Goal: Transaction & Acquisition: Purchase product/service

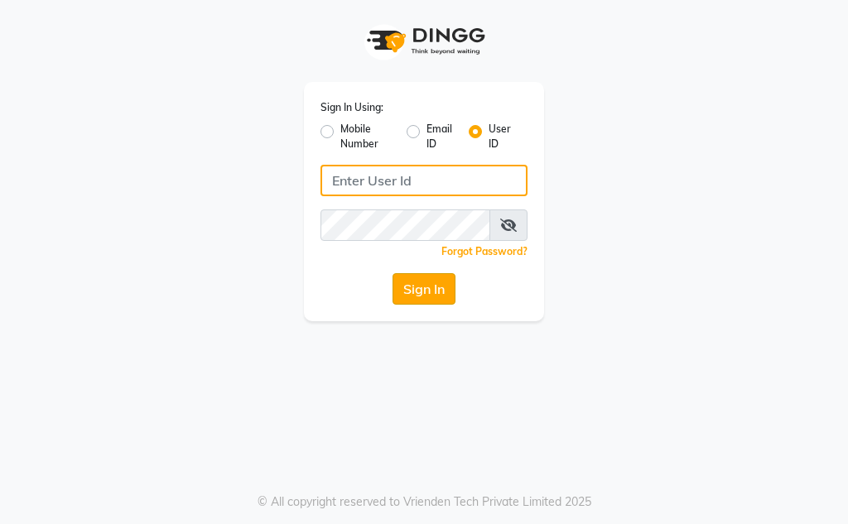
type input "Kunwargadh@123"
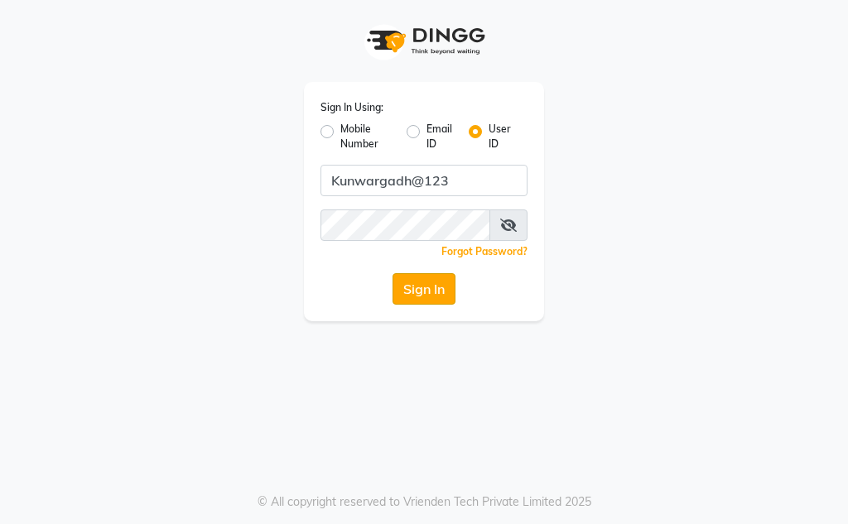
click at [421, 296] on button "Sign In" at bounding box center [423, 288] width 63 height 31
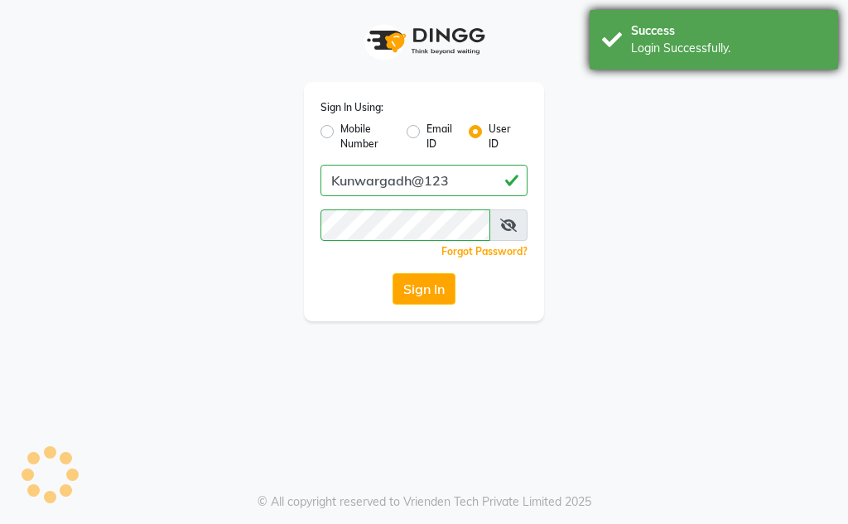
click at [690, 54] on div "Login Successfully." at bounding box center [728, 48] width 195 height 17
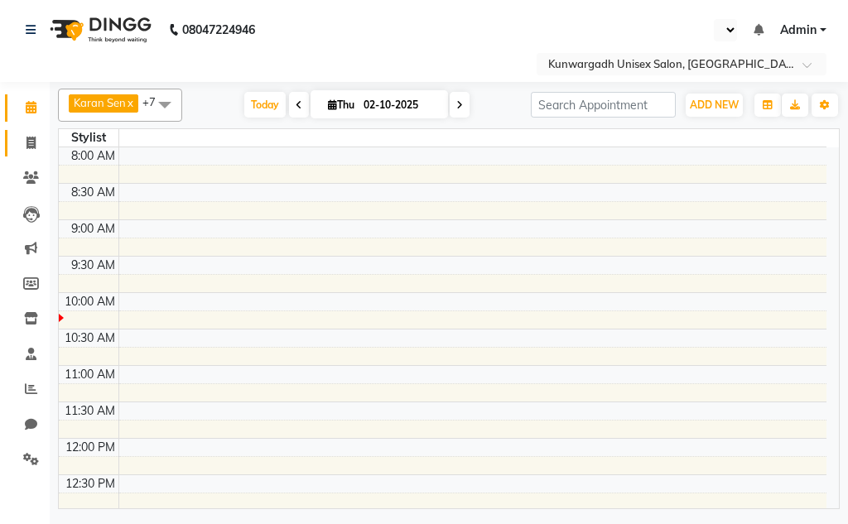
click at [22, 147] on span at bounding box center [31, 143] width 29 height 19
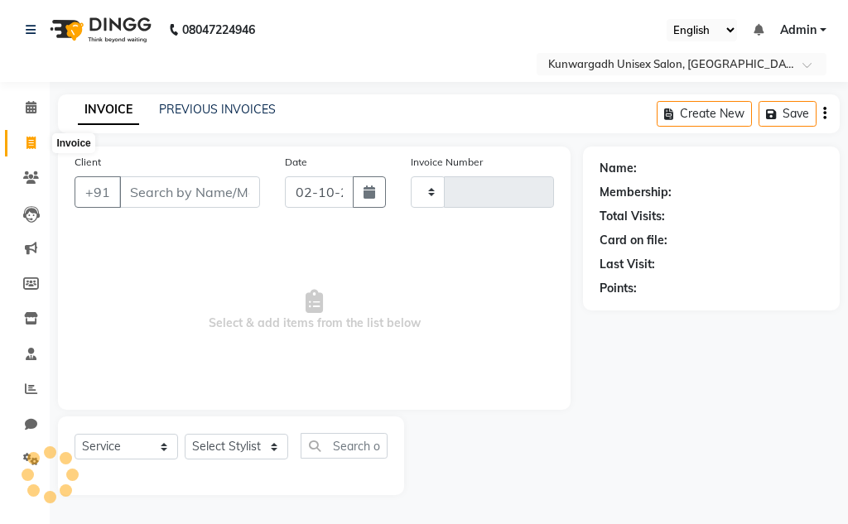
select select "en"
click at [25, 151] on span at bounding box center [31, 143] width 29 height 19
select select "service"
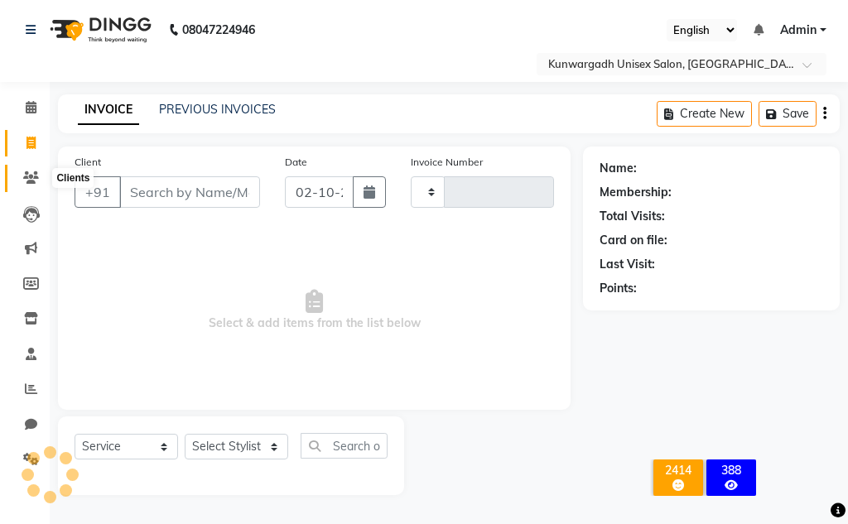
type input "5231"
select select "7931"
click at [12, 147] on link "Invoice" at bounding box center [25, 143] width 40 height 27
select select "service"
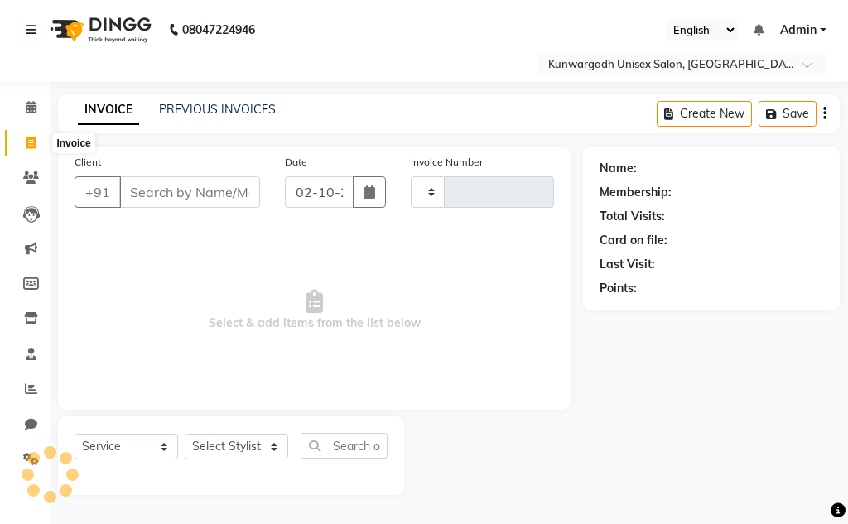
click at [28, 139] on icon at bounding box center [30, 143] width 9 height 12
select select "service"
type input "5231"
select select "7931"
drag, startPoint x: 127, startPoint y: 193, endPoint x: 267, endPoint y: 191, distance: 139.9
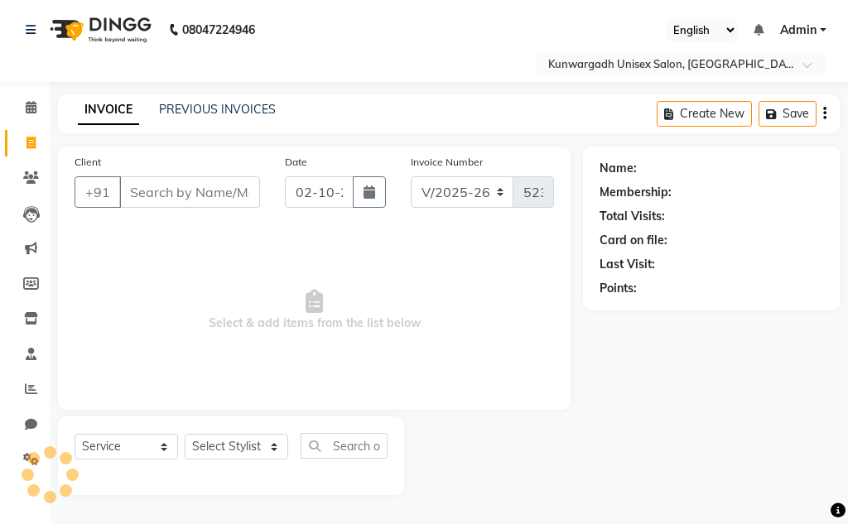
click at [267, 191] on div "Client +91" at bounding box center [167, 187] width 210 height 68
click at [38, 175] on icon at bounding box center [31, 177] width 16 height 12
click at [38, 176] on icon at bounding box center [31, 177] width 16 height 12
click at [31, 180] on icon at bounding box center [31, 177] width 16 height 12
click at [27, 173] on icon at bounding box center [31, 177] width 16 height 12
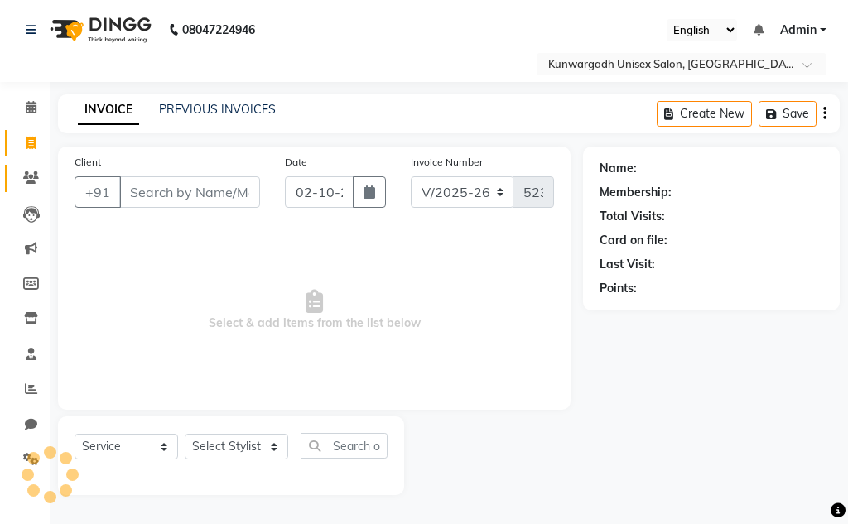
click at [28, 178] on icon at bounding box center [31, 177] width 16 height 12
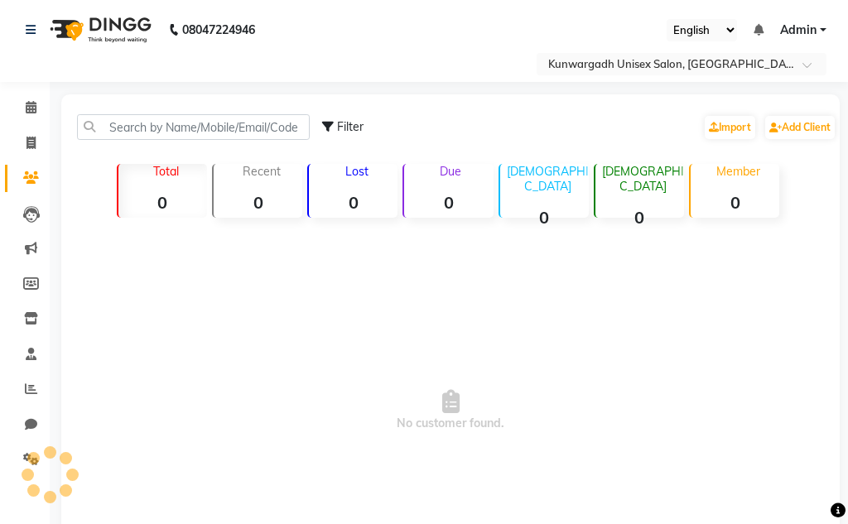
click at [28, 178] on icon at bounding box center [31, 177] width 16 height 12
click at [28, 180] on icon at bounding box center [31, 177] width 16 height 12
click at [28, 215] on icon at bounding box center [31, 214] width 17 height 17
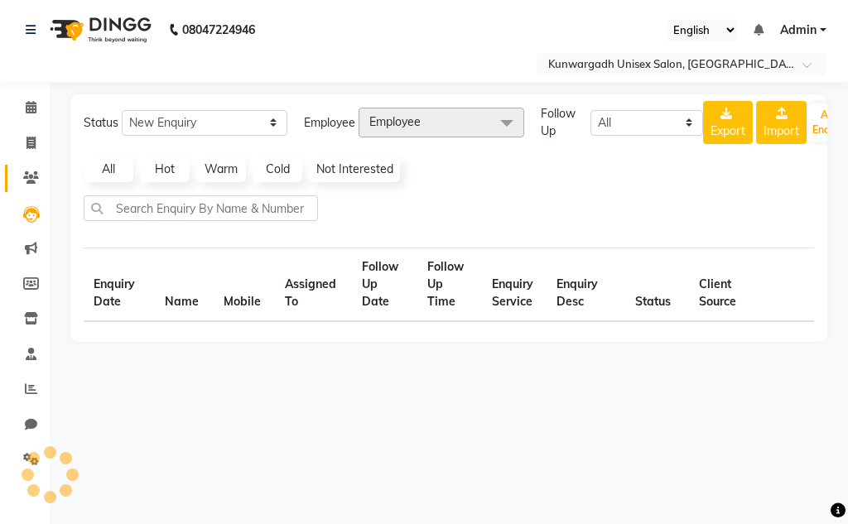
click at [25, 179] on icon at bounding box center [31, 177] width 16 height 12
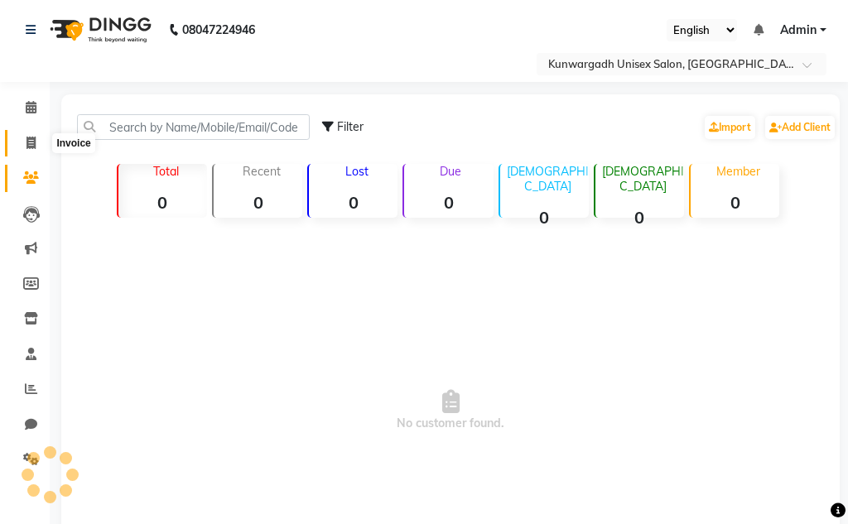
click at [24, 149] on span at bounding box center [31, 143] width 29 height 19
select select "service"
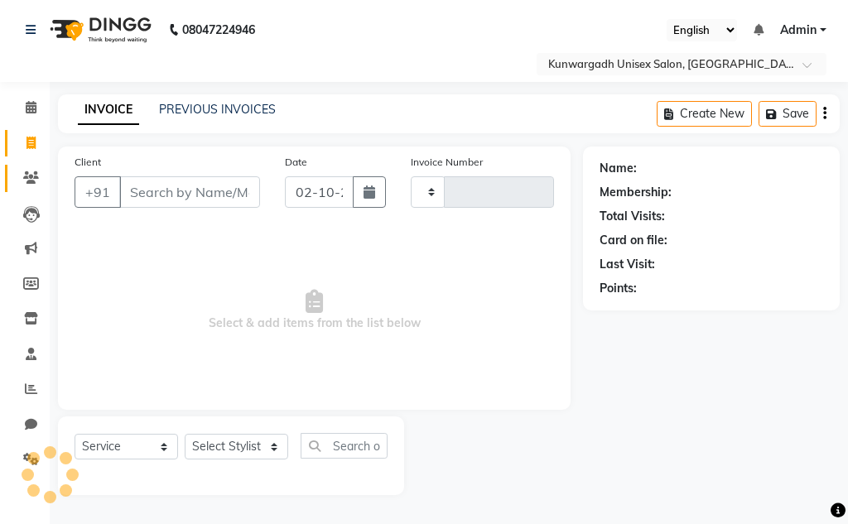
type input "5231"
select select "7931"
click at [34, 143] on icon at bounding box center [30, 143] width 9 height 12
select select "service"
type input "A11"
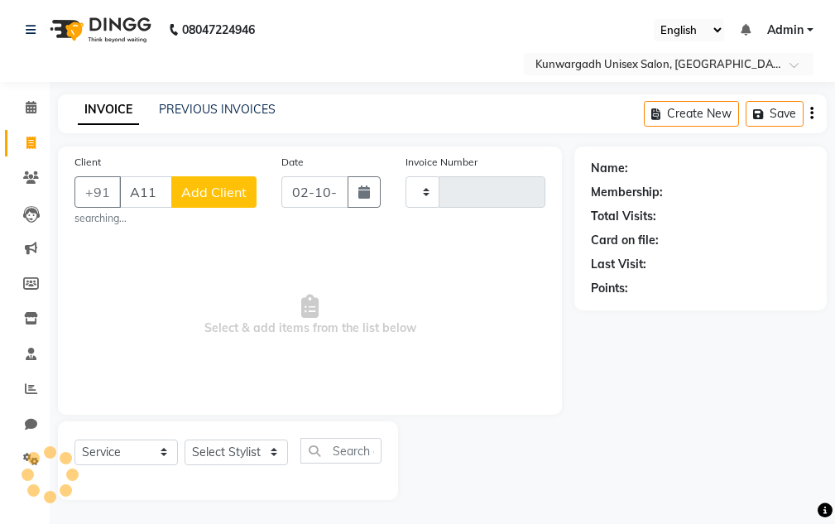
type input "5231"
select select "7931"
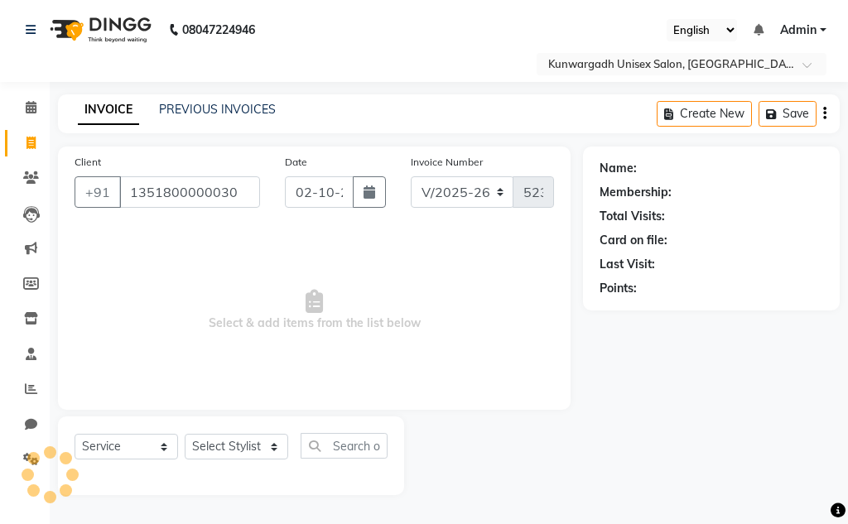
type input "1351800000030"
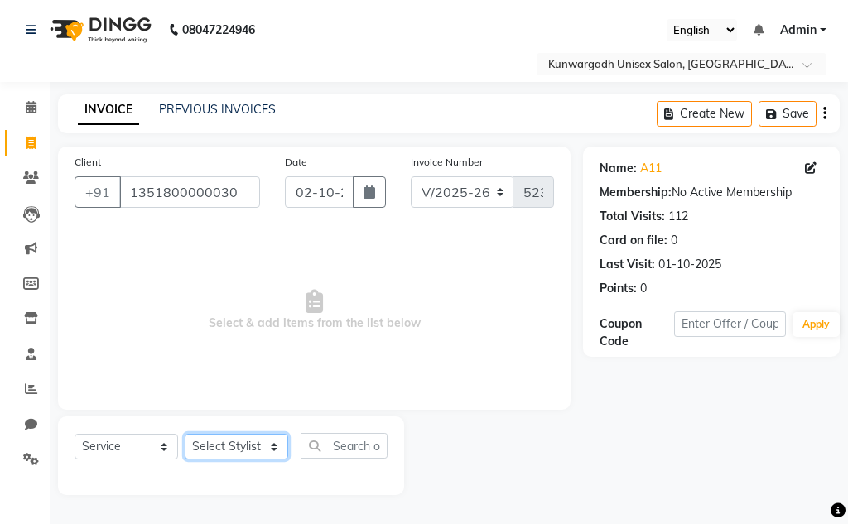
click at [208, 442] on select "Select Stylist Aarti [PERSON_NAME] Sir Chiku [PERSON_NAME] Devdas [PERSON_NAME]…" at bounding box center [236, 447] width 103 height 26
select select "85604"
click at [185, 434] on select "Select Stylist Aarti [PERSON_NAME] Sir Chiku [PERSON_NAME] Devdas [PERSON_NAME]…" at bounding box center [236, 447] width 103 height 26
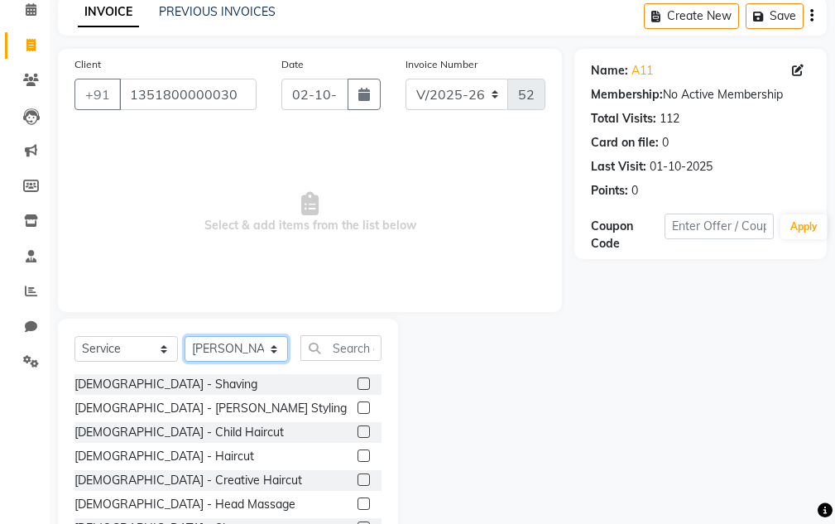
scroll to position [161, 0]
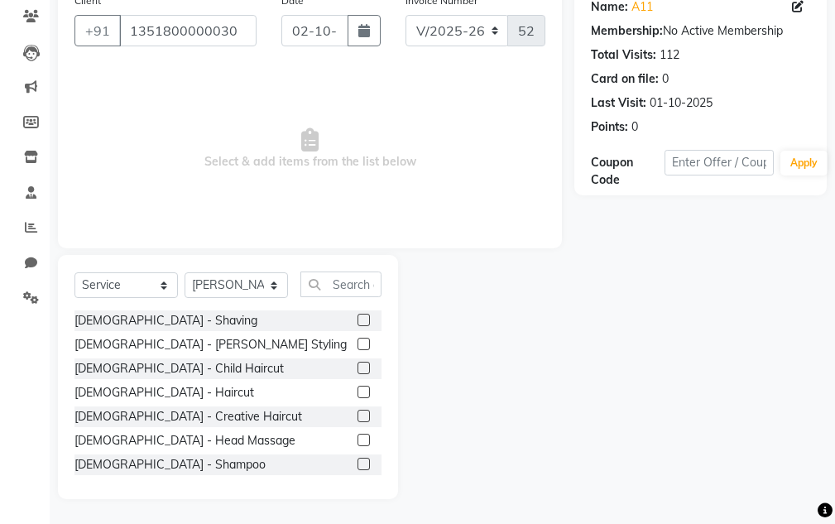
drag, startPoint x: 130, startPoint y: 349, endPoint x: 253, endPoint y: 354, distance: 123.4
click at [131, 350] on div "[DEMOGRAPHIC_DATA] - [PERSON_NAME] Styling" at bounding box center [211, 344] width 272 height 17
checkbox input "false"
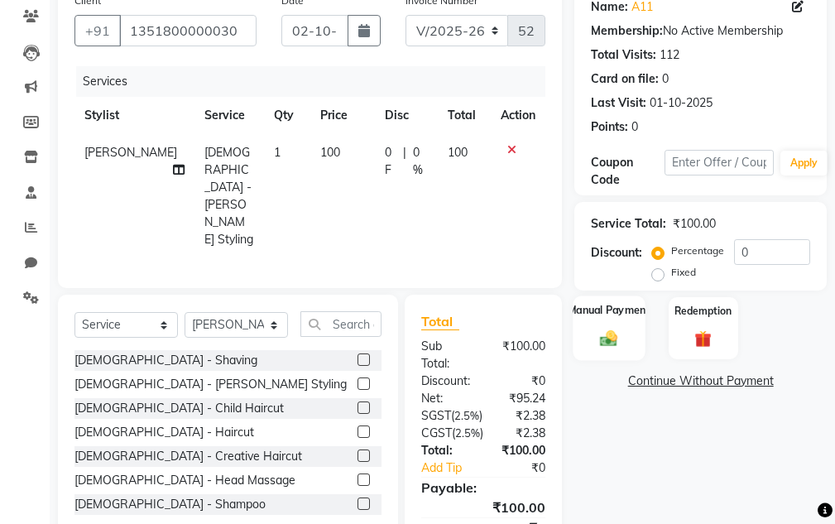
click at [613, 325] on div "Manual Payment" at bounding box center [610, 328] width 72 height 65
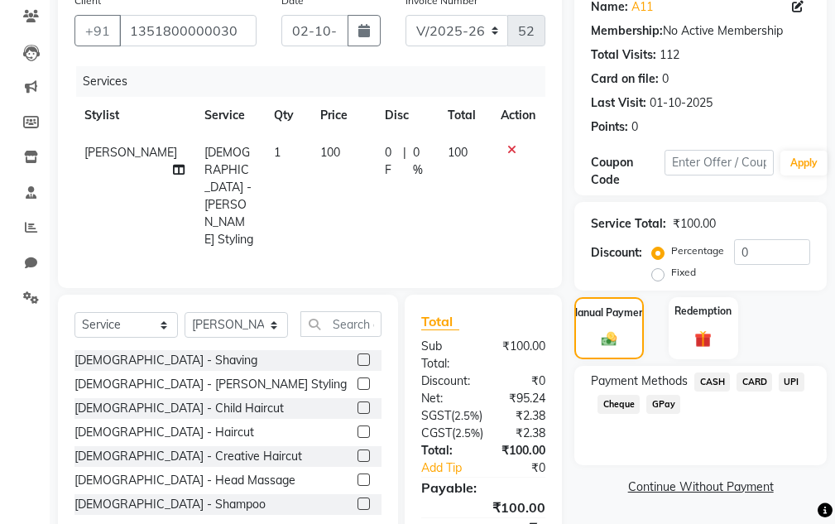
drag, startPoint x: 718, startPoint y: 358, endPoint x: 714, endPoint y: 380, distance: 21.9
click at [717, 373] on span "CASH" at bounding box center [713, 382] width 36 height 19
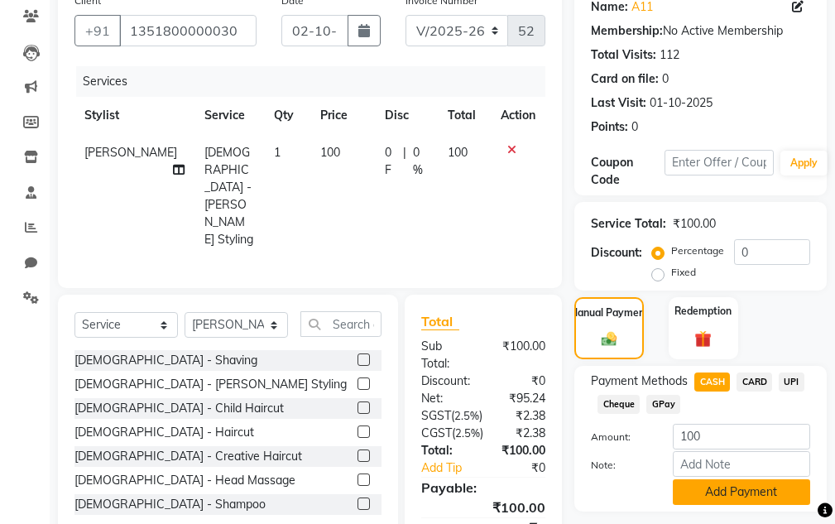
drag, startPoint x: 710, startPoint y: 464, endPoint x: 697, endPoint y: 442, distance: 25.3
click at [710, 479] on button "Add Payment" at bounding box center [741, 492] width 137 height 26
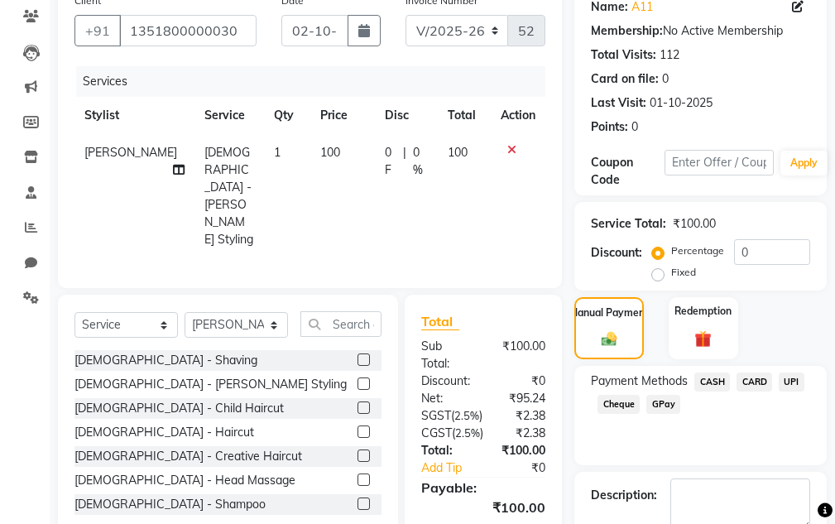
scroll to position [336, 0]
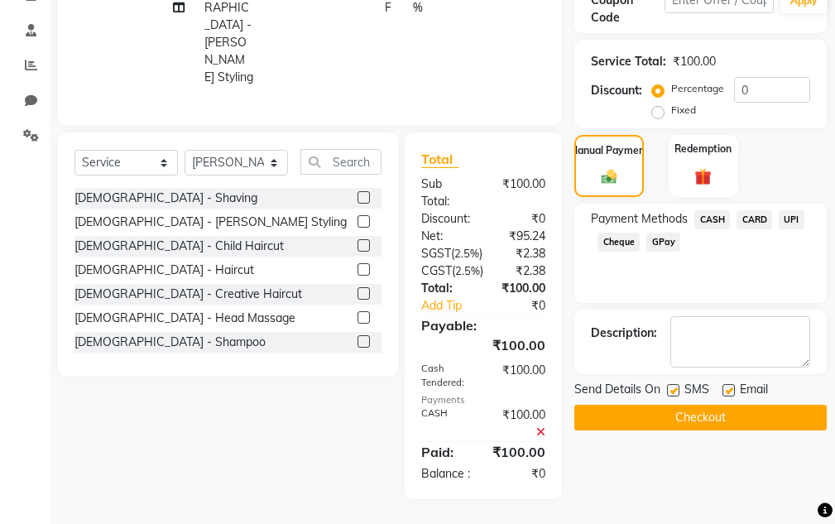
click at [684, 405] on button "Checkout" at bounding box center [701, 418] width 253 height 26
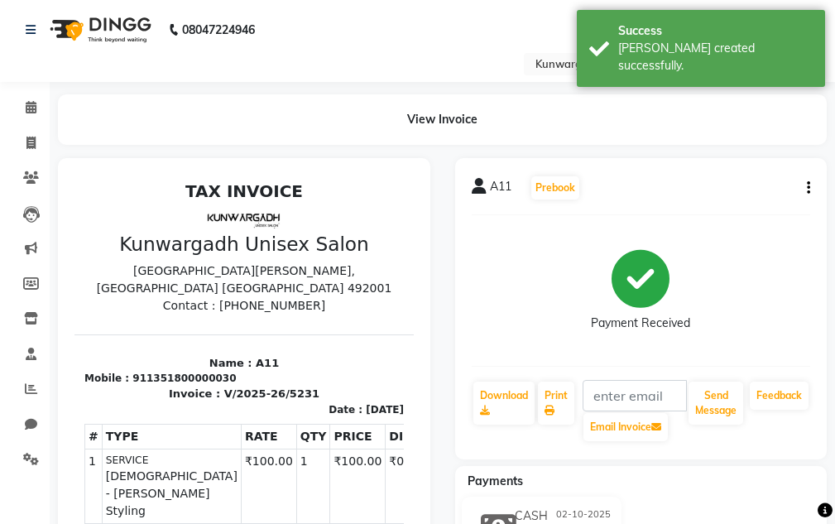
click at [696, 368] on div "A11 Prebook Payment Received Download Print Email Invoice Send Message Feedback" at bounding box center [641, 308] width 373 height 301
click at [719, 411] on button "Send Message" at bounding box center [716, 403] width 55 height 43
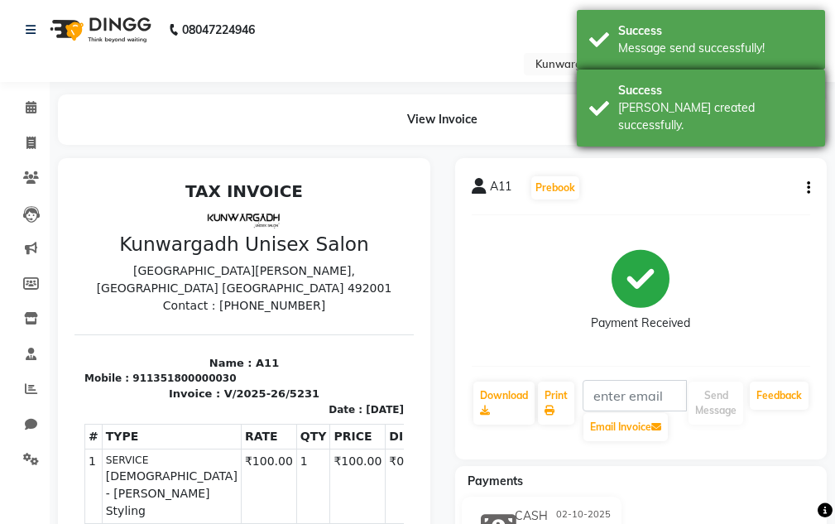
drag, startPoint x: 766, startPoint y: 131, endPoint x: 748, endPoint y: 86, distance: 48.0
click at [763, 125] on body "08047224946 Select Location × Kunwargadh Unisex Salon, Tikrapara English ENGLIS…" at bounding box center [417, 262] width 835 height 524
drag, startPoint x: 748, startPoint y: 86, endPoint x: 738, endPoint y: 61, distance: 27.1
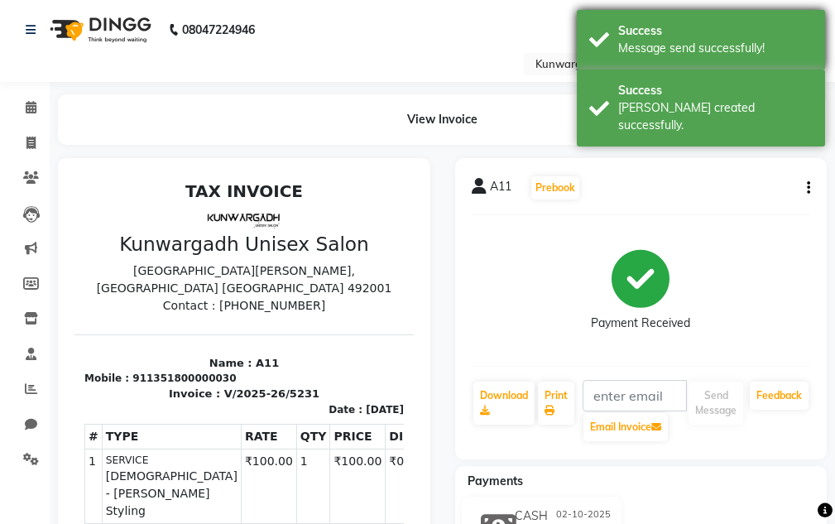
click at [748, 85] on div "Success" at bounding box center [715, 90] width 195 height 17
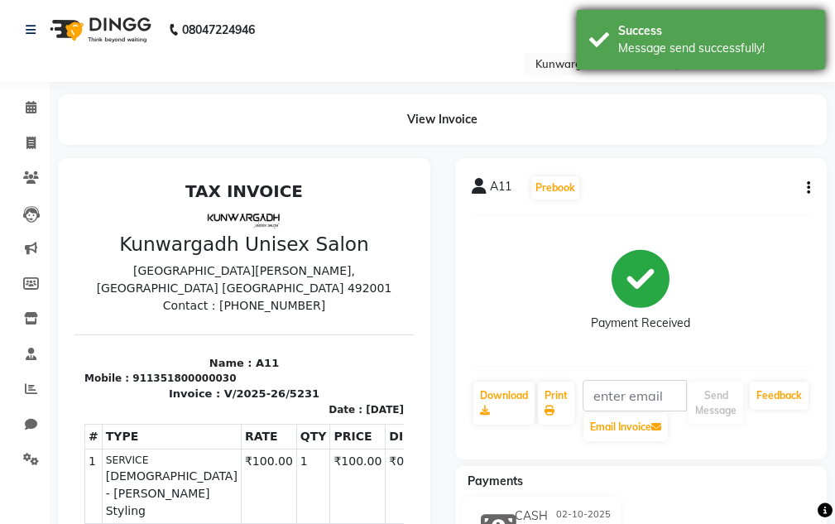
click at [738, 60] on div "Success Message send successfully!" at bounding box center [701, 40] width 248 height 60
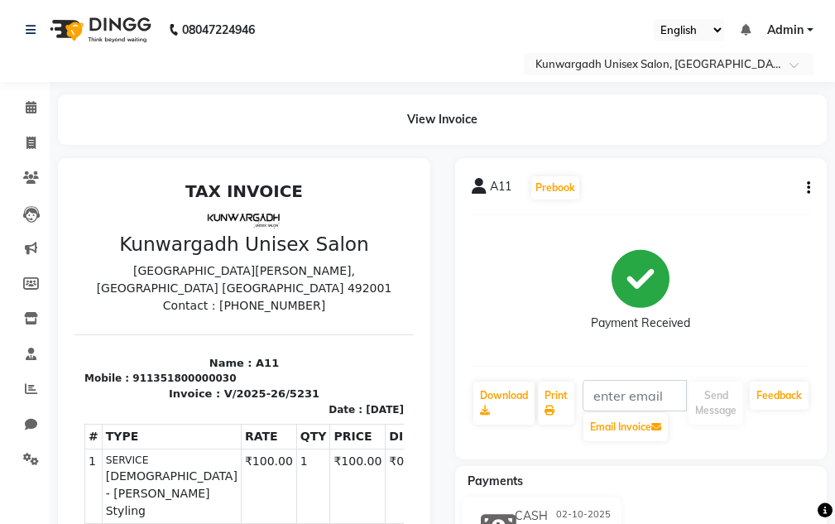
click at [746, 217] on div "A11 Prebook Payment Received Download Print Email Invoice Send Message Feedback" at bounding box center [641, 308] width 373 height 301
click at [31, 142] on icon at bounding box center [30, 143] width 9 height 12
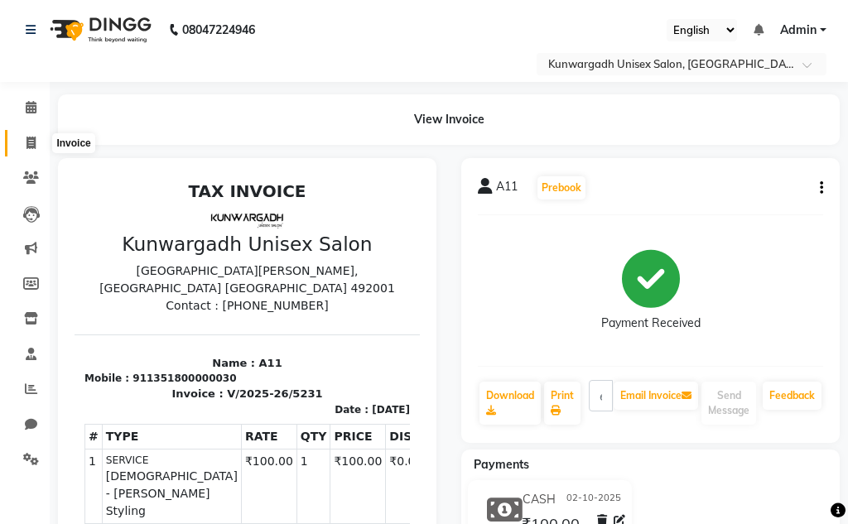
select select "service"
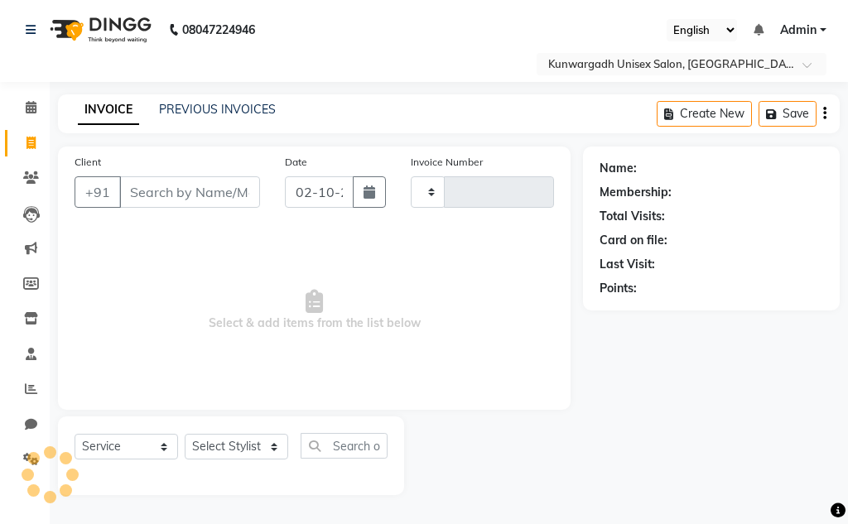
type input "5232"
select select "7931"
click at [229, 434] on div "Select Service Product Membership Package Voucher Prepaid Gift Card Select Styl…" at bounding box center [231, 455] width 346 height 79
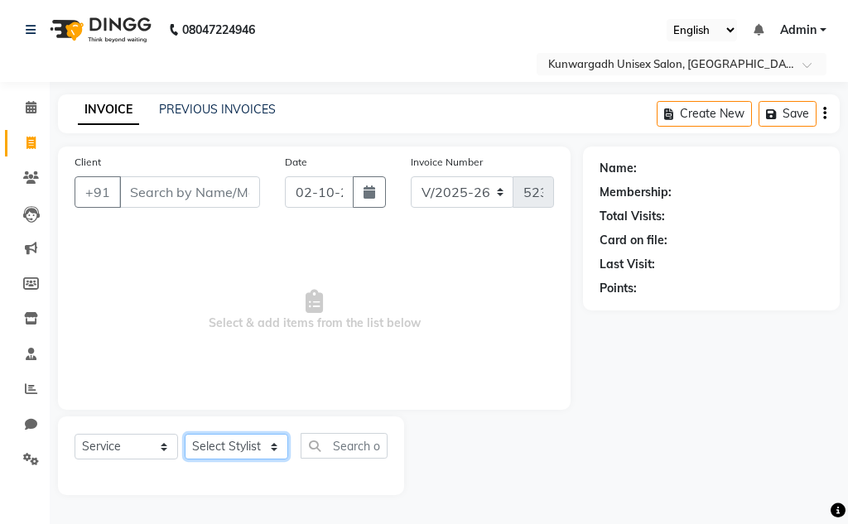
click at [232, 438] on select "Select Stylist Aarti [PERSON_NAME] Sir Chiku [PERSON_NAME] Devdas [PERSON_NAME]…" at bounding box center [236, 447] width 103 height 26
select select "85604"
click at [185, 434] on select "Select Stylist Aarti [PERSON_NAME] Sir Chiku [PERSON_NAME] Devdas [PERSON_NAME]…" at bounding box center [236, 447] width 103 height 26
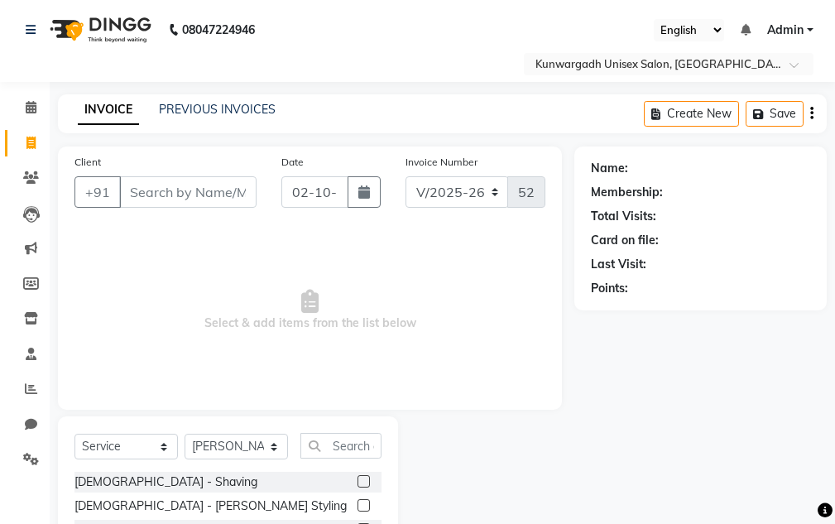
click at [155, 173] on div "Client +91" at bounding box center [165, 187] width 207 height 68
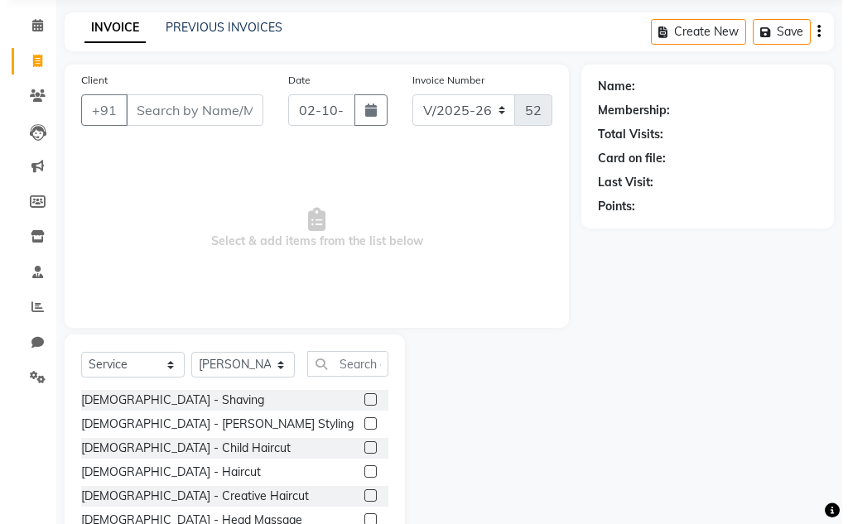
scroll to position [138, 0]
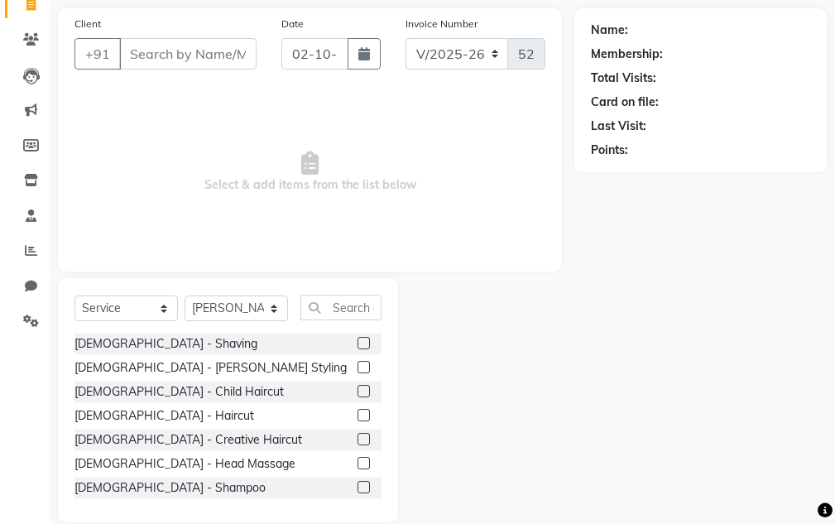
click at [137, 339] on div "[DEMOGRAPHIC_DATA] - Shaving" at bounding box center [166, 343] width 183 height 17
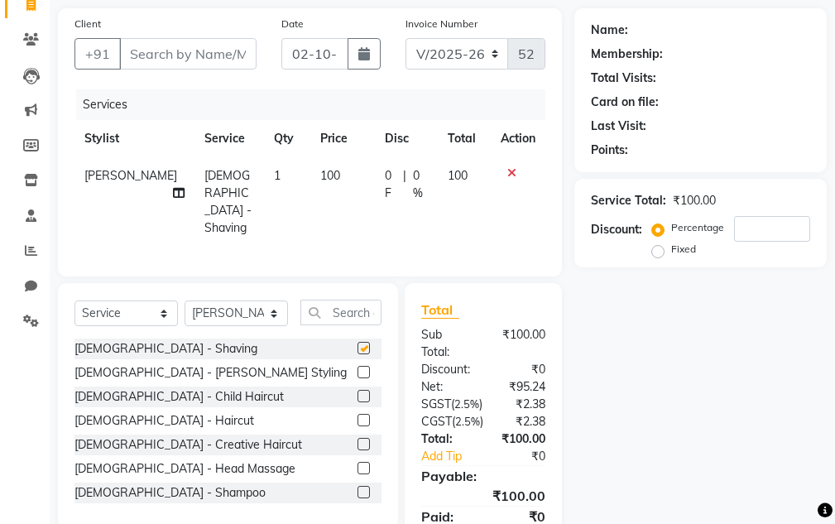
checkbox input "false"
click at [201, 51] on input "Client" at bounding box center [187, 53] width 137 height 31
type input "9"
type input "0"
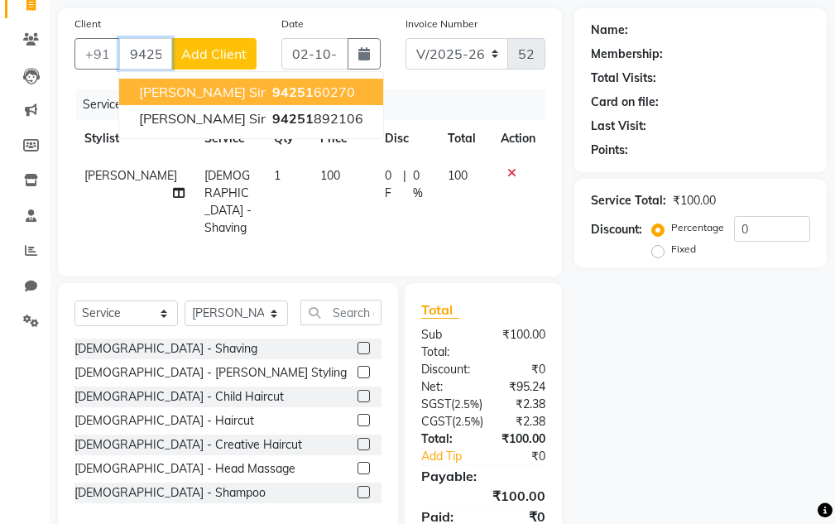
type input "94251"
click at [219, 69] on button "Add Client" at bounding box center [213, 53] width 85 height 31
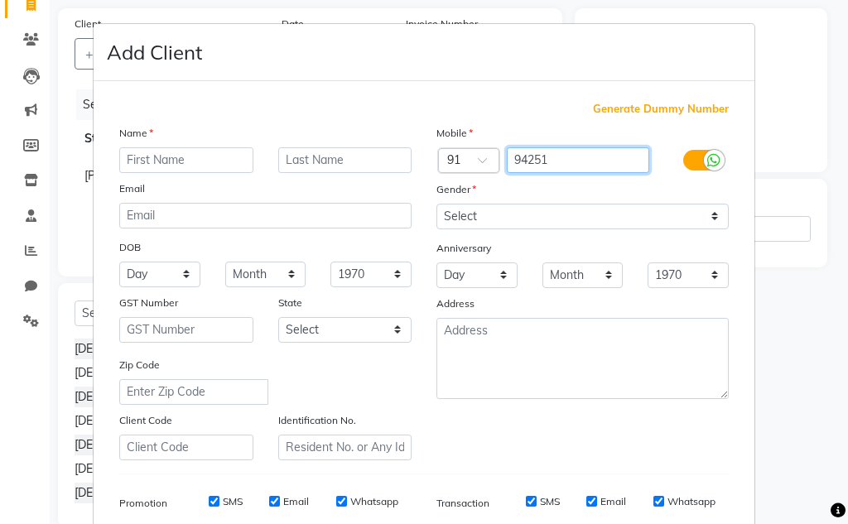
drag, startPoint x: 535, startPoint y: 158, endPoint x: 629, endPoint y: 252, distance: 132.9
click at [535, 159] on input "94251" at bounding box center [578, 160] width 143 height 26
drag, startPoint x: 578, startPoint y: 180, endPoint x: 573, endPoint y: 171, distance: 10.4
click at [577, 176] on div "Mobile Country Code × 91 94241 Gender Select Male Female Other Prefer Not To Sa…" at bounding box center [582, 292] width 317 height 336
click at [572, 169] on input "94241" at bounding box center [578, 160] width 143 height 26
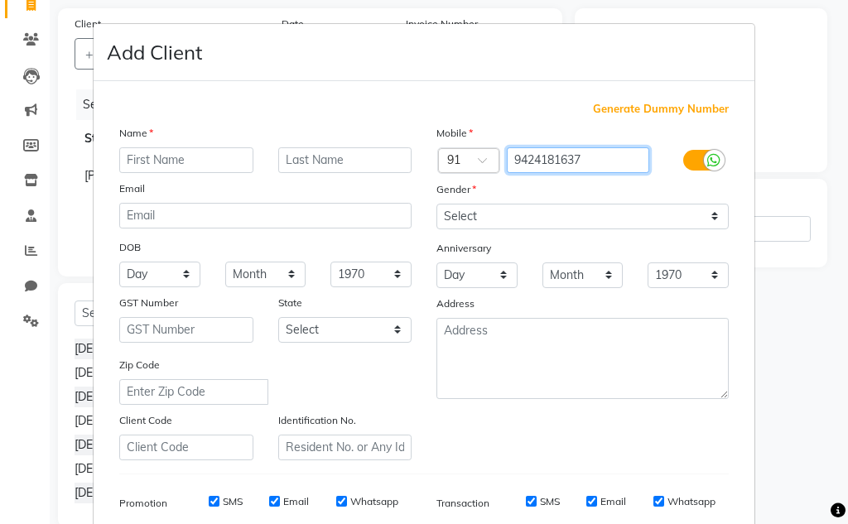
type input "9424181637"
click at [219, 168] on input "text" at bounding box center [186, 160] width 134 height 26
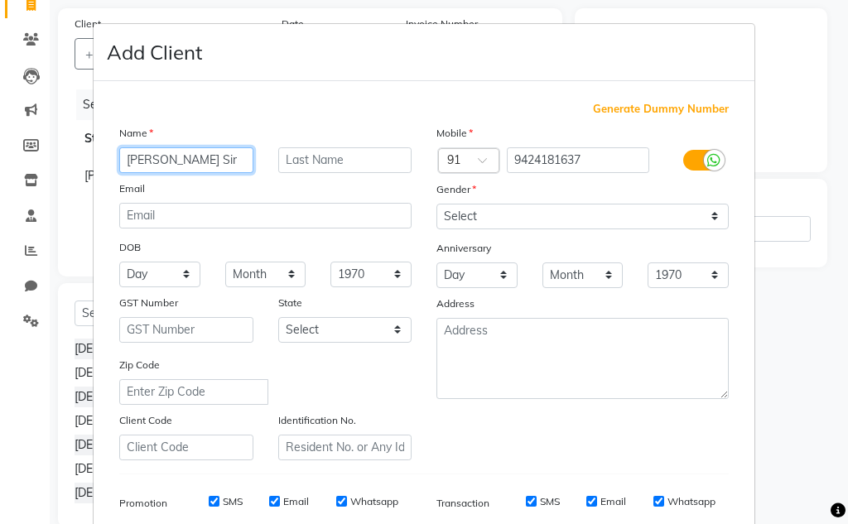
type input "SN Mishra Sir"
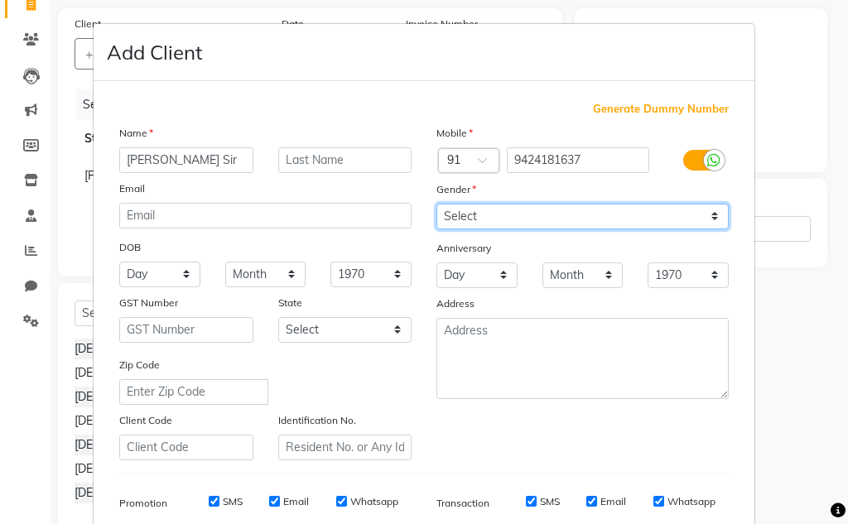
click at [483, 226] on select "Select [DEMOGRAPHIC_DATA] [DEMOGRAPHIC_DATA] Other Prefer Not To Say" at bounding box center [582, 217] width 292 height 26
select select "[DEMOGRAPHIC_DATA]"
click at [436, 204] on select "Select [DEMOGRAPHIC_DATA] [DEMOGRAPHIC_DATA] Other Prefer Not To Say" at bounding box center [582, 217] width 292 height 26
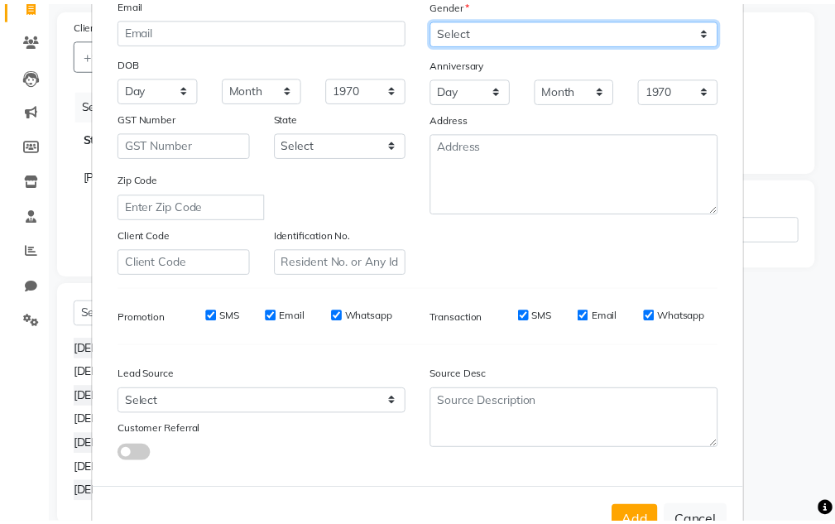
scroll to position [240, 0]
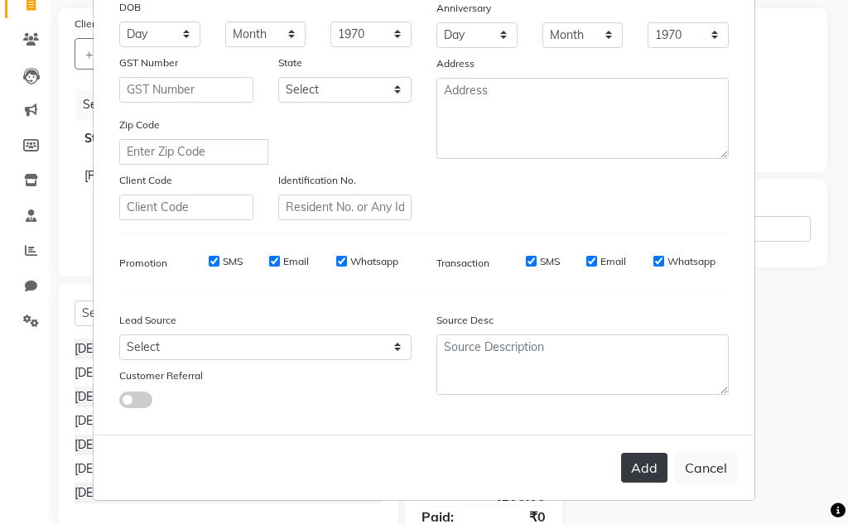
click at [634, 472] on button "Add" at bounding box center [644, 468] width 46 height 30
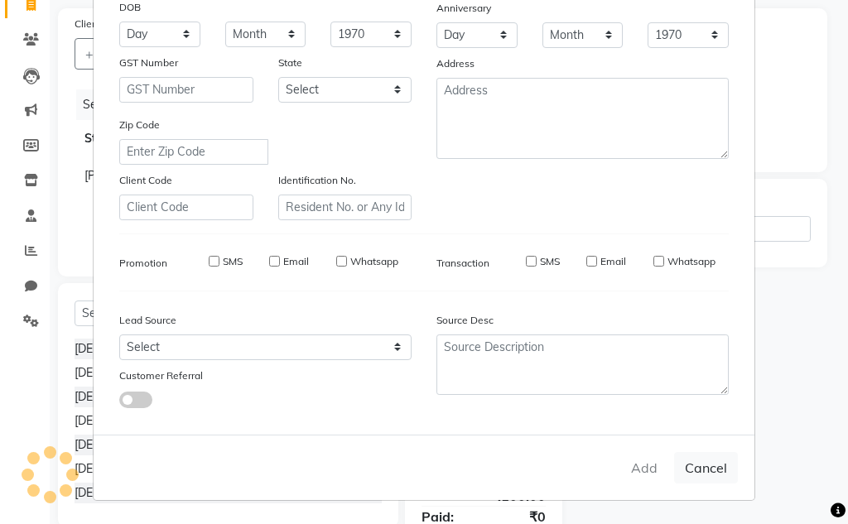
type input "9424181637"
select select
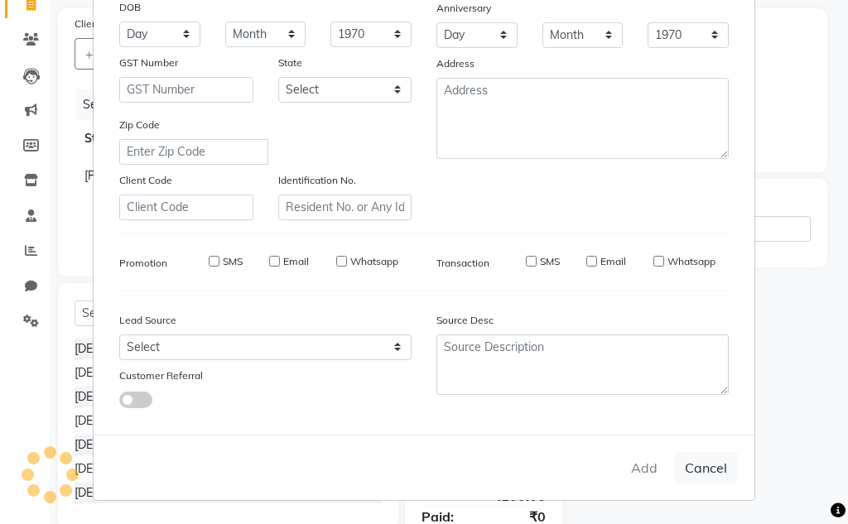
select select
checkbox input "false"
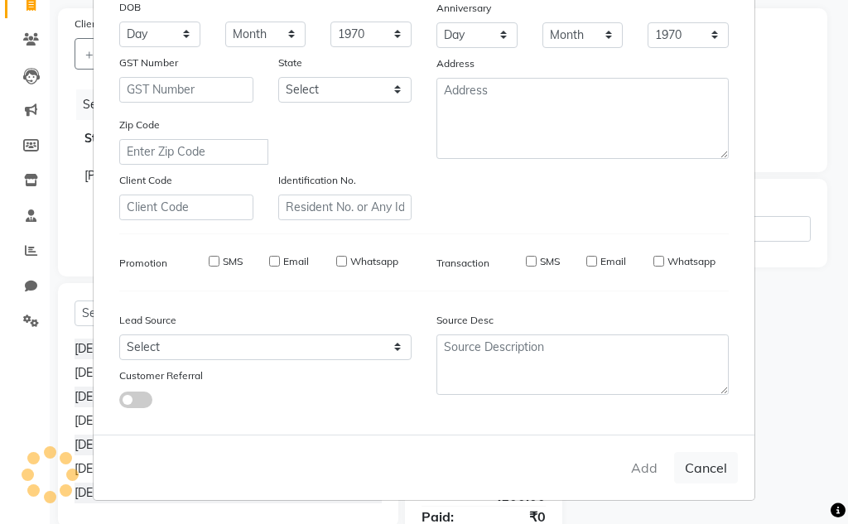
checkbox input "false"
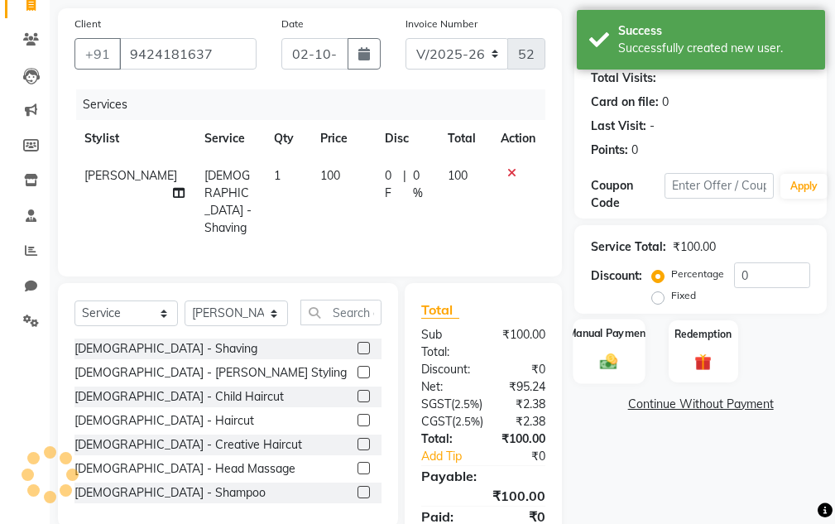
drag, startPoint x: 594, startPoint y: 363, endPoint x: 619, endPoint y: 376, distance: 28.9
click at [594, 363] on div "Manual Payment" at bounding box center [610, 351] width 72 height 65
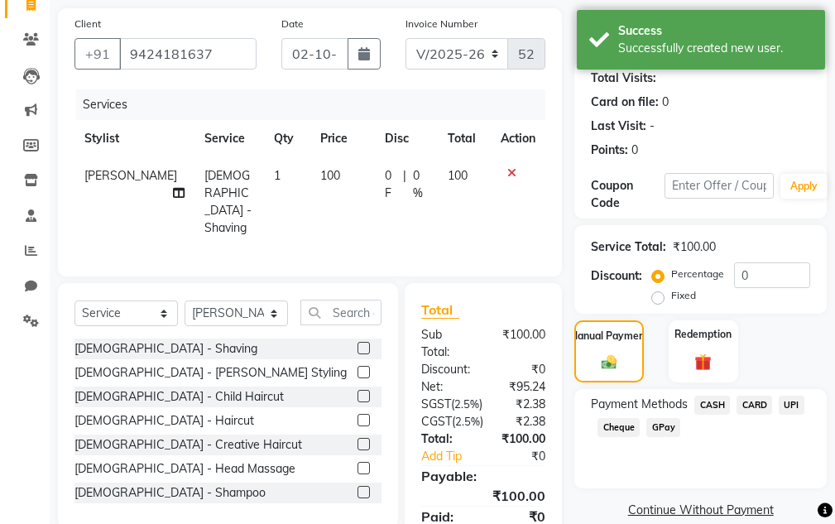
click at [705, 407] on span "CASH" at bounding box center [713, 405] width 36 height 19
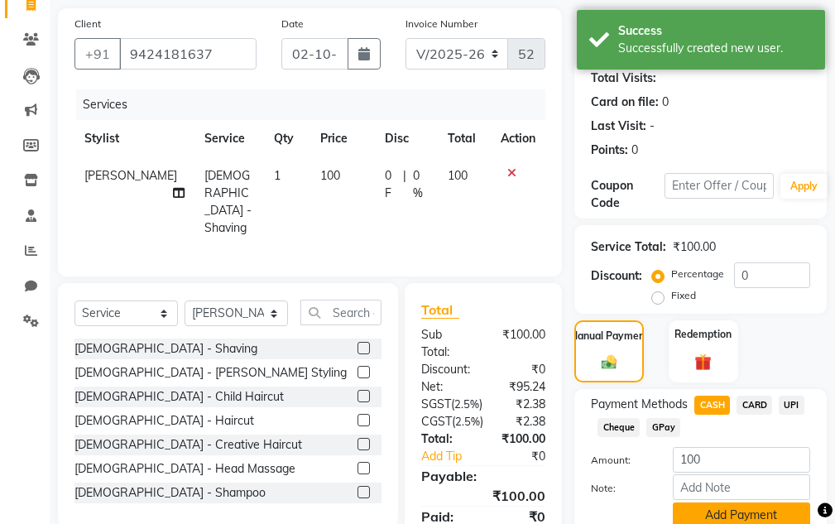
click at [705, 512] on button "Add Payment" at bounding box center [741, 516] width 137 height 26
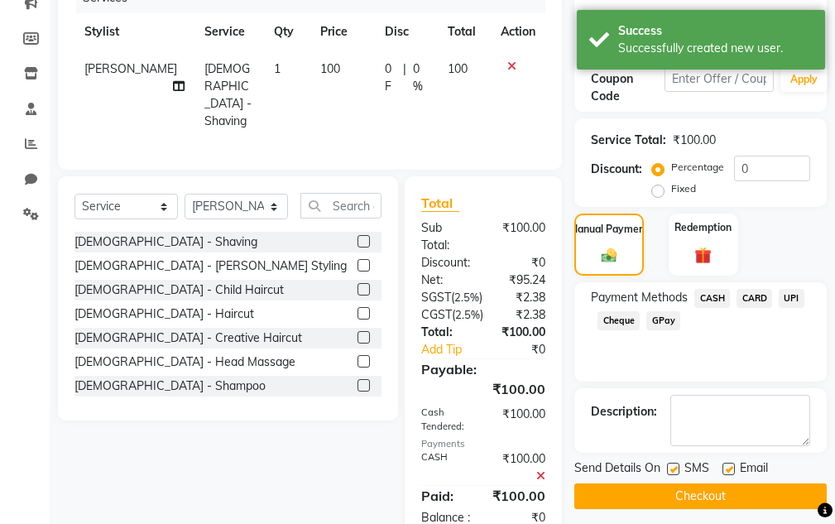
scroll to position [336, 0]
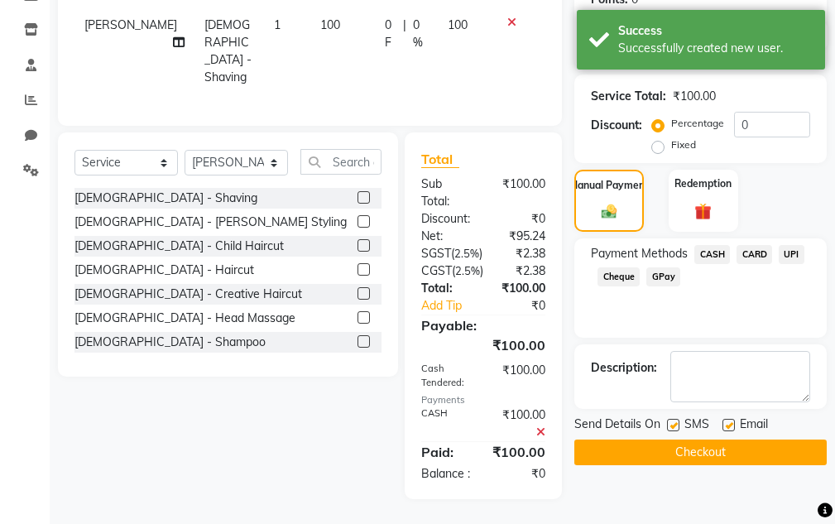
click at [694, 440] on button "Checkout" at bounding box center [701, 453] width 253 height 26
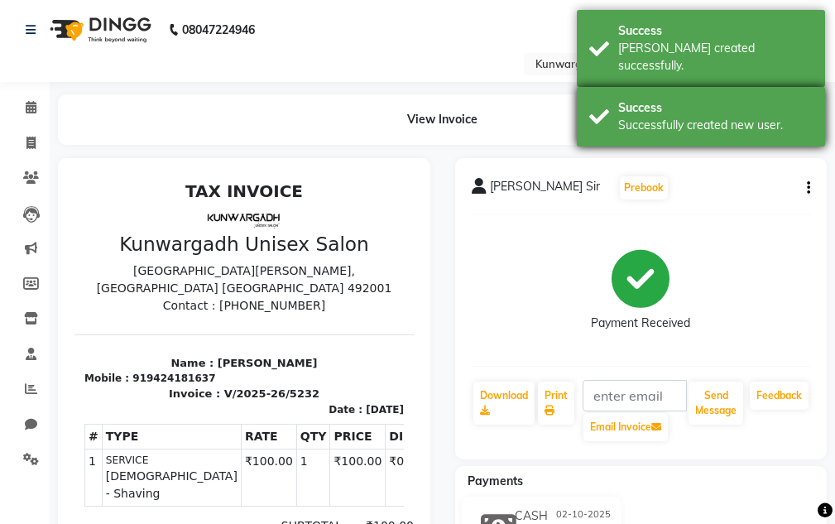
drag, startPoint x: 674, startPoint y: 87, endPoint x: 671, endPoint y: 71, distance: 15.9
click at [673, 87] on div "Success Successfully created new user." at bounding box center [701, 117] width 248 height 60
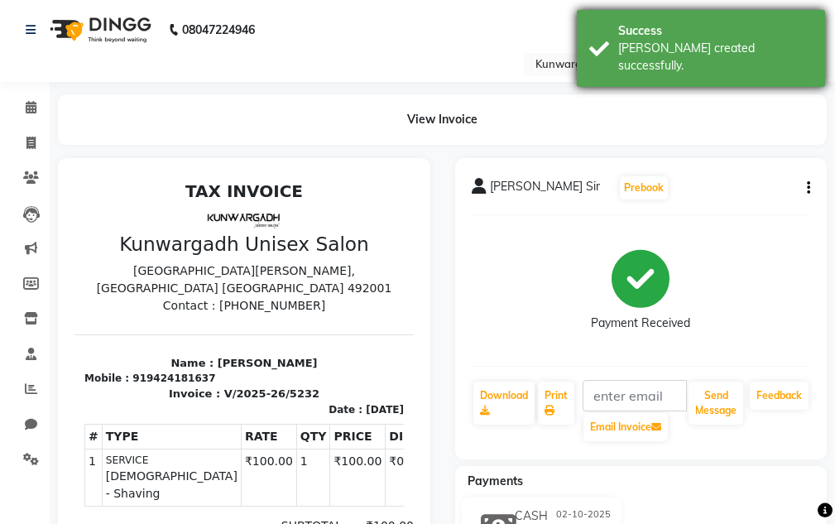
click at [662, 46] on div "[PERSON_NAME] created successfully." at bounding box center [715, 57] width 195 height 35
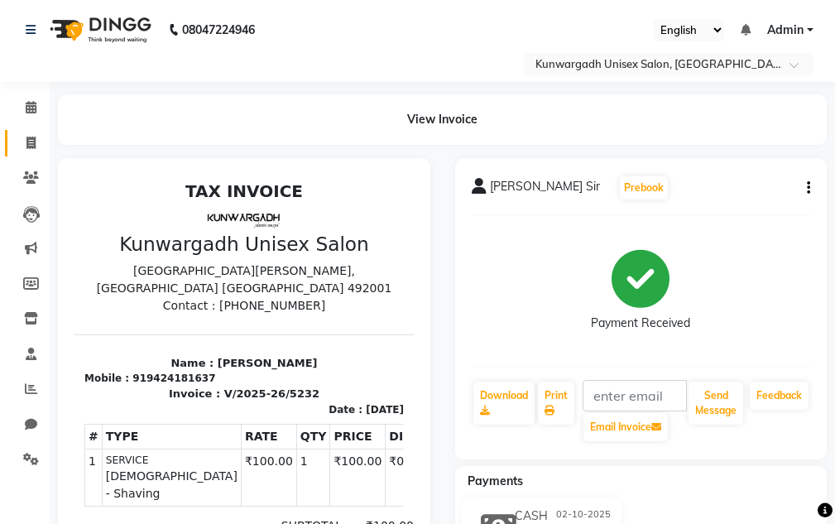
click at [7, 142] on link "Invoice" at bounding box center [25, 143] width 40 height 27
select select "service"
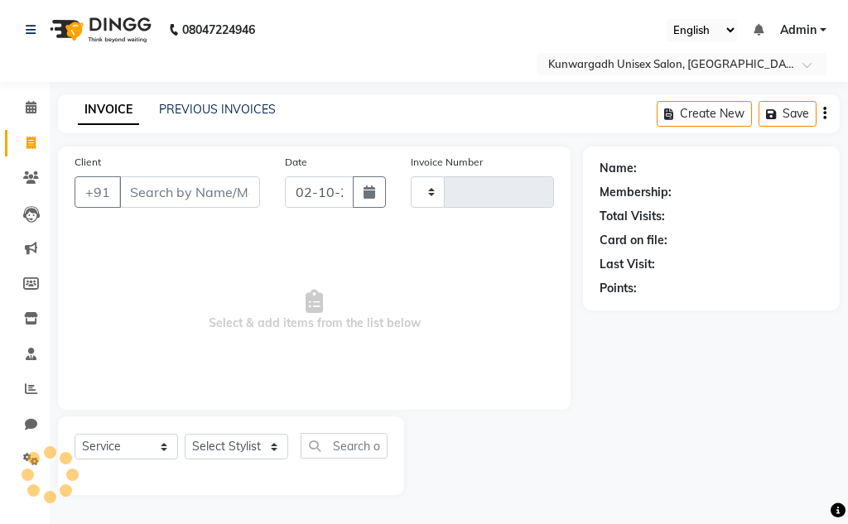
type input "5233"
select select "7931"
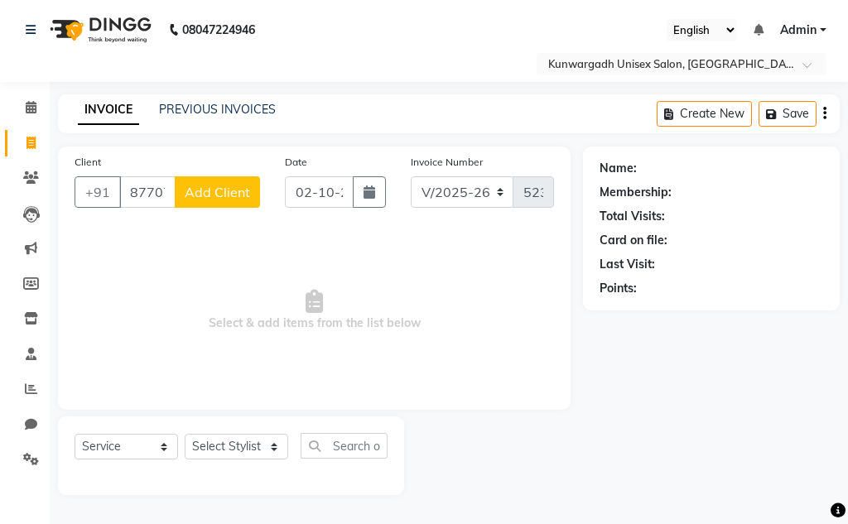
type input "8770742954"
click at [220, 192] on span "Add Client" at bounding box center [217, 192] width 65 height 17
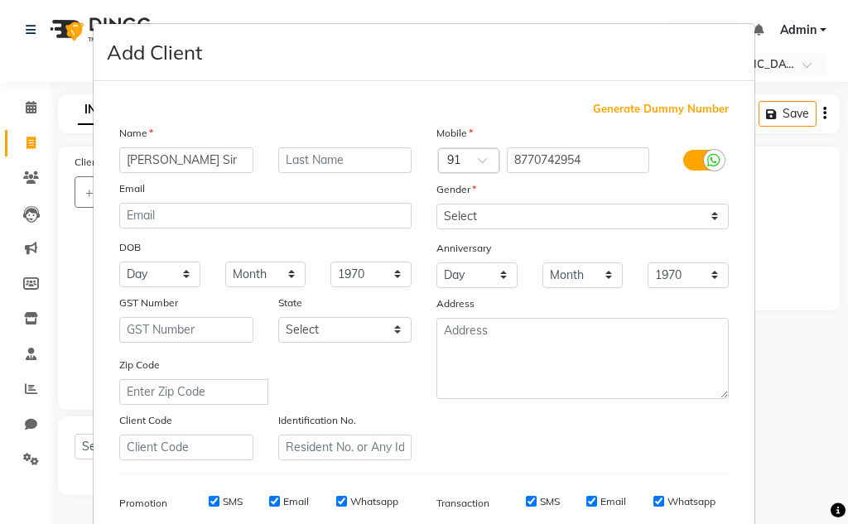
type input "Saurab Sir"
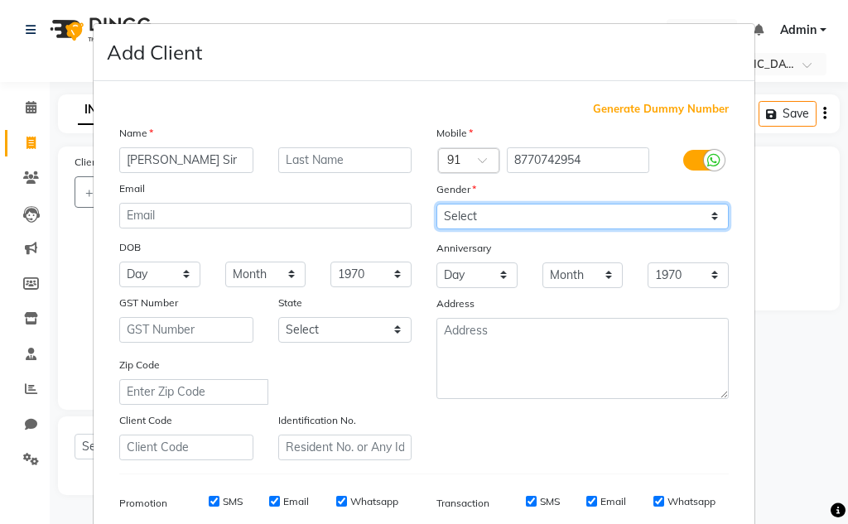
click at [483, 204] on select "Select [DEMOGRAPHIC_DATA] [DEMOGRAPHIC_DATA] Other Prefer Not To Say" at bounding box center [582, 217] width 292 height 26
select select "[DEMOGRAPHIC_DATA]"
click at [436, 204] on select "Select [DEMOGRAPHIC_DATA] [DEMOGRAPHIC_DATA] Other Prefer Not To Say" at bounding box center [582, 217] width 292 height 26
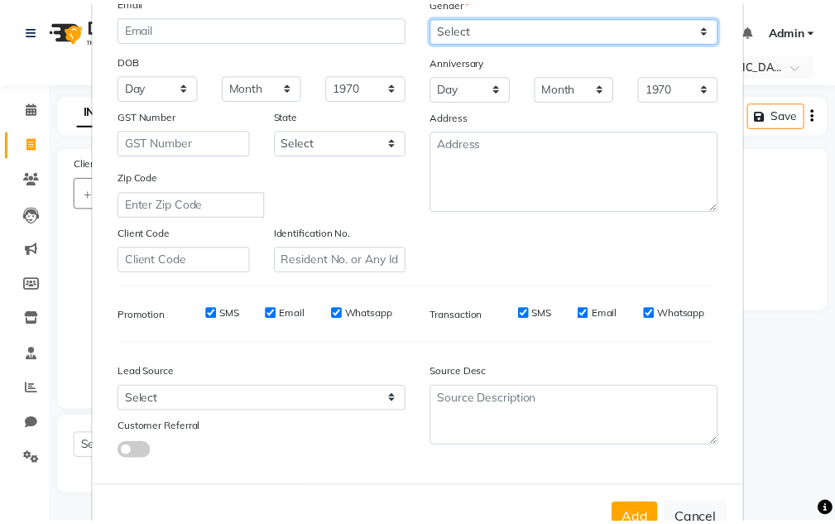
scroll to position [240, 0]
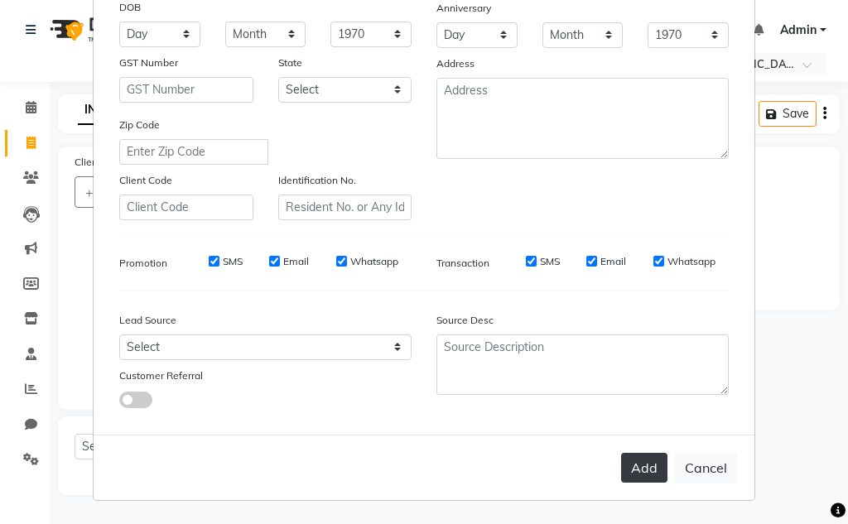
click at [636, 474] on button "Add" at bounding box center [644, 468] width 46 height 30
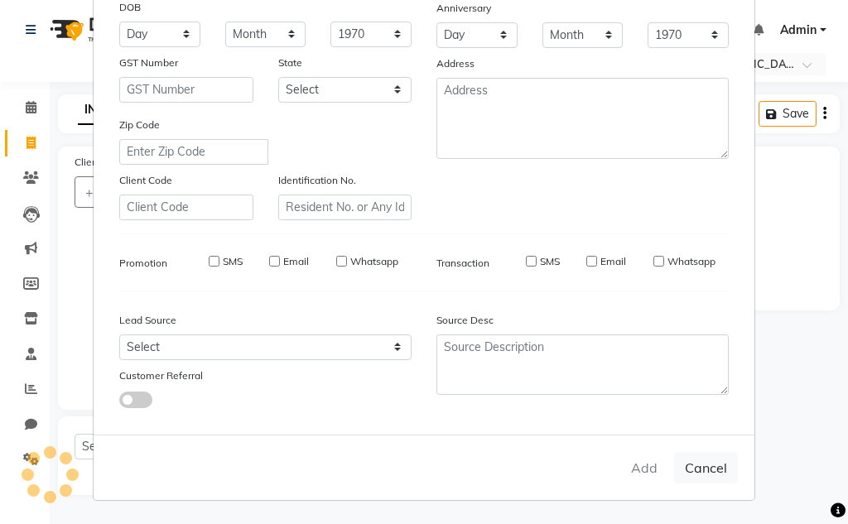
select select
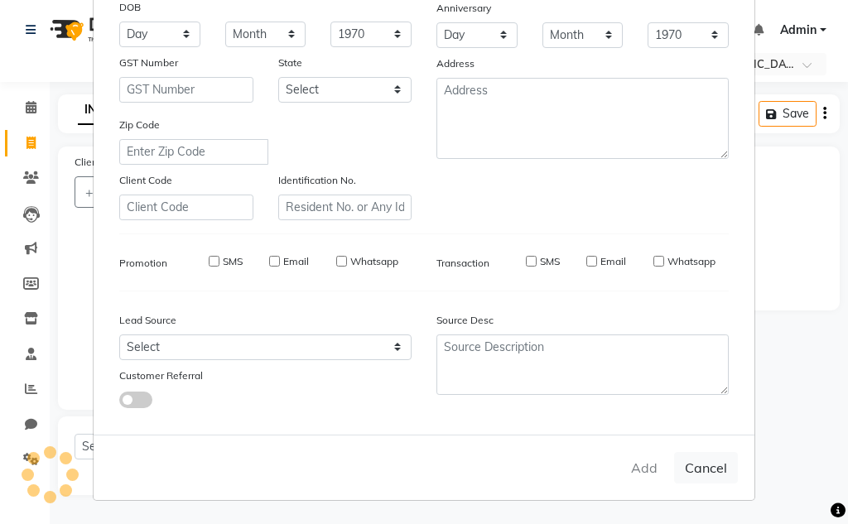
select select
checkbox input "false"
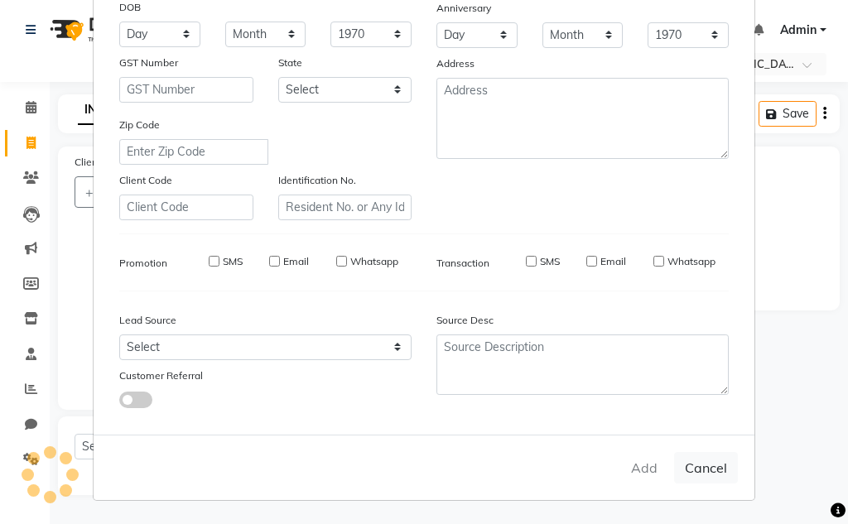
checkbox input "false"
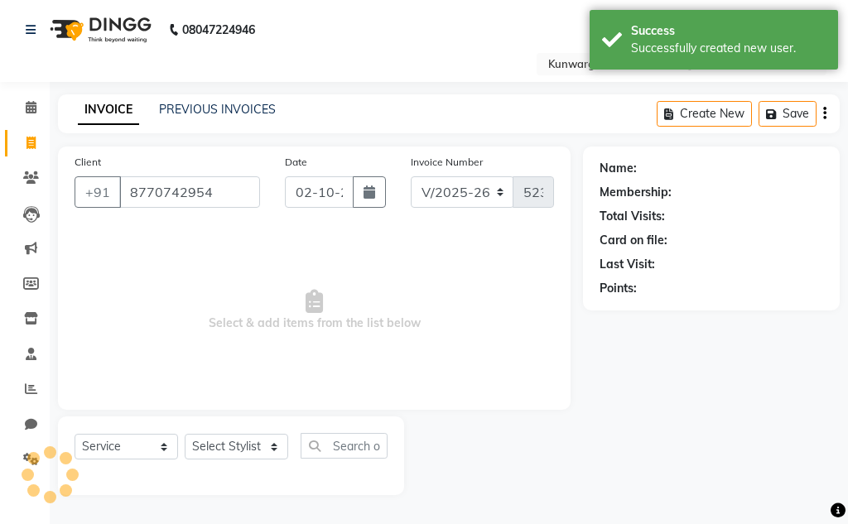
click at [229, 432] on div "Select Service Product Membership Package Voucher Prepaid Gift Card Select Styl…" at bounding box center [231, 455] width 346 height 79
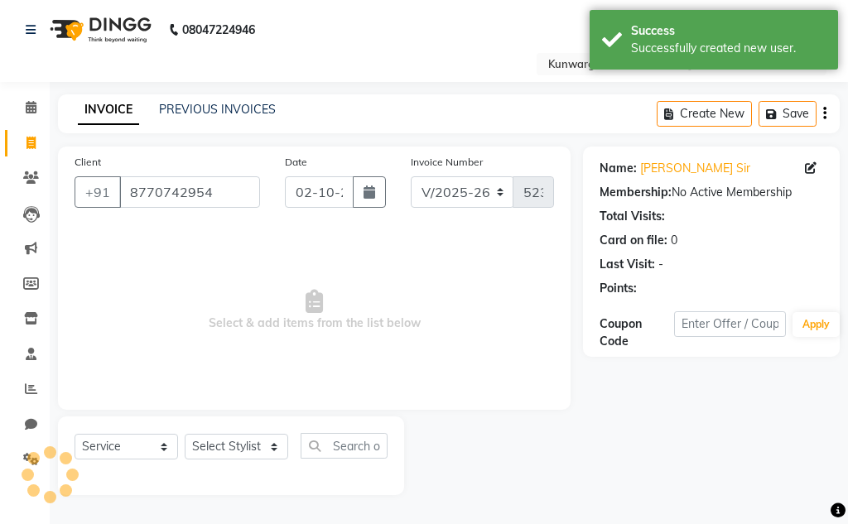
drag, startPoint x: 204, startPoint y: 480, endPoint x: 204, endPoint y: 464, distance: 16.6
click at [204, 467] on div "Select Service Product Membership Package Voucher Prepaid Gift Card Select Styl…" at bounding box center [231, 455] width 346 height 79
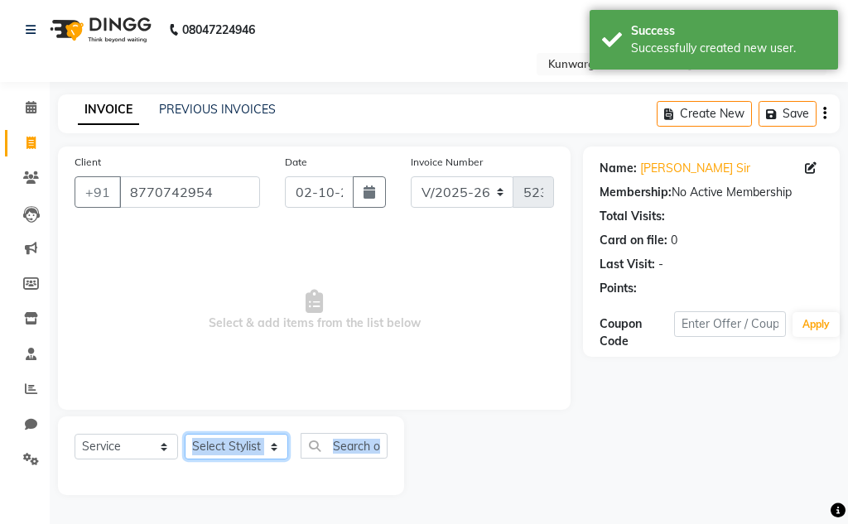
drag, startPoint x: 211, startPoint y: 457, endPoint x: 214, endPoint y: 446, distance: 11.3
click at [211, 457] on select "Select Stylist Aarti [PERSON_NAME] Sir Chiku [PERSON_NAME] Devdas [PERSON_NAME]…" at bounding box center [236, 447] width 103 height 26
click at [185, 434] on select "Select Stylist Aarti [PERSON_NAME] Sir Chiku [PERSON_NAME] Devdas [PERSON_NAME]…" at bounding box center [236, 447] width 103 height 26
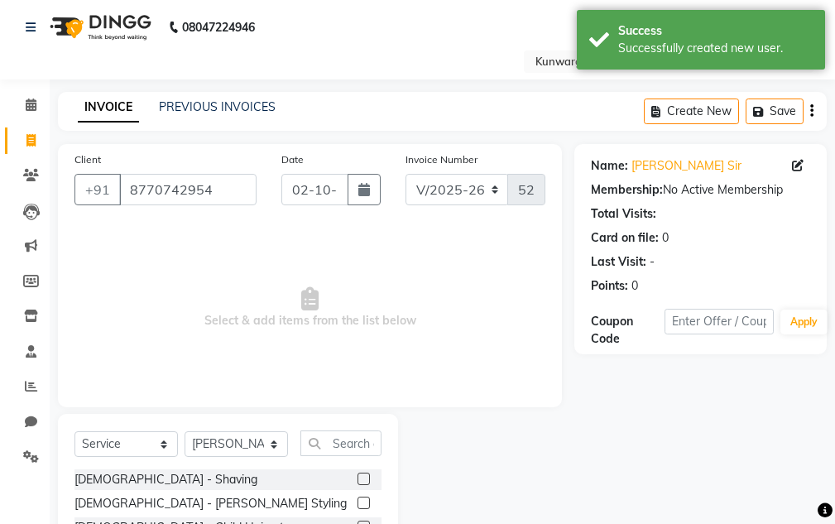
click at [222, 386] on span "Select & add items from the list below" at bounding box center [310, 308] width 471 height 166
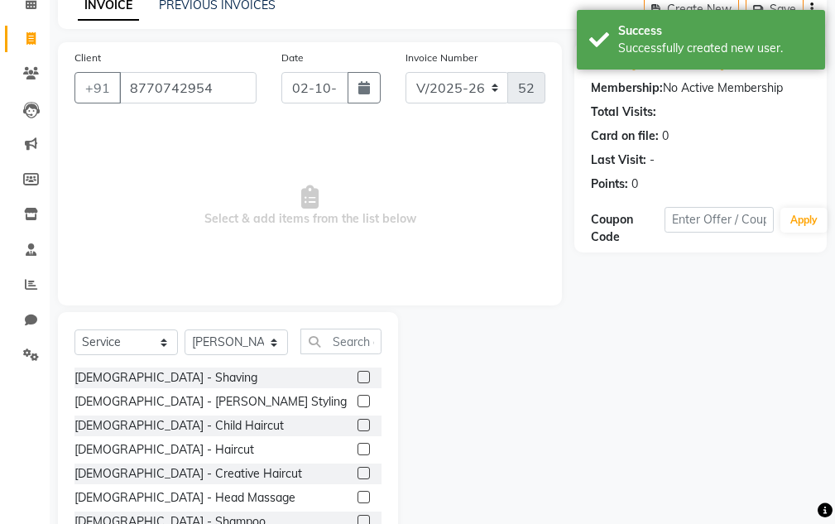
scroll to position [161, 0]
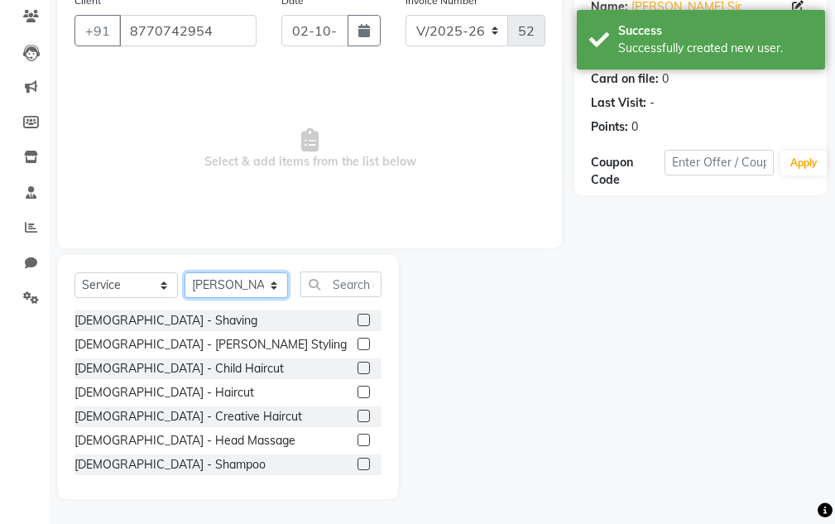
click at [234, 282] on select "Select Stylist Aarti [PERSON_NAME] Sir Chiku [PERSON_NAME] Devdas [PERSON_NAME]…" at bounding box center [236, 285] width 103 height 26
select select "82622"
click at [185, 272] on select "Select Stylist Aarti [PERSON_NAME] Sir Chiku [PERSON_NAME] Devdas [PERSON_NAME]…" at bounding box center [236, 285] width 103 height 26
click at [134, 382] on div "Male - Shaving Male - Beard Styling Male - Child Haircut Male - Haircut Male - …" at bounding box center [228, 393] width 307 height 166
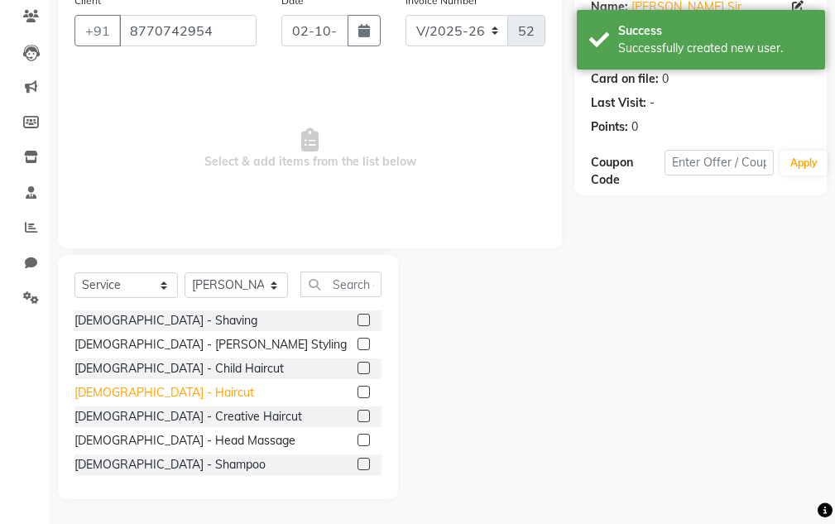
click at [134, 388] on div "[DEMOGRAPHIC_DATA] - Haircut" at bounding box center [165, 392] width 180 height 17
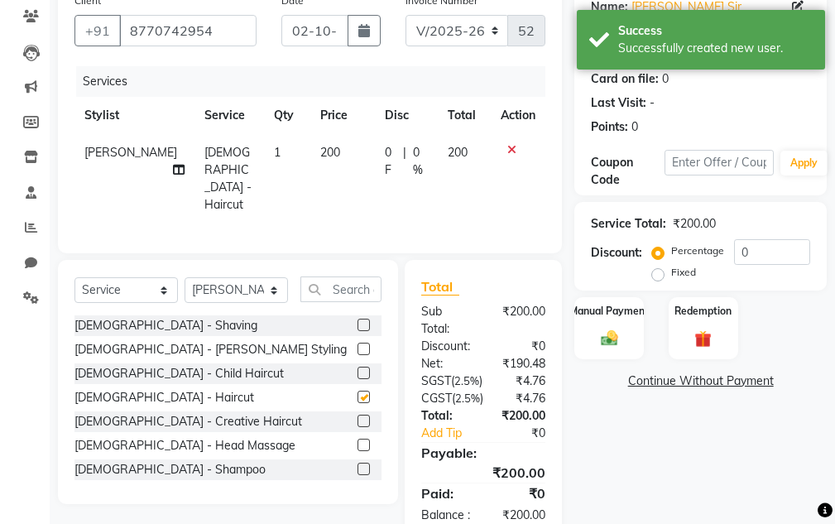
checkbox input "false"
click at [627, 332] on div "Manual Payment" at bounding box center [610, 328] width 72 height 65
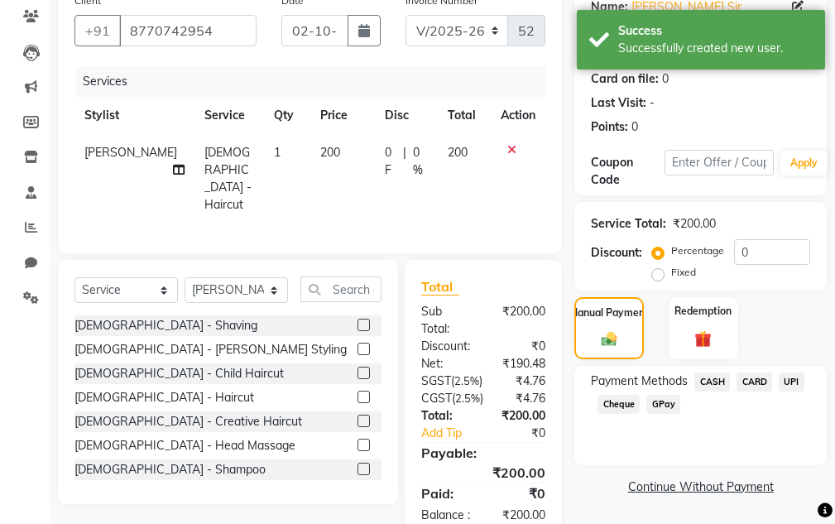
click at [700, 380] on span "CASH" at bounding box center [713, 382] width 36 height 19
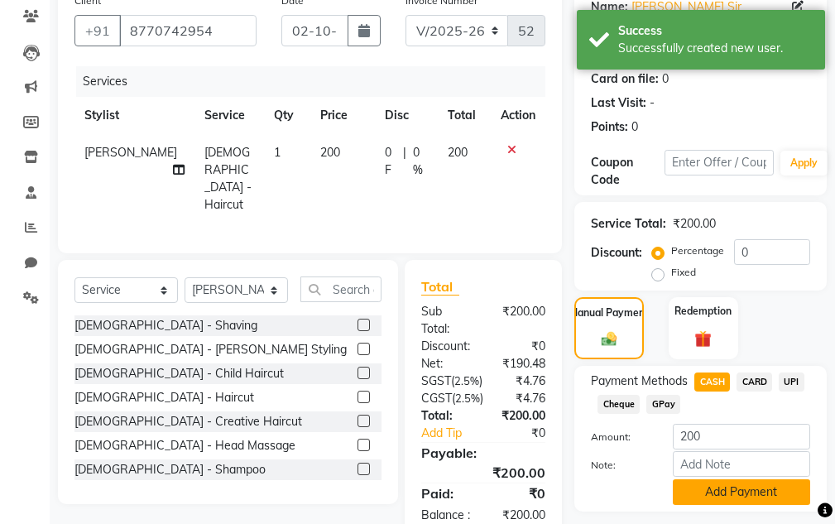
click at [701, 492] on button "Add Payment" at bounding box center [741, 492] width 137 height 26
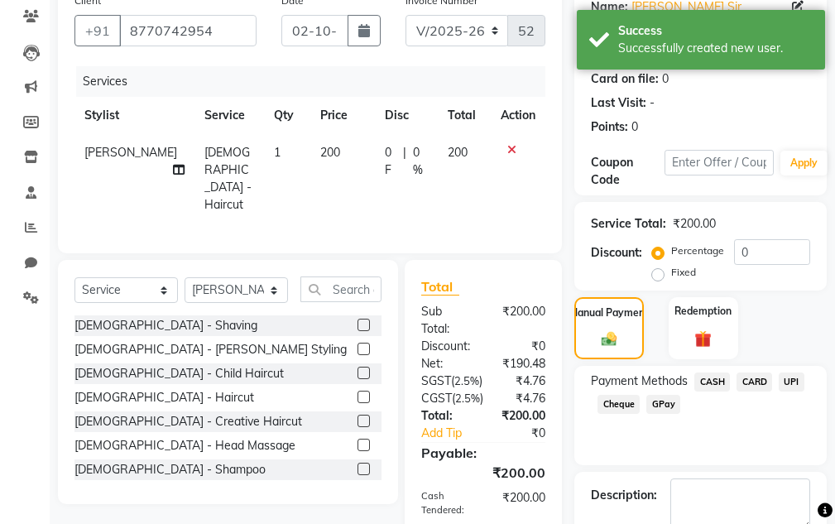
scroll to position [336, 0]
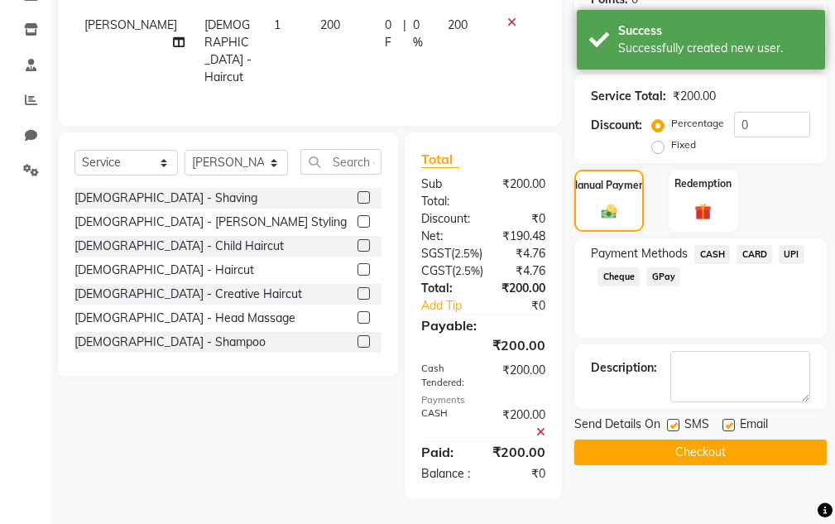
click at [649, 440] on button "Checkout" at bounding box center [701, 453] width 253 height 26
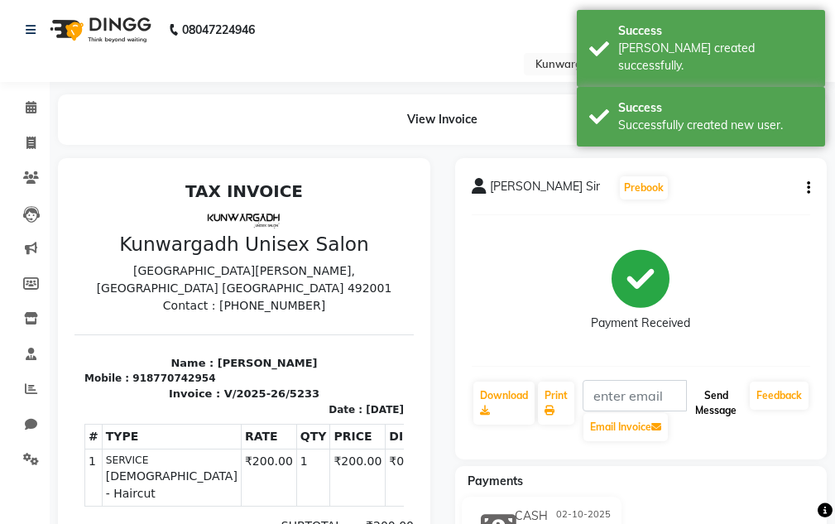
click at [707, 411] on button "Send Message" at bounding box center [716, 403] width 55 height 43
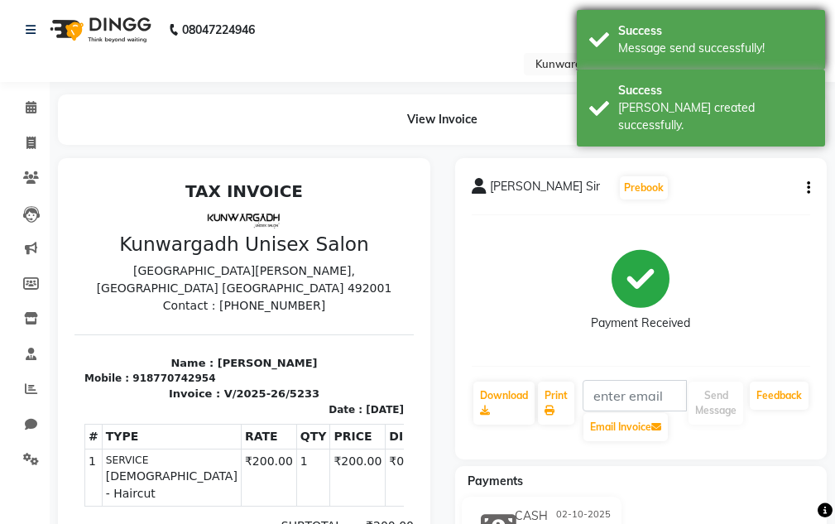
click at [694, 54] on div "Message send successfully!" at bounding box center [715, 48] width 195 height 17
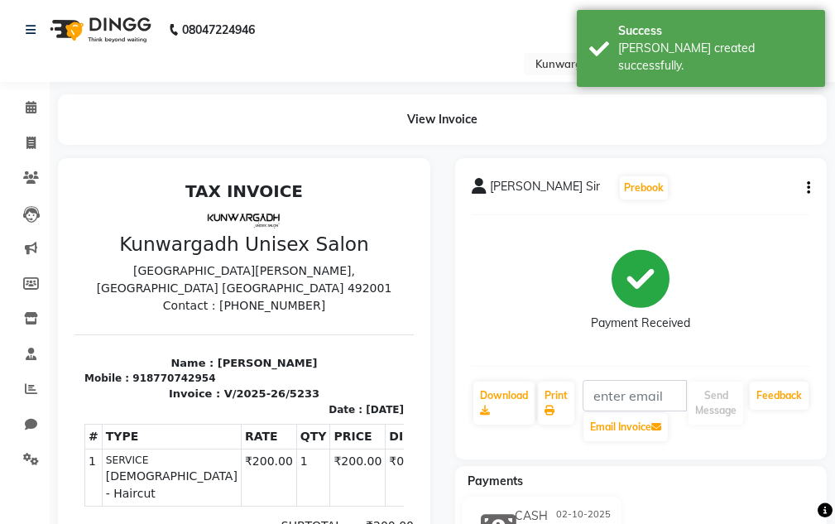
click at [694, 53] on div "[PERSON_NAME] created successfully." at bounding box center [715, 57] width 195 height 35
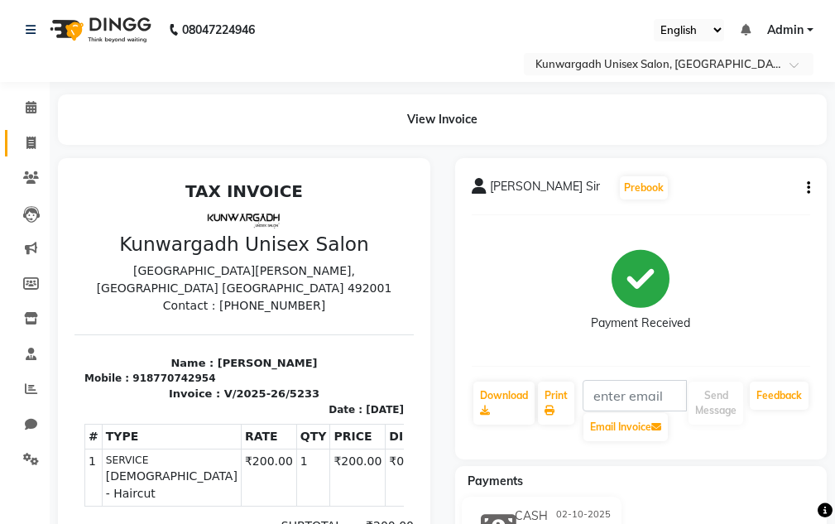
click at [11, 147] on link "Invoice" at bounding box center [25, 143] width 40 height 27
select select "service"
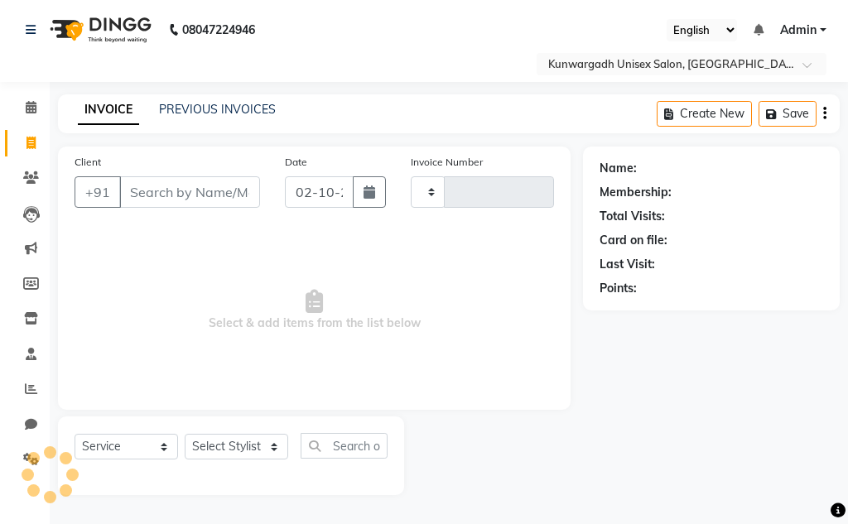
type input "5234"
select select "7931"
click at [31, 164] on li "Clients" at bounding box center [25, 179] width 50 height 36
click at [24, 178] on icon at bounding box center [31, 177] width 16 height 12
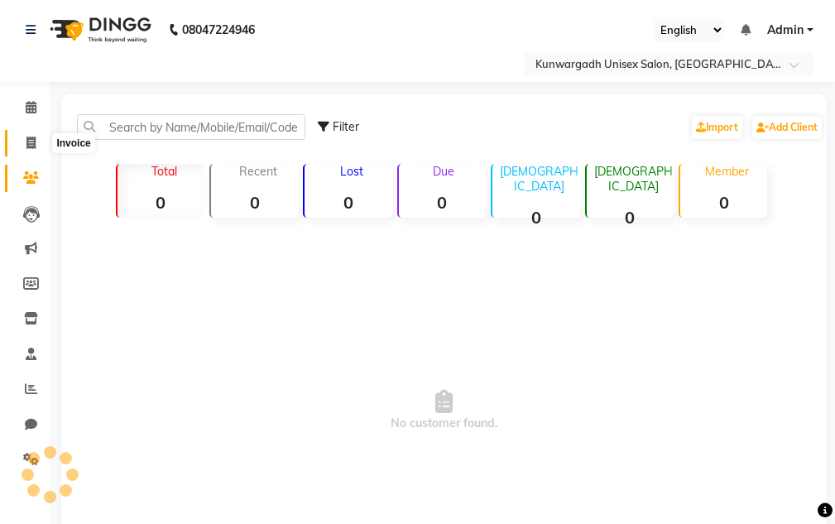
click at [25, 140] on span at bounding box center [31, 143] width 29 height 19
select select "service"
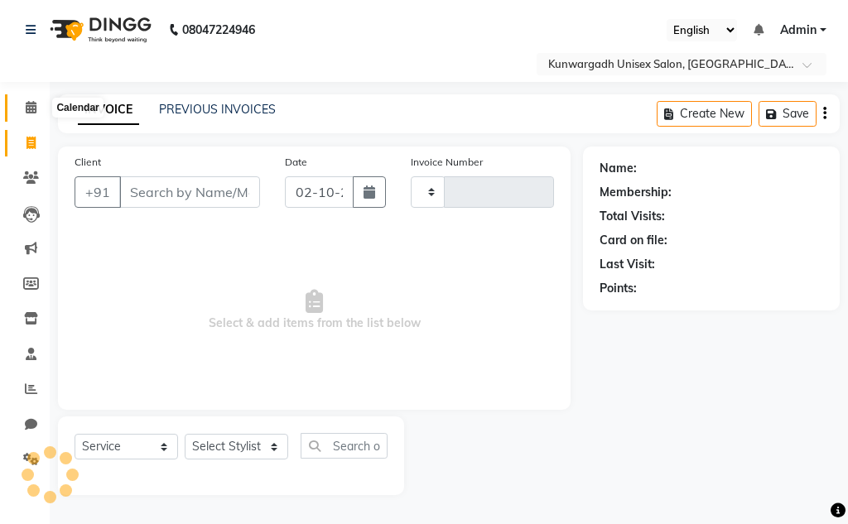
click at [26, 117] on span at bounding box center [31, 108] width 29 height 19
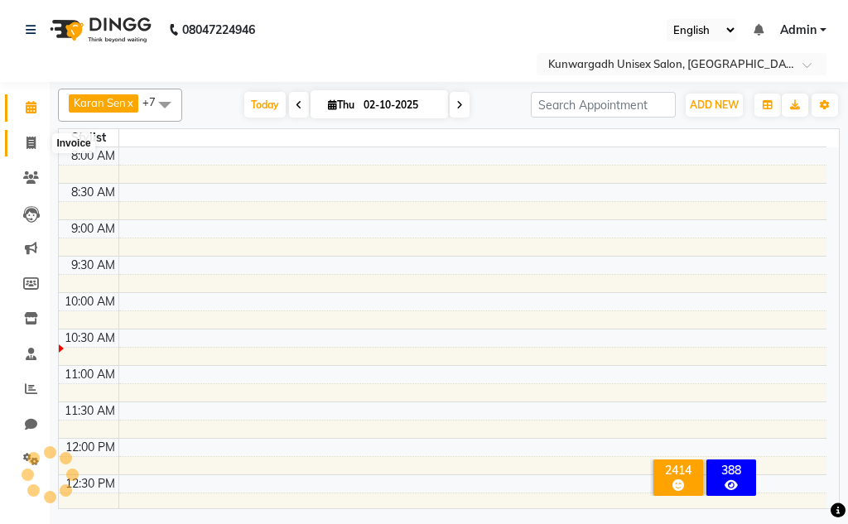
click at [27, 147] on icon at bounding box center [30, 143] width 9 height 12
select select "service"
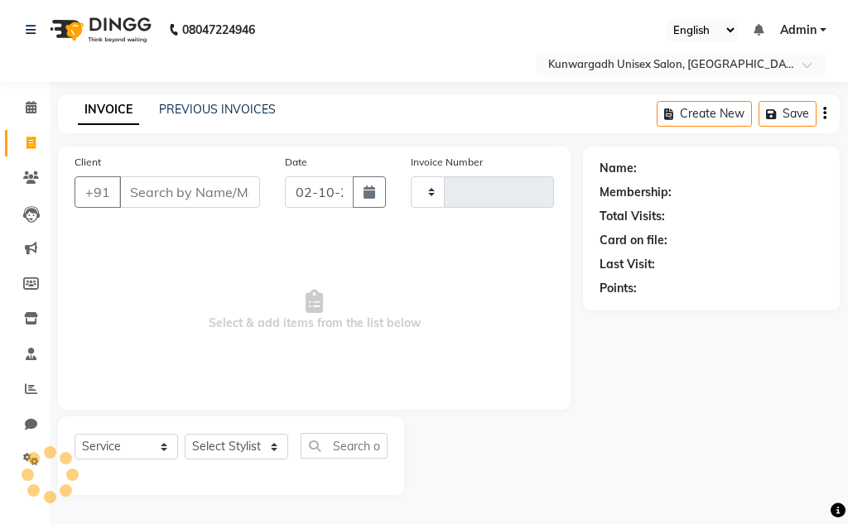
type input "5234"
select select "7931"
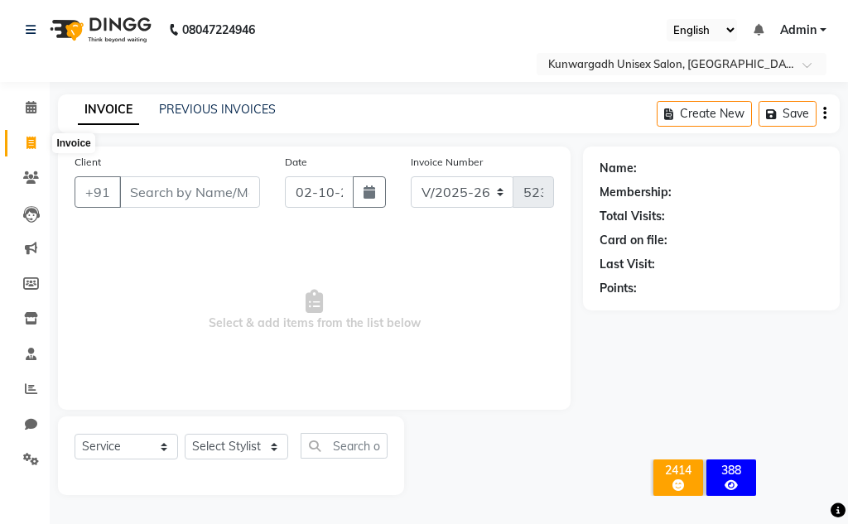
click at [26, 143] on icon at bounding box center [30, 143] width 9 height 12
select select "service"
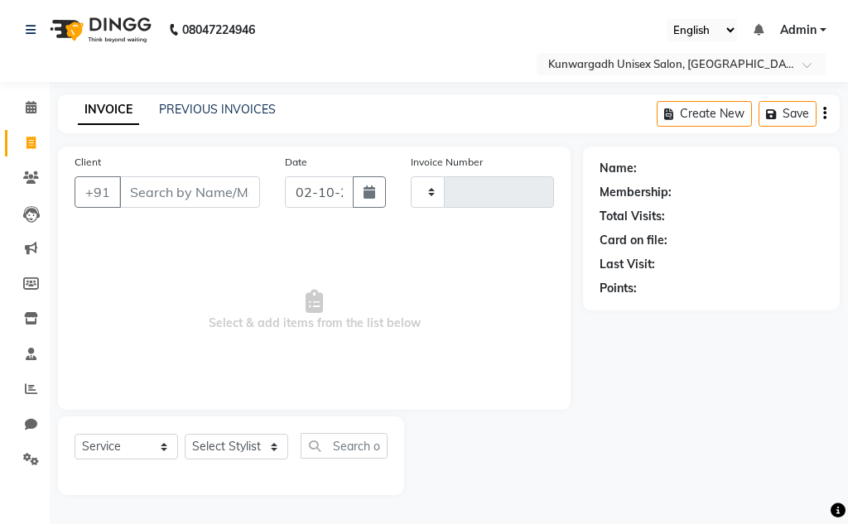
type input "5234"
select select "7931"
click at [154, 109] on div "INVOICE PREVIOUS INVOICES" at bounding box center [167, 109] width 218 height 17
click at [155, 108] on div "INVOICE PREVIOUS INVOICES" at bounding box center [167, 109] width 218 height 17
click at [158, 108] on div "INVOICE PREVIOUS INVOICES" at bounding box center [167, 109] width 218 height 17
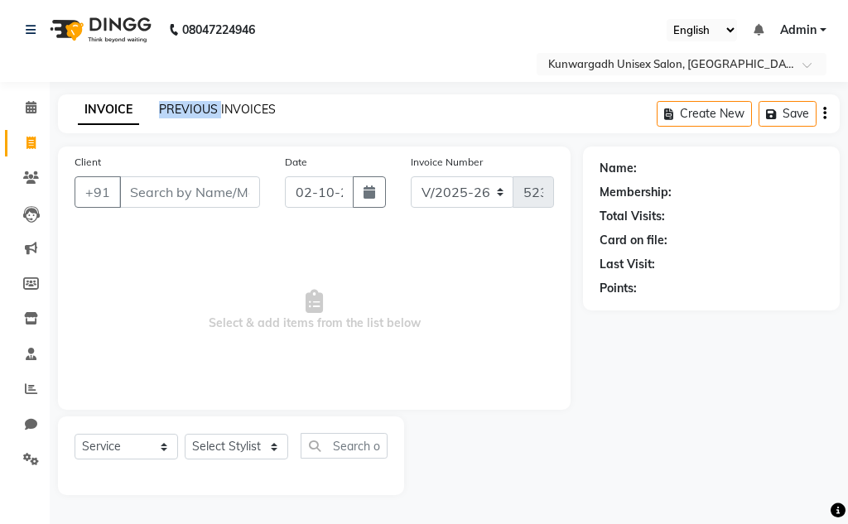
click at [161, 108] on link "PREVIOUS INVOICES" at bounding box center [217, 109] width 117 height 15
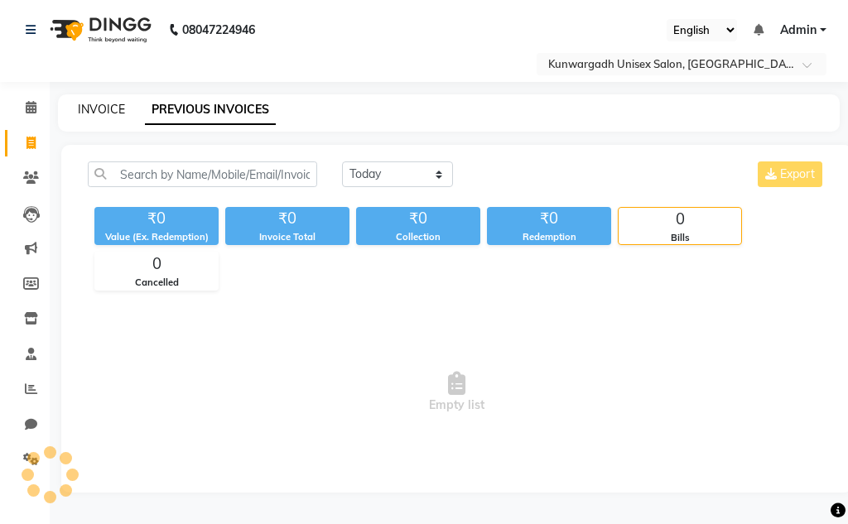
click at [100, 106] on link "INVOICE" at bounding box center [101, 109] width 47 height 15
select select "service"
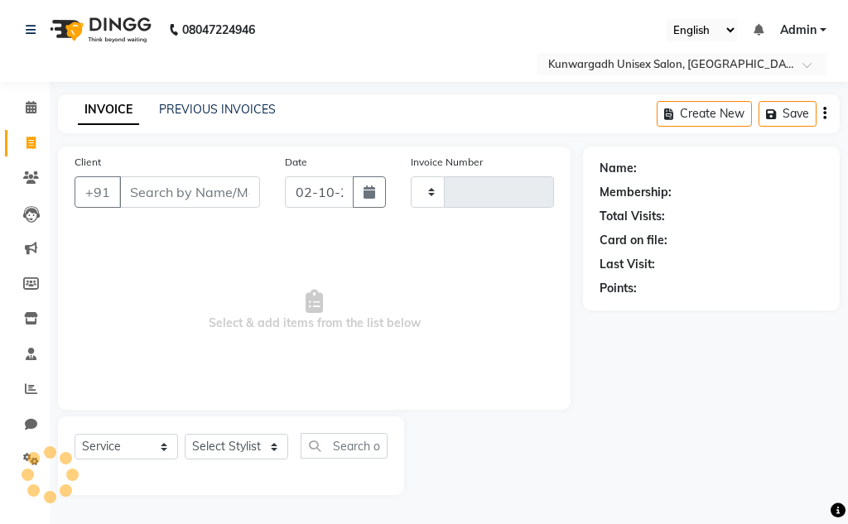
type input "5234"
select select "7931"
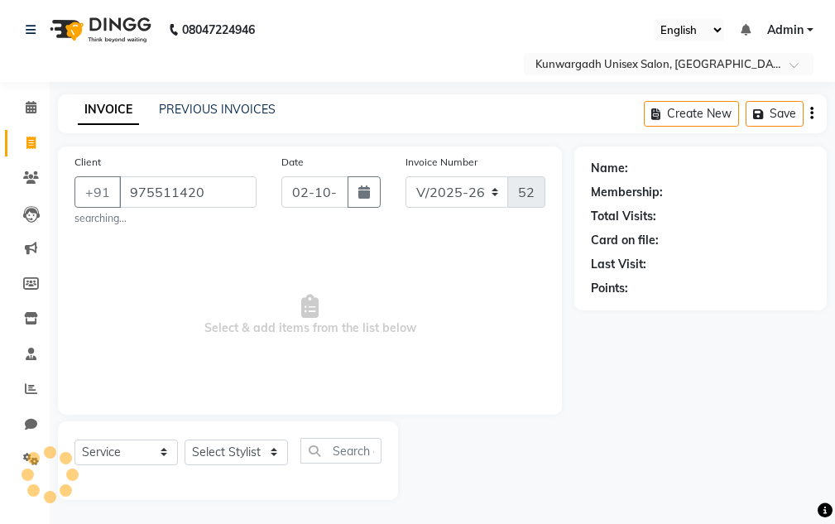
type input "9755114200"
drag, startPoint x: 127, startPoint y: 188, endPoint x: 488, endPoint y: 152, distance: 362.0
click at [487, 152] on div "Client +91 9755114200 Add Client searching... Date 02-10-2025 Invoice Number V/…" at bounding box center [310, 281] width 504 height 268
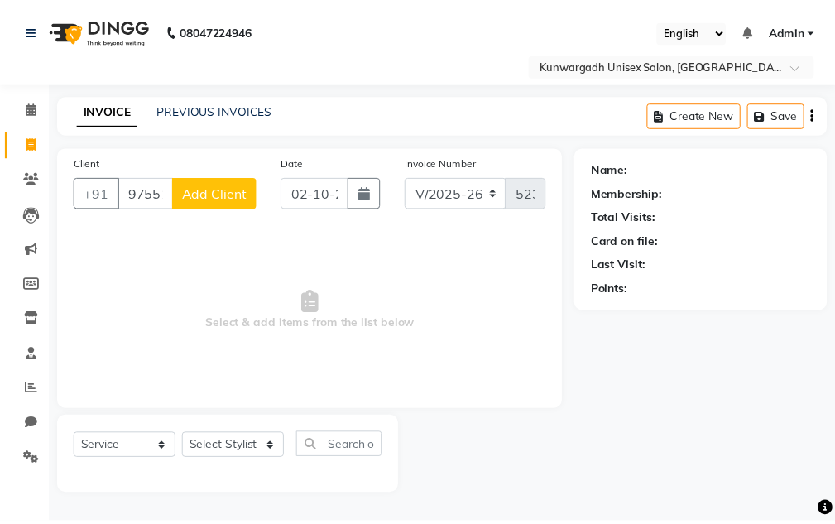
scroll to position [0, 42]
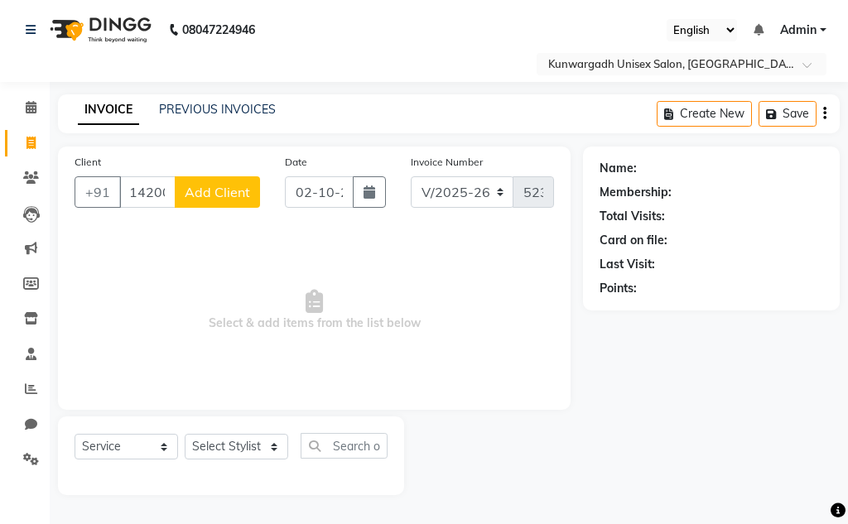
drag, startPoint x: 128, startPoint y: 196, endPoint x: 397, endPoint y: 197, distance: 269.1
click at [397, 197] on div "Client +91 9755114200 Add Client Date 02-10-2025 Invoice Number V/2025 V/2025-2…" at bounding box center [314, 187] width 504 height 68
type input "9755114200"
click at [20, 150] on span at bounding box center [31, 143] width 29 height 19
select select "service"
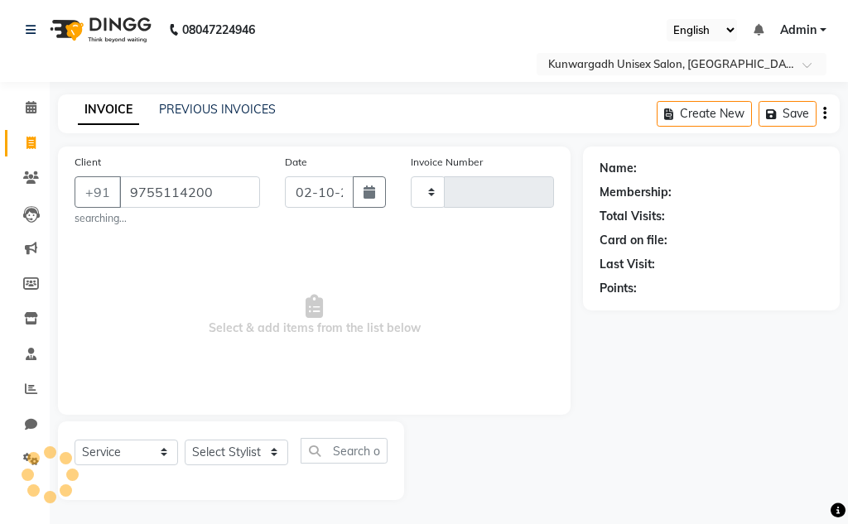
type input "9755114200"
type input "5234"
select select "7931"
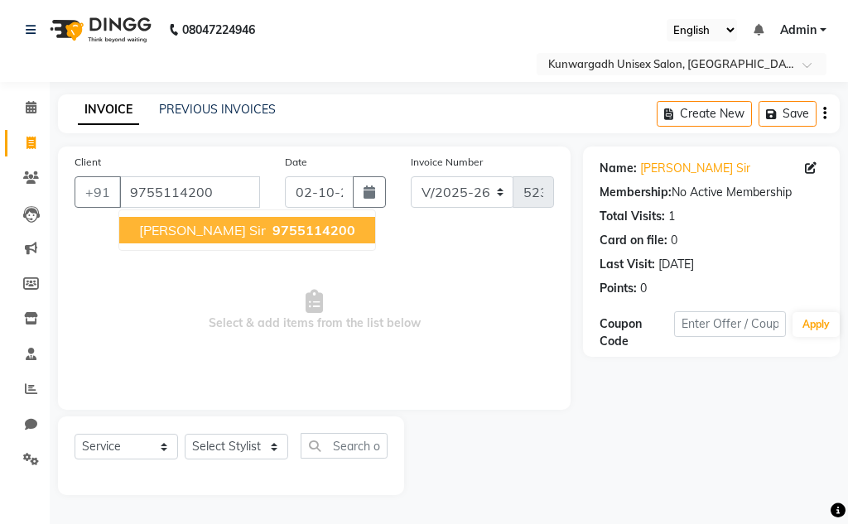
click at [243, 229] on span "Pranjal Agarwal Sir" at bounding box center [202, 230] width 127 height 17
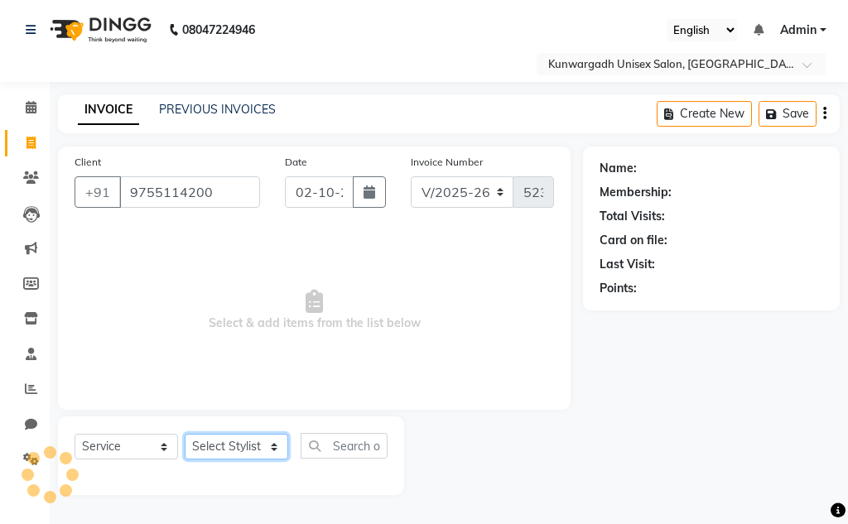
click at [206, 438] on select "Select Stylist Aarti [PERSON_NAME] Sir Chiku [PERSON_NAME] Devdas [PERSON_NAME]…" at bounding box center [236, 447] width 103 height 26
select select "85604"
click at [185, 434] on select "Select Stylist Aarti [PERSON_NAME] Sir Chiku [PERSON_NAME] Devdas [PERSON_NAME]…" at bounding box center [236, 447] width 103 height 26
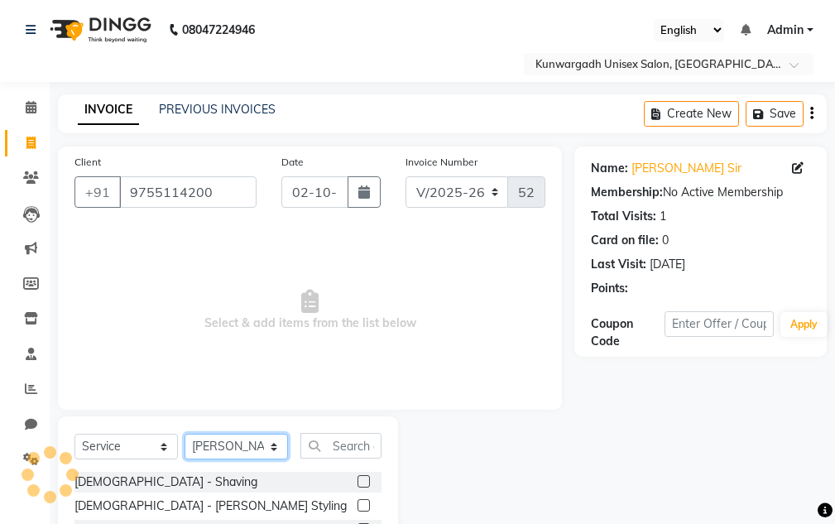
scroll to position [161, 0]
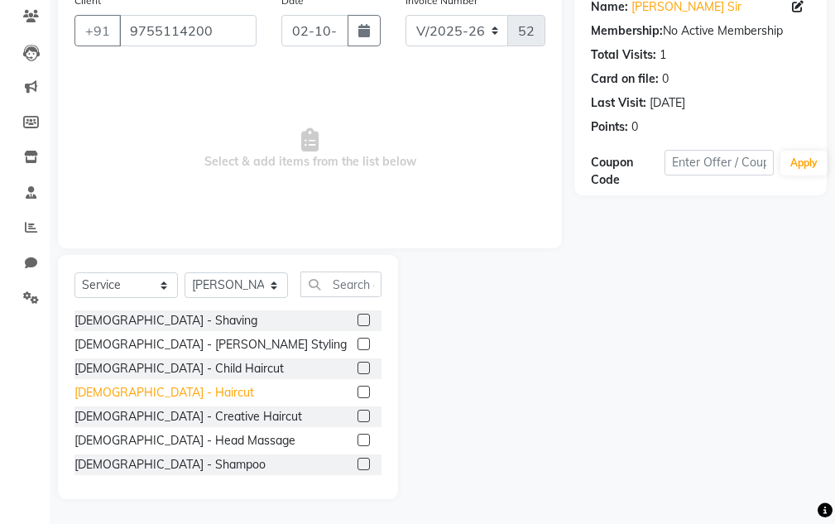
click at [138, 387] on div "[DEMOGRAPHIC_DATA] - Haircut" at bounding box center [165, 392] width 180 height 17
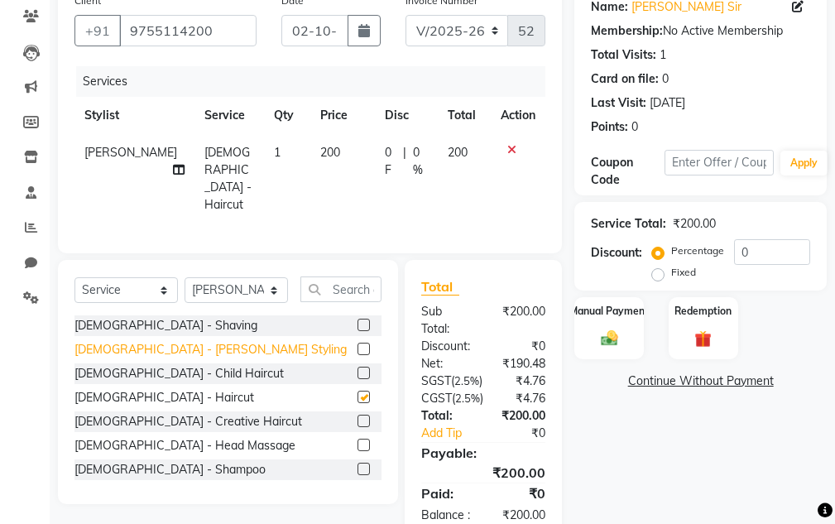
checkbox input "false"
click at [142, 341] on div "[DEMOGRAPHIC_DATA] - [PERSON_NAME] Styling" at bounding box center [211, 349] width 272 height 17
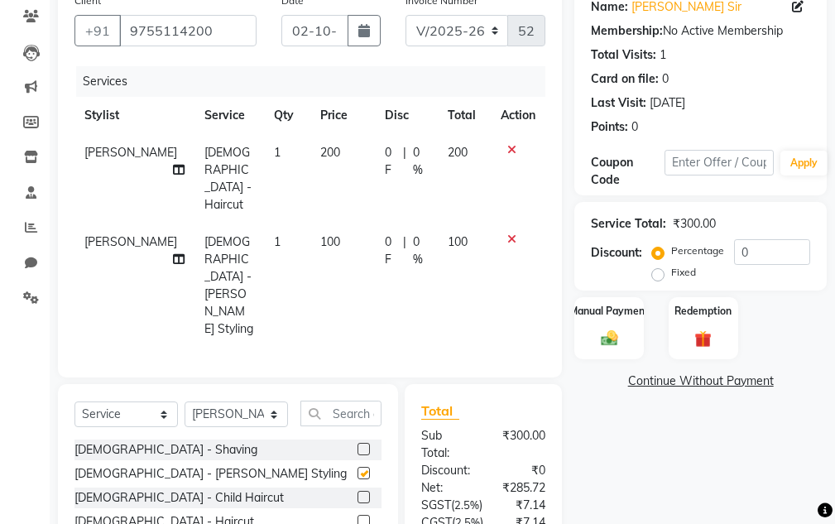
checkbox input "false"
click at [607, 330] on img at bounding box center [609, 339] width 28 height 20
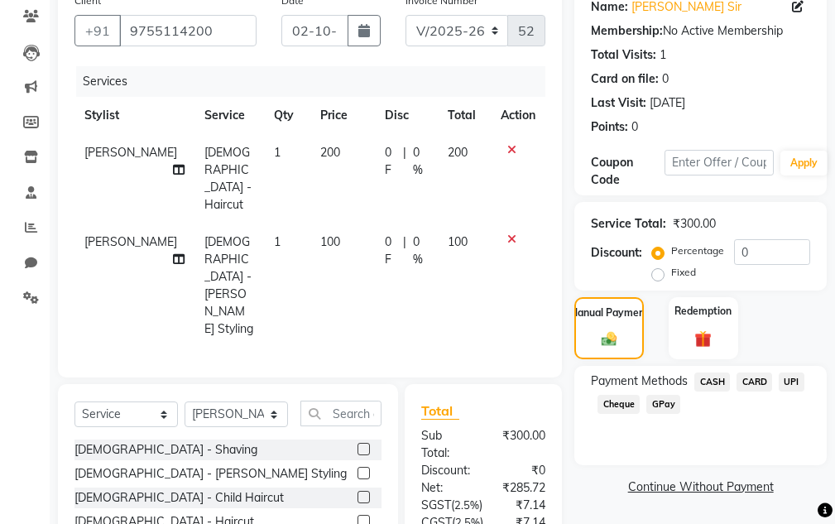
click at [703, 375] on span "CASH" at bounding box center [713, 382] width 36 height 19
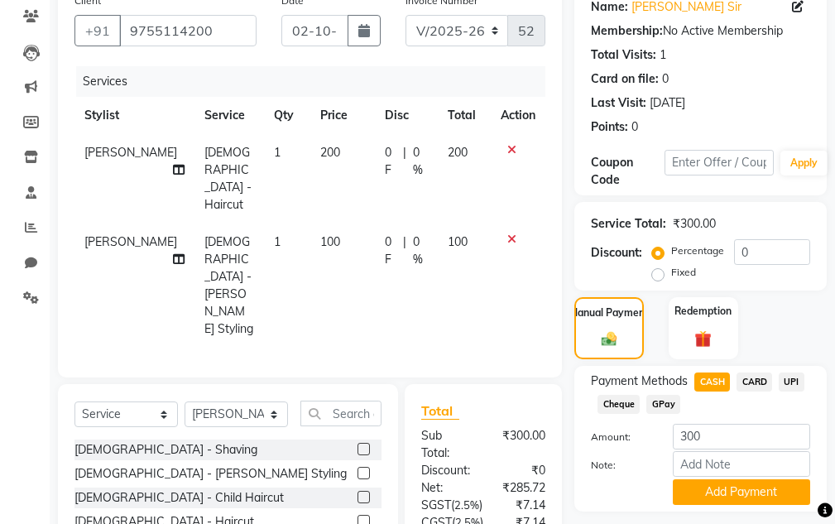
drag, startPoint x: 717, startPoint y: 515, endPoint x: 707, endPoint y: 505, distance: 14.1
click at [710, 508] on div "Name: Pranjal Agarwal Sir Membership: No Active Membership Total Visits: 1 Card…" at bounding box center [707, 325] width 265 height 680
click at [681, 491] on button "Add Payment" at bounding box center [741, 492] width 137 height 26
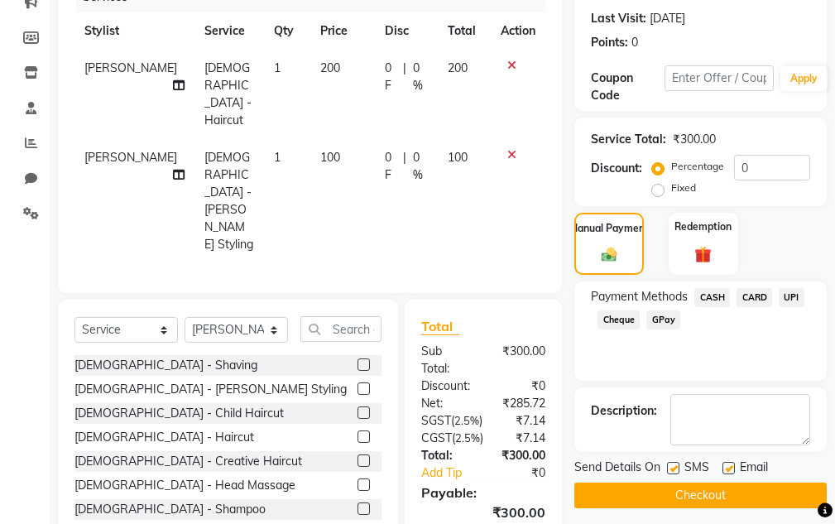
scroll to position [300, 0]
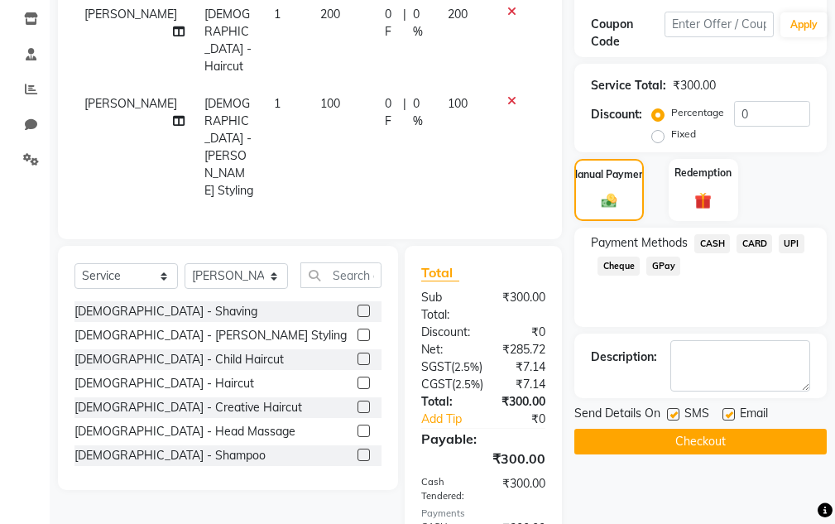
click at [652, 429] on button "Checkout" at bounding box center [701, 442] width 253 height 26
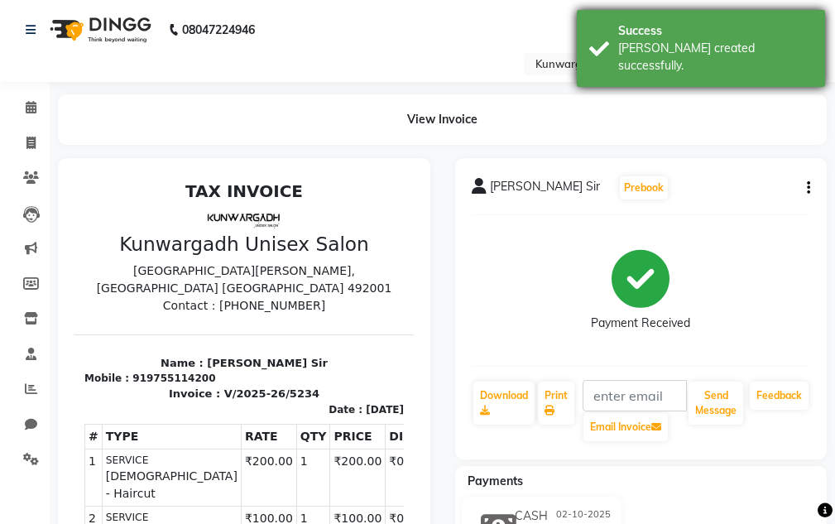
drag, startPoint x: 698, startPoint y: 28, endPoint x: 716, endPoint y: 27, distance: 18.2
click at [712, 28] on div "Success" at bounding box center [715, 30] width 195 height 17
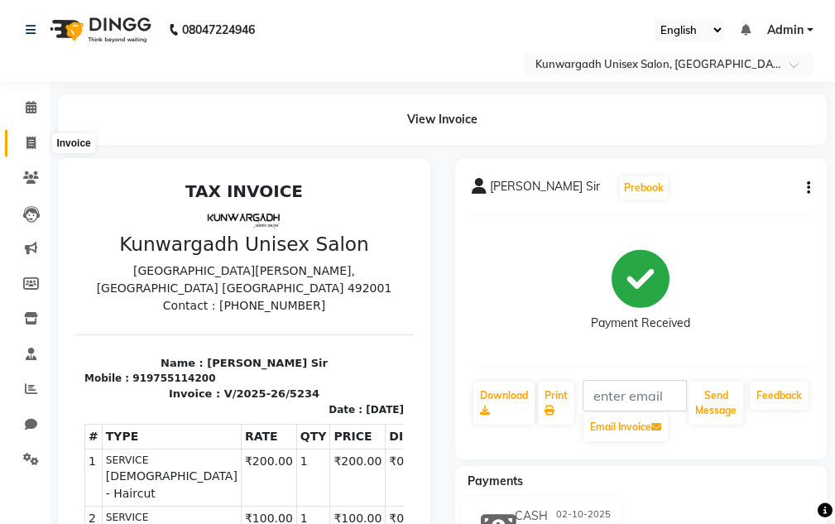
click at [32, 142] on icon at bounding box center [30, 143] width 9 height 12
select select "service"
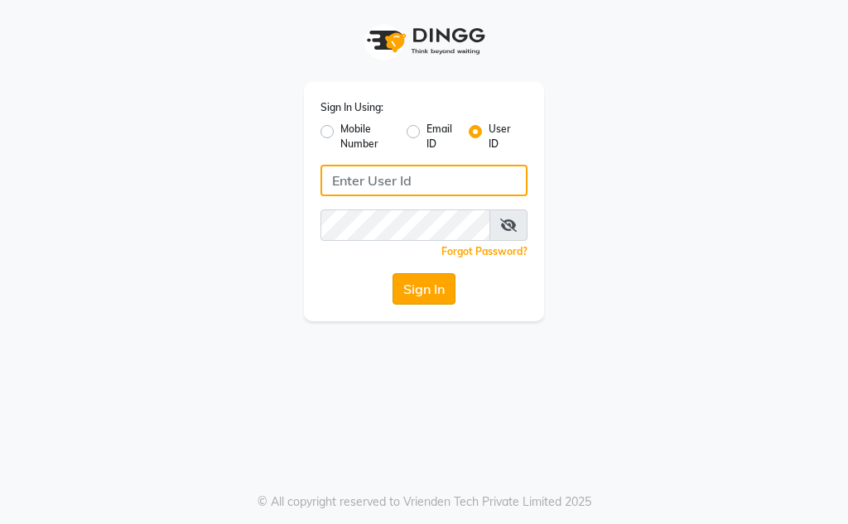
type input "Kunwargadh@123"
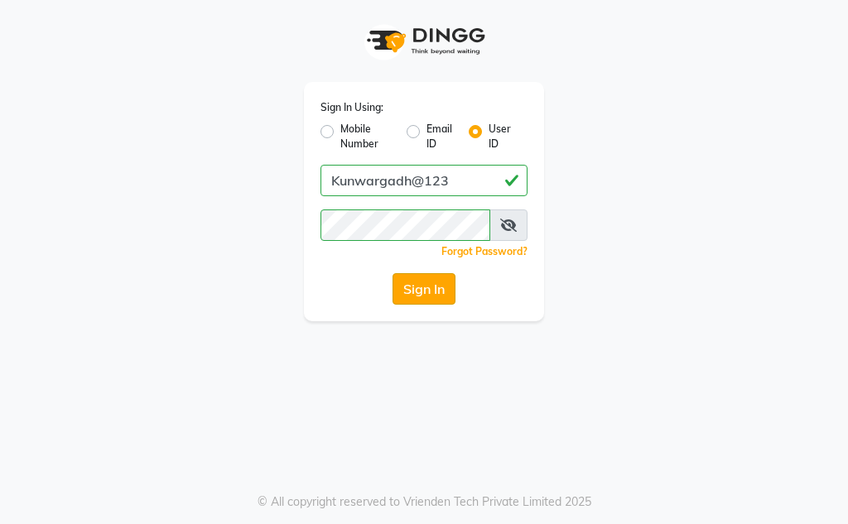
click at [438, 291] on button "Sign In" at bounding box center [423, 288] width 63 height 31
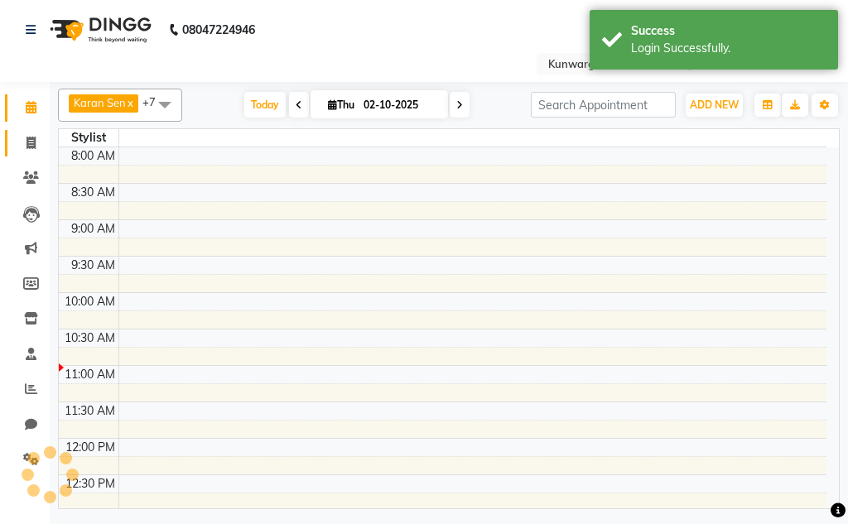
click at [20, 142] on span at bounding box center [31, 143] width 29 height 19
click at [23, 146] on span at bounding box center [31, 143] width 29 height 19
select select "service"
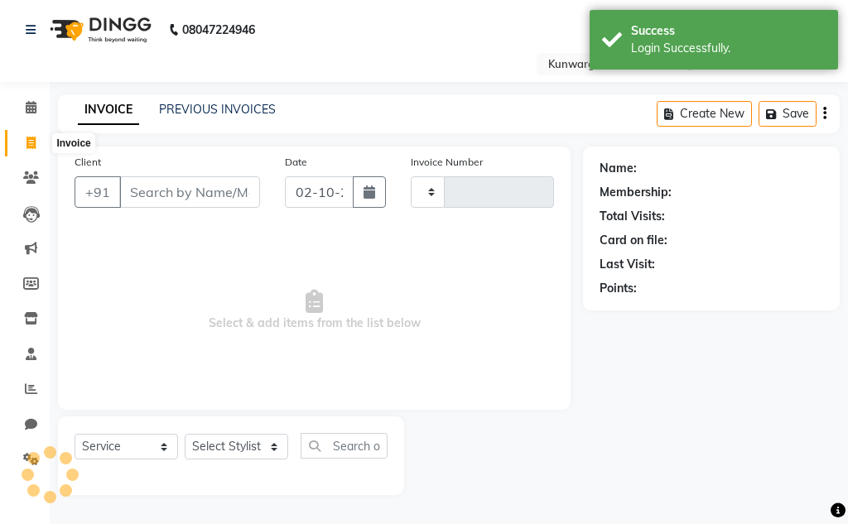
select select "en"
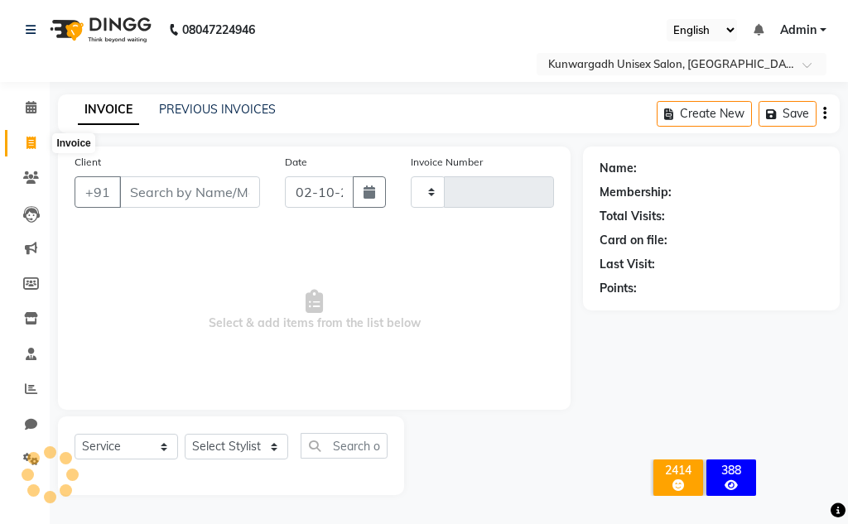
click at [31, 142] on icon at bounding box center [30, 143] width 9 height 12
select select "service"
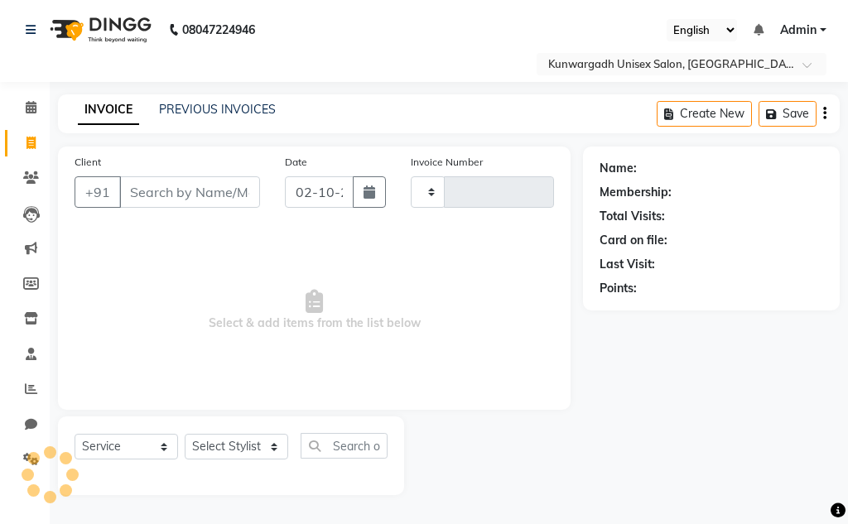
type input "5235"
select select "7931"
click at [29, 184] on span at bounding box center [31, 178] width 29 height 19
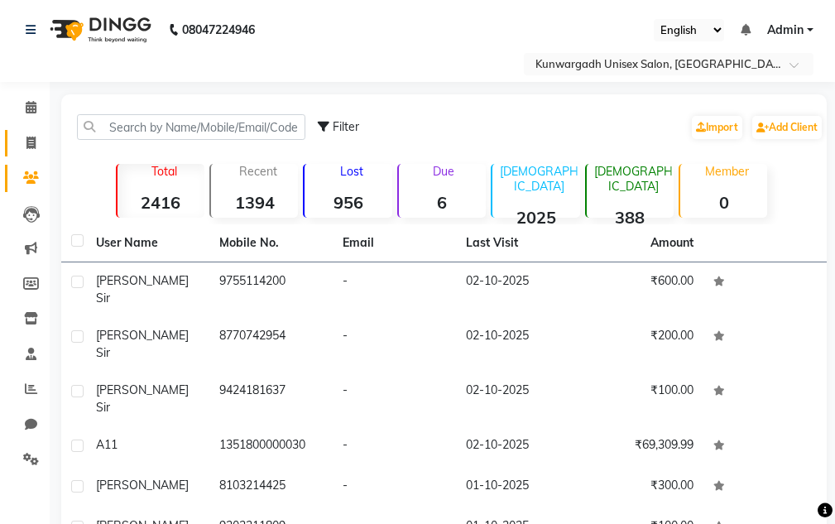
click at [29, 152] on link "Invoice" at bounding box center [25, 143] width 40 height 27
select select "service"
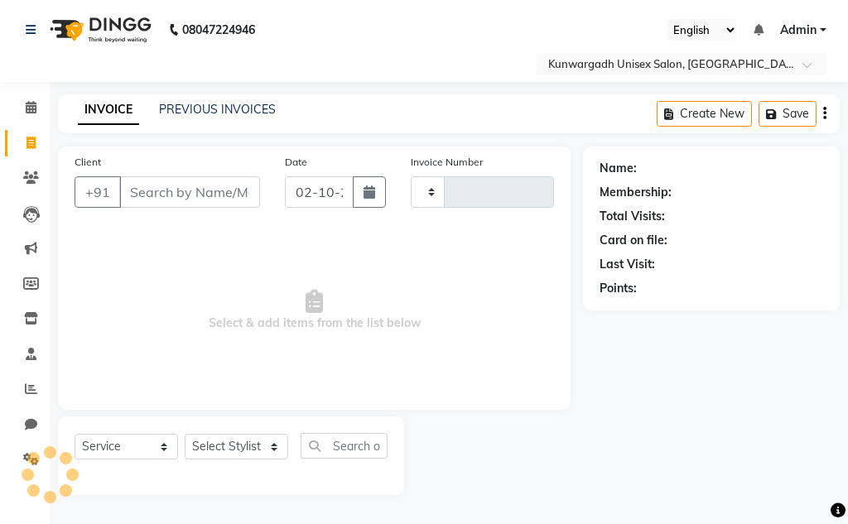
type input "5235"
select select "7931"
click at [28, 190] on link "Clients" at bounding box center [25, 178] width 40 height 27
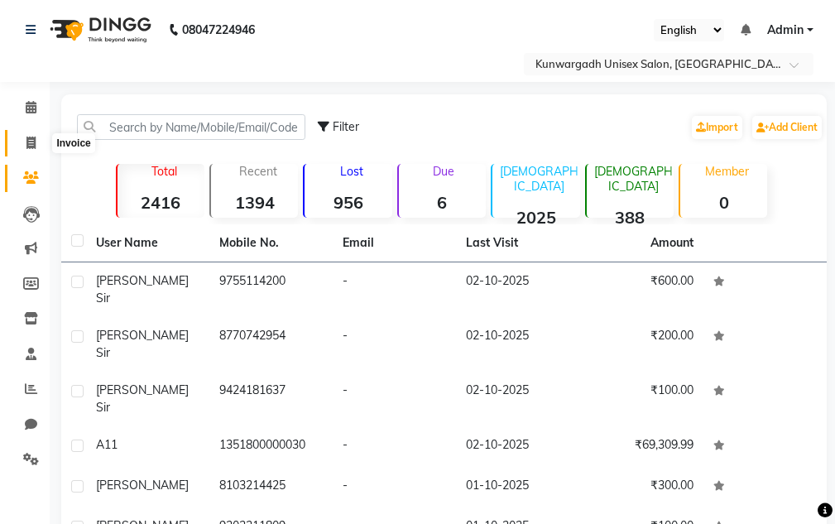
click at [27, 137] on icon at bounding box center [30, 143] width 9 height 12
select select "service"
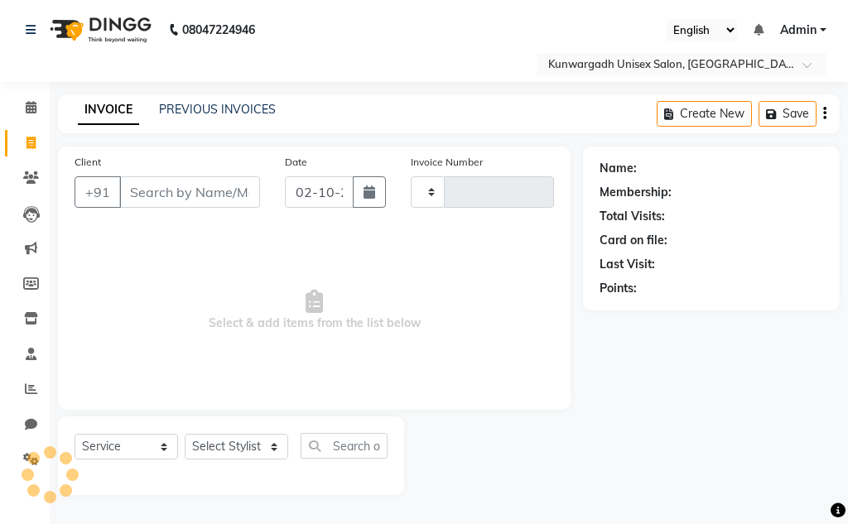
type input "5235"
select select "7931"
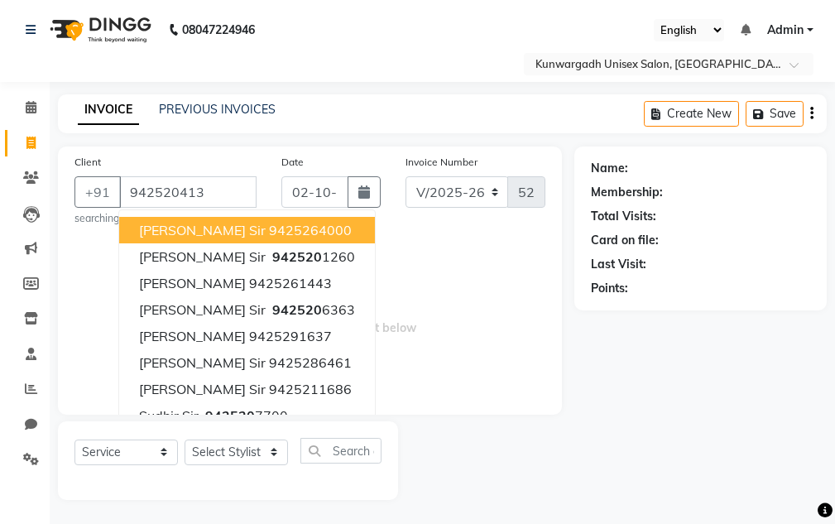
type input "9425204132"
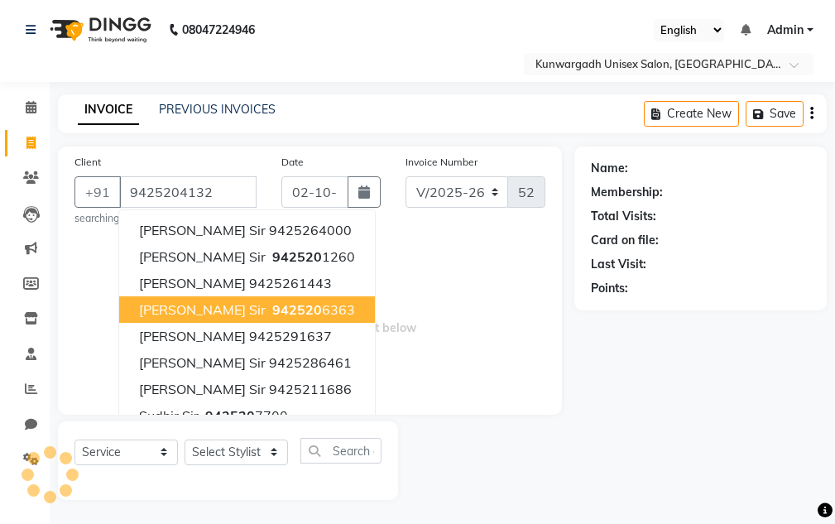
click at [214, 197] on input "9425204132" at bounding box center [187, 191] width 137 height 31
drag, startPoint x: 132, startPoint y: 192, endPoint x: 234, endPoint y: 197, distance: 102.8
click at [234, 197] on input "9425204132" at bounding box center [187, 191] width 137 height 31
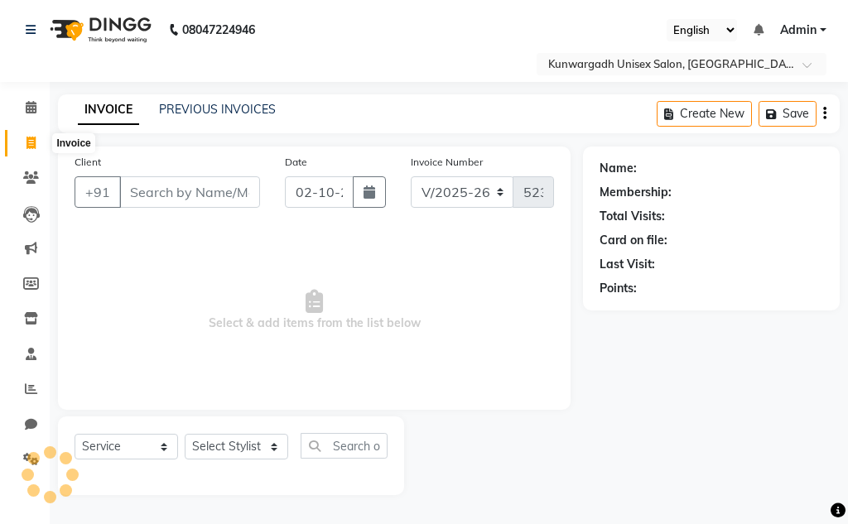
click at [36, 143] on icon at bounding box center [30, 143] width 9 height 12
select select "service"
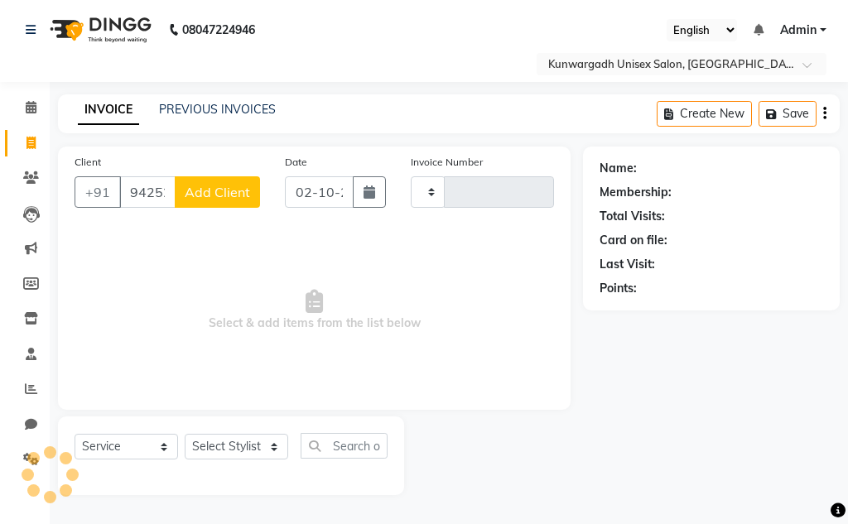
type input "9425204132"
click at [226, 180] on button "Add Client" at bounding box center [217, 191] width 85 height 31
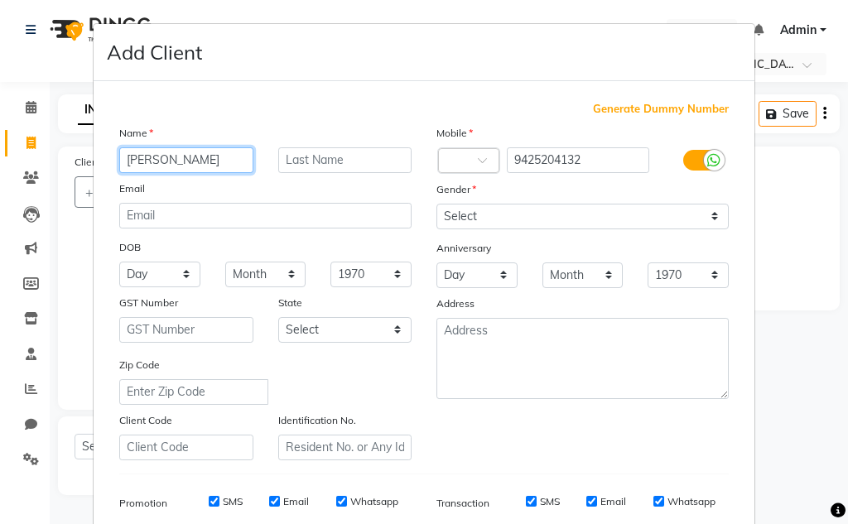
drag, startPoint x: 226, startPoint y: 180, endPoint x: 193, endPoint y: 158, distance: 39.5
click at [196, 162] on input "Nand Kumar" at bounding box center [186, 160] width 134 height 26
type input "Nand Kumar Sahu Sir"
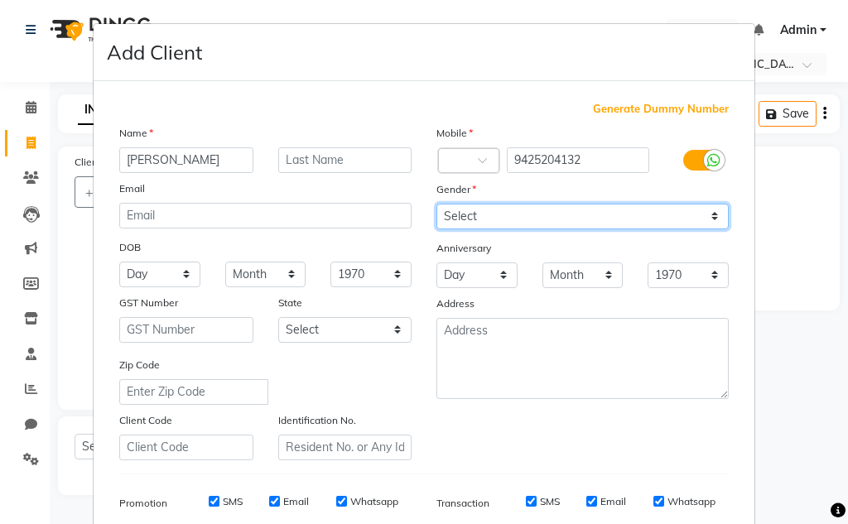
click at [587, 224] on select "Select [DEMOGRAPHIC_DATA] [DEMOGRAPHIC_DATA] Other Prefer Not To Say" at bounding box center [582, 217] width 292 height 26
select select "[DEMOGRAPHIC_DATA]"
click at [436, 204] on select "Select [DEMOGRAPHIC_DATA] [DEMOGRAPHIC_DATA] Other Prefer Not To Say" at bounding box center [582, 217] width 292 height 26
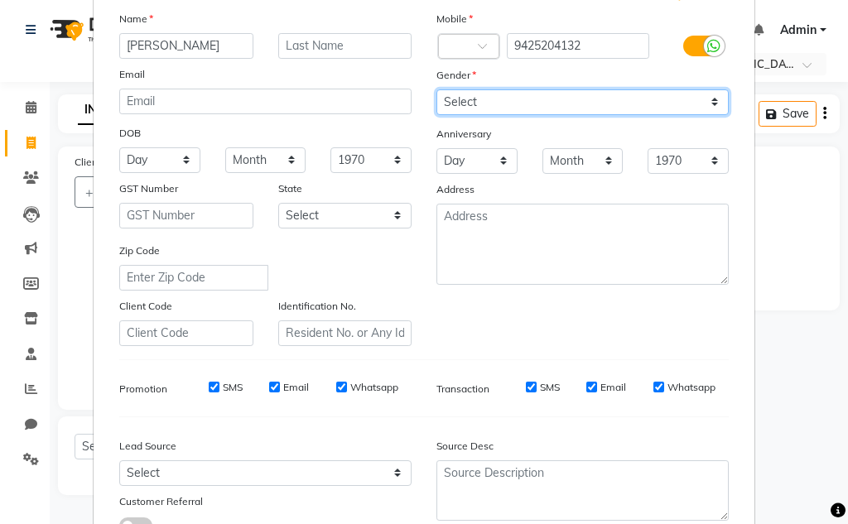
scroll to position [240, 0]
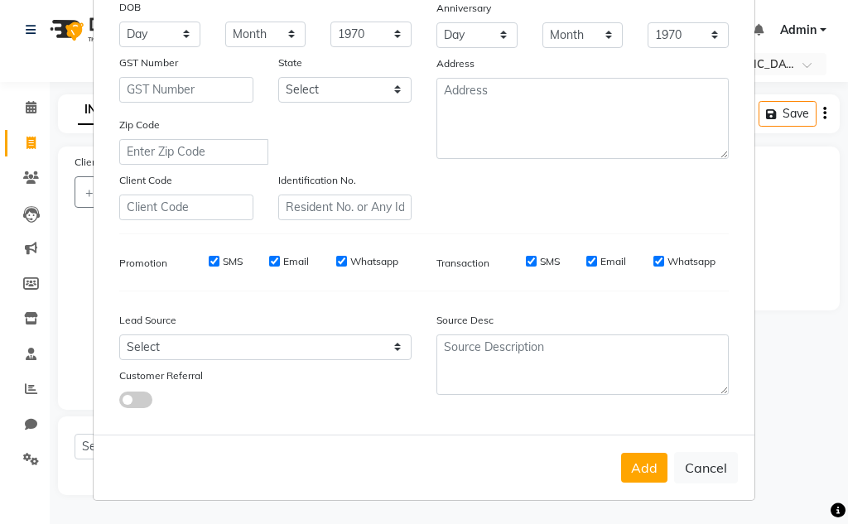
click at [635, 491] on div "Add Cancel" at bounding box center [424, 467] width 661 height 65
click at [637, 473] on button "Add" at bounding box center [644, 468] width 46 height 30
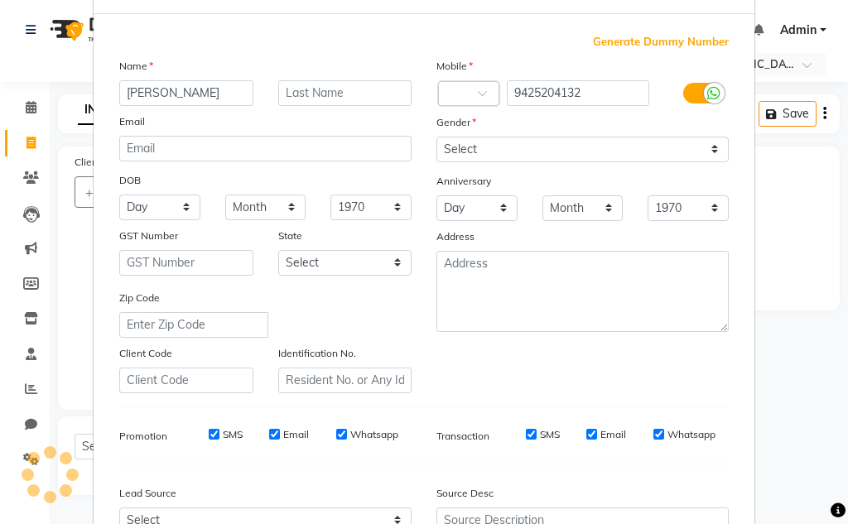
scroll to position [0, 0]
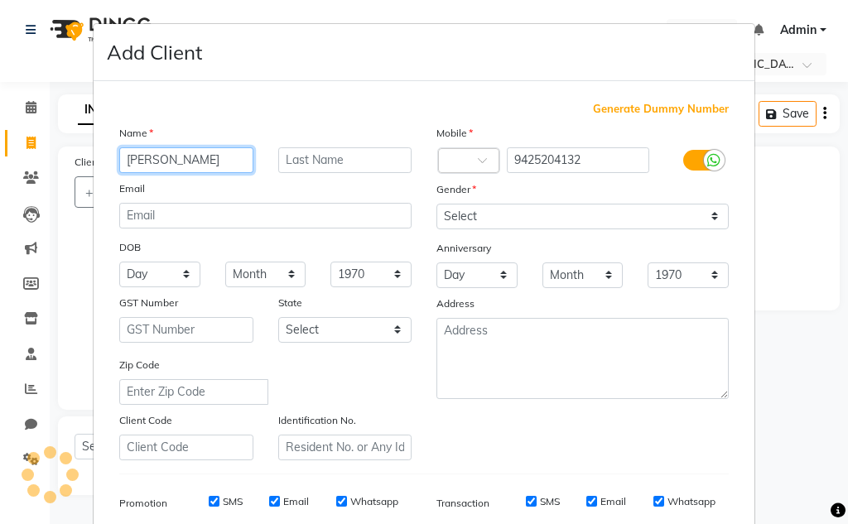
drag, startPoint x: 117, startPoint y: 159, endPoint x: 635, endPoint y: 153, distance: 518.3
click at [635, 153] on div "Name Nand Kumar Sahu Sir Email DOB Day 01 02 03 04 05 06 07 08 09 10 11 12 13 1…" at bounding box center [424, 292] width 634 height 336
click at [503, 55] on div "Add Client" at bounding box center [424, 52] width 661 height 57
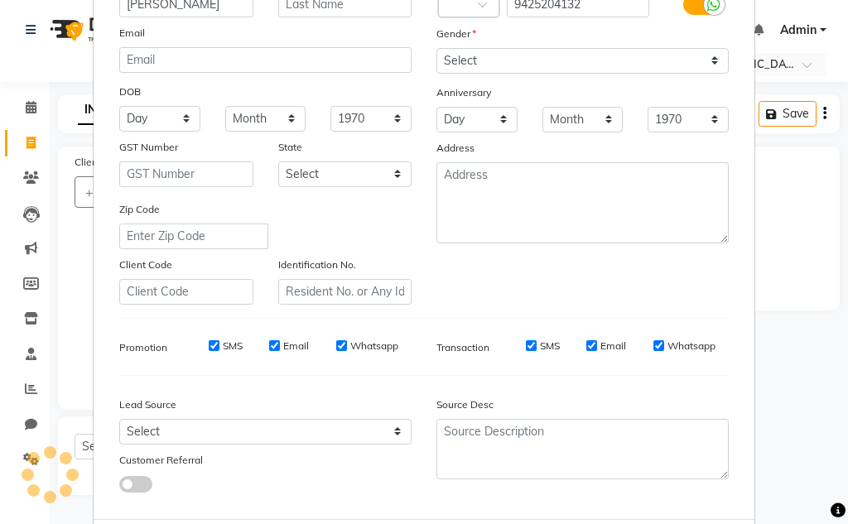
scroll to position [240, 0]
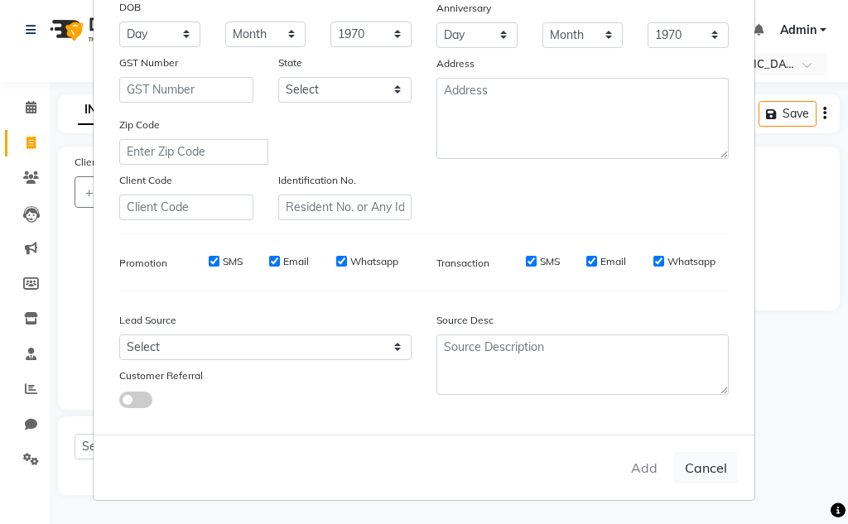
click at [635, 478] on div "Add Cancel" at bounding box center [424, 467] width 661 height 65
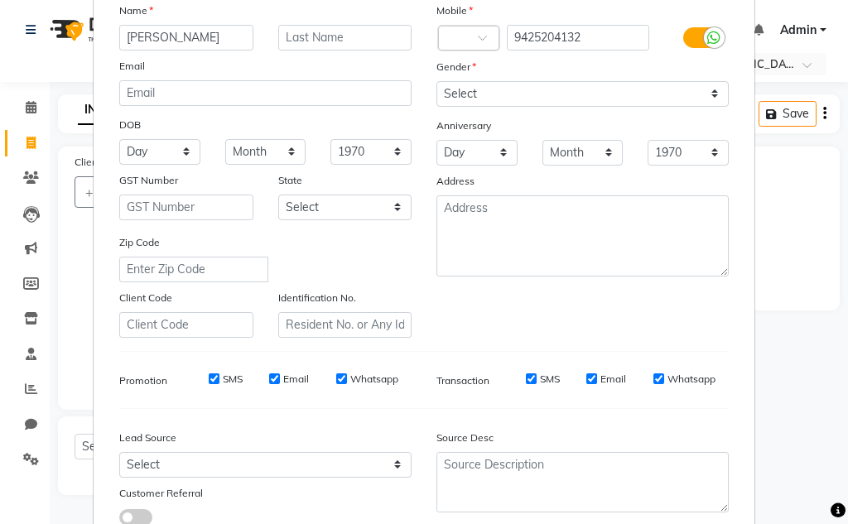
scroll to position [0, 0]
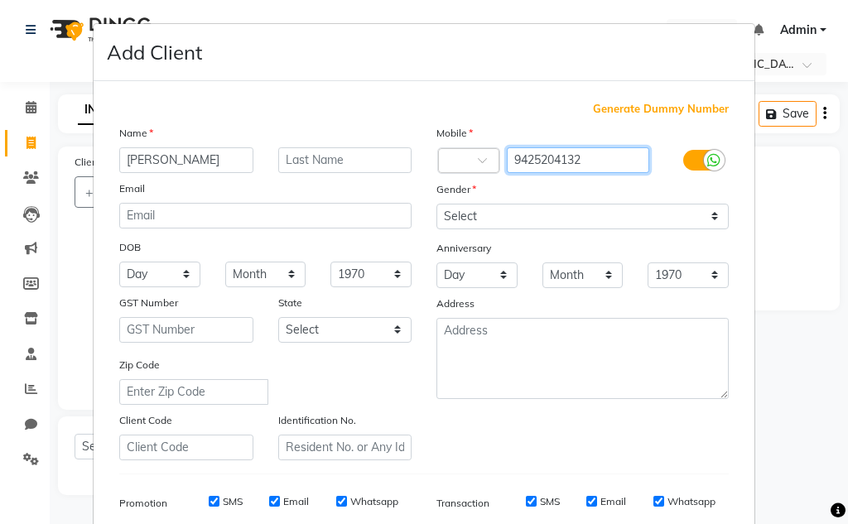
drag, startPoint x: 508, startPoint y: 160, endPoint x: 714, endPoint y: 146, distance: 207.5
click at [720, 145] on div "Mobile Country Code × 9425204132 Gender Select Male Female Other Prefer Not To …" at bounding box center [582, 292] width 317 height 336
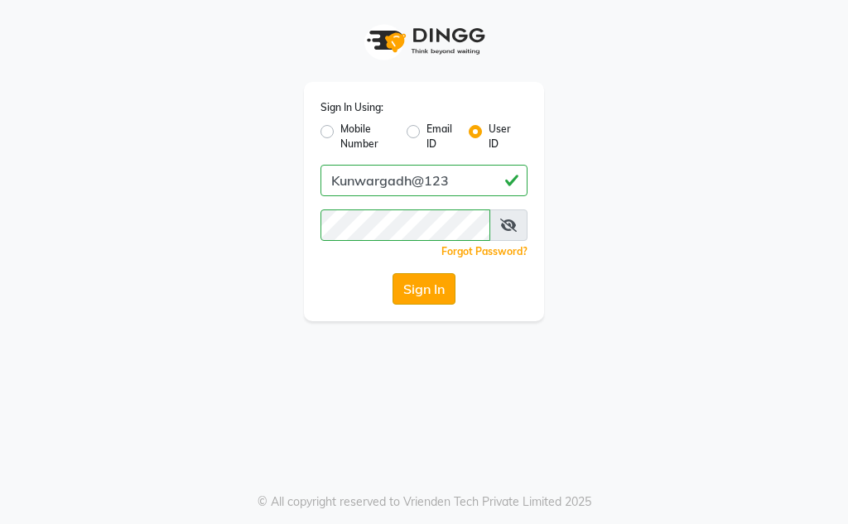
click at [435, 281] on button "Sign In" at bounding box center [423, 288] width 63 height 31
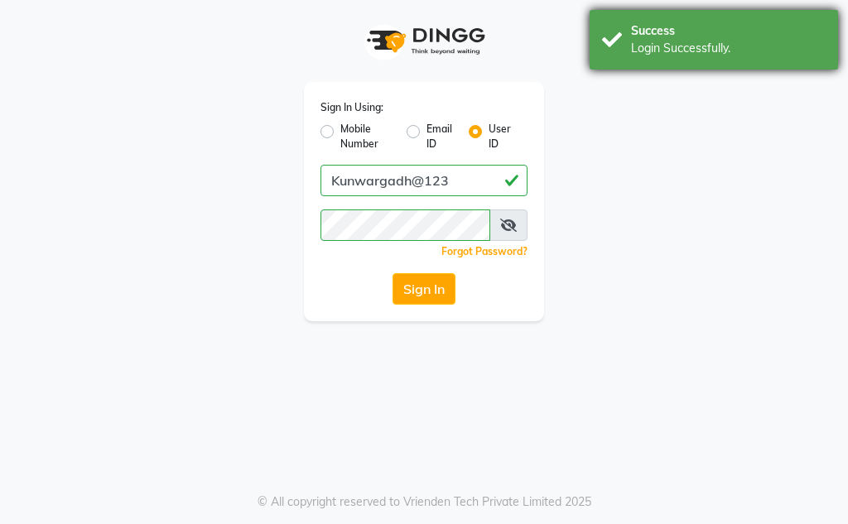
click at [675, 49] on div "Login Successfully." at bounding box center [728, 48] width 195 height 17
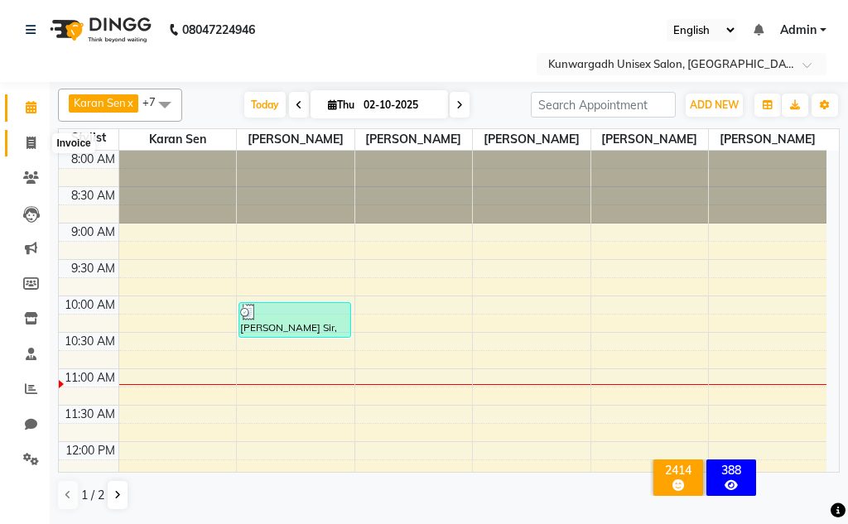
click at [31, 147] on icon at bounding box center [30, 143] width 9 height 12
select select "service"
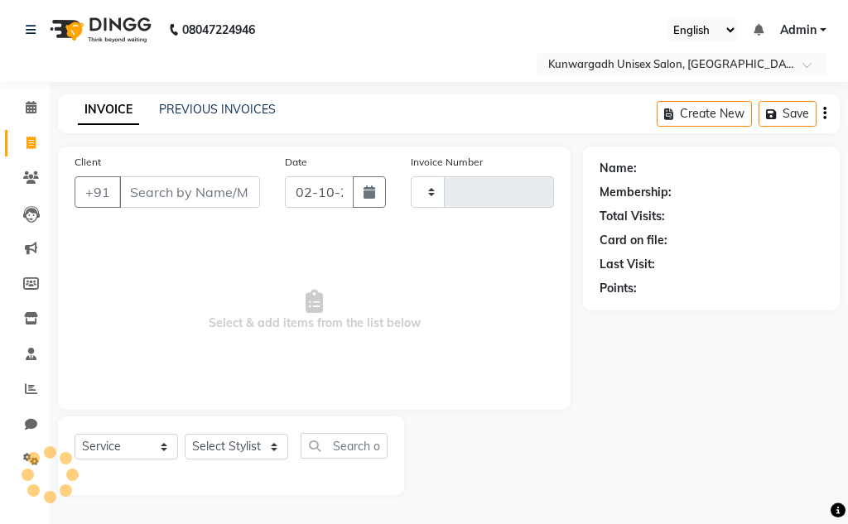
type input "5235"
select select "7931"
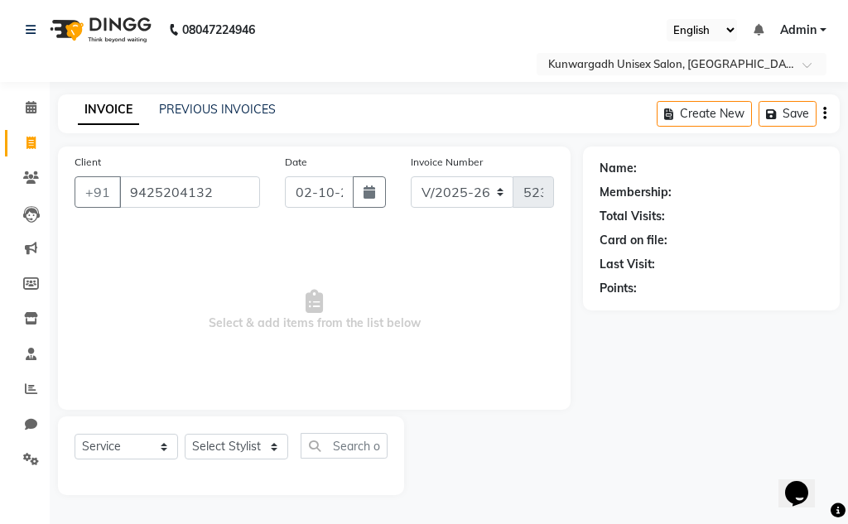
type input "9425204132"
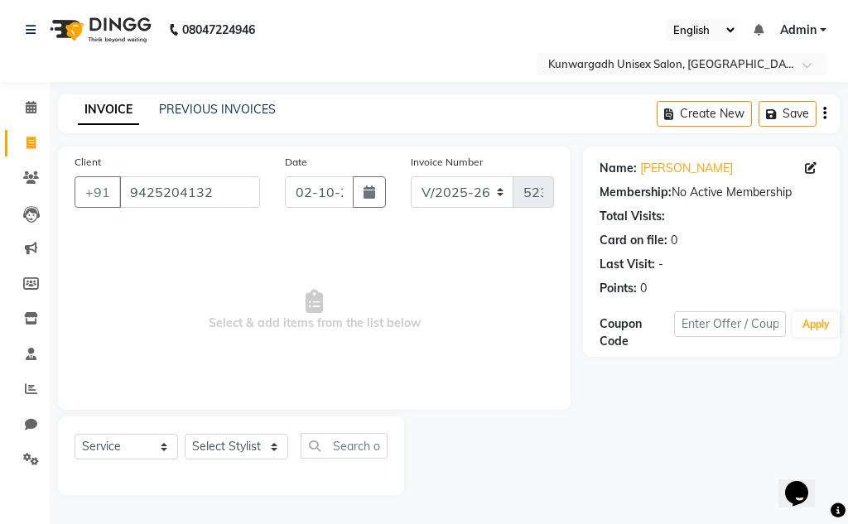
drag, startPoint x: 255, startPoint y: 432, endPoint x: 260, endPoint y: 418, distance: 14.9
click at [255, 429] on div "Select Service Product Membership Package Voucher Prepaid Gift Card Select Styl…" at bounding box center [231, 455] width 346 height 79
click at [260, 445] on select "Select Stylist Aarti [PERSON_NAME] Sir Chiku [PERSON_NAME] Devdas [PERSON_NAME]…" at bounding box center [236, 447] width 103 height 26
select select "85604"
click at [185, 434] on select "Select Stylist Aarti [PERSON_NAME] Sir Chiku [PERSON_NAME] Devdas [PERSON_NAME]…" at bounding box center [236, 447] width 103 height 26
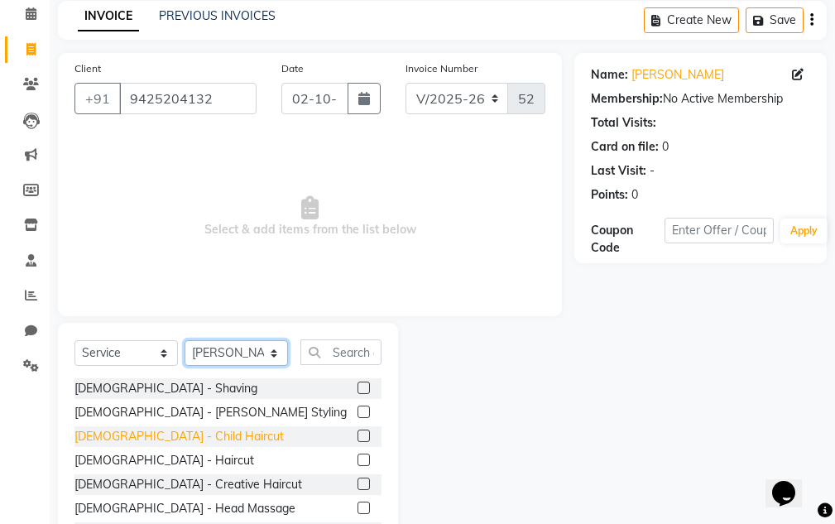
scroll to position [161, 0]
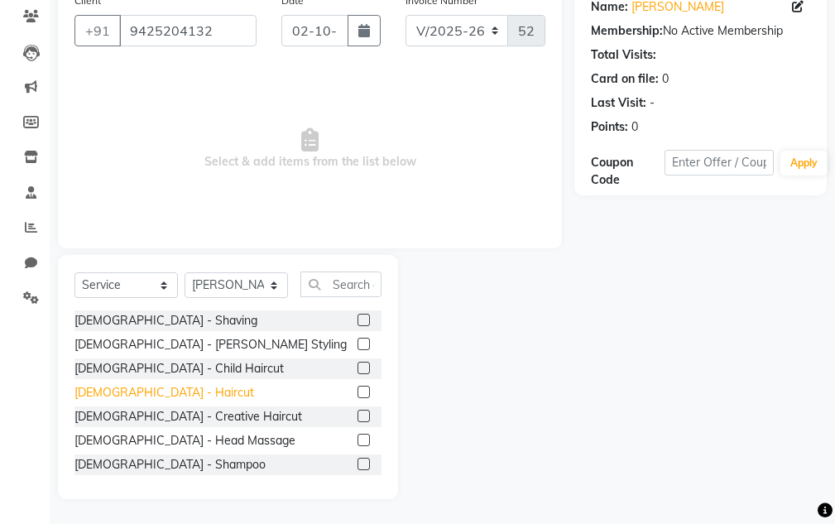
click at [137, 389] on div "[DEMOGRAPHIC_DATA] - Haircut" at bounding box center [165, 392] width 180 height 17
checkbox input "false"
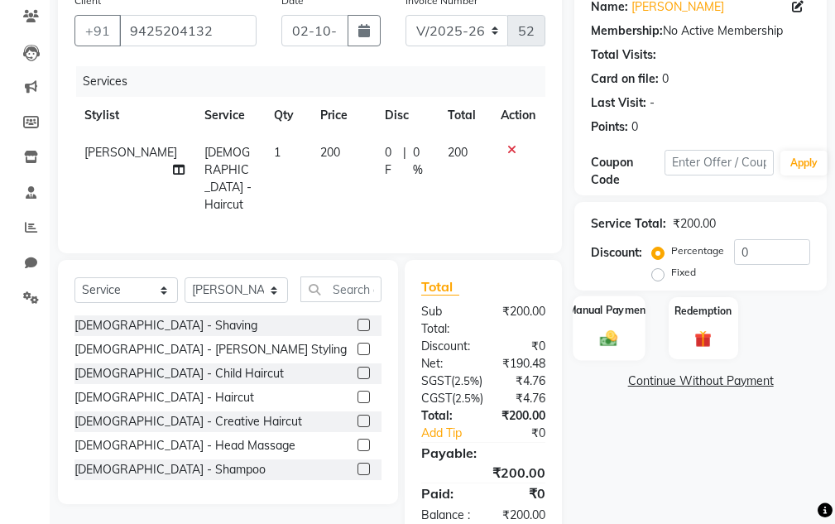
click at [586, 333] on div "Manual Payment" at bounding box center [610, 328] width 72 height 65
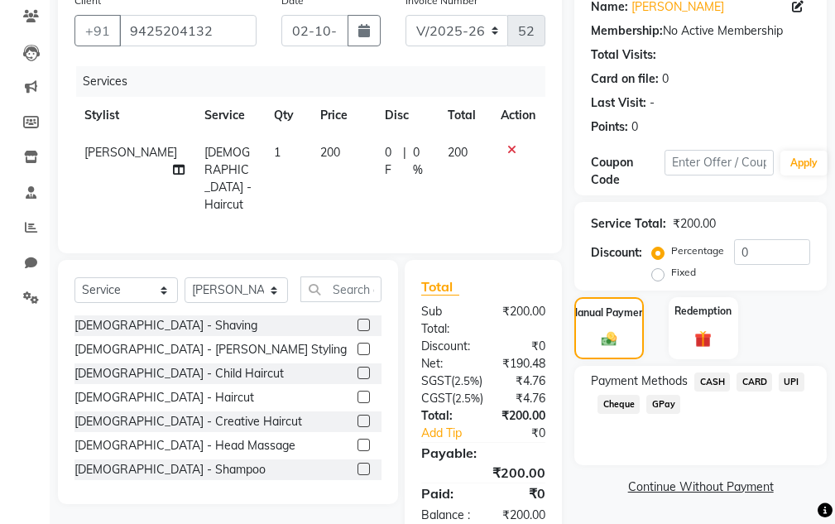
click at [706, 386] on span "CASH" at bounding box center [713, 382] width 36 height 19
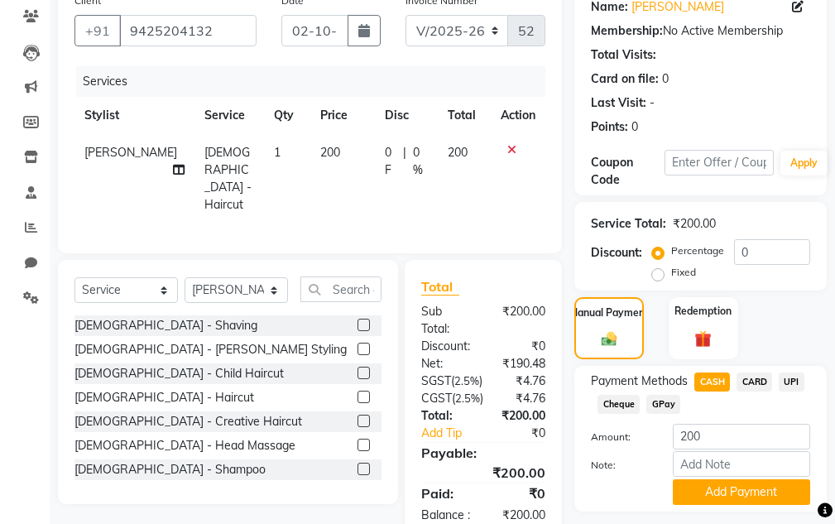
drag, startPoint x: 710, startPoint y: 487, endPoint x: 696, endPoint y: 453, distance: 36.4
click at [708, 481] on button "Add Payment" at bounding box center [741, 492] width 137 height 26
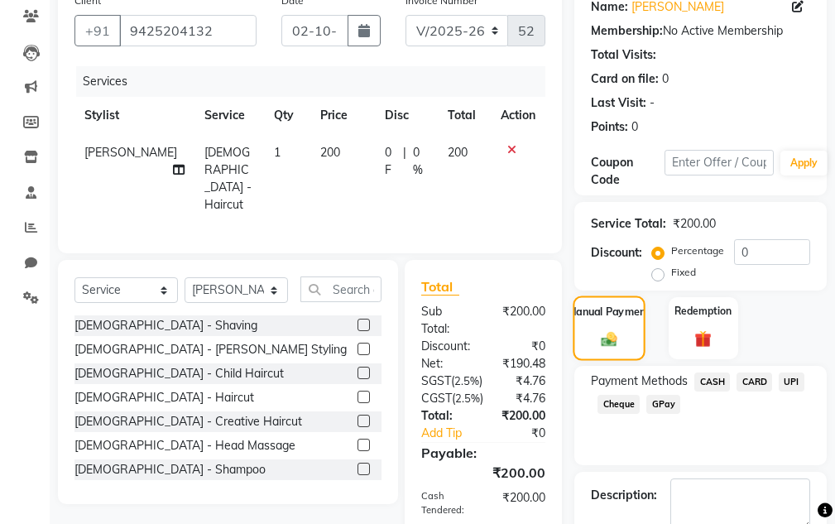
click at [607, 324] on div "Manual Payment" at bounding box center [610, 328] width 72 height 65
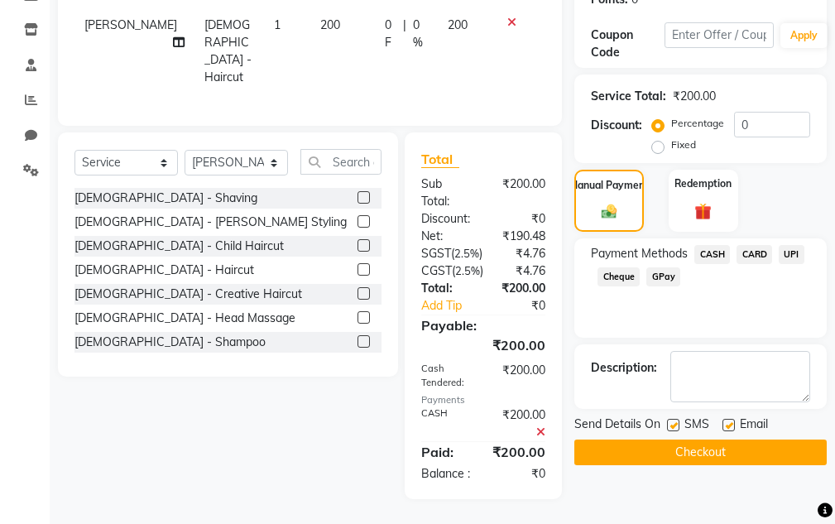
drag, startPoint x: 618, startPoint y: 381, endPoint x: 618, endPoint y: 397, distance: 16.6
click at [618, 416] on span "Send Details On" at bounding box center [618, 426] width 86 height 21
click at [620, 440] on button "Checkout" at bounding box center [701, 453] width 253 height 26
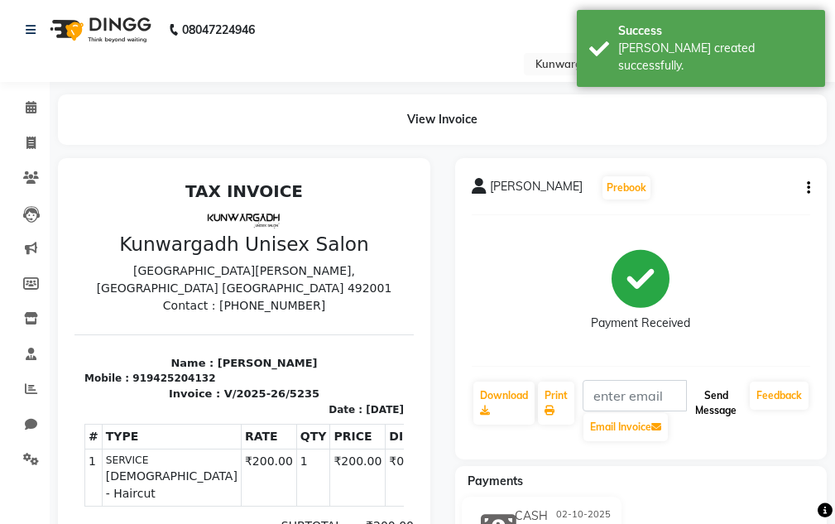
click at [715, 407] on button "Send Message" at bounding box center [716, 403] width 55 height 43
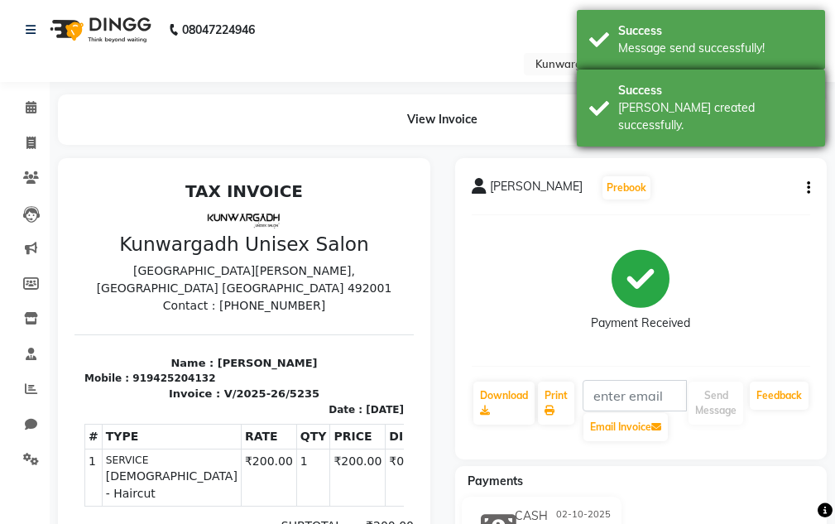
drag, startPoint x: 748, startPoint y: 89, endPoint x: 746, endPoint y: 80, distance: 9.4
click at [748, 87] on div "Success" at bounding box center [715, 90] width 195 height 17
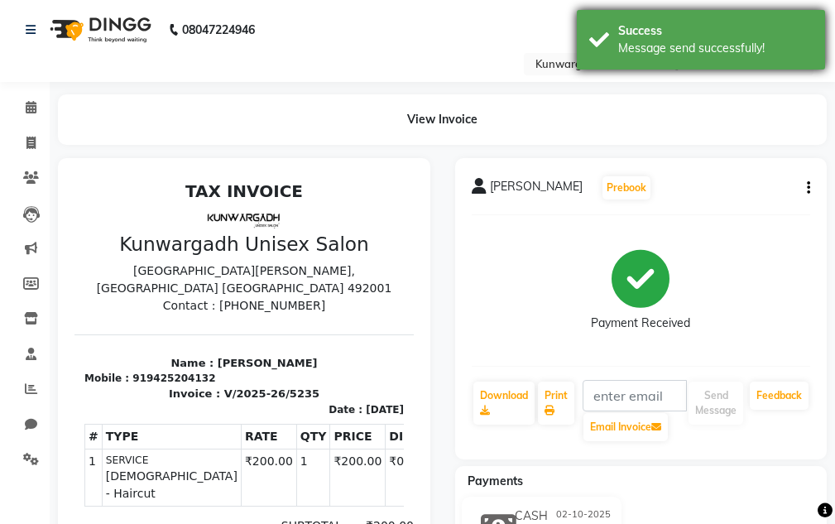
click at [738, 58] on div "Success Message send successfully!" at bounding box center [701, 40] width 248 height 60
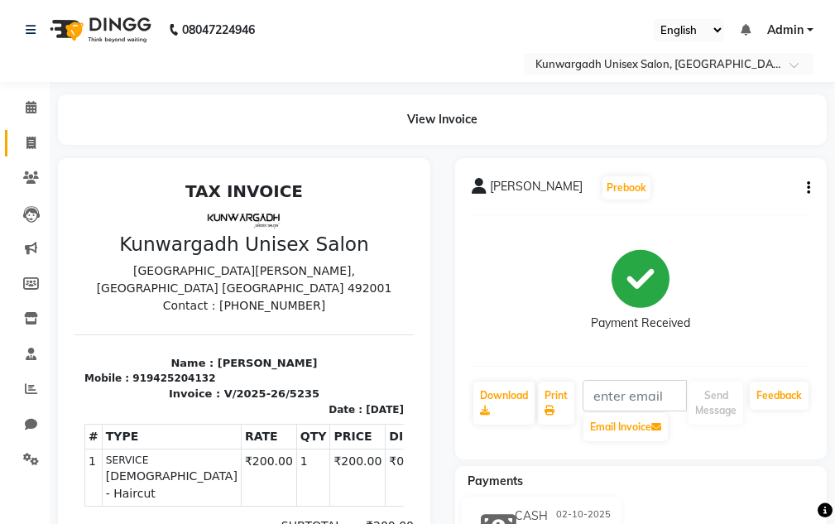
drag, startPoint x: 14, startPoint y: 122, endPoint x: 23, endPoint y: 143, distance: 23.4
click at [19, 135] on ul "Calendar Invoice Clients Leads Marketing Members Inventory Staff Reports Chat S…" at bounding box center [25, 288] width 50 height 396
click at [29, 146] on icon at bounding box center [30, 143] width 9 height 12
select select "service"
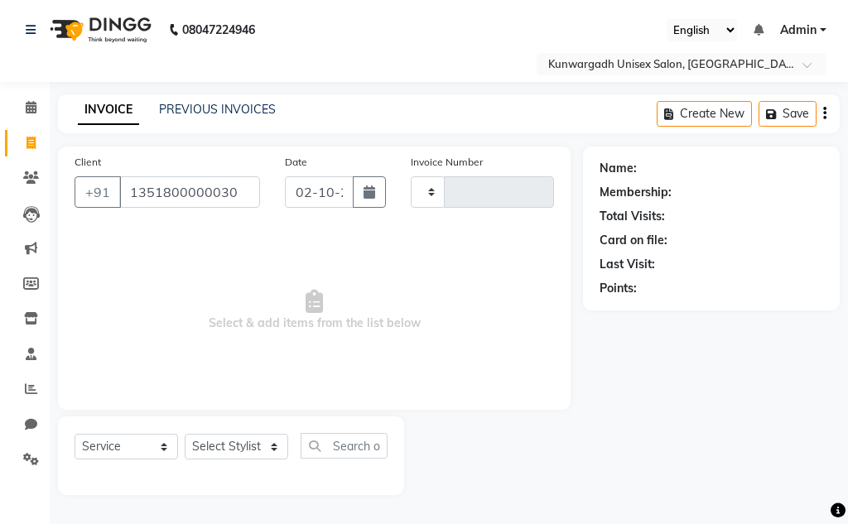
type input "1351800000030"
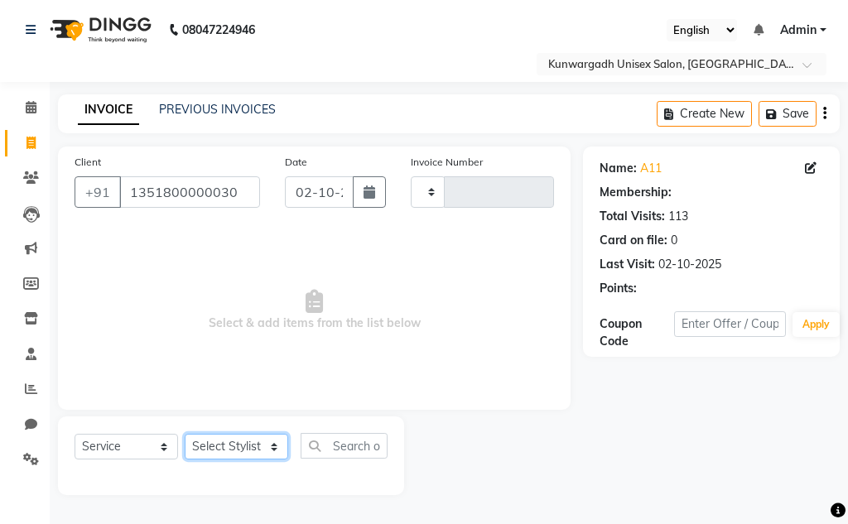
click at [222, 456] on select "Select Stylist Aarti [PERSON_NAME] Sir Chiku [PERSON_NAME] Devdas [PERSON_NAME]…" at bounding box center [236, 447] width 103 height 26
select select "84120"
click at [185, 434] on select "Select Stylist Aarti [PERSON_NAME] Sir Chiku [PERSON_NAME] Devdas [PERSON_NAME]…" at bounding box center [236, 447] width 103 height 26
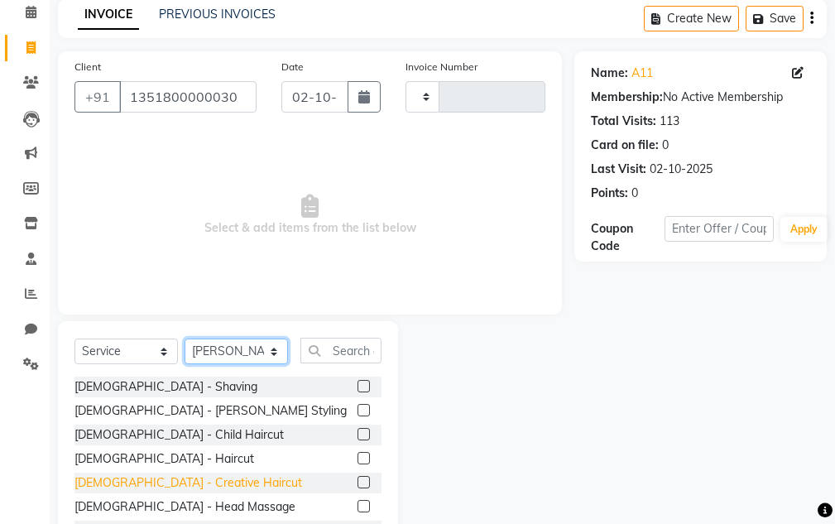
scroll to position [161, 0]
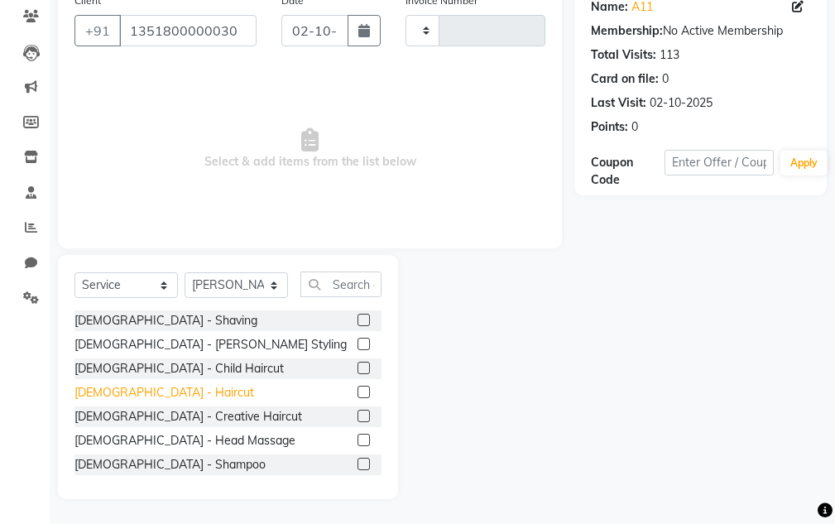
click at [132, 397] on div "[DEMOGRAPHIC_DATA] - Haircut" at bounding box center [165, 392] width 180 height 17
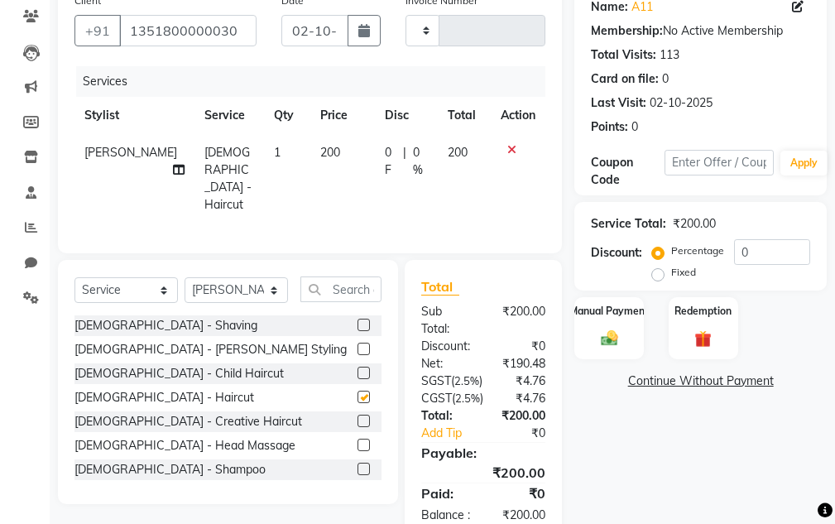
checkbox input "false"
click at [566, 320] on div "Manual Payment Redemption" at bounding box center [700, 328] width 277 height 62
click at [596, 325] on div "Manual Payment" at bounding box center [610, 328] width 72 height 65
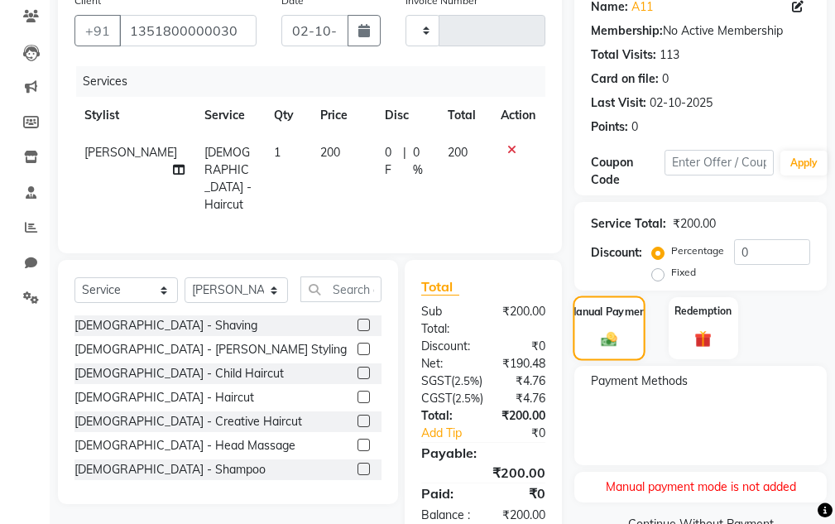
click at [619, 338] on img at bounding box center [610, 339] width 26 height 18
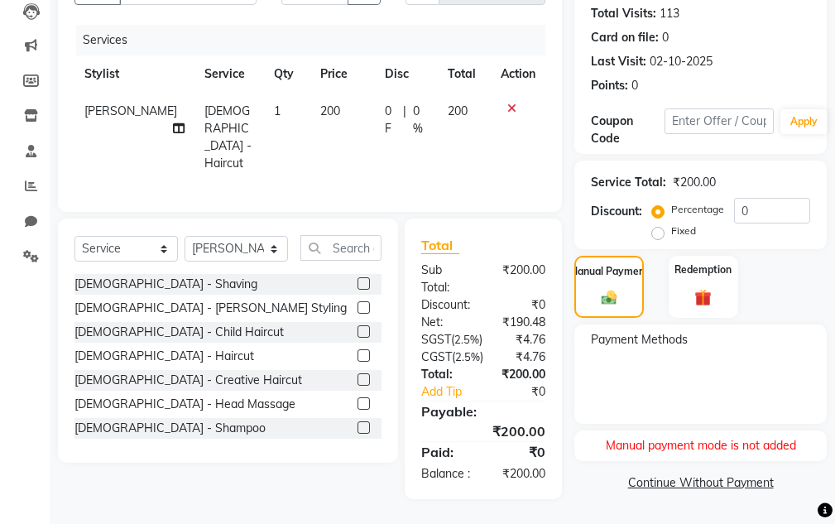
scroll to position [250, 0]
click at [597, 289] on img at bounding box center [610, 298] width 26 height 18
click at [599, 289] on img at bounding box center [610, 298] width 26 height 18
click at [600, 289] on img at bounding box center [610, 298] width 26 height 18
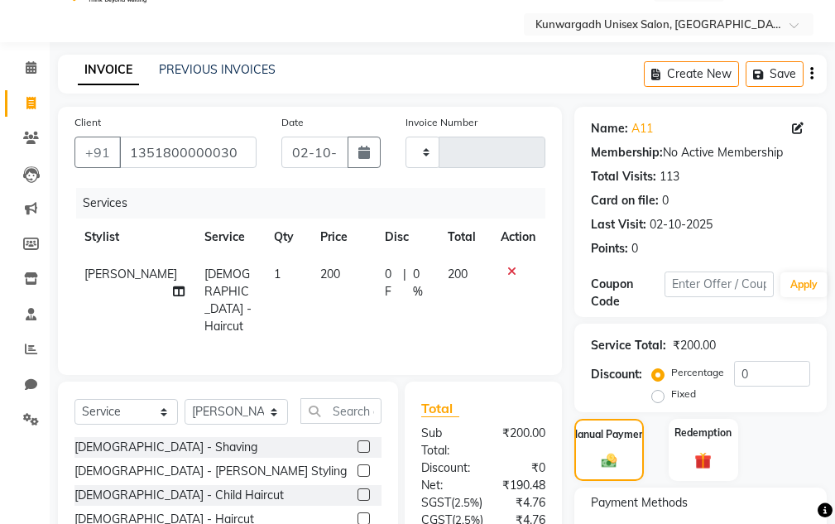
scroll to position [0, 0]
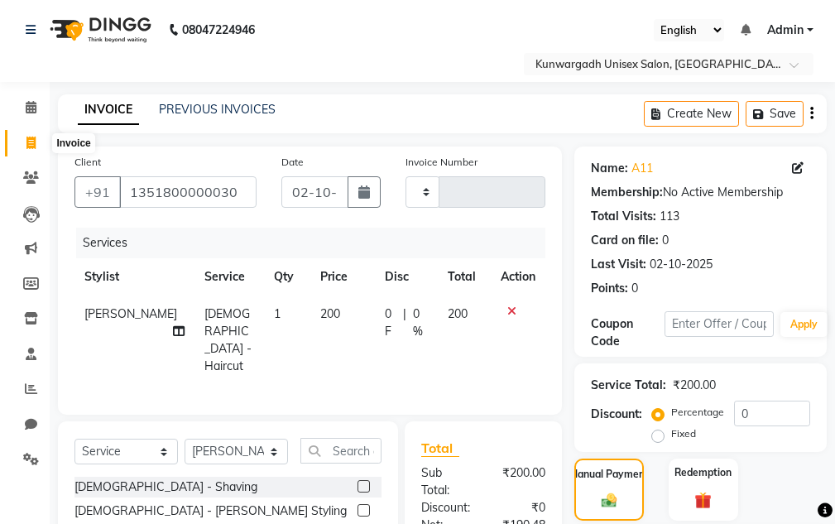
click at [30, 156] on li "Invoice" at bounding box center [25, 144] width 50 height 36
click at [29, 149] on span at bounding box center [31, 143] width 29 height 19
select select "service"
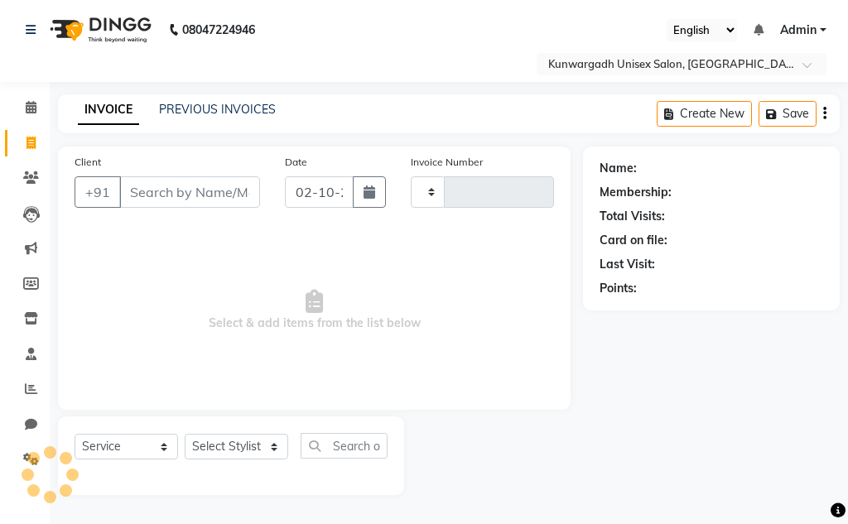
type input "5236"
select select "7931"
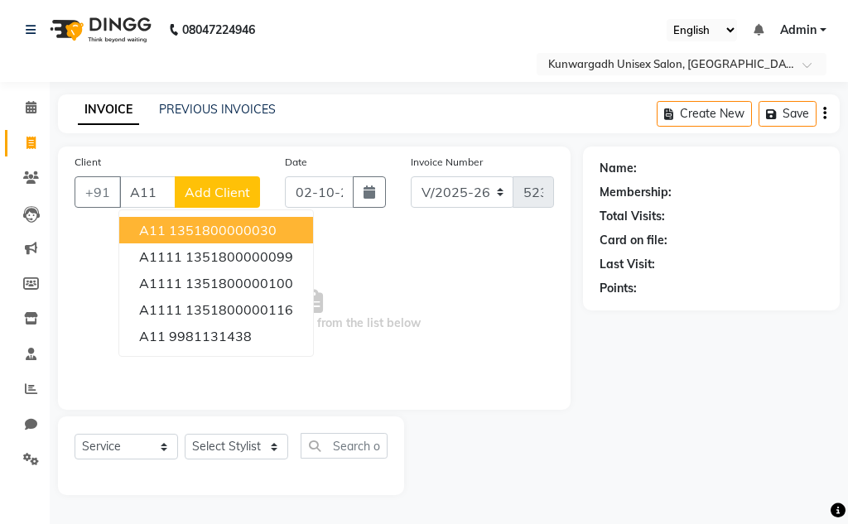
click at [243, 237] on ngb-highlight "1351800000030" at bounding box center [223, 230] width 108 height 17
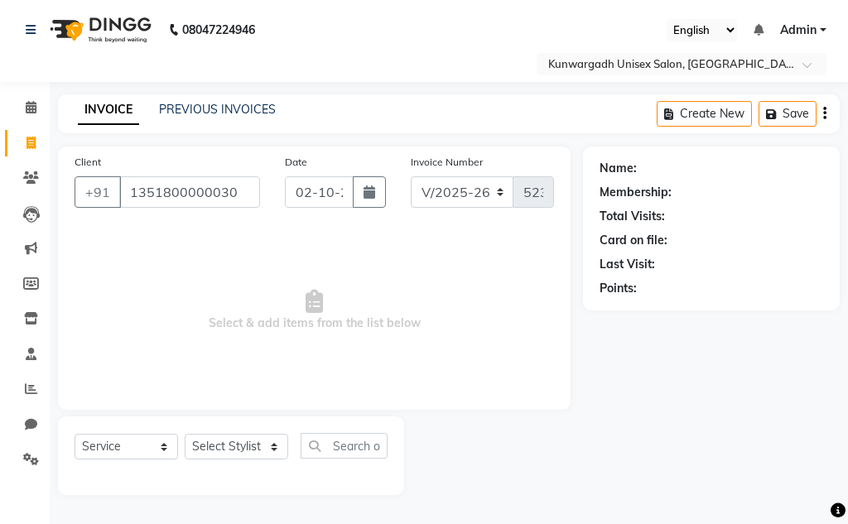
type input "1351800000030"
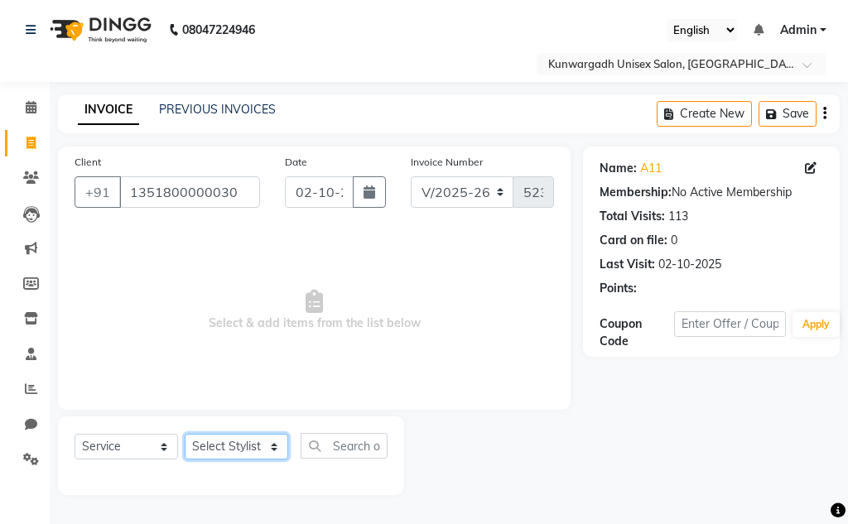
click at [228, 441] on select "Select Stylist Aarti [PERSON_NAME] Sir Chiku [PERSON_NAME] Devdas [PERSON_NAME]…" at bounding box center [236, 447] width 103 height 26
select select "84120"
click at [185, 434] on select "Select Stylist Aarti [PERSON_NAME] Sir Chiku [PERSON_NAME] Devdas [PERSON_NAME]…" at bounding box center [236, 447] width 103 height 26
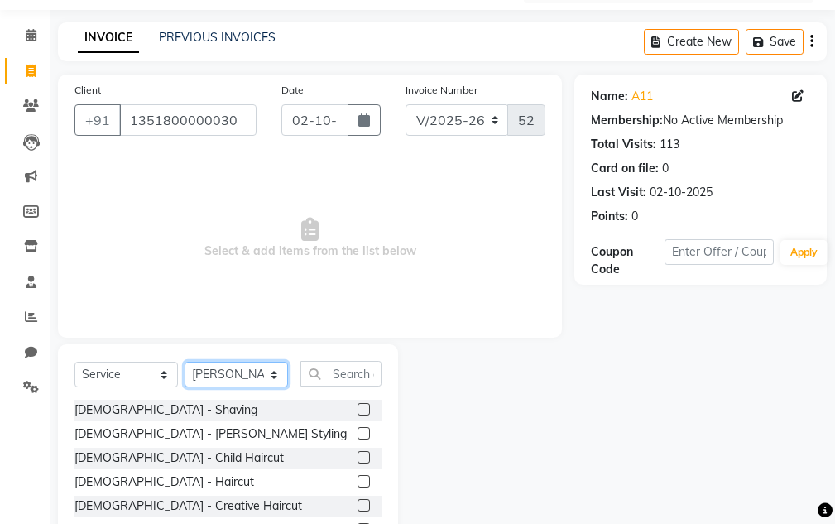
scroll to position [161, 0]
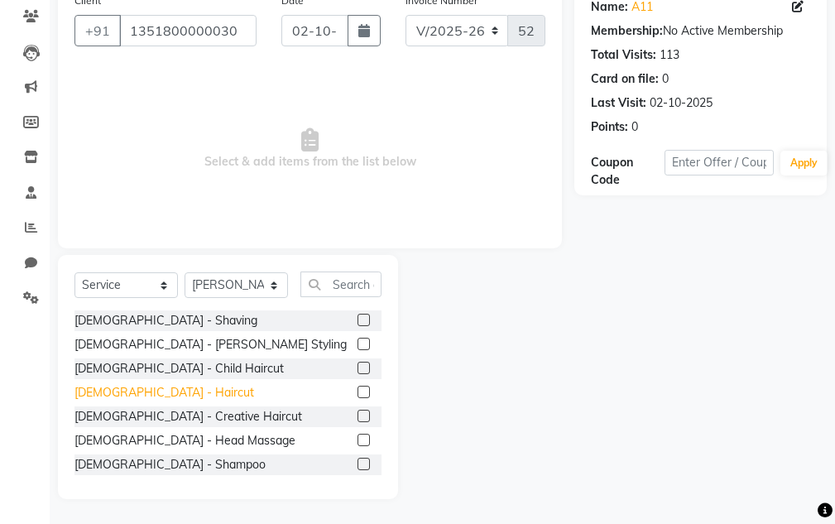
click at [118, 390] on div "[DEMOGRAPHIC_DATA] - Haircut" at bounding box center [165, 392] width 180 height 17
checkbox input "false"
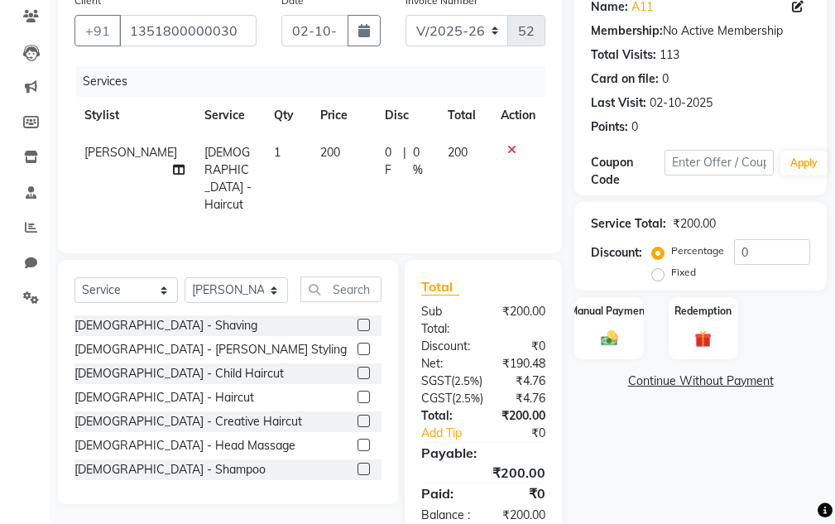
click at [567, 327] on div "Manual Payment Redemption" at bounding box center [700, 328] width 277 height 62
click at [573, 327] on div "Manual Payment Redemption" at bounding box center [700, 328] width 277 height 62
click at [605, 337] on img at bounding box center [609, 339] width 28 height 20
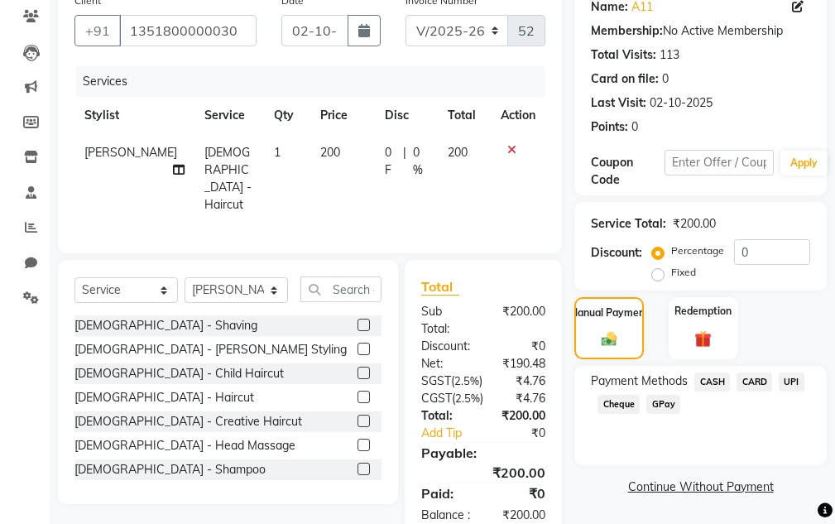
click at [699, 390] on span "CASH" at bounding box center [713, 382] width 36 height 19
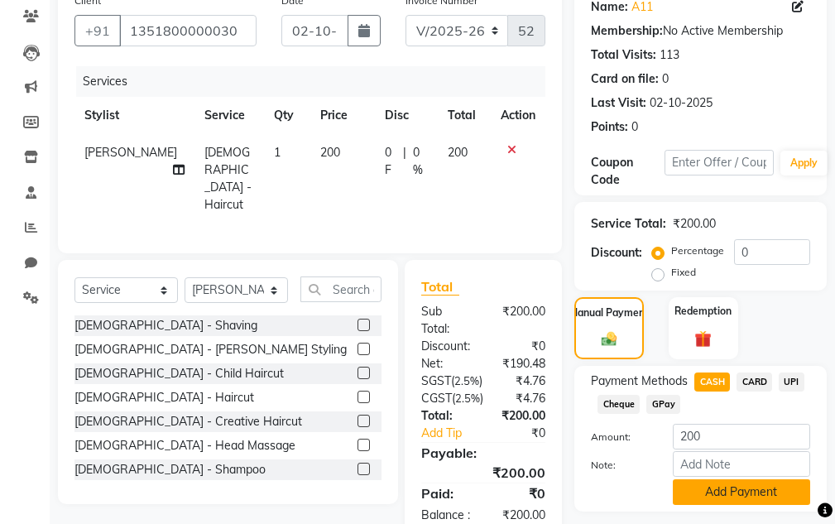
click at [720, 488] on button "Add Payment" at bounding box center [741, 492] width 137 height 26
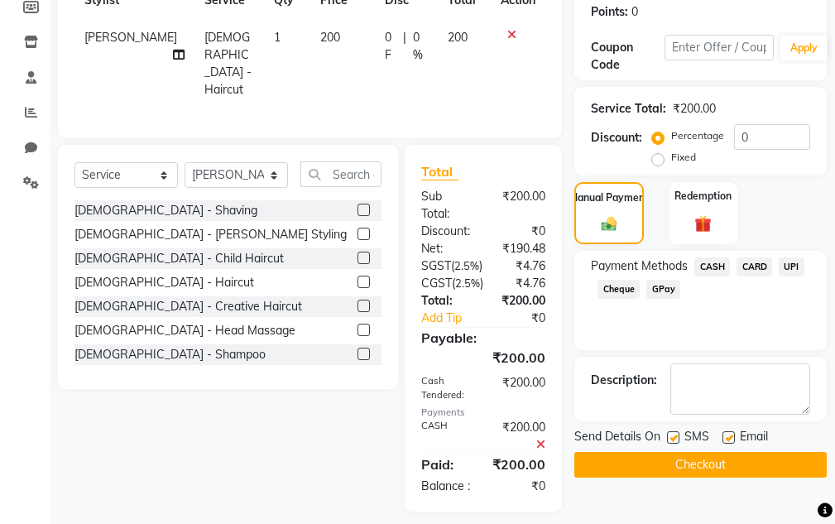
scroll to position [336, 0]
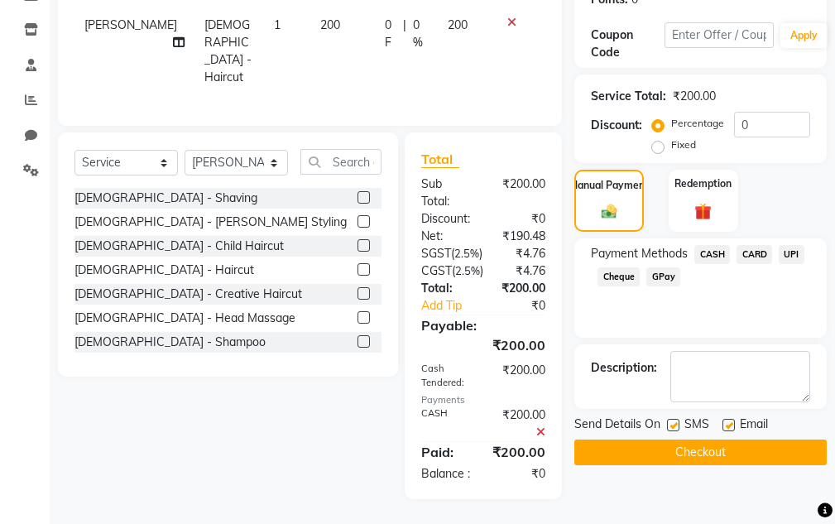
click at [664, 440] on button "Checkout" at bounding box center [701, 453] width 253 height 26
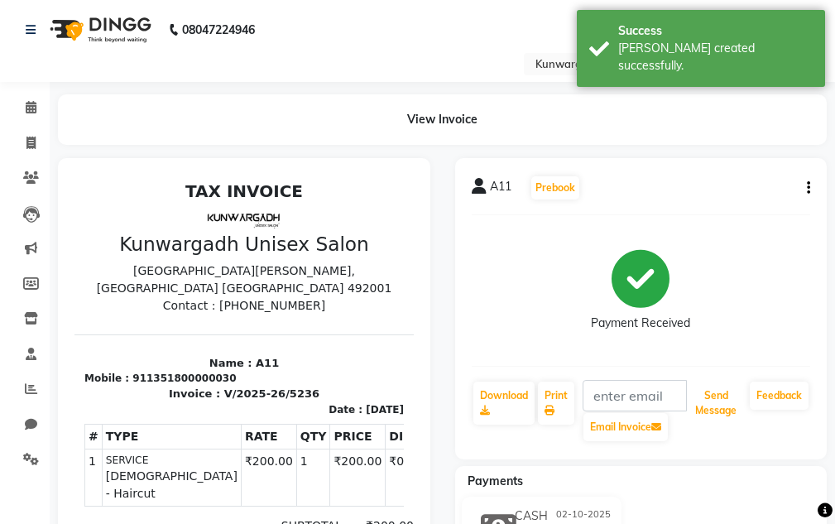
click at [714, 400] on button "Send Message" at bounding box center [716, 403] width 55 height 43
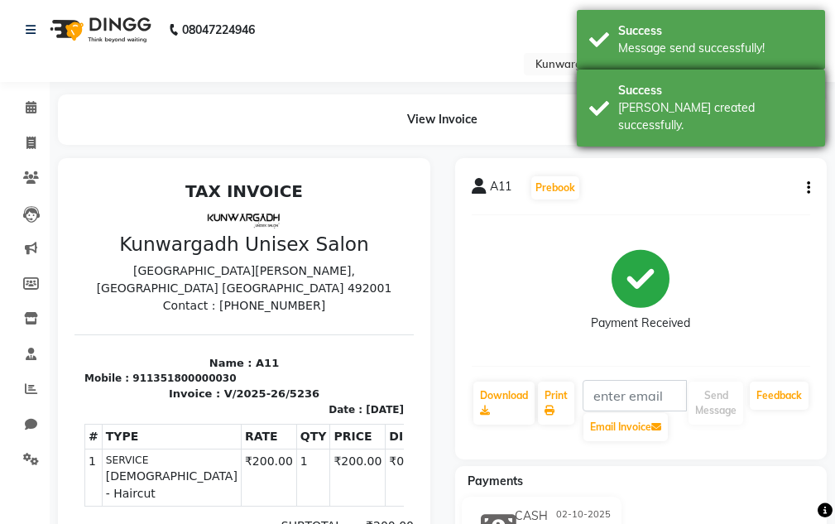
click at [715, 86] on div "Success" at bounding box center [715, 90] width 195 height 17
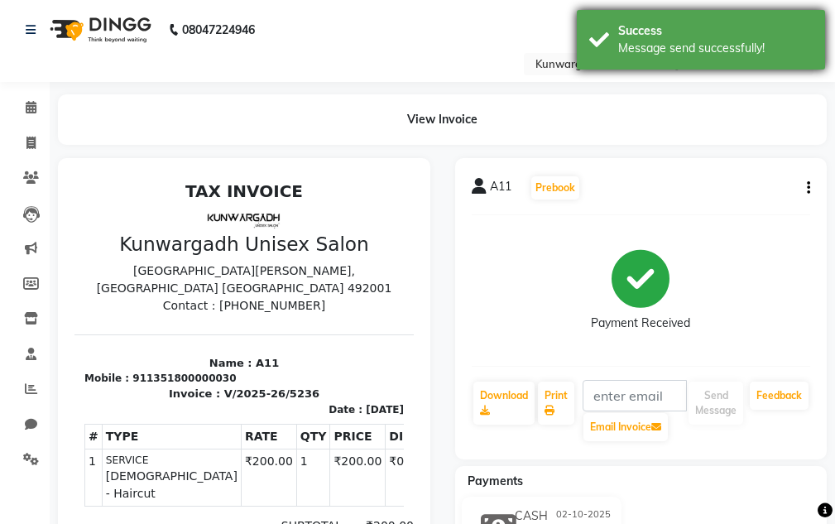
click at [693, 53] on div "Message send successfully!" at bounding box center [715, 48] width 195 height 17
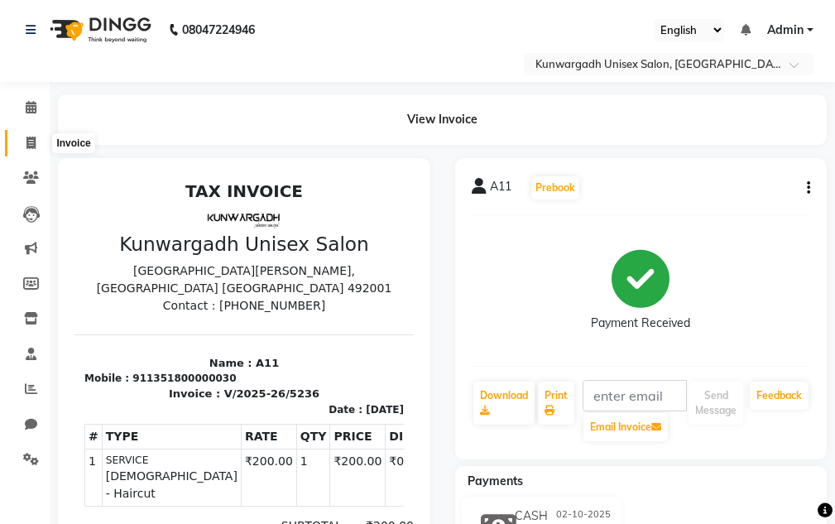
drag, startPoint x: 23, startPoint y: 142, endPoint x: 35, endPoint y: 142, distance: 11.6
click at [24, 142] on span at bounding box center [31, 143] width 29 height 19
select select "service"
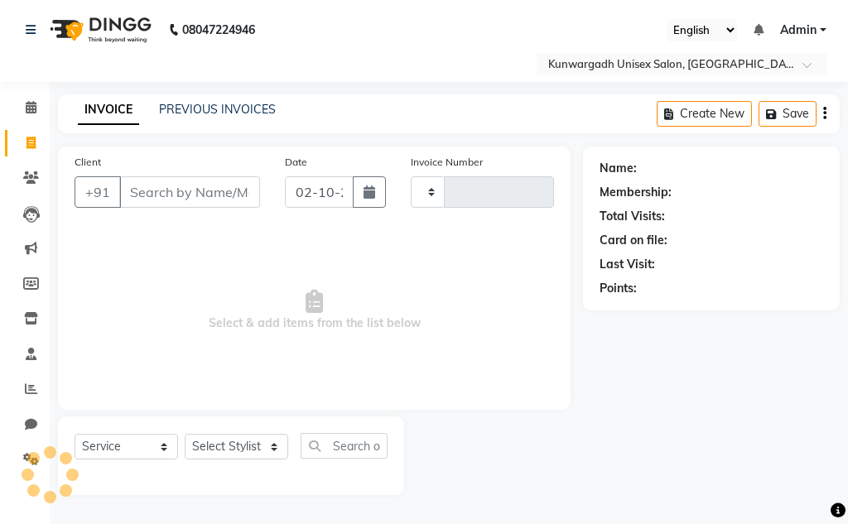
type input "5237"
select select "7931"
click at [179, 110] on link "PREVIOUS INVOICES" at bounding box center [217, 109] width 117 height 15
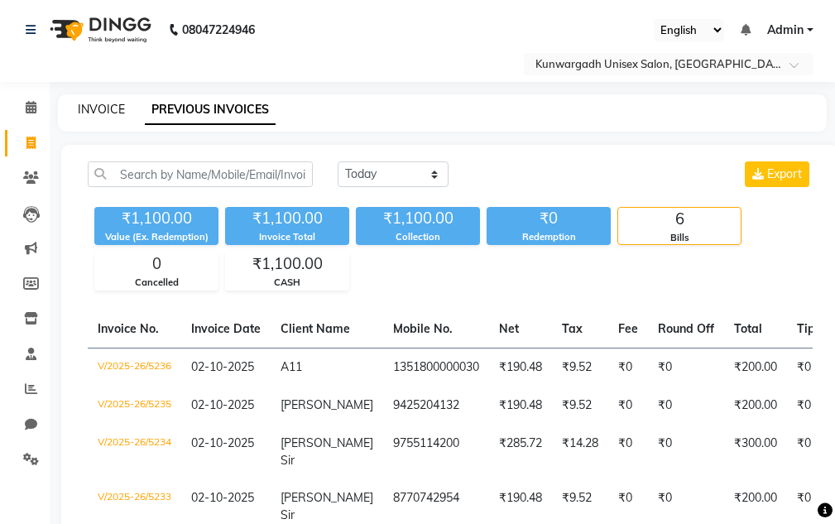
drag, startPoint x: 89, startPoint y: 92, endPoint x: 86, endPoint y: 116, distance: 24.2
click at [89, 95] on div "08047224946 Select Location × Kunwargadh Unisex Salon, Tikrapara English ENGLIS…" at bounding box center [417, 358] width 835 height 717
click at [86, 116] on link "INVOICE" at bounding box center [101, 109] width 47 height 15
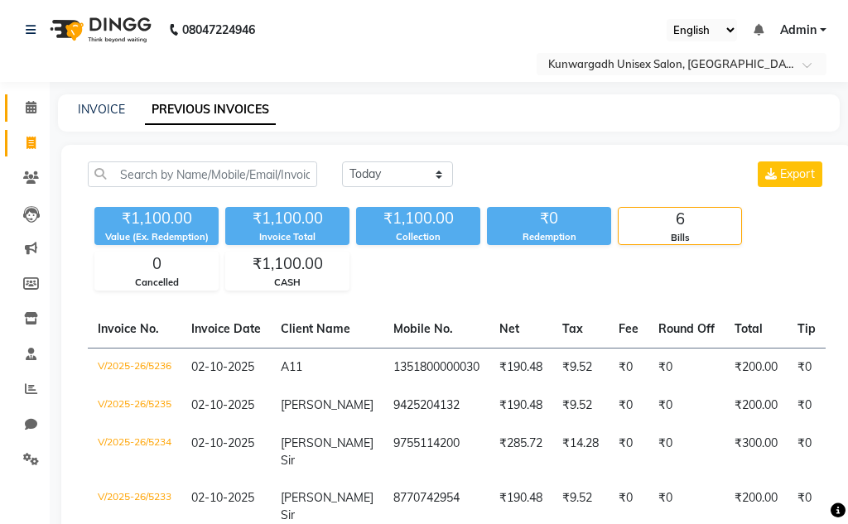
select select "service"
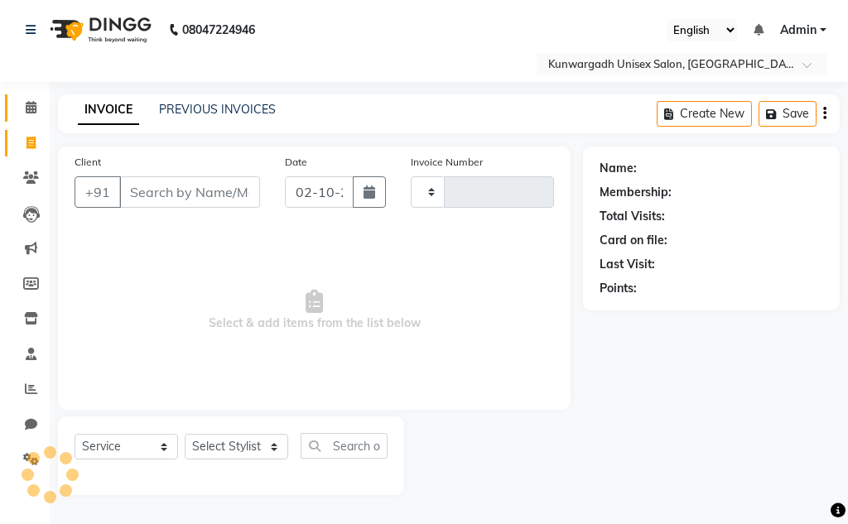
type input "5237"
select select "7931"
click at [19, 111] on span at bounding box center [31, 108] width 29 height 19
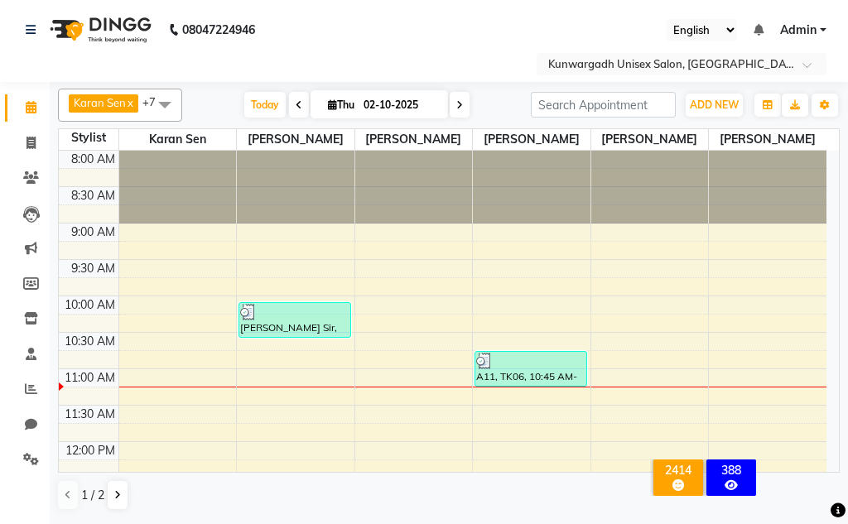
click at [299, 107] on icon at bounding box center [299, 105] width 7 height 10
type input "01-10-2025"
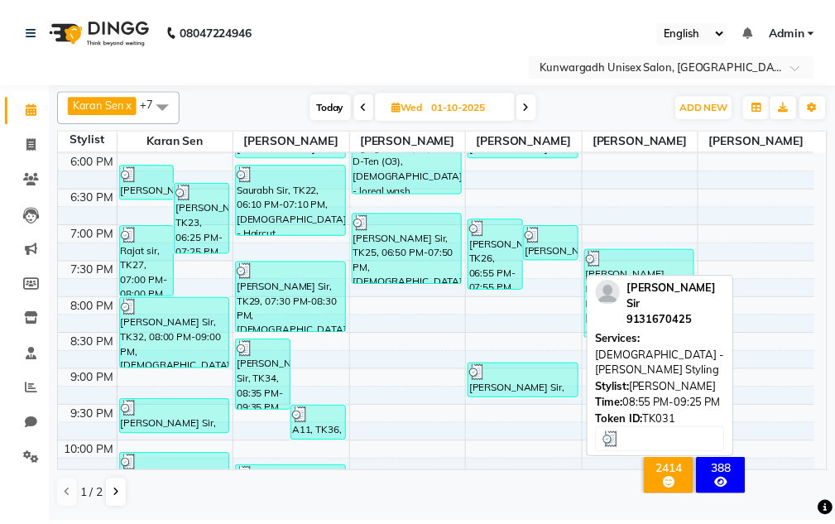
scroll to position [705, 0]
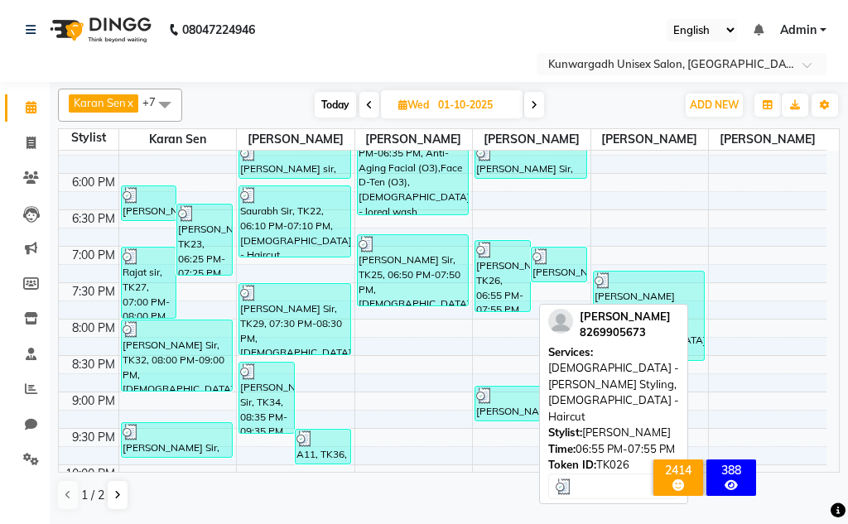
click at [520, 267] on div "Aman Sir, TK26, 06:55 PM-07:55 PM, Male - Beard Styling,Male - Haircut" at bounding box center [502, 276] width 55 height 70
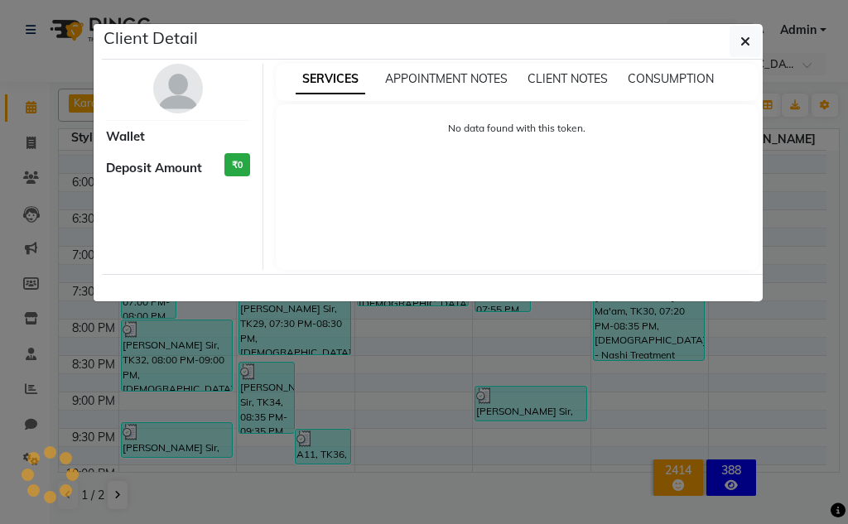
select select "3"
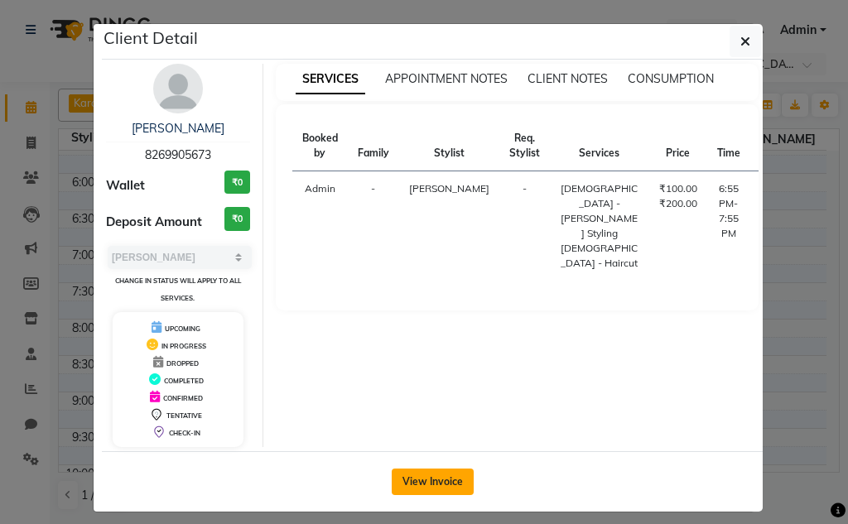
click at [441, 487] on button "View Invoice" at bounding box center [433, 482] width 82 height 26
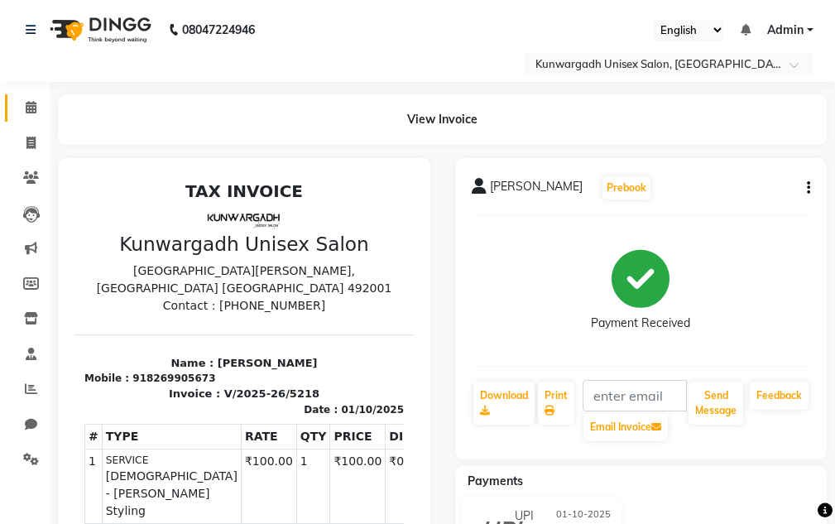
drag, startPoint x: 22, startPoint y: 92, endPoint x: 23, endPoint y: 102, distance: 10.0
click at [22, 97] on li "Calendar" at bounding box center [25, 108] width 50 height 36
click at [23, 102] on span at bounding box center [31, 108] width 29 height 19
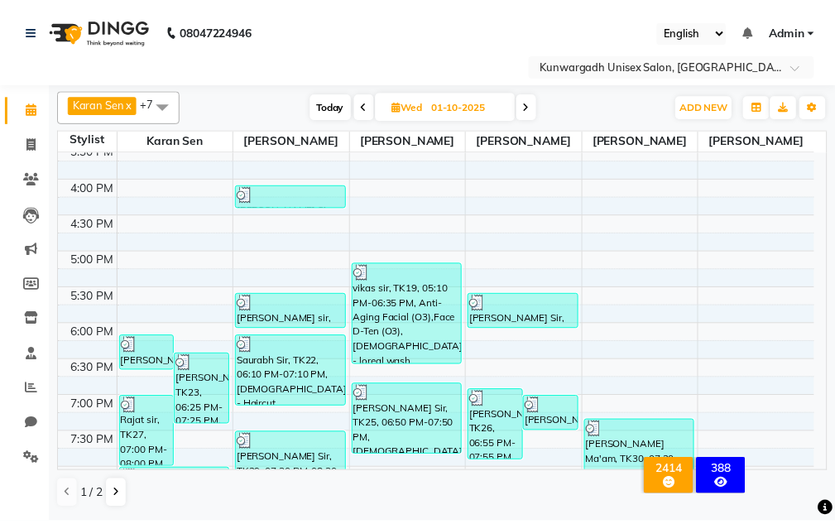
scroll to position [690, 0]
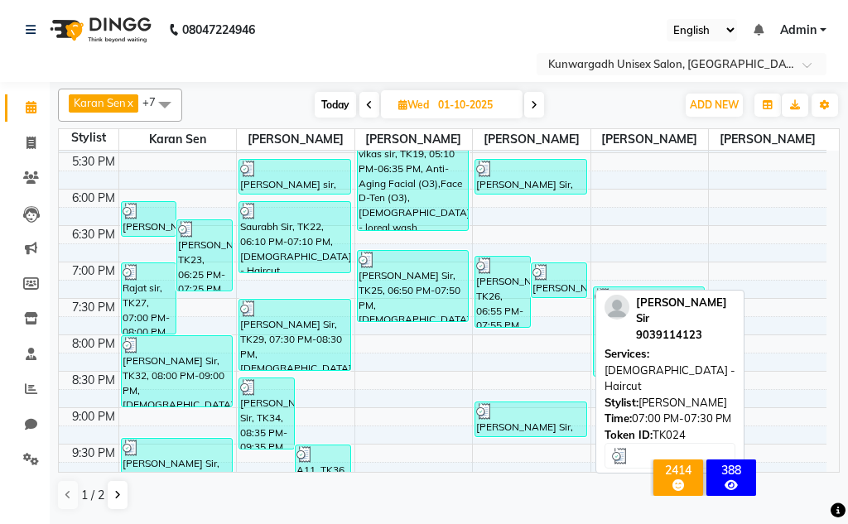
click at [547, 288] on div "Harsh Narwani Sir, TK24, 07:00 PM-07:30 PM, Male - Haircut" at bounding box center [559, 280] width 55 height 34
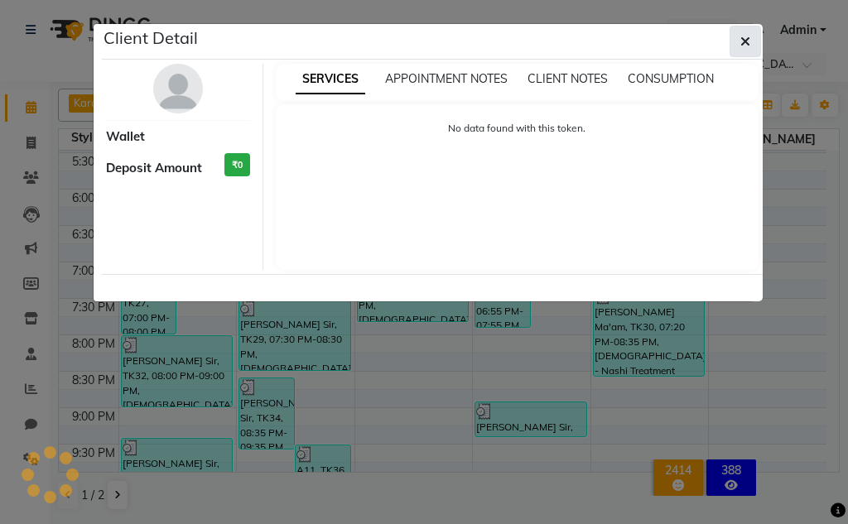
click at [738, 43] on button "button" at bounding box center [744, 41] width 31 height 31
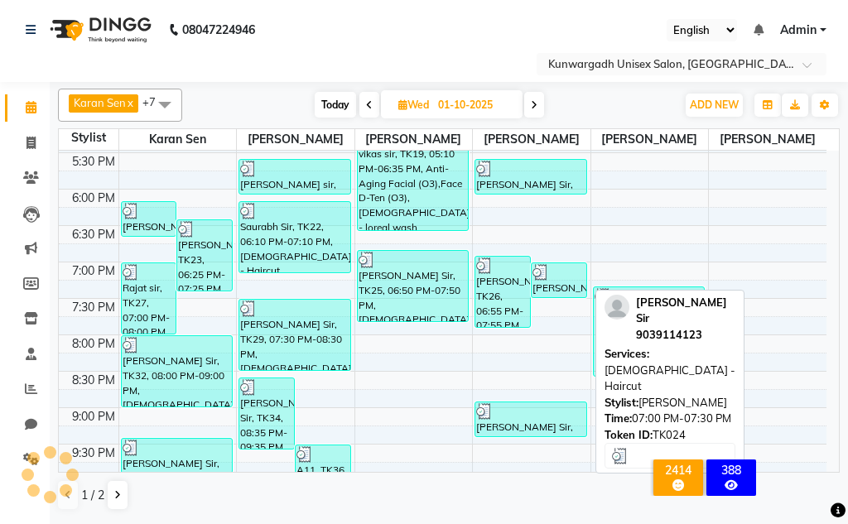
click at [574, 271] on div at bounding box center [558, 272] width 53 height 17
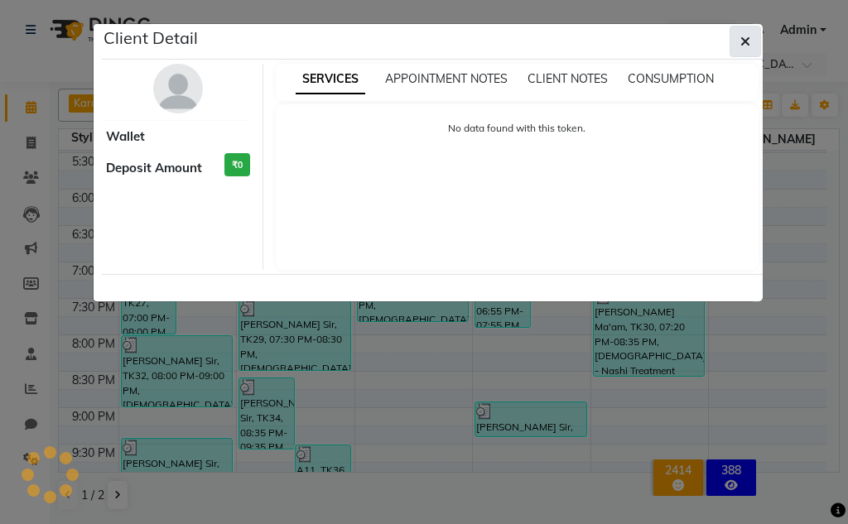
click at [751, 53] on button "button" at bounding box center [744, 41] width 31 height 31
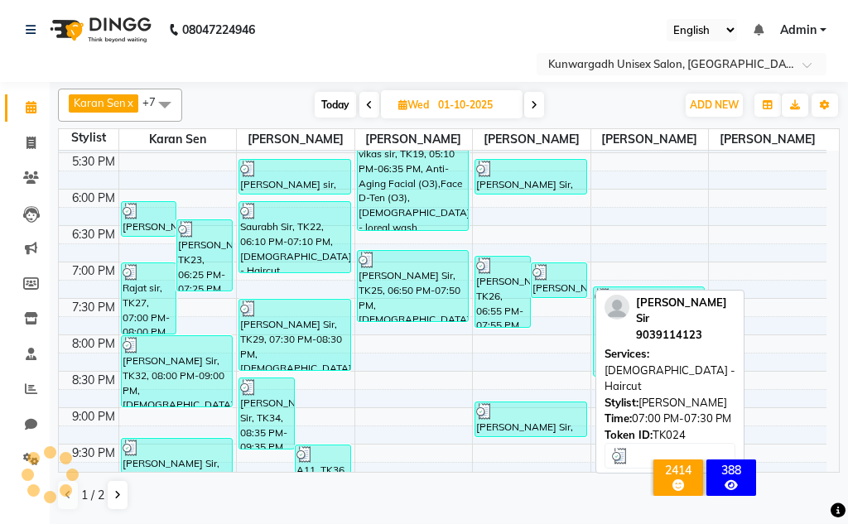
click at [551, 294] on div "Harsh Narwani Sir, TK24, 07:00 PM-07:30 PM, Male - Haircut" at bounding box center [559, 280] width 55 height 34
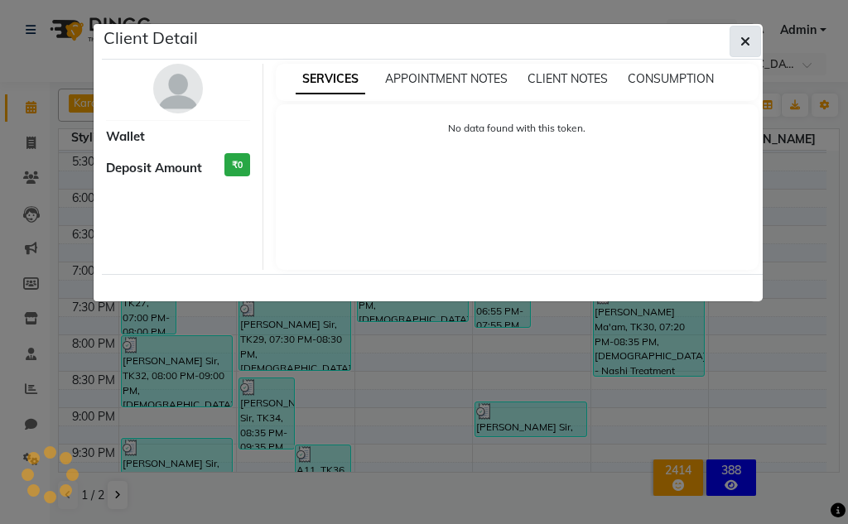
click at [758, 37] on button "button" at bounding box center [744, 41] width 31 height 31
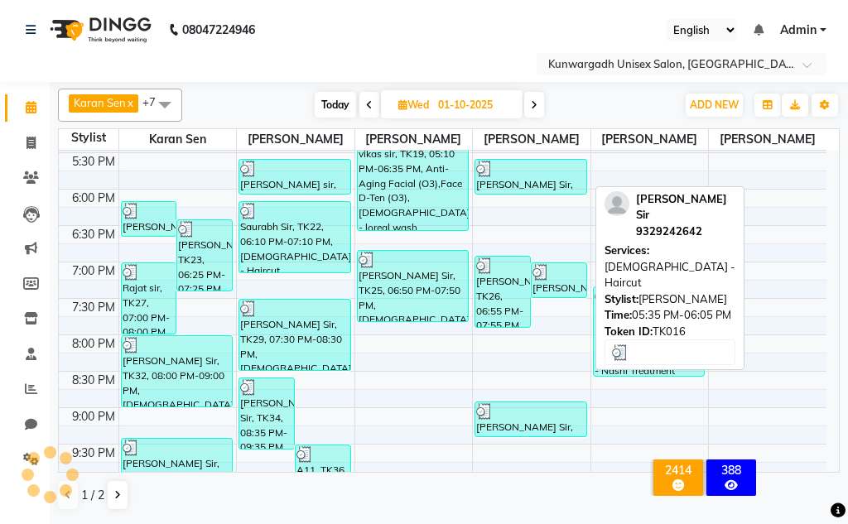
click at [512, 175] on div at bounding box center [530, 169] width 109 height 17
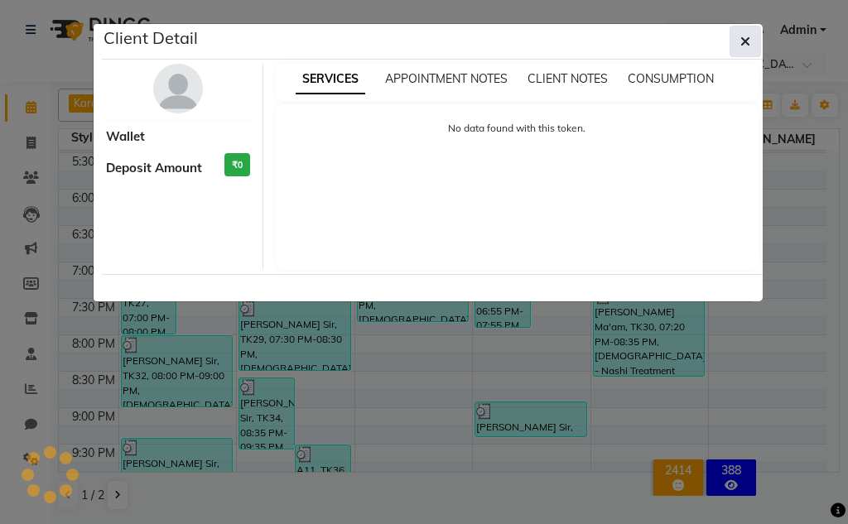
click at [740, 31] on button "button" at bounding box center [744, 41] width 31 height 31
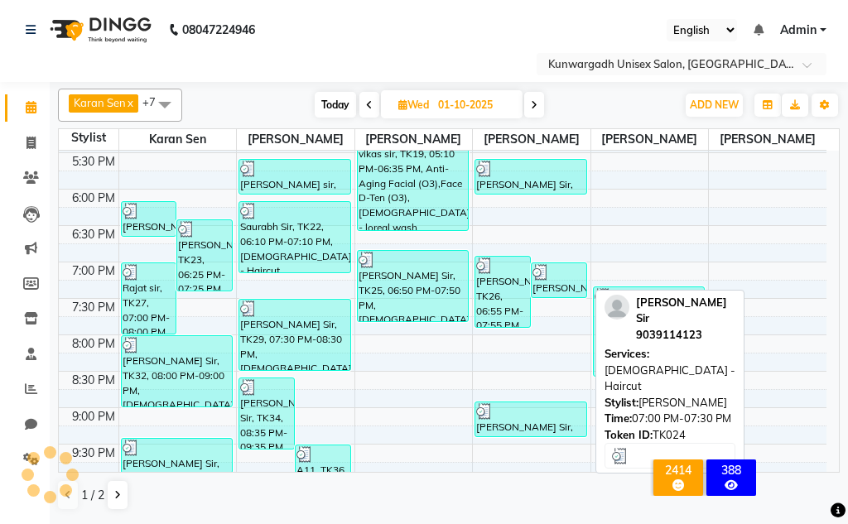
click at [544, 272] on img at bounding box center [540, 272] width 17 height 17
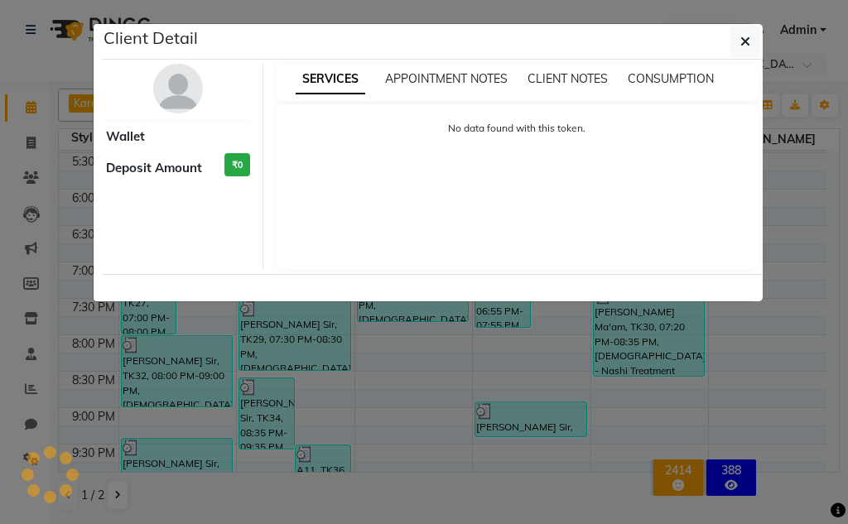
select select "3"
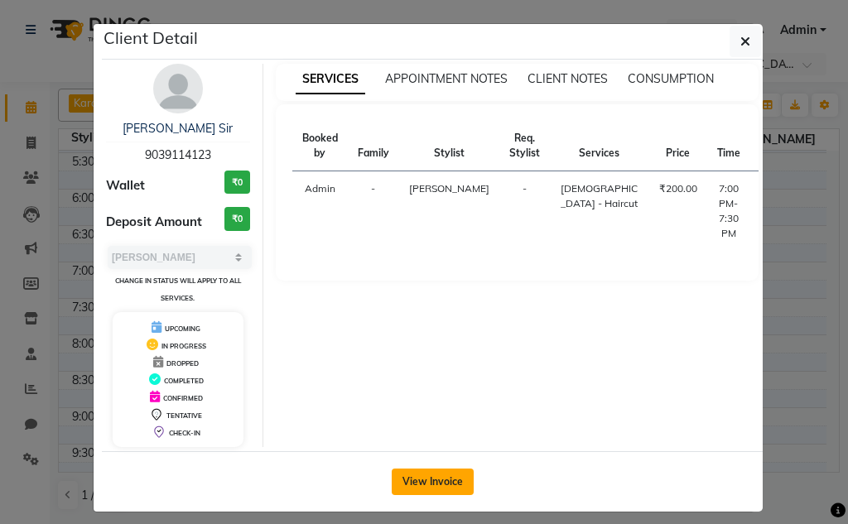
click at [437, 482] on button "View Invoice" at bounding box center [433, 482] width 82 height 26
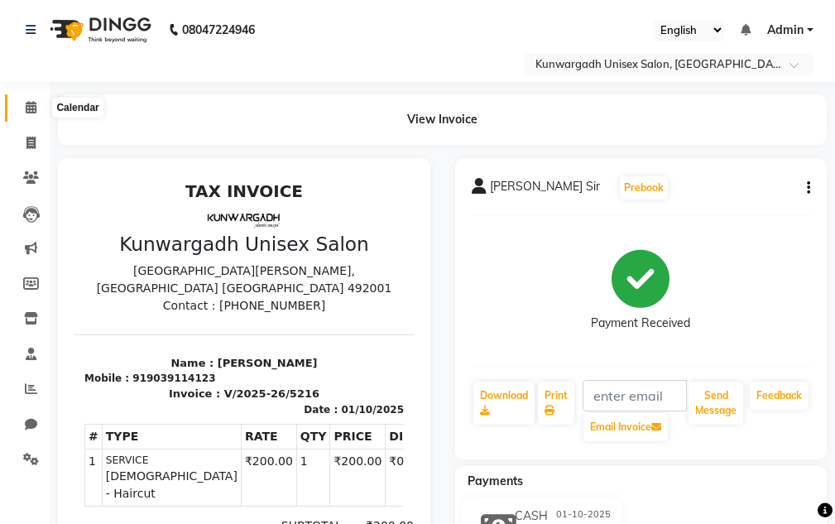
click at [35, 116] on span at bounding box center [31, 108] width 29 height 19
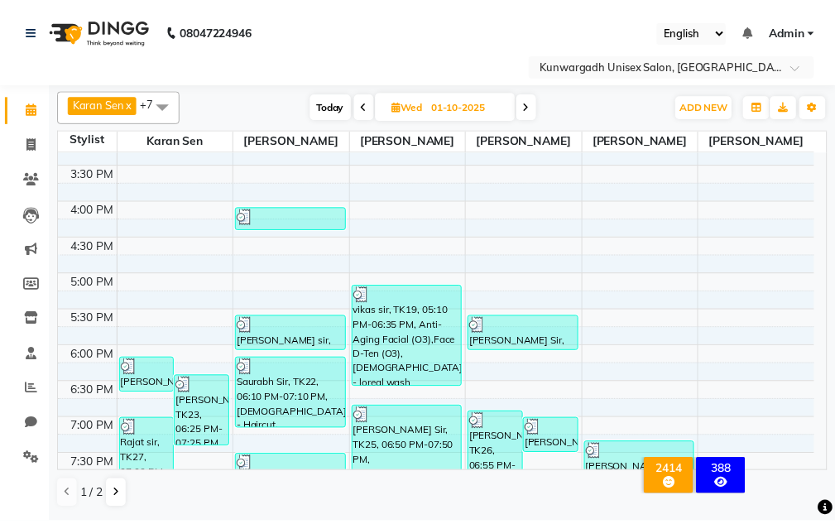
scroll to position [552, 0]
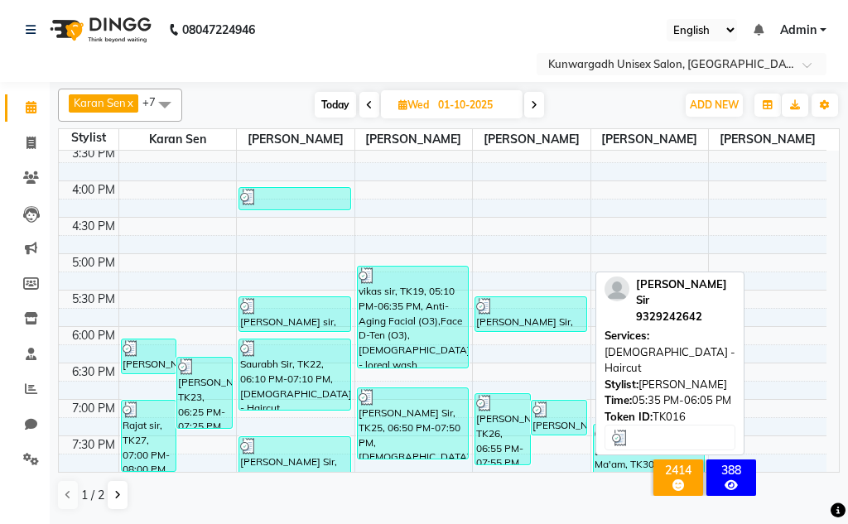
click at [530, 326] on div "Kailash Kingrani Sir, TK16, 05:35 PM-06:05 PM, Male - Haircut" at bounding box center [530, 314] width 111 height 34
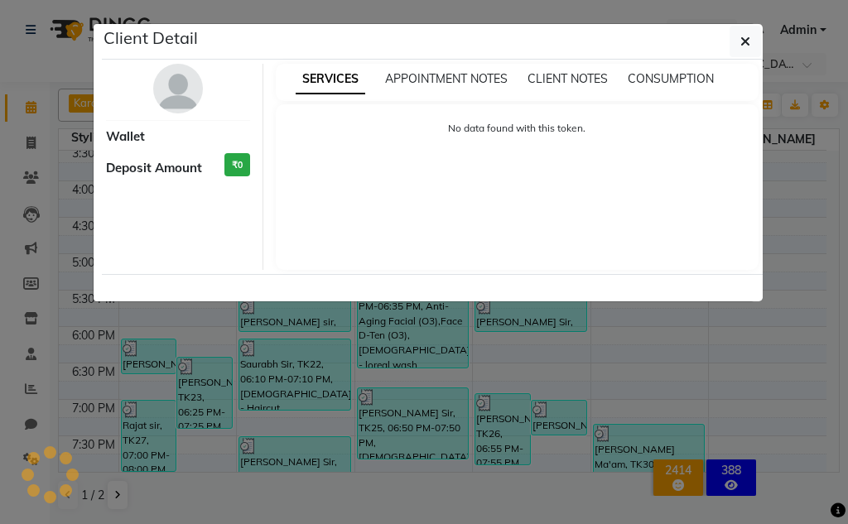
select select "3"
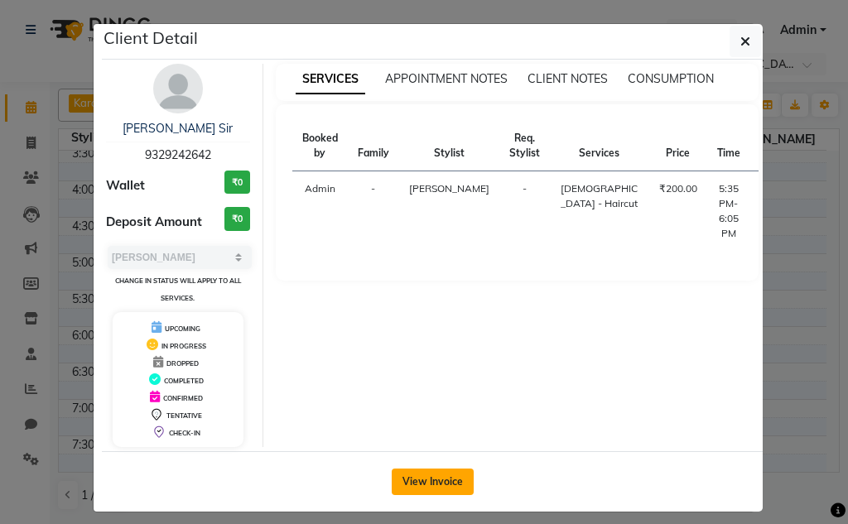
click at [439, 474] on button "View Invoice" at bounding box center [433, 482] width 82 height 26
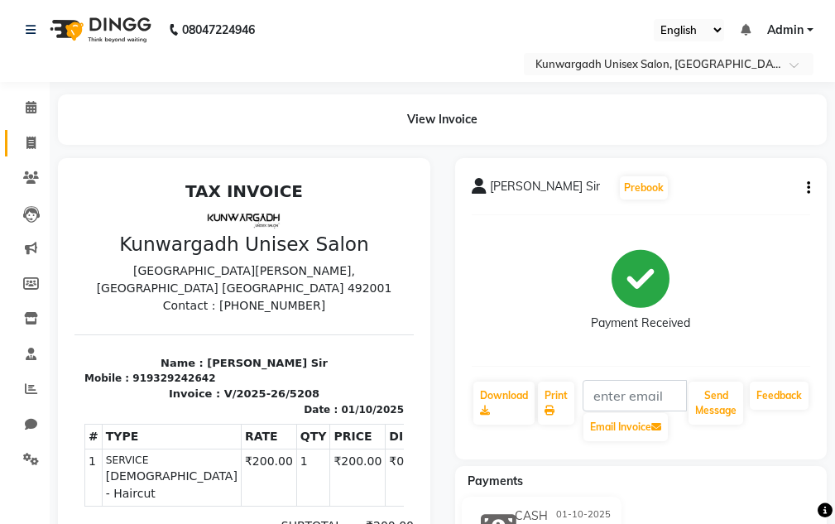
click at [15, 136] on link "Invoice" at bounding box center [25, 143] width 40 height 27
select select "service"
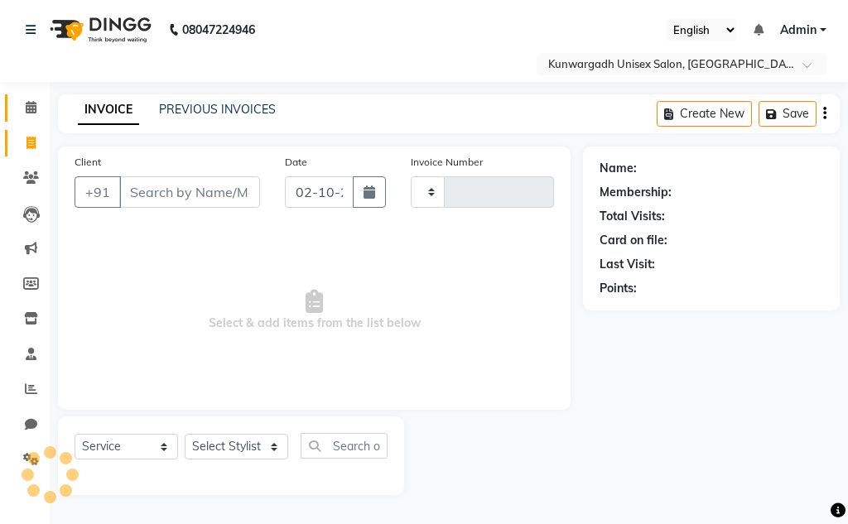
type input "5237"
select select "7931"
click at [13, 104] on link "Calendar" at bounding box center [25, 107] width 40 height 27
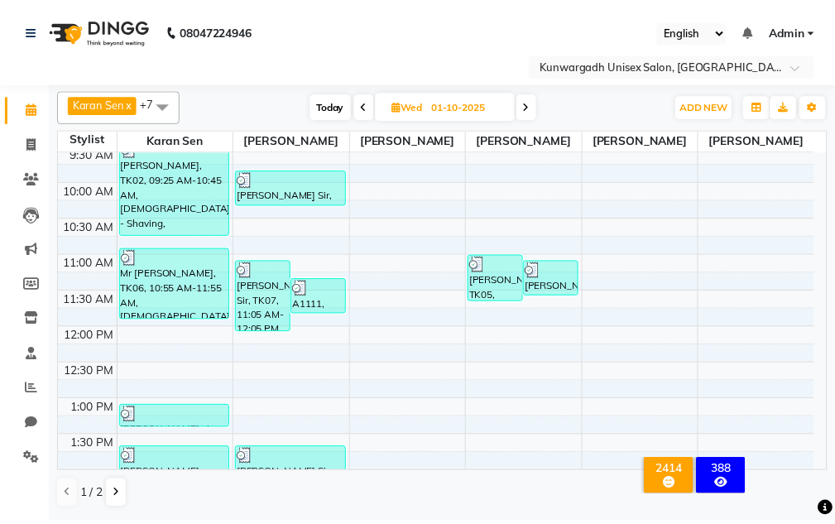
scroll to position [138, 0]
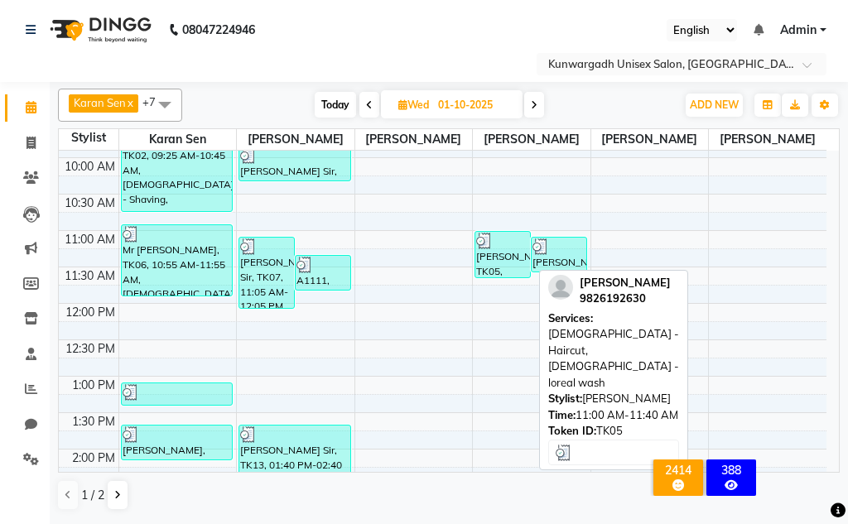
click at [510, 251] on div "Sunil Nair Sir, TK05, 11:00 AM-11:40 AM, Male - Haircut,Male - loreal wash" at bounding box center [502, 255] width 55 height 46
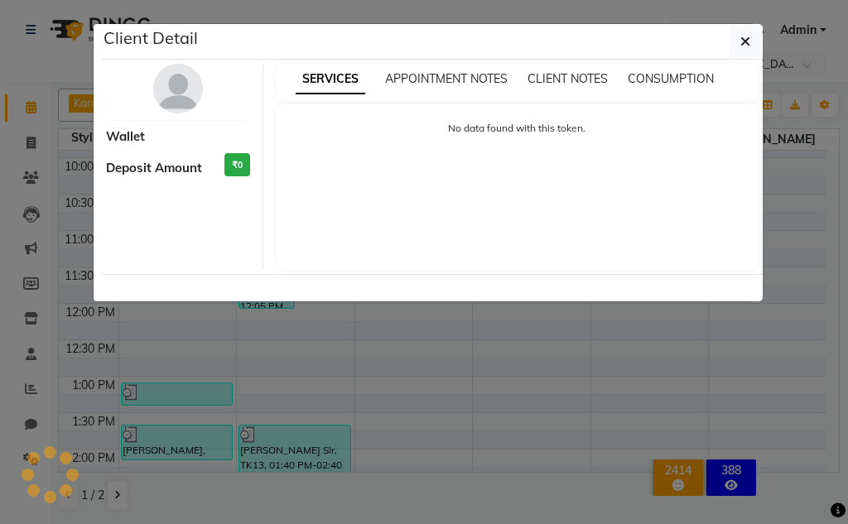
select select "3"
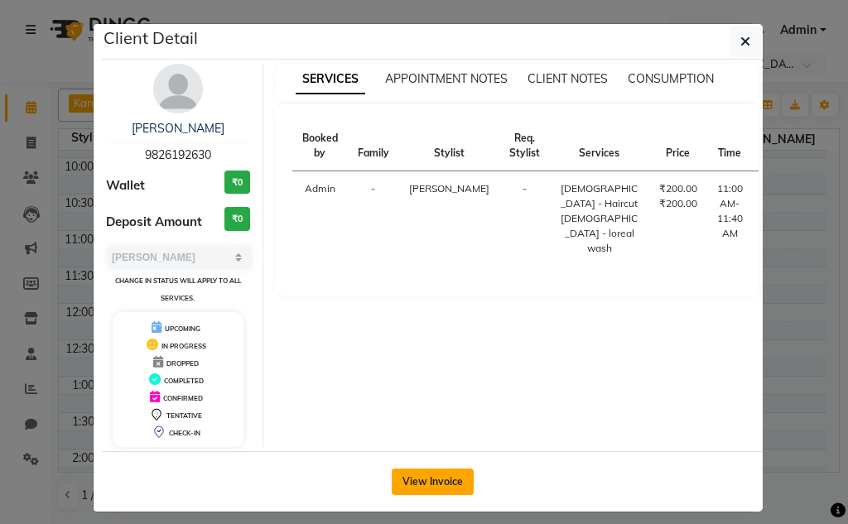
click at [441, 485] on button "View Invoice" at bounding box center [433, 482] width 82 height 26
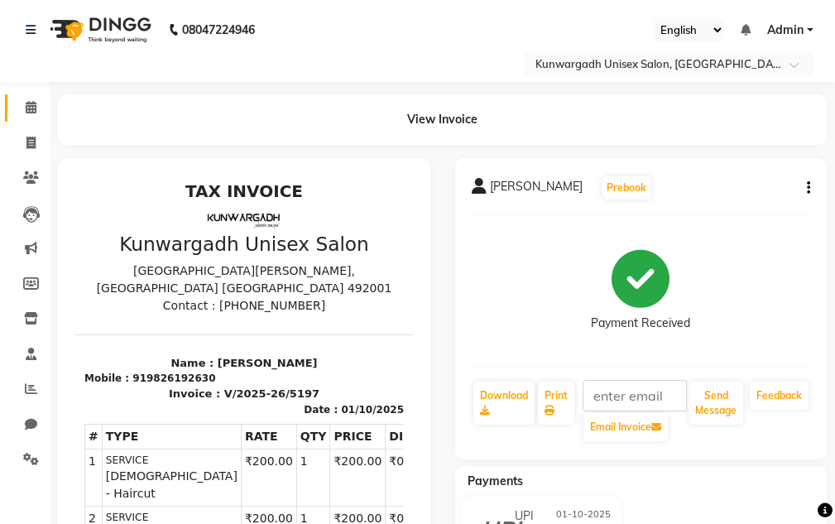
click at [9, 109] on link "Calendar" at bounding box center [25, 107] width 40 height 27
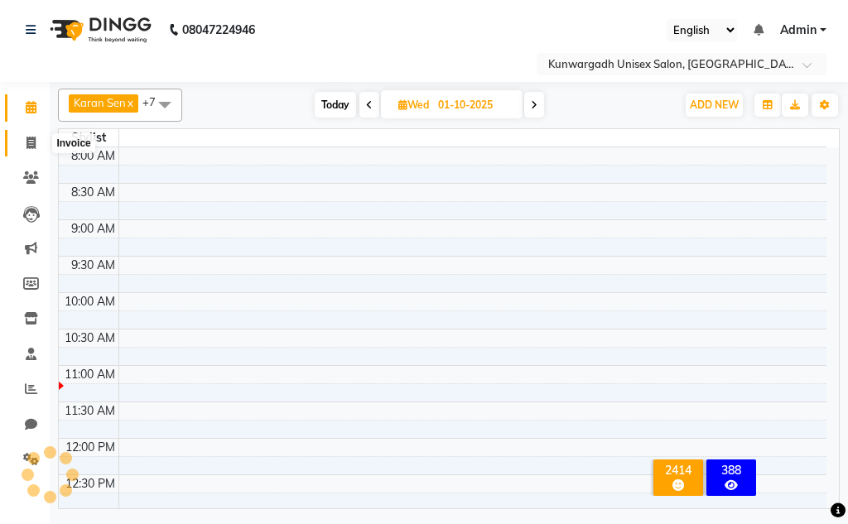
click at [22, 135] on span at bounding box center [31, 143] width 29 height 19
select select "service"
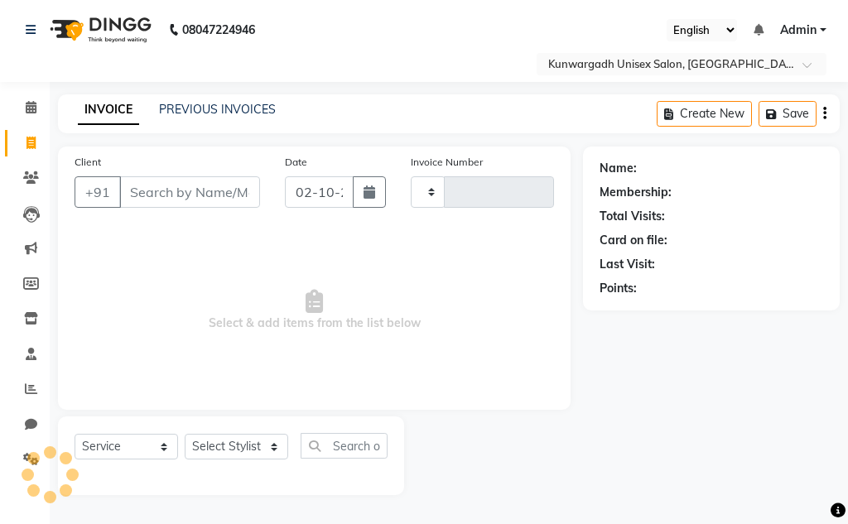
click at [18, 94] on li "Calendar" at bounding box center [25, 108] width 50 height 36
click at [20, 105] on span at bounding box center [31, 108] width 29 height 19
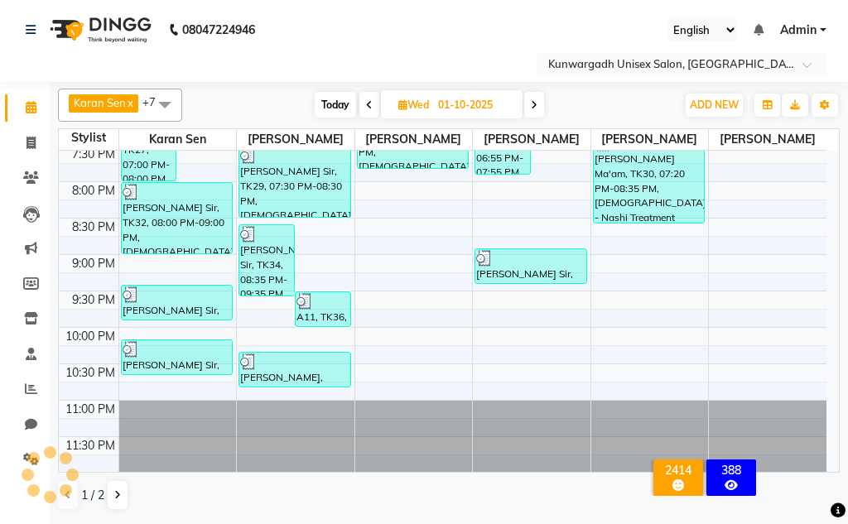
scroll to position [844, 0]
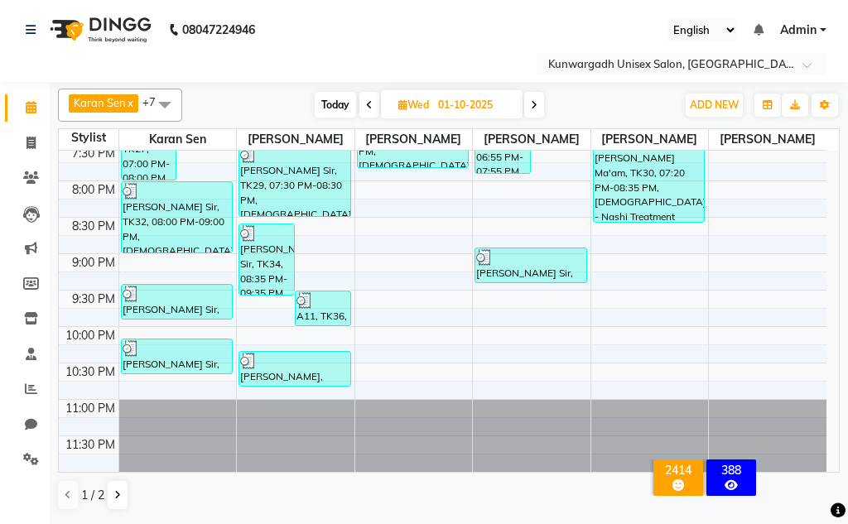
click at [537, 108] on icon at bounding box center [534, 105] width 7 height 10
type input "02-10-2025"
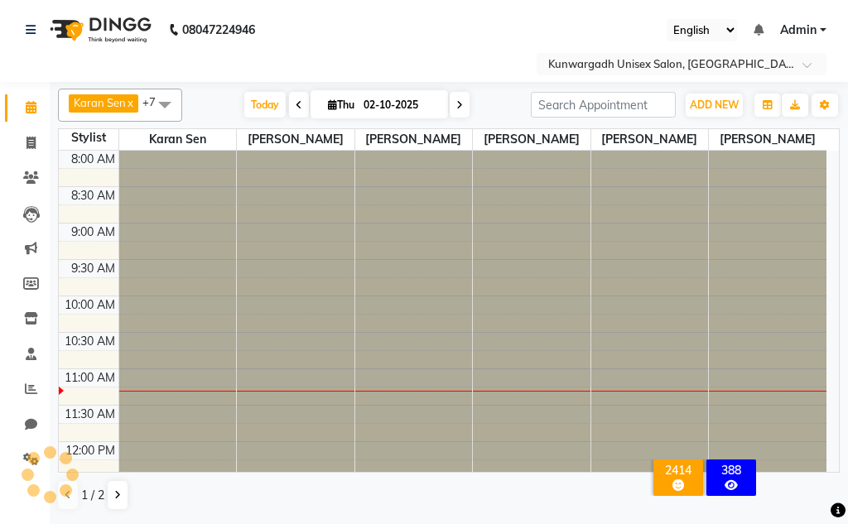
scroll to position [219, 0]
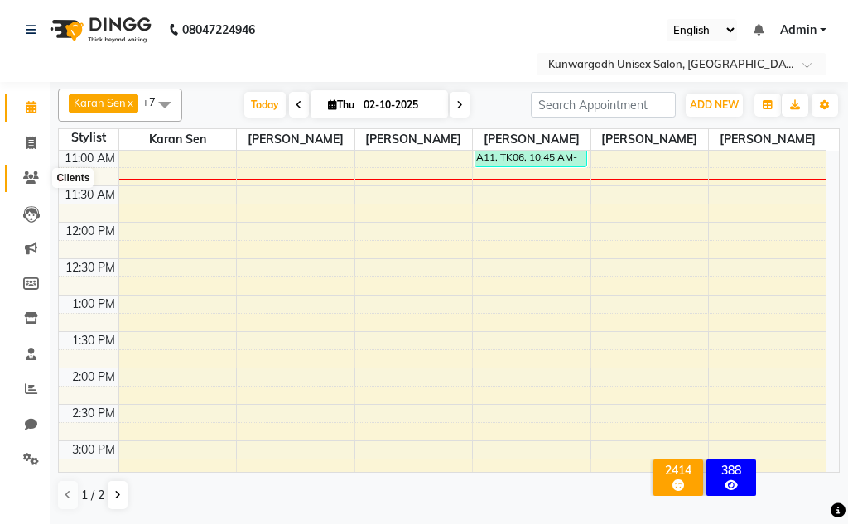
click at [27, 165] on link "Clients" at bounding box center [25, 178] width 40 height 27
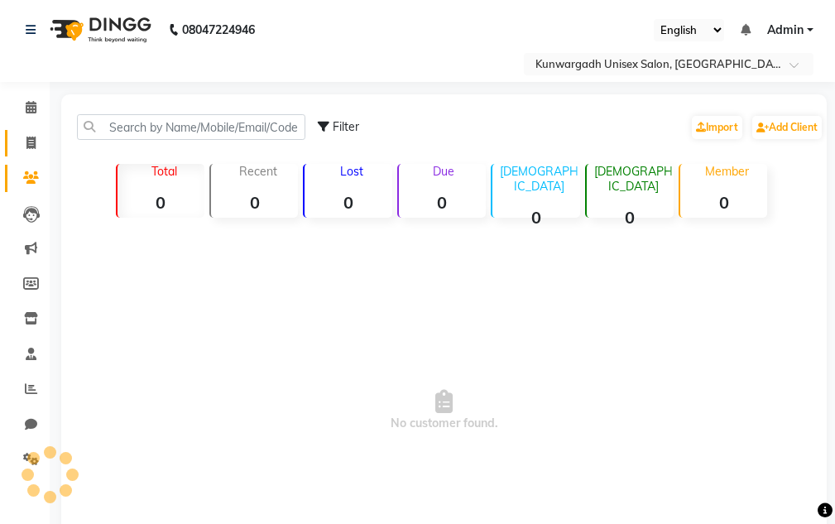
click at [27, 152] on link "Invoice" at bounding box center [25, 143] width 40 height 27
select select "service"
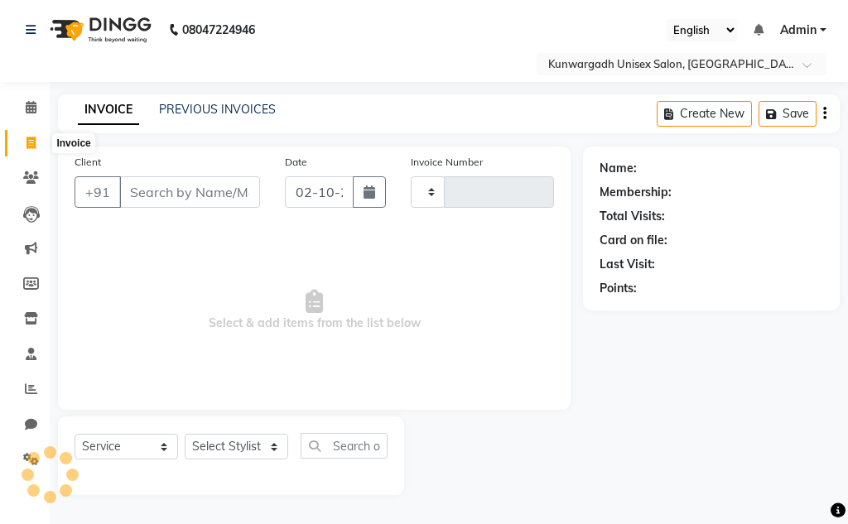
click at [19, 149] on span at bounding box center [31, 143] width 29 height 19
select select "service"
type input "9"
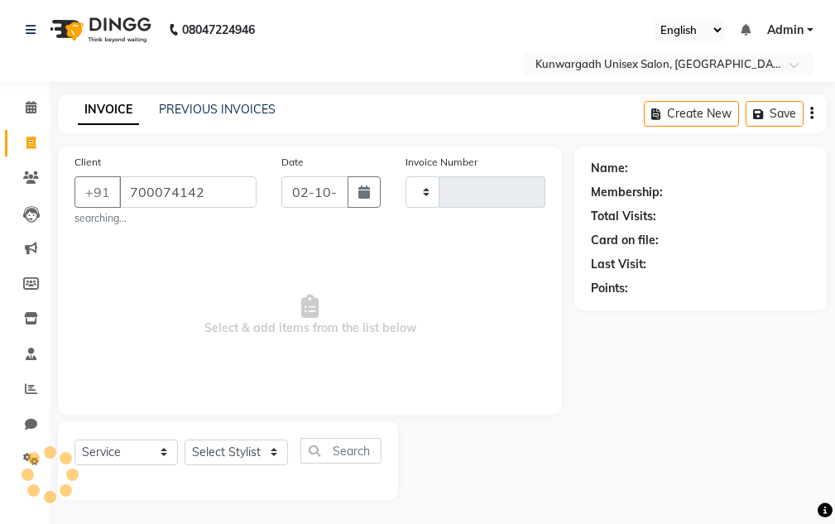
type input "7000741425"
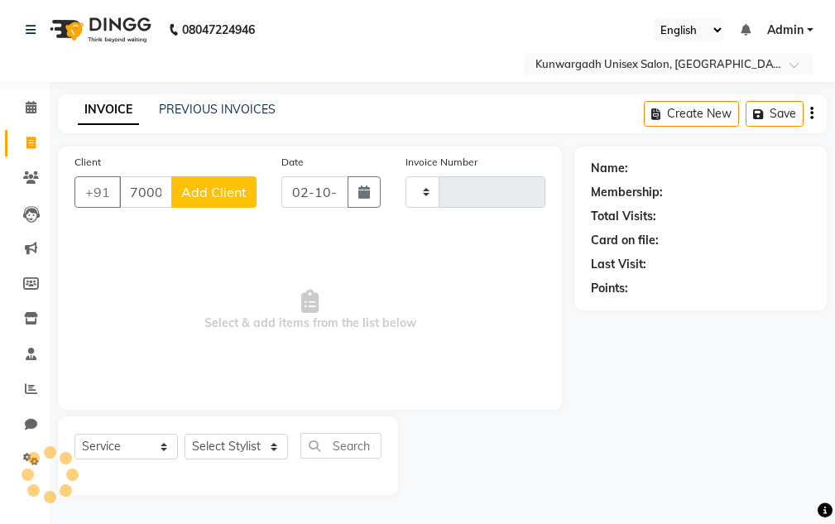
type input "5237"
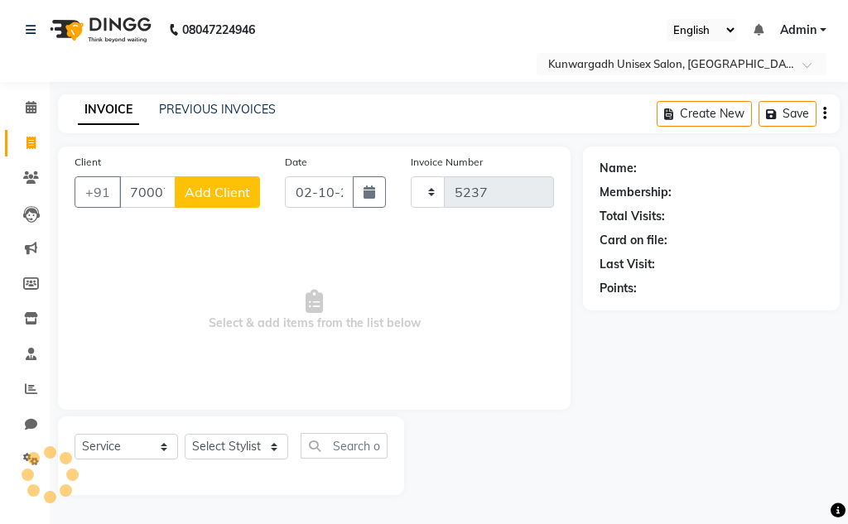
select select "7931"
type input "7000741425"
click at [195, 197] on span "Add Client" at bounding box center [217, 192] width 65 height 17
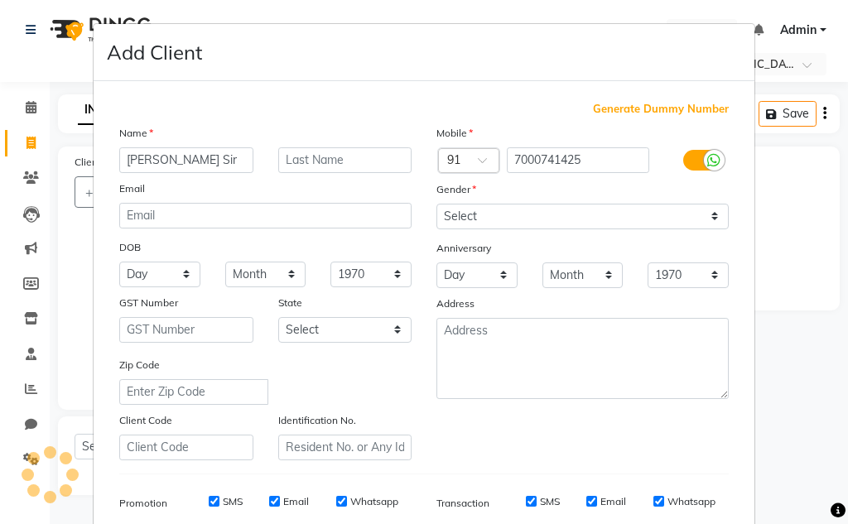
type input "Shourya Jain Sir"
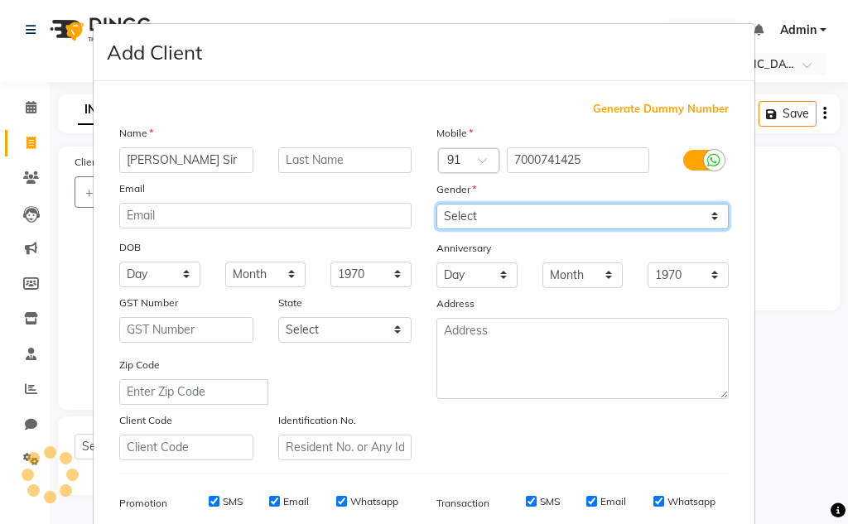
click at [455, 220] on select "Select [DEMOGRAPHIC_DATA] [DEMOGRAPHIC_DATA] Other Prefer Not To Say" at bounding box center [582, 217] width 292 height 26
select select "[DEMOGRAPHIC_DATA]"
click at [436, 204] on select "Select [DEMOGRAPHIC_DATA] [DEMOGRAPHIC_DATA] Other Prefer Not To Say" at bounding box center [582, 217] width 292 height 26
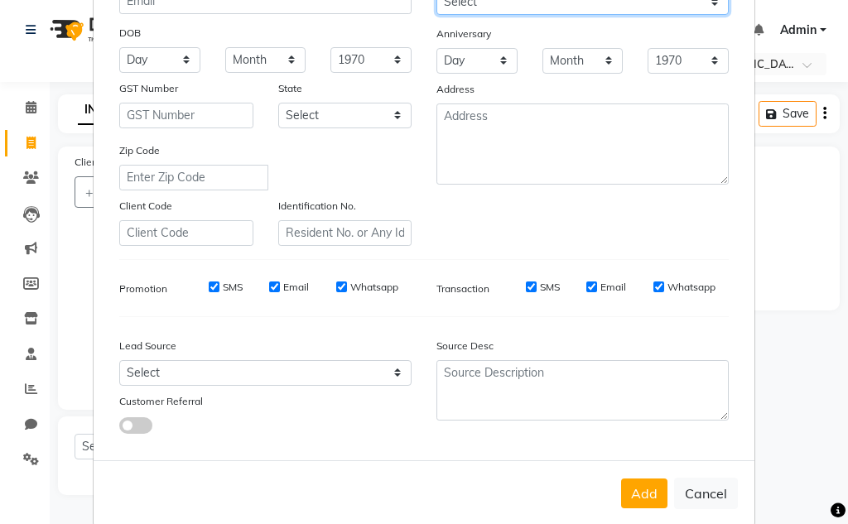
scroll to position [240, 0]
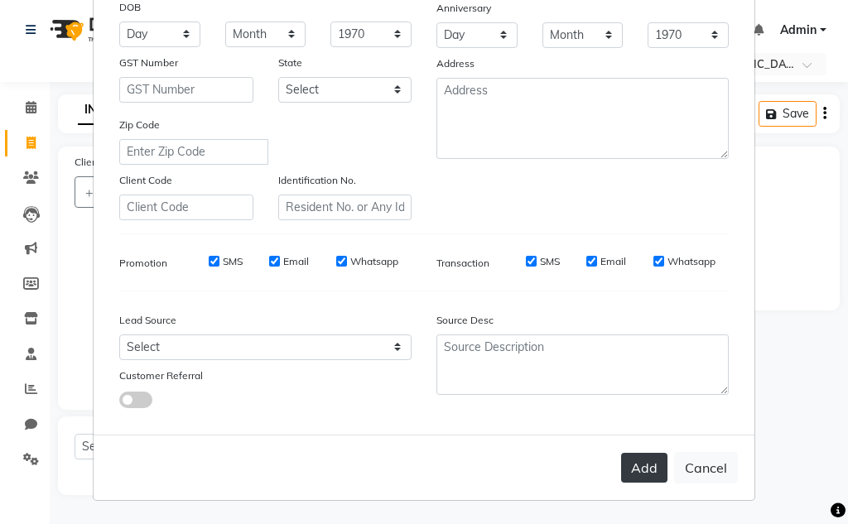
click at [621, 471] on button "Add" at bounding box center [644, 468] width 46 height 30
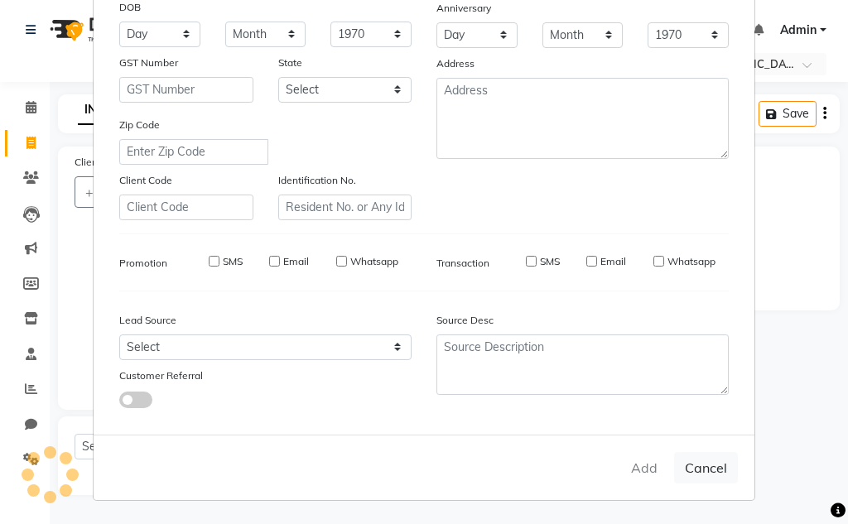
select select
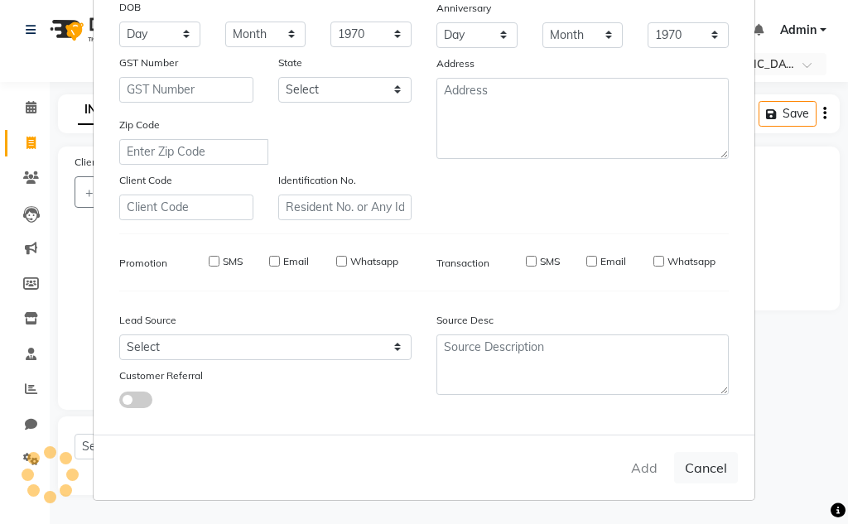
select select
checkbox input "false"
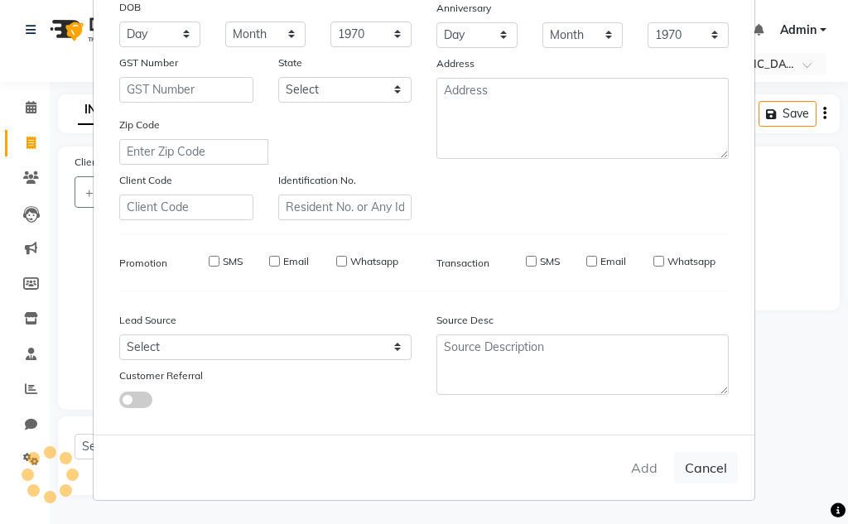
checkbox input "false"
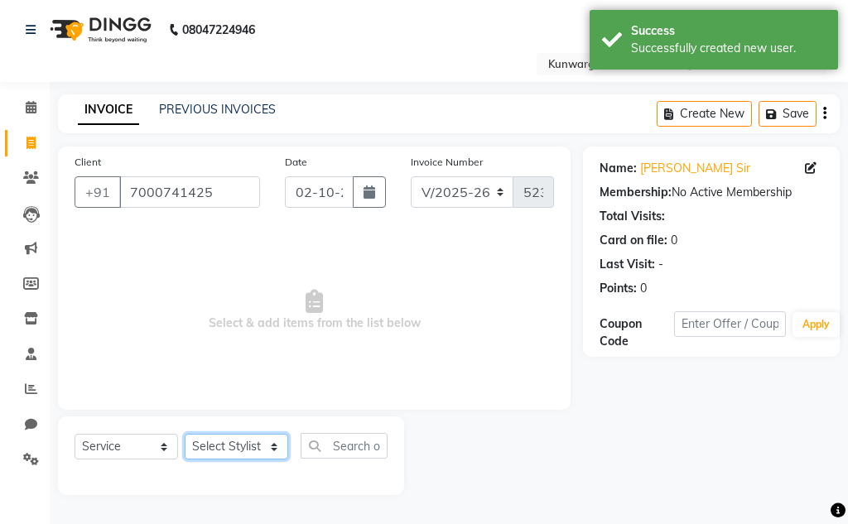
click at [203, 459] on select "Select Stylist Aarti [PERSON_NAME] Sir Chiku [PERSON_NAME] Devdas [PERSON_NAME]…" at bounding box center [236, 447] width 103 height 26
select select "85604"
click at [185, 434] on select "Select Stylist Aarti [PERSON_NAME] Sir Chiku [PERSON_NAME] Devdas [PERSON_NAME]…" at bounding box center [236, 447] width 103 height 26
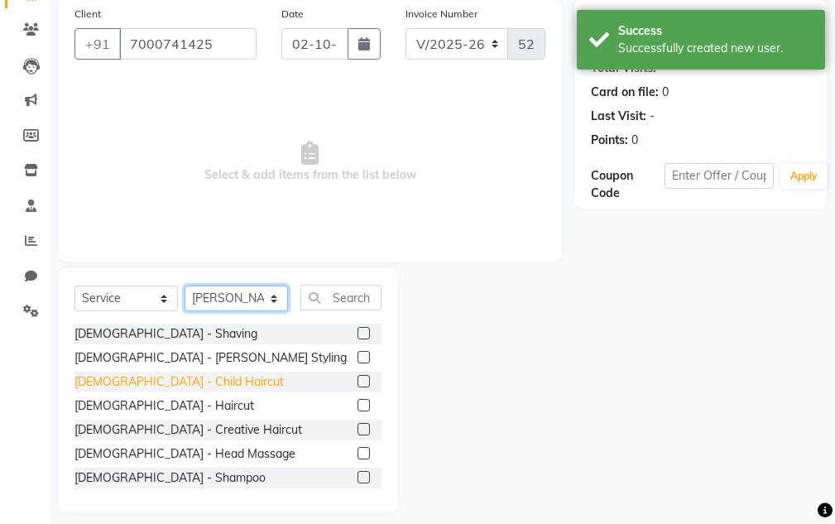
scroll to position [161, 0]
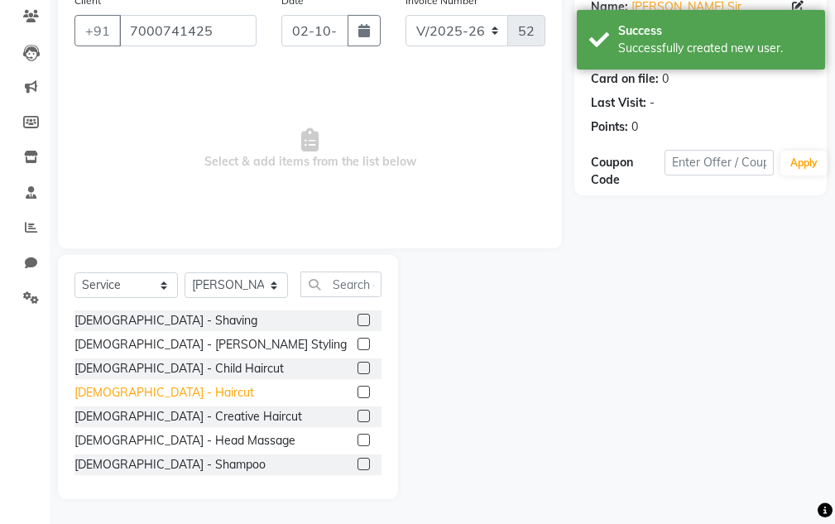
click at [137, 385] on div "[DEMOGRAPHIC_DATA] - Haircut" at bounding box center [165, 392] width 180 height 17
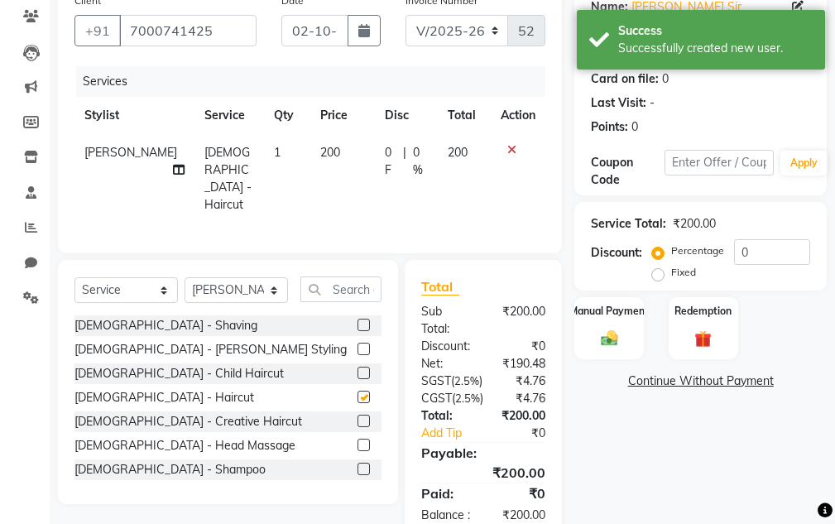
checkbox input "false"
drag, startPoint x: 579, startPoint y: 325, endPoint x: 729, endPoint y: 360, distance: 154.6
click at [580, 325] on div "Manual Payment" at bounding box center [610, 328] width 72 height 65
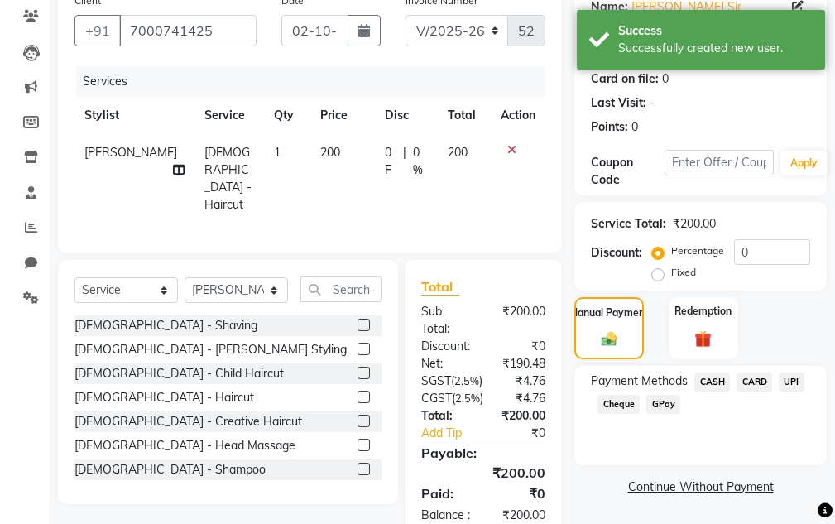
click at [715, 387] on span "CASH" at bounding box center [713, 382] width 36 height 19
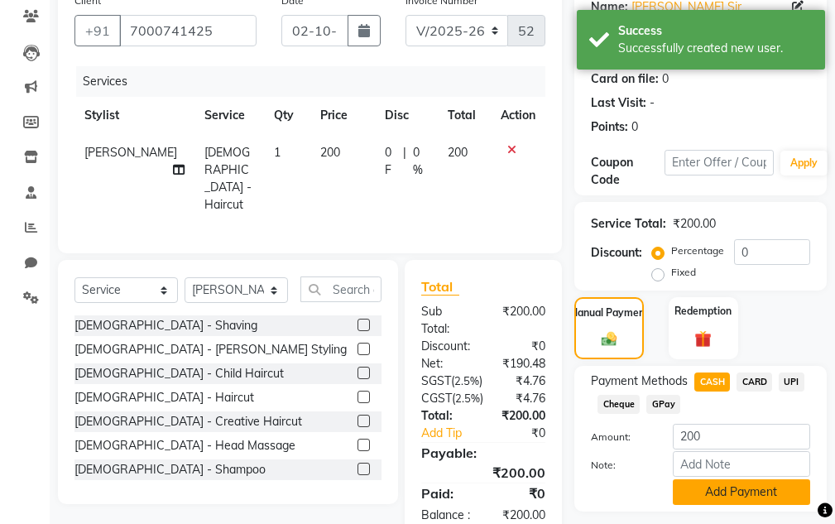
click at [729, 482] on button "Add Payment" at bounding box center [741, 492] width 137 height 26
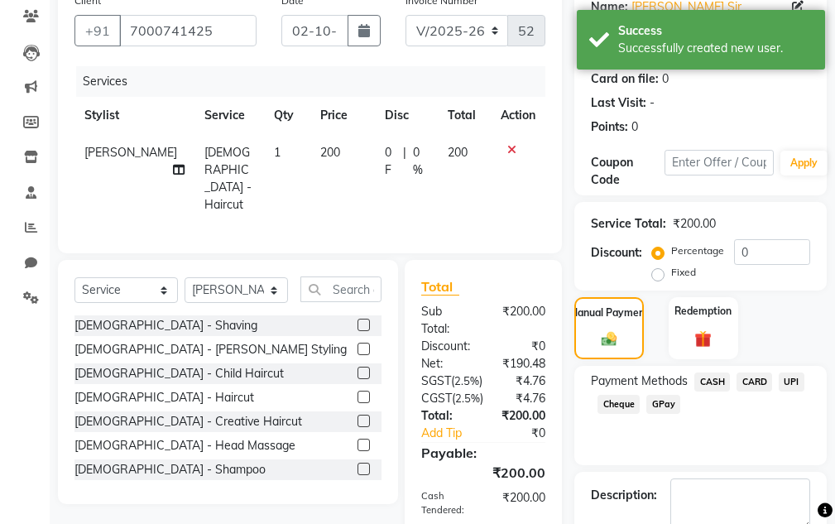
scroll to position [336, 0]
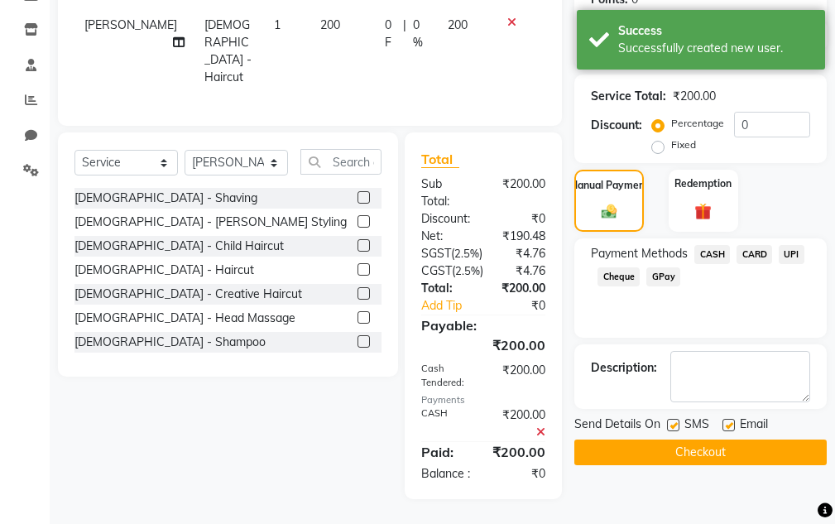
click at [716, 440] on button "Checkout" at bounding box center [701, 453] width 253 height 26
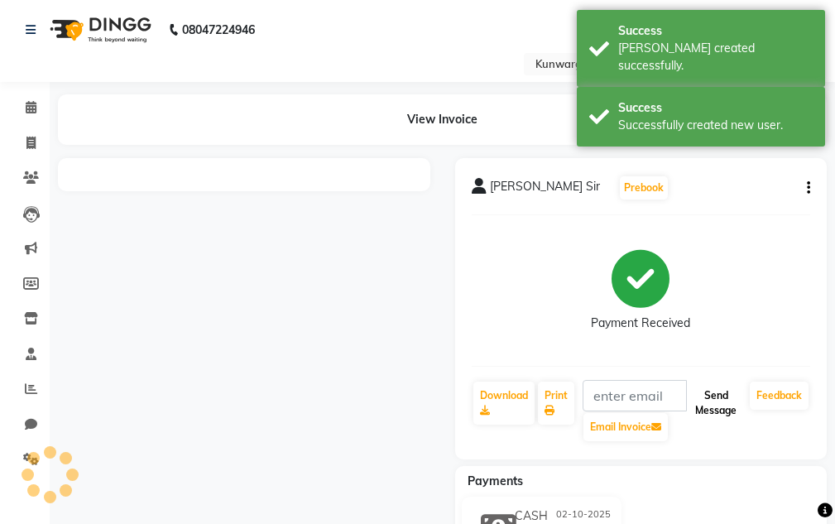
click at [708, 398] on button "Send Message" at bounding box center [716, 403] width 55 height 43
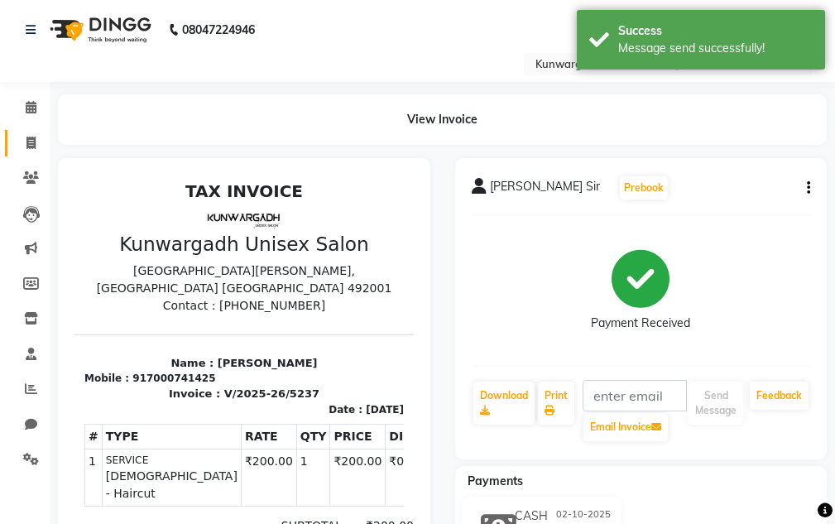
click at [8, 142] on link "Invoice" at bounding box center [25, 143] width 40 height 27
select select "service"
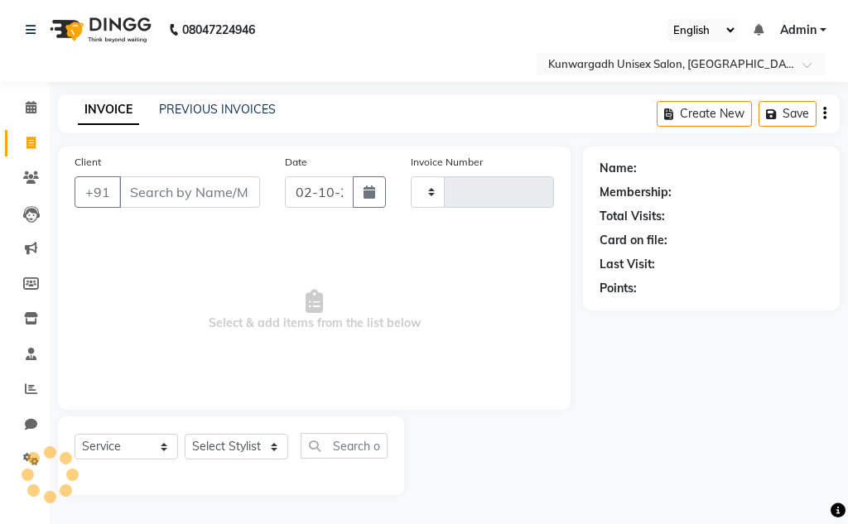
type input "5238"
select select "7931"
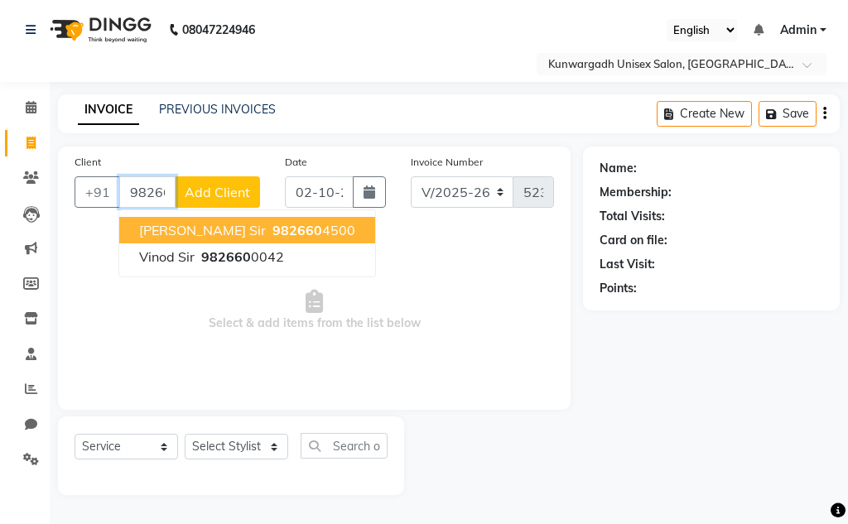
click at [272, 226] on span "982660" at bounding box center [297, 230] width 50 height 17
type input "9826604500"
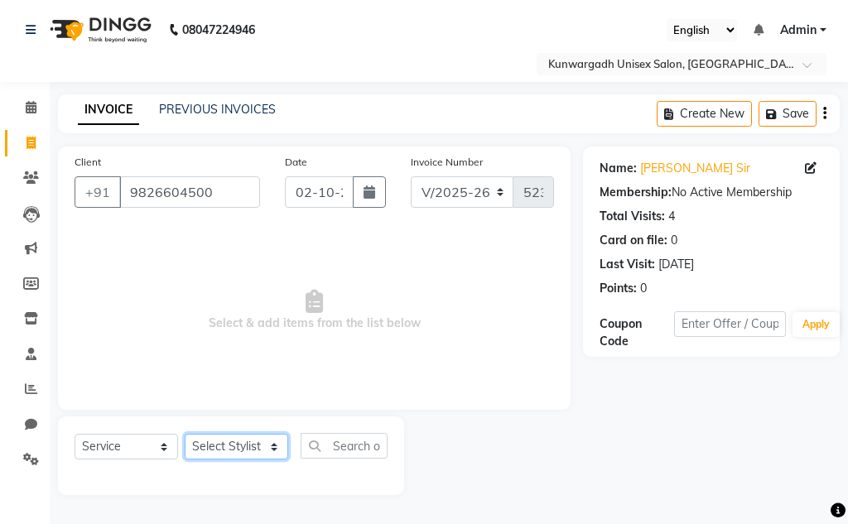
click at [243, 446] on select "Select Stylist Aarti [PERSON_NAME] Sir Chiku [PERSON_NAME] Devdas [PERSON_NAME]…" at bounding box center [236, 447] width 103 height 26
select select "82622"
click at [185, 434] on select "Select Stylist Aarti [PERSON_NAME] Sir Chiku [PERSON_NAME] Devdas [PERSON_NAME]…" at bounding box center [236, 447] width 103 height 26
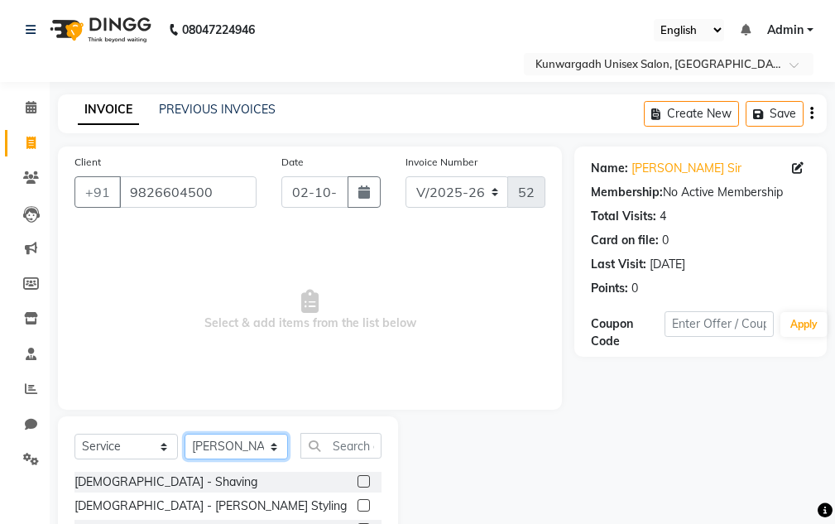
scroll to position [161, 0]
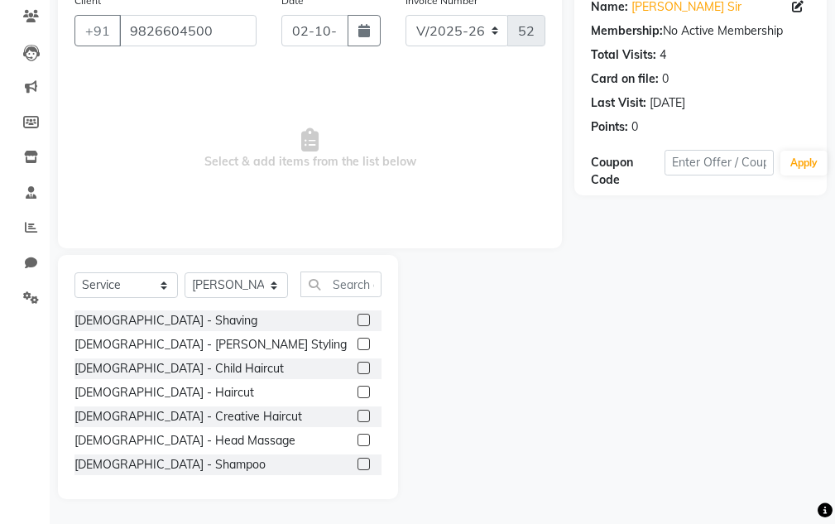
click at [136, 403] on div "Male - Shaving Male - Beard Styling Male - Child Haircut Male - Haircut Male - …" at bounding box center [228, 393] width 307 height 166
click at [135, 389] on div "[DEMOGRAPHIC_DATA] - Haircut" at bounding box center [165, 392] width 180 height 17
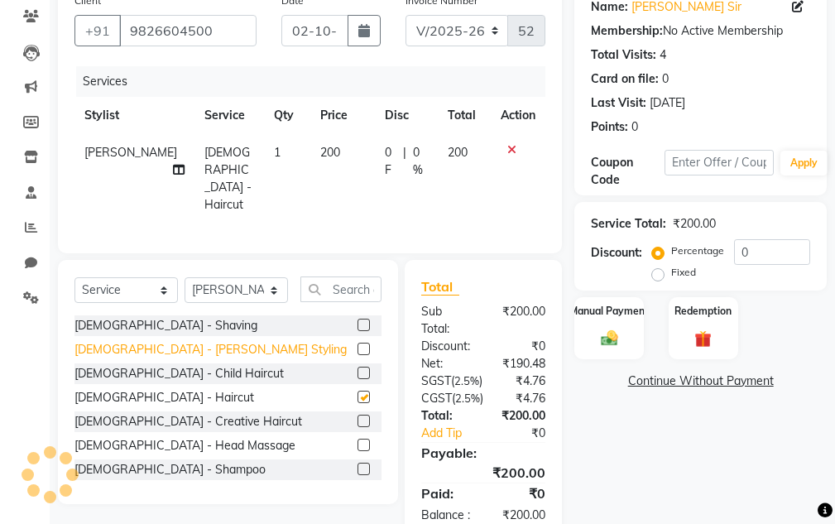
checkbox input "false"
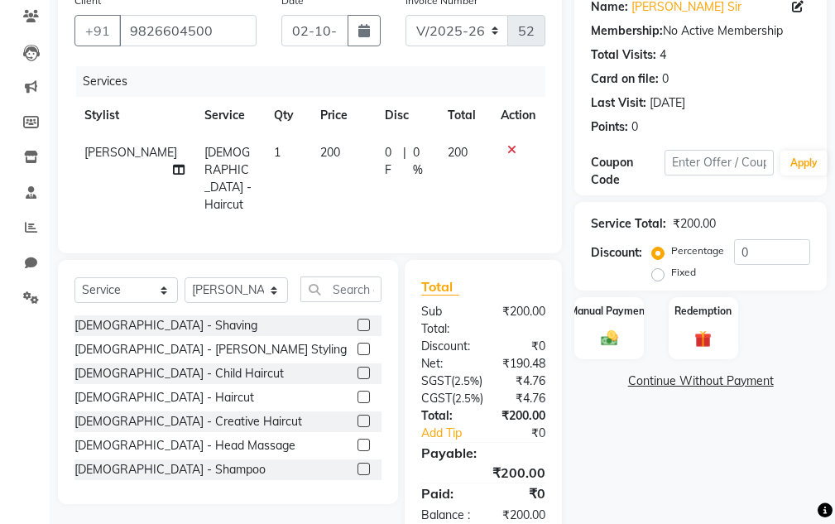
click at [143, 344] on div "[DEMOGRAPHIC_DATA] - [PERSON_NAME] Styling" at bounding box center [211, 349] width 272 height 17
checkbox input "false"
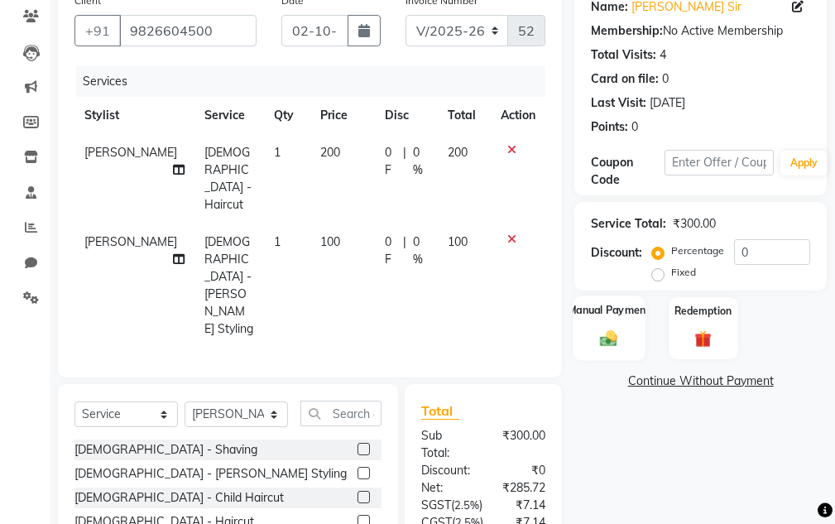
click at [593, 311] on label "Manual Payment" at bounding box center [609, 310] width 83 height 16
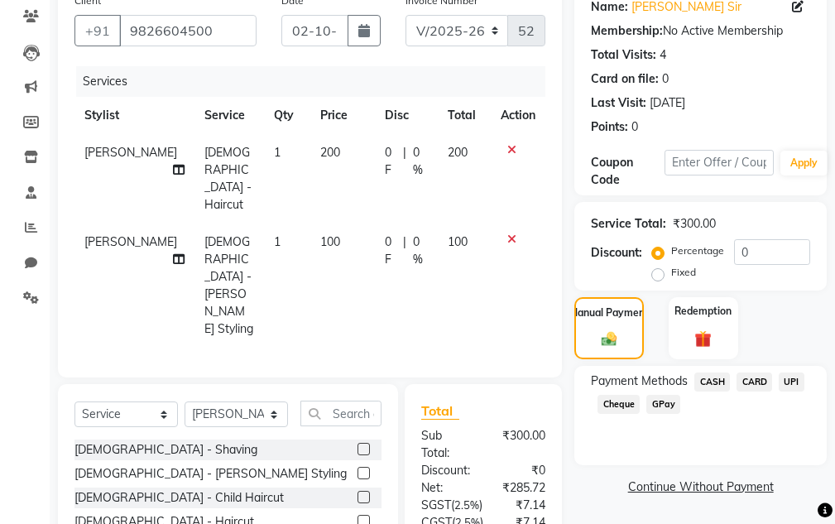
click at [785, 373] on span "UPI" at bounding box center [792, 382] width 26 height 19
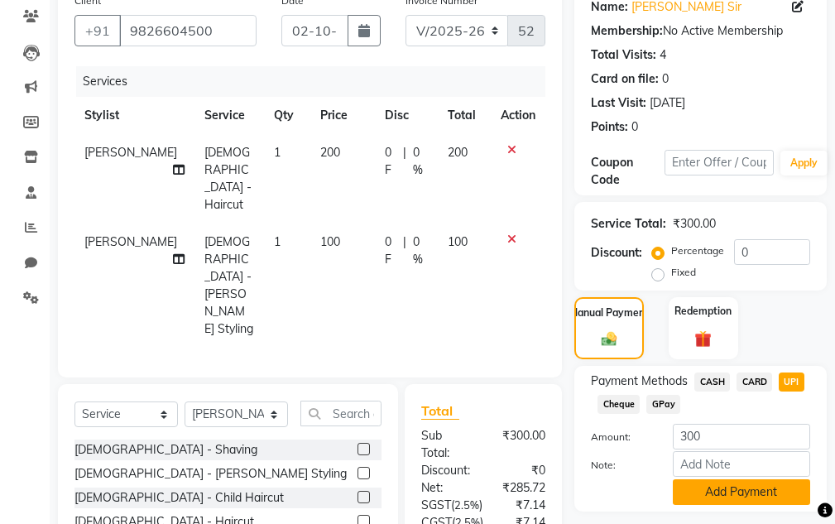
click at [754, 494] on button "Add Payment" at bounding box center [741, 492] width 137 height 26
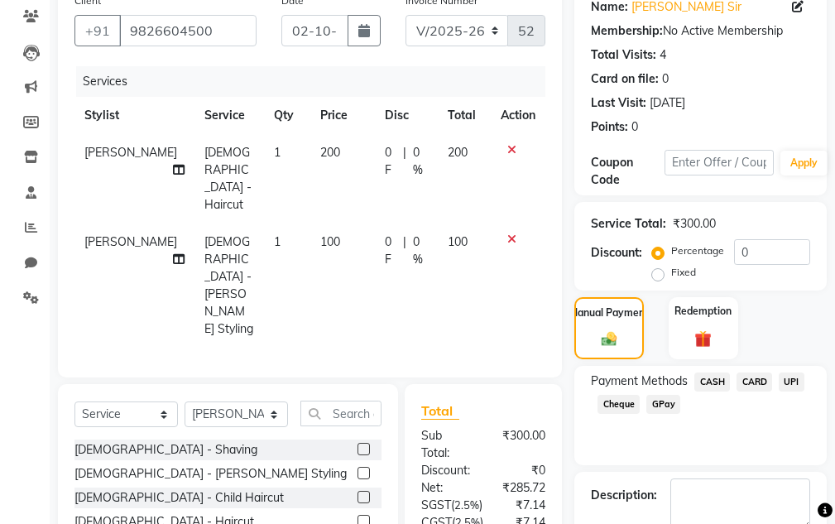
scroll to position [357, 0]
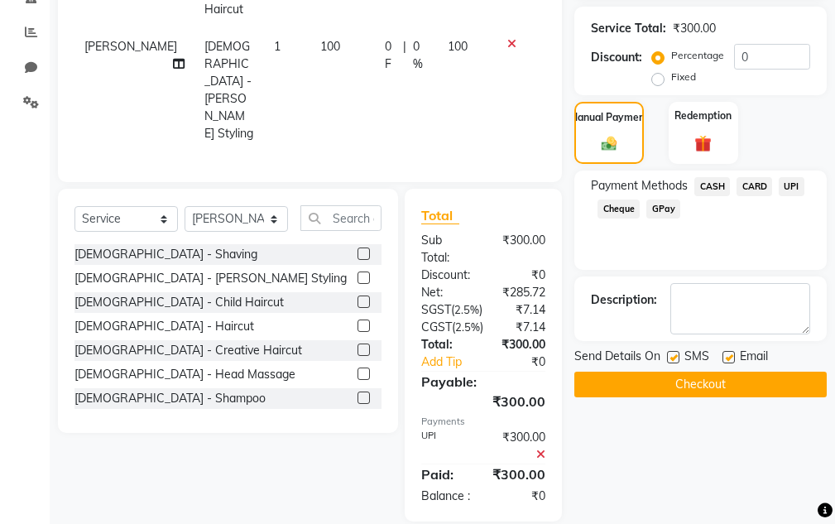
click at [717, 392] on button "Checkout" at bounding box center [701, 385] width 253 height 26
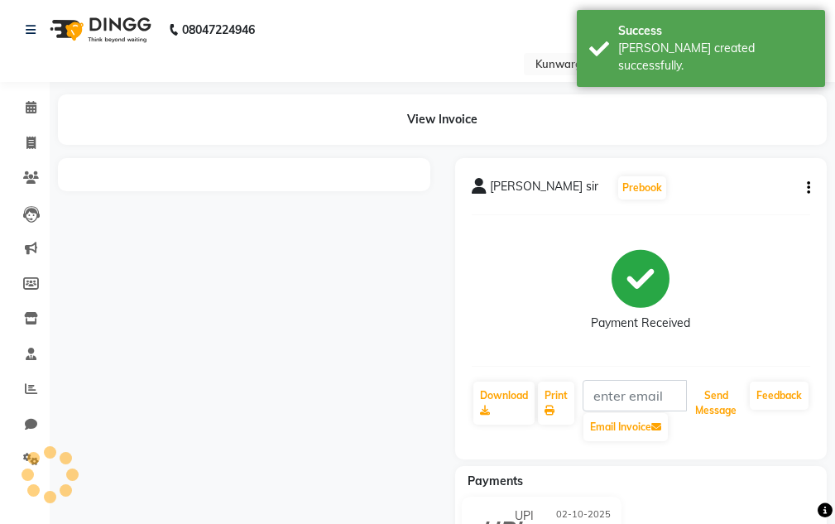
click at [718, 397] on button "Send Message" at bounding box center [716, 403] width 55 height 43
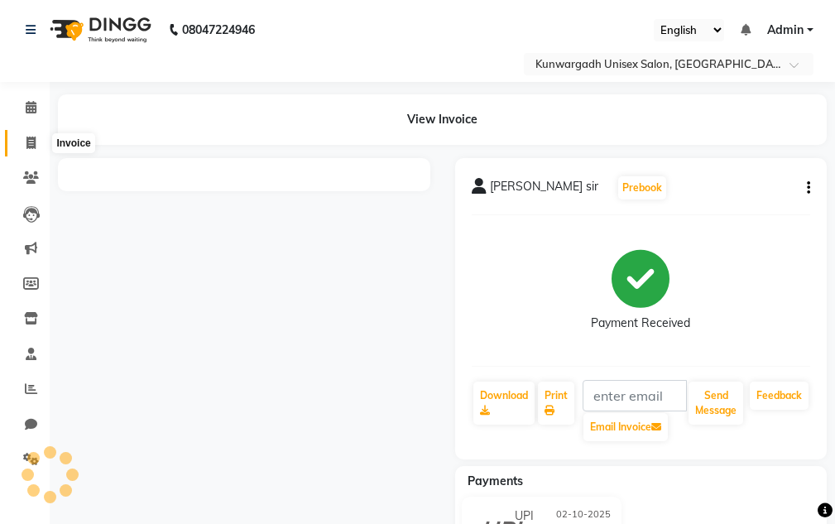
click at [22, 143] on span at bounding box center [31, 143] width 29 height 19
select select "service"
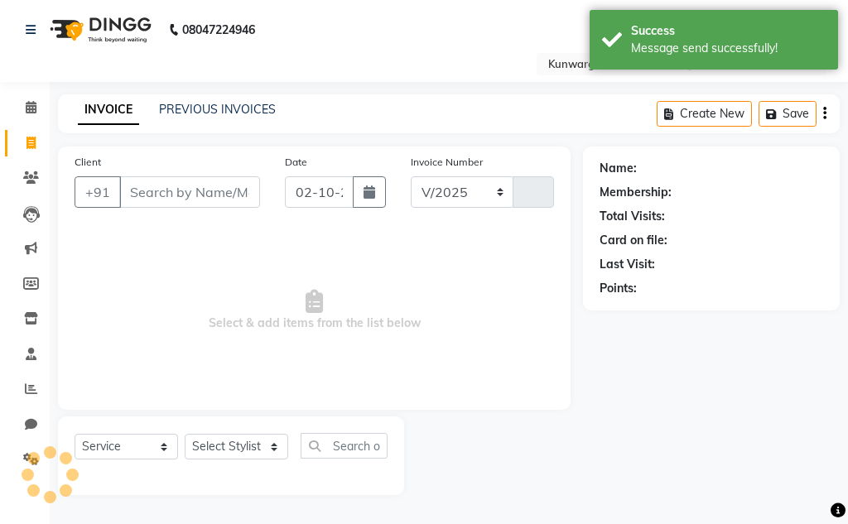
select select "7931"
type input "5239"
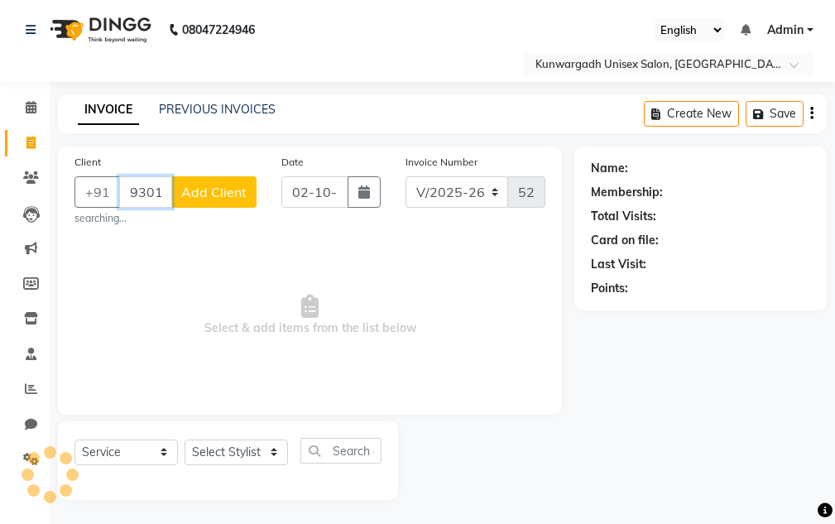
type input "9301879503"
click at [225, 214] on small "searching..." at bounding box center [166, 218] width 182 height 15
click at [225, 210] on div "Client +91 9301879503 Add Client searching..." at bounding box center [165, 189] width 207 height 73
click at [225, 206] on button "Add Client" at bounding box center [213, 191] width 85 height 31
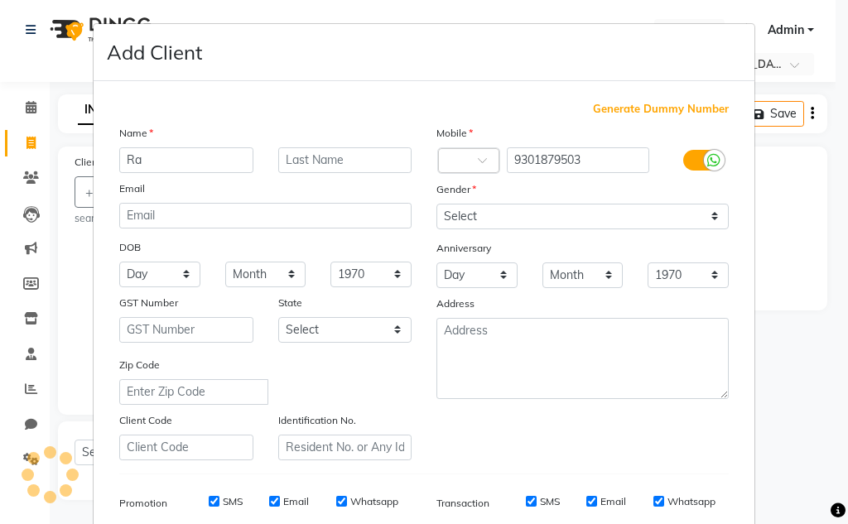
type input "R"
type input "Ranjan Sir"
click at [488, 201] on div "Gender" at bounding box center [582, 191] width 317 height 23
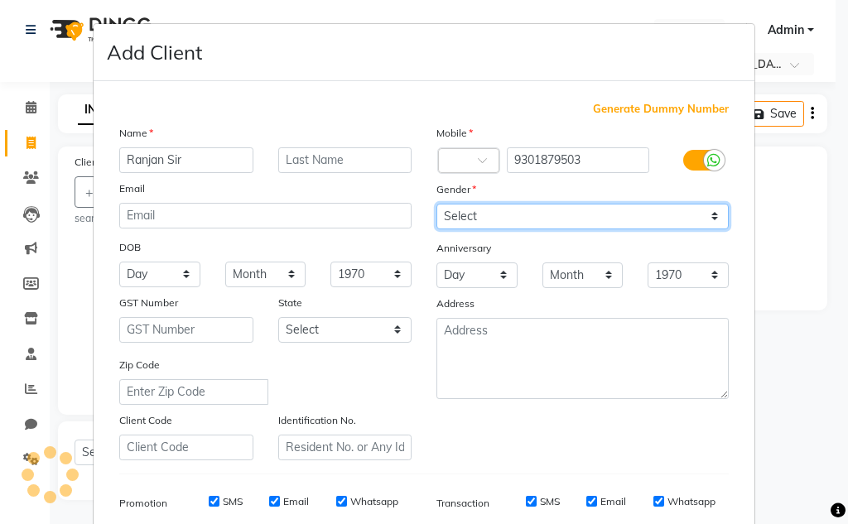
click at [491, 225] on select "Select [DEMOGRAPHIC_DATA] [DEMOGRAPHIC_DATA] Other Prefer Not To Say" at bounding box center [582, 217] width 292 height 26
select select "[DEMOGRAPHIC_DATA]"
click at [436, 204] on select "Select [DEMOGRAPHIC_DATA] [DEMOGRAPHIC_DATA] Other Prefer Not To Say" at bounding box center [582, 217] width 292 height 26
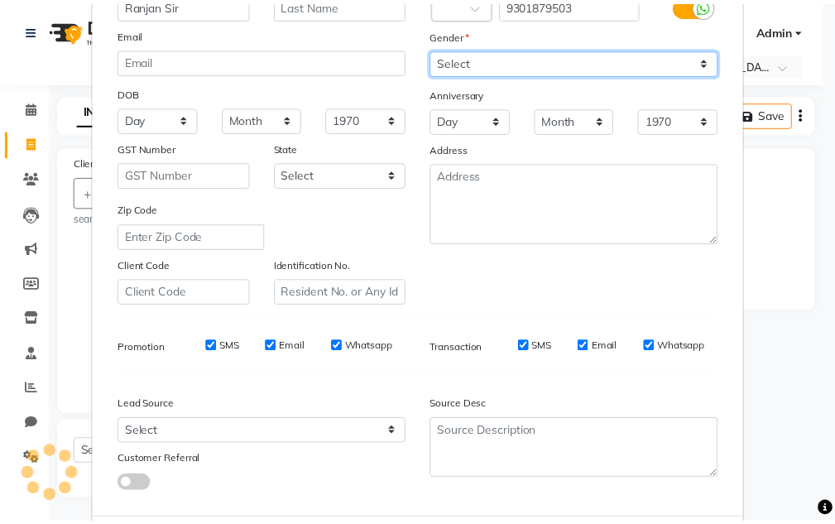
scroll to position [240, 0]
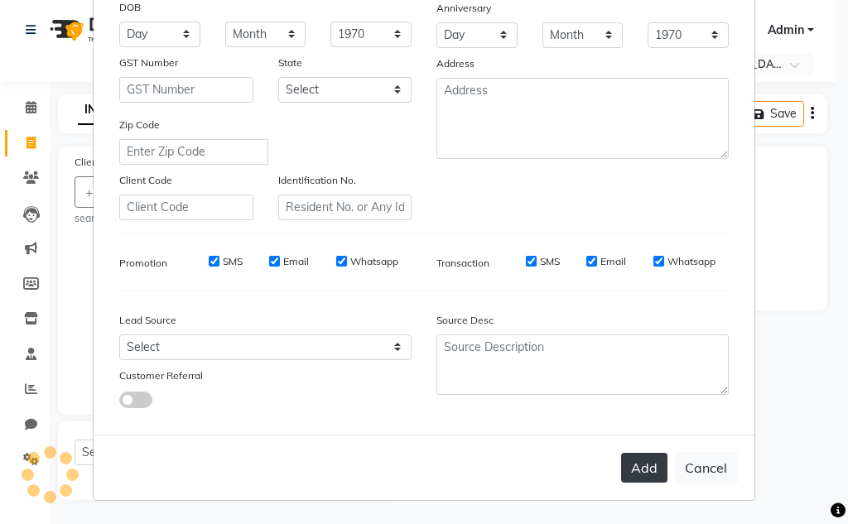
click at [630, 474] on button "Add" at bounding box center [644, 468] width 46 height 30
select select
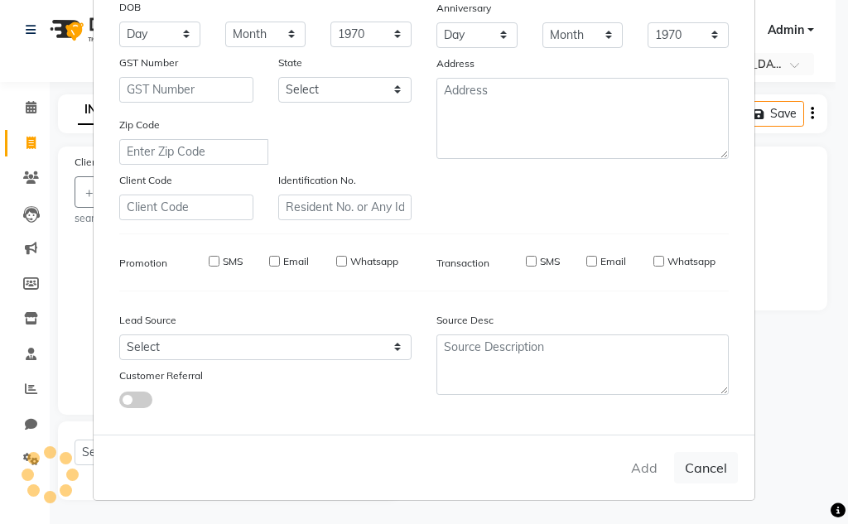
select select
checkbox input "false"
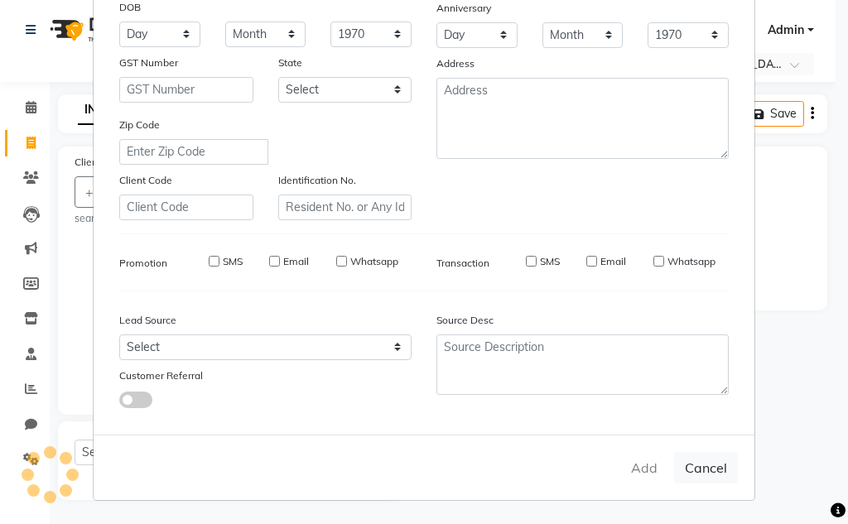
checkbox input "false"
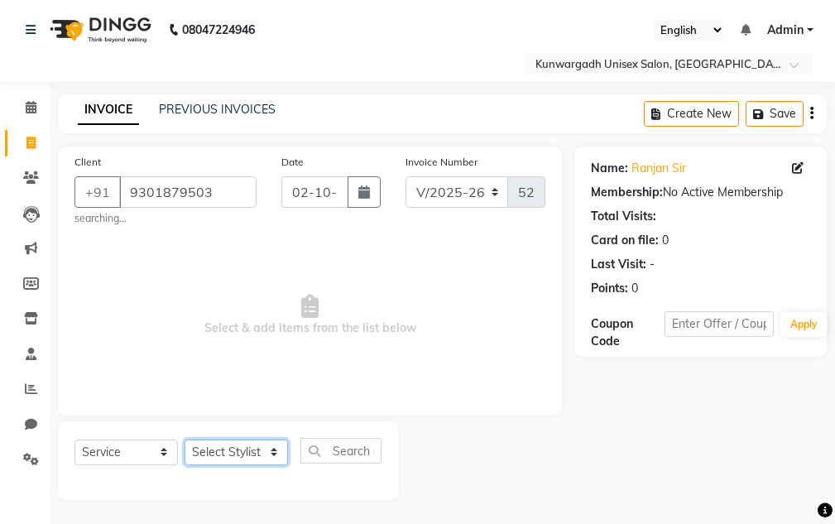
click at [264, 447] on select "Select Stylist Aarti [PERSON_NAME] Sir Chiku [PERSON_NAME] Devdas [PERSON_NAME]…" at bounding box center [236, 453] width 103 height 26
select select "82467"
click at [185, 440] on select "Select Stylist Aarti [PERSON_NAME] Sir Chiku [PERSON_NAME] Devdas [PERSON_NAME]…" at bounding box center [236, 453] width 103 height 26
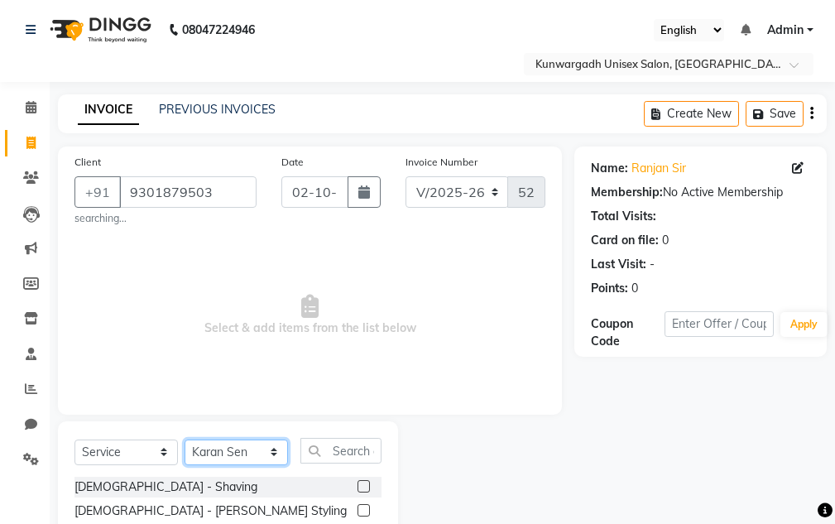
click at [225, 456] on select "Select Stylist Aarti [PERSON_NAME] Sir Chiku [PERSON_NAME] Devdas [PERSON_NAME]…" at bounding box center [236, 453] width 103 height 26
click at [225, 453] on select "Select Stylist Aarti [PERSON_NAME] Sir Chiku [PERSON_NAME] Devdas [PERSON_NAME]…" at bounding box center [236, 453] width 103 height 26
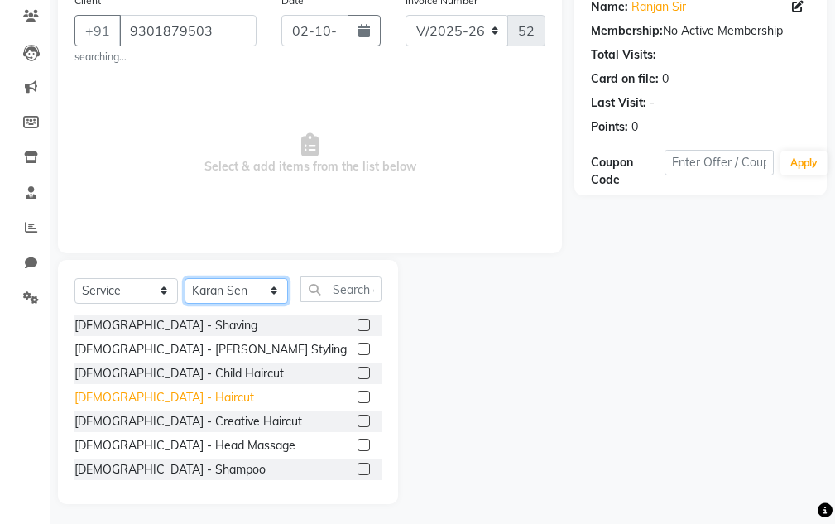
scroll to position [166, 0]
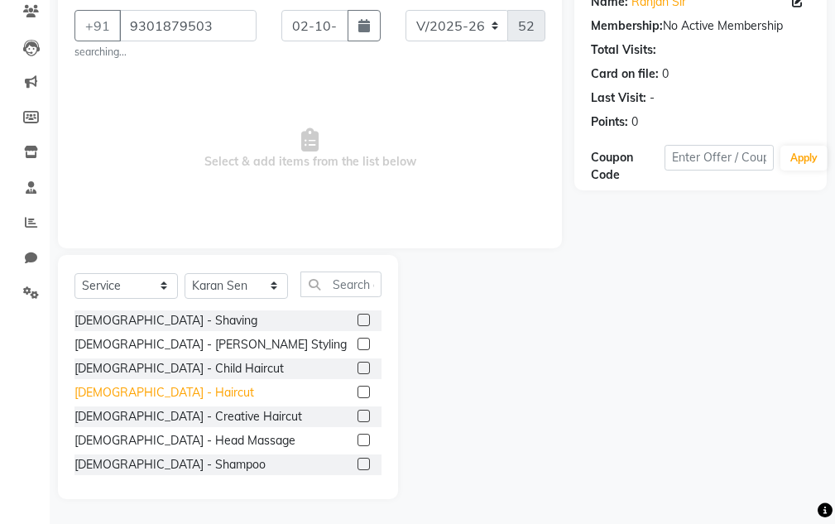
click at [103, 399] on div "[DEMOGRAPHIC_DATA] - Haircut" at bounding box center [165, 392] width 180 height 17
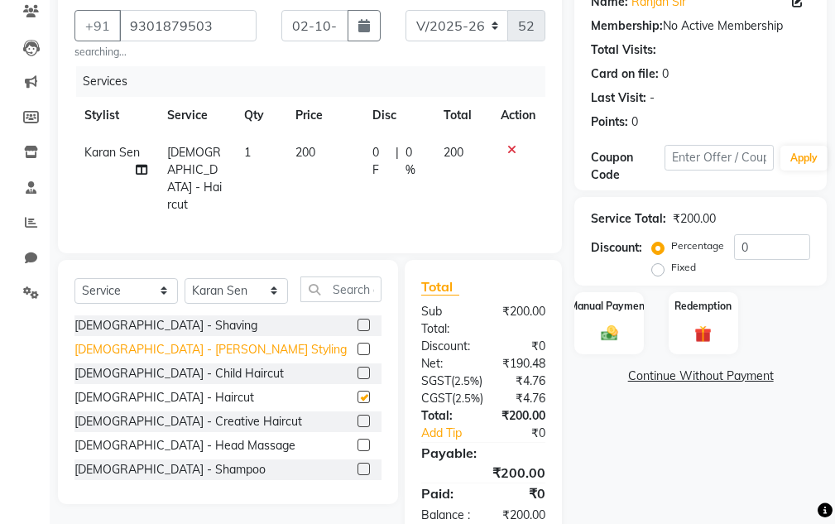
checkbox input "false"
click at [129, 342] on div "[DEMOGRAPHIC_DATA] - [PERSON_NAME] Styling" at bounding box center [211, 349] width 272 height 17
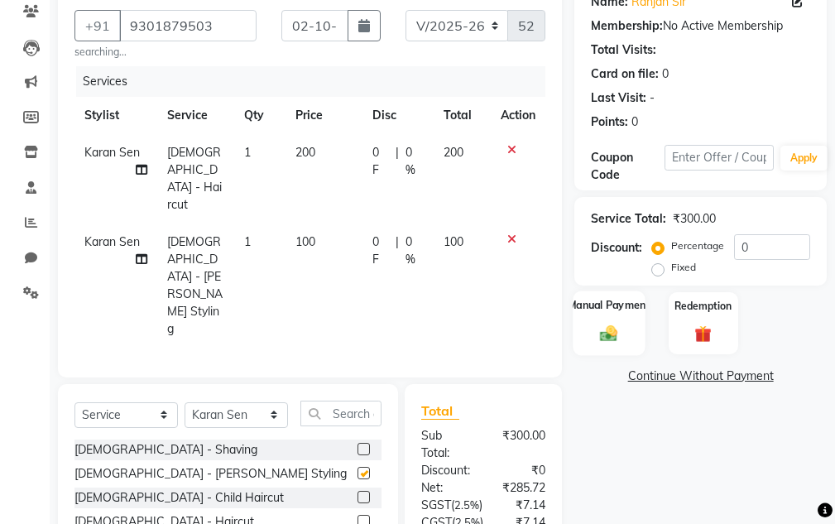
checkbox input "false"
click at [575, 335] on div "Manual Payment" at bounding box center [610, 323] width 72 height 65
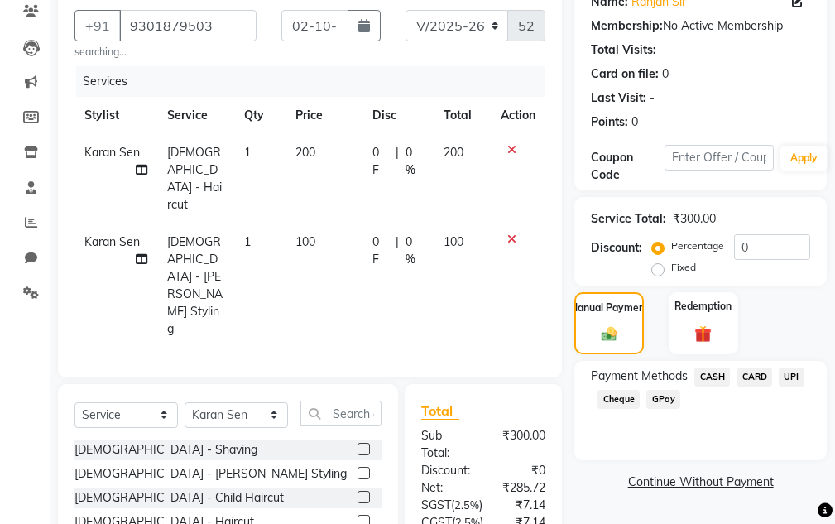
click at [779, 377] on span "UPI" at bounding box center [792, 377] width 26 height 19
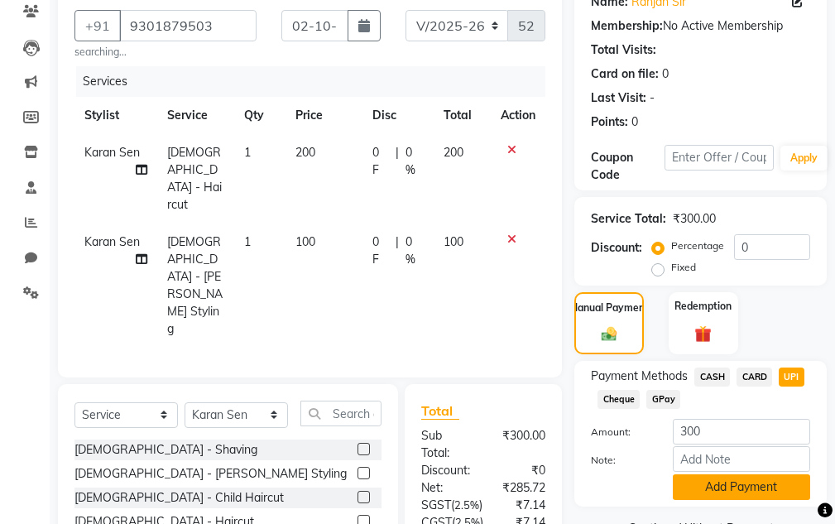
drag, startPoint x: 735, startPoint y: 480, endPoint x: 614, endPoint y: 429, distance: 131.3
click at [733, 479] on button "Add Payment" at bounding box center [741, 487] width 137 height 26
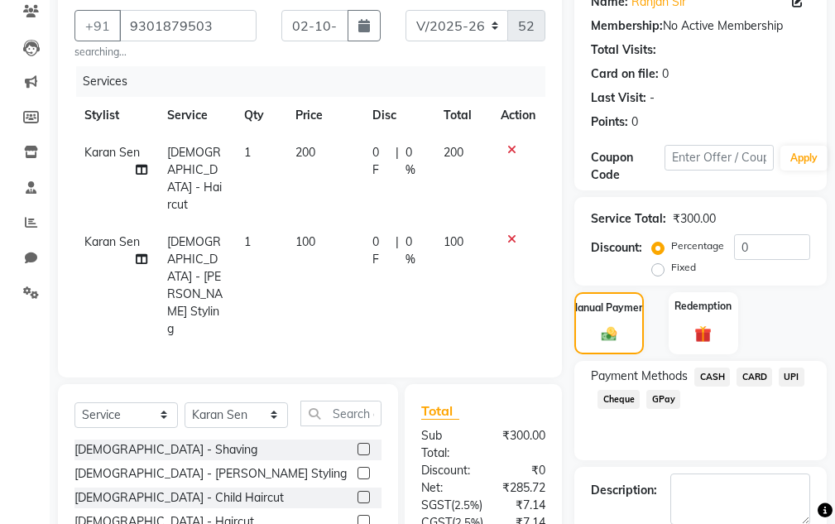
scroll to position [362, 0]
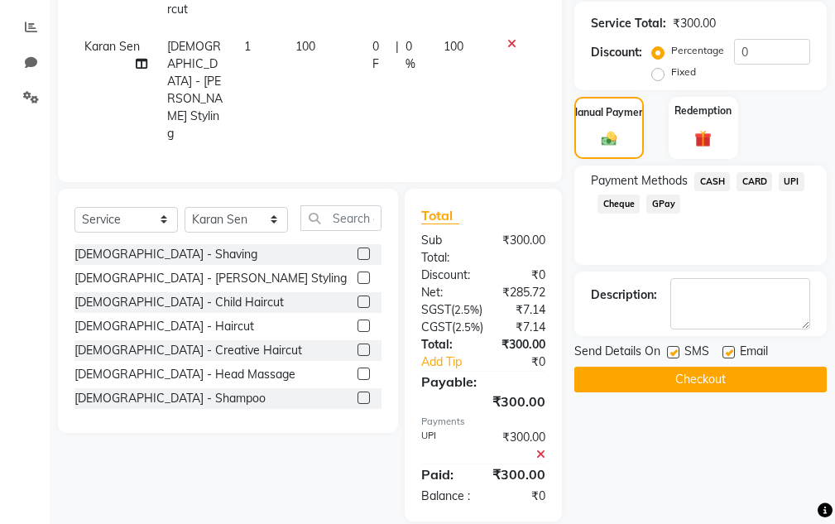
drag, startPoint x: 635, startPoint y: 357, endPoint x: 631, endPoint y: 368, distance: 11.5
click at [635, 358] on span "Send Details On" at bounding box center [618, 353] width 86 height 21
click at [631, 374] on button "Checkout" at bounding box center [701, 380] width 253 height 26
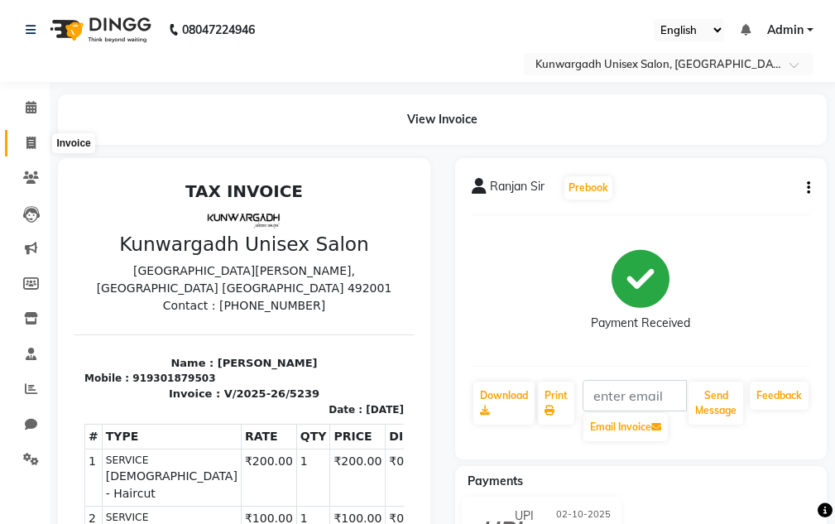
click at [22, 136] on span at bounding box center [31, 143] width 29 height 19
select select "service"
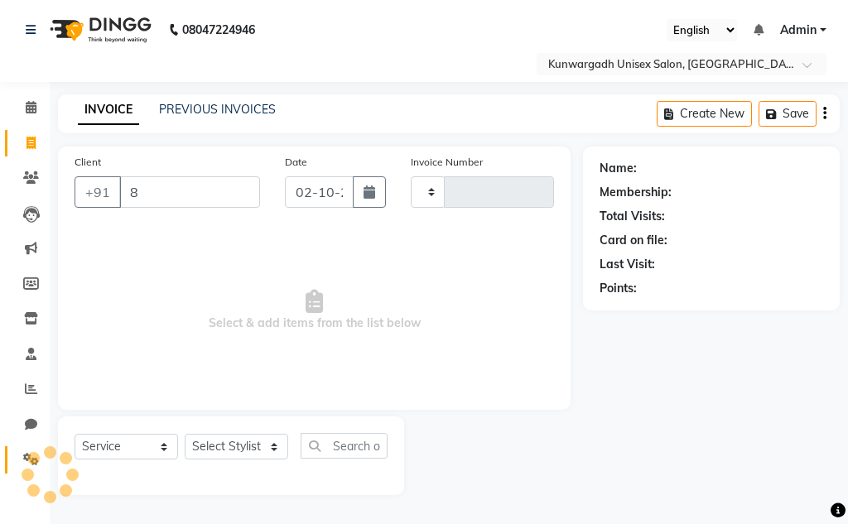
type input "88"
type input "5240"
select select "7931"
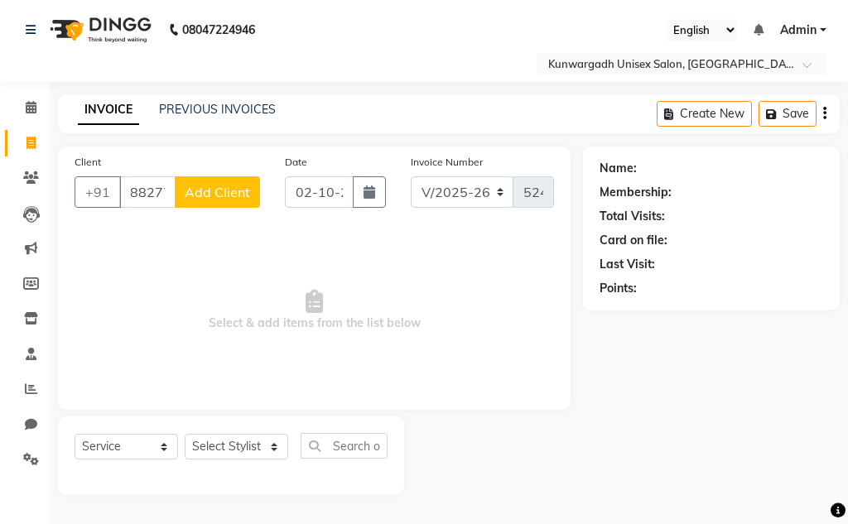
type input "8827711073"
click at [229, 180] on button "Add Client" at bounding box center [217, 191] width 85 height 31
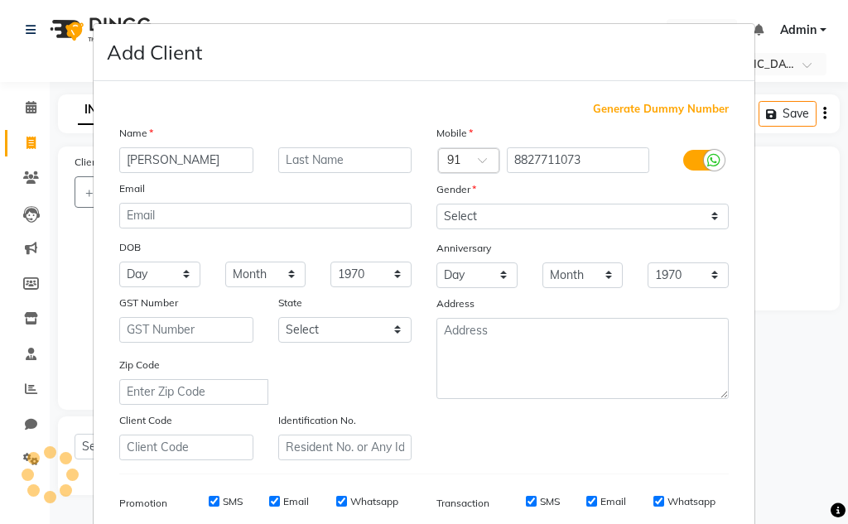
type input "[PERSON_NAME]"
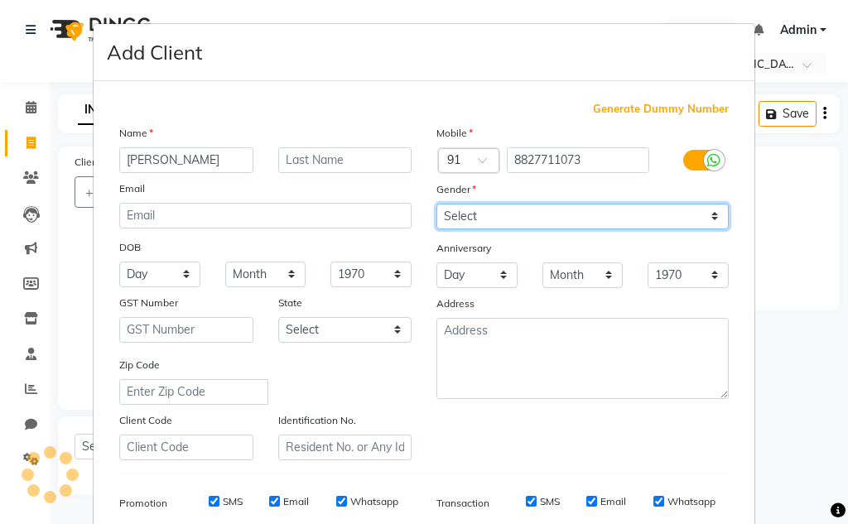
click at [459, 222] on select "Select [DEMOGRAPHIC_DATA] [DEMOGRAPHIC_DATA] Other Prefer Not To Say" at bounding box center [582, 217] width 292 height 26
select select "[DEMOGRAPHIC_DATA]"
click at [436, 204] on select "Select [DEMOGRAPHIC_DATA] [DEMOGRAPHIC_DATA] Other Prefer Not To Say" at bounding box center [582, 217] width 292 height 26
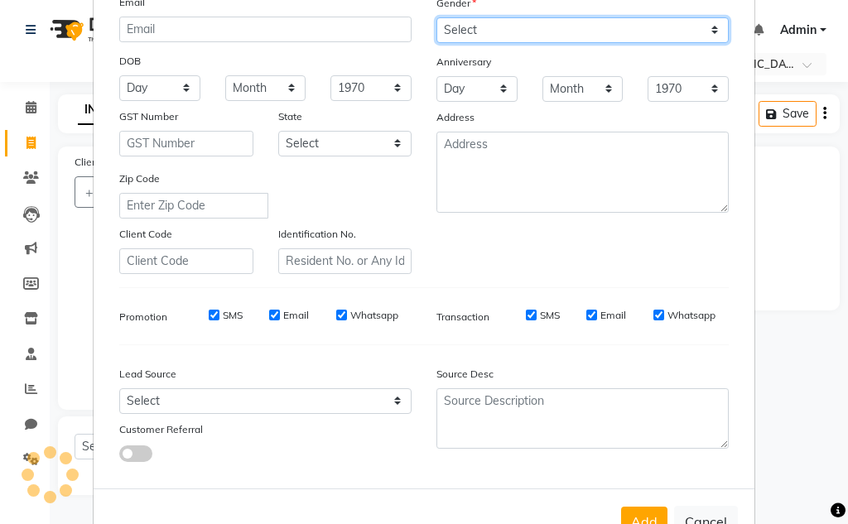
scroll to position [240, 0]
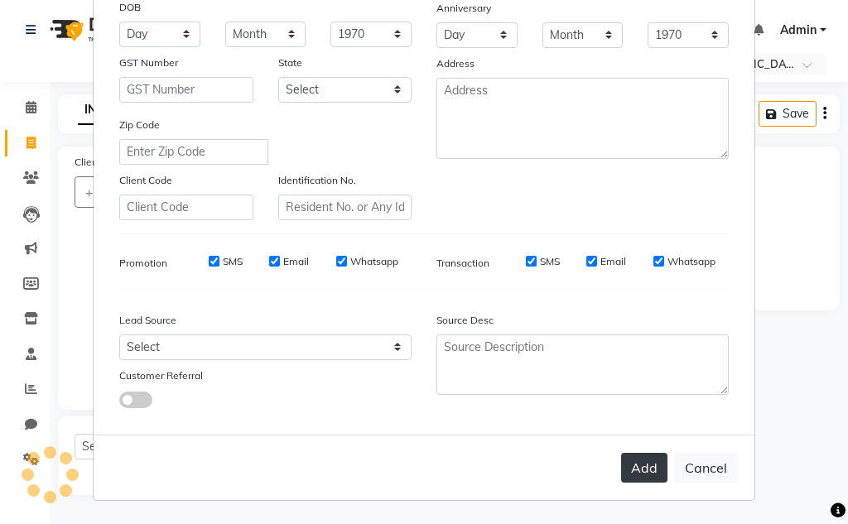
click at [649, 459] on button "Add" at bounding box center [644, 468] width 46 height 30
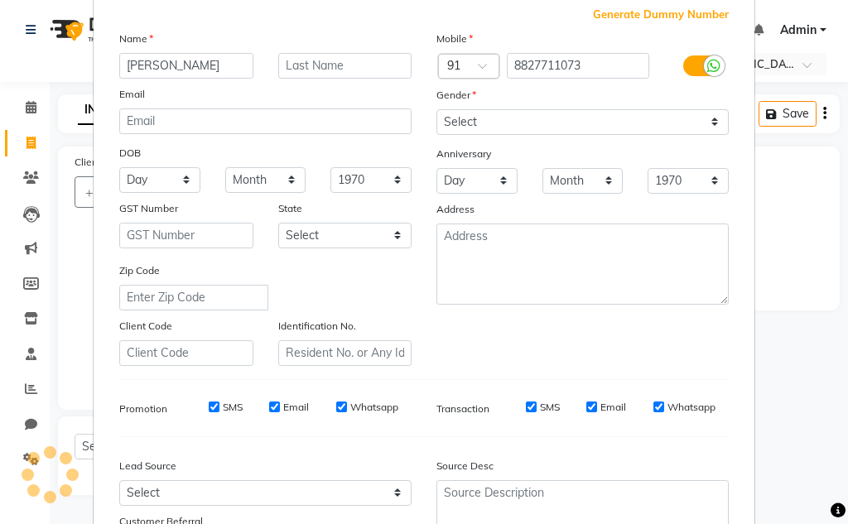
scroll to position [0, 0]
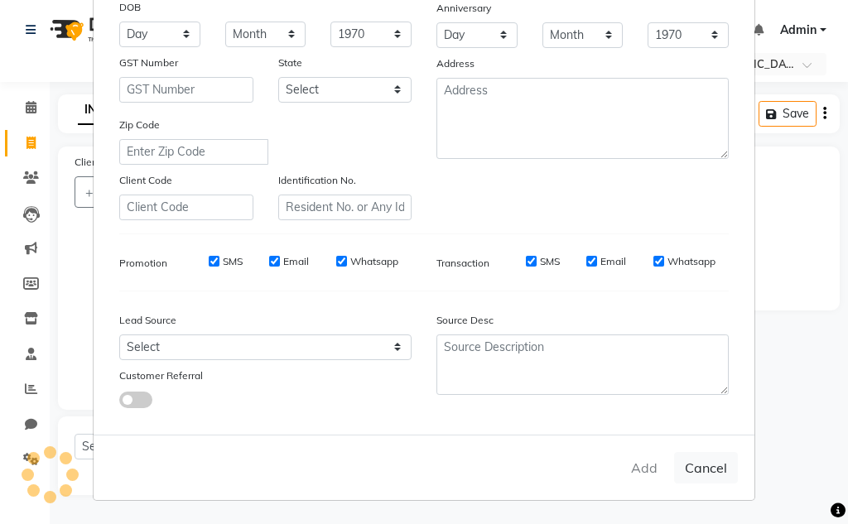
click at [647, 466] on div "Add Cancel" at bounding box center [424, 467] width 661 height 65
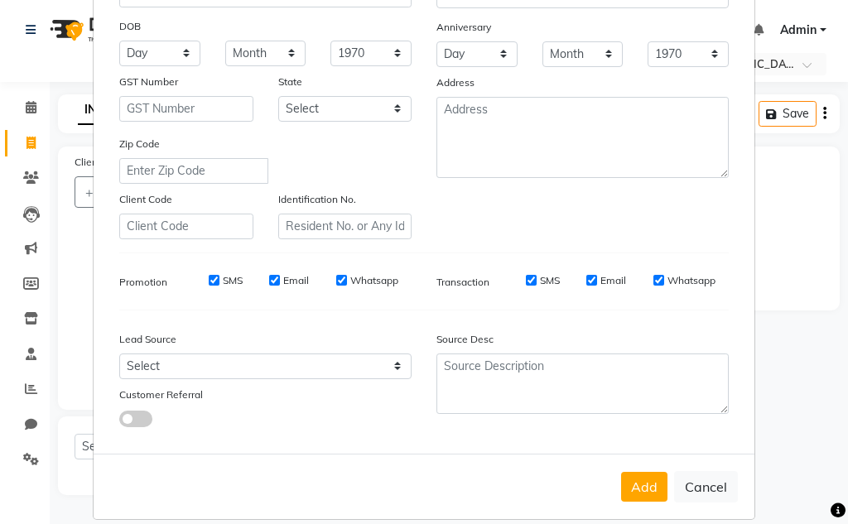
scroll to position [240, 0]
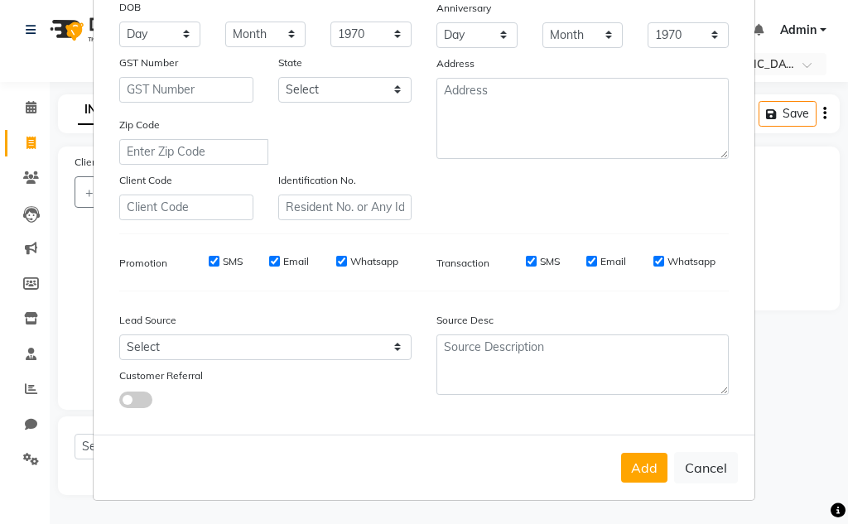
click at [657, 471] on button "Add" at bounding box center [644, 468] width 46 height 30
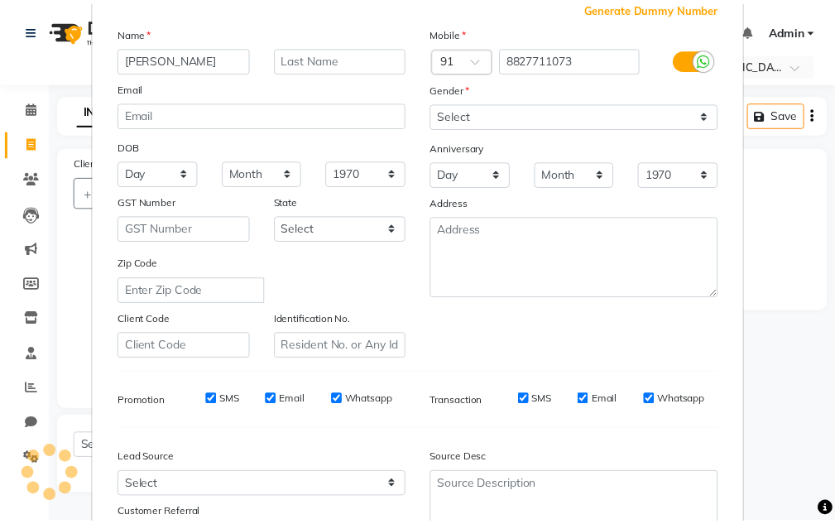
scroll to position [0, 0]
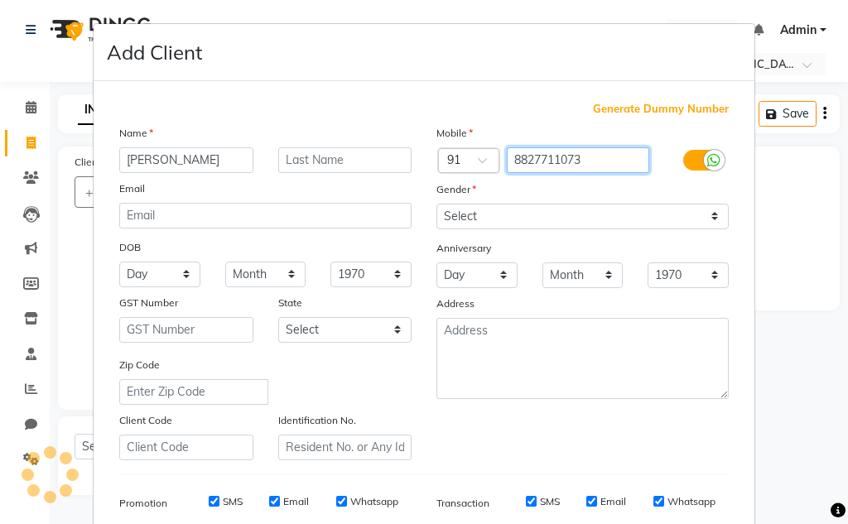
drag, startPoint x: 506, startPoint y: 158, endPoint x: 609, endPoint y: 172, distance: 103.6
click at [609, 172] on input "8827711073" at bounding box center [578, 160] width 143 height 26
select select
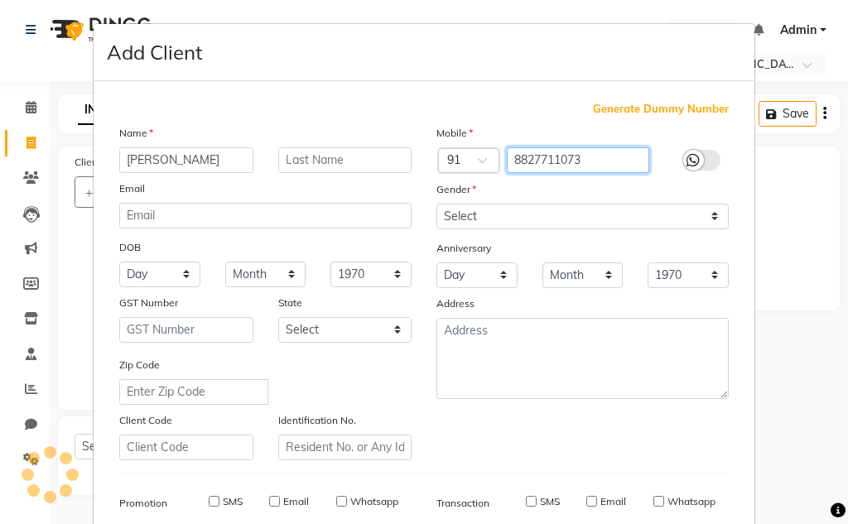
select select
checkbox input "false"
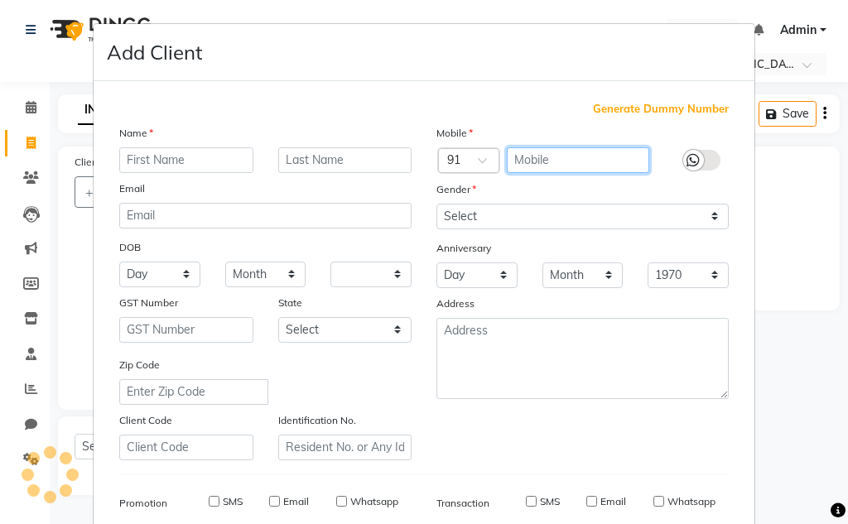
checkbox input "false"
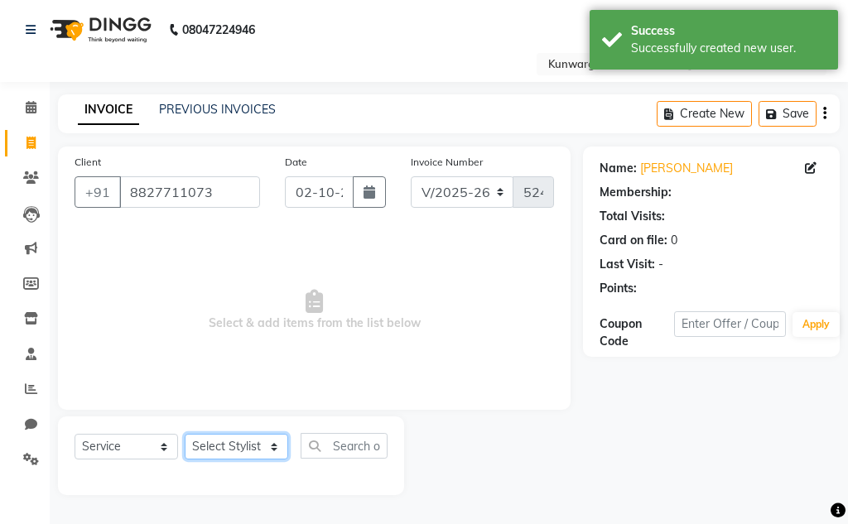
click at [234, 446] on select "Select Stylist Aarti [PERSON_NAME] Sir Chiku [PERSON_NAME] Devdas [PERSON_NAME]…" at bounding box center [236, 447] width 103 height 26
select select "85604"
click at [185, 434] on select "Select Stylist Aarti [PERSON_NAME] Sir Chiku [PERSON_NAME] Devdas [PERSON_NAME]…" at bounding box center [236, 447] width 103 height 26
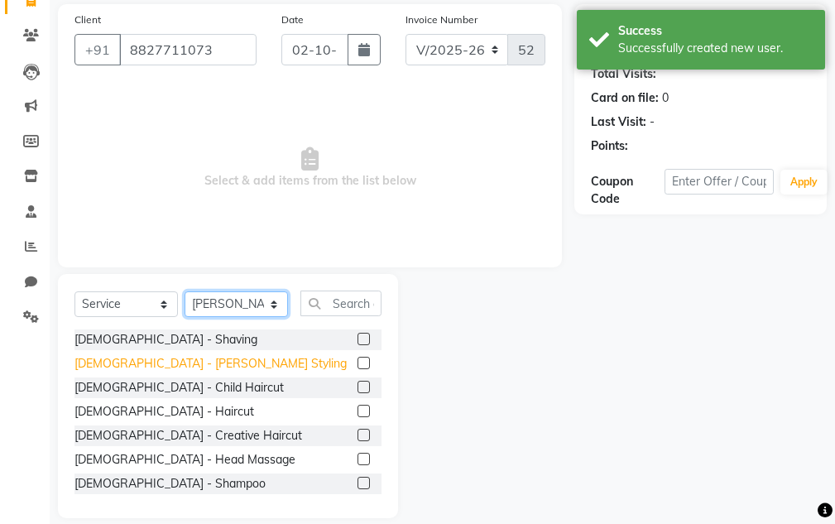
scroll to position [161, 0]
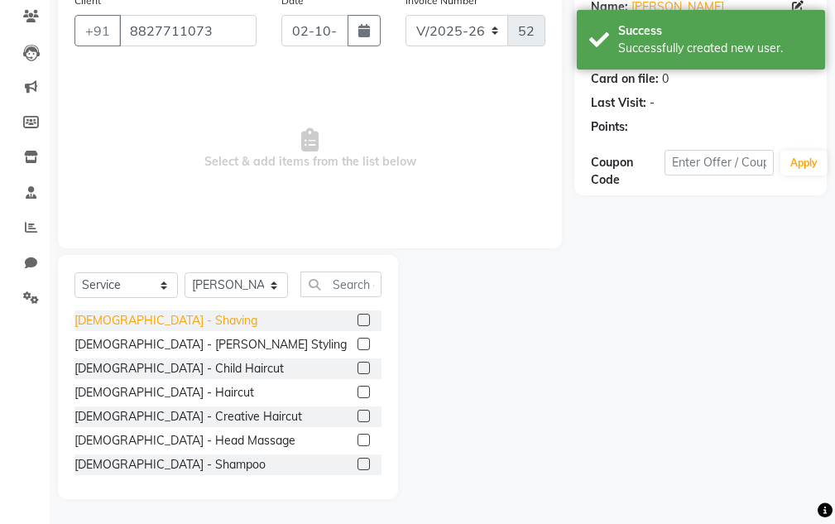
click at [140, 325] on div "[DEMOGRAPHIC_DATA] - Shaving" at bounding box center [166, 320] width 183 height 17
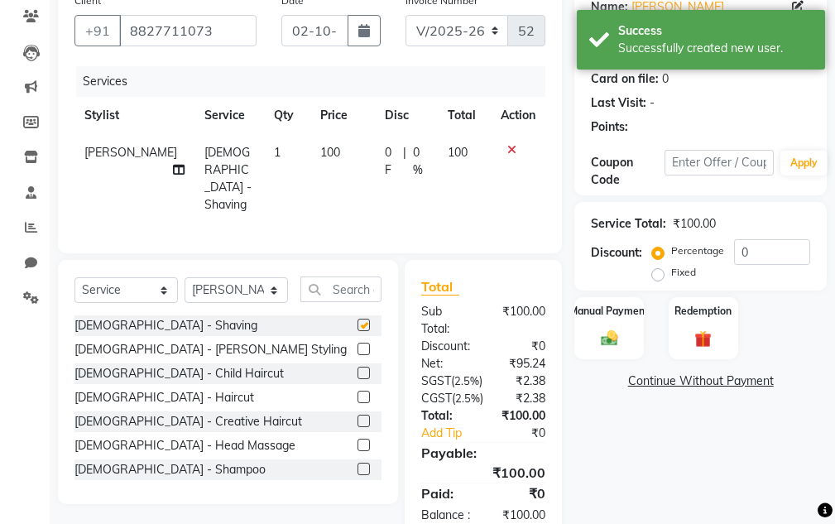
checkbox input "false"
click at [600, 326] on div "Manual Payment" at bounding box center [610, 328] width 72 height 65
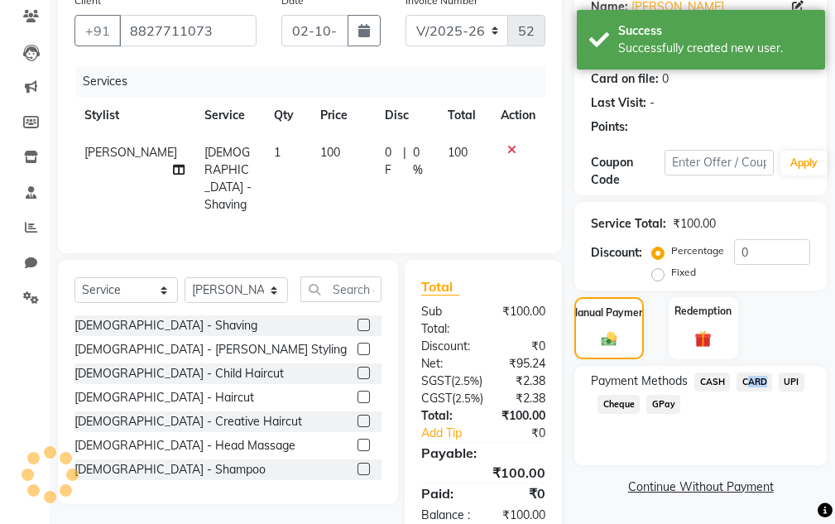
drag, startPoint x: 770, startPoint y: 375, endPoint x: 780, endPoint y: 378, distance: 10.5
click at [777, 377] on div "Payment Methods CASH CARD UPI Cheque GPay" at bounding box center [701, 415] width 253 height 99
click at [782, 382] on span "UPI" at bounding box center [792, 382] width 26 height 19
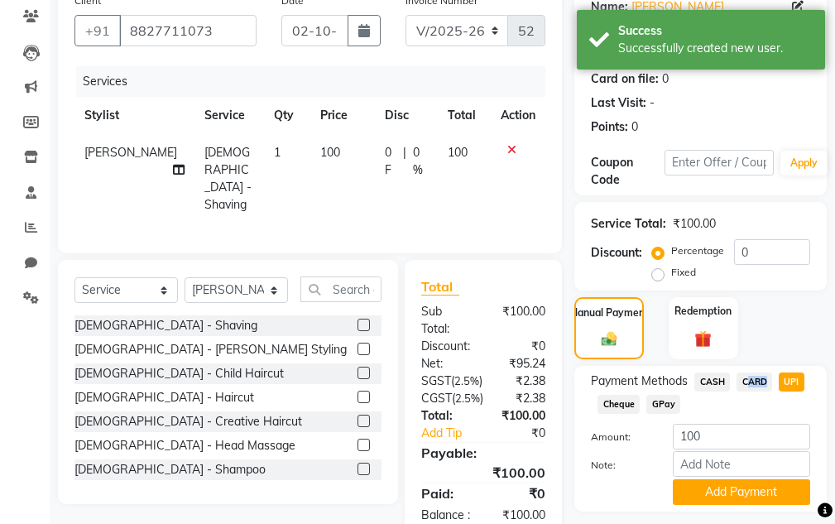
drag, startPoint x: 733, startPoint y: 500, endPoint x: 644, endPoint y: 403, distance: 131.3
click at [729, 488] on button "Add Payment" at bounding box center [741, 492] width 137 height 26
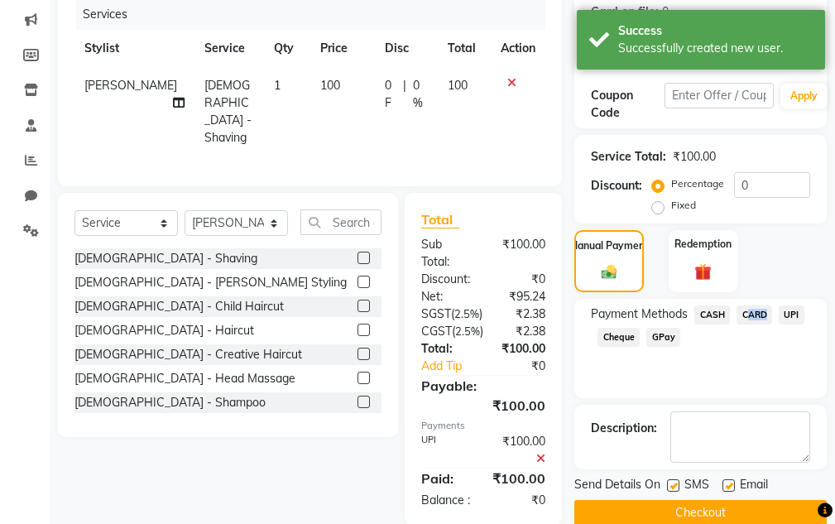
scroll to position [302, 0]
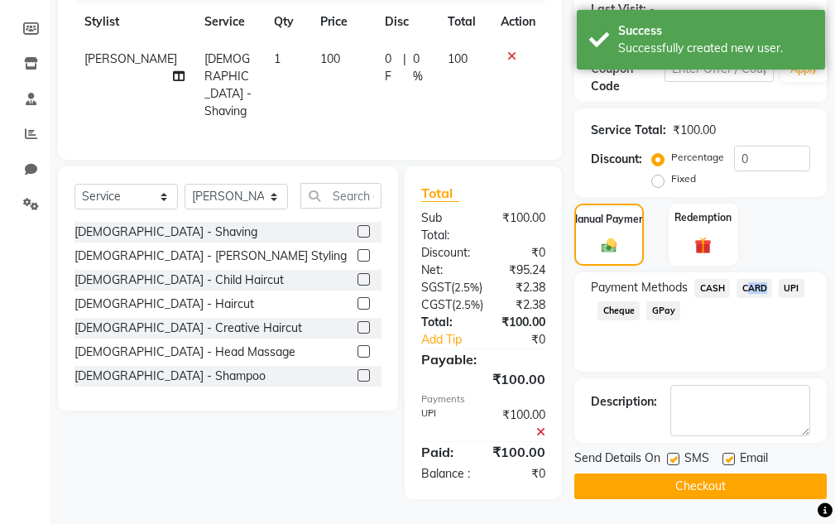
drag, startPoint x: 635, startPoint y: 435, endPoint x: 646, endPoint y: 435, distance: 10.8
click at [635, 474] on button "Checkout" at bounding box center [701, 487] width 253 height 26
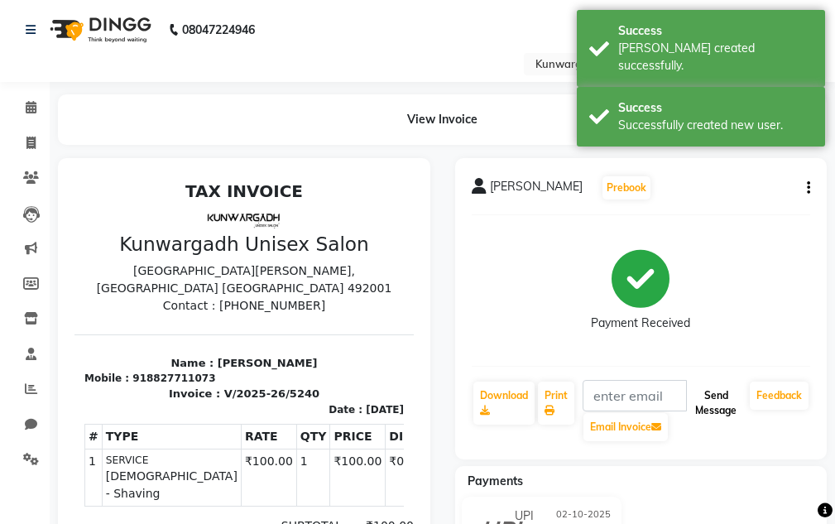
click at [713, 390] on button "Send Message" at bounding box center [716, 403] width 55 height 43
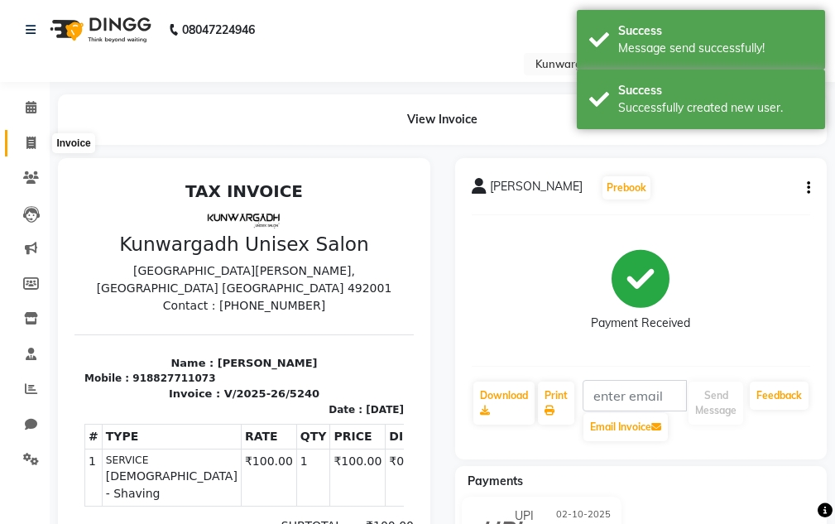
click at [40, 151] on span at bounding box center [31, 143] width 29 height 19
select select "service"
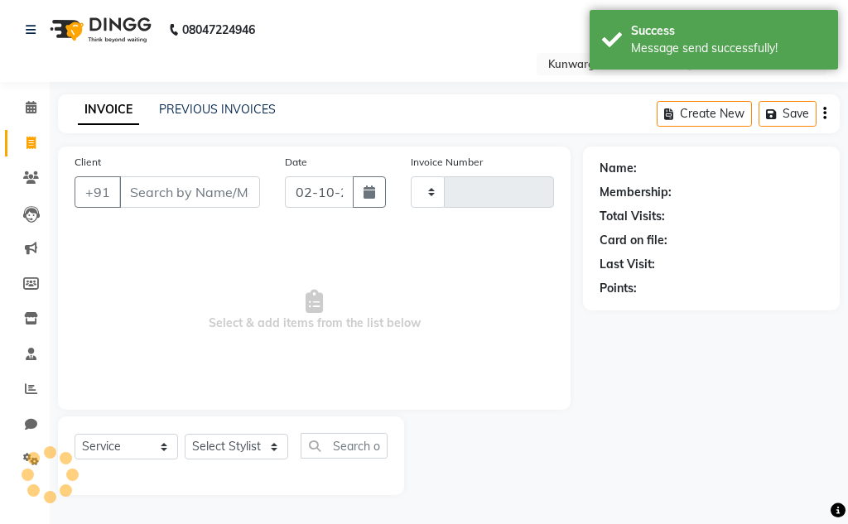
type input "5241"
select select "7931"
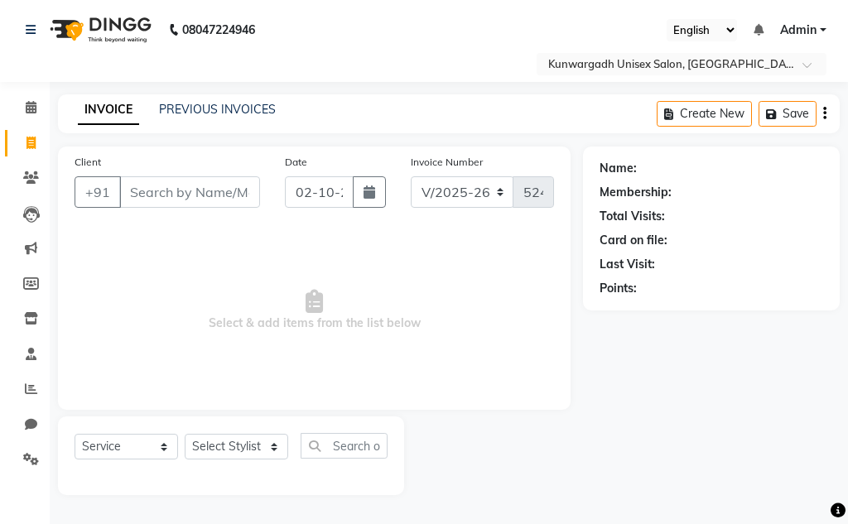
click at [170, 199] on input "Client" at bounding box center [189, 191] width 141 height 31
type input "9650607819"
click at [221, 189] on span "Add Client" at bounding box center [217, 192] width 65 height 17
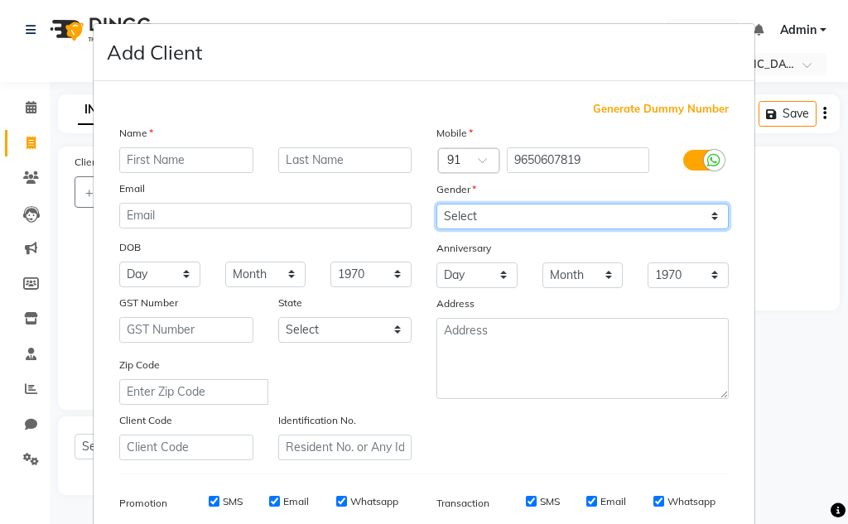
click at [489, 216] on select "Select [DEMOGRAPHIC_DATA] [DEMOGRAPHIC_DATA] Other Prefer Not To Say" at bounding box center [582, 217] width 292 height 26
select select "[DEMOGRAPHIC_DATA]"
click at [436, 204] on select "Select [DEMOGRAPHIC_DATA] [DEMOGRAPHIC_DATA] Other Prefer Not To Say" at bounding box center [582, 217] width 292 height 26
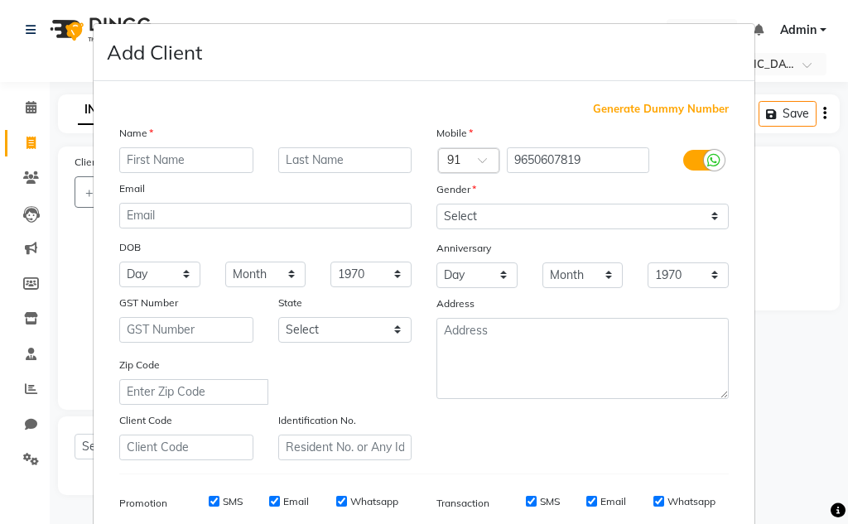
click at [214, 143] on div "Name" at bounding box center [265, 135] width 317 height 23
click at [209, 156] on input "text" at bounding box center [186, 160] width 134 height 26
type input "Chandan sir"
drag, startPoint x: 168, startPoint y: 270, endPoint x: 169, endPoint y: 262, distance: 8.3
click at [168, 270] on select "Day 01 02 03 04 05 06 07 08 09 10 11 12 13 14 15 16 17 18 19 20 21 22 23 24 25 …" at bounding box center [159, 275] width 81 height 26
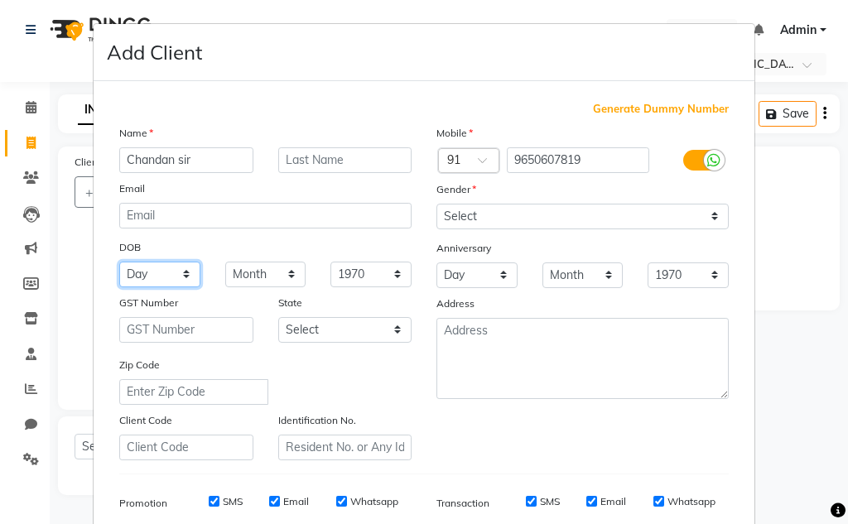
select select "07"
click at [119, 262] on select "Day 01 02 03 04 05 06 07 08 09 10 11 12 13 14 15 16 17 18 19 20 21 22 23 24 25 …" at bounding box center [159, 275] width 81 height 26
click at [254, 272] on select "Month January February March April May June July August September October Novem…" at bounding box center [265, 275] width 81 height 26
select select "12"
click at [225, 262] on select "Month January February March April May June July August September October Novem…" at bounding box center [265, 275] width 81 height 26
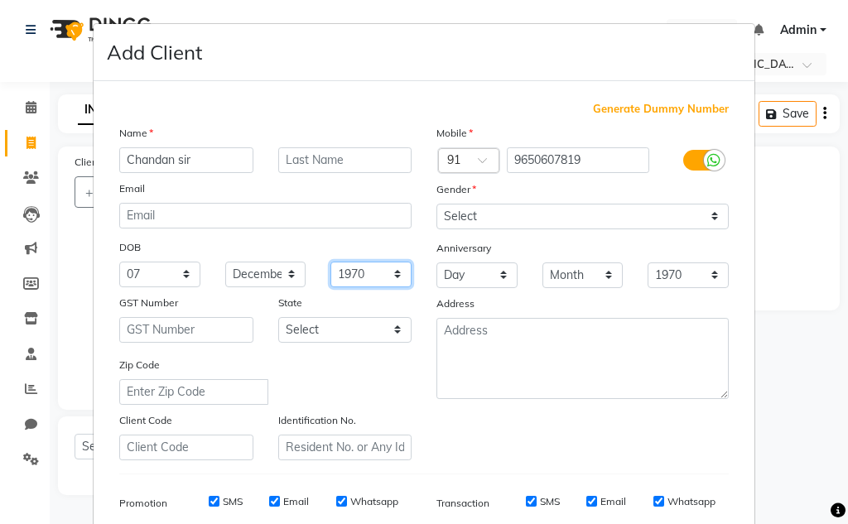
click at [349, 278] on select "1940 1941 1942 1943 1944 1945 1946 1947 1948 1949 1950 1951 1952 1953 1954 1955…" at bounding box center [370, 275] width 81 height 26
select select "1985"
click at [330, 262] on select "1940 1941 1942 1943 1944 1945 1946 1947 1948 1949 1950 1951 1952 1953 1954 1955…" at bounding box center [370, 275] width 81 height 26
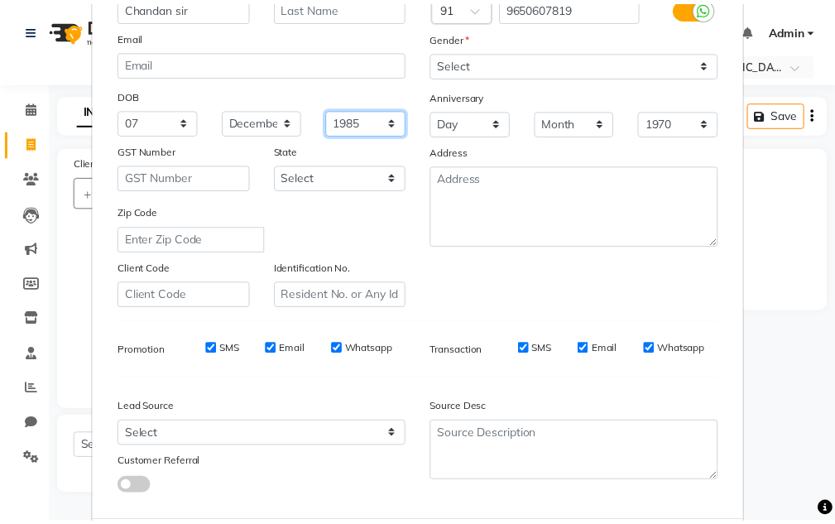
scroll to position [240, 0]
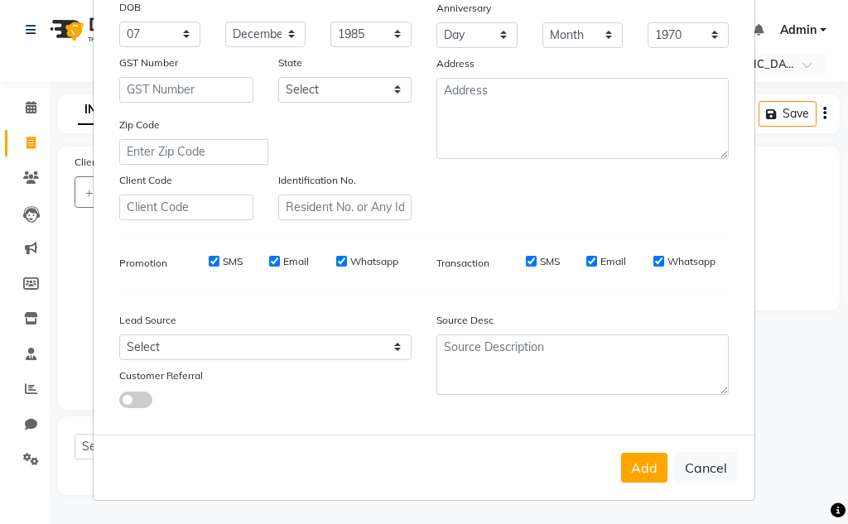
click at [637, 472] on button "Add" at bounding box center [644, 468] width 46 height 30
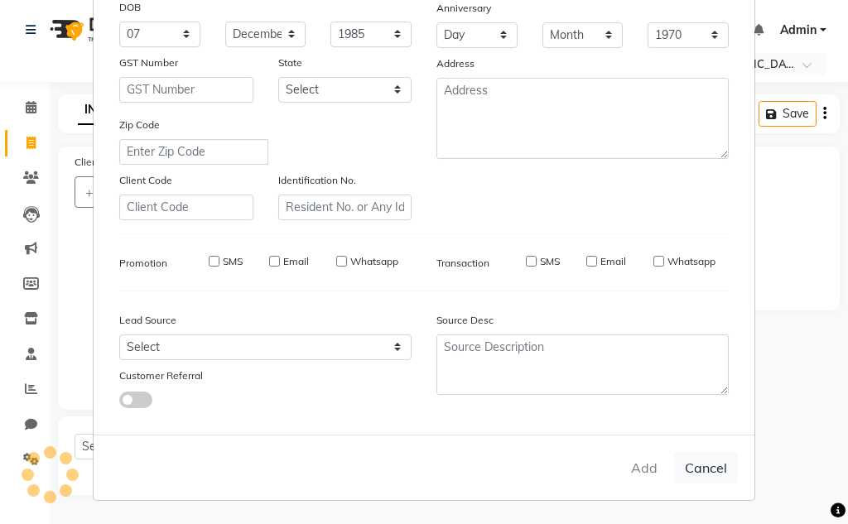
select select
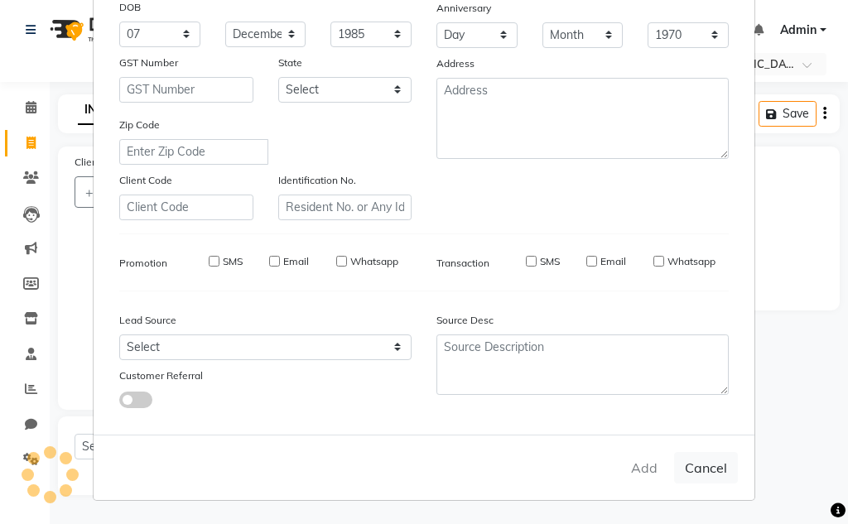
select select
checkbox input "false"
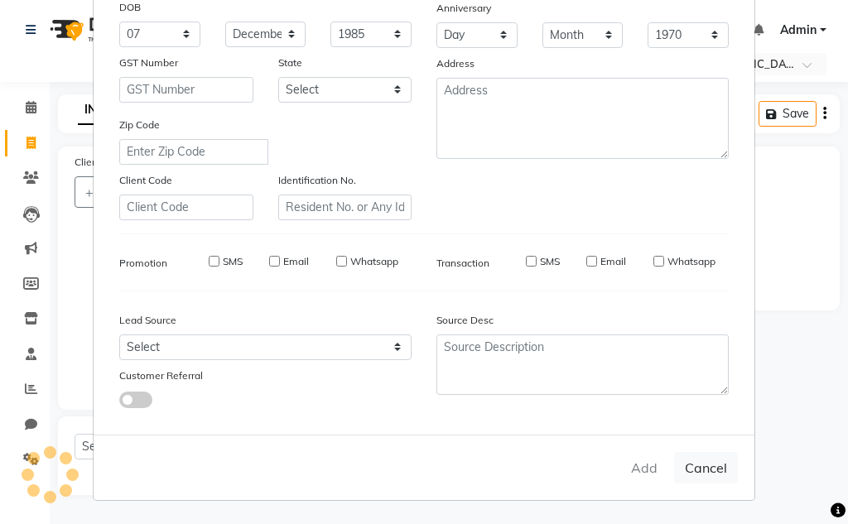
checkbox input "false"
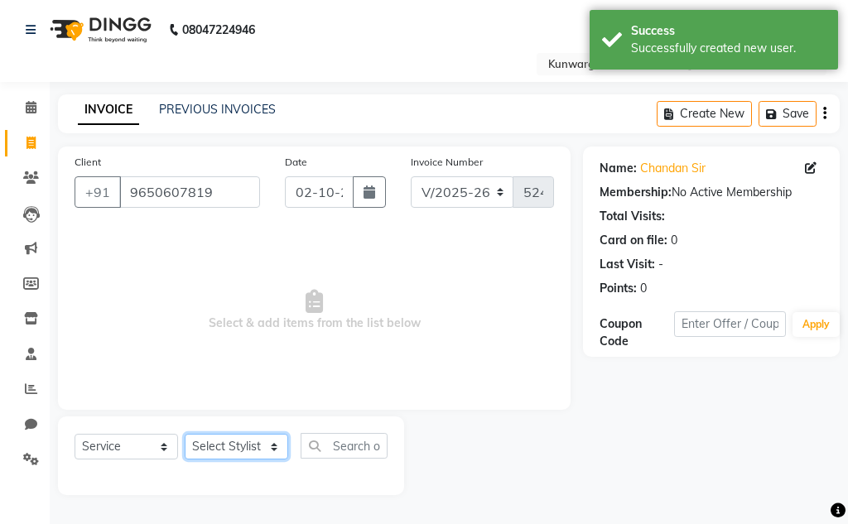
drag, startPoint x: 241, startPoint y: 450, endPoint x: 246, endPoint y: 440, distance: 11.1
click at [241, 449] on select "Select Stylist Aarti [PERSON_NAME] Sir Chiku [PERSON_NAME] Devdas [PERSON_NAME]…" at bounding box center [236, 447] width 103 height 26
select select "82622"
click at [185, 434] on select "Select Stylist Aarti [PERSON_NAME] Sir Chiku [PERSON_NAME] Devdas [PERSON_NAME]…" at bounding box center [236, 447] width 103 height 26
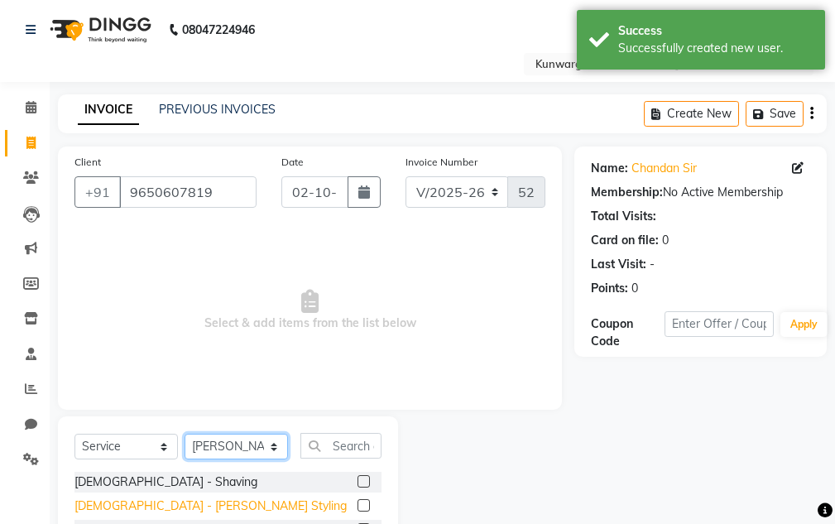
scroll to position [161, 0]
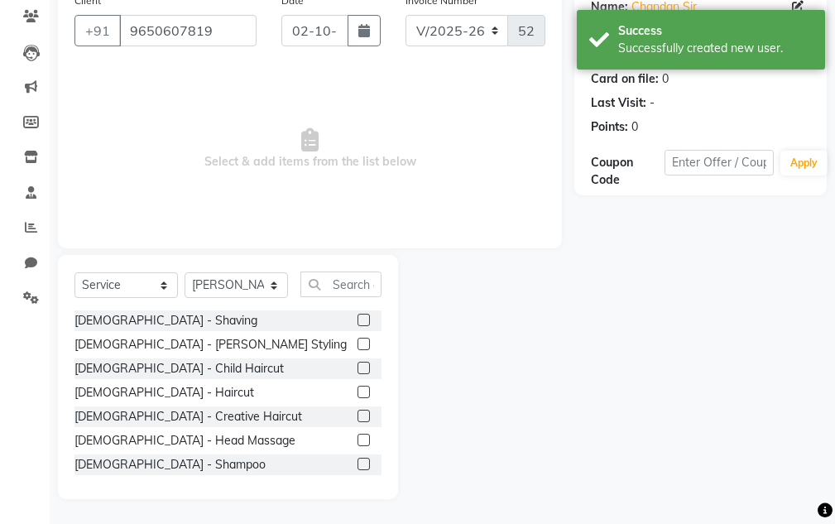
click at [358, 343] on label at bounding box center [364, 344] width 12 height 12
click at [358, 343] on input "checkbox" at bounding box center [363, 344] width 11 height 11
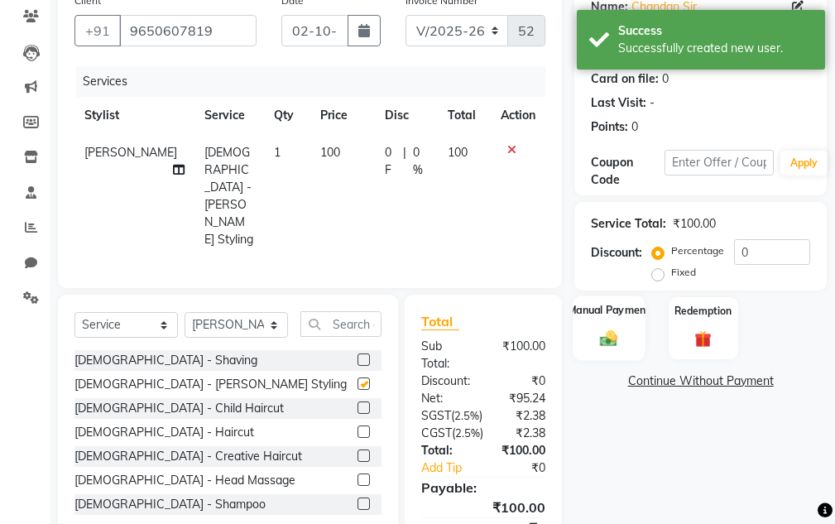
checkbox input "false"
click at [600, 328] on div "Manual Payment" at bounding box center [610, 328] width 72 height 65
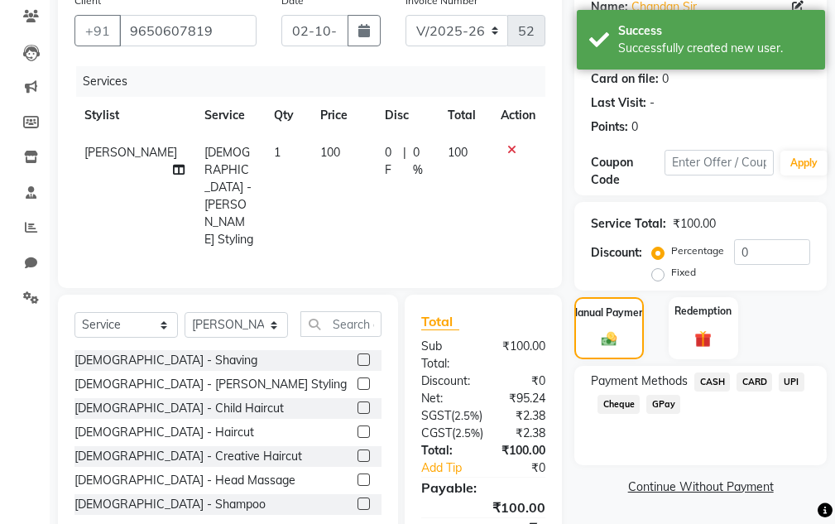
click at [784, 378] on span "UPI" at bounding box center [792, 382] width 26 height 19
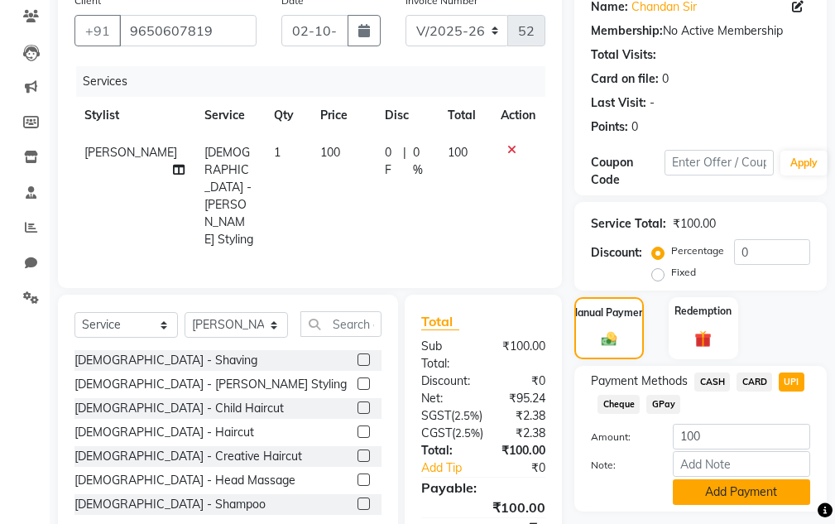
click at [685, 493] on button "Add Payment" at bounding box center [741, 492] width 137 height 26
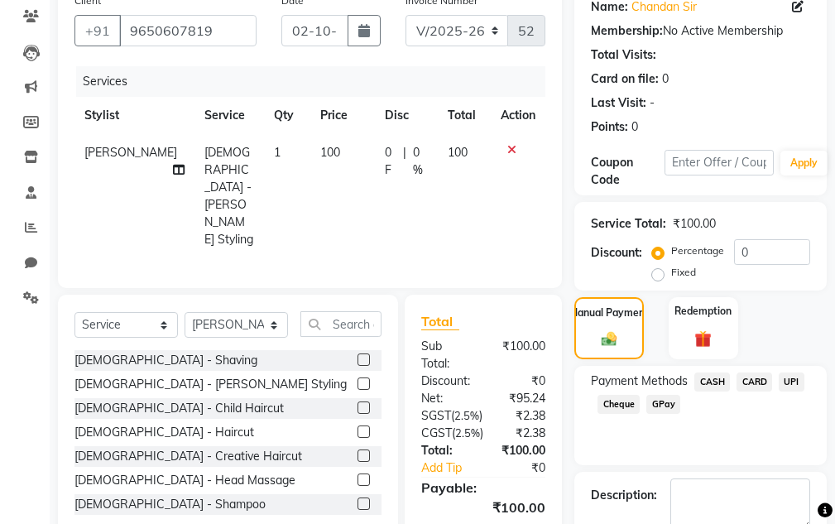
scroll to position [302, 0]
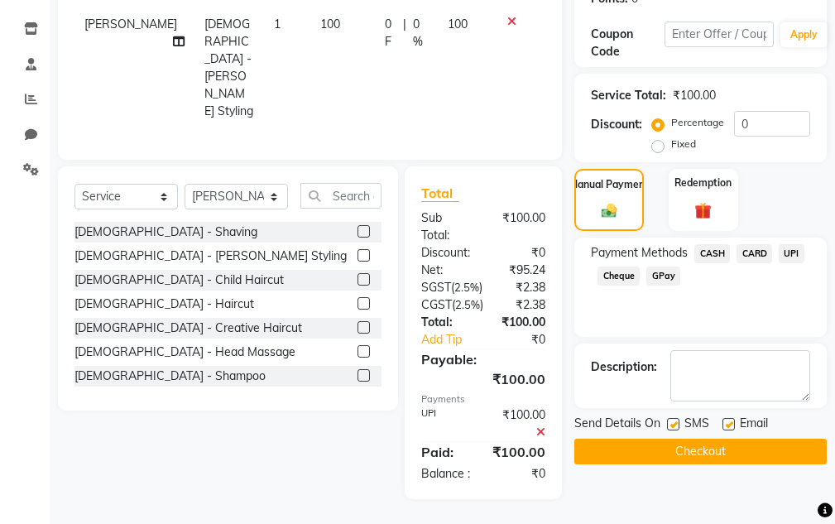
click at [724, 439] on button "Checkout" at bounding box center [701, 452] width 253 height 26
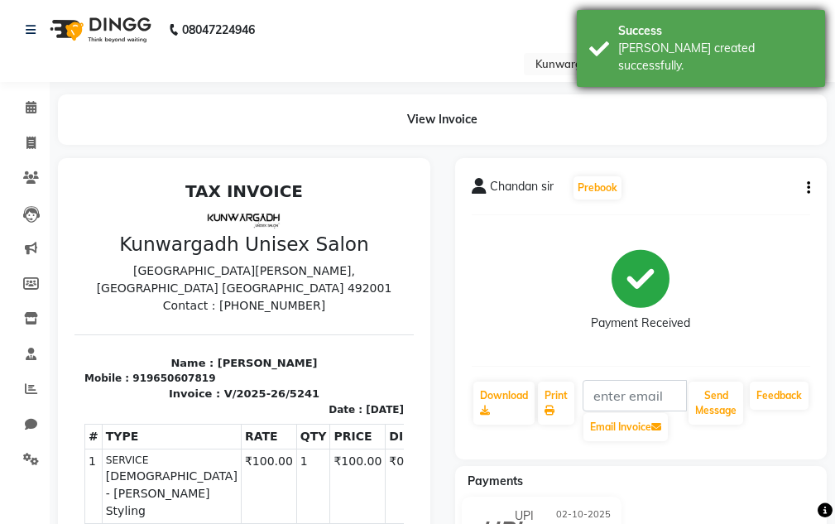
click at [716, 51] on div "[PERSON_NAME] created successfully." at bounding box center [715, 57] width 195 height 35
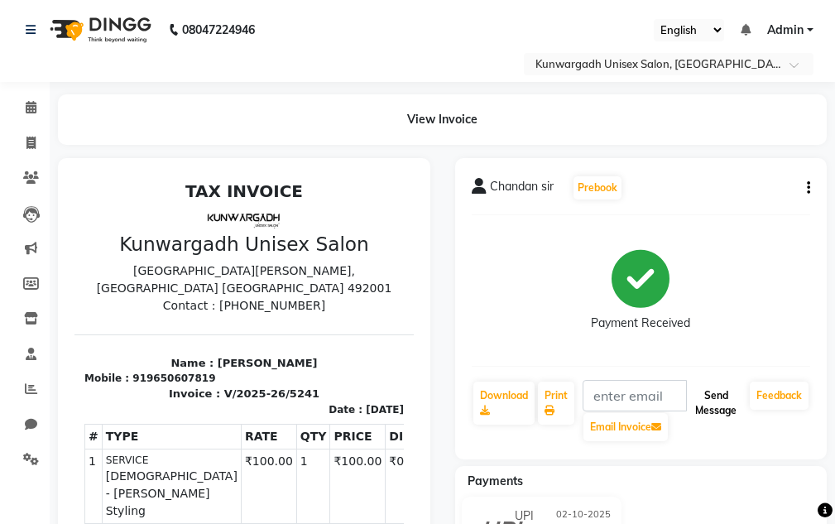
click at [729, 402] on button "Send Message" at bounding box center [716, 403] width 55 height 43
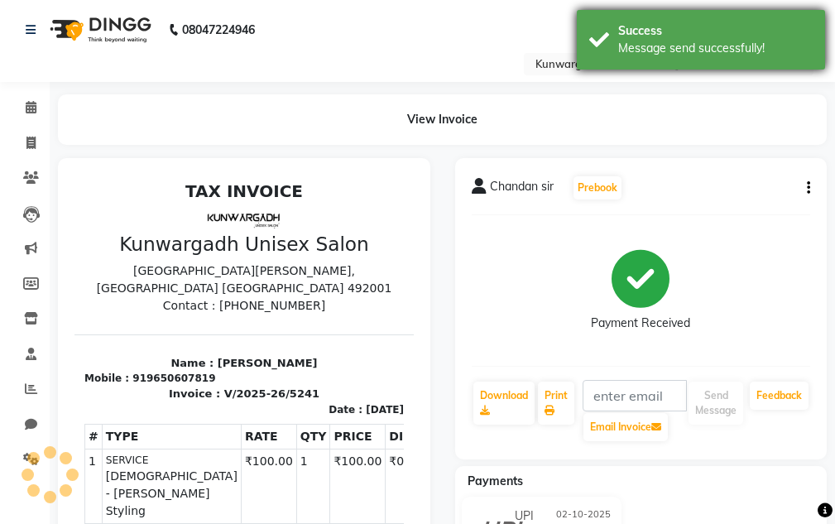
click at [718, 28] on div "Success" at bounding box center [715, 30] width 195 height 17
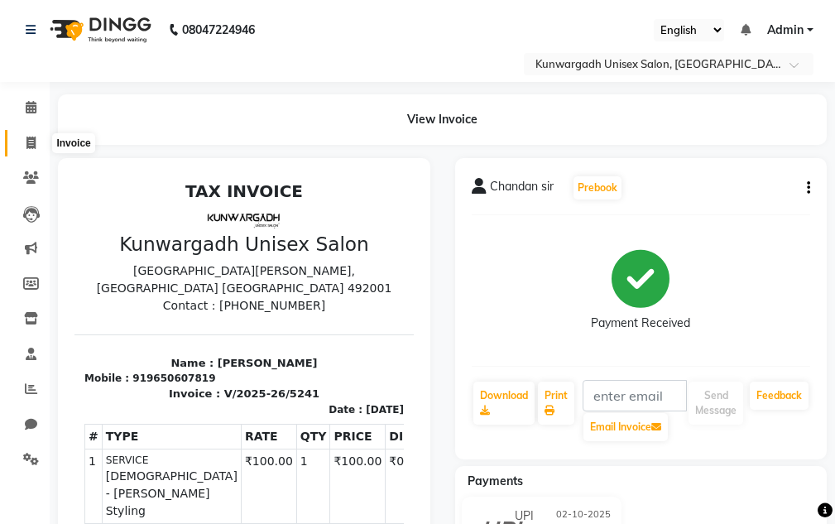
click at [32, 140] on icon at bounding box center [30, 143] width 9 height 12
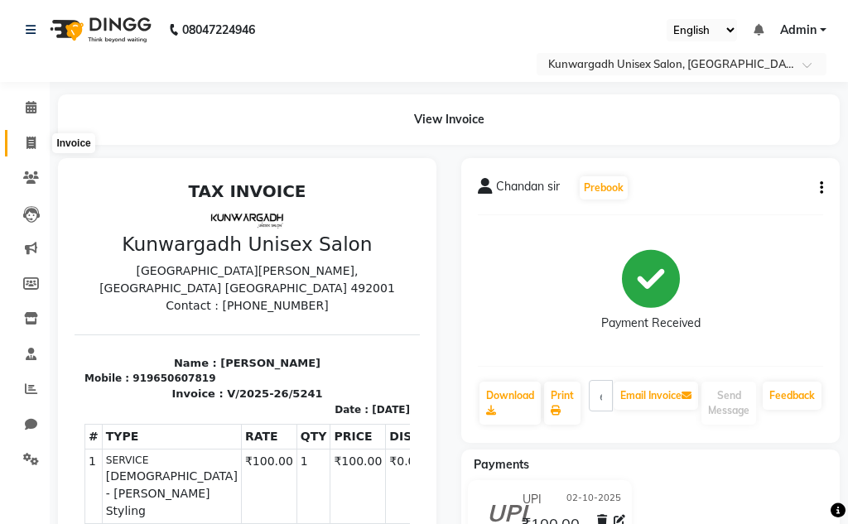
select select "7931"
select select "service"
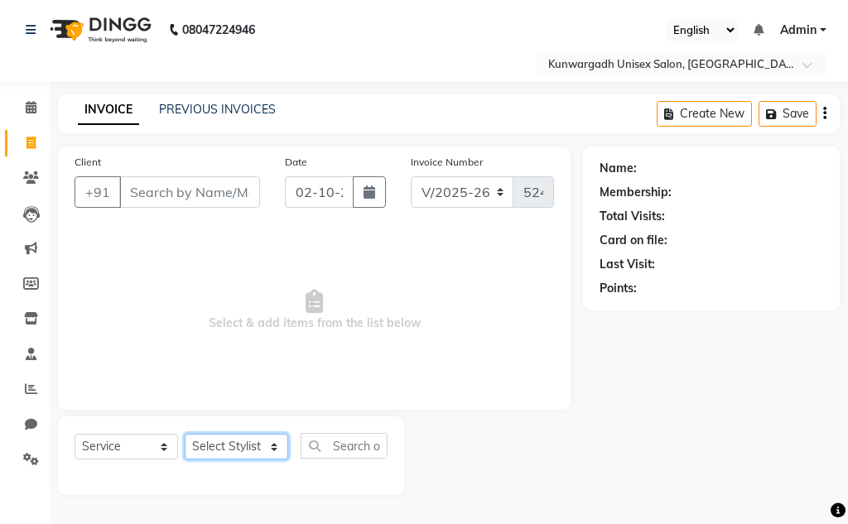
drag, startPoint x: 253, startPoint y: 446, endPoint x: 250, endPoint y: 437, distance: 9.7
click at [253, 446] on select "Select Stylist Aarti [PERSON_NAME] Sir Chiku [PERSON_NAME] Devdas [PERSON_NAME]…" at bounding box center [236, 447] width 103 height 26
select select "84120"
click at [185, 434] on select "Select Stylist Aarti [PERSON_NAME] Sir Chiku [PERSON_NAME] Devdas [PERSON_NAME]…" at bounding box center [236, 447] width 103 height 26
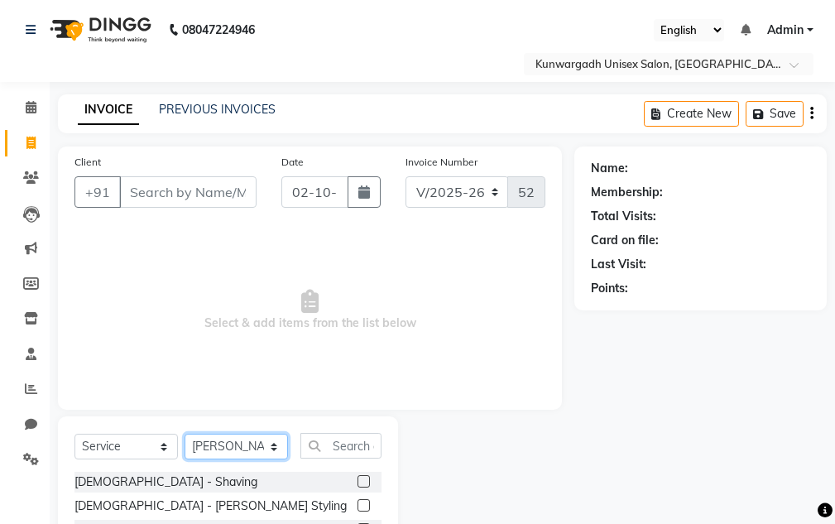
scroll to position [161, 0]
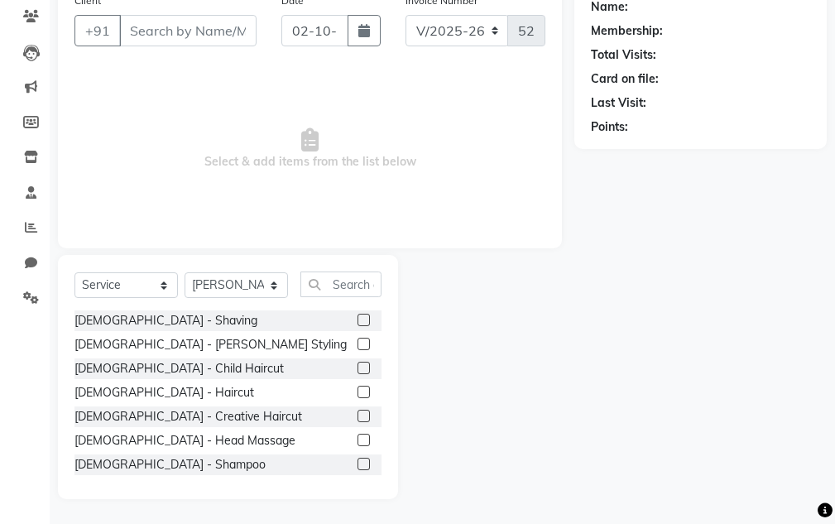
click at [358, 393] on label at bounding box center [364, 392] width 12 height 12
click at [358, 393] on input "checkbox" at bounding box center [363, 392] width 11 height 11
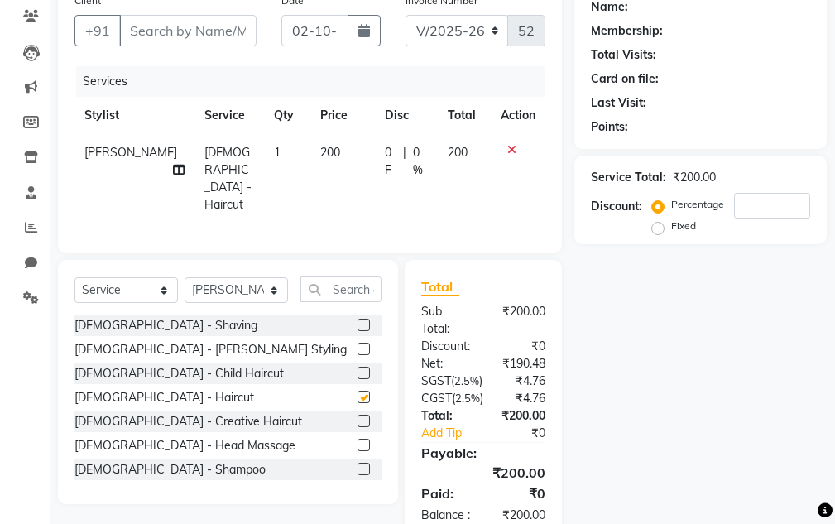
checkbox input "false"
drag, startPoint x: 352, startPoint y: 345, endPoint x: 350, endPoint y: 322, distance: 23.2
click at [358, 343] on label at bounding box center [364, 349] width 12 height 12
click at [358, 344] on input "checkbox" at bounding box center [363, 349] width 11 height 11
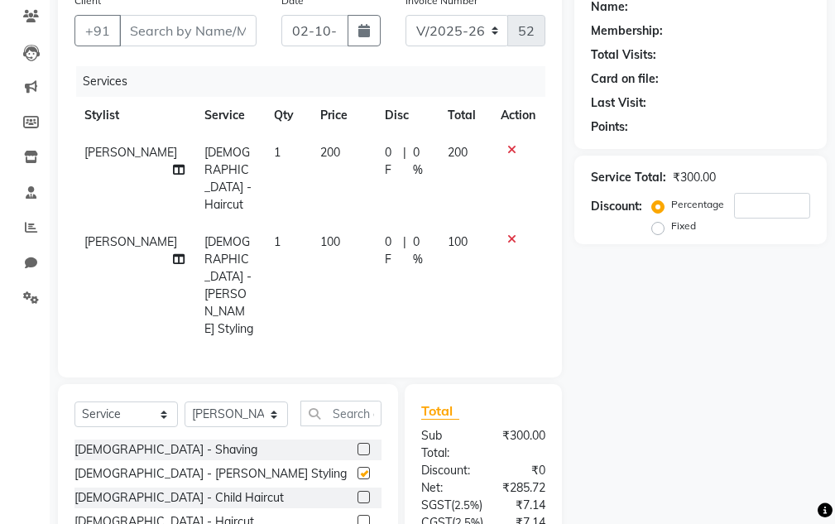
checkbox input "false"
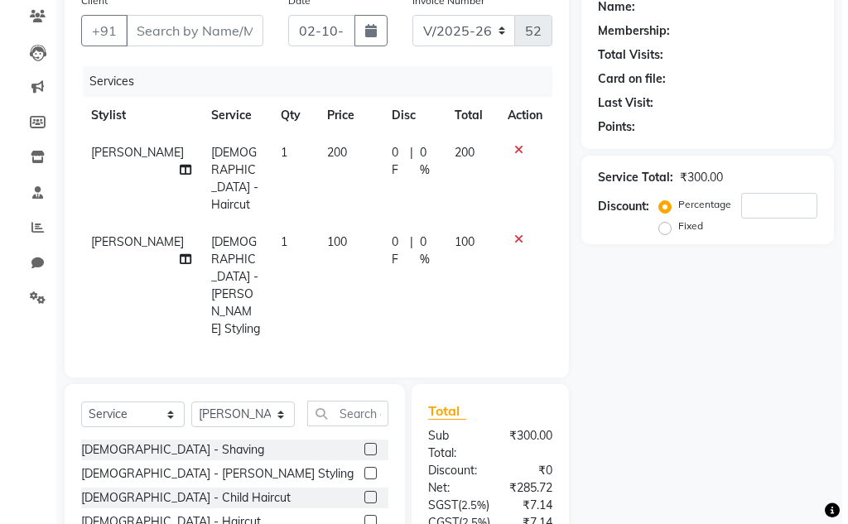
scroll to position [0, 0]
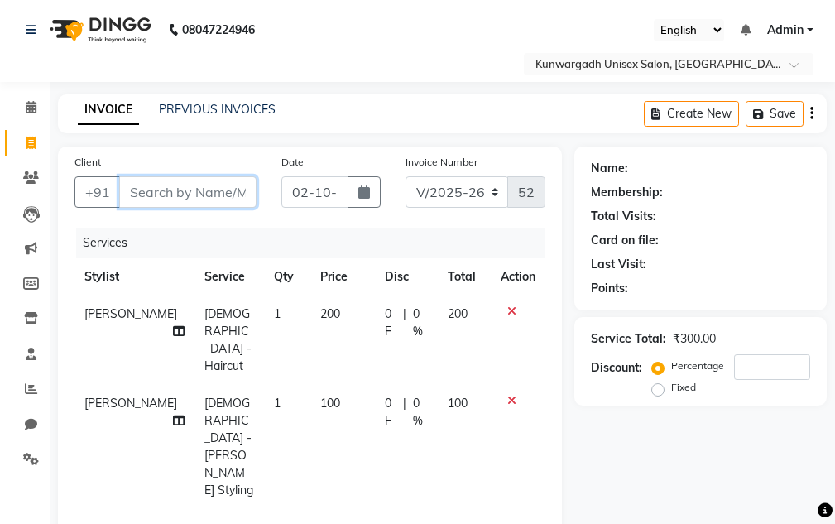
click at [184, 190] on input "Client" at bounding box center [187, 191] width 137 height 31
type input "9"
type input "0"
type input "9300436669"
click at [195, 196] on span "Add Client" at bounding box center [213, 192] width 65 height 17
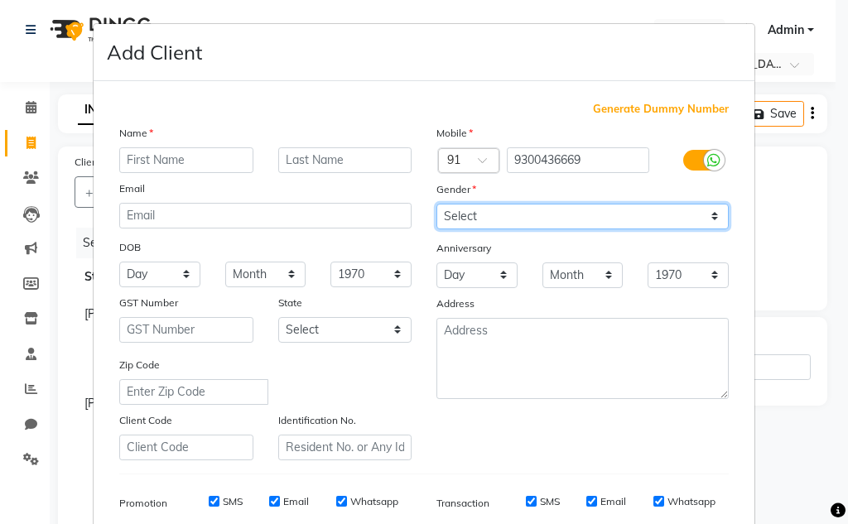
drag, startPoint x: 554, startPoint y: 213, endPoint x: 541, endPoint y: 224, distance: 16.4
click at [554, 213] on select "Select [DEMOGRAPHIC_DATA] [DEMOGRAPHIC_DATA] Other Prefer Not To Say" at bounding box center [582, 217] width 292 height 26
click at [436, 204] on select "Select [DEMOGRAPHIC_DATA] [DEMOGRAPHIC_DATA] Other Prefer Not To Say" at bounding box center [582, 217] width 292 height 26
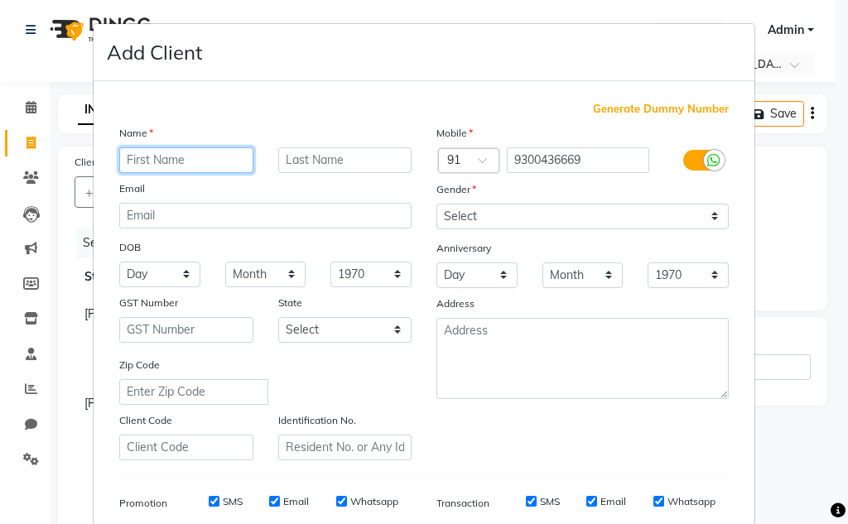
click at [138, 161] on input "text" at bounding box center [186, 160] width 134 height 26
type input "[PERSON_NAME] sir"
click at [145, 271] on select "Day 01 02 03 04 05 06 07 08 09 10 11 12 13 14 15 16 17 18 19 20 21 22 23 24 25 …" at bounding box center [159, 275] width 81 height 26
select select "04"
click at [119, 262] on select "Day 01 02 03 04 05 06 07 08 09 10 11 12 13 14 15 16 17 18 19 20 21 22 23 24 25 …" at bounding box center [159, 275] width 81 height 26
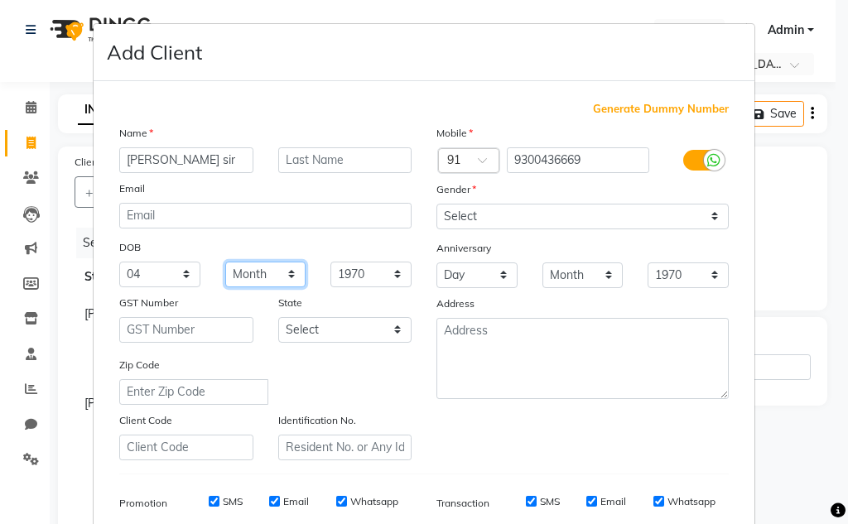
click at [272, 263] on select "Month January February March April May June July August September October Novem…" at bounding box center [265, 275] width 81 height 26
select select "11"
click at [225, 262] on select "Month January February March April May June July August September October Novem…" at bounding box center [265, 275] width 81 height 26
drag, startPoint x: 358, startPoint y: 280, endPoint x: 360, endPoint y: 262, distance: 17.6
click at [358, 280] on select "1940 1941 1942 1943 1944 1945 1946 1947 1948 1949 1950 1951 1952 1953 1954 1955…" at bounding box center [370, 275] width 81 height 26
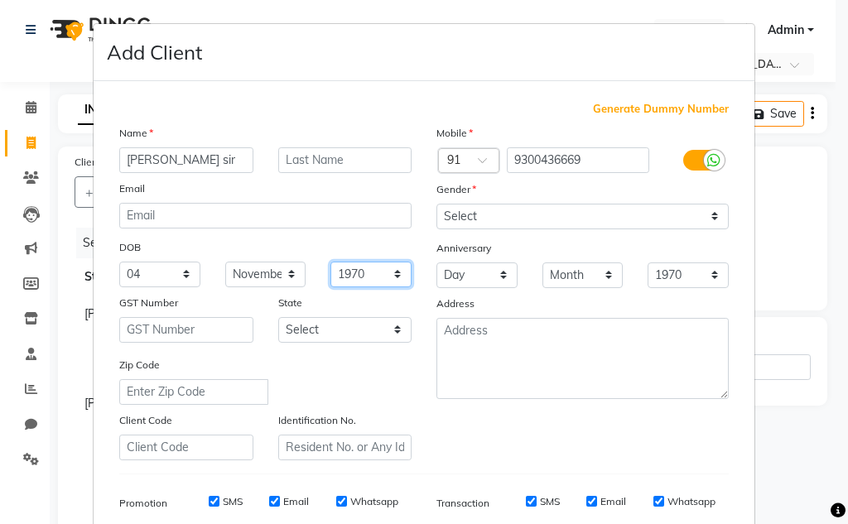
select select "2003"
click at [330, 262] on select "1940 1941 1942 1943 1944 1945 1946 1947 1948 1949 1950 1951 1952 1953 1954 1955…" at bounding box center [370, 275] width 81 height 26
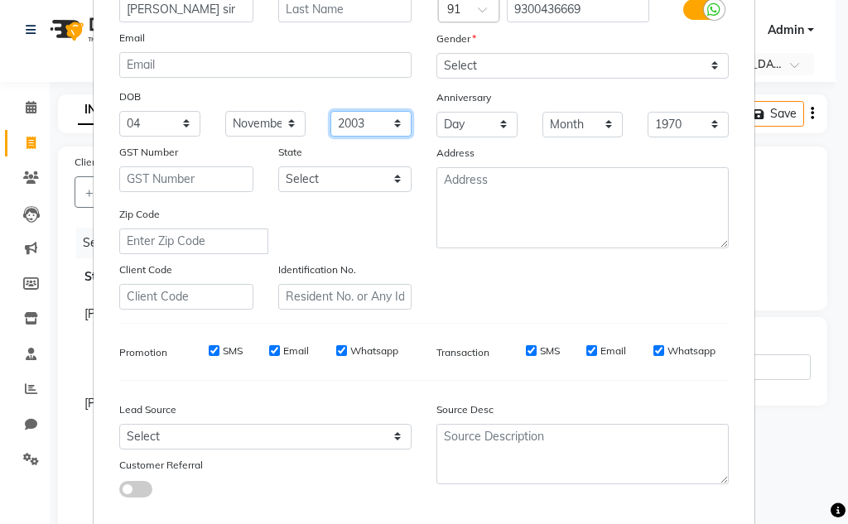
scroll to position [240, 0]
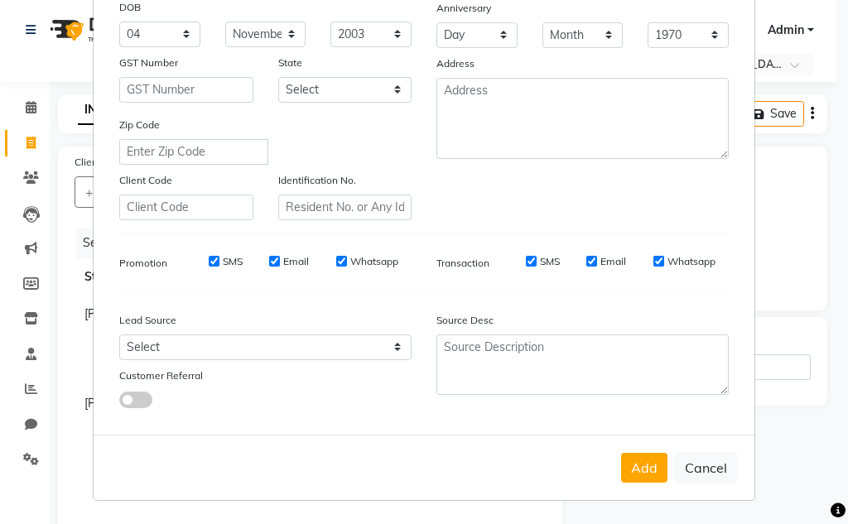
drag, startPoint x: 641, startPoint y: 459, endPoint x: 592, endPoint y: 384, distance: 89.8
click at [641, 460] on button "Add" at bounding box center [644, 468] width 46 height 30
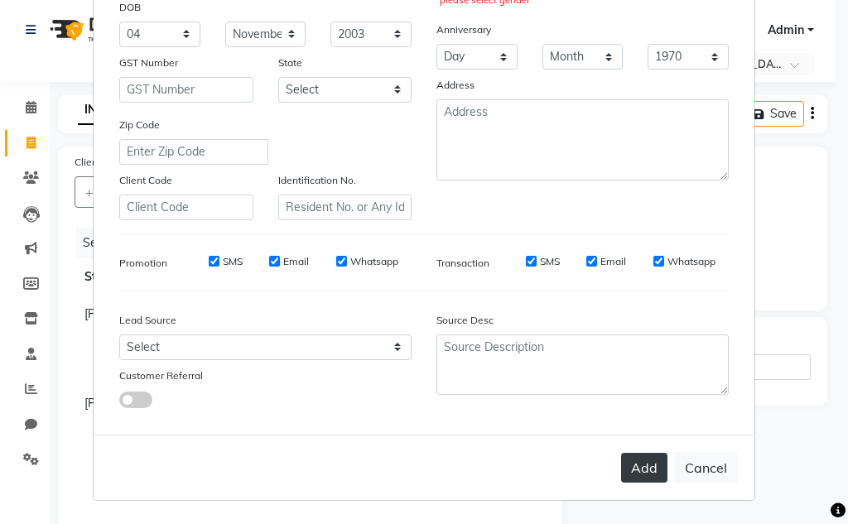
click at [655, 467] on button "Add" at bounding box center [644, 468] width 46 height 30
click at [637, 467] on button "Add" at bounding box center [644, 468] width 46 height 30
click at [639, 479] on button "Add" at bounding box center [644, 468] width 46 height 30
click at [639, 478] on button "Add" at bounding box center [644, 468] width 46 height 30
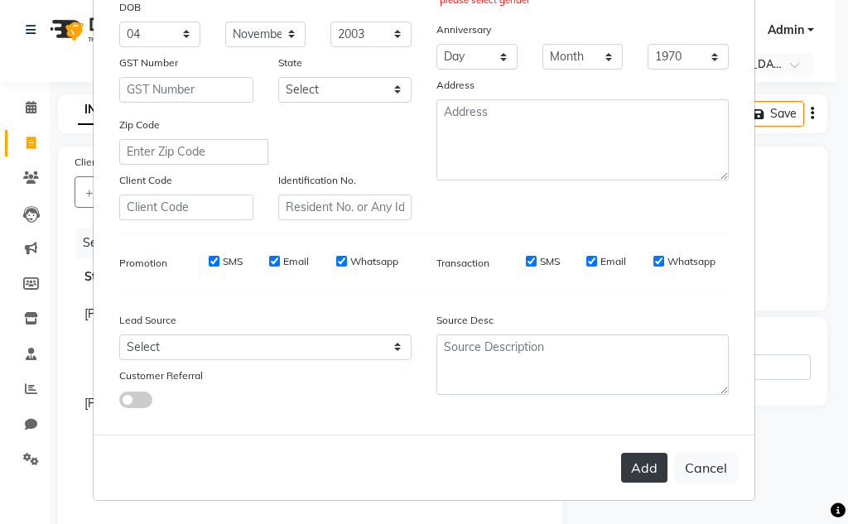
click at [638, 468] on button "Add" at bounding box center [644, 468] width 46 height 30
click at [639, 467] on button "Add" at bounding box center [644, 468] width 46 height 30
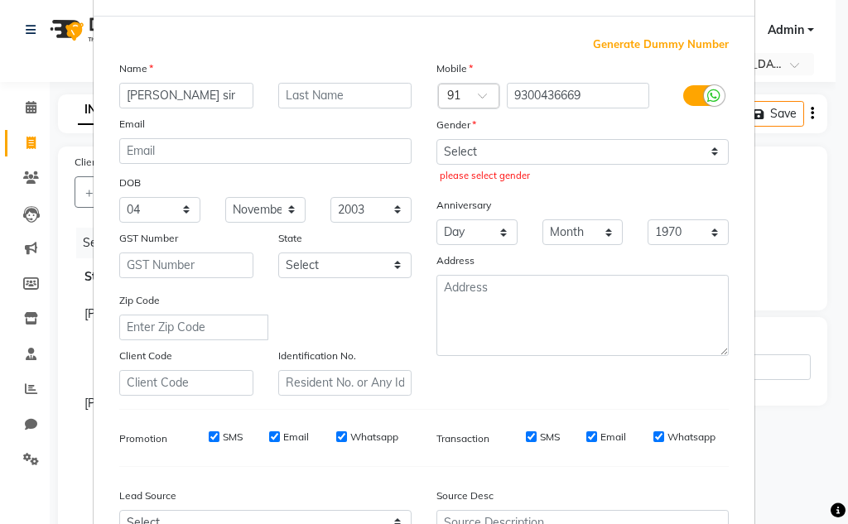
scroll to position [0, 0]
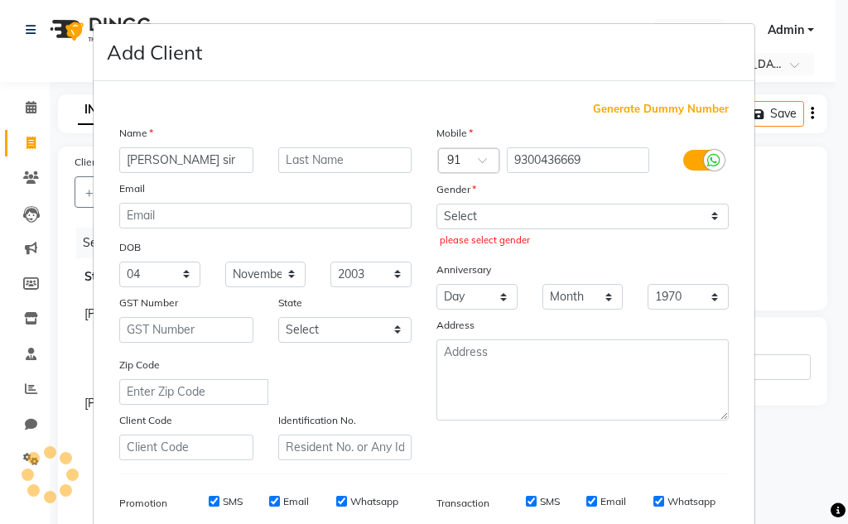
click at [512, 229] on div "Select Male Female Other Prefer Not To Say please select gender" at bounding box center [582, 228] width 317 height 48
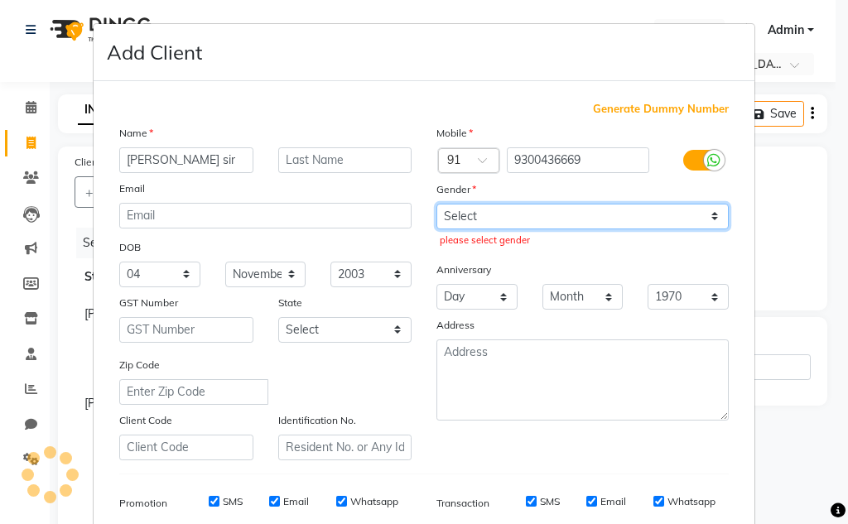
click at [516, 227] on select "Select [DEMOGRAPHIC_DATA] [DEMOGRAPHIC_DATA] Other Prefer Not To Say" at bounding box center [582, 217] width 292 height 26
select select "[DEMOGRAPHIC_DATA]"
click at [436, 204] on select "Select [DEMOGRAPHIC_DATA] [DEMOGRAPHIC_DATA] Other Prefer Not To Say" at bounding box center [582, 217] width 292 height 26
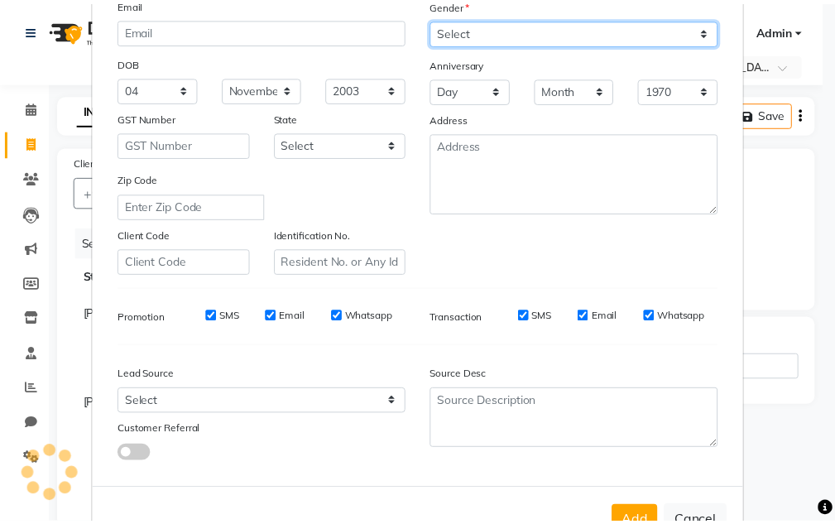
scroll to position [240, 0]
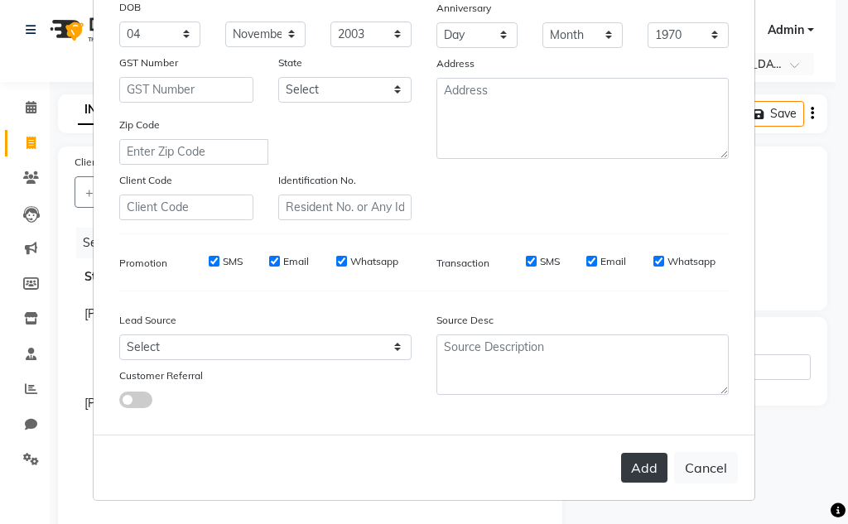
click at [627, 472] on button "Add" at bounding box center [644, 468] width 46 height 30
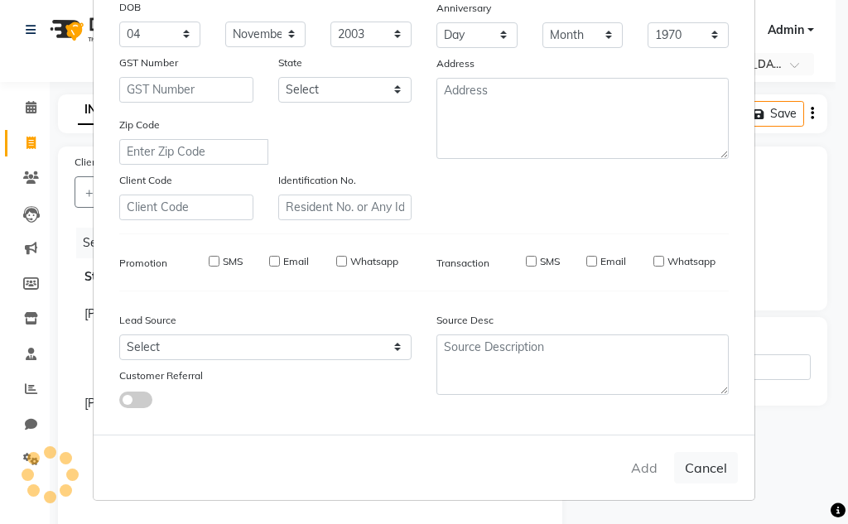
select select
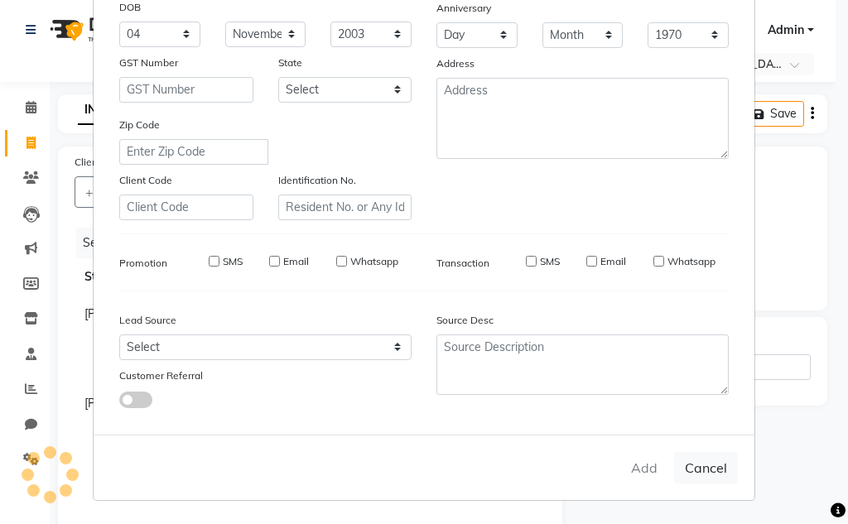
select select
checkbox input "false"
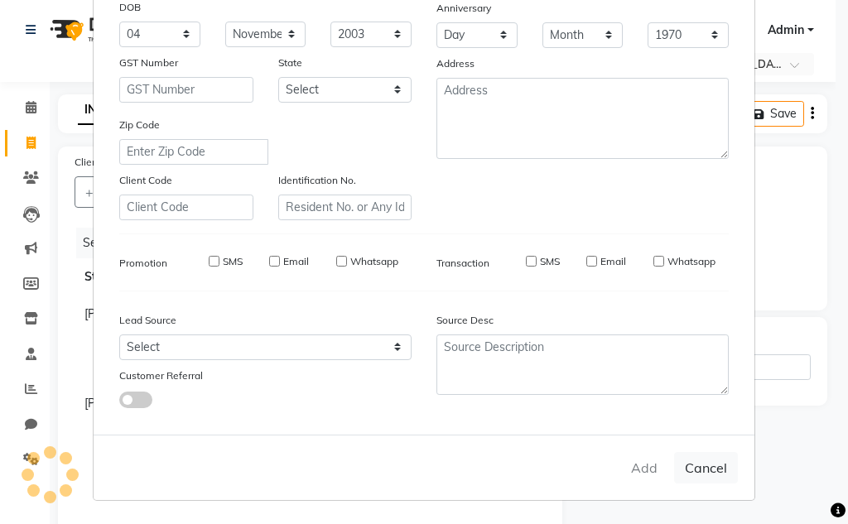
checkbox input "false"
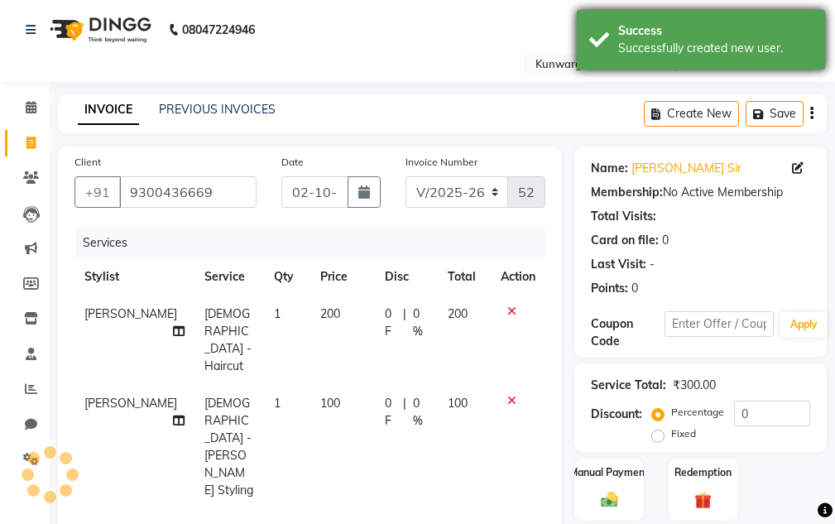
click at [665, 41] on div "Successfully created new user." at bounding box center [715, 48] width 195 height 17
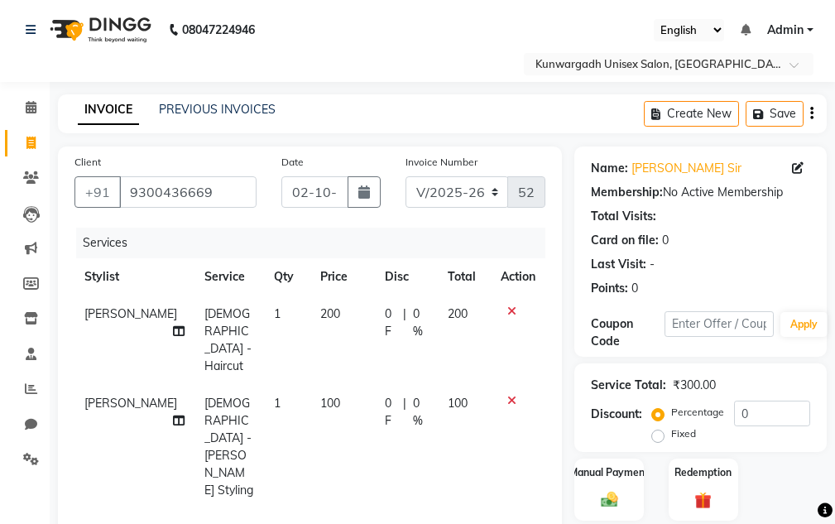
scroll to position [305, 0]
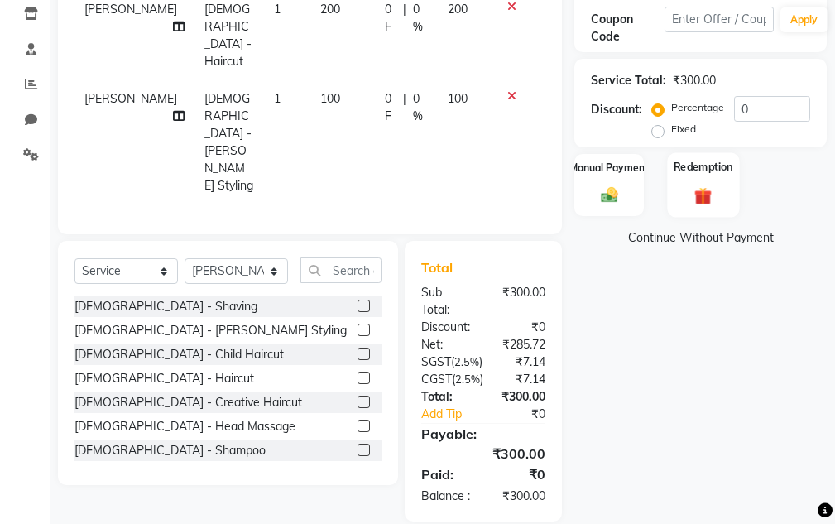
drag, startPoint x: 715, startPoint y: 174, endPoint x: 725, endPoint y: 194, distance: 22.2
click at [715, 175] on label "Redemption" at bounding box center [704, 167] width 60 height 16
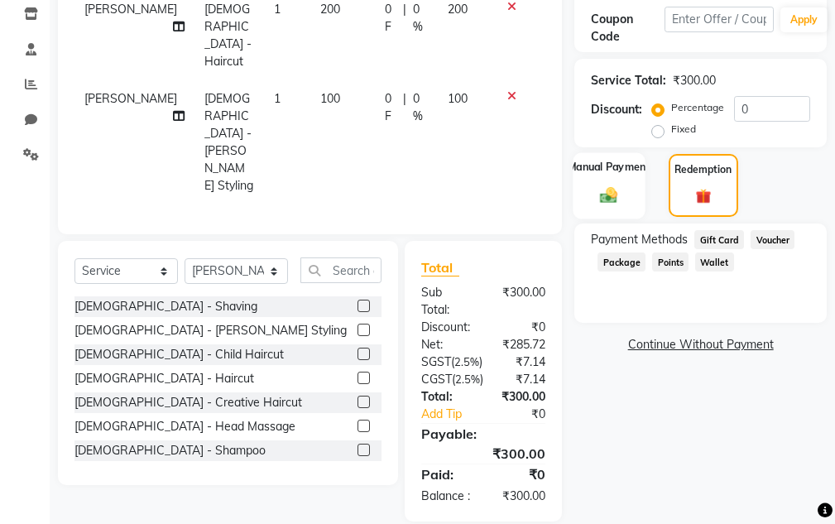
click at [641, 181] on div "Manual Payment" at bounding box center [610, 185] width 72 height 66
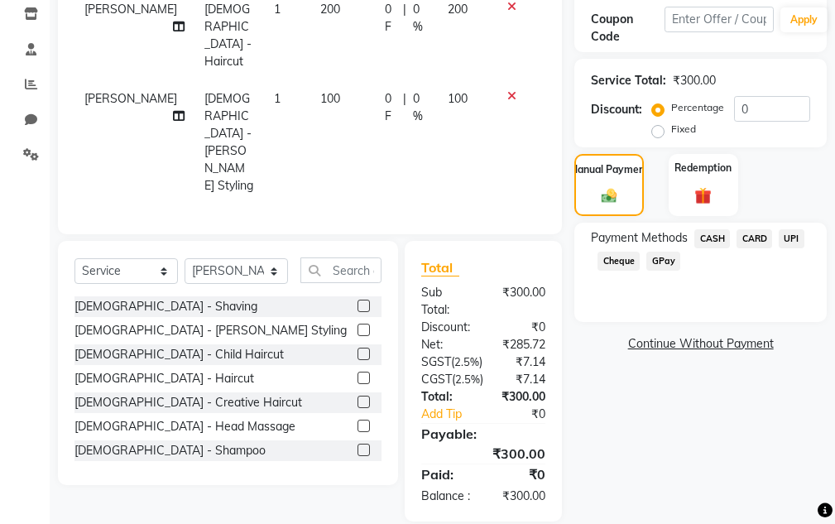
drag, startPoint x: 788, startPoint y: 241, endPoint x: 805, endPoint y: 197, distance: 46.9
click at [788, 240] on span "UPI" at bounding box center [792, 238] width 26 height 19
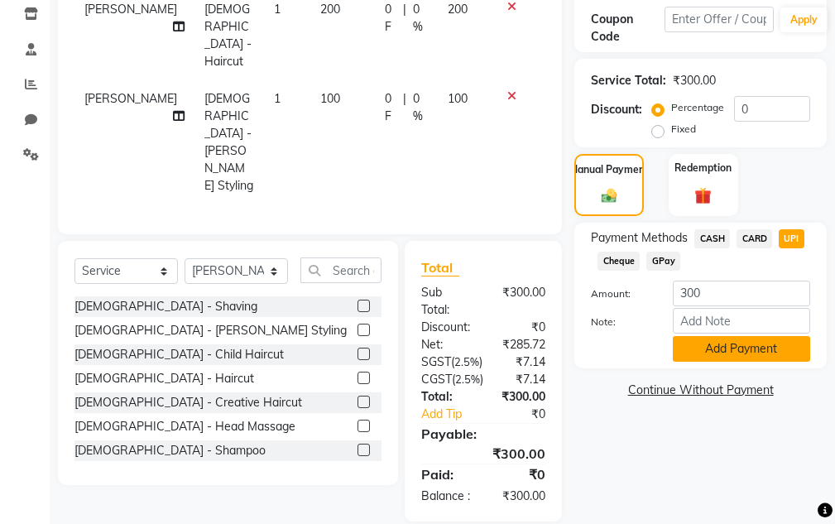
drag, startPoint x: 778, startPoint y: 345, endPoint x: 823, endPoint y: 212, distance: 140.6
click at [780, 341] on button "Add Payment" at bounding box center [741, 349] width 137 height 26
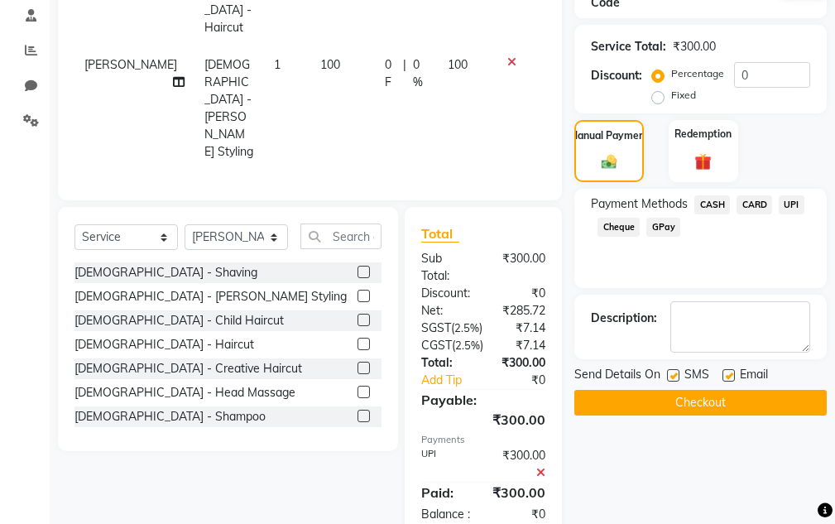
scroll to position [357, 0]
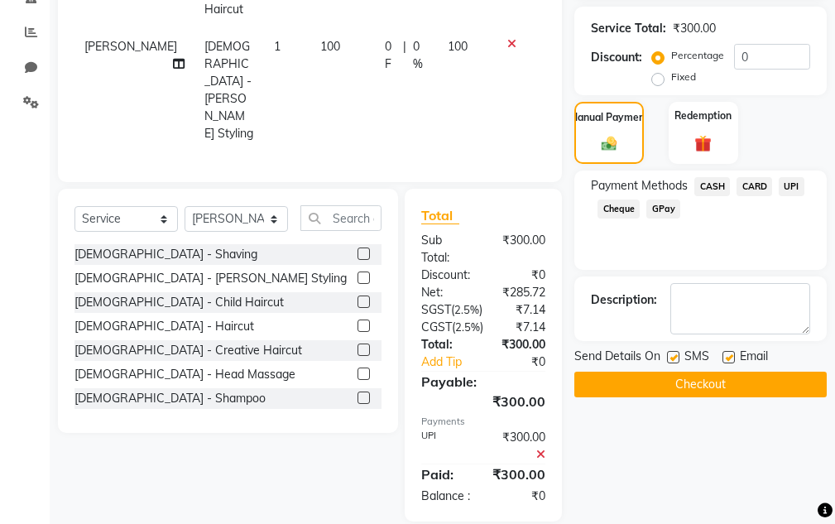
drag, startPoint x: 772, startPoint y: 383, endPoint x: 772, endPoint y: 302, distance: 81.1
click at [772, 382] on button "Checkout" at bounding box center [701, 385] width 253 height 26
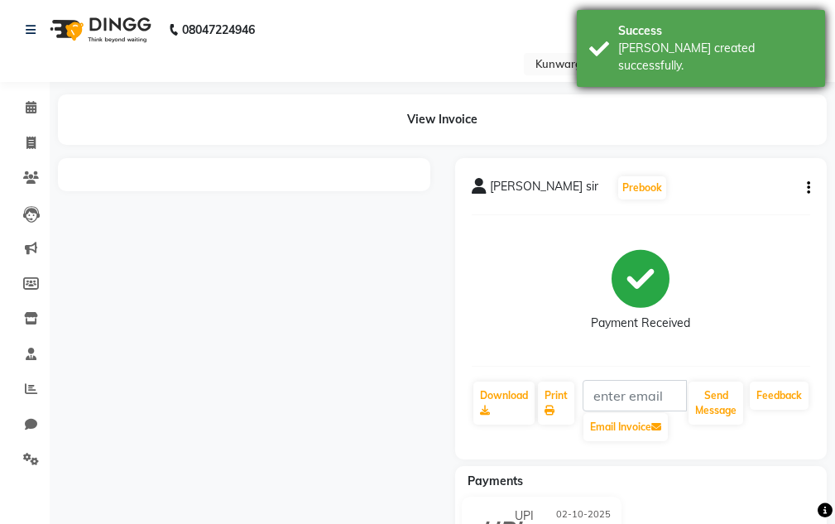
click at [719, 33] on div "Success" at bounding box center [715, 30] width 195 height 17
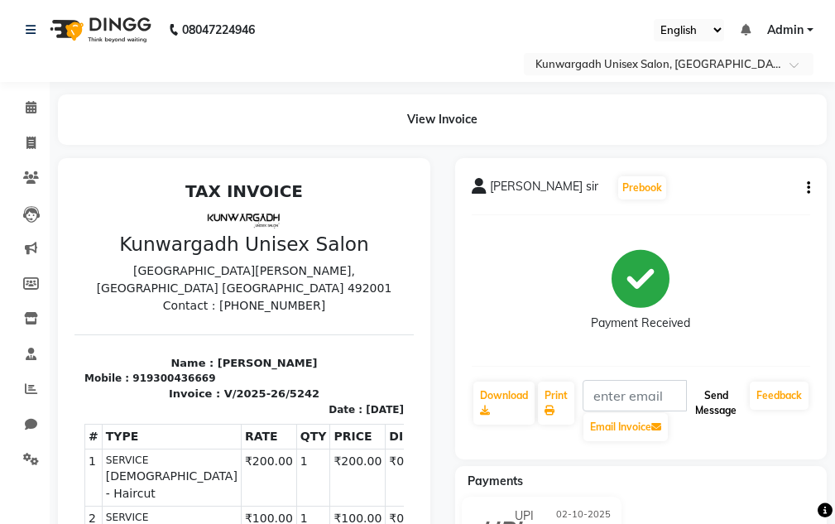
click at [728, 412] on button "Send Message" at bounding box center [716, 403] width 55 height 43
drag, startPoint x: 728, startPoint y: 412, endPoint x: 724, endPoint y: 368, distance: 44.9
click at [725, 397] on button "Send Message" at bounding box center [716, 403] width 55 height 43
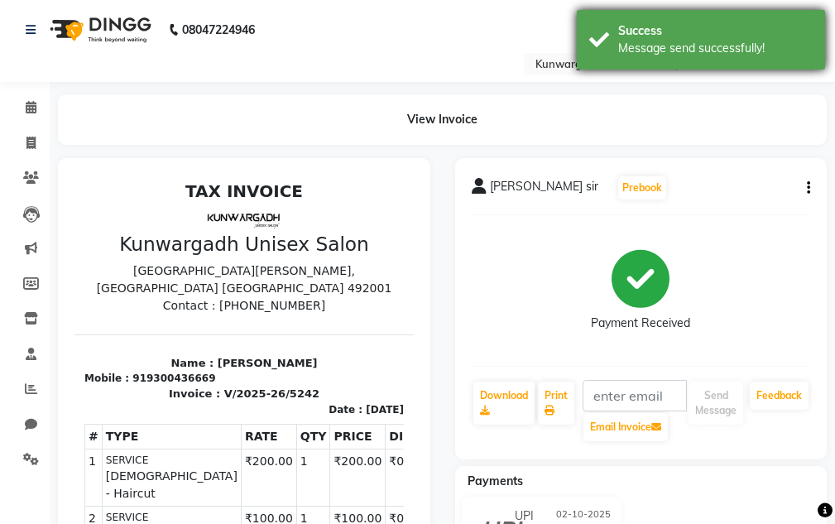
click at [709, 30] on div "Success" at bounding box center [715, 30] width 195 height 17
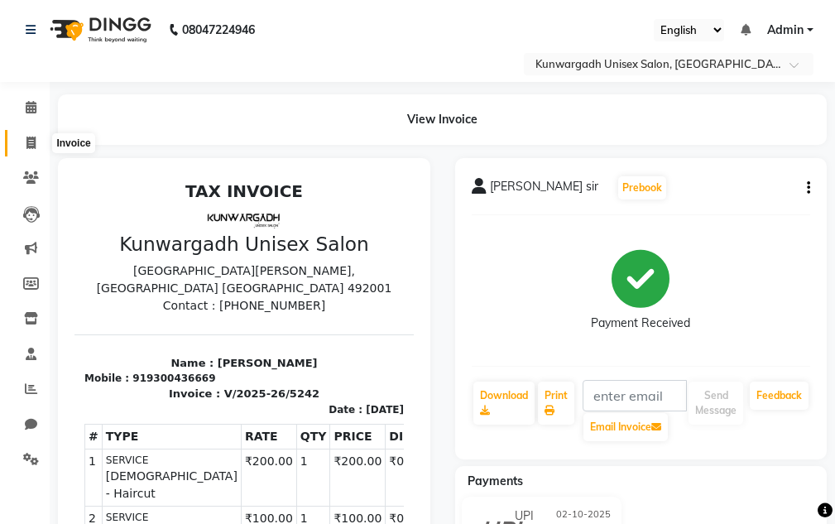
click at [30, 144] on icon at bounding box center [30, 143] width 9 height 12
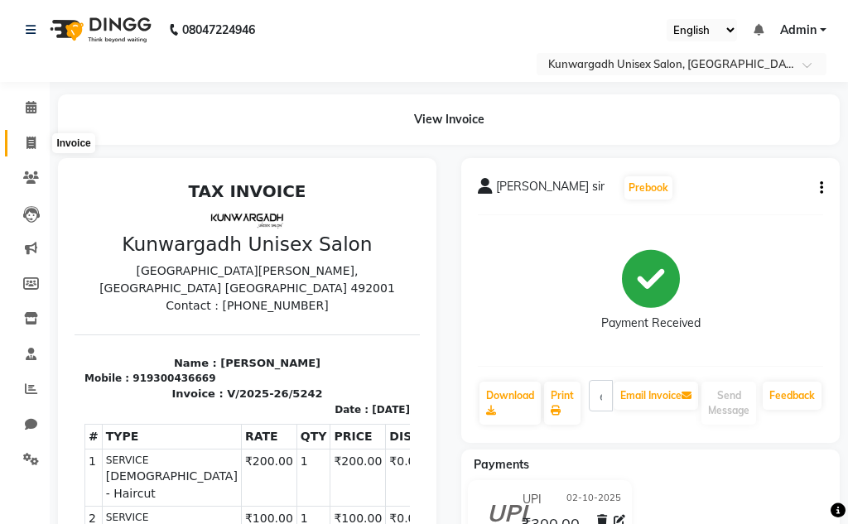
select select "service"
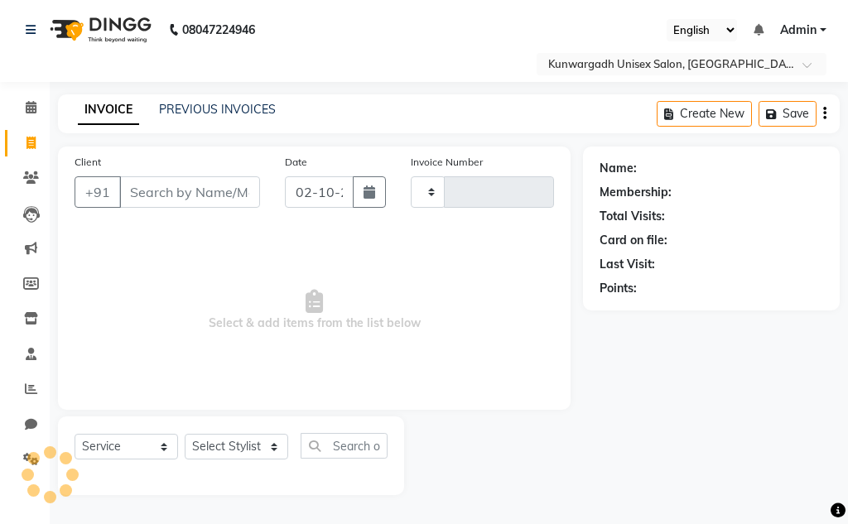
type input "5243"
select select "7931"
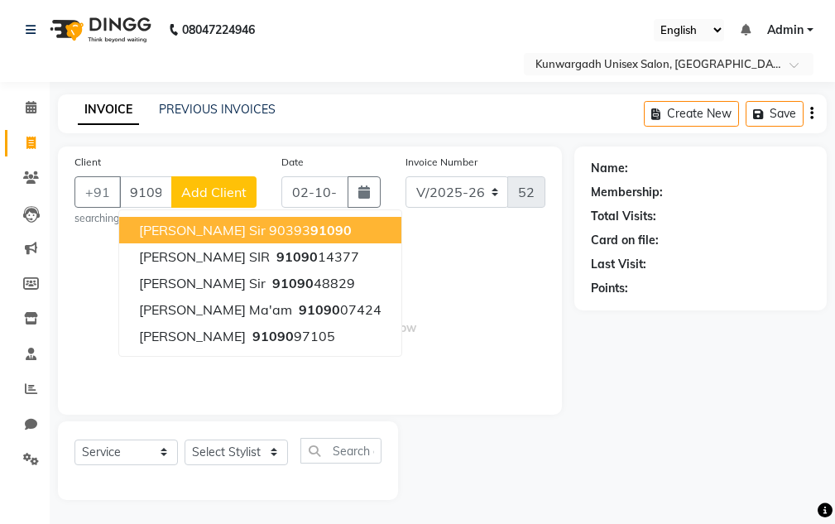
type input "9109048829"
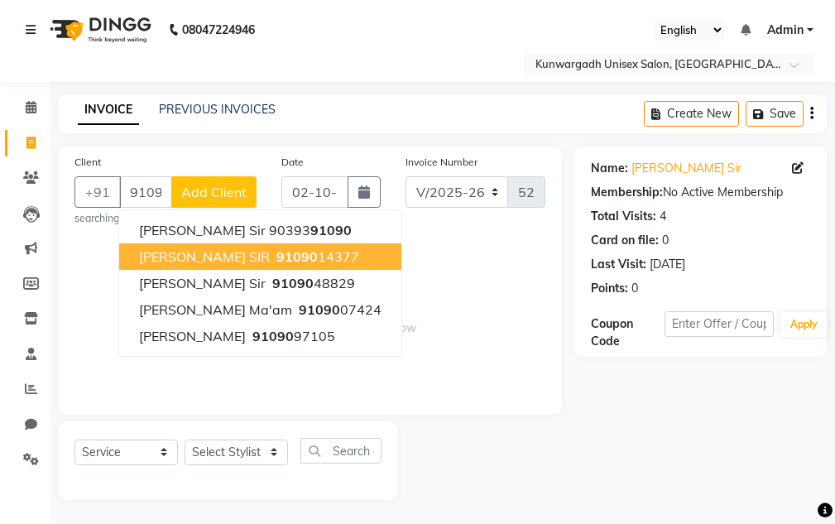
scroll to position [1, 0]
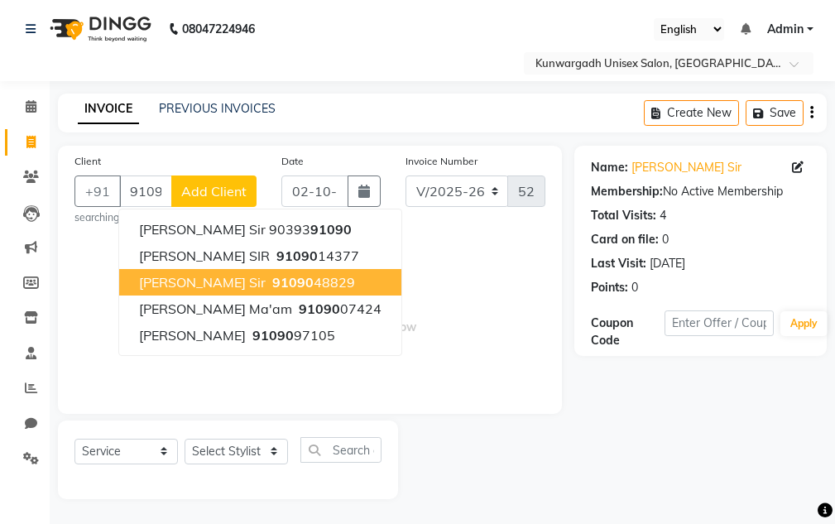
click at [208, 278] on button "Mayank Sir 91090 48829" at bounding box center [260, 282] width 282 height 26
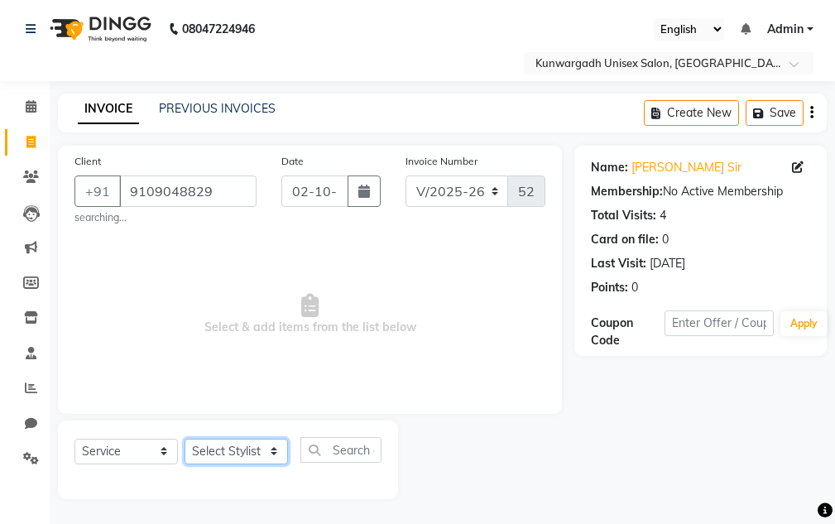
click at [214, 441] on select "Select Stylist Aarti [PERSON_NAME] Sir Chiku [PERSON_NAME] Devdas [PERSON_NAME]…" at bounding box center [236, 452] width 103 height 26
select select "85604"
click at [185, 439] on select "Select Stylist Aarti [PERSON_NAME] Sir Chiku [PERSON_NAME] Devdas [PERSON_NAME]…" at bounding box center [236, 452] width 103 height 26
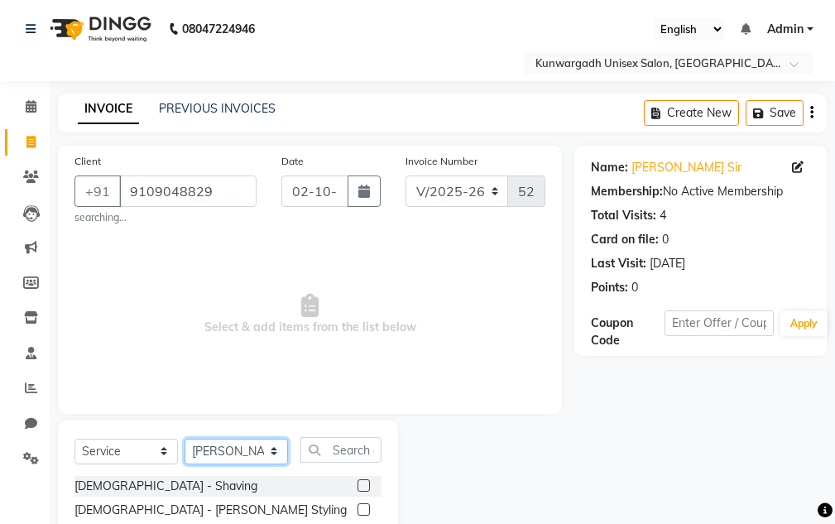
scroll to position [166, 0]
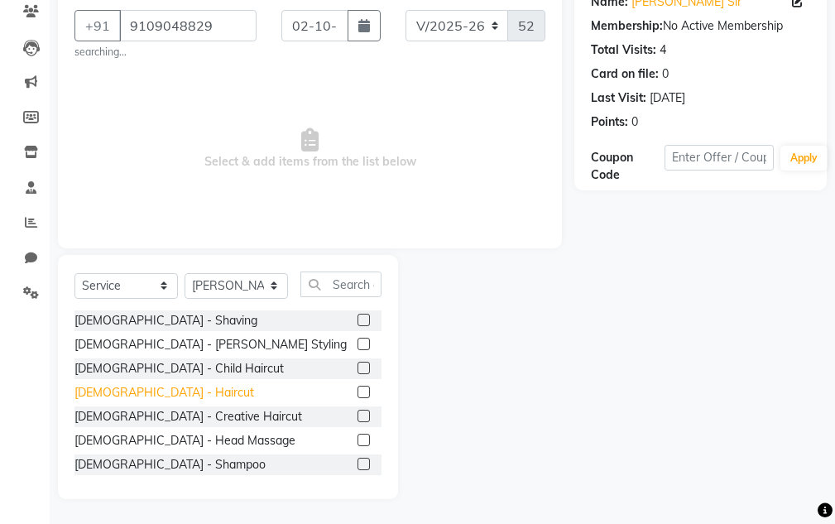
click at [141, 398] on div "[DEMOGRAPHIC_DATA] - Haircut" at bounding box center [165, 392] width 180 height 17
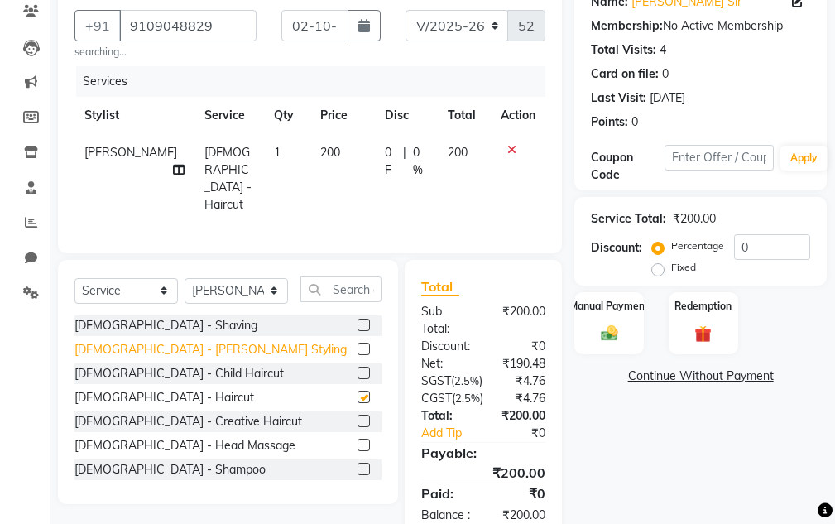
checkbox input "false"
click at [147, 344] on div "[DEMOGRAPHIC_DATA] - [PERSON_NAME] Styling" at bounding box center [211, 349] width 272 height 17
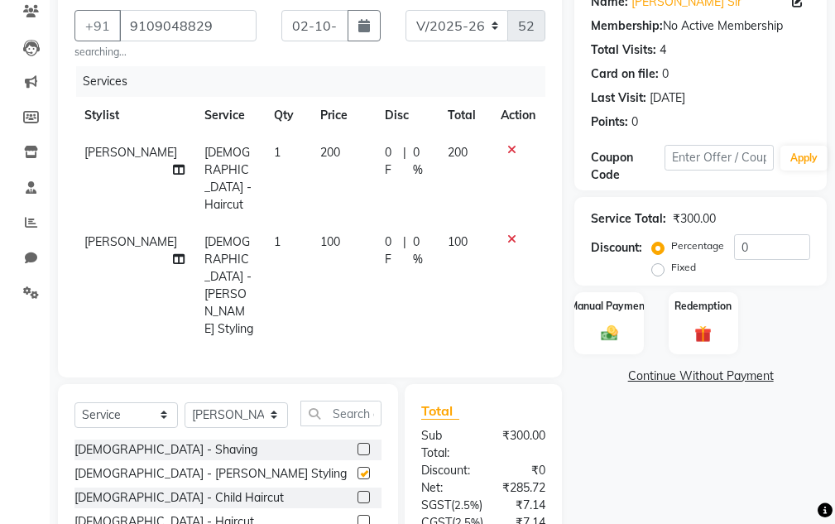
checkbox input "false"
click at [595, 331] on img at bounding box center [609, 334] width 28 height 20
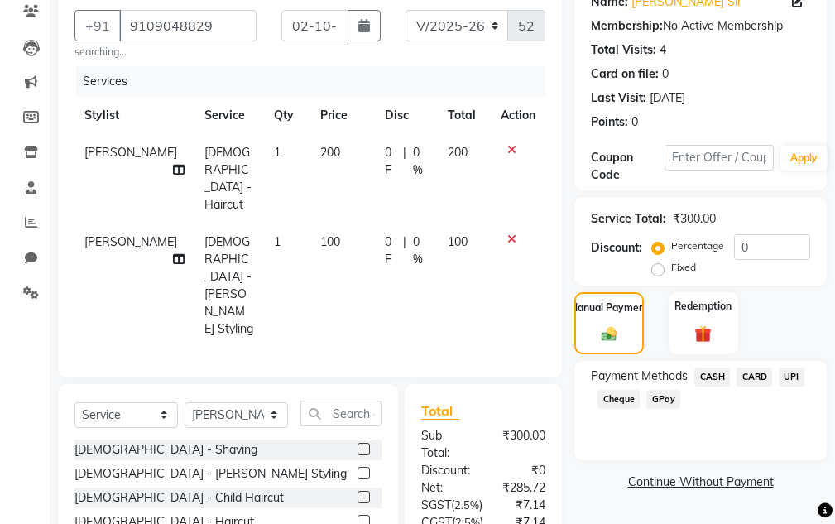
click at [796, 378] on span "UPI" at bounding box center [792, 377] width 26 height 19
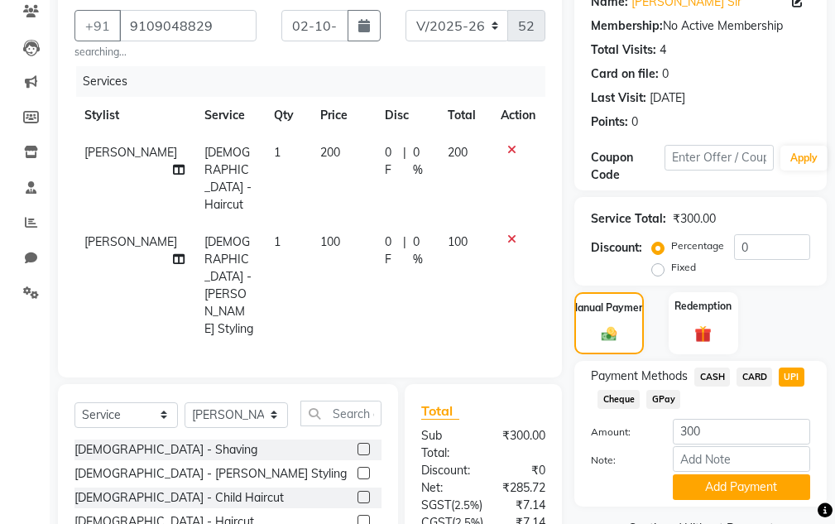
click at [713, 388] on div "CASH" at bounding box center [709, 379] width 42 height 22
click at [708, 380] on span "CASH" at bounding box center [713, 377] width 36 height 19
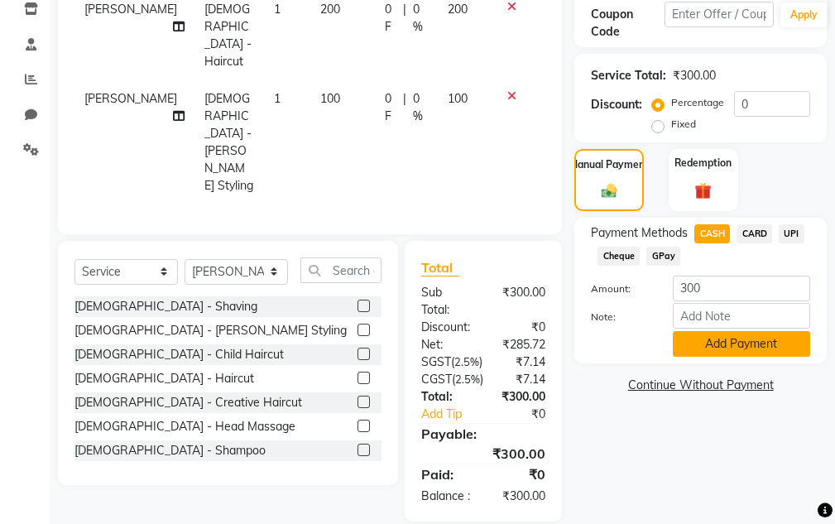
click at [734, 349] on button "Add Payment" at bounding box center [741, 344] width 137 height 26
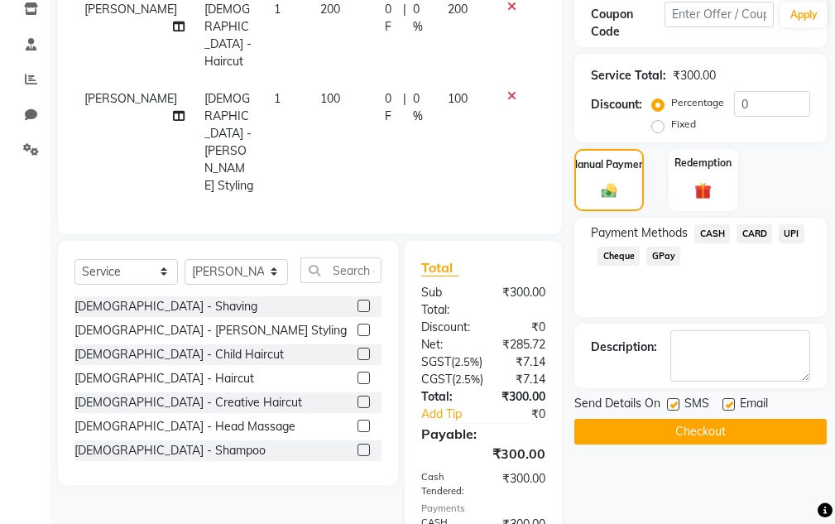
drag, startPoint x: 735, startPoint y: 390, endPoint x: 735, endPoint y: 426, distance: 35.6
click at [735, 419] on div "Send Details On SMS Email Checkout" at bounding box center [701, 420] width 253 height 50
click at [735, 426] on button "Checkout" at bounding box center [701, 432] width 253 height 26
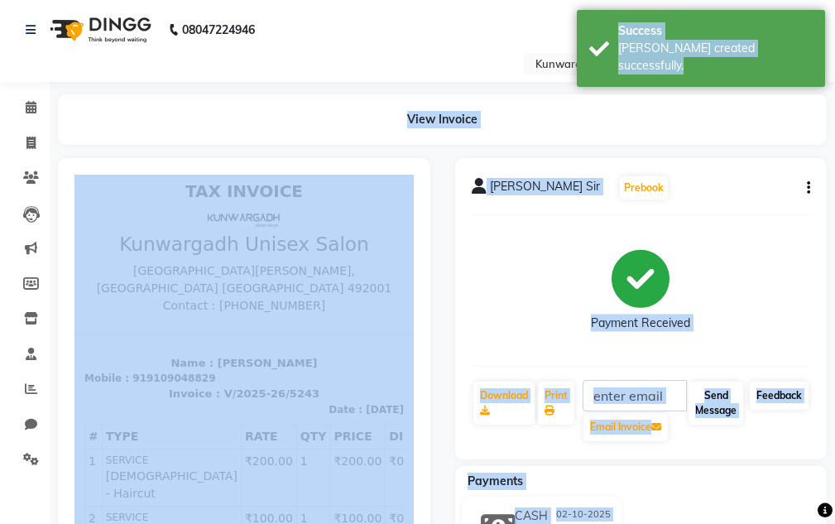
drag, startPoint x: 750, startPoint y: 402, endPoint x: 728, endPoint y: 400, distance: 22.5
click at [748, 402] on div "Download Print Email Invoice Send Message Feedback" at bounding box center [641, 411] width 339 height 63
click at [710, 395] on button "Send Message" at bounding box center [716, 403] width 55 height 43
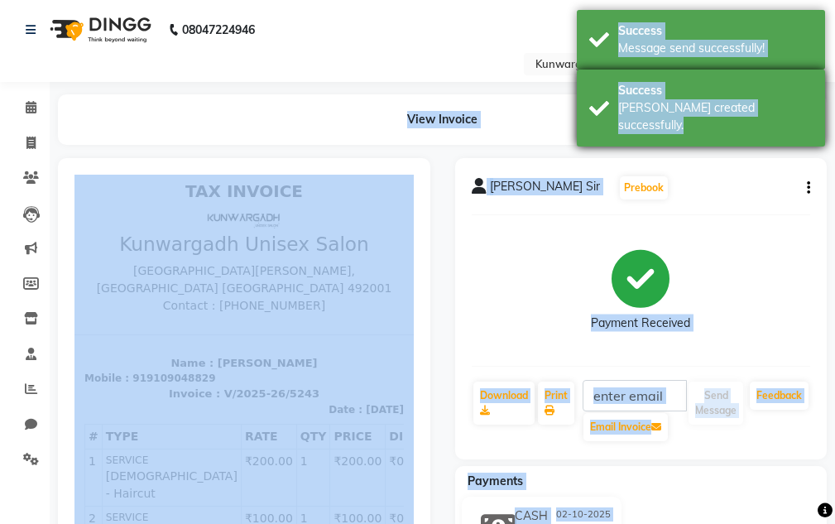
click at [699, 70] on div "Success Bill created successfully." at bounding box center [701, 108] width 248 height 77
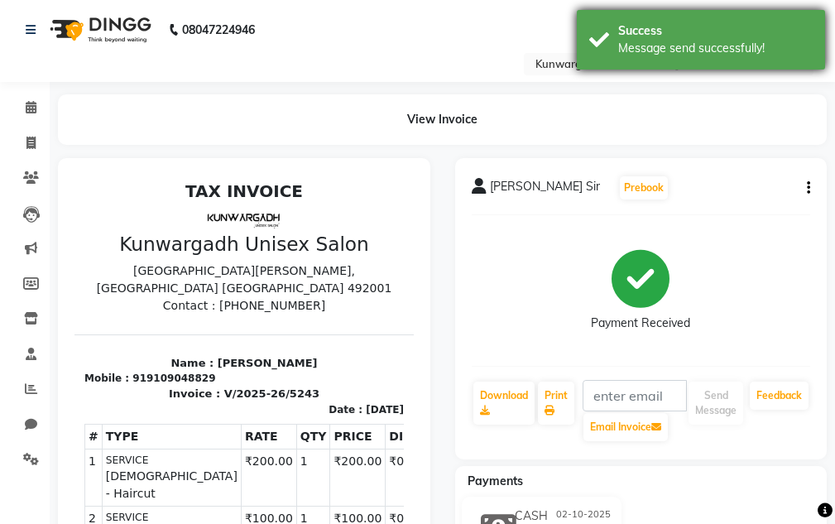
click at [695, 55] on div "Message send successfully!" at bounding box center [715, 48] width 195 height 17
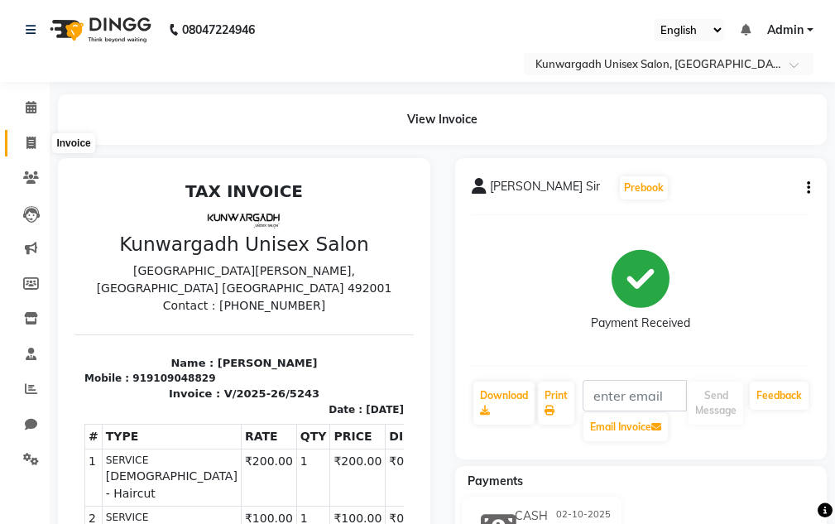
click at [33, 139] on icon at bounding box center [30, 143] width 9 height 12
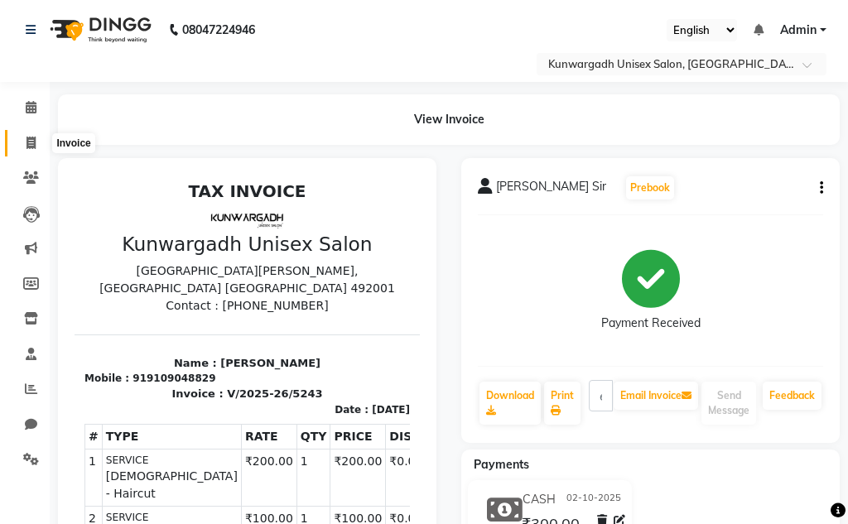
select select "service"
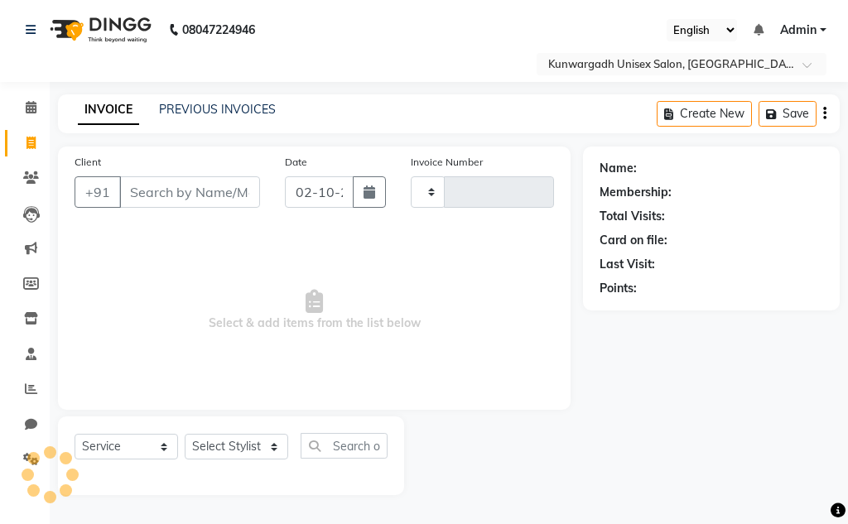
type input "5244"
select select "7931"
drag, startPoint x: 152, startPoint y: 188, endPoint x: 190, endPoint y: 183, distance: 38.4
click at [152, 188] on input "Client" at bounding box center [189, 191] width 141 height 31
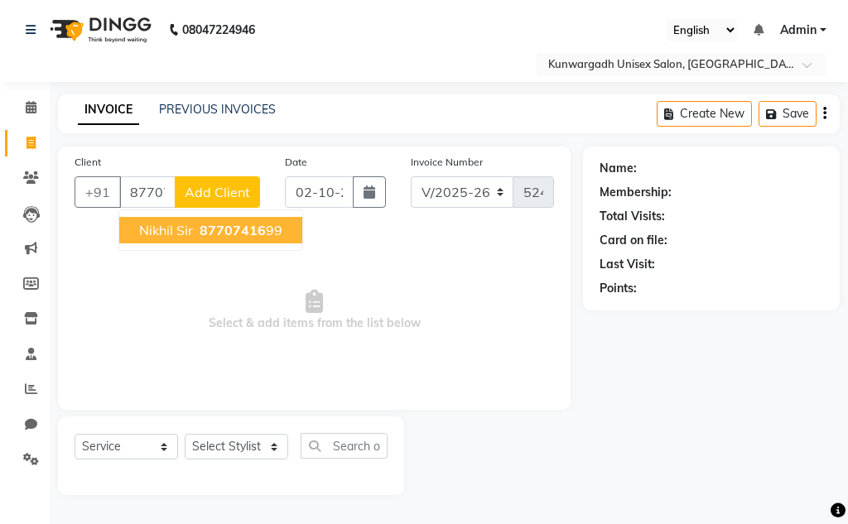
click at [148, 230] on span "Nikhil sir" at bounding box center [166, 230] width 54 height 17
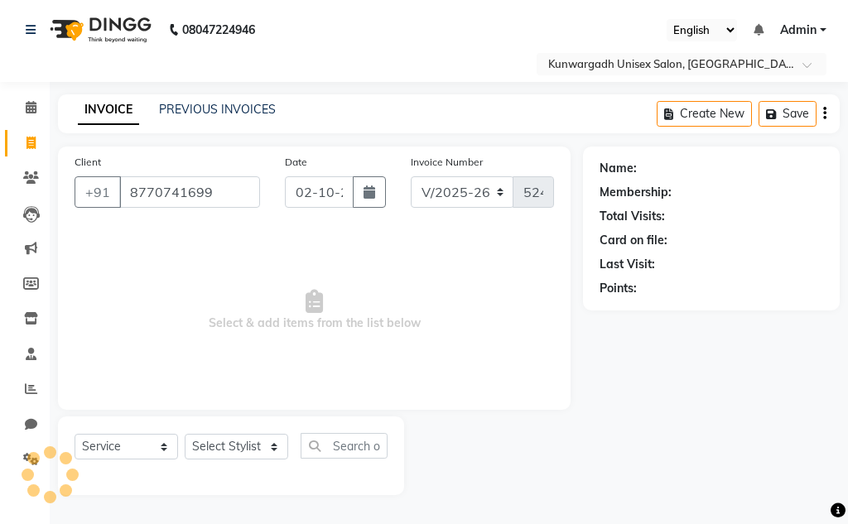
type input "8770741699"
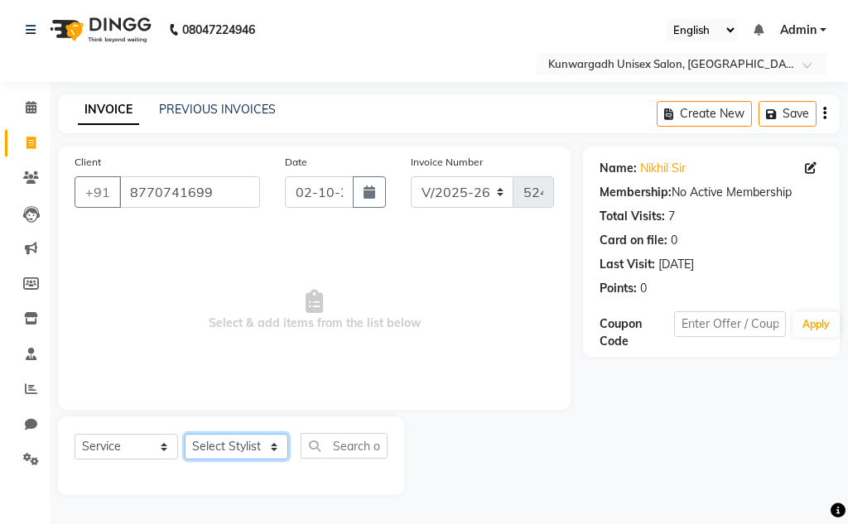
click at [218, 446] on select "Select Stylist Aarti [PERSON_NAME] Sir Chiku [PERSON_NAME] Devdas [PERSON_NAME]…" at bounding box center [236, 447] width 103 height 26
click at [445, 359] on span "Select & add items from the list below" at bounding box center [314, 311] width 479 height 166
click at [240, 447] on select "Select Stylist Aarti [PERSON_NAME] Sir Chiku [PERSON_NAME] Devdas [PERSON_NAME]…" at bounding box center [236, 447] width 103 height 26
select select "84120"
click at [185, 434] on select "Select Stylist Aarti [PERSON_NAME] Sir Chiku [PERSON_NAME] Devdas [PERSON_NAME]…" at bounding box center [236, 447] width 103 height 26
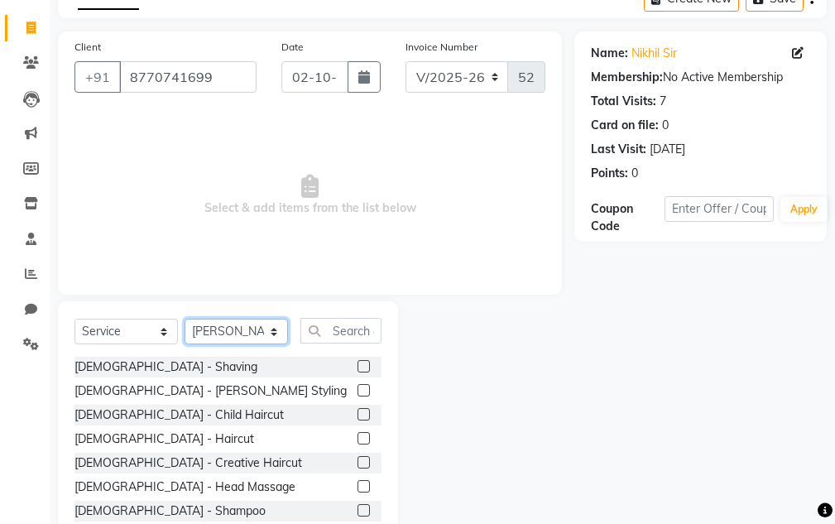
scroll to position [161, 0]
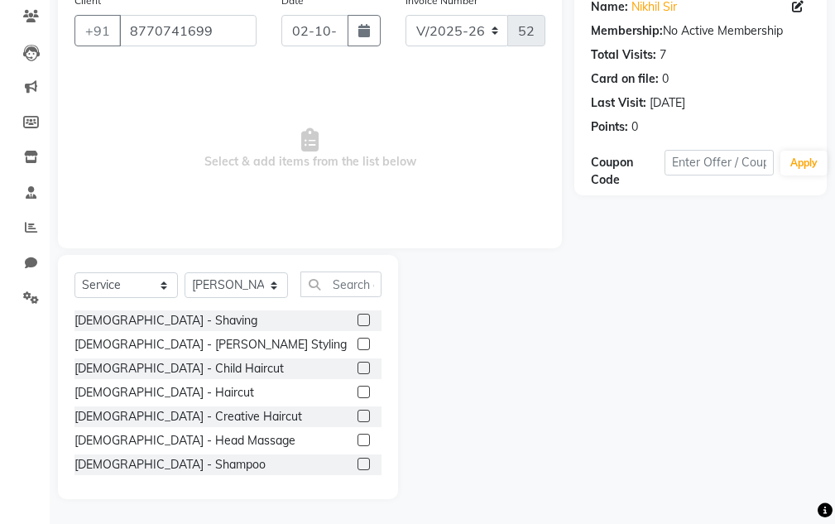
click at [358, 344] on label at bounding box center [364, 344] width 12 height 12
click at [358, 344] on input "checkbox" at bounding box center [363, 344] width 11 height 11
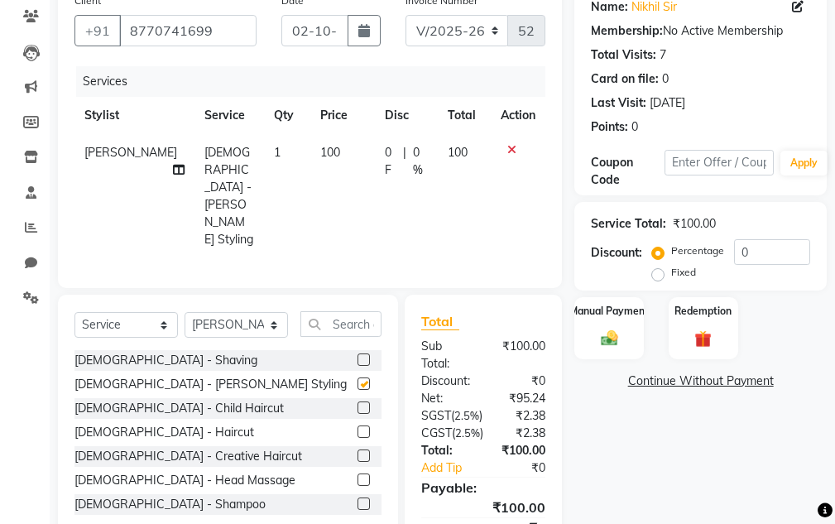
checkbox input "false"
click at [358, 426] on label at bounding box center [364, 432] width 12 height 12
click at [358, 427] on input "checkbox" at bounding box center [363, 432] width 11 height 11
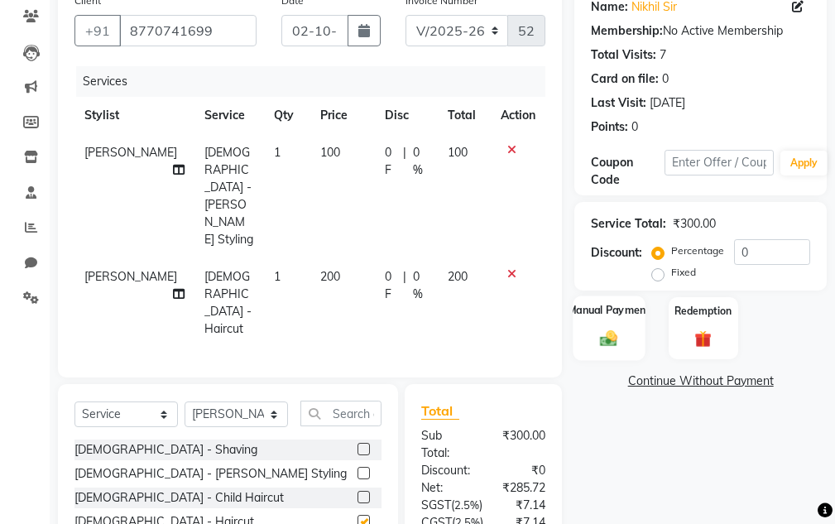
checkbox input "false"
click at [607, 313] on label "Manual Payment" at bounding box center [609, 310] width 83 height 16
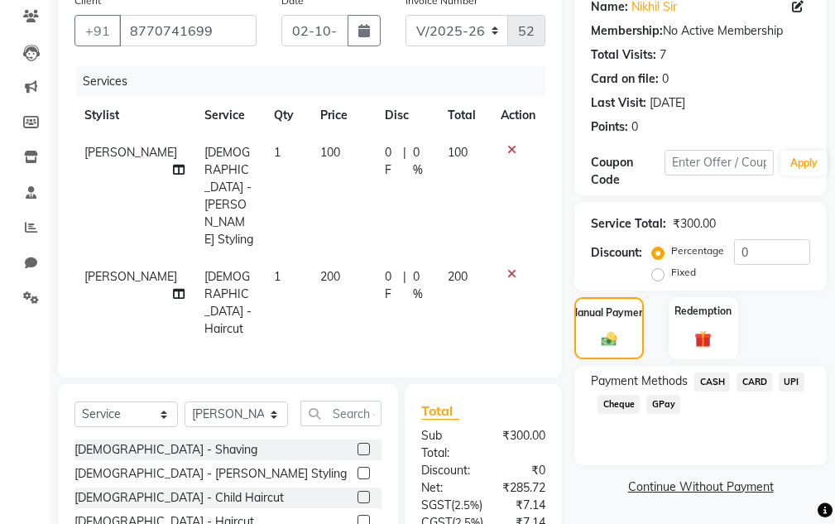
click at [705, 382] on span "CASH" at bounding box center [713, 382] width 36 height 19
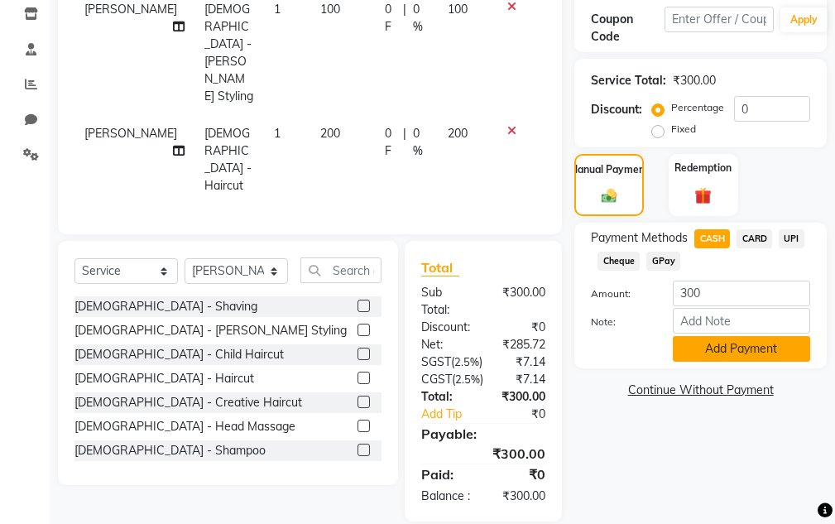
click at [708, 353] on button "Add Payment" at bounding box center [741, 349] width 137 height 26
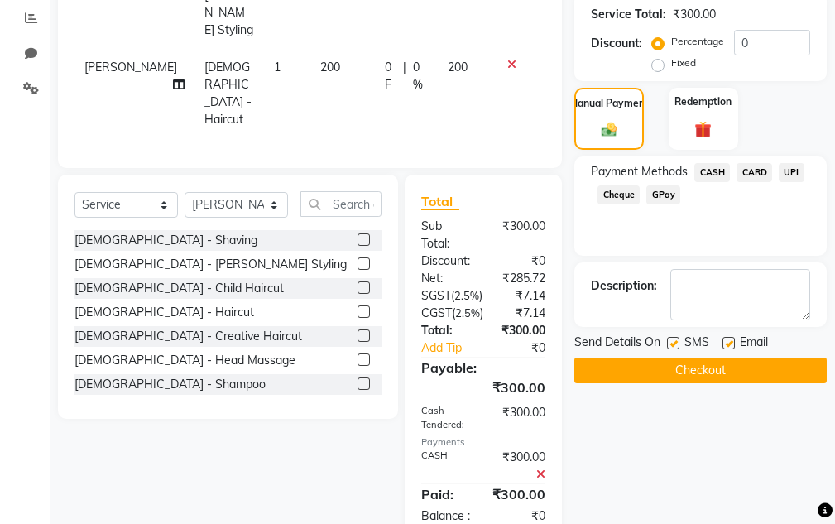
scroll to position [391, 0]
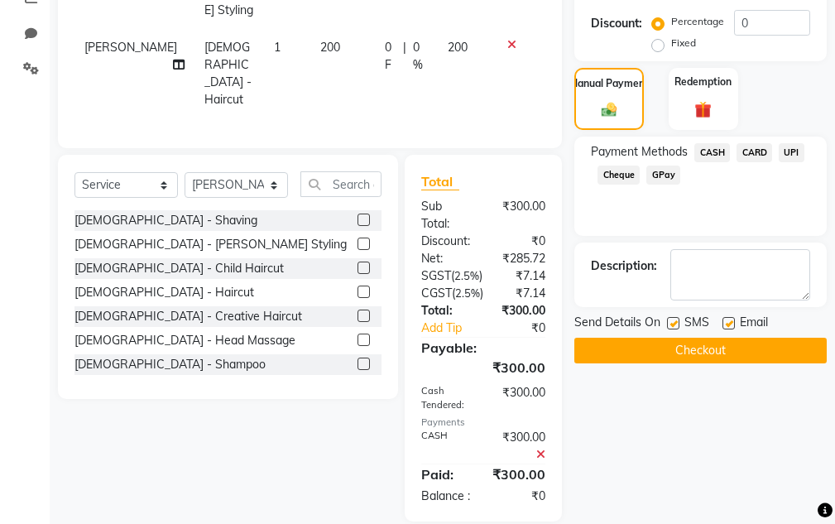
click at [704, 354] on button "Checkout" at bounding box center [701, 351] width 253 height 26
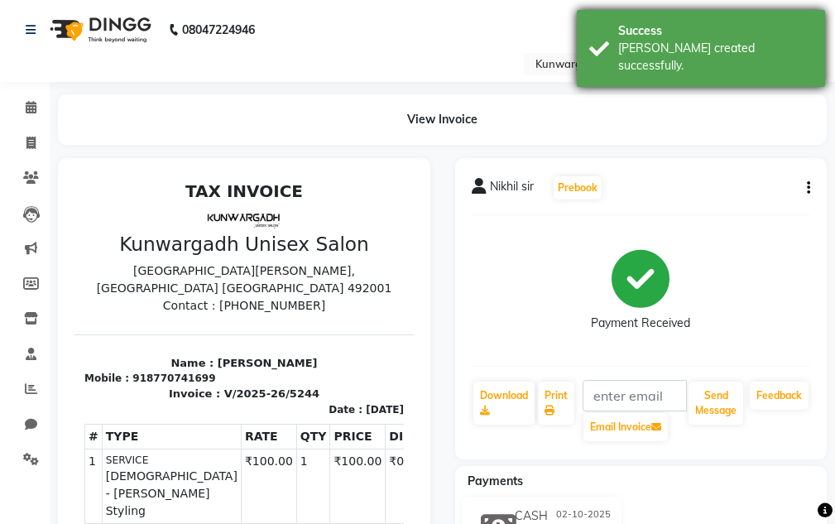
click at [668, 51] on div "[PERSON_NAME] created successfully." at bounding box center [715, 57] width 195 height 35
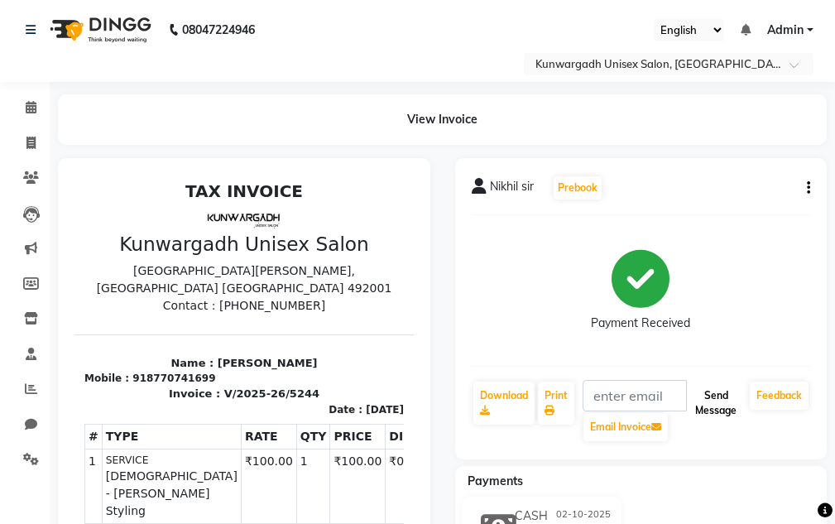
click at [715, 402] on button "Send Message" at bounding box center [716, 403] width 55 height 43
click at [714, 402] on button "Send Message" at bounding box center [716, 403] width 55 height 43
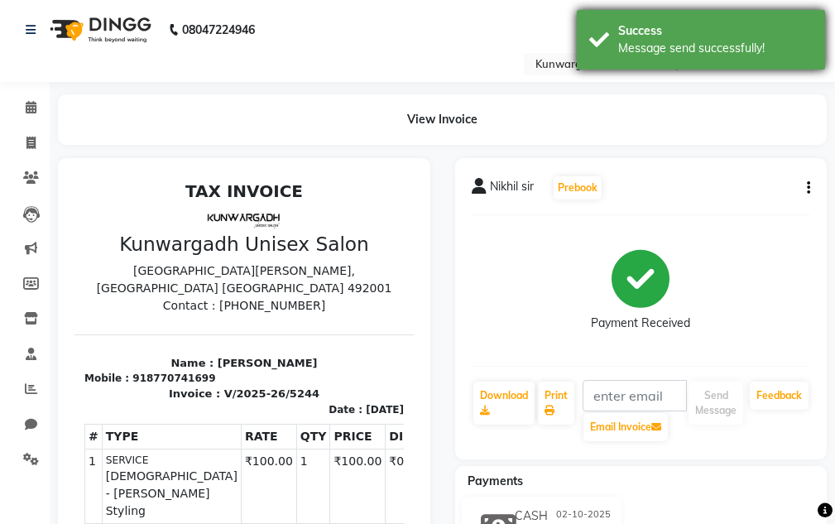
drag, startPoint x: 633, startPoint y: 59, endPoint x: 618, endPoint y: 52, distance: 16.3
click at [618, 52] on div "Success Message send successfully!" at bounding box center [701, 40] width 248 height 60
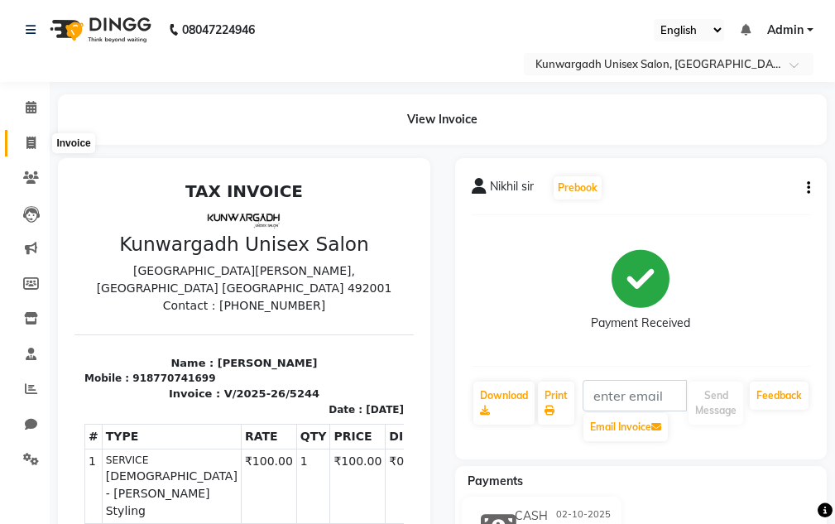
click at [29, 144] on icon at bounding box center [30, 143] width 9 height 12
select select "service"
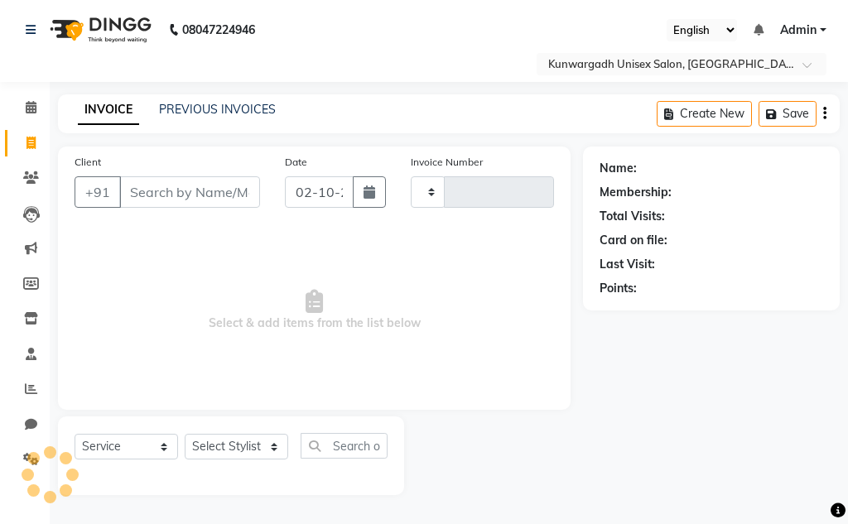
type input "5245"
select select "7931"
click at [131, 188] on input "Client" at bounding box center [189, 191] width 141 height 31
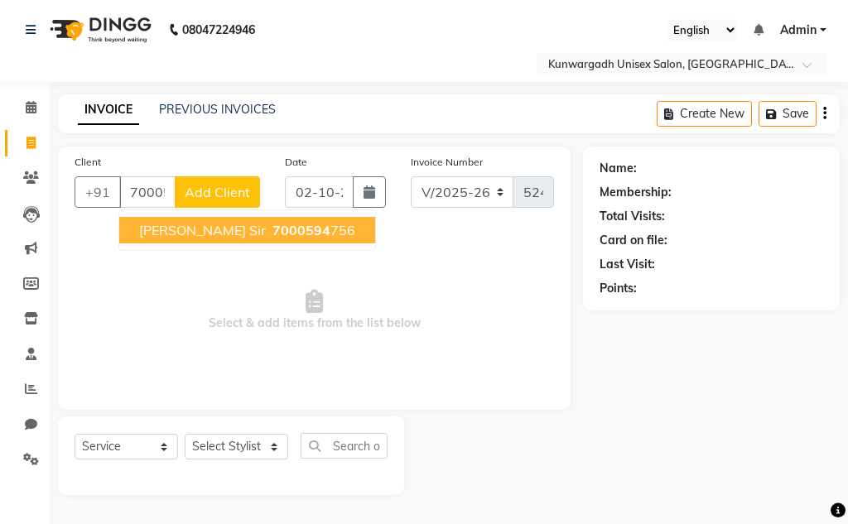
click at [142, 233] on span "[PERSON_NAME] Sir" at bounding box center [202, 230] width 127 height 17
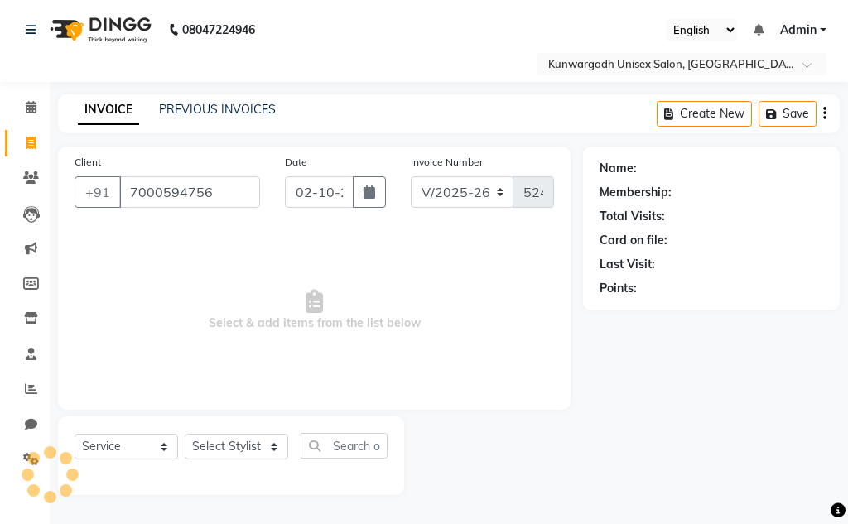
type input "7000594756"
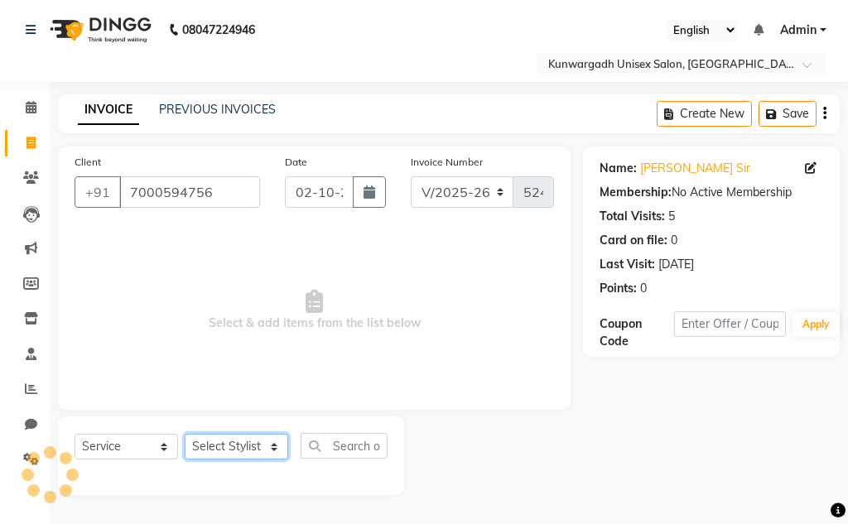
click at [224, 459] on select "Select Stylist Aarti [PERSON_NAME] Sir Chiku [PERSON_NAME] Devdas [PERSON_NAME]…" at bounding box center [236, 447] width 103 height 26
select select "82467"
click at [185, 434] on select "Select Stylist Aarti [PERSON_NAME] Sir Chiku [PERSON_NAME] Devdas [PERSON_NAME]…" at bounding box center [236, 447] width 103 height 26
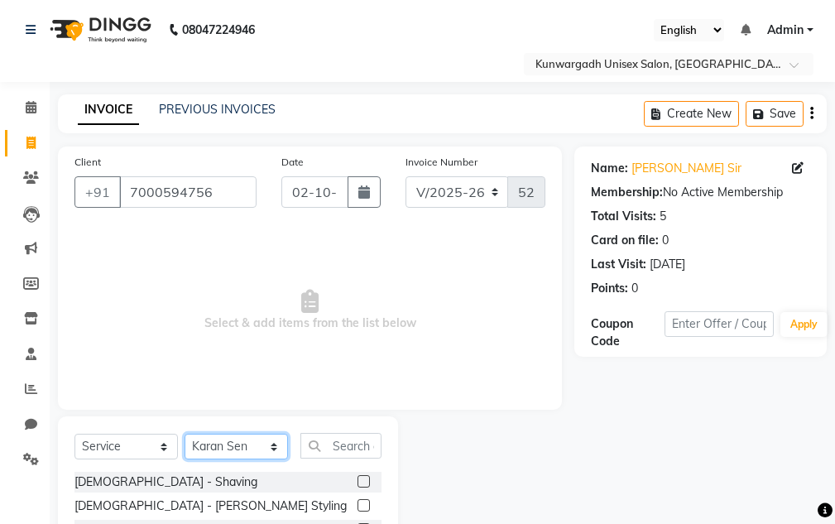
scroll to position [138, 0]
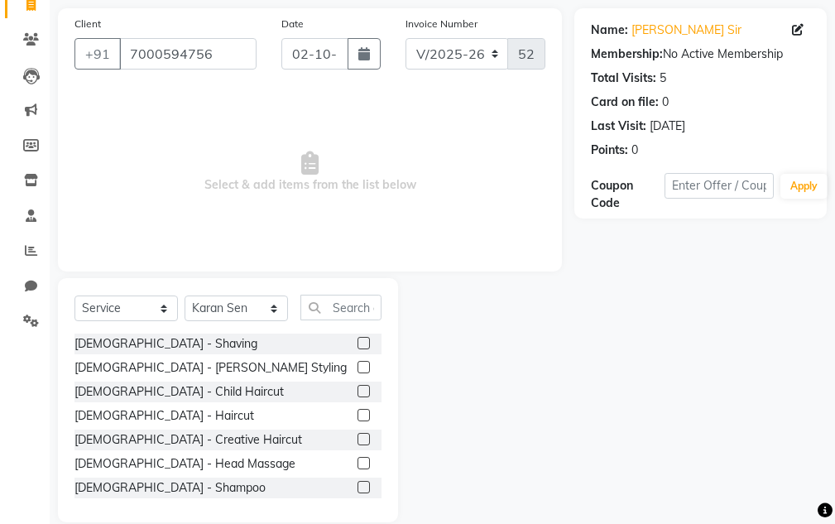
click at [358, 416] on label at bounding box center [364, 415] width 12 height 12
click at [358, 416] on input "checkbox" at bounding box center [363, 416] width 11 height 11
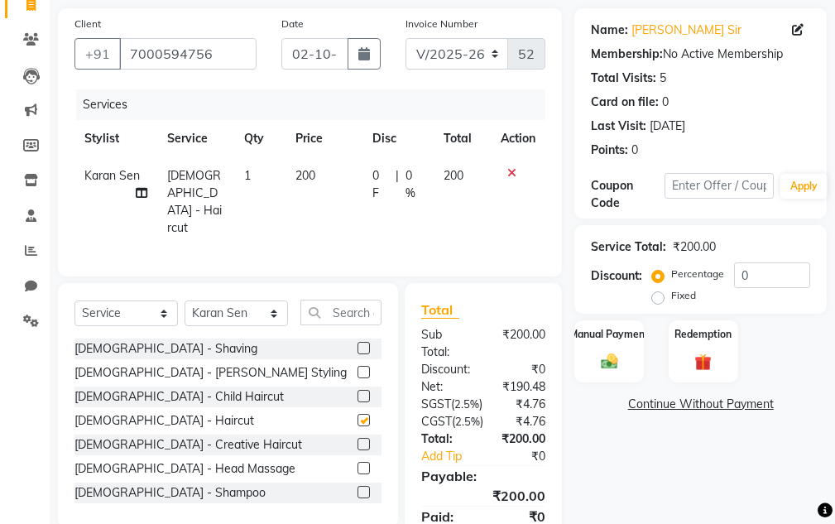
checkbox input "false"
click at [337, 312] on input "text" at bounding box center [341, 313] width 81 height 26
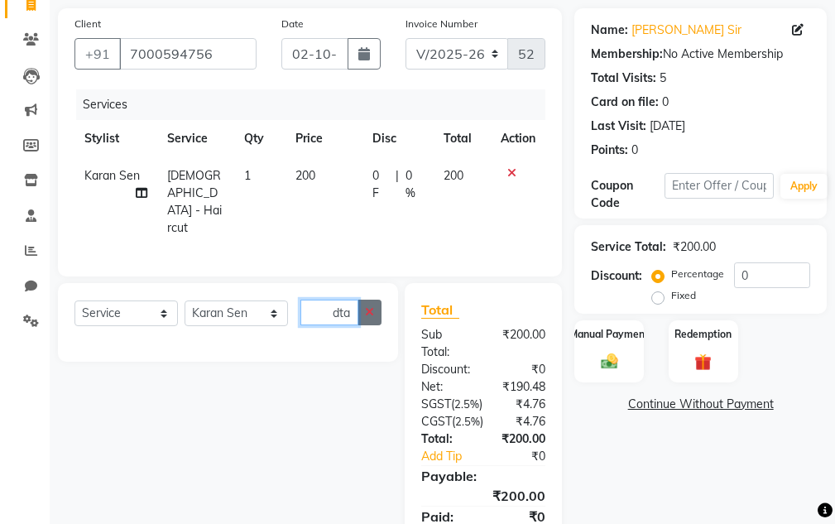
type input "dta"
click at [363, 310] on button "button" at bounding box center [370, 313] width 24 height 26
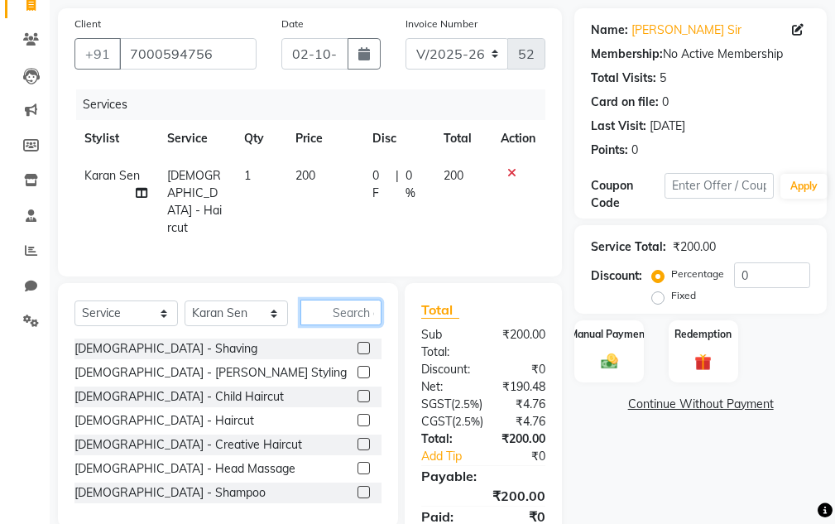
click at [359, 311] on input "text" at bounding box center [341, 313] width 81 height 26
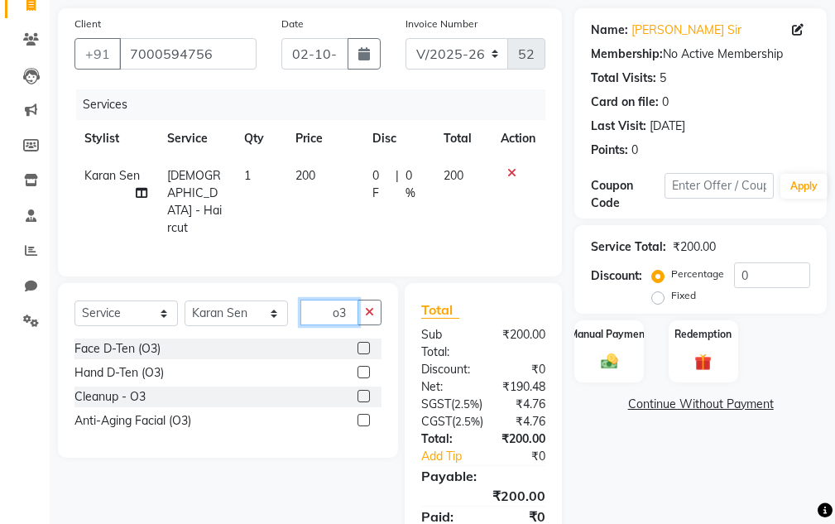
type input "o3"
click at [315, 340] on div "Face D-Ten (O3)" at bounding box center [228, 349] width 307 height 21
click at [361, 342] on label at bounding box center [364, 348] width 12 height 12
click at [361, 344] on input "checkbox" at bounding box center [363, 349] width 11 height 11
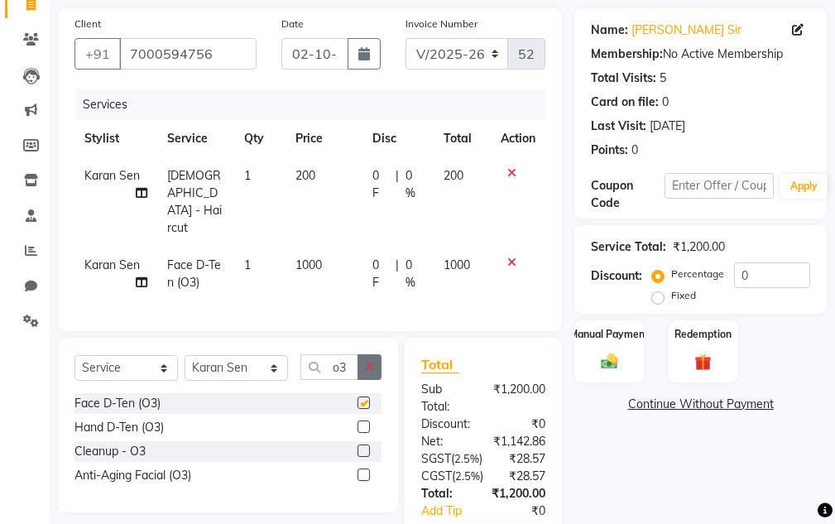
checkbox input "false"
click at [637, 373] on div "Manual Payment" at bounding box center [610, 351] width 72 height 65
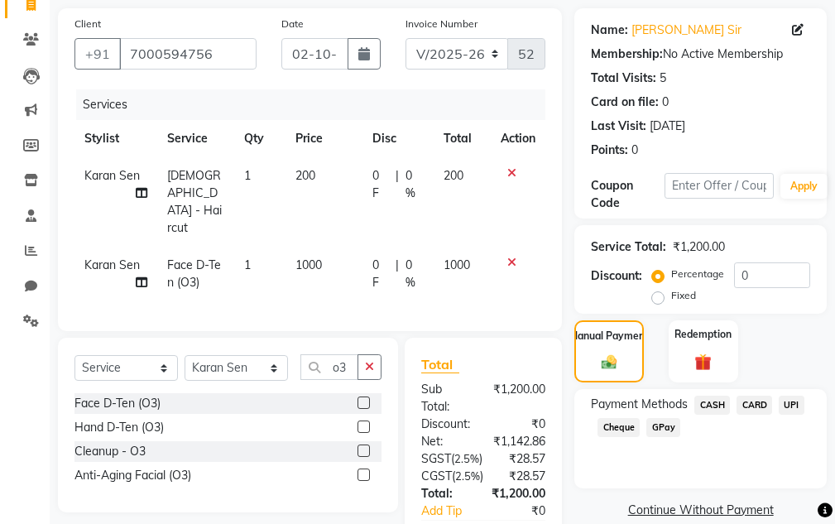
click at [790, 414] on span "UPI" at bounding box center [792, 405] width 26 height 19
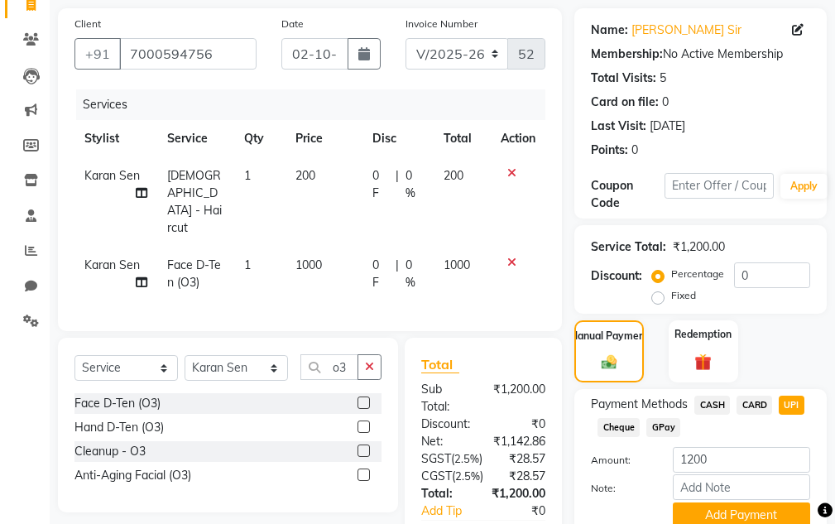
scroll to position [287, 0]
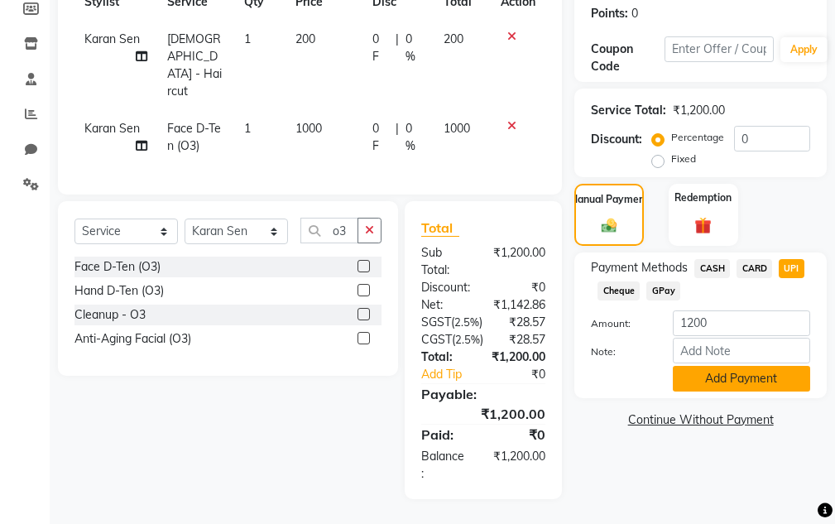
click at [788, 366] on button "Add Payment" at bounding box center [741, 379] width 137 height 26
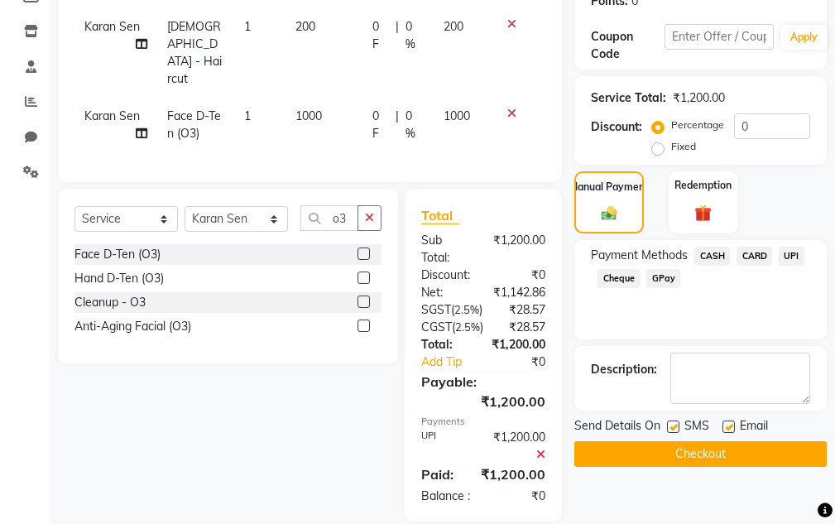
click at [796, 257] on span "UPI" at bounding box center [792, 256] width 26 height 19
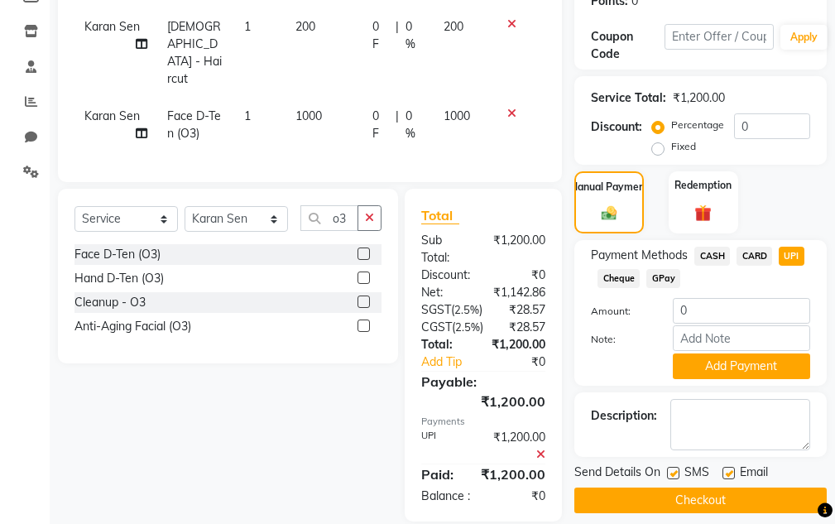
scroll to position [339, 0]
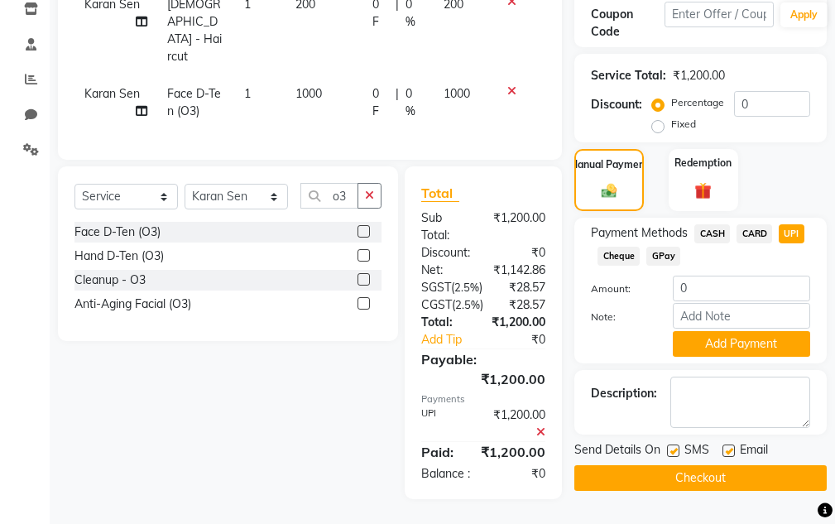
click at [672, 465] on button "Checkout" at bounding box center [701, 478] width 253 height 26
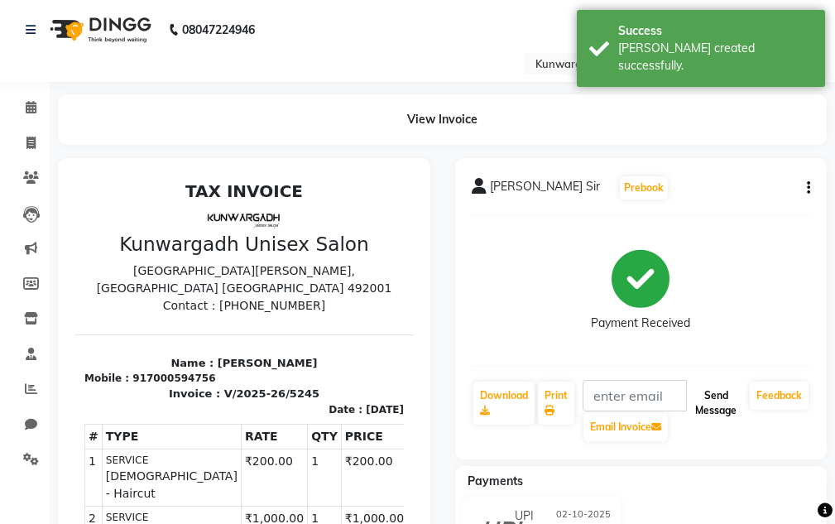
click at [713, 416] on button "Send Message" at bounding box center [716, 403] width 55 height 43
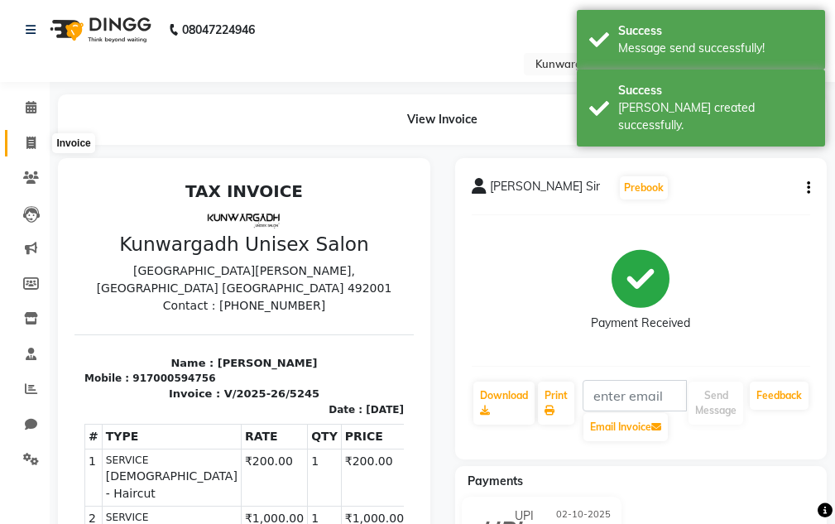
click at [26, 147] on icon at bounding box center [30, 143] width 9 height 12
select select "service"
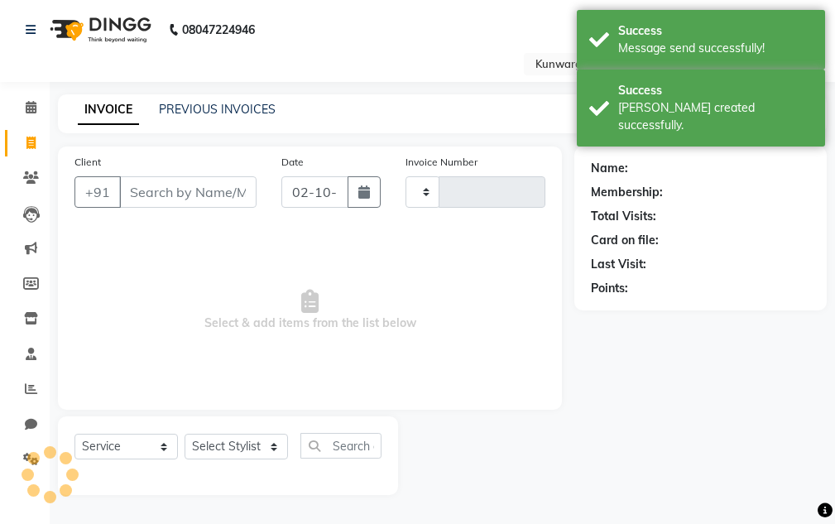
type input "5246"
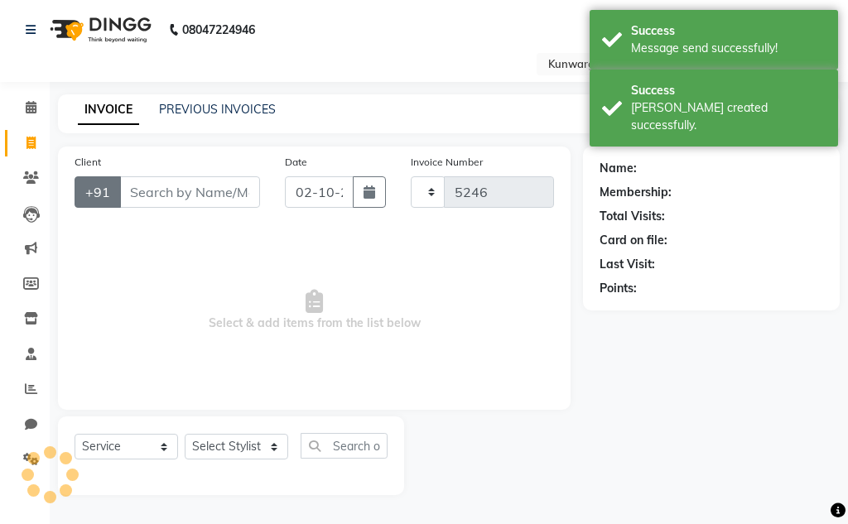
select select "7931"
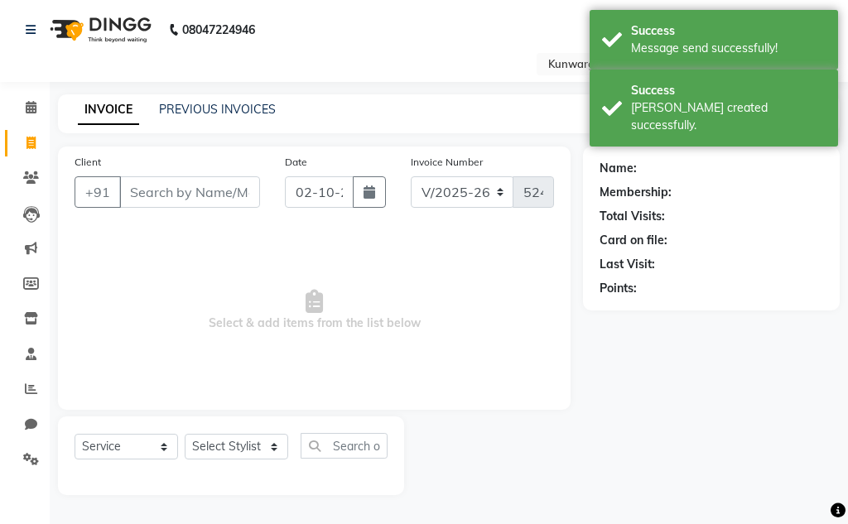
click at [171, 200] on input "Client" at bounding box center [189, 191] width 141 height 31
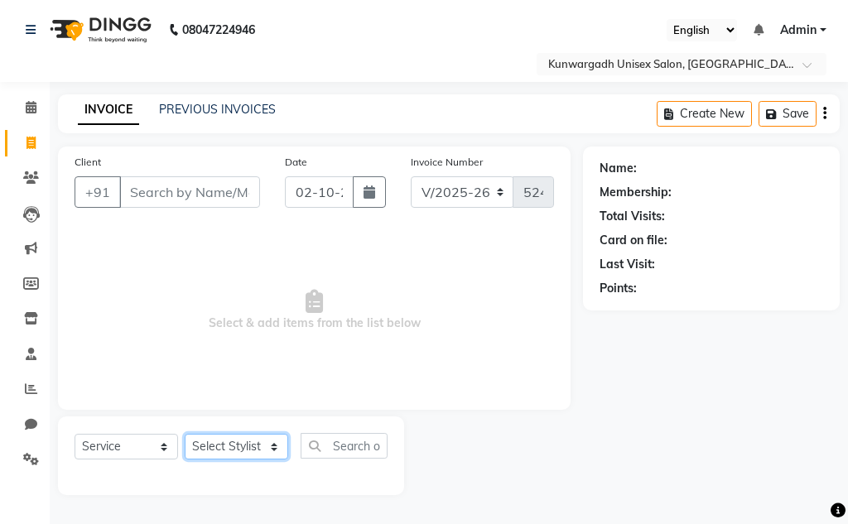
click at [266, 441] on select "Select Stylist Aarti [PERSON_NAME] Sir Chiku [PERSON_NAME] Devdas [PERSON_NAME]…" at bounding box center [236, 447] width 103 height 26
select select "82622"
click at [185, 434] on select "Select Stylist Aarti [PERSON_NAME] Sir Chiku [PERSON_NAME] Devdas [PERSON_NAME]…" at bounding box center [236, 447] width 103 height 26
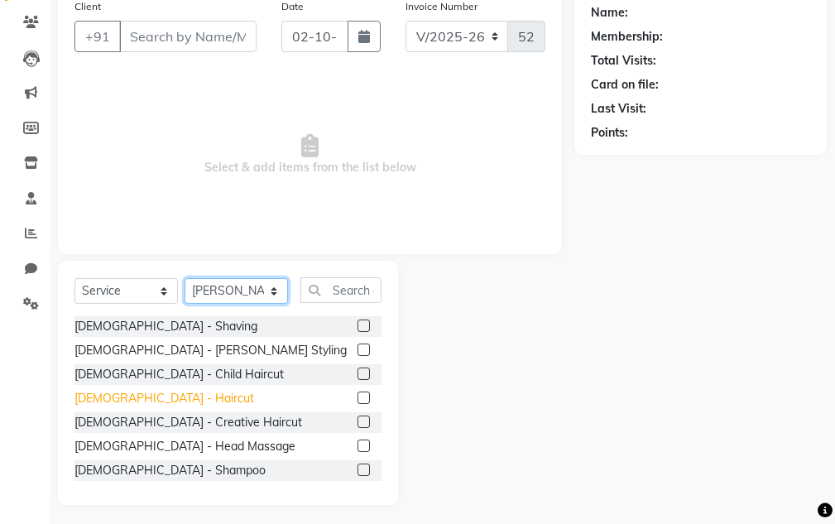
scroll to position [161, 0]
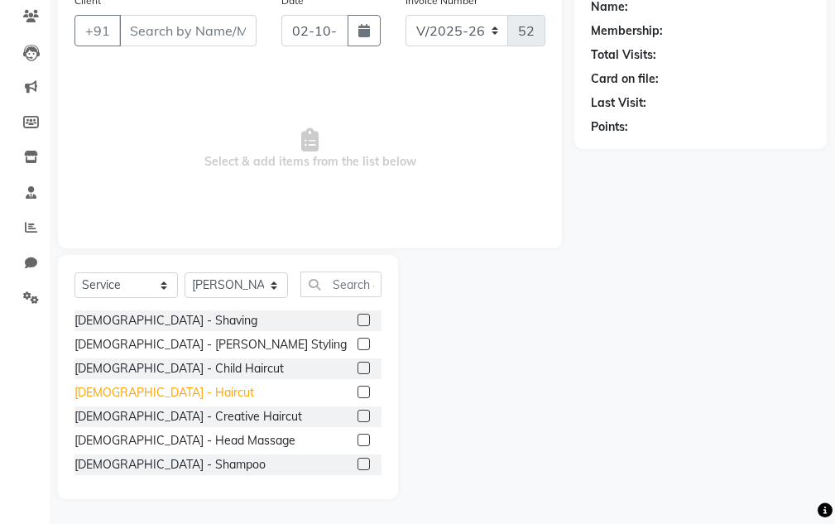
click at [126, 397] on div "[DEMOGRAPHIC_DATA] - Haircut" at bounding box center [165, 392] width 180 height 17
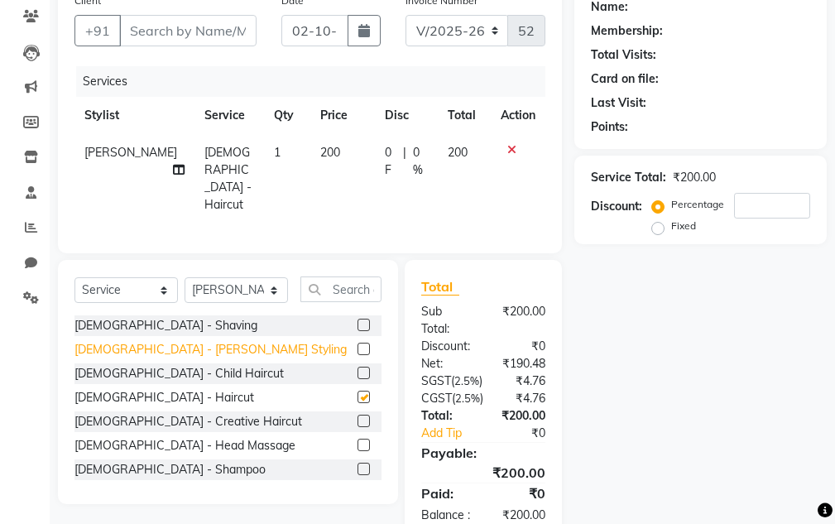
checkbox input "false"
click at [134, 343] on div "[DEMOGRAPHIC_DATA] - [PERSON_NAME] Styling" at bounding box center [211, 349] width 272 height 17
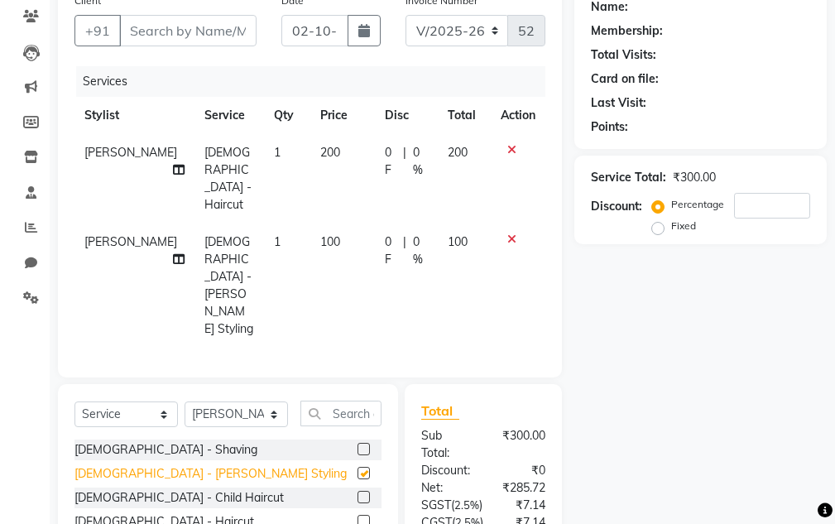
checkbox input "false"
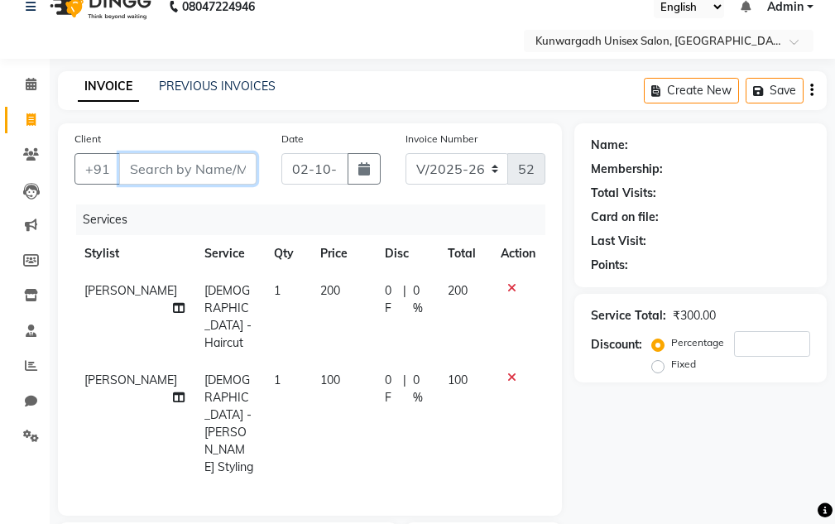
click at [166, 172] on input "Client" at bounding box center [187, 168] width 137 height 31
type input "8"
type input "0"
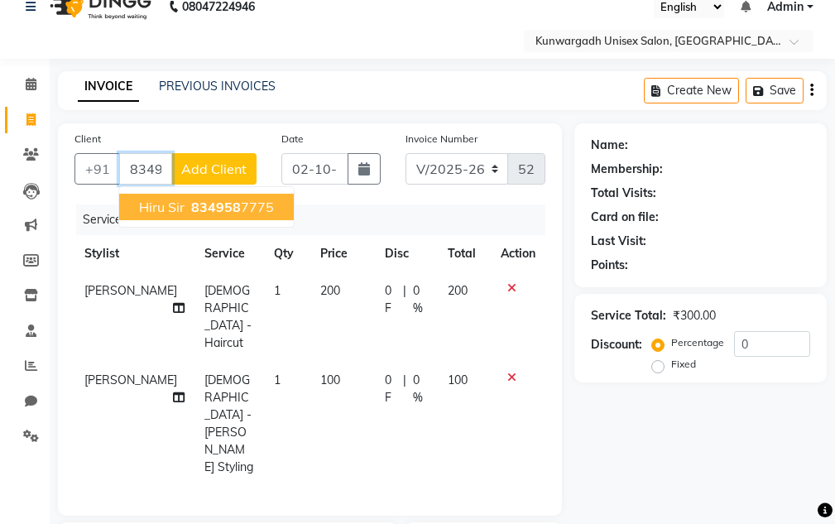
click at [232, 214] on span "834958" at bounding box center [216, 207] width 50 height 17
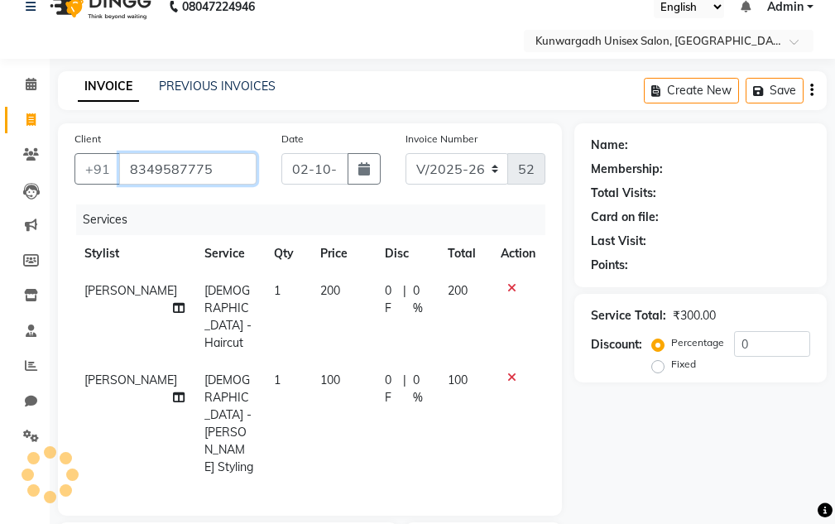
type input "8349587775"
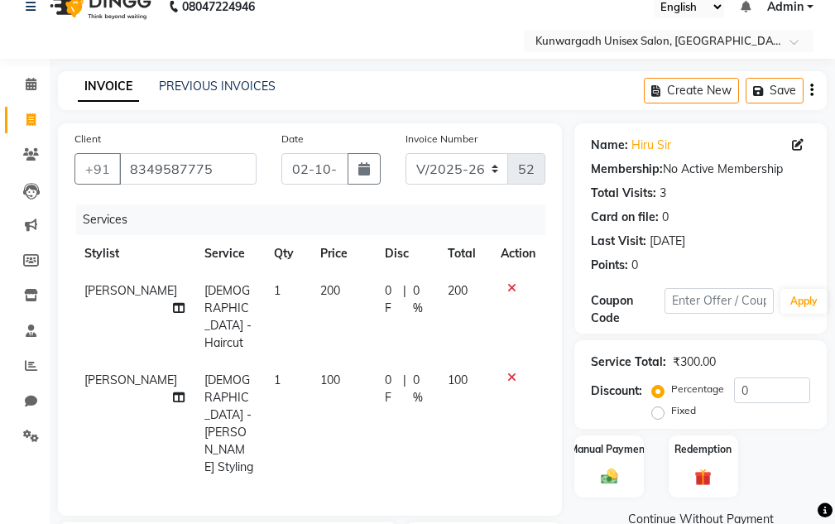
drag, startPoint x: 510, startPoint y: 348, endPoint x: 507, endPoint y: 334, distance: 13.7
click at [510, 372] on icon at bounding box center [512, 378] width 9 height 12
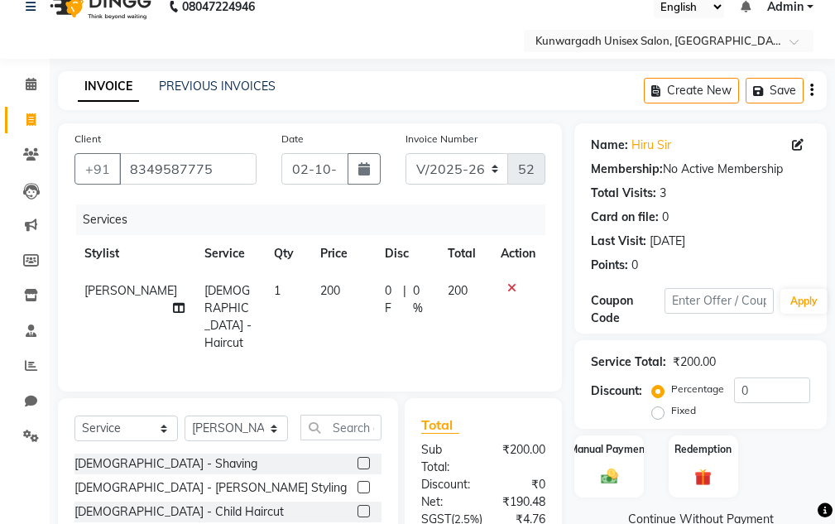
scroll to position [250, 0]
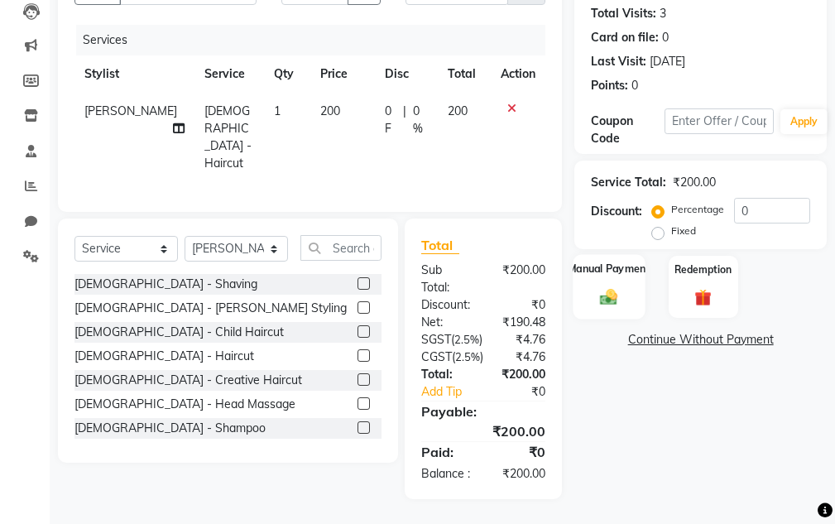
click at [609, 287] on img at bounding box center [609, 297] width 28 height 20
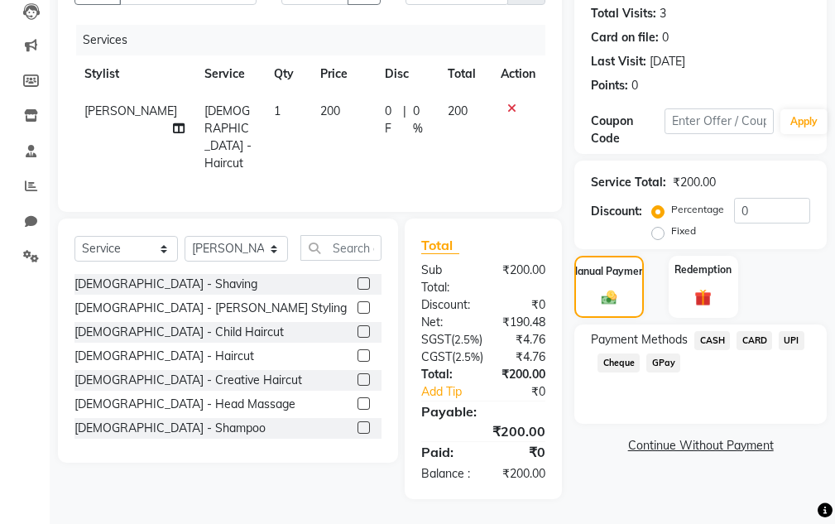
click at [727, 331] on span "CASH" at bounding box center [713, 340] width 36 height 19
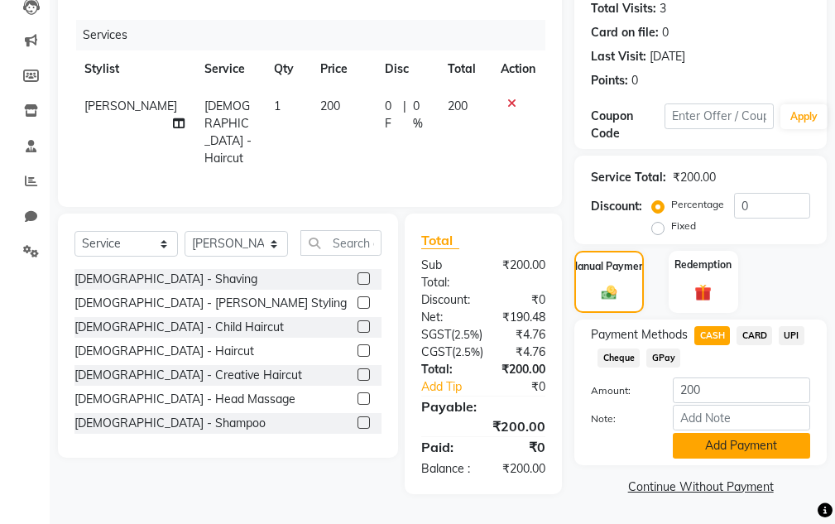
click at [720, 433] on button "Add Payment" at bounding box center [741, 446] width 137 height 26
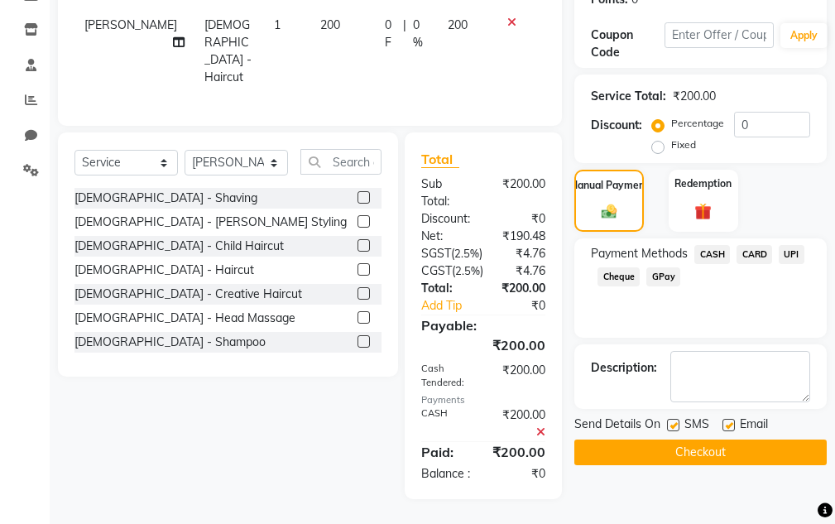
scroll to position [336, 0]
click at [663, 440] on button "Checkout" at bounding box center [701, 453] width 253 height 26
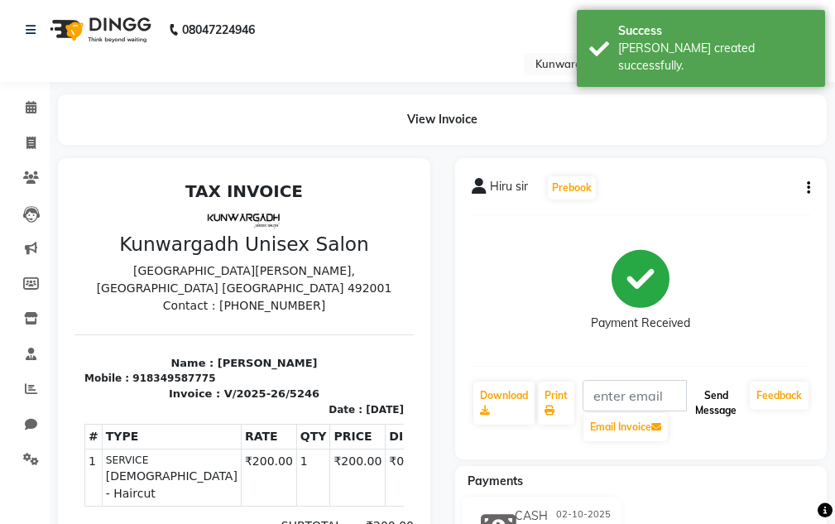
click at [714, 404] on button "Send Message" at bounding box center [716, 403] width 55 height 43
click at [706, 399] on button "Send Message" at bounding box center [716, 403] width 55 height 43
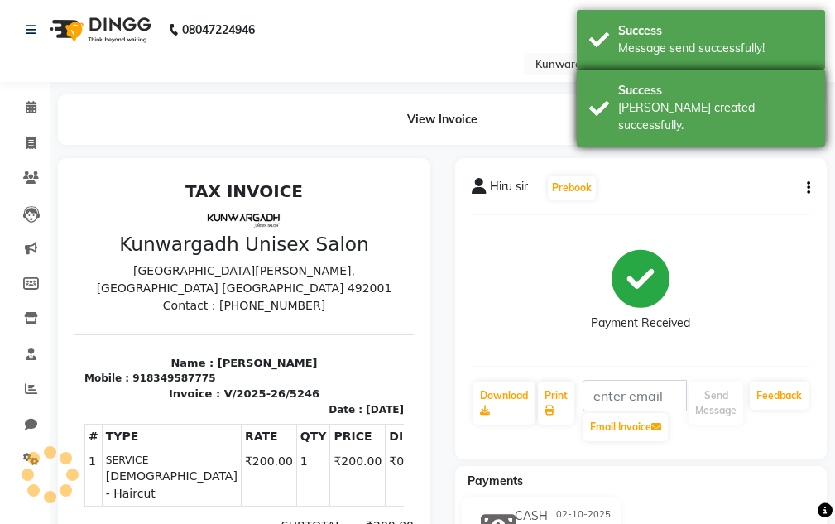
click at [673, 88] on div "Success" at bounding box center [715, 90] width 195 height 17
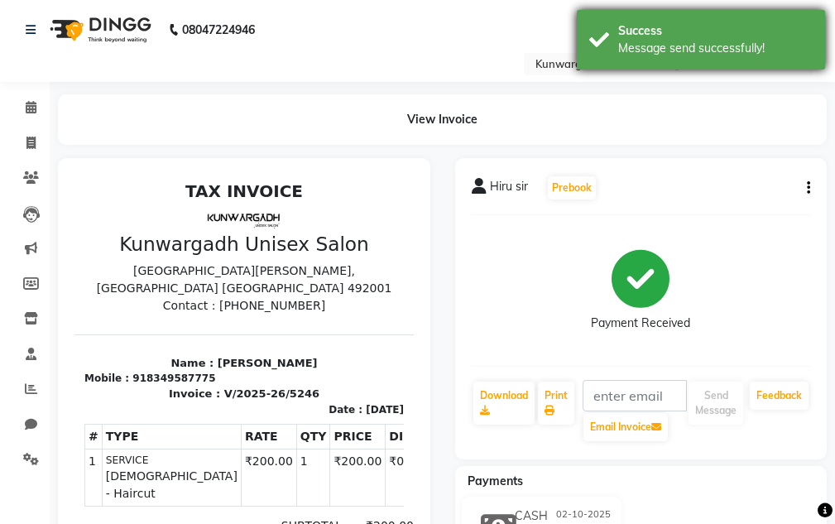
click at [664, 34] on div "Success" at bounding box center [715, 30] width 195 height 17
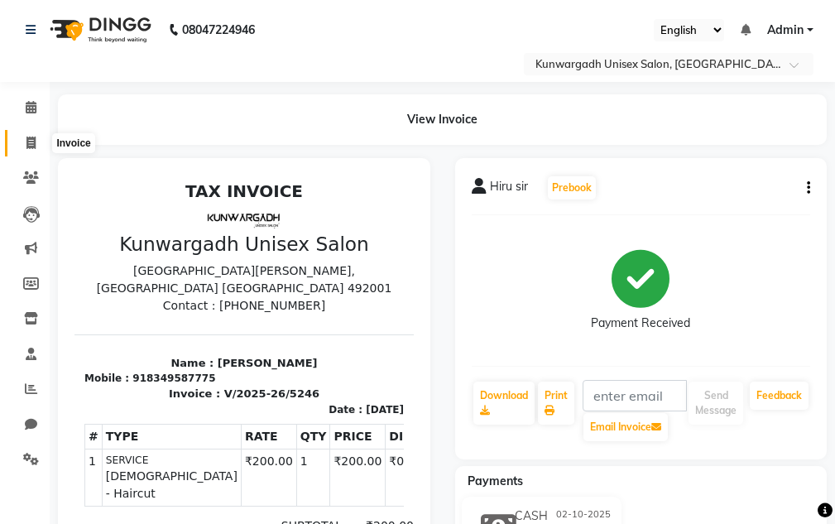
click at [28, 148] on icon at bounding box center [30, 143] width 9 height 12
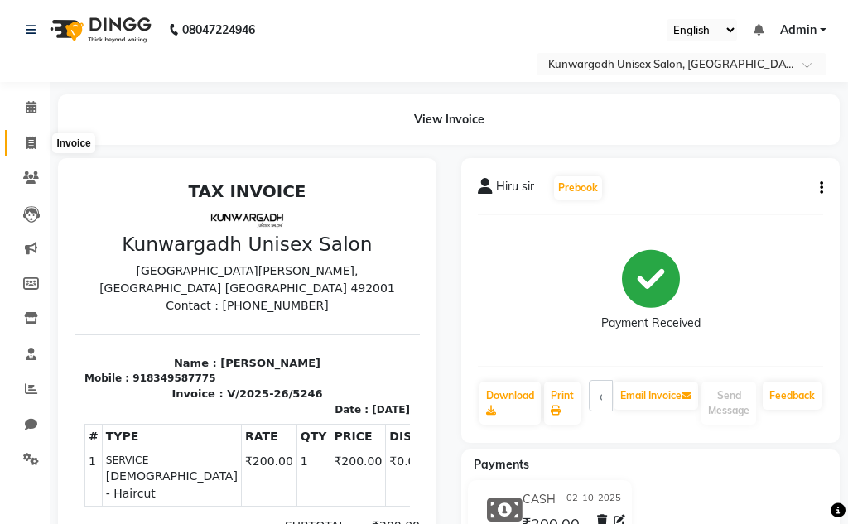
select select "service"
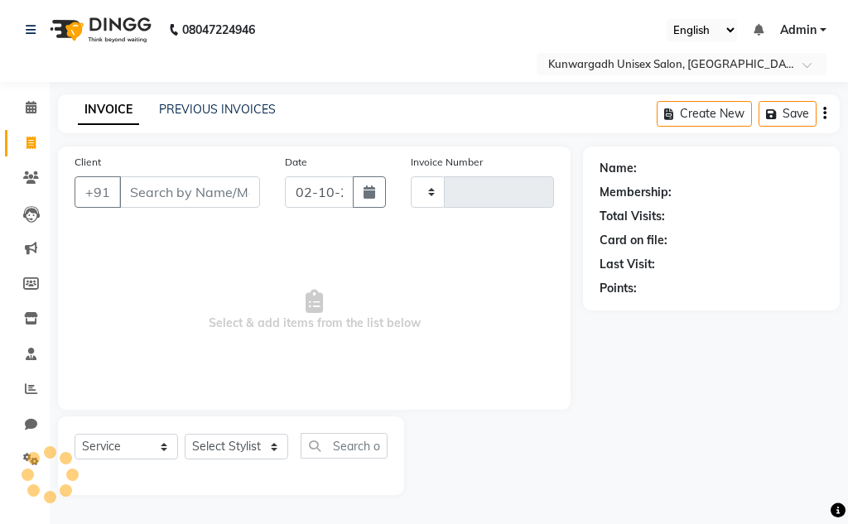
type input "5247"
select select "7931"
click at [22, 152] on link "Invoice" at bounding box center [25, 143] width 40 height 27
select select "service"
select select "7931"
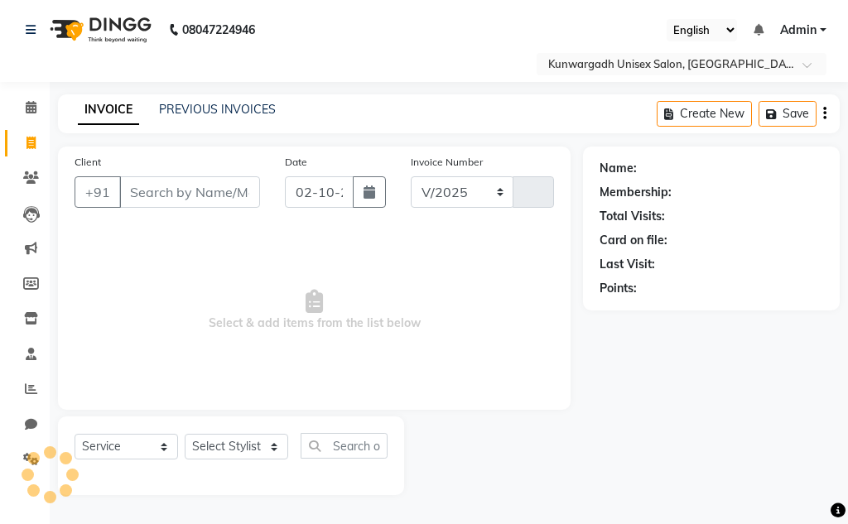
type input "5247"
click at [36, 132] on link "Invoice" at bounding box center [25, 143] width 40 height 27
select select "7931"
select select "service"
drag, startPoint x: 0, startPoint y: 311, endPoint x: 296, endPoint y: 267, distance: 299.7
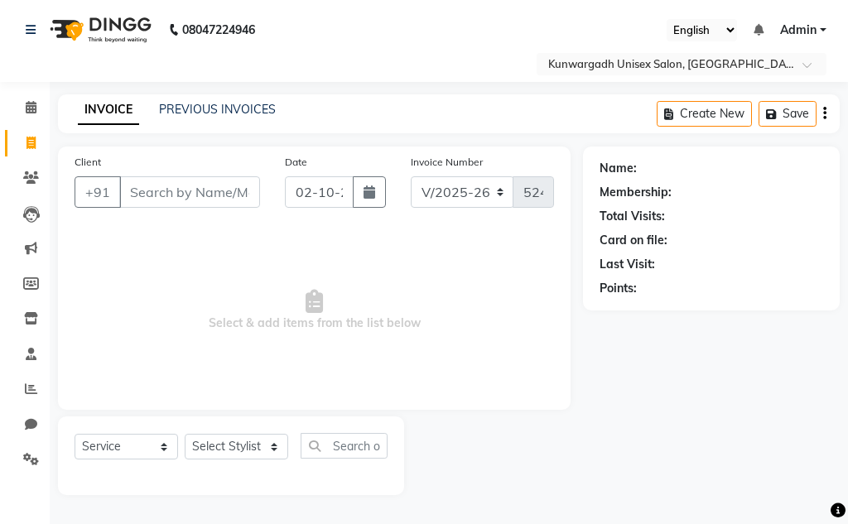
click at [328, 316] on span "Select & add items from the list below" at bounding box center [314, 311] width 479 height 166
click at [187, 204] on input "Client" at bounding box center [189, 191] width 141 height 31
type input "9174894544"
click at [232, 201] on button "Add Client" at bounding box center [217, 191] width 85 height 31
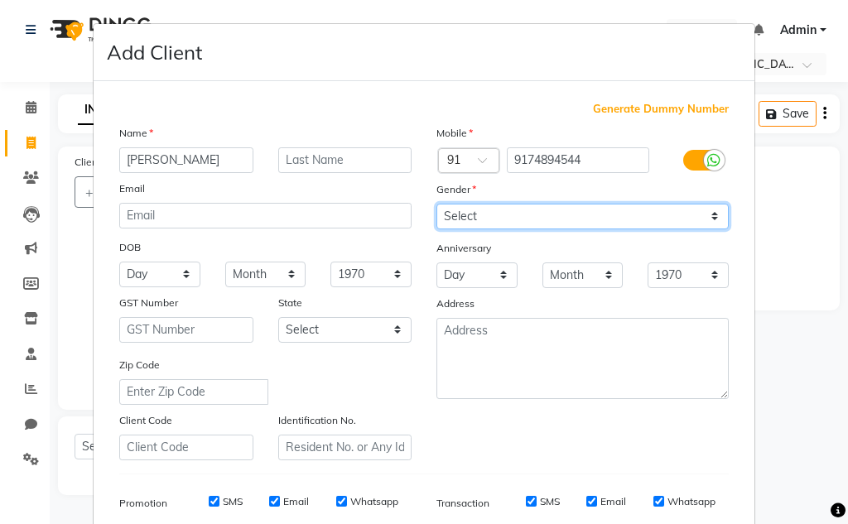
click at [448, 217] on select "Select [DEMOGRAPHIC_DATA] [DEMOGRAPHIC_DATA] Other Prefer Not To Say" at bounding box center [582, 217] width 292 height 26
click at [436, 204] on select "Select [DEMOGRAPHIC_DATA] [DEMOGRAPHIC_DATA] Other Prefer Not To Say" at bounding box center [582, 217] width 292 height 26
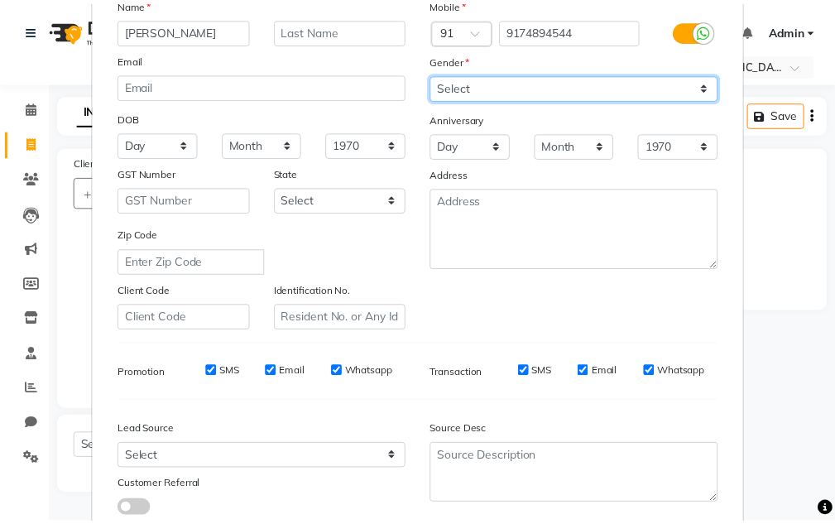
scroll to position [240, 0]
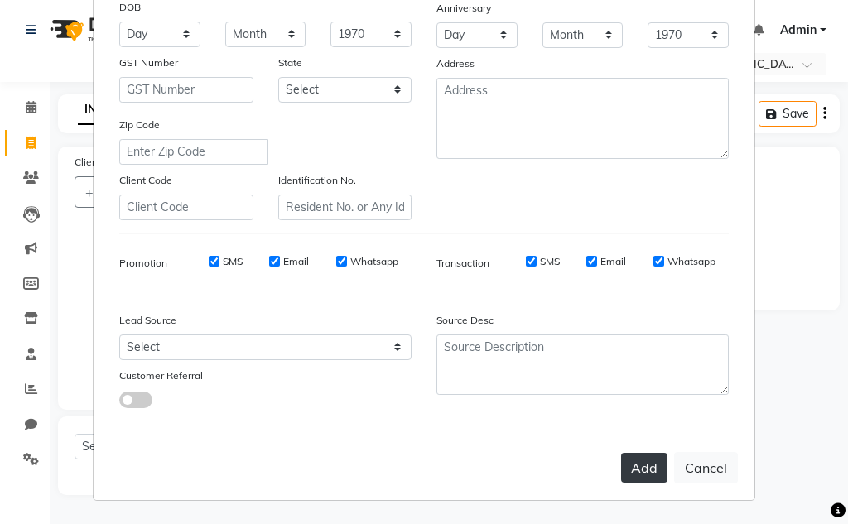
click at [650, 469] on button "Add" at bounding box center [644, 468] width 46 height 30
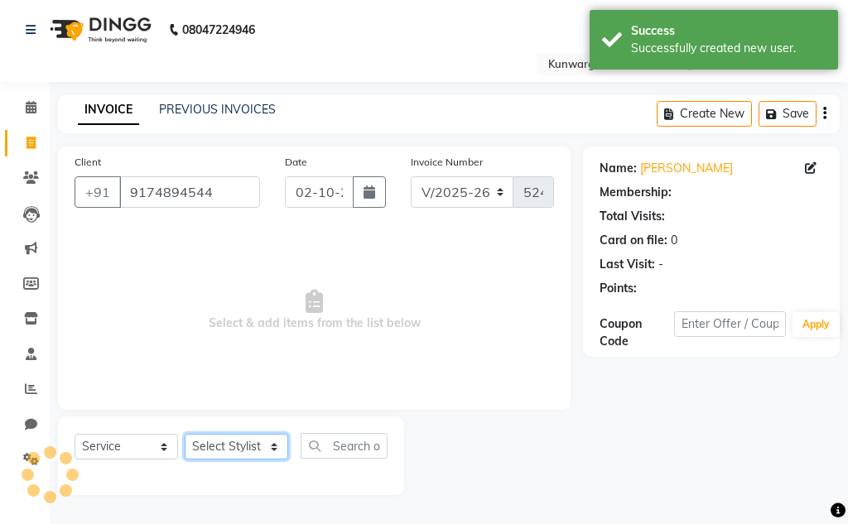
click at [225, 435] on select "Select Stylist Aarti [PERSON_NAME] Sir Chiku [PERSON_NAME] Devdas [PERSON_NAME]…" at bounding box center [236, 447] width 103 height 26
click at [185, 434] on select "Select Stylist Aarti [PERSON_NAME] Sir Chiku [PERSON_NAME] Devdas [PERSON_NAME]…" at bounding box center [236, 447] width 103 height 26
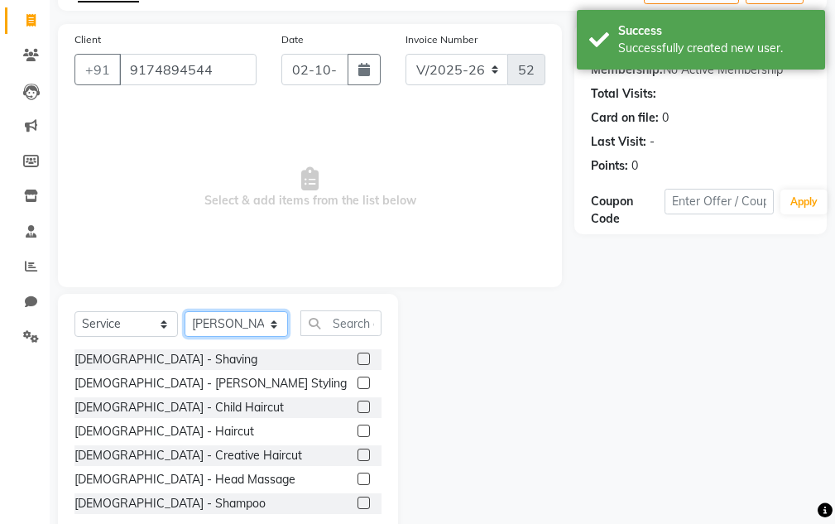
scroll to position [161, 0]
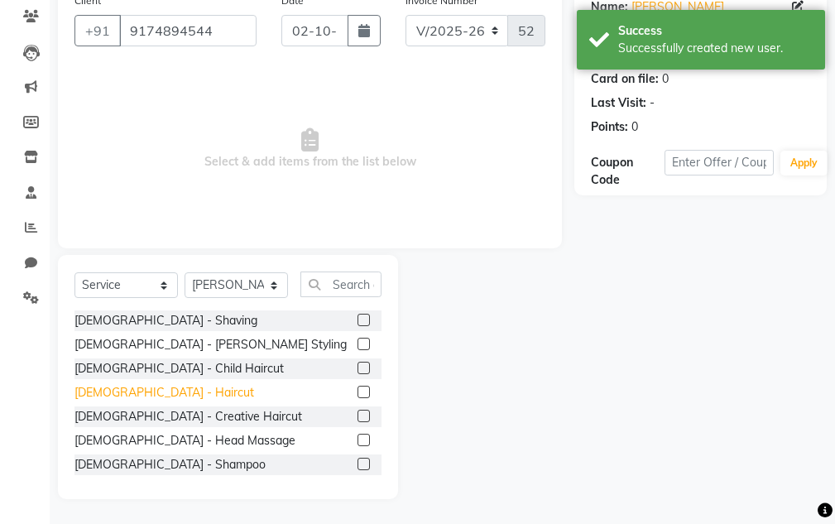
click at [127, 393] on div "[DEMOGRAPHIC_DATA] - Haircut" at bounding box center [165, 392] width 180 height 17
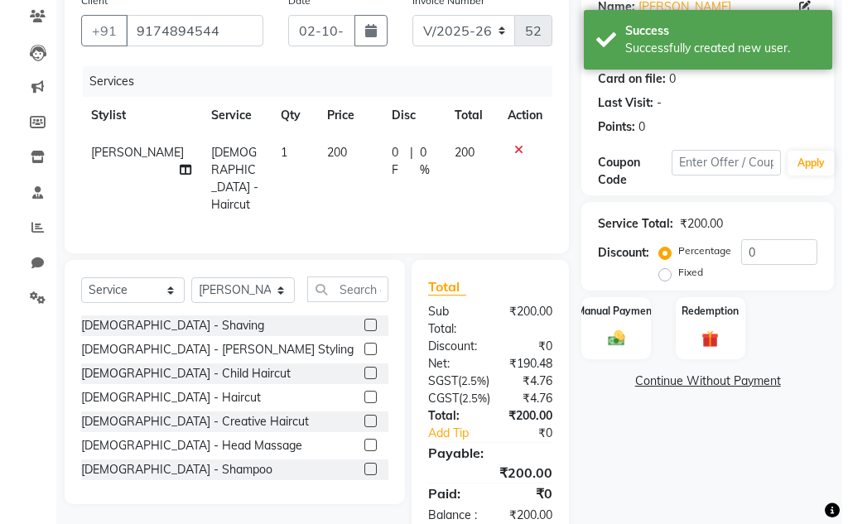
scroll to position [23, 0]
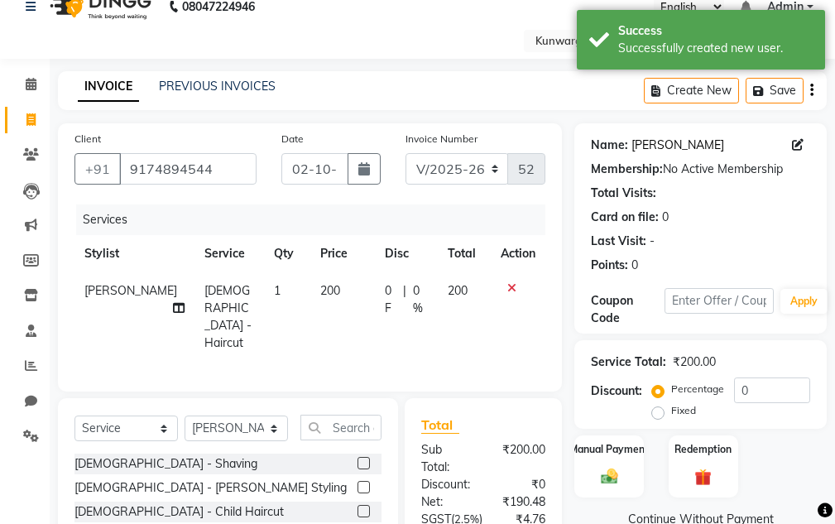
click at [671, 137] on link "[PERSON_NAME]" at bounding box center [678, 145] width 93 height 17
click at [797, 148] on icon at bounding box center [798, 145] width 12 height 12
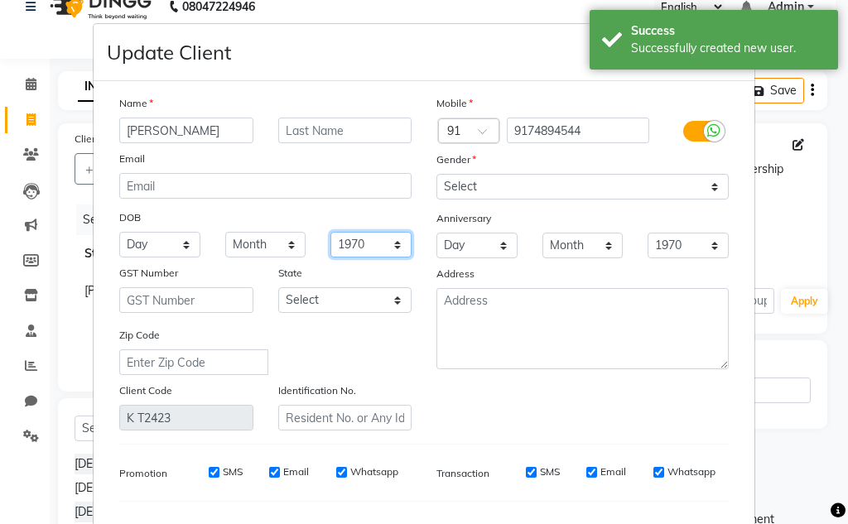
click at [368, 243] on select "1940 1941 1942 1943 1944 1945 1946 1947 1948 1949 1950 1951 1952 1953 1954 1955…" at bounding box center [370, 245] width 81 height 26
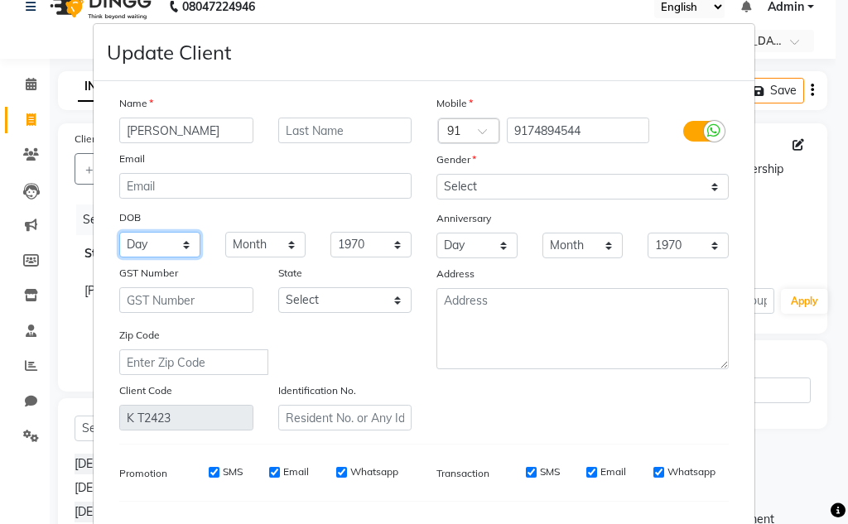
click at [173, 242] on select "Day 01 02 03 04 05 06 07 08 09 10 11 12 13 14 15 16 17 18 19 20 21 22 23 24 25 …" at bounding box center [159, 245] width 81 height 26
click at [119, 232] on select "Day 01 02 03 04 05 06 07 08 09 10 11 12 13 14 15 16 17 18 19 20 21 22 23 24 25 …" at bounding box center [159, 245] width 81 height 26
click at [250, 244] on select "Month January February March April May June July August September October Novem…" at bounding box center [265, 245] width 81 height 26
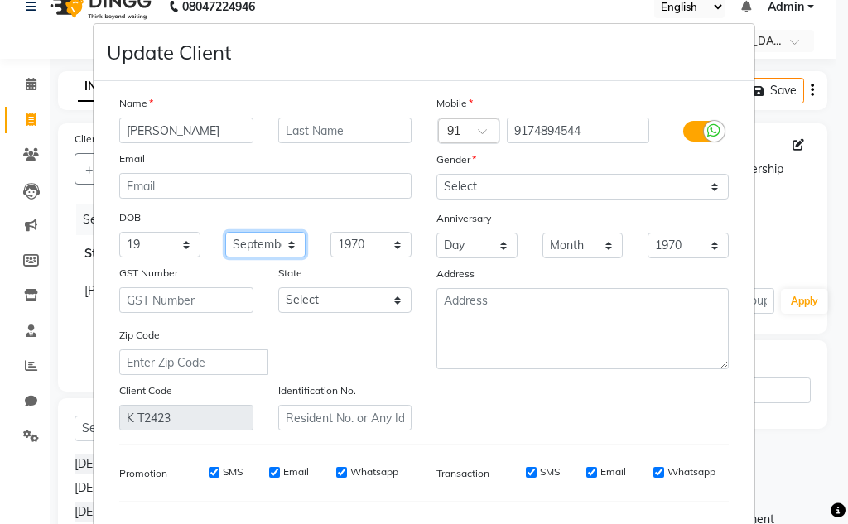
click at [225, 232] on select "Month January February March April May June July August September October Novem…" at bounding box center [265, 245] width 81 height 26
click at [379, 235] on select "1940 1941 1942 1943 1944 1945 1946 1947 1948 1949 1950 1951 1952 1953 1954 1955…" at bounding box center [370, 245] width 81 height 26
click at [330, 232] on select "1940 1941 1942 1943 1944 1945 1946 1947 1948 1949 1950 1951 1952 1953 1954 1955…" at bounding box center [370, 245] width 81 height 26
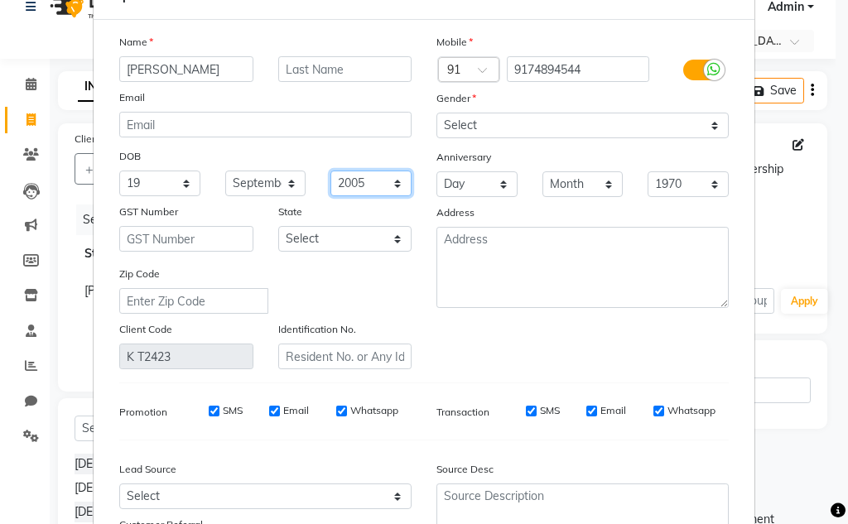
scroll to position [210, 0]
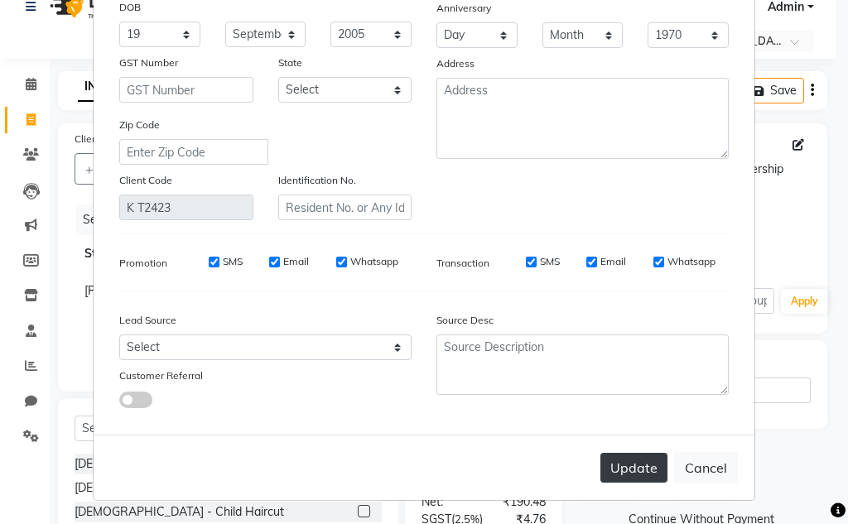
click at [647, 472] on button "Update" at bounding box center [633, 468] width 67 height 30
click at [610, 448] on div "Update Cancel" at bounding box center [424, 467] width 661 height 65
click at [613, 455] on button "Update" at bounding box center [633, 468] width 67 height 30
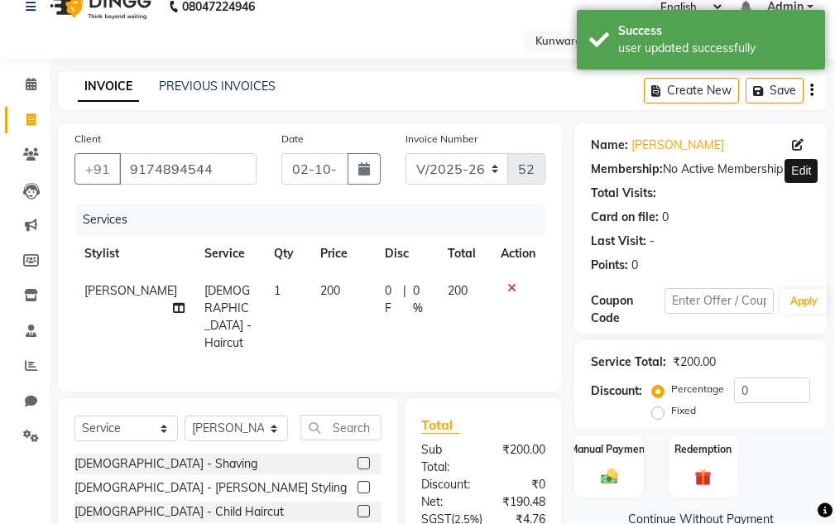
scroll to position [250, 0]
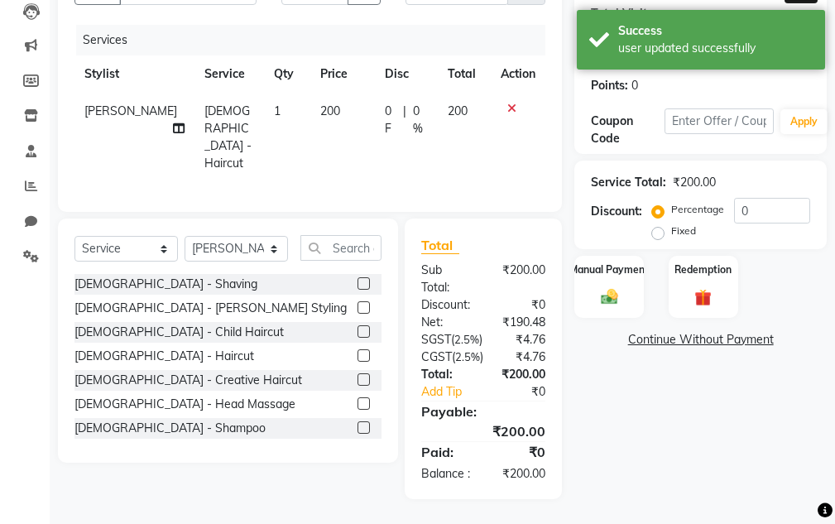
click at [574, 256] on div "Manual Payment Redemption" at bounding box center [700, 287] width 277 height 62
drag, startPoint x: 576, startPoint y: 236, endPoint x: 635, endPoint y: 265, distance: 65.5
click at [577, 254] on div "Manual Payment" at bounding box center [610, 286] width 72 height 65
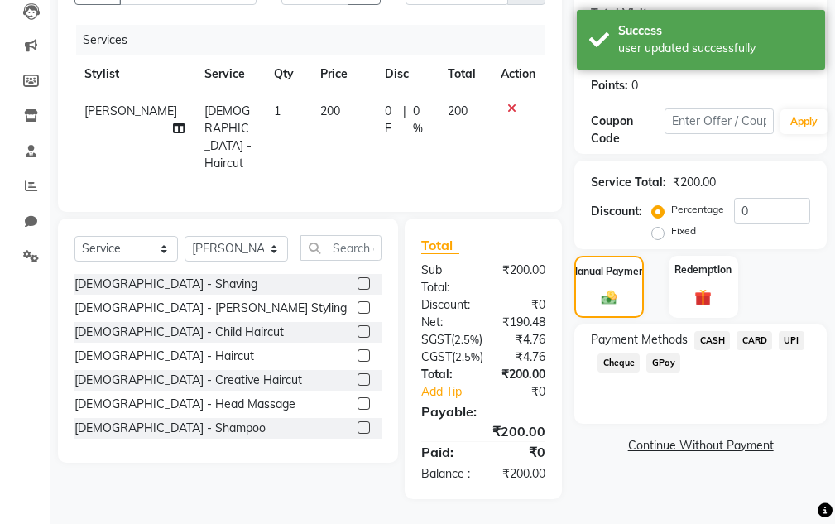
click at [700, 325] on div "Payment Methods CASH CARD UPI Cheque GPay" at bounding box center [701, 374] width 253 height 99
drag, startPoint x: 700, startPoint y: 286, endPoint x: 706, endPoint y: 303, distance: 17.8
click at [700, 331] on span "CASH" at bounding box center [713, 340] width 36 height 19
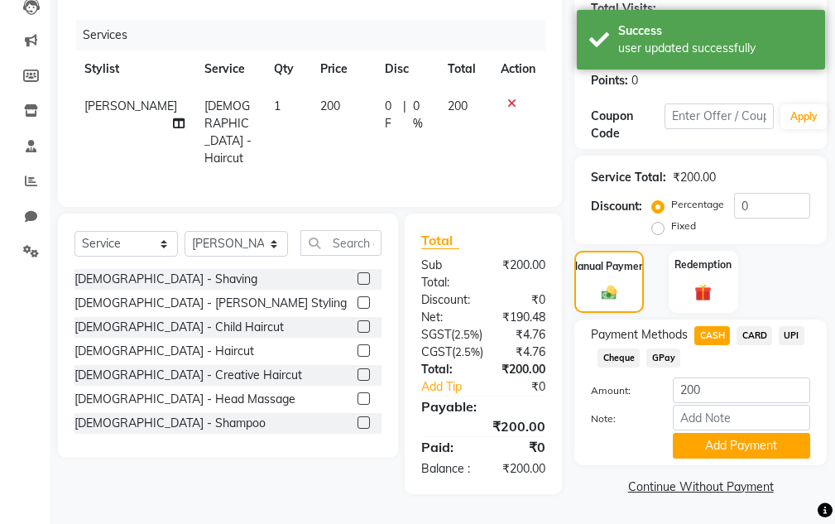
click at [788, 326] on span "UPI" at bounding box center [792, 335] width 26 height 19
drag, startPoint x: 724, startPoint y: 399, endPoint x: 680, endPoint y: 378, distance: 48.5
click at [719, 433] on button "Add Payment" at bounding box center [741, 446] width 137 height 26
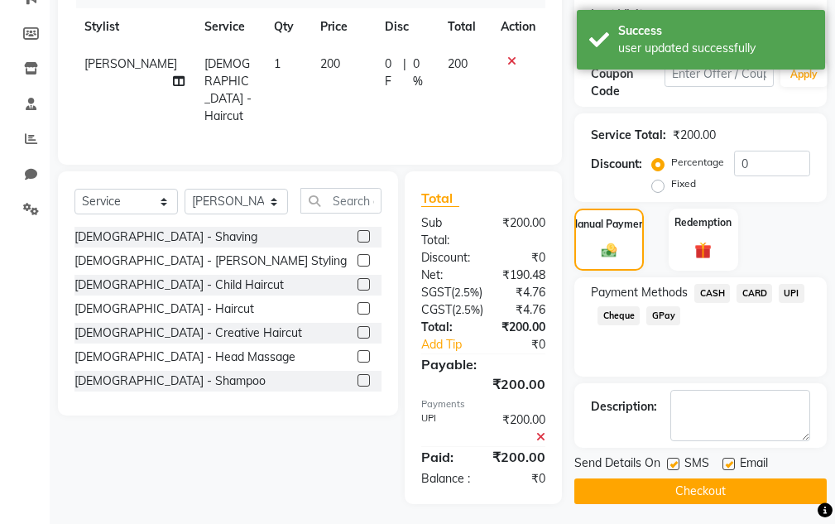
scroll to position [302, 0]
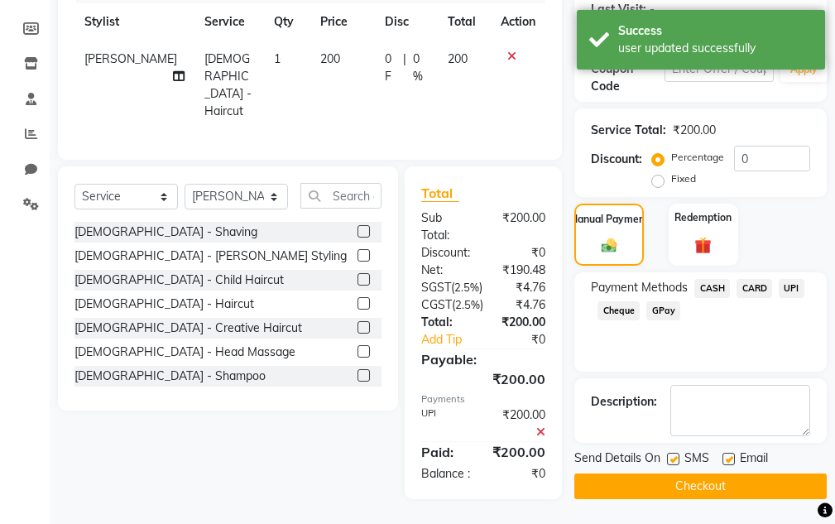
click at [668, 474] on button "Checkout" at bounding box center [701, 487] width 253 height 26
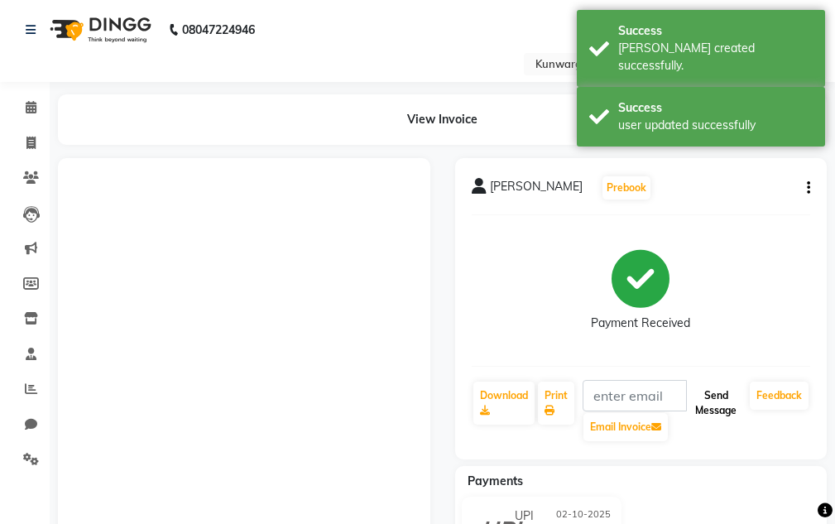
click at [712, 407] on button "Send Message" at bounding box center [716, 403] width 55 height 43
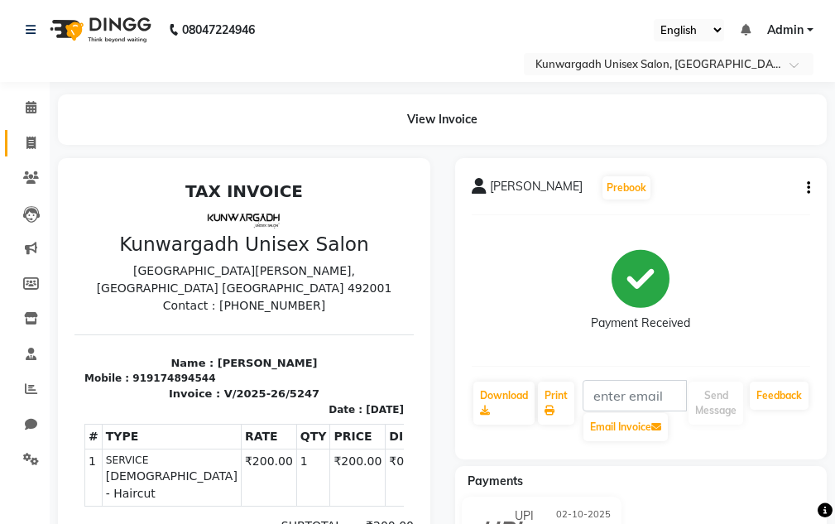
click at [8, 138] on link "Invoice" at bounding box center [25, 143] width 40 height 27
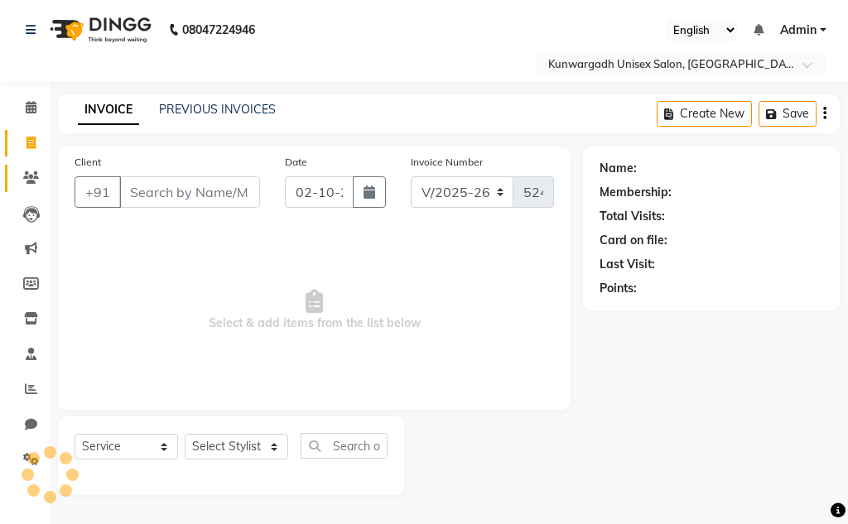
click at [16, 173] on link "Clients" at bounding box center [25, 178] width 40 height 27
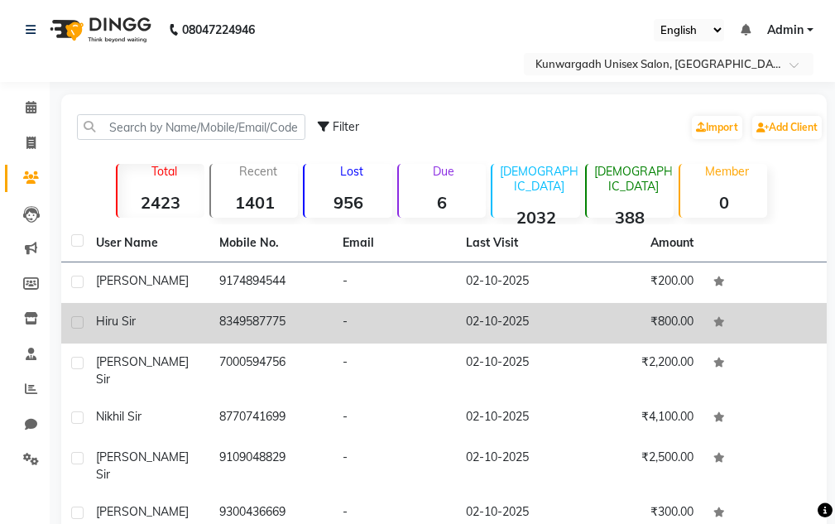
drag, startPoint x: 220, startPoint y: 334, endPoint x: 308, endPoint y: 337, distance: 87.8
click at [308, 337] on td "8349587775" at bounding box center [270, 323] width 123 height 41
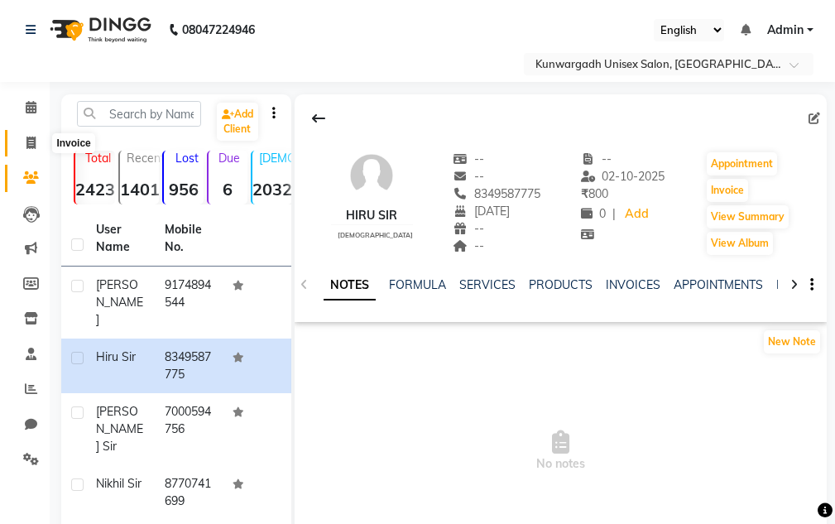
click at [20, 140] on span at bounding box center [31, 143] width 29 height 19
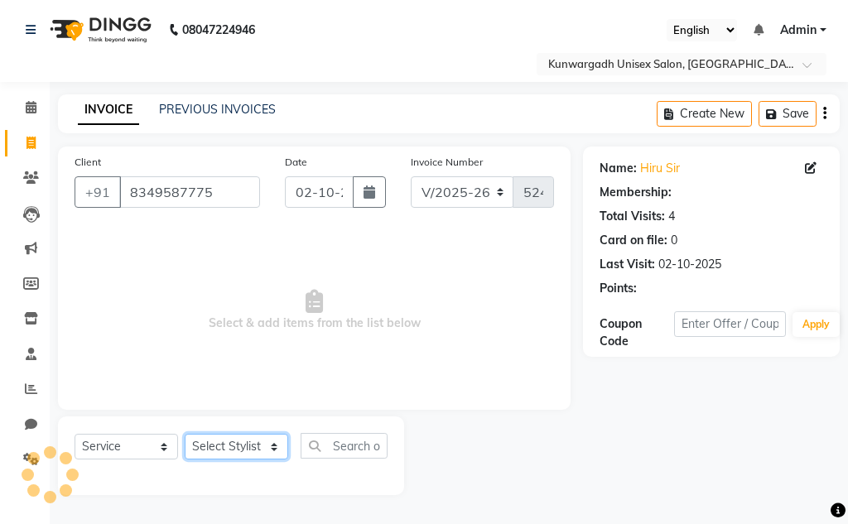
click at [238, 439] on select "Select Stylist" at bounding box center [236, 447] width 103 height 26
click at [185, 434] on select "Select Stylist Aarti [PERSON_NAME] Sir Chiku [PERSON_NAME] Devdas [PERSON_NAME]…" at bounding box center [236, 447] width 103 height 26
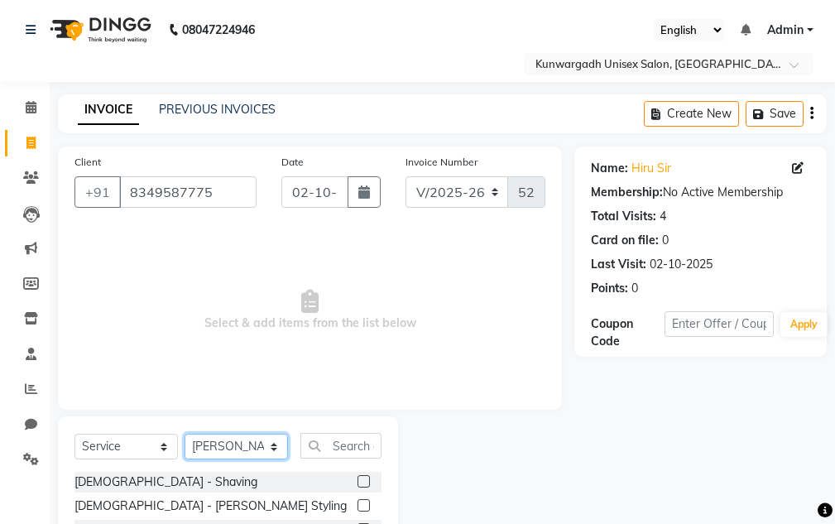
scroll to position [161, 0]
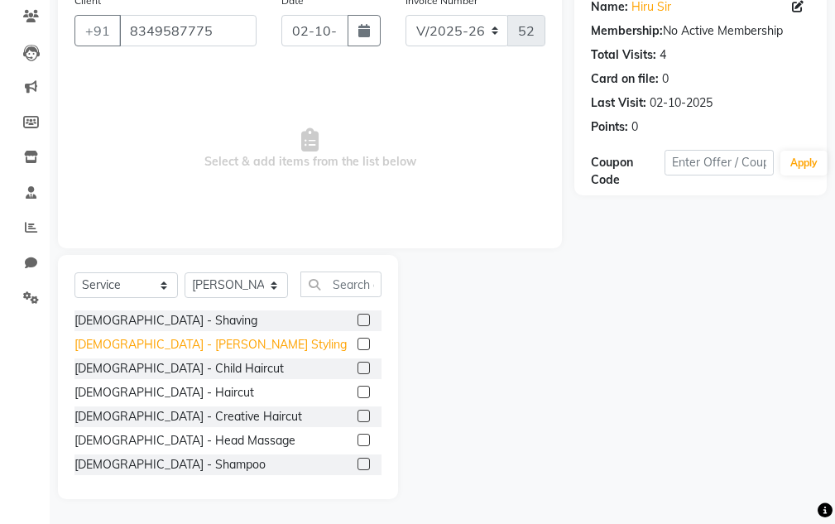
click at [153, 349] on div "[DEMOGRAPHIC_DATA] - [PERSON_NAME] Styling" at bounding box center [211, 344] width 272 height 17
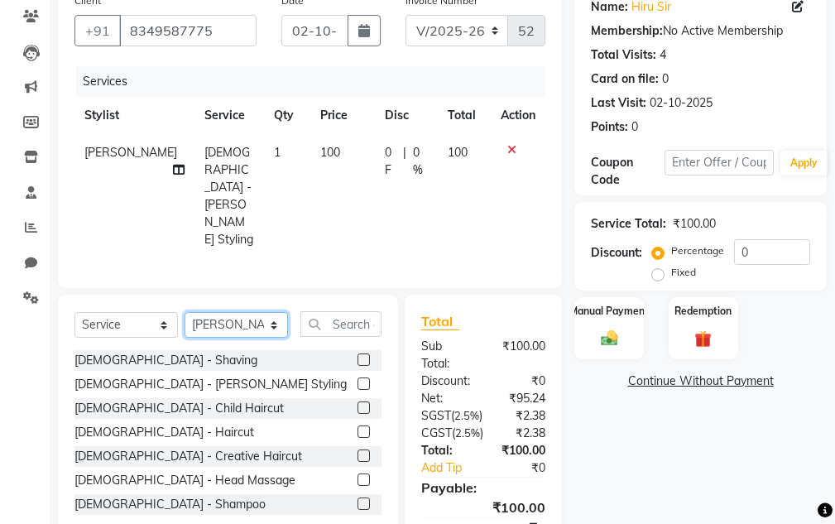
click at [213, 312] on select "Select Stylist Aarti [PERSON_NAME] Sir Chiku [PERSON_NAME] Devdas [PERSON_NAME]…" at bounding box center [236, 325] width 103 height 26
click at [185, 312] on select "Select Stylist Aarti [PERSON_NAME] Sir Chiku [PERSON_NAME] Devdas [PERSON_NAME]…" at bounding box center [236, 325] width 103 height 26
click at [134, 424] on div "[DEMOGRAPHIC_DATA] - Haircut" at bounding box center [165, 432] width 180 height 17
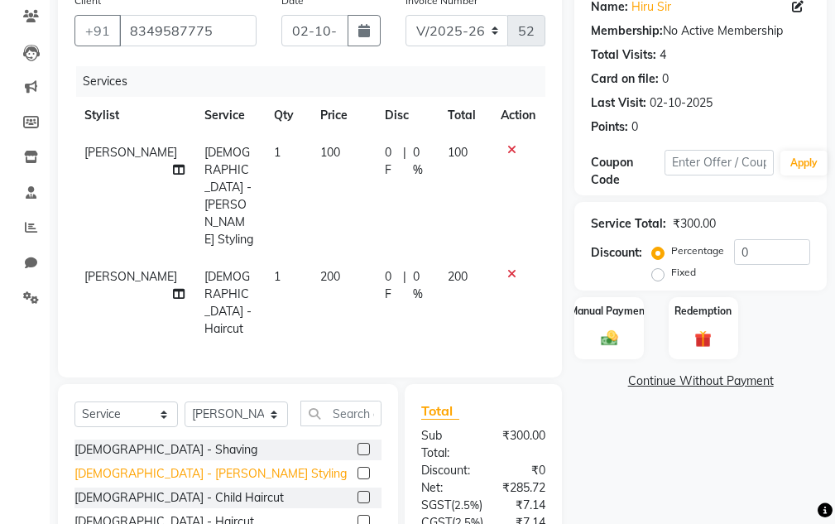
click at [138, 465] on div "[DEMOGRAPHIC_DATA] - [PERSON_NAME] Styling" at bounding box center [211, 473] width 272 height 17
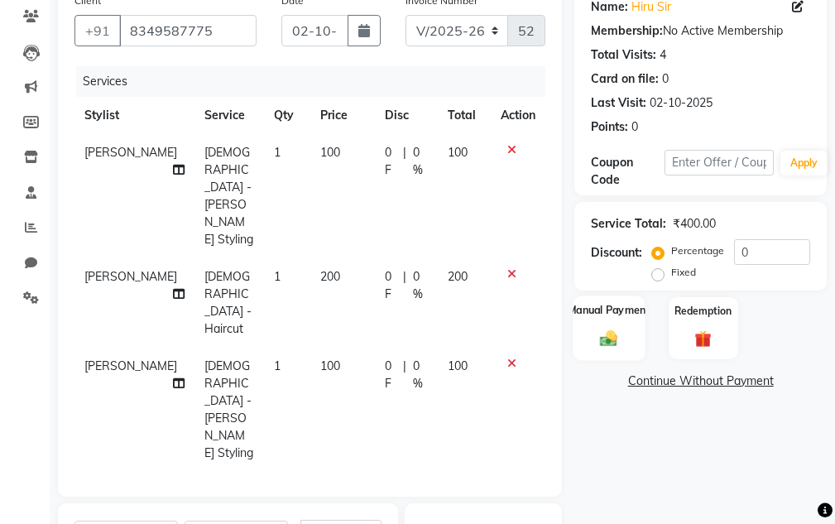
click at [589, 321] on div "Manual Payment" at bounding box center [610, 328] width 72 height 65
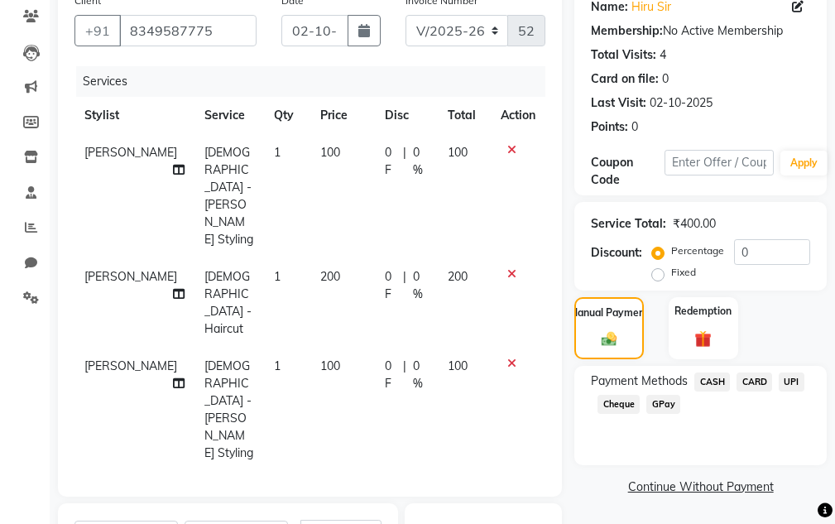
click at [720, 389] on div "CASH" at bounding box center [709, 384] width 42 height 22
click at [720, 389] on span "CASH" at bounding box center [713, 382] width 36 height 19
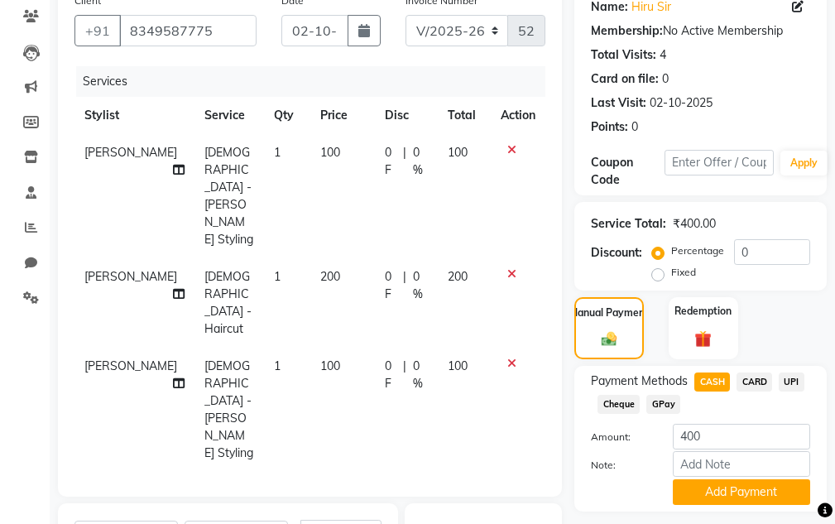
scroll to position [377, 0]
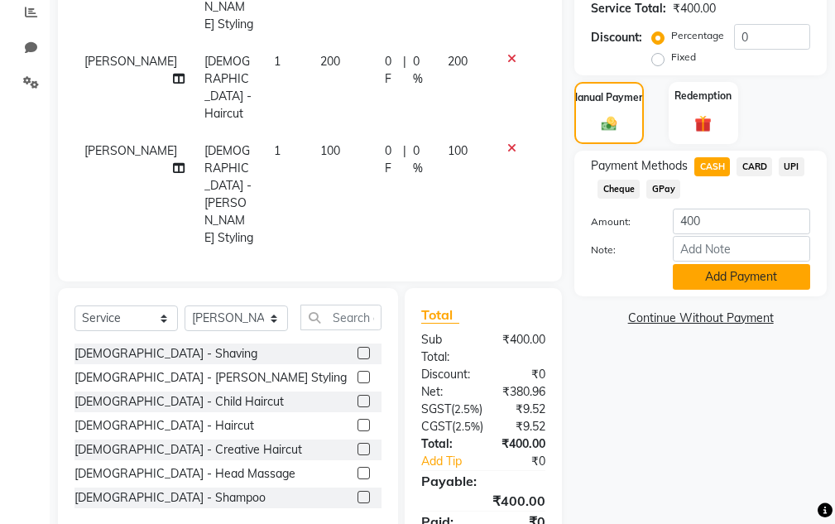
click at [719, 277] on button "Add Payment" at bounding box center [741, 277] width 137 height 26
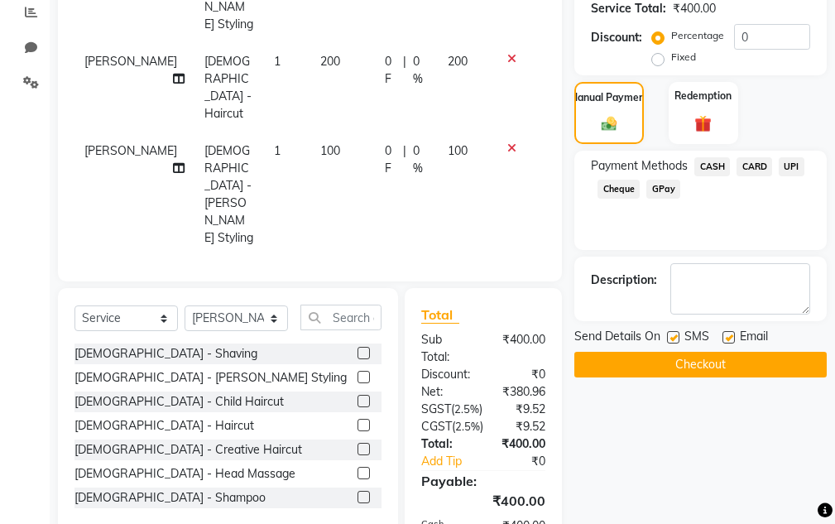
click at [712, 349] on div "Send Details On SMS Email Checkout" at bounding box center [701, 353] width 253 height 50
click at [707, 364] on button "Checkout" at bounding box center [701, 365] width 253 height 26
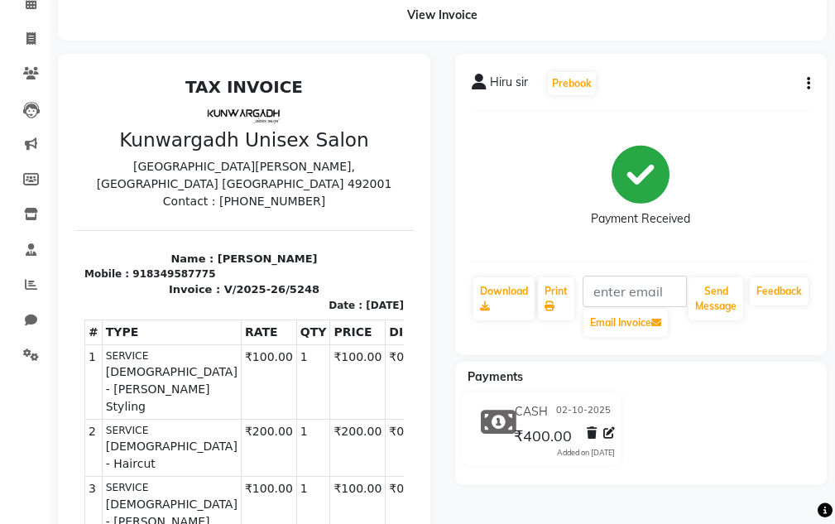
scroll to position [138, 0]
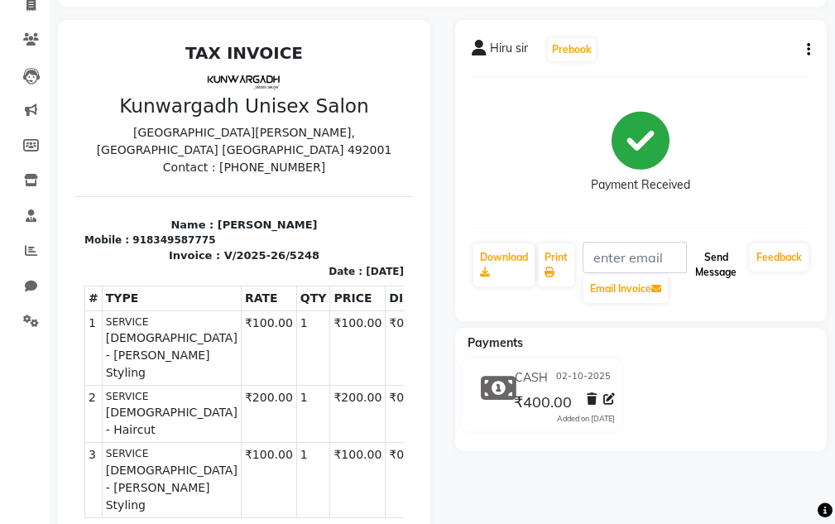
click at [709, 253] on button "Send Message" at bounding box center [716, 264] width 55 height 43
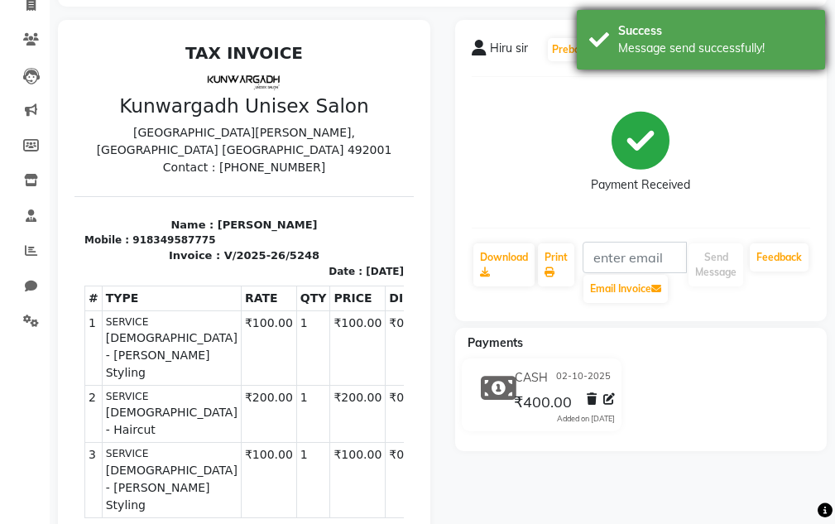
click at [719, 42] on div "Message send successfully!" at bounding box center [715, 48] width 195 height 17
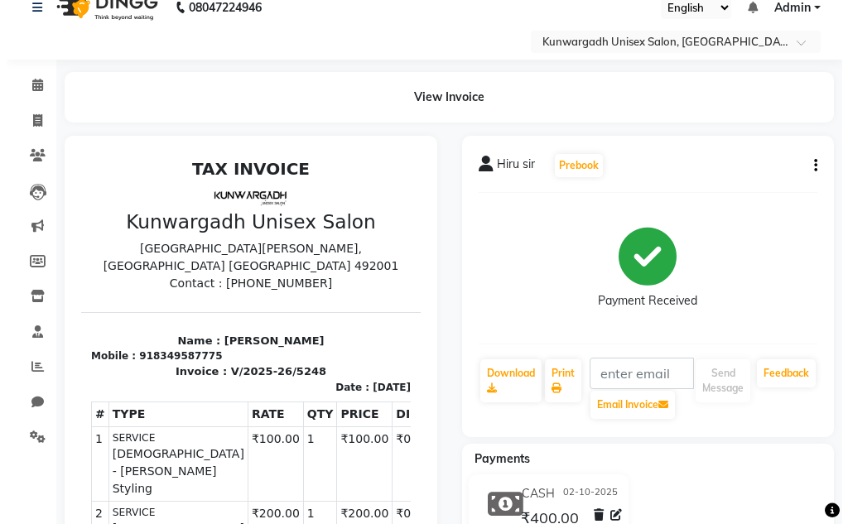
scroll to position [0, 0]
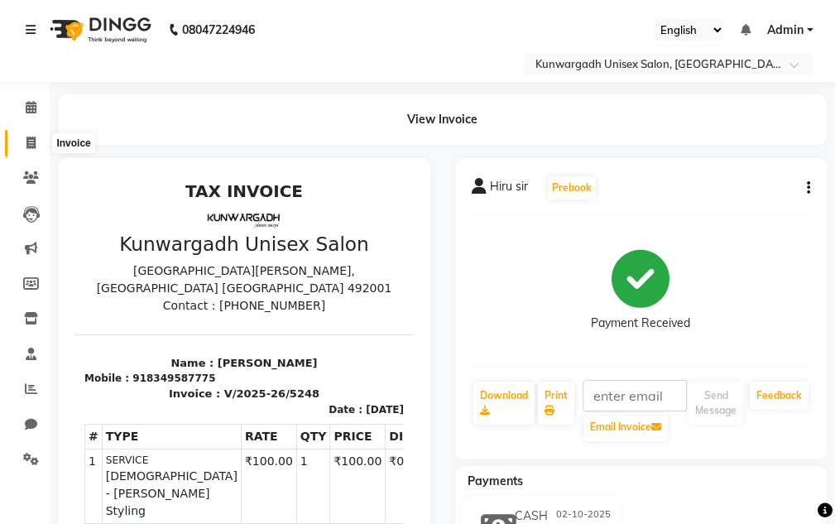
click at [27, 144] on icon at bounding box center [30, 143] width 9 height 12
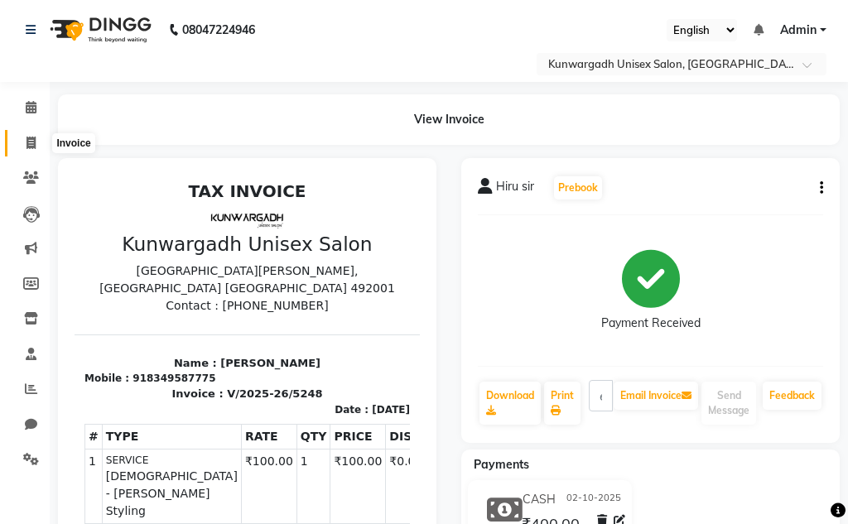
click at [29, 144] on icon at bounding box center [30, 143] width 9 height 12
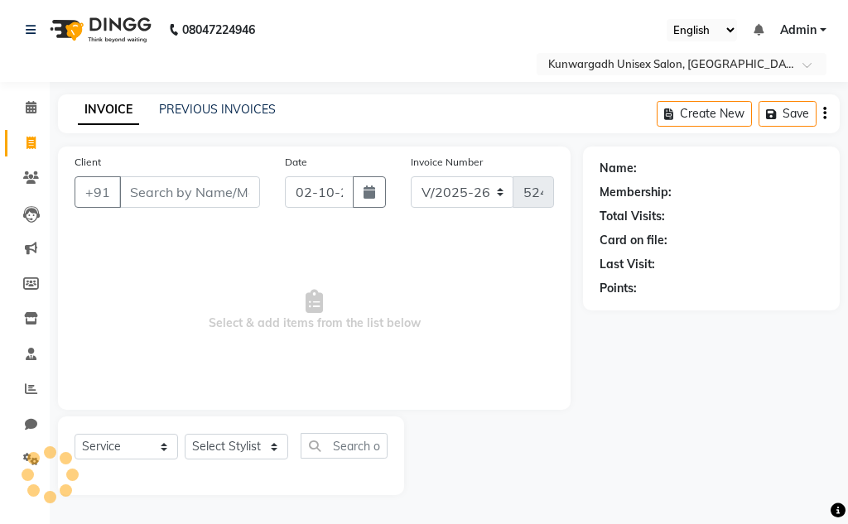
drag, startPoint x: 164, startPoint y: 198, endPoint x: 173, endPoint y: 190, distance: 12.3
click at [166, 197] on input "Client" at bounding box center [189, 191] width 141 height 31
click at [167, 182] on input "Client" at bounding box center [189, 191] width 141 height 31
click at [188, 187] on input "Client" at bounding box center [189, 191] width 141 height 31
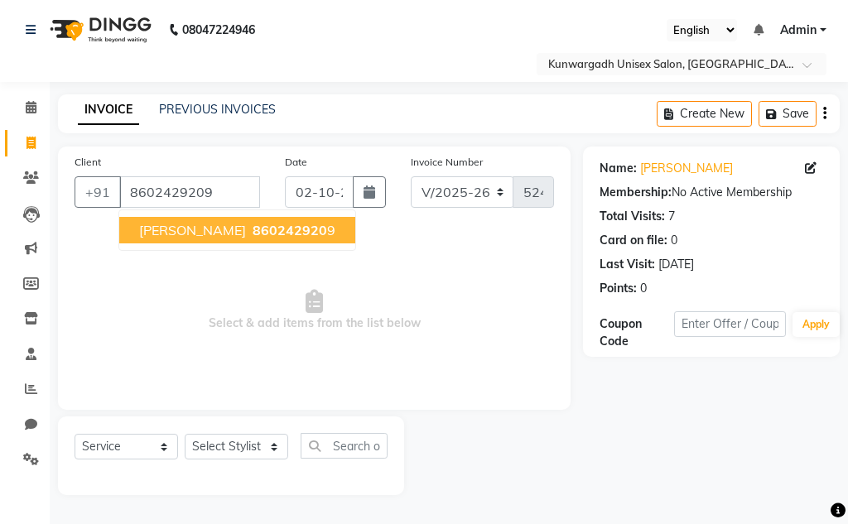
click at [161, 229] on span "[PERSON_NAME]" at bounding box center [192, 230] width 107 height 17
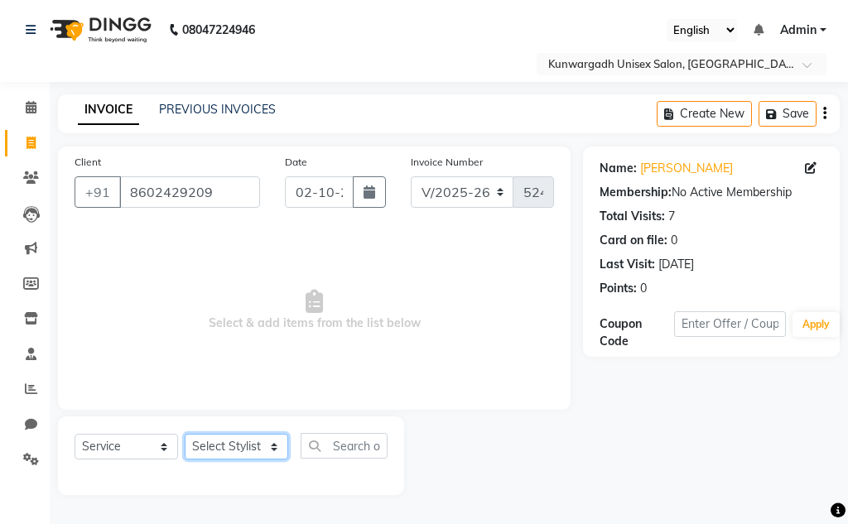
drag, startPoint x: 219, startPoint y: 447, endPoint x: 319, endPoint y: 278, distance: 196.4
click at [219, 446] on select "Select Stylist Aarti [PERSON_NAME] Sir Chiku [PERSON_NAME] Devdas [PERSON_NAME]…" at bounding box center [236, 447] width 103 height 26
click at [215, 446] on select "Select Stylist Aarti [PERSON_NAME] Sir Chiku [PERSON_NAME] Devdas [PERSON_NAME]…" at bounding box center [236, 447] width 103 height 26
click at [185, 434] on select "Select Stylist Aarti [PERSON_NAME] Sir Chiku [PERSON_NAME] Devdas [PERSON_NAME]…" at bounding box center [236, 447] width 103 height 26
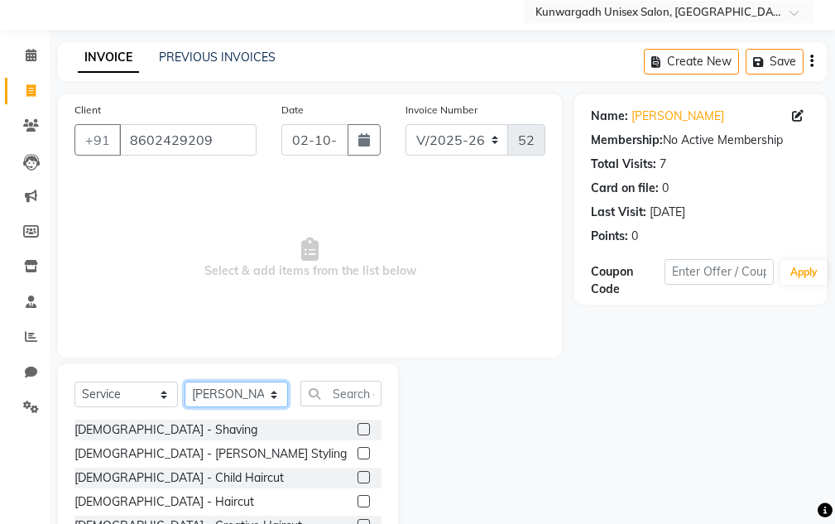
scroll to position [161, 0]
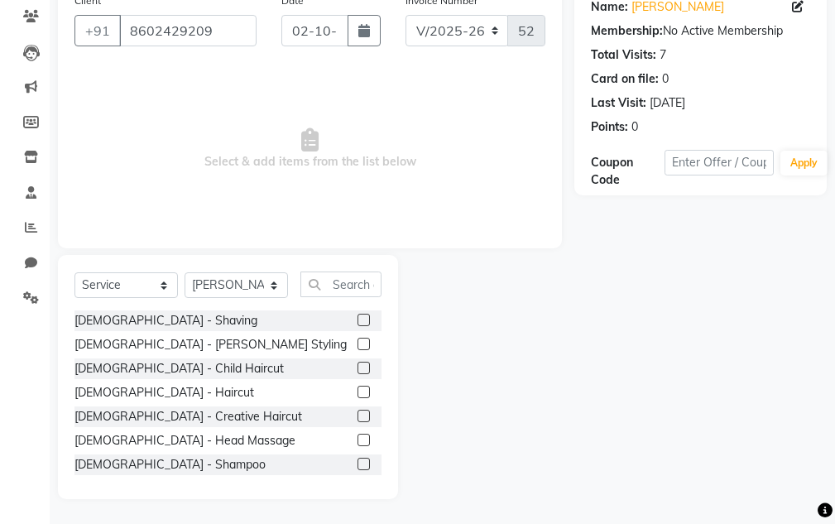
click at [358, 343] on label at bounding box center [364, 344] width 12 height 12
click at [358, 343] on input "checkbox" at bounding box center [363, 344] width 11 height 11
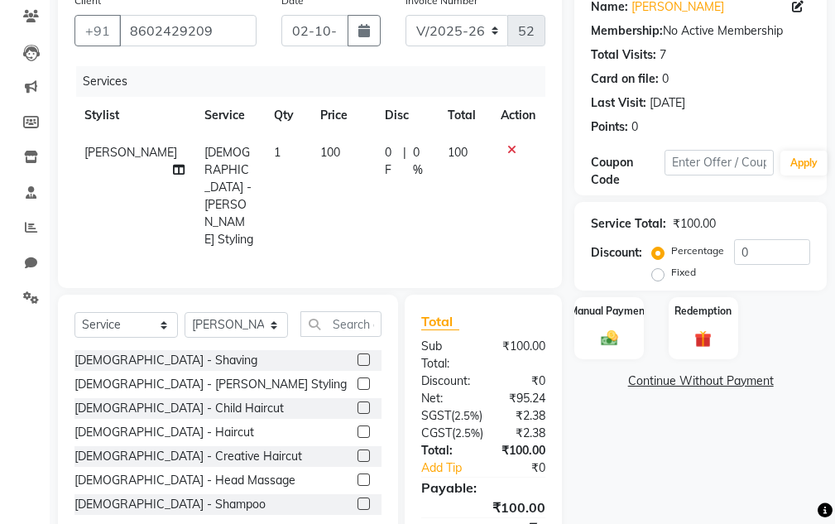
click at [358, 426] on label at bounding box center [364, 432] width 12 height 12
click at [358, 427] on input "checkbox" at bounding box center [363, 432] width 11 height 11
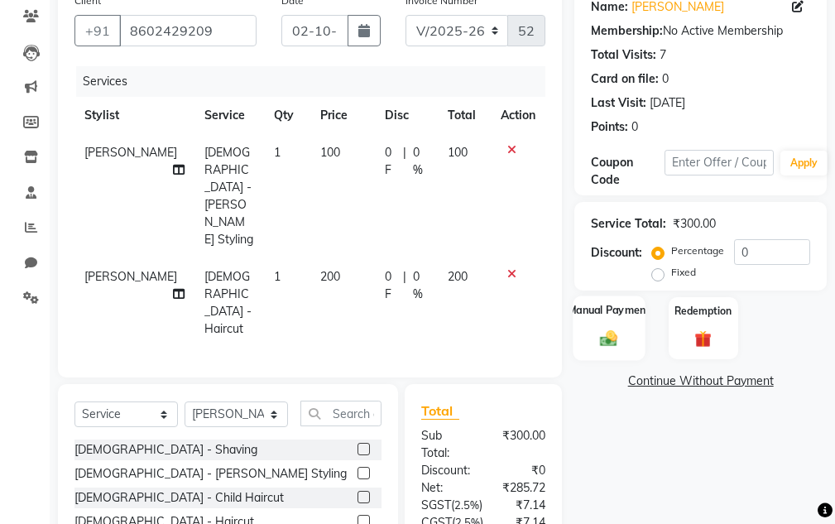
click at [609, 330] on img at bounding box center [609, 339] width 28 height 20
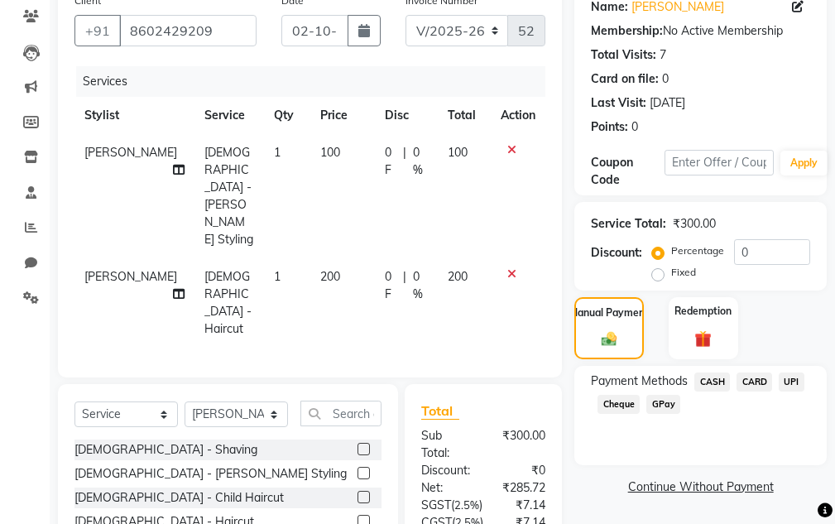
click at [714, 382] on span "CASH" at bounding box center [713, 382] width 36 height 19
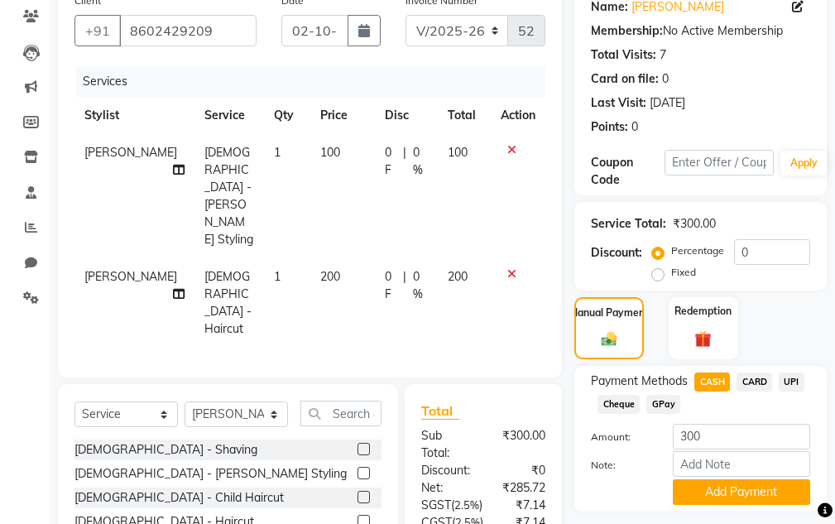
click at [792, 381] on span "UPI" at bounding box center [792, 382] width 26 height 19
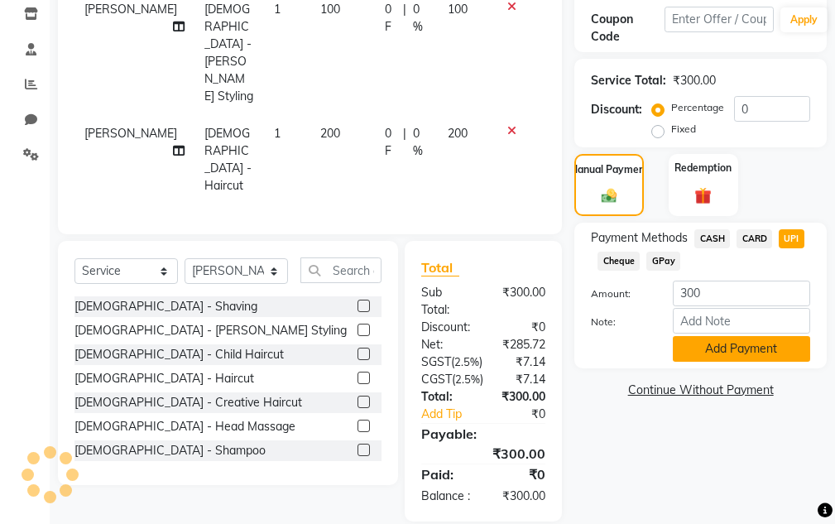
click at [777, 340] on button "Add Payment" at bounding box center [741, 349] width 137 height 26
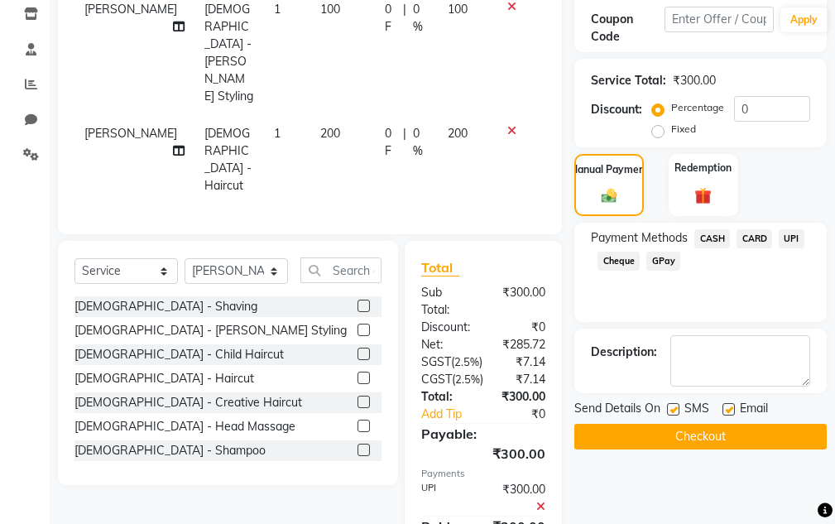
scroll to position [357, 0]
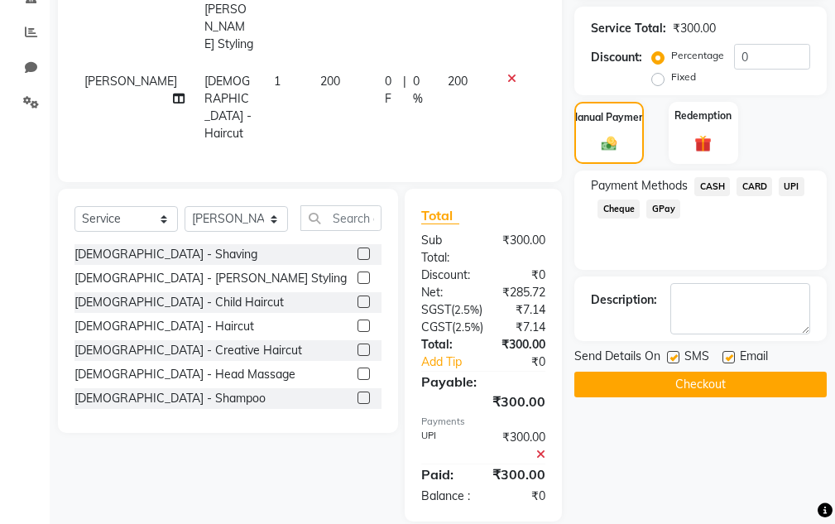
click at [753, 373] on button "Checkout" at bounding box center [701, 385] width 253 height 26
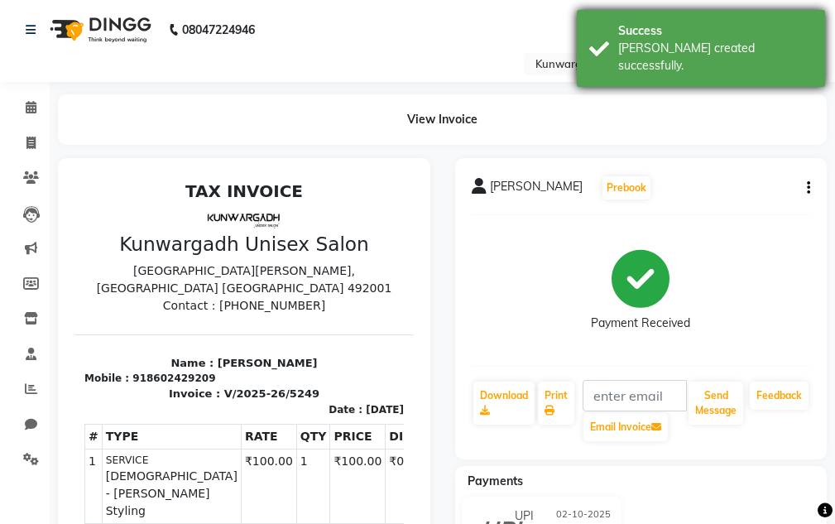
click at [727, 20] on div "Success Bill created successfully." at bounding box center [701, 48] width 248 height 77
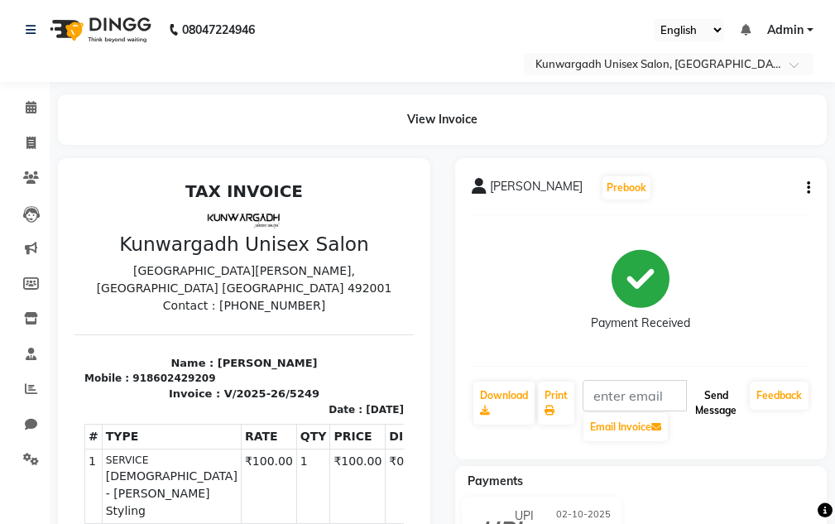
click at [729, 398] on button "Send Message" at bounding box center [716, 403] width 55 height 43
click at [727, 397] on button "Send Message" at bounding box center [716, 403] width 55 height 43
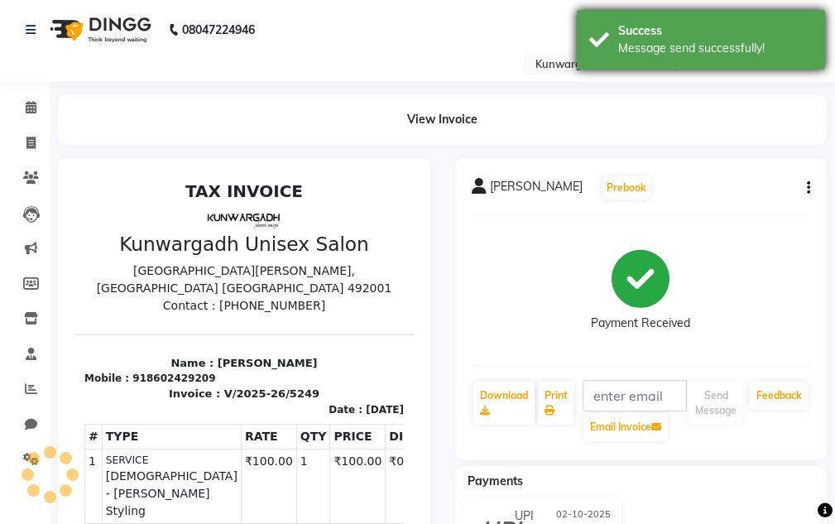
click at [739, 29] on div "Success" at bounding box center [715, 30] width 195 height 17
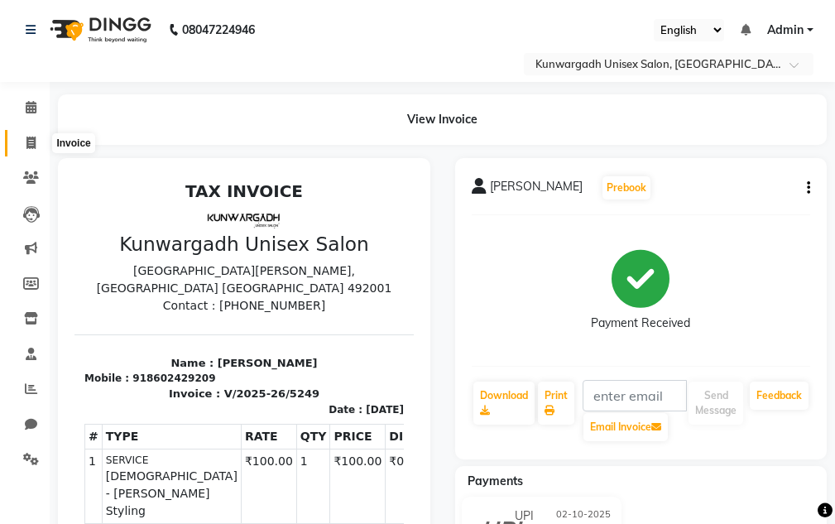
click at [26, 139] on icon at bounding box center [30, 143] width 9 height 12
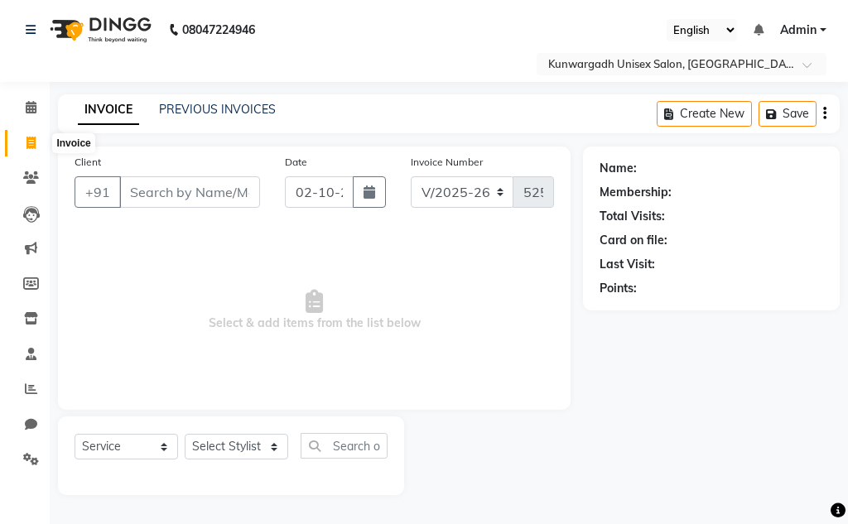
click at [24, 147] on span at bounding box center [31, 143] width 29 height 19
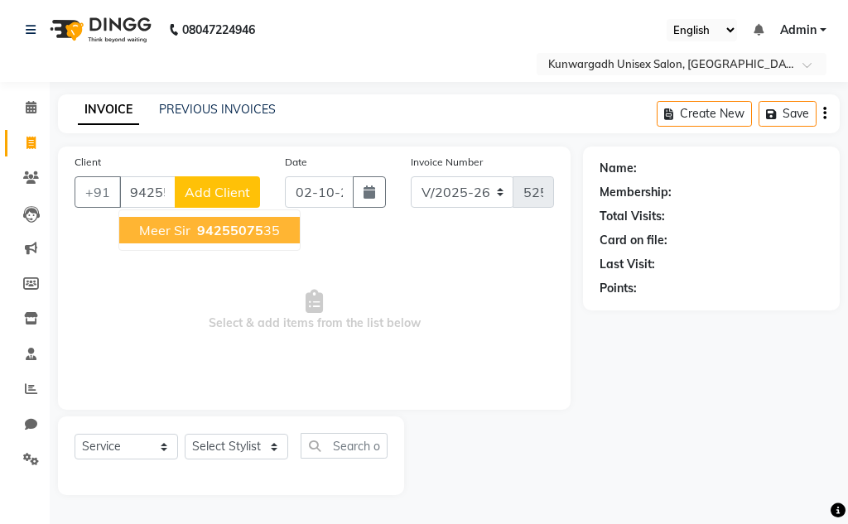
drag, startPoint x: 188, startPoint y: 229, endPoint x: 188, endPoint y: 219, distance: 9.1
click at [188, 219] on button "Meer sir 94255075 35" at bounding box center [209, 230] width 180 height 26
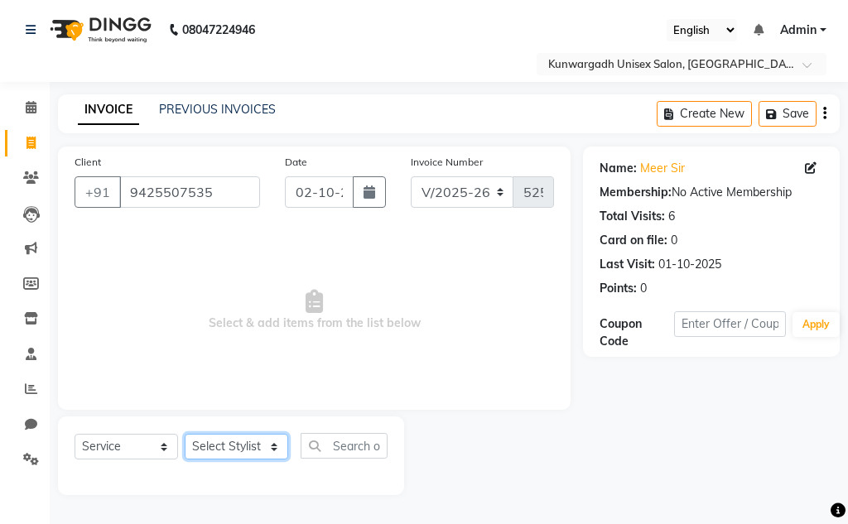
drag, startPoint x: 233, startPoint y: 443, endPoint x: 238, endPoint y: 434, distance: 10.0
click at [233, 443] on select "Select Stylist Aarti [PERSON_NAME] Sir Chiku [PERSON_NAME] Devdas [PERSON_NAME]…" at bounding box center [236, 447] width 103 height 26
click at [185, 434] on select "Select Stylist Aarti [PERSON_NAME] Sir Chiku [PERSON_NAME] Devdas [PERSON_NAME]…" at bounding box center [236, 447] width 103 height 26
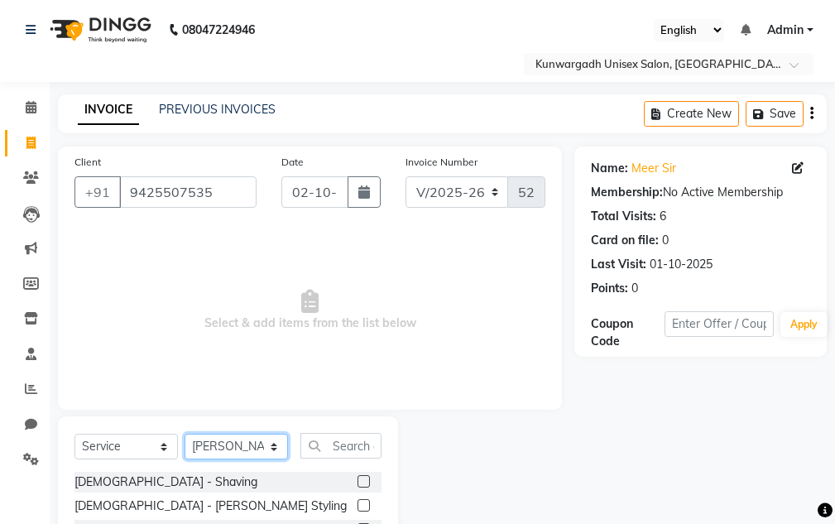
drag, startPoint x: 221, startPoint y: 457, endPoint x: 224, endPoint y: 436, distance: 20.8
click at [221, 455] on select "Select Stylist Aarti [PERSON_NAME] Sir Chiku [PERSON_NAME] Devdas [PERSON_NAME]…" at bounding box center [236, 447] width 103 height 26
click at [185, 434] on select "Select Stylist Aarti [PERSON_NAME] Sir Chiku [PERSON_NAME] Devdas [PERSON_NAME]…" at bounding box center [236, 447] width 103 height 26
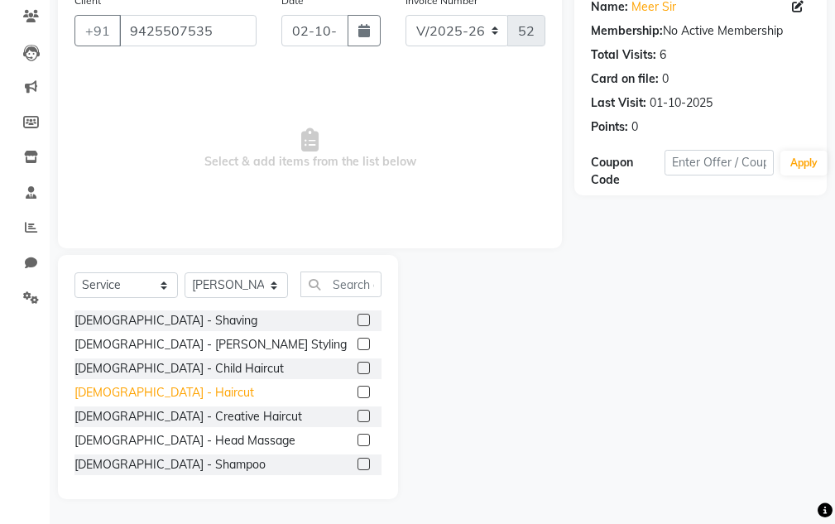
click at [124, 388] on div "[DEMOGRAPHIC_DATA] - Haircut" at bounding box center [165, 392] width 180 height 17
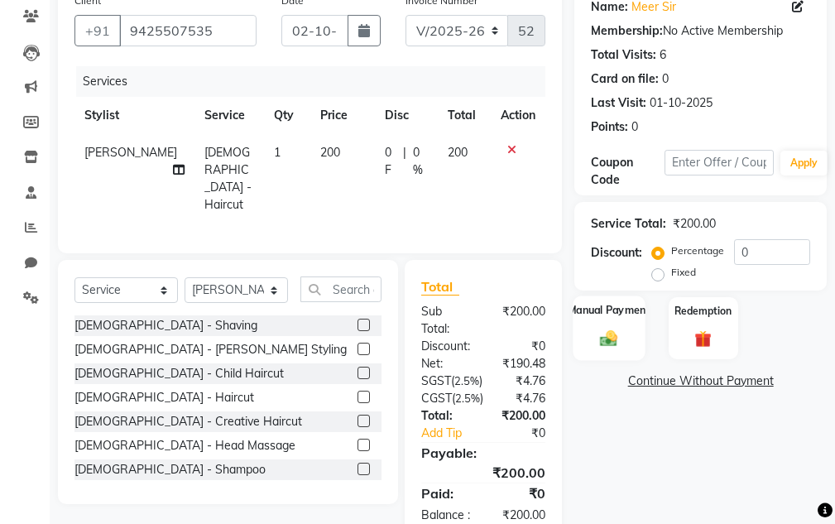
click at [607, 324] on div "Manual Payment" at bounding box center [610, 328] width 72 height 65
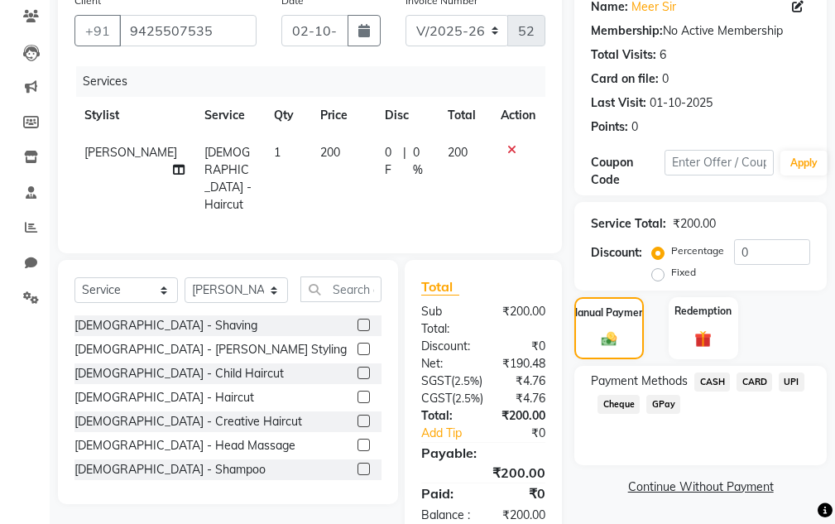
click at [714, 392] on div "CASH" at bounding box center [709, 384] width 42 height 22
click at [699, 390] on span "CASH" at bounding box center [713, 382] width 36 height 19
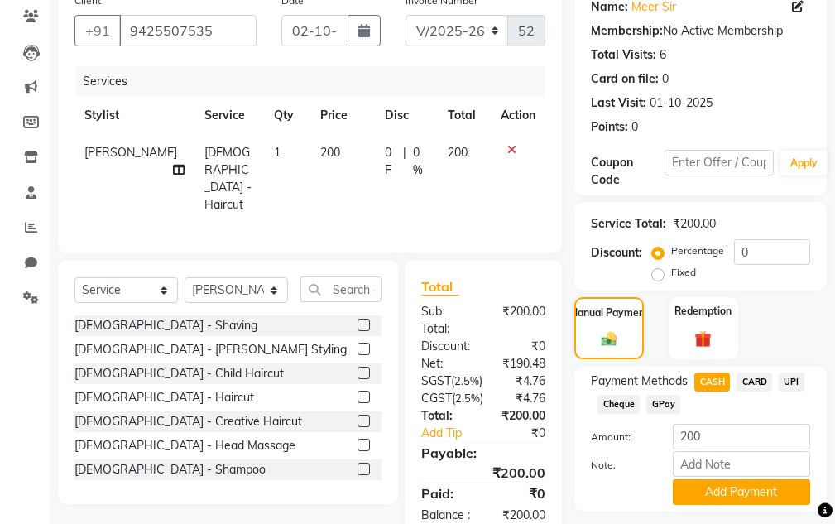
click at [700, 387] on span "CASH" at bounding box center [713, 382] width 36 height 19
click at [704, 498] on button "Add Payment" at bounding box center [741, 492] width 137 height 26
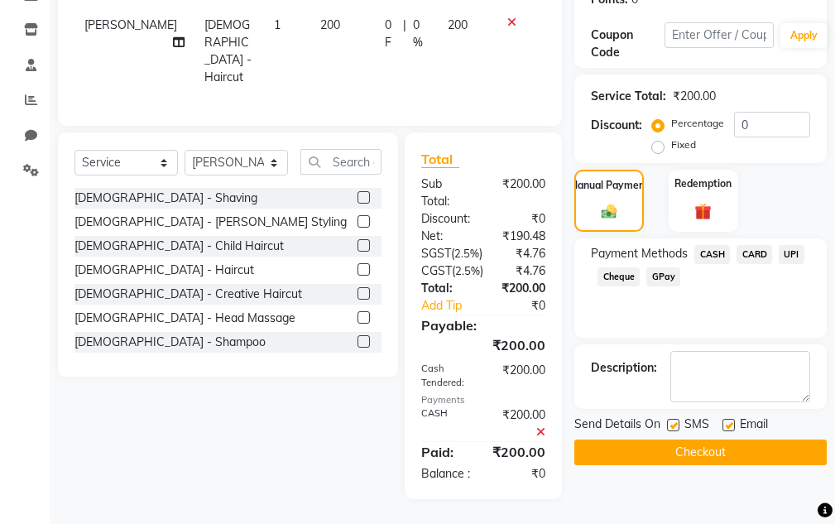
scroll to position [336, 0]
click at [699, 440] on button "Checkout" at bounding box center [701, 453] width 253 height 26
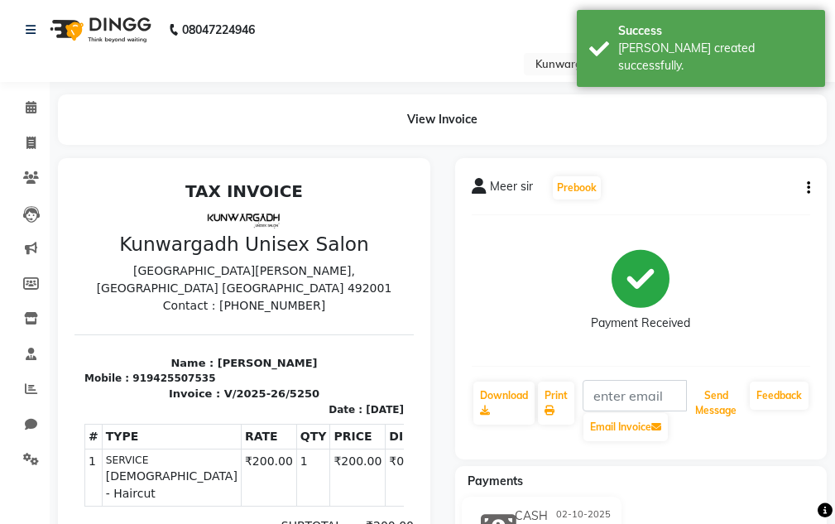
click at [700, 403] on button "Send Message" at bounding box center [716, 403] width 55 height 43
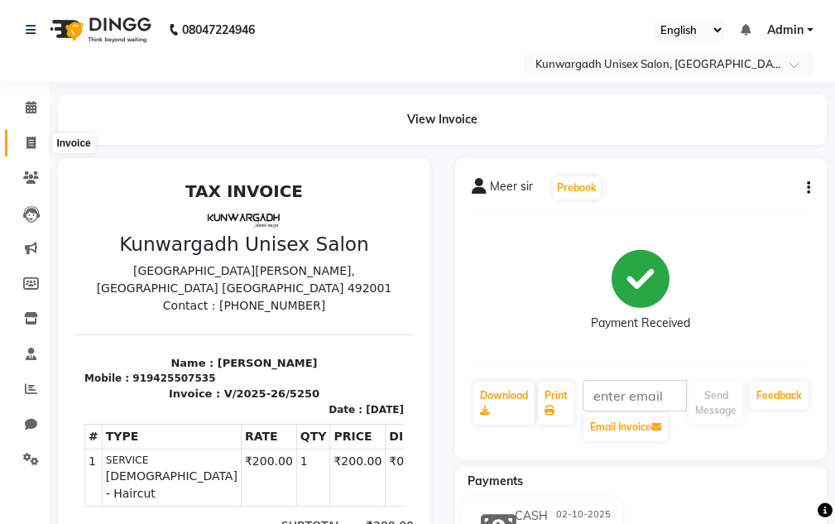
click at [32, 145] on icon at bounding box center [30, 143] width 9 height 12
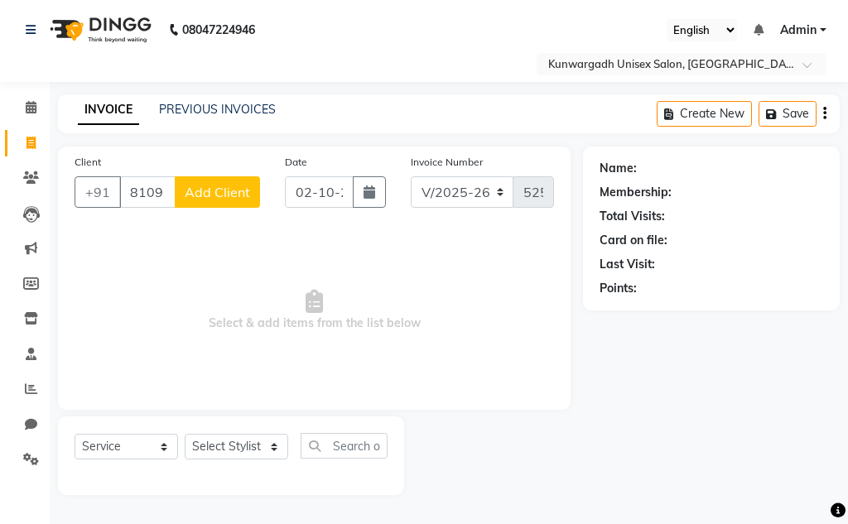
click at [227, 185] on span "Add Client" at bounding box center [217, 192] width 65 height 17
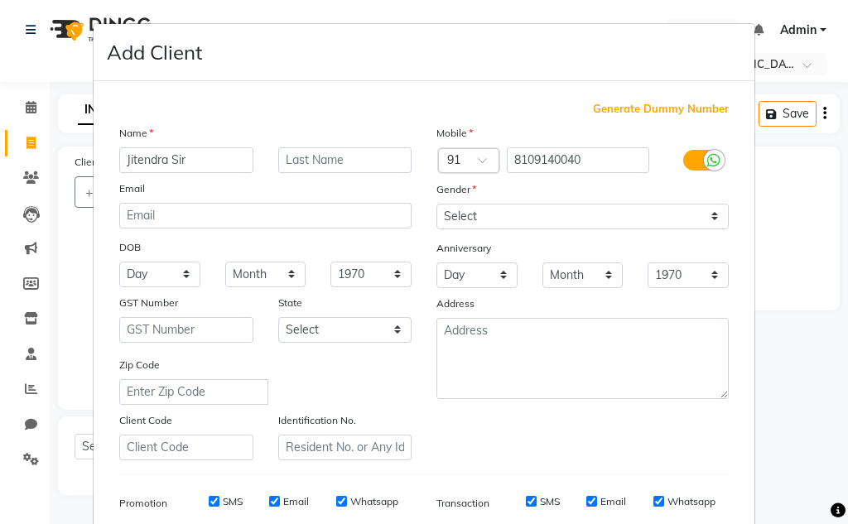
click at [453, 192] on label "Gender" at bounding box center [456, 189] width 40 height 15
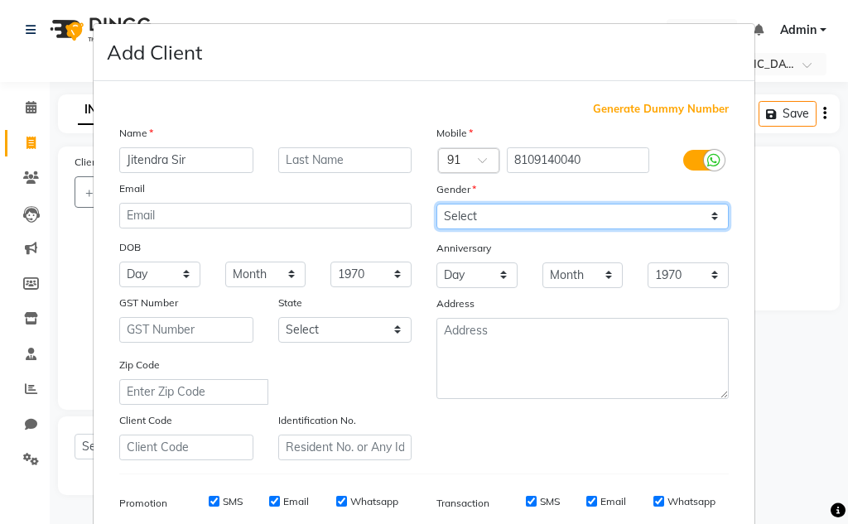
drag, startPoint x: 460, startPoint y: 209, endPoint x: 460, endPoint y: 222, distance: 13.2
click at [460, 209] on select "Select [DEMOGRAPHIC_DATA] [DEMOGRAPHIC_DATA] Other Prefer Not To Say" at bounding box center [582, 217] width 292 height 26
click at [436, 204] on select "Select [DEMOGRAPHIC_DATA] [DEMOGRAPHIC_DATA] Other Prefer Not To Say" at bounding box center [582, 217] width 292 height 26
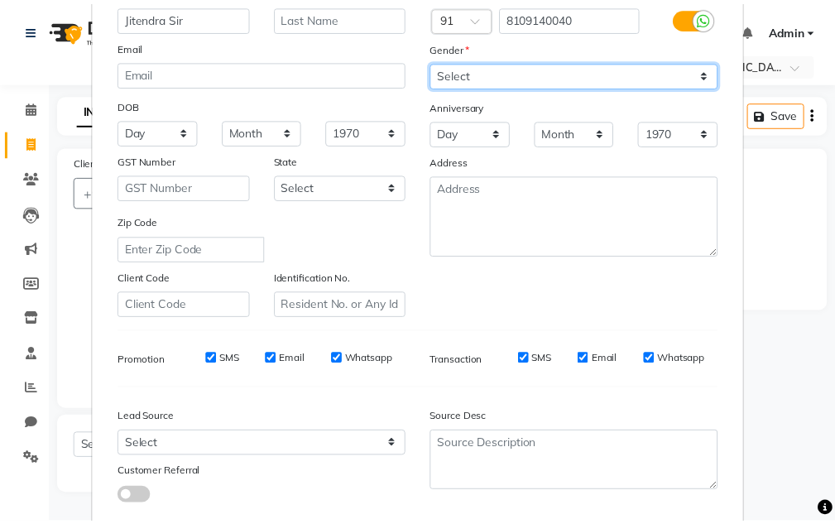
scroll to position [240, 0]
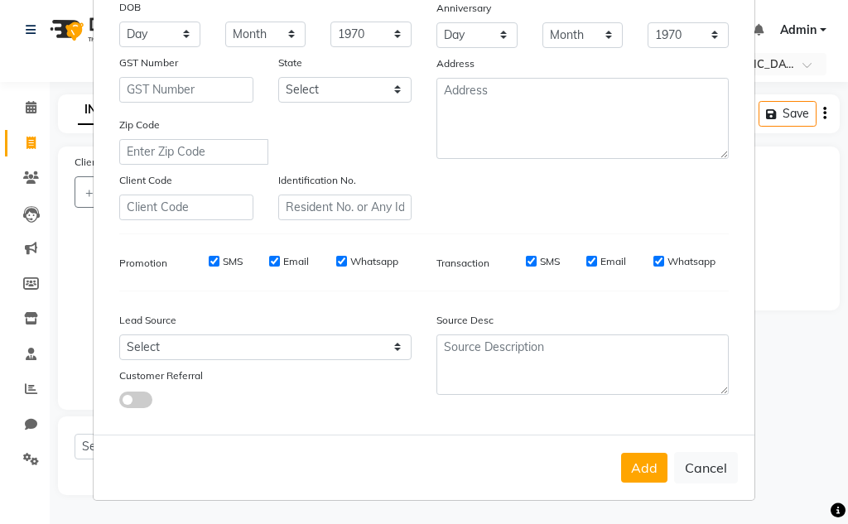
drag, startPoint x: 622, startPoint y: 454, endPoint x: 611, endPoint y: 459, distance: 11.9
click at [622, 455] on button "Add" at bounding box center [644, 468] width 46 height 30
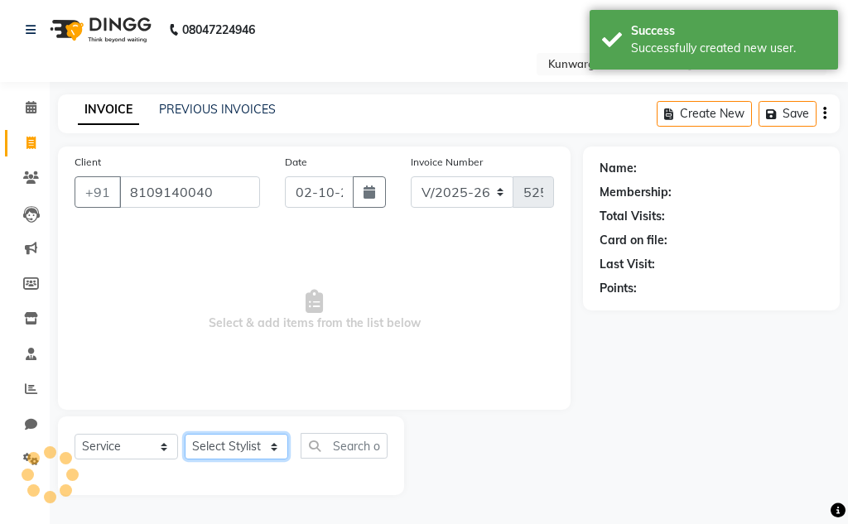
click at [277, 444] on select "Select Stylist Aarti [PERSON_NAME] Sir Chiku [PERSON_NAME] Devdas [PERSON_NAME]…" at bounding box center [236, 447] width 103 height 26
click at [185, 434] on select "Select Stylist Aarti [PERSON_NAME] Sir Chiku [PERSON_NAME] Devdas [PERSON_NAME]…" at bounding box center [236, 447] width 103 height 26
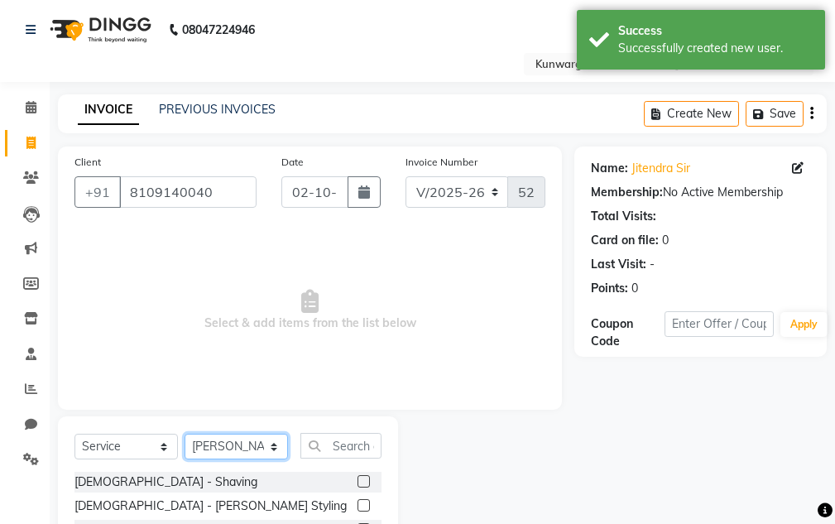
scroll to position [161, 0]
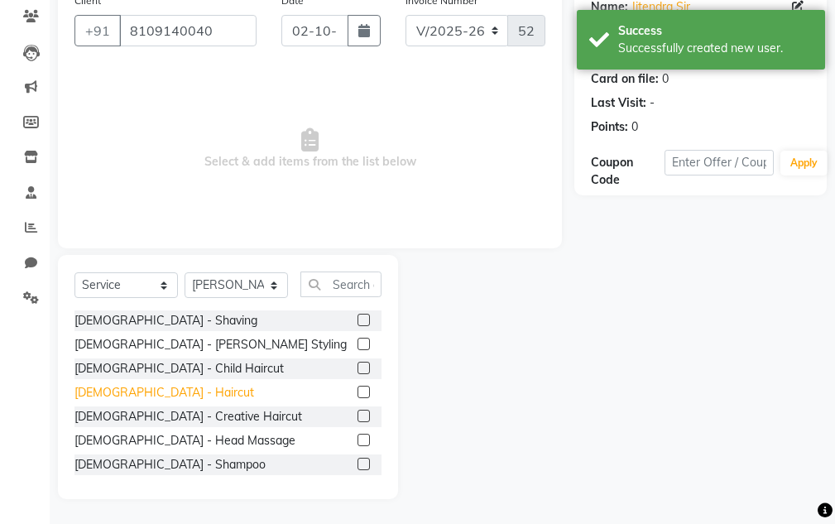
click at [129, 396] on div "[DEMOGRAPHIC_DATA] - Haircut" at bounding box center [165, 392] width 180 height 17
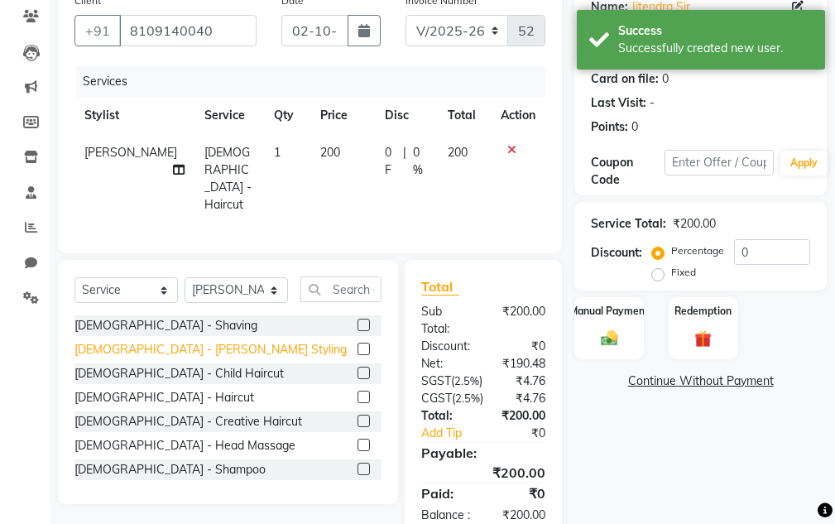
click at [144, 348] on div "[DEMOGRAPHIC_DATA] - [PERSON_NAME] Styling" at bounding box center [211, 349] width 272 height 17
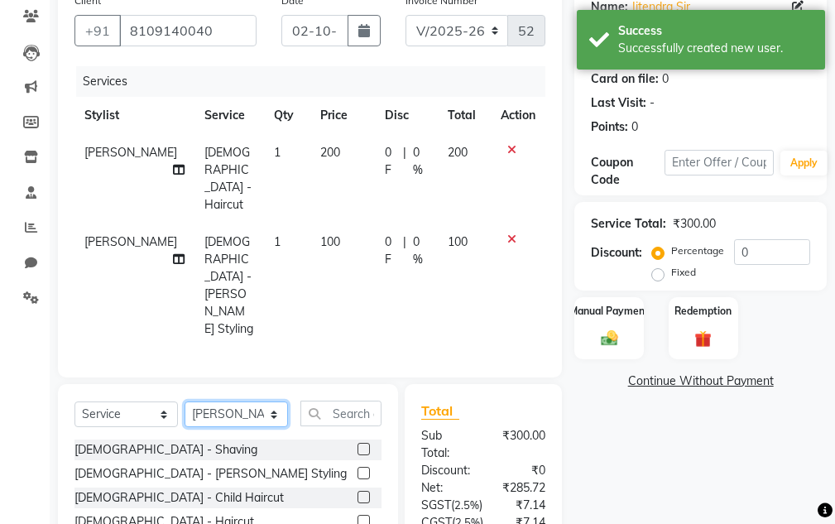
click at [208, 402] on select "Select Stylist Aarti [PERSON_NAME] Sir Chiku [PERSON_NAME] Devdas [PERSON_NAME]…" at bounding box center [236, 415] width 103 height 26
click at [185, 402] on select "Select Stylist Aarti [PERSON_NAME] Sir Chiku [PERSON_NAME] Devdas [PERSON_NAME]…" at bounding box center [236, 415] width 103 height 26
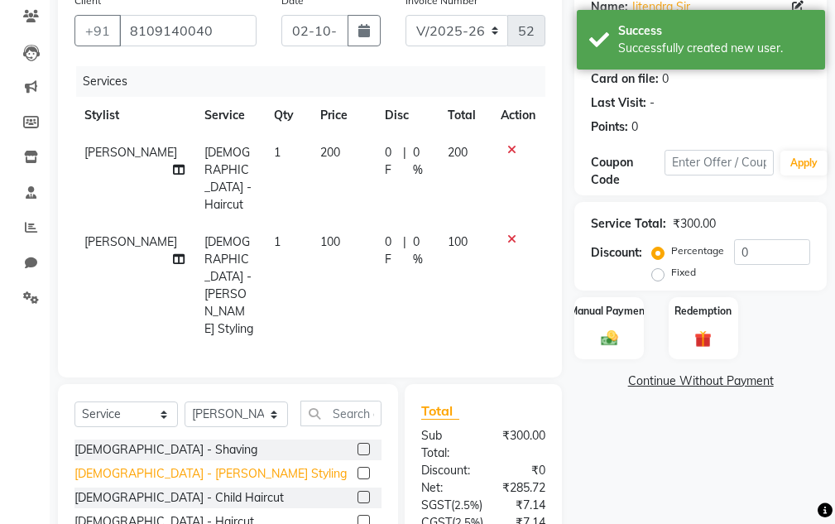
click at [130, 465] on div "[DEMOGRAPHIC_DATA] - [PERSON_NAME] Styling" at bounding box center [211, 473] width 272 height 17
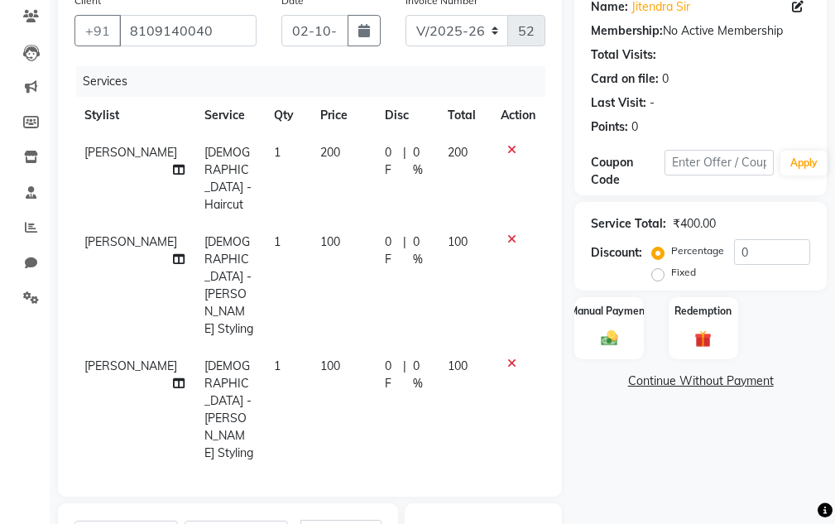
drag, startPoint x: 571, startPoint y: 322, endPoint x: 581, endPoint y: 328, distance: 11.5
click at [572, 322] on div "Manual Payment Redemption" at bounding box center [700, 328] width 277 height 62
drag, startPoint x: 581, startPoint y: 328, endPoint x: 593, endPoint y: 335, distance: 13.8
click at [583, 329] on div "Manual Payment" at bounding box center [610, 328] width 72 height 65
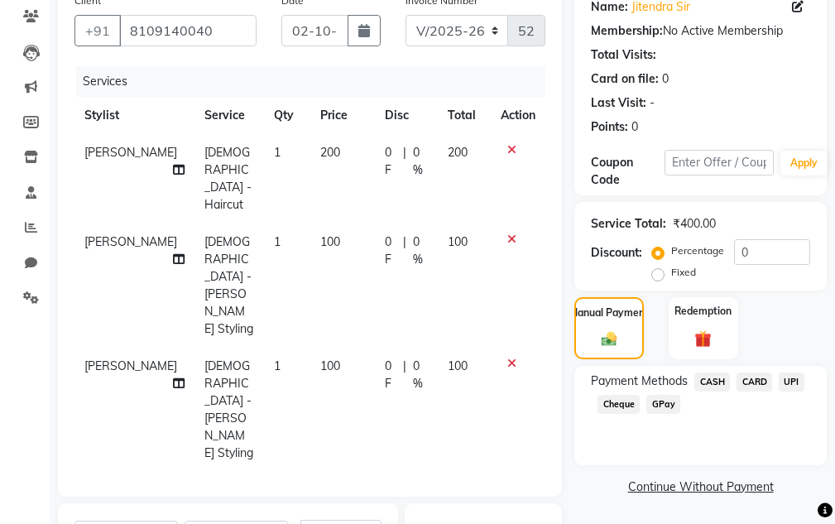
click at [782, 387] on span "UPI" at bounding box center [792, 382] width 26 height 19
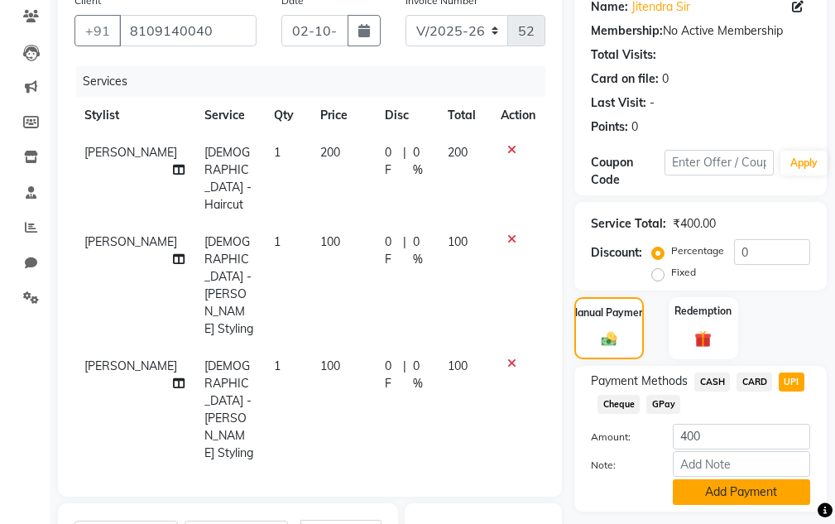
click at [749, 503] on button "Add Payment" at bounding box center [741, 492] width 137 height 26
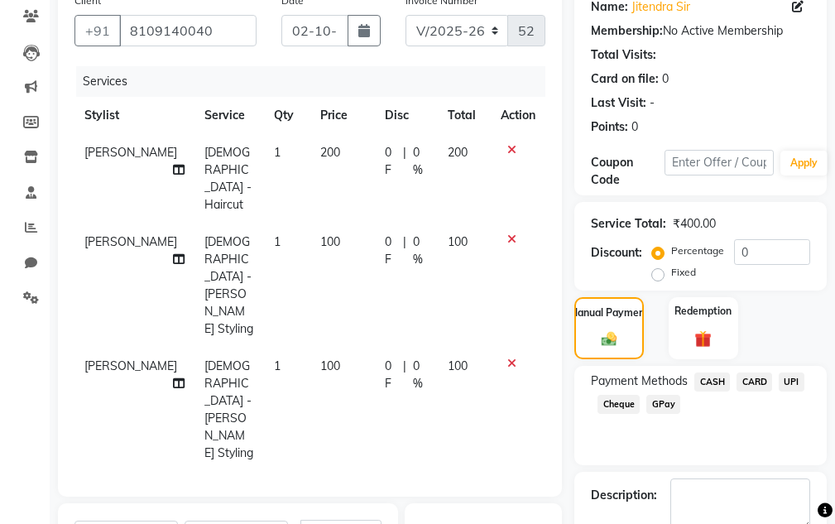
scroll to position [429, 0]
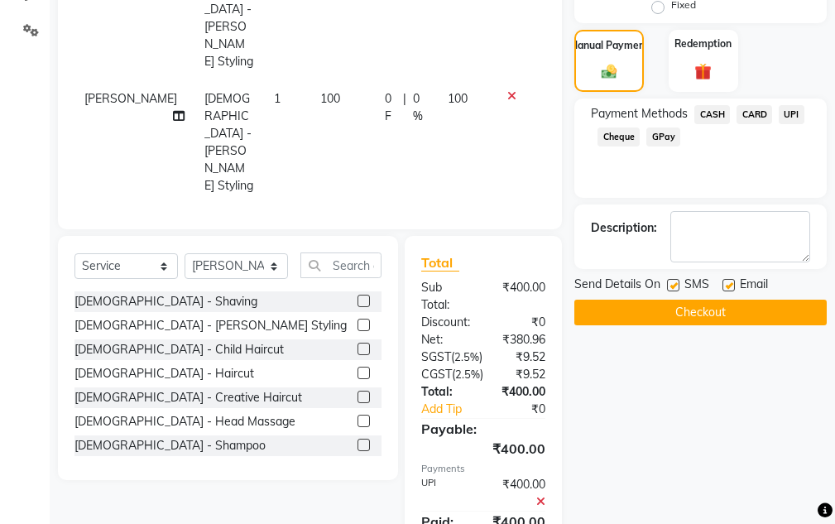
click at [642, 300] on button "Checkout" at bounding box center [701, 313] width 253 height 26
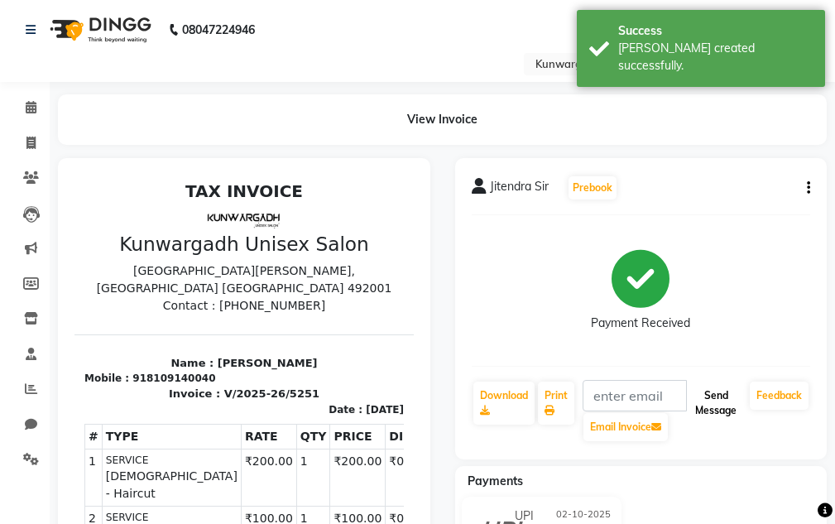
click at [710, 409] on button "Send Message" at bounding box center [716, 403] width 55 height 43
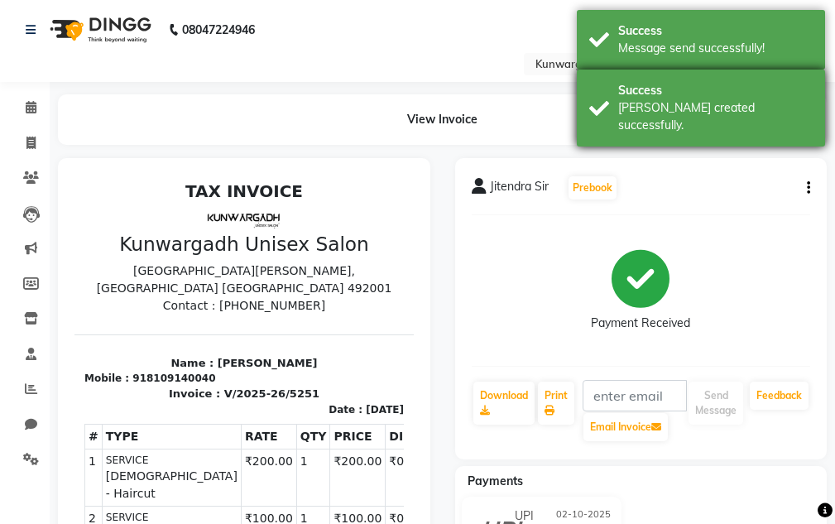
click at [731, 123] on div "Success Bill created successfully." at bounding box center [701, 108] width 248 height 77
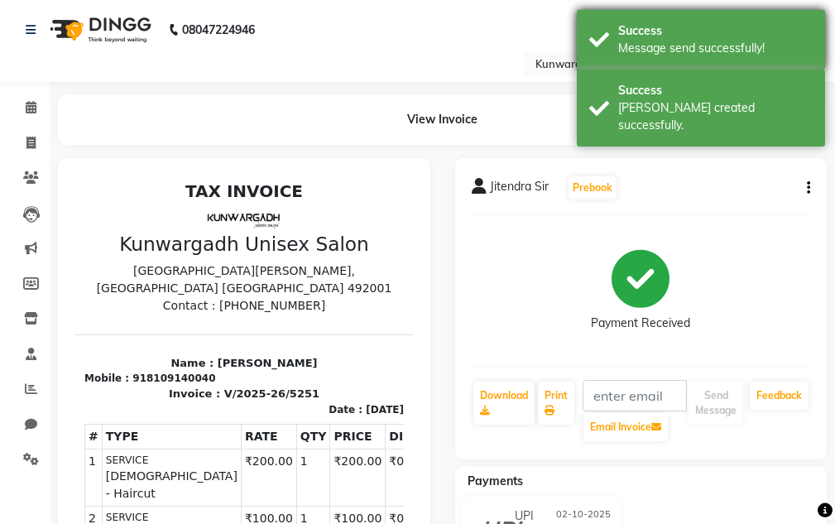
click at [705, 41] on div "Message send successfully!" at bounding box center [715, 48] width 195 height 17
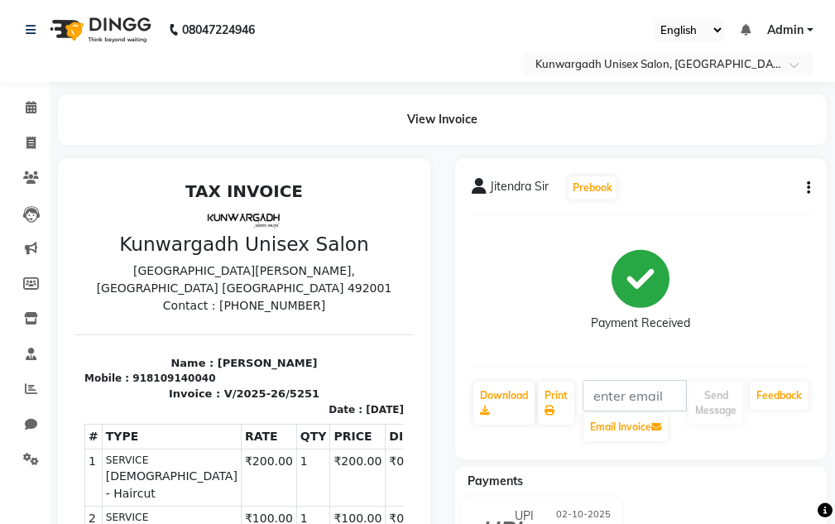
drag, startPoint x: 42, startPoint y: 142, endPoint x: 51, endPoint y: 134, distance: 11.7
click at [55, 132] on div "View Invoice" at bounding box center [443, 119] width 794 height 51
click at [17, 121] on link "Calendar" at bounding box center [25, 107] width 40 height 27
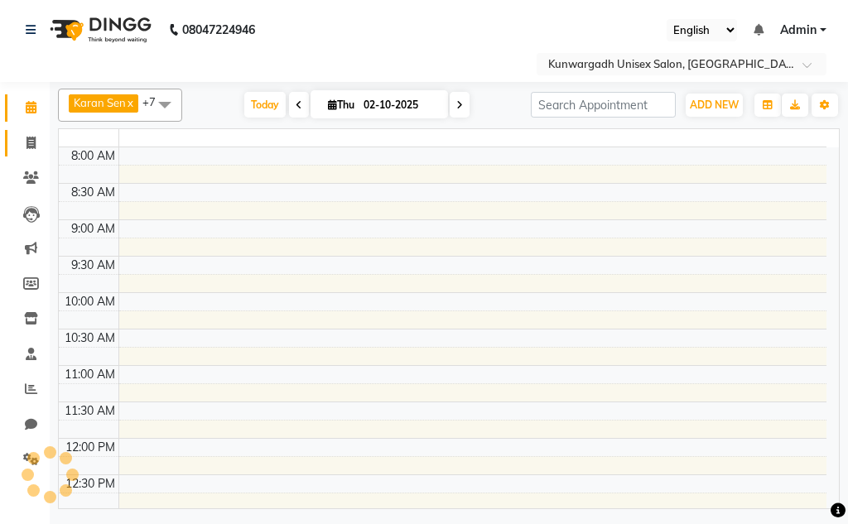
click at [27, 130] on link "Invoice" at bounding box center [25, 143] width 40 height 27
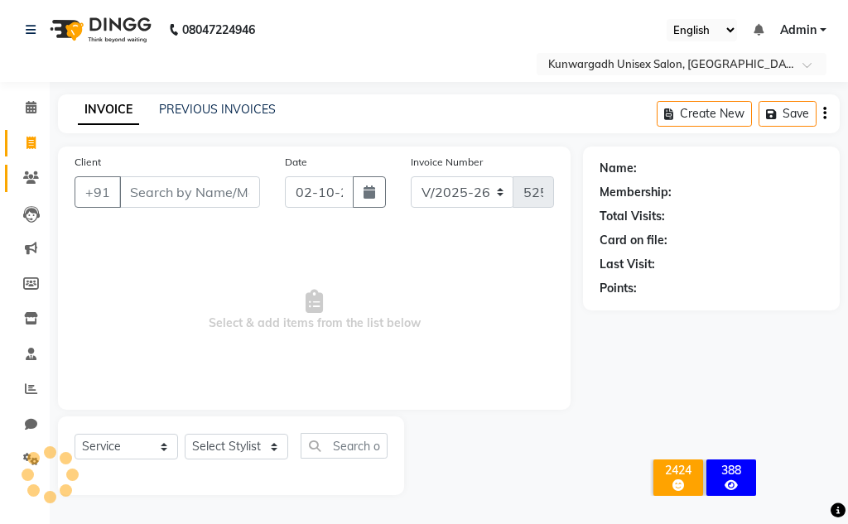
click at [26, 166] on link "Clients" at bounding box center [25, 178] width 40 height 27
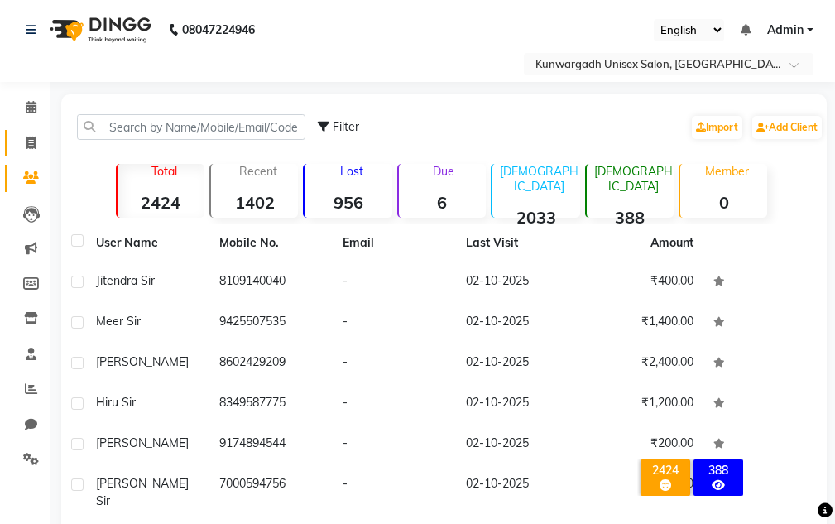
click at [31, 156] on link "Invoice" at bounding box center [25, 143] width 40 height 27
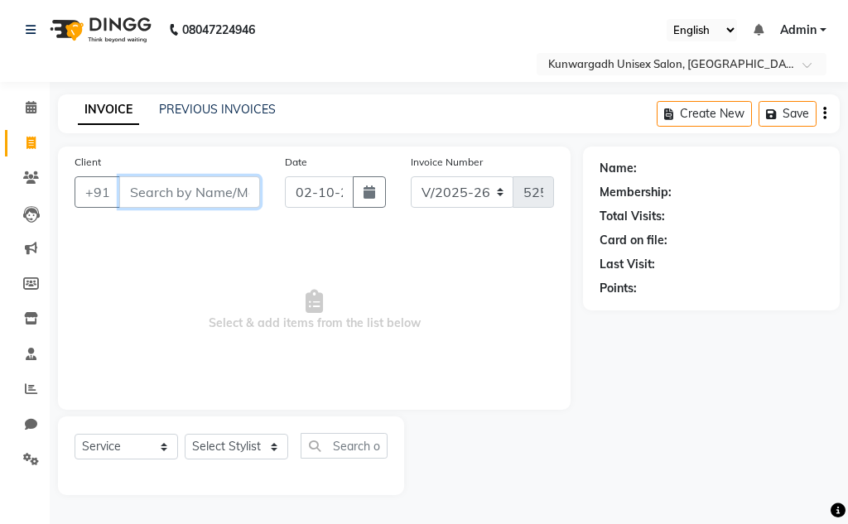
click at [185, 192] on input "Client" at bounding box center [189, 191] width 141 height 31
click at [186, 191] on span "Add Client" at bounding box center [217, 192] width 65 height 17
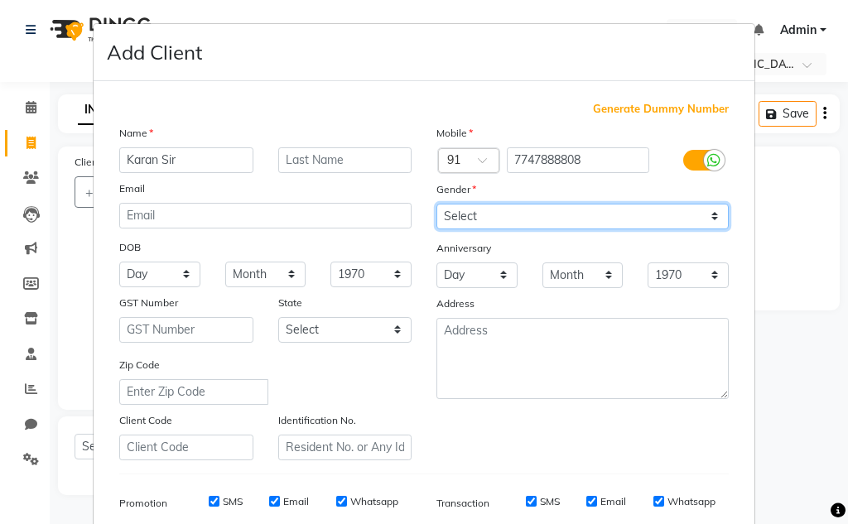
click at [459, 209] on select "Select [DEMOGRAPHIC_DATA] [DEMOGRAPHIC_DATA] Other Prefer Not To Say" at bounding box center [582, 217] width 292 height 26
click at [436, 204] on select "Select [DEMOGRAPHIC_DATA] [DEMOGRAPHIC_DATA] Other Prefer Not To Say" at bounding box center [582, 217] width 292 height 26
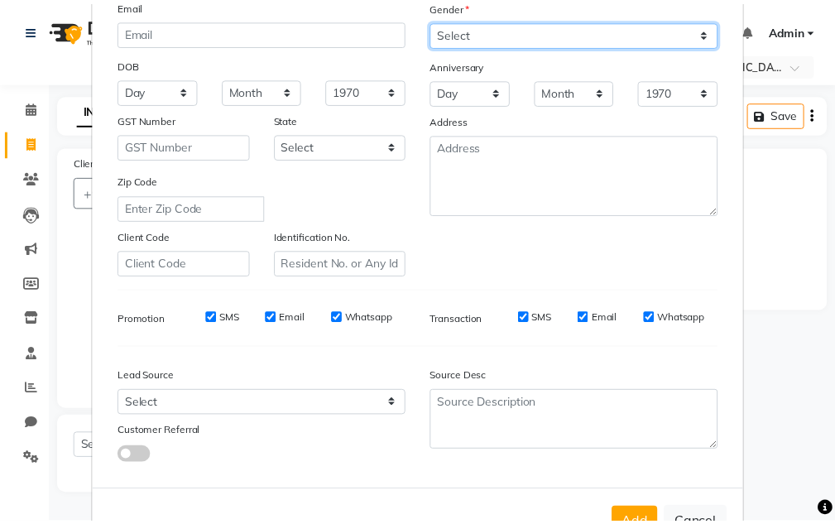
scroll to position [240, 0]
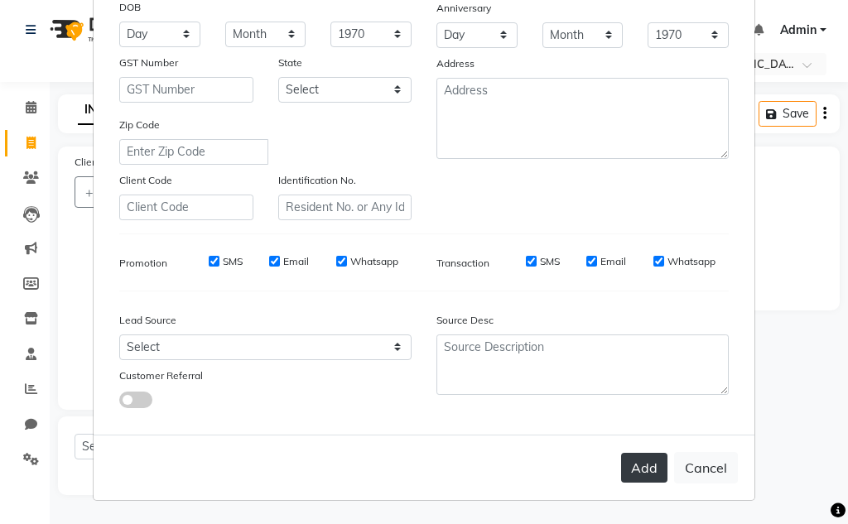
click at [626, 471] on button "Add" at bounding box center [644, 468] width 46 height 30
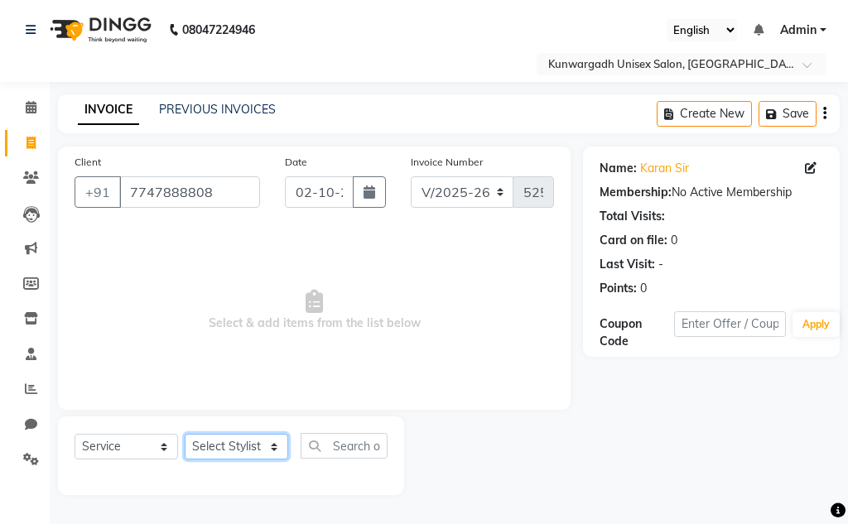
click at [198, 441] on select "Select Stylist Aarti [PERSON_NAME] Sir Chiku [PERSON_NAME] Devdas [PERSON_NAME]…" at bounding box center [236, 447] width 103 height 26
click at [185, 434] on select "Select Stylist Aarti [PERSON_NAME] Sir Chiku [PERSON_NAME] Devdas [PERSON_NAME]…" at bounding box center [236, 447] width 103 height 26
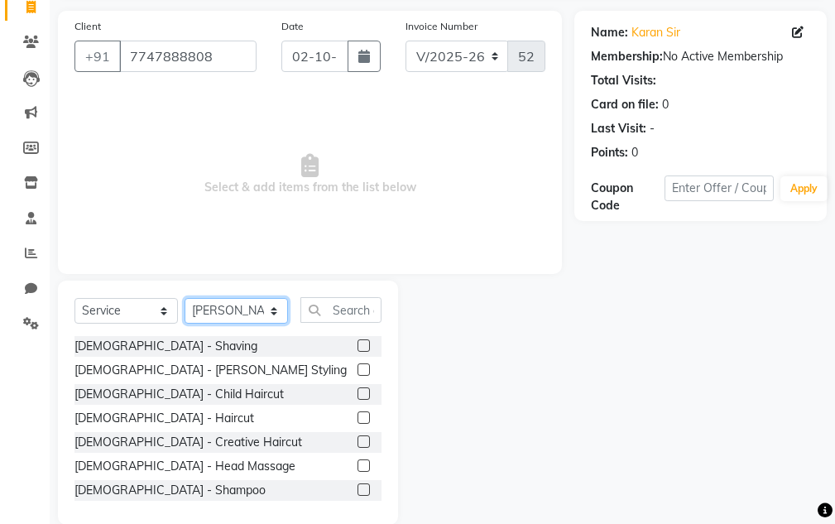
scroll to position [161, 0]
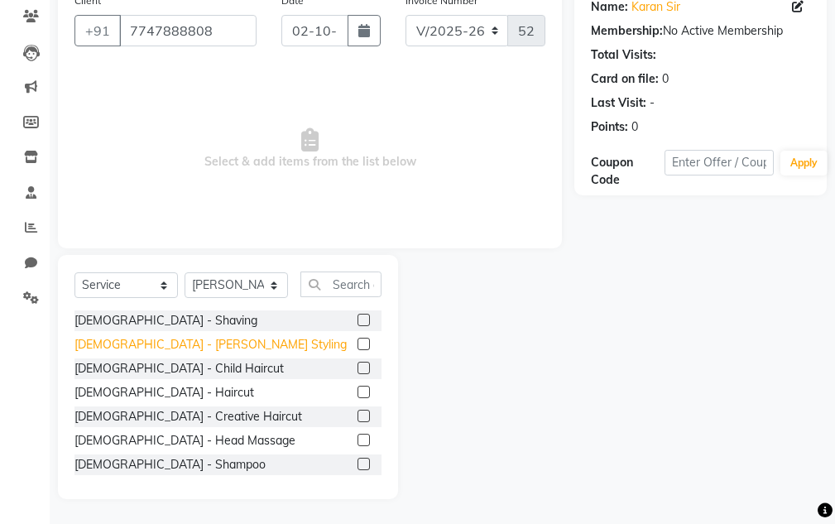
click at [151, 348] on div "[DEMOGRAPHIC_DATA] - [PERSON_NAME] Styling" at bounding box center [211, 344] width 272 height 17
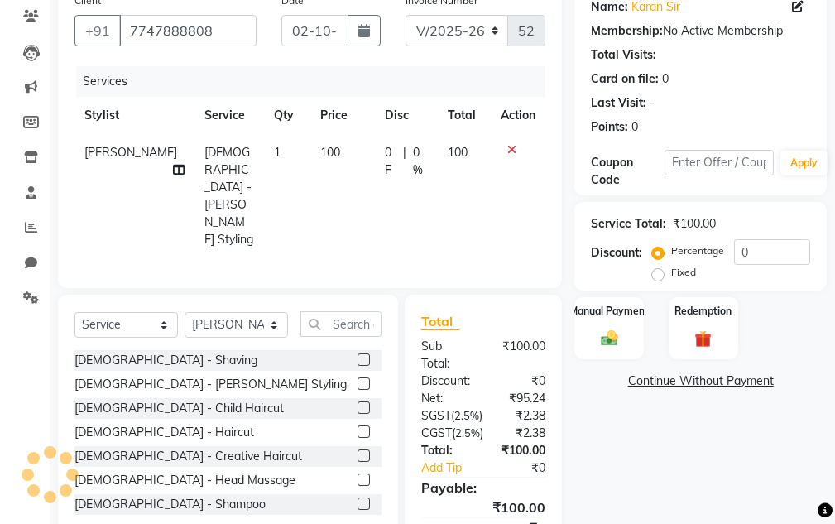
drag, startPoint x: 579, startPoint y: 325, endPoint x: 711, endPoint y: 359, distance: 137.0
click at [581, 326] on div "Manual Payment" at bounding box center [610, 328] width 70 height 62
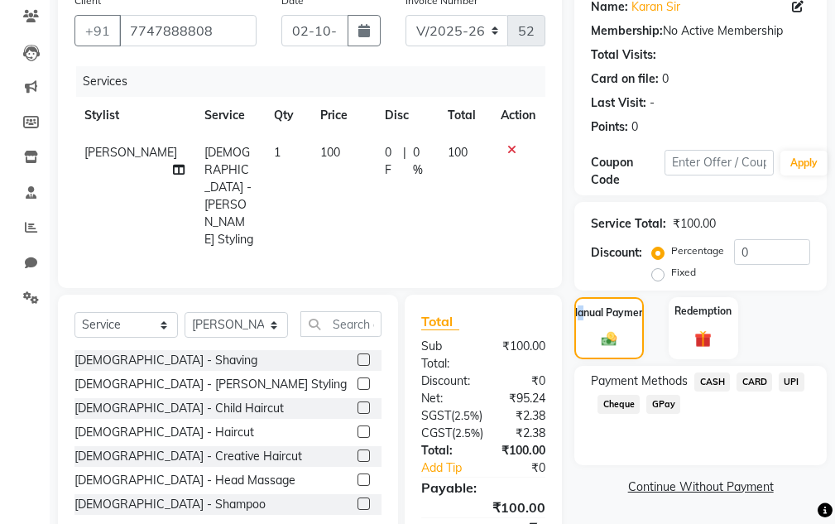
click at [783, 386] on span "UPI" at bounding box center [792, 382] width 26 height 19
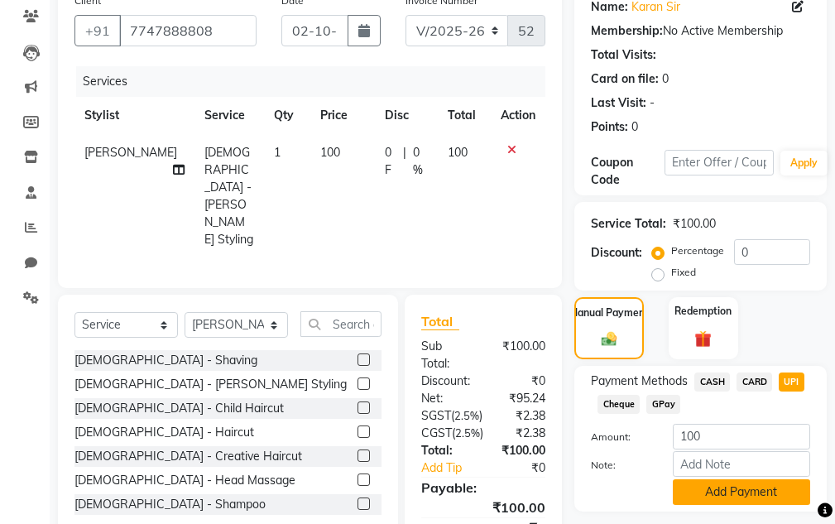
click at [753, 494] on button "Add Payment" at bounding box center [741, 492] width 137 height 26
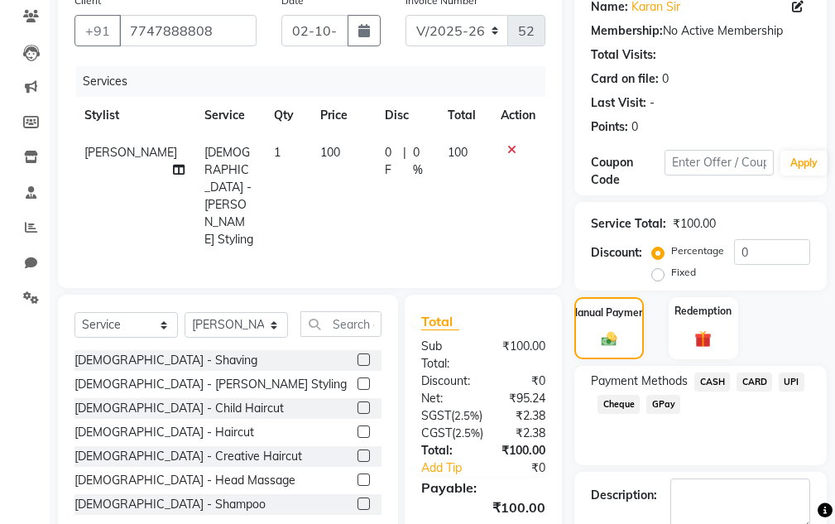
scroll to position [302, 0]
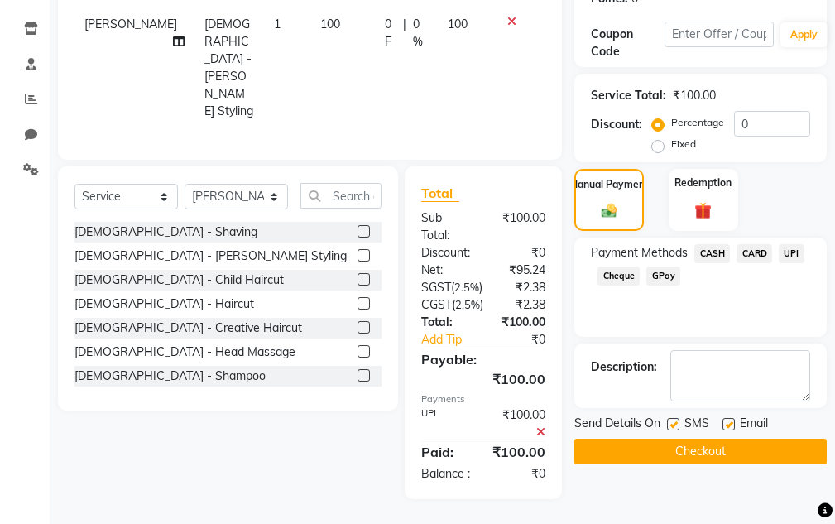
click at [728, 439] on button "Checkout" at bounding box center [701, 452] width 253 height 26
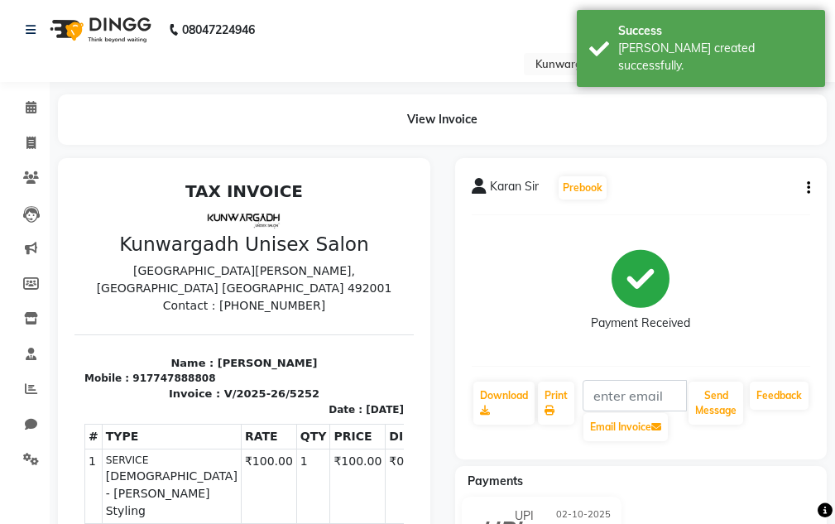
click at [728, 435] on div "Send Message" at bounding box center [716, 411] width 58 height 63
click at [724, 414] on button "Send Message" at bounding box center [716, 403] width 55 height 43
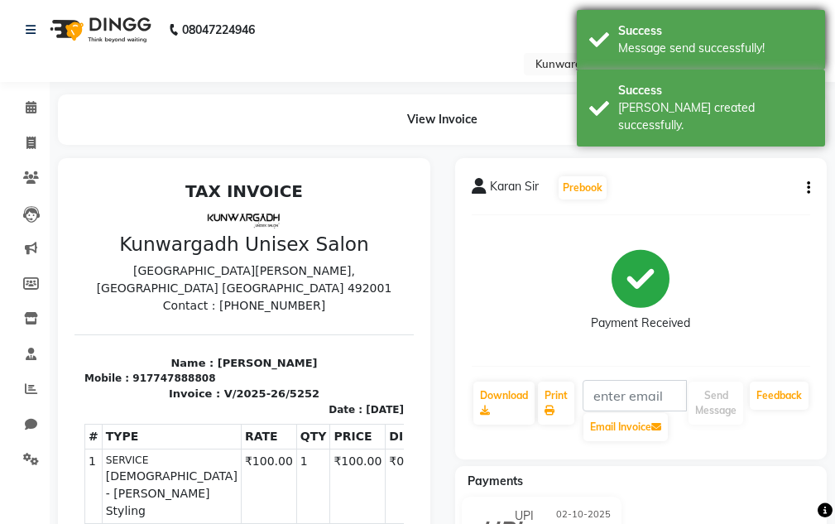
drag, startPoint x: 695, startPoint y: 89, endPoint x: 693, endPoint y: 56, distance: 33.2
click at [695, 80] on div "Success Bill created successfully." at bounding box center [701, 108] width 248 height 77
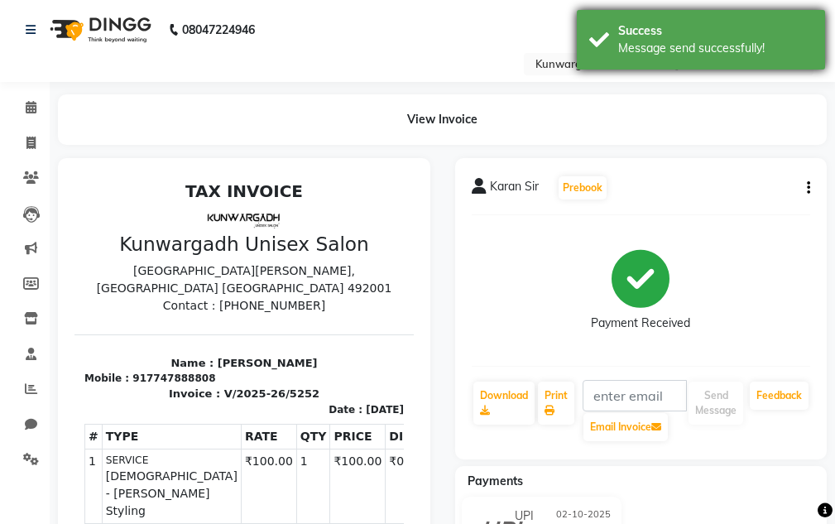
click at [693, 56] on div "Message send successfully!" at bounding box center [715, 48] width 195 height 17
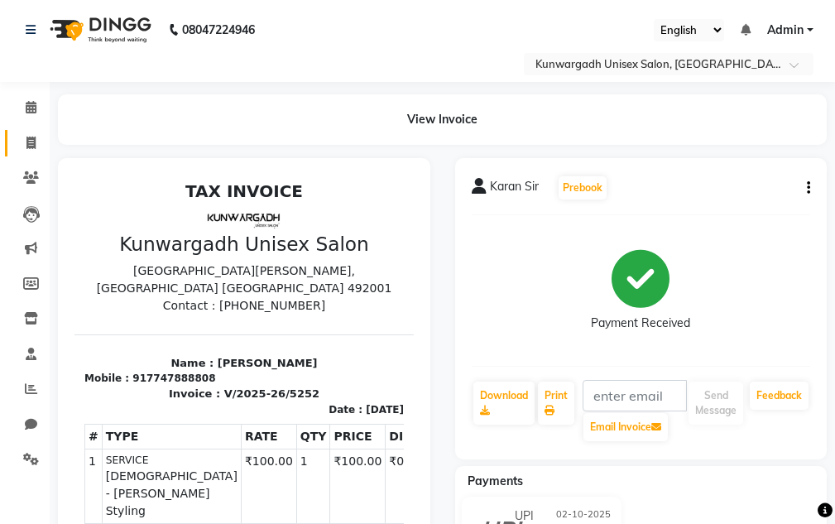
click at [10, 153] on link "Invoice" at bounding box center [25, 143] width 40 height 27
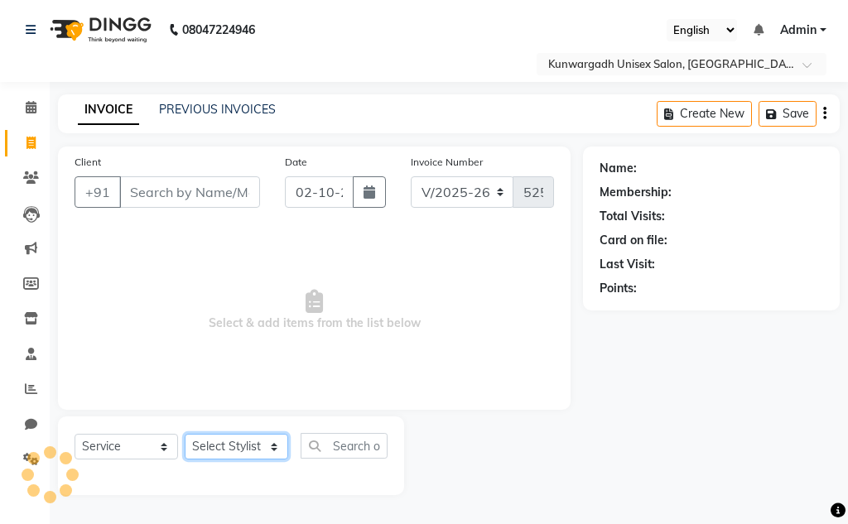
click at [222, 451] on select "Select Stylist" at bounding box center [236, 447] width 103 height 26
click at [185, 434] on select "Select Stylist Aarti [PERSON_NAME] Sir Chiku [PERSON_NAME] Devdas [PERSON_NAME]…" at bounding box center [236, 447] width 103 height 26
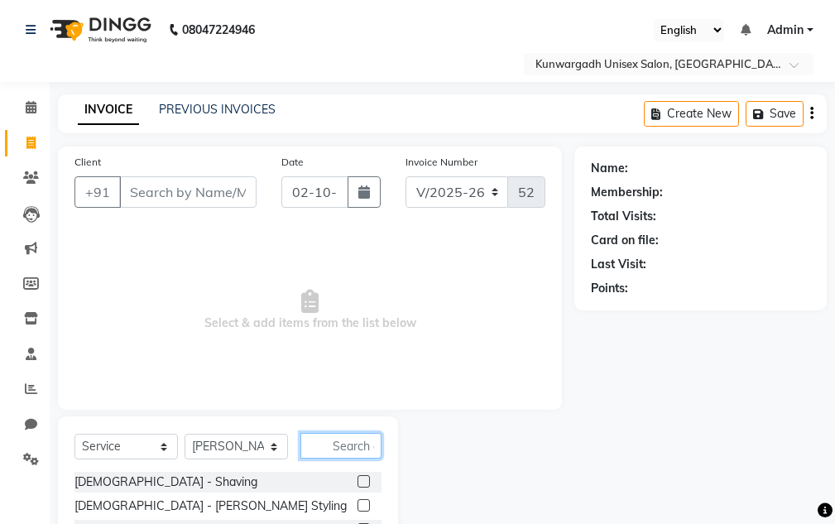
click at [366, 442] on input "text" at bounding box center [341, 446] width 81 height 26
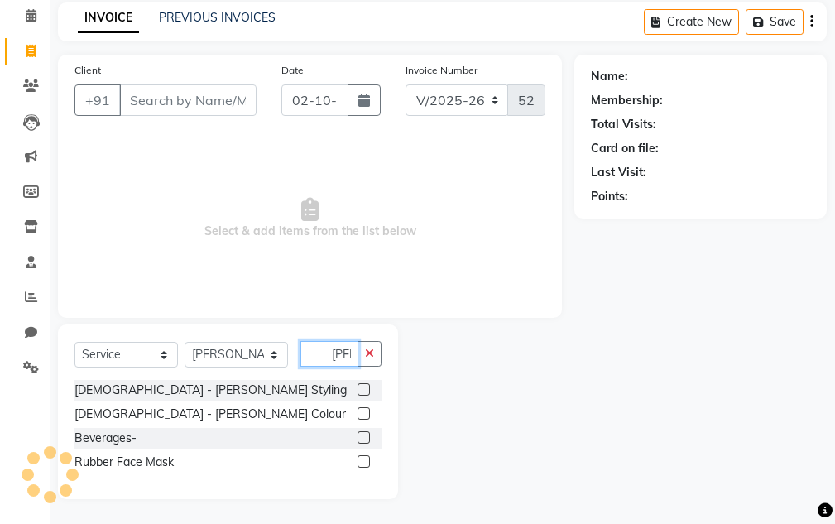
scroll to position [20, 0]
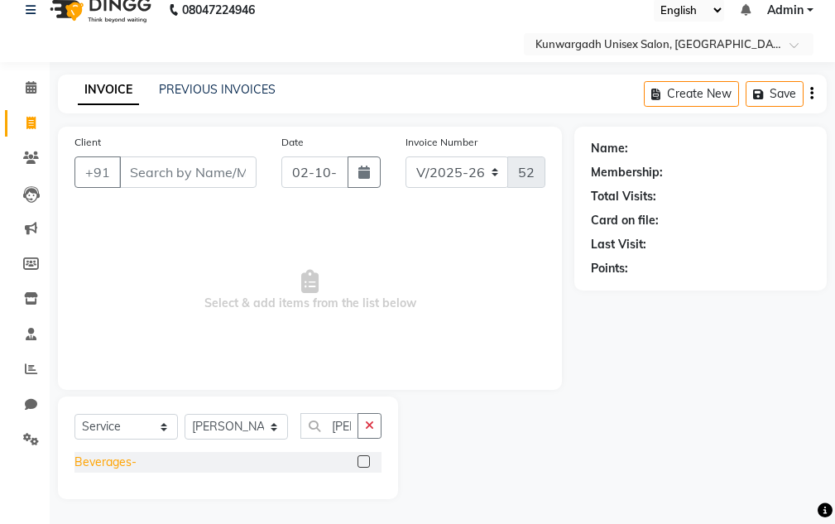
click at [124, 464] on div "Beverages-" at bounding box center [106, 462] width 62 height 17
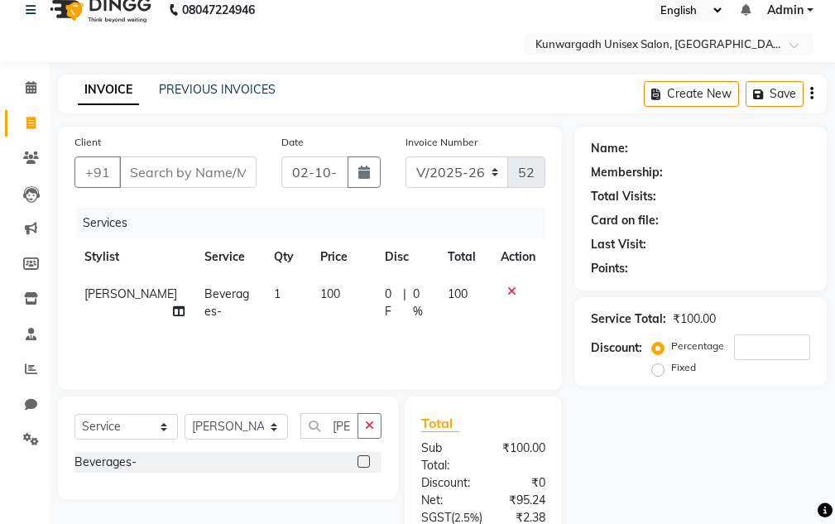
click at [482, 305] on td "100" at bounding box center [464, 303] width 53 height 55
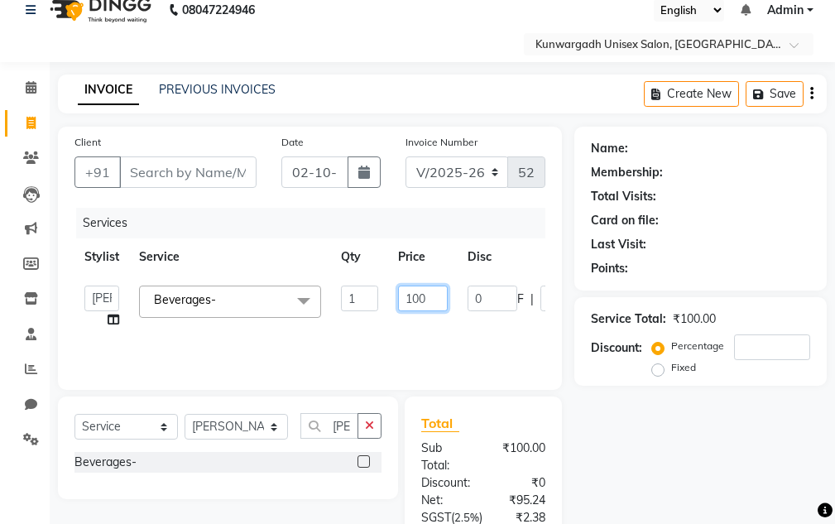
drag, startPoint x: 421, startPoint y: 299, endPoint x: 421, endPoint y: 316, distance: 17.4
click at [421, 301] on input "100" at bounding box center [423, 299] width 50 height 26
click at [629, 430] on div "Name: Membership: Total Visits: Card on file: Last Visit: Points: Service Total…" at bounding box center [707, 402] width 265 height 551
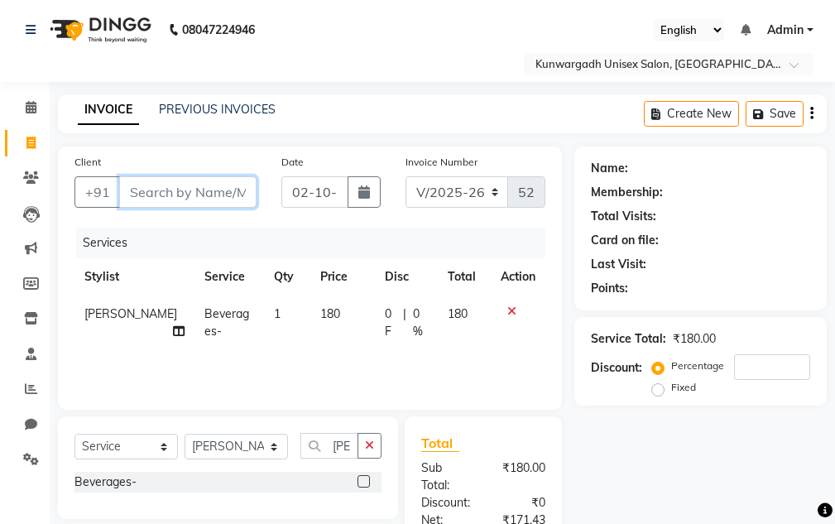
click at [157, 191] on input "Client" at bounding box center [187, 191] width 137 height 31
drag, startPoint x: 142, startPoint y: 203, endPoint x: 159, endPoint y: 206, distance: 17.7
click at [142, 202] on input "Client" at bounding box center [187, 191] width 137 height 31
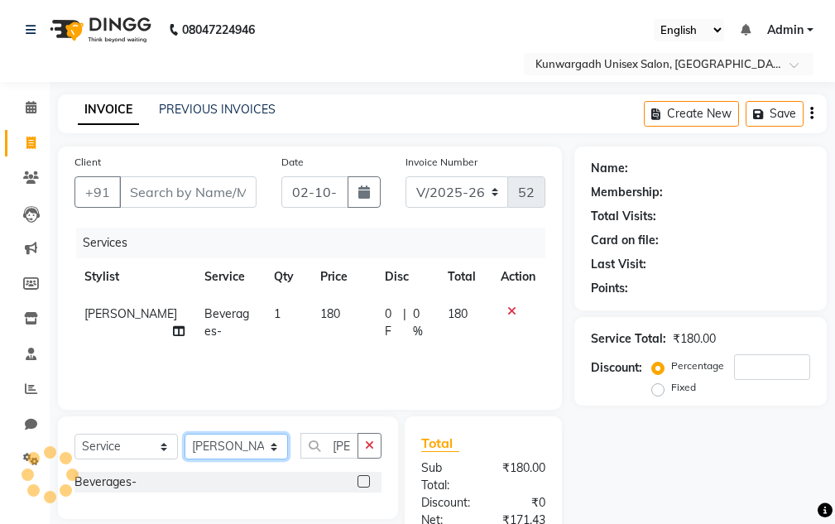
click at [242, 448] on select "Select Stylist Aarti [PERSON_NAME] Sir Chiku [PERSON_NAME] Devdas [PERSON_NAME]…" at bounding box center [236, 447] width 103 height 26
click at [185, 434] on select "Select Stylist Aarti [PERSON_NAME] Sir Chiku [PERSON_NAME] Devdas [PERSON_NAME]…" at bounding box center [236, 447] width 103 height 26
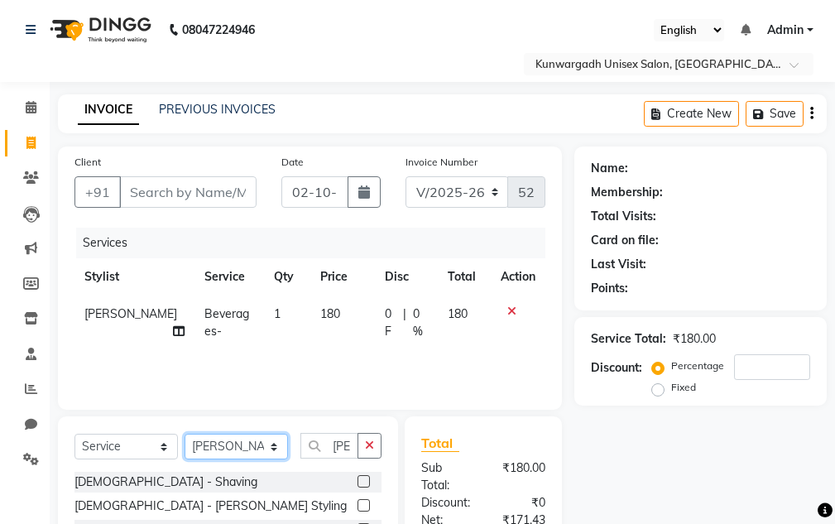
scroll to position [250, 0]
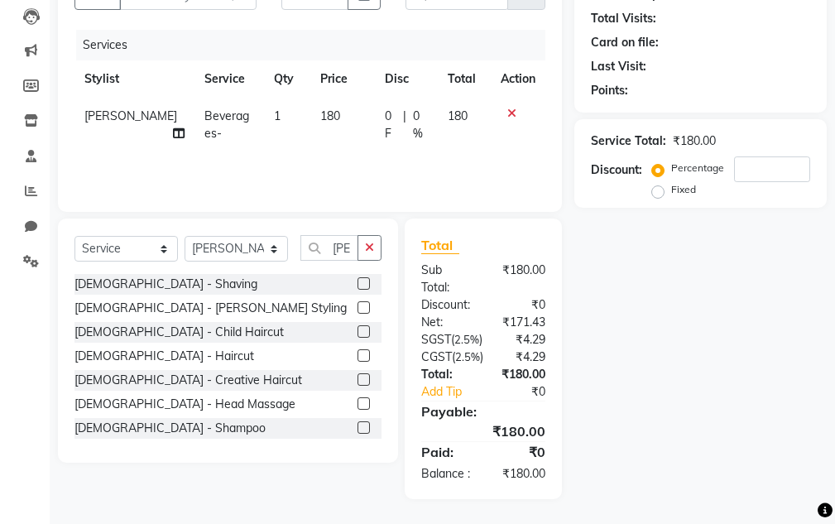
click at [358, 301] on label at bounding box center [364, 307] width 12 height 12
click at [358, 303] on input "checkbox" at bounding box center [363, 308] width 11 height 11
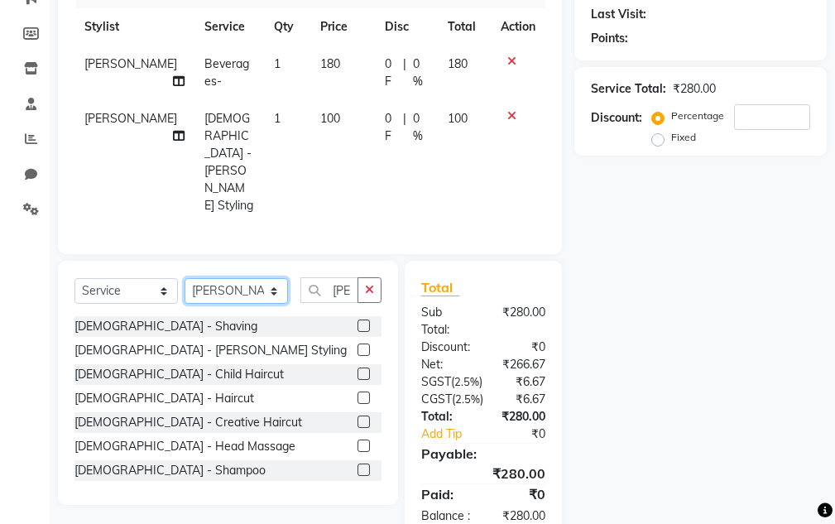
click at [251, 278] on select "Select Stylist Aarti [PERSON_NAME] Sir Chiku [PERSON_NAME] Devdas [PERSON_NAME]…" at bounding box center [236, 291] width 103 height 26
click at [185, 278] on select "Select Stylist Aarti [PERSON_NAME] Sir Chiku [PERSON_NAME] Devdas [PERSON_NAME]…" at bounding box center [236, 291] width 103 height 26
click at [358, 440] on label at bounding box center [364, 446] width 12 height 12
click at [358, 441] on input "checkbox" at bounding box center [363, 446] width 11 height 11
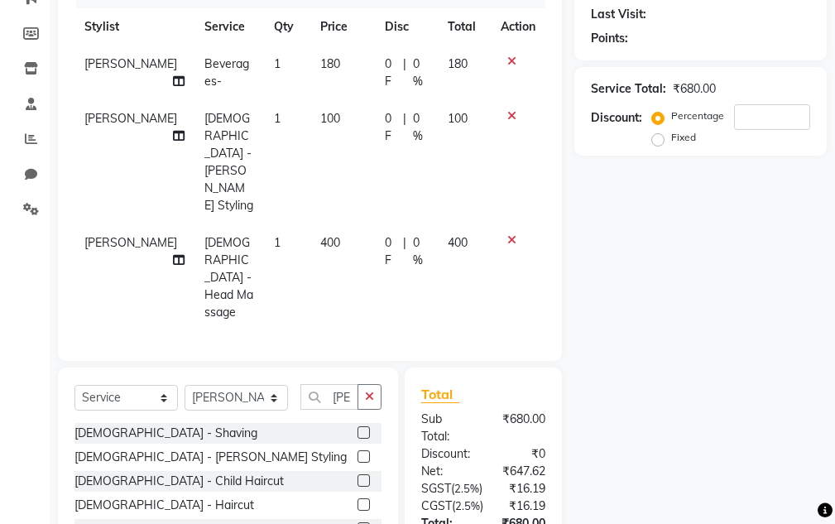
drag, startPoint x: 365, startPoint y: 322, endPoint x: 330, endPoint y: 325, distance: 34.9
click at [364, 384] on button "button" at bounding box center [370, 397] width 24 height 26
click at [232, 385] on select "Select Stylist Aarti [PERSON_NAME] Sir Chiku [PERSON_NAME] Devdas [PERSON_NAME]…" at bounding box center [236, 398] width 103 height 26
click at [185, 385] on select "Select Stylist Aarti [PERSON_NAME] Sir Chiku [PERSON_NAME] Devdas [PERSON_NAME]…" at bounding box center [236, 398] width 103 height 26
click at [344, 384] on input "text" at bounding box center [341, 397] width 81 height 26
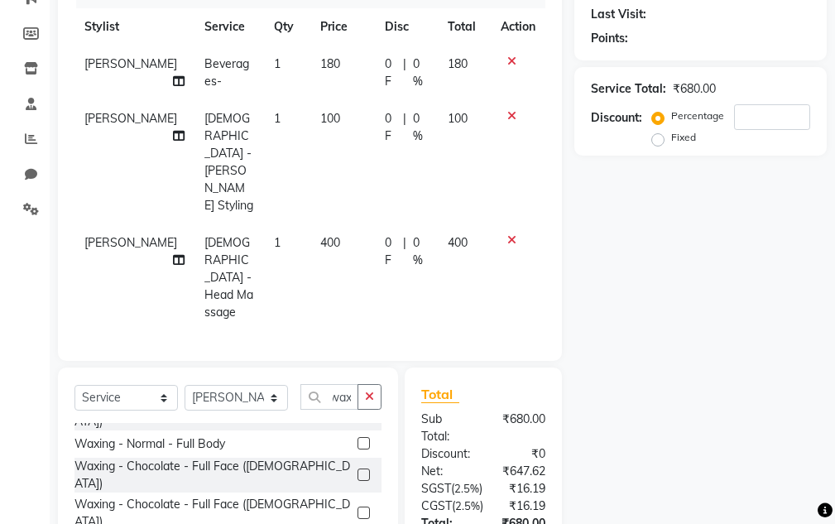
scroll to position [0, 0]
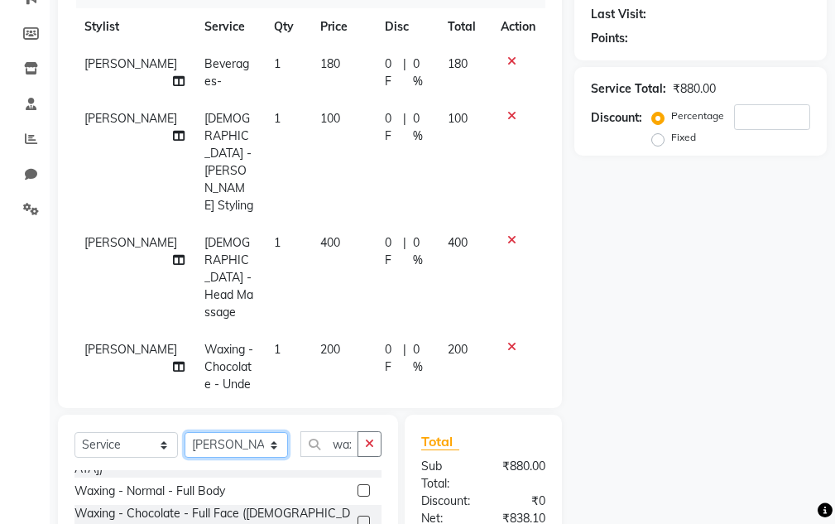
click at [222, 432] on select "Select Stylist Aarti [PERSON_NAME] Sir Chiku [PERSON_NAME] Devdas [PERSON_NAME]…" at bounding box center [236, 445] width 103 height 26
click at [185, 432] on select "Select Stylist Aarti [PERSON_NAME] Sir Chiku [PERSON_NAME] Devdas [PERSON_NAME]…" at bounding box center [236, 445] width 103 height 26
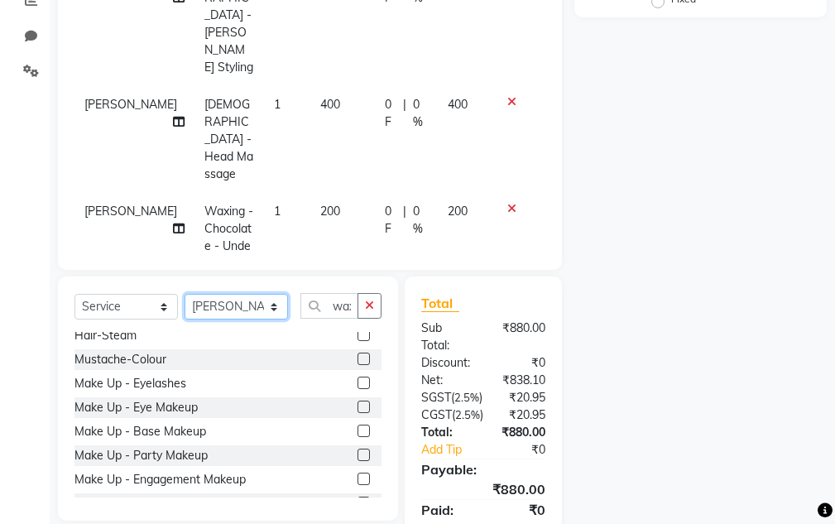
scroll to position [1104, 0]
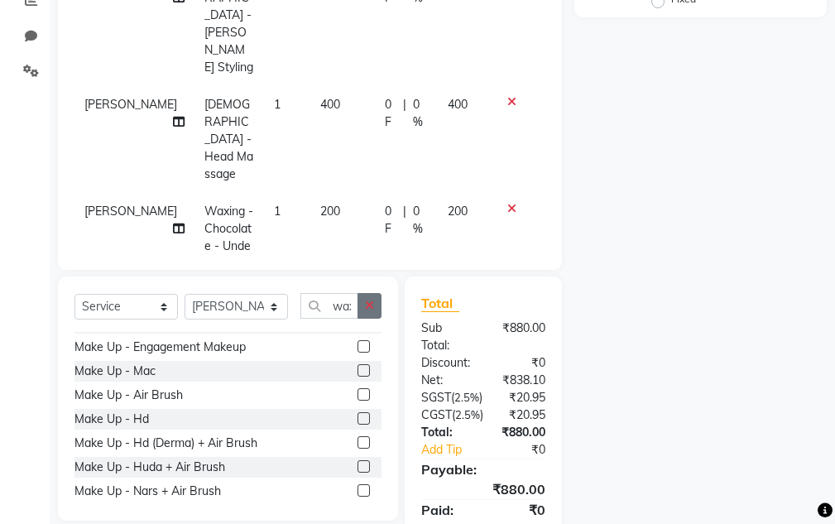
click at [378, 293] on button "button" at bounding box center [370, 306] width 24 height 26
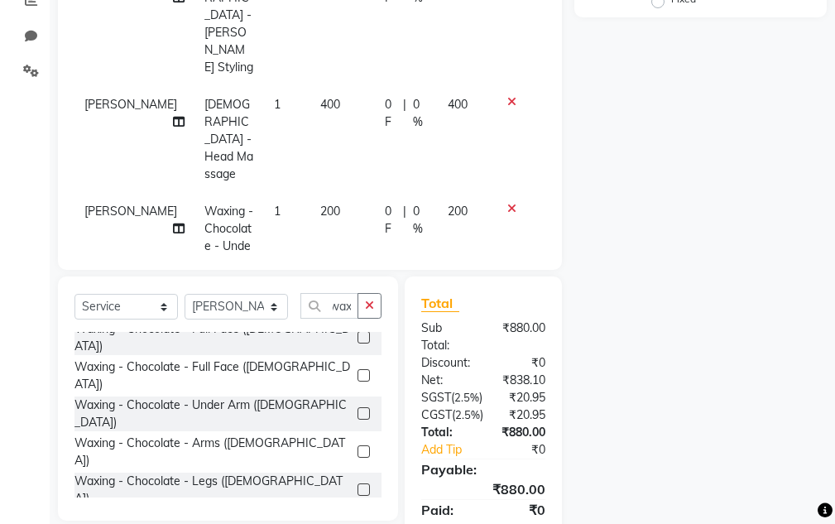
scroll to position [0, 0]
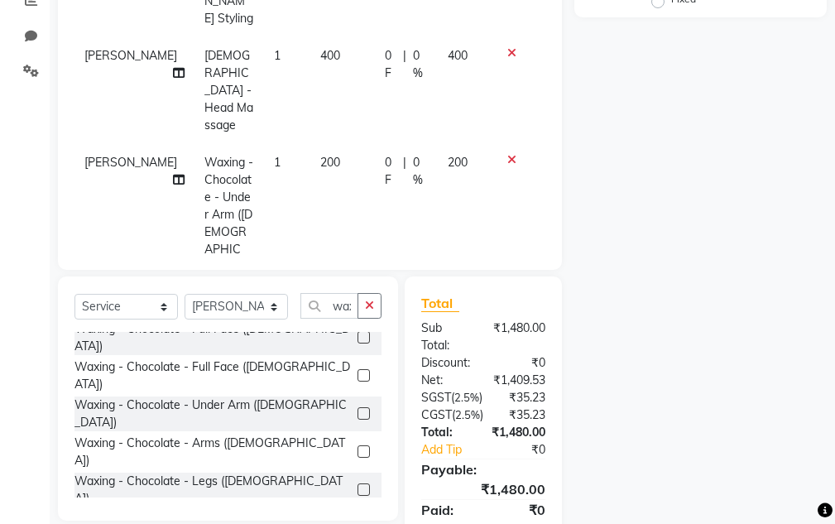
scroll to position [75, 0]
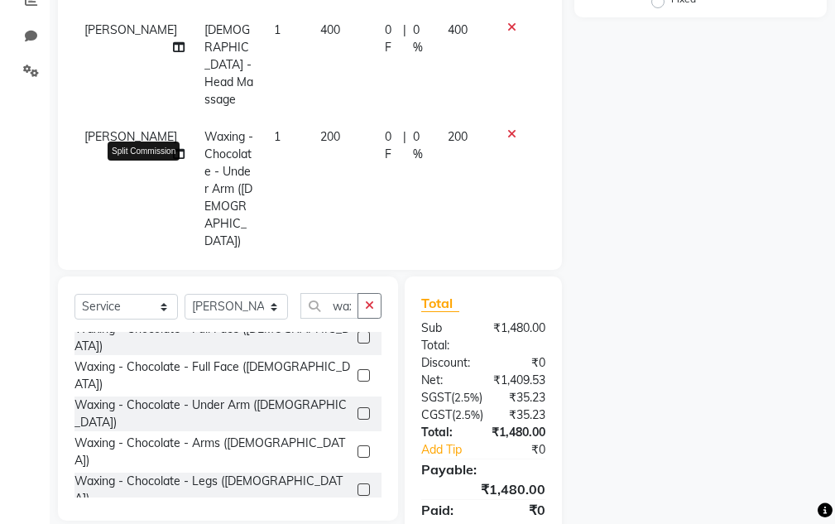
click at [173, 290] on icon at bounding box center [179, 296] width 12 height 12
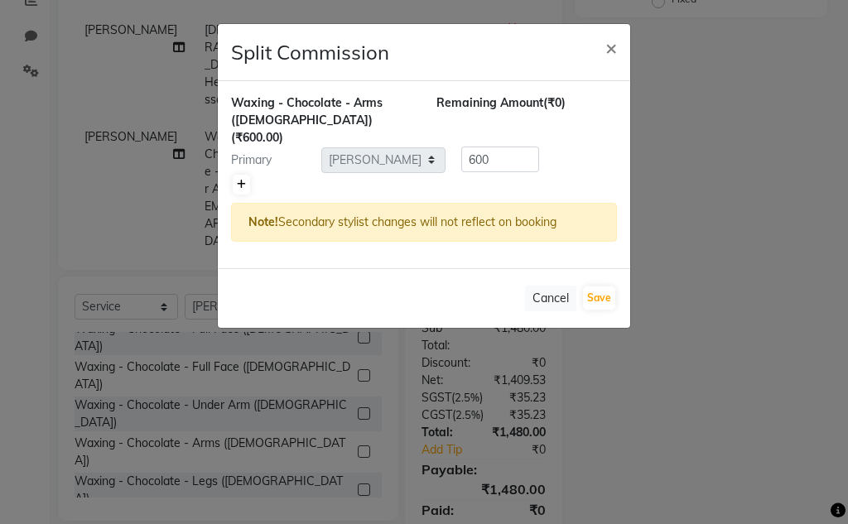
click at [243, 180] on icon at bounding box center [241, 185] width 9 height 10
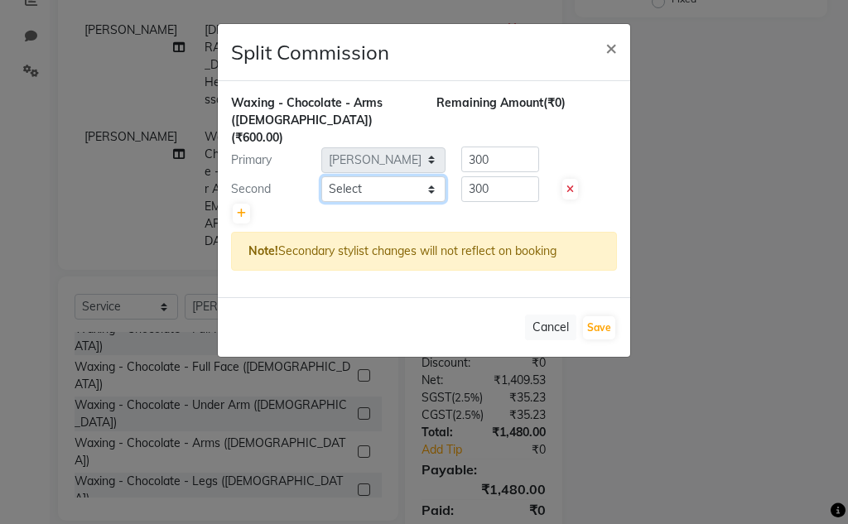
click at [377, 176] on select "Select Aarti Ayush Sir Chiku Sir Damani Devdas Deepti Sahu Dolly Thakur Gaurav …" at bounding box center [383, 189] width 124 height 26
click at [321, 176] on select "Select Aarti Ayush Sir Chiku Sir Damani Devdas Deepti Sahu Dolly Thakur Gaurav …" at bounding box center [383, 189] width 124 height 26
click at [597, 316] on button "Save" at bounding box center [599, 327] width 32 height 23
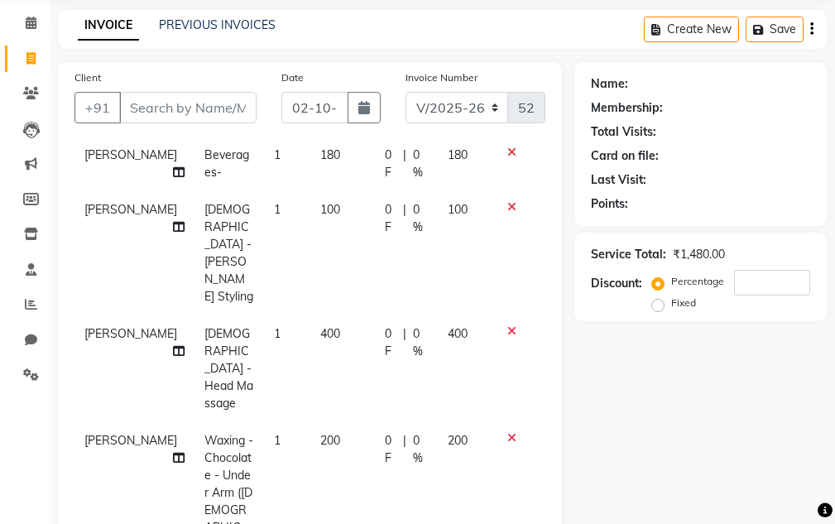
scroll to position [498, 0]
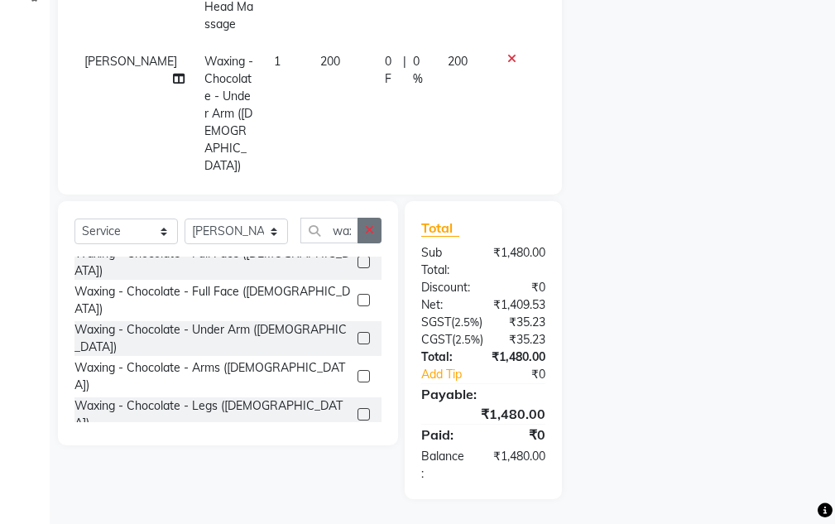
click at [368, 224] on icon "button" at bounding box center [369, 230] width 9 height 12
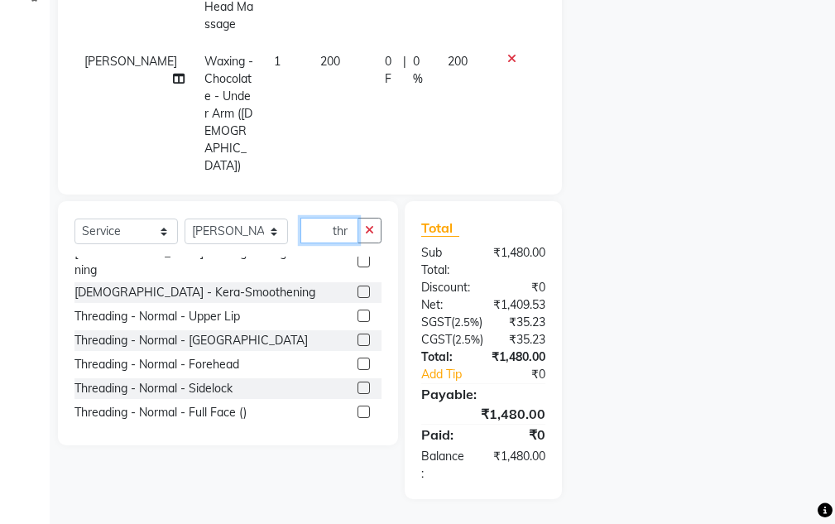
scroll to position [0, 0]
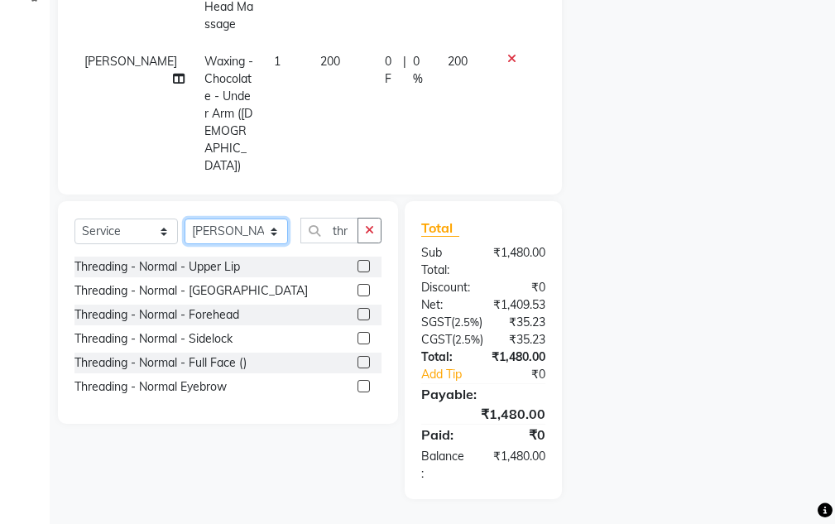
click at [229, 219] on select "Select Stylist Aarti [PERSON_NAME] Sir Chiku [PERSON_NAME] Devdas [PERSON_NAME]…" at bounding box center [236, 232] width 103 height 26
click at [185, 219] on select "Select Stylist Aarti [PERSON_NAME] Sir Chiku [PERSON_NAME] Devdas [PERSON_NAME]…" at bounding box center [236, 232] width 103 height 26
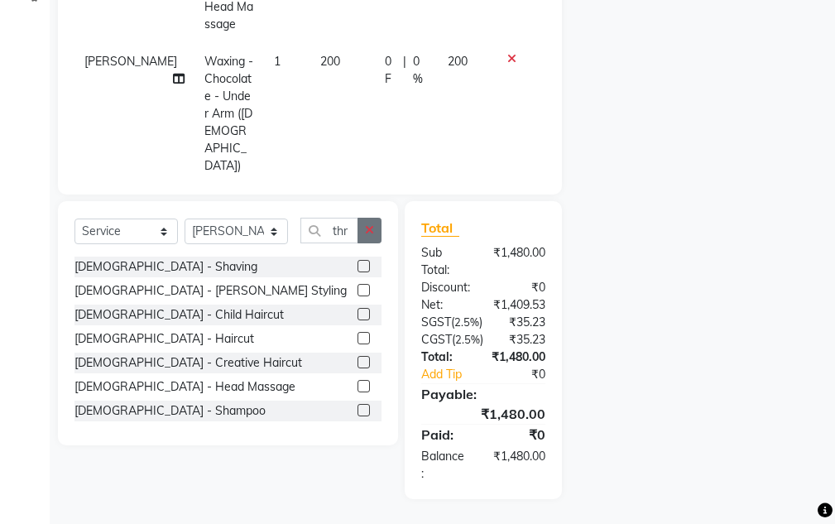
click at [371, 224] on icon "button" at bounding box center [369, 230] width 9 height 12
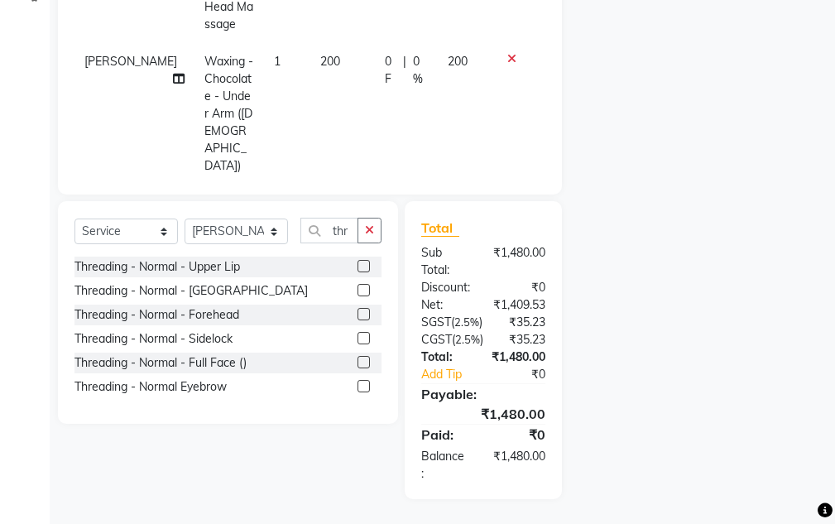
click at [362, 260] on label at bounding box center [364, 266] width 12 height 12
click at [362, 262] on input "checkbox" at bounding box center [363, 267] width 11 height 11
click at [363, 284] on label at bounding box center [364, 290] width 12 height 12
click at [363, 286] on input "checkbox" at bounding box center [363, 291] width 11 height 11
click at [368, 308] on label at bounding box center [364, 314] width 12 height 12
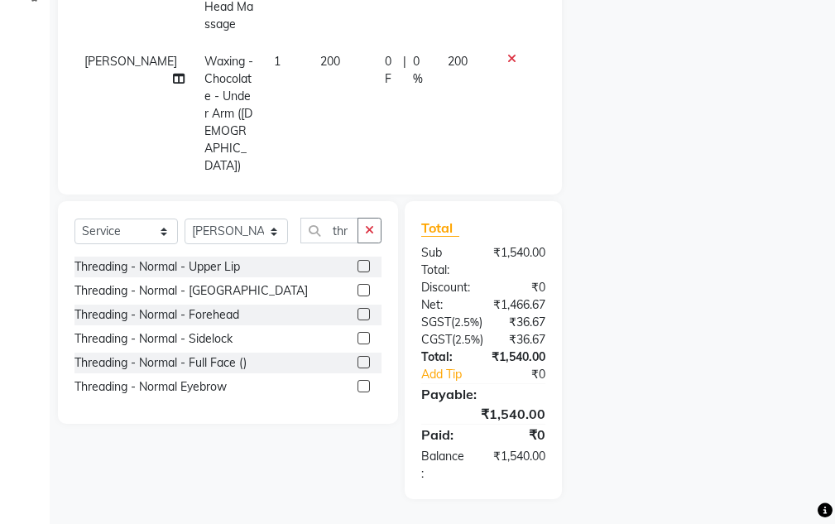
click at [368, 310] on input "checkbox" at bounding box center [363, 315] width 11 height 11
click at [363, 380] on label at bounding box center [364, 386] width 12 height 12
click at [363, 382] on input "checkbox" at bounding box center [363, 387] width 11 height 11
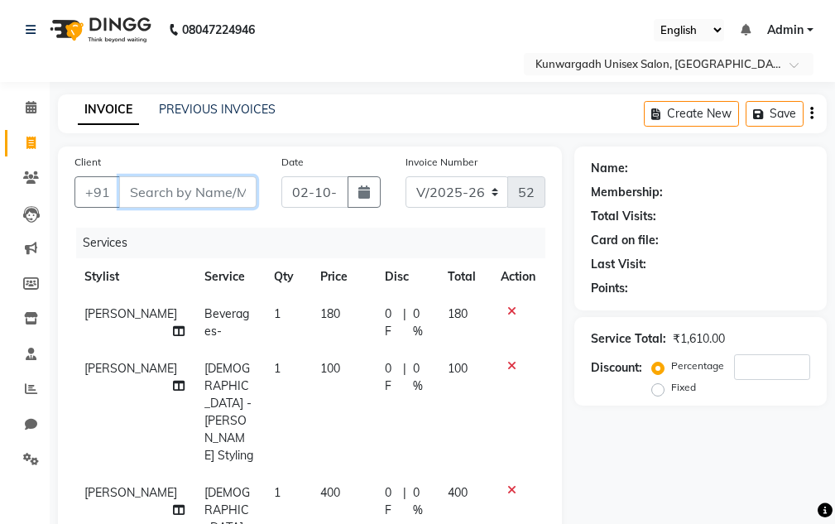
click at [192, 195] on input "Client" at bounding box center [187, 191] width 137 height 31
drag, startPoint x: 141, startPoint y: 198, endPoint x: 149, endPoint y: 192, distance: 10.1
click at [145, 194] on input "Client" at bounding box center [187, 191] width 137 height 31
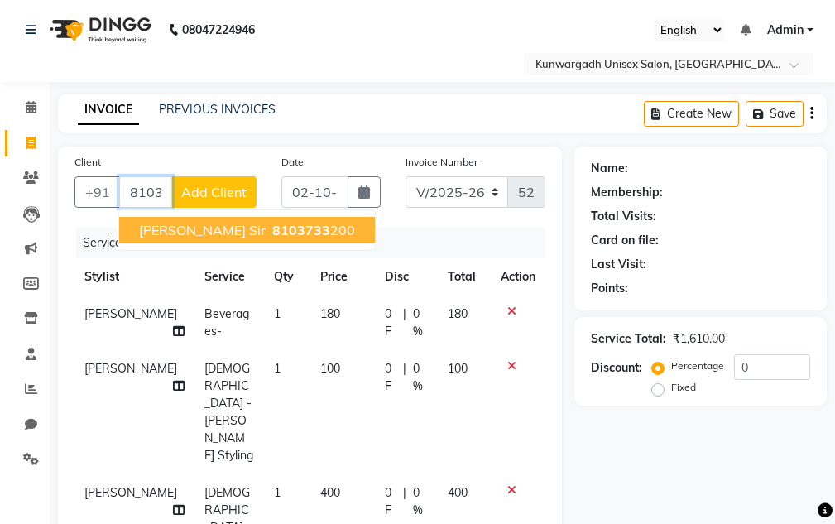
drag, startPoint x: 156, startPoint y: 232, endPoint x: 180, endPoint y: 217, distance: 28.3
click at [159, 233] on span "[PERSON_NAME] Sir" at bounding box center [202, 230] width 127 height 17
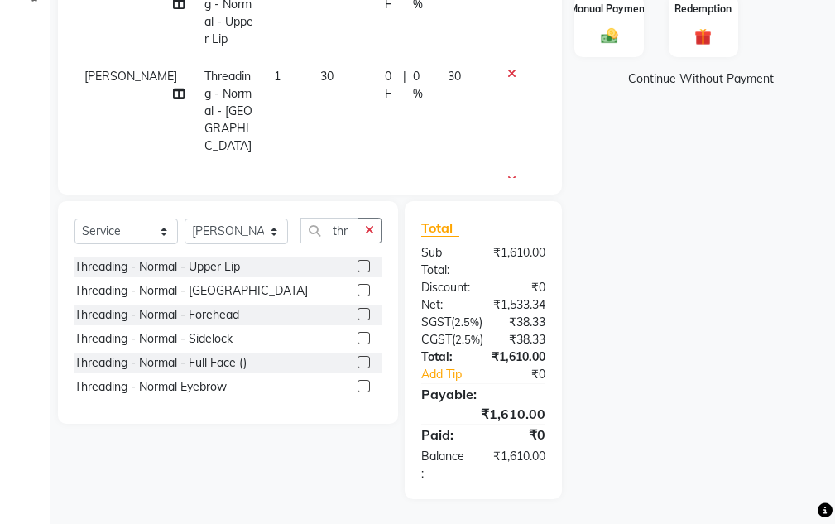
scroll to position [223, 0]
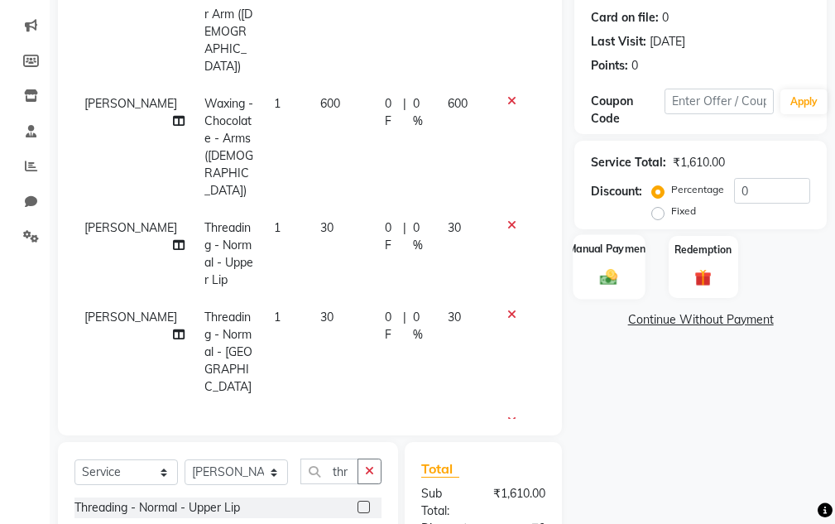
click at [606, 273] on img at bounding box center [609, 277] width 28 height 20
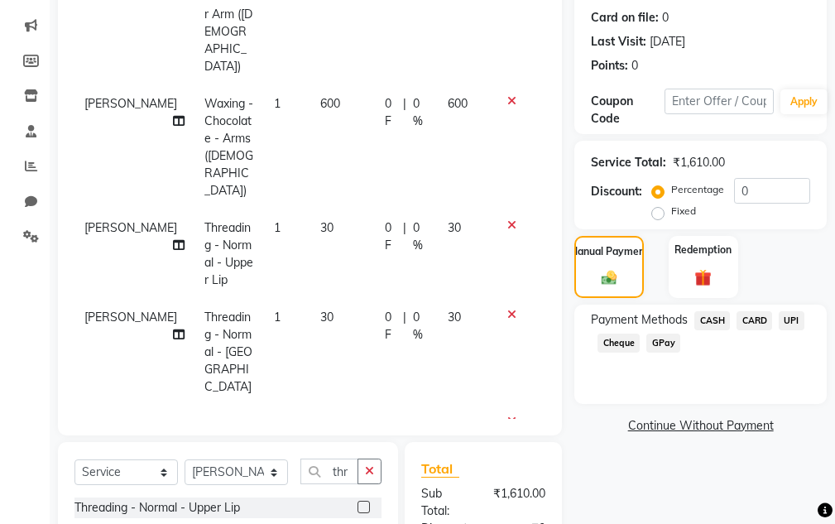
scroll to position [360, 0]
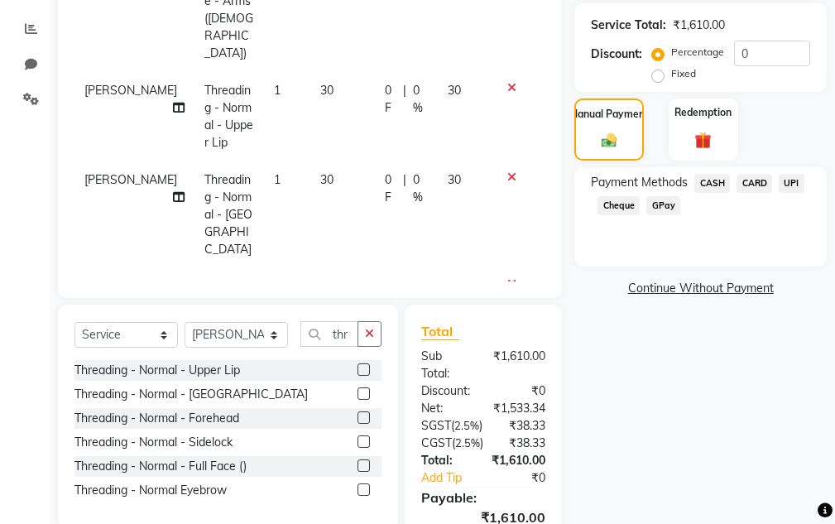
click at [710, 178] on span "CASH" at bounding box center [713, 183] width 36 height 19
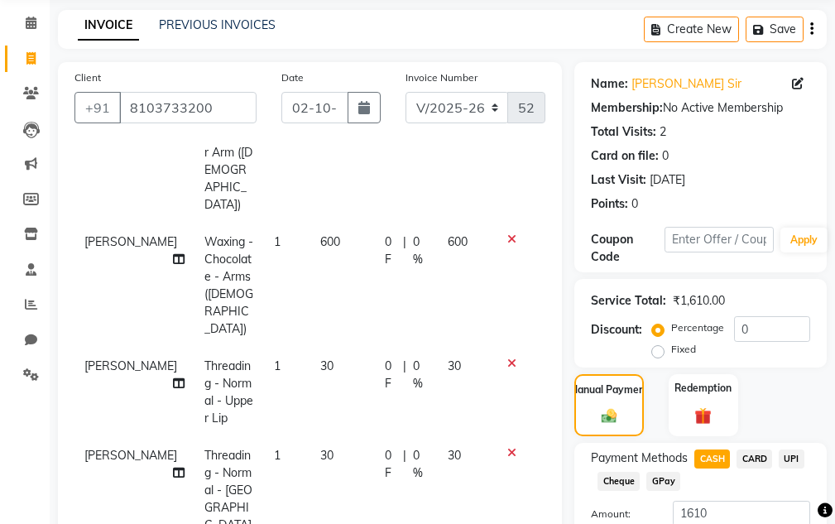
scroll to position [498, 0]
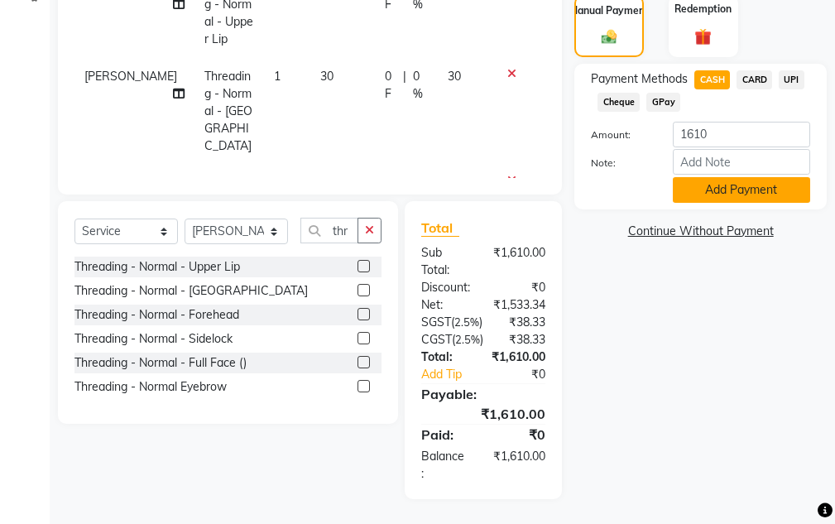
click at [703, 177] on button "Add Payment" at bounding box center [741, 190] width 137 height 26
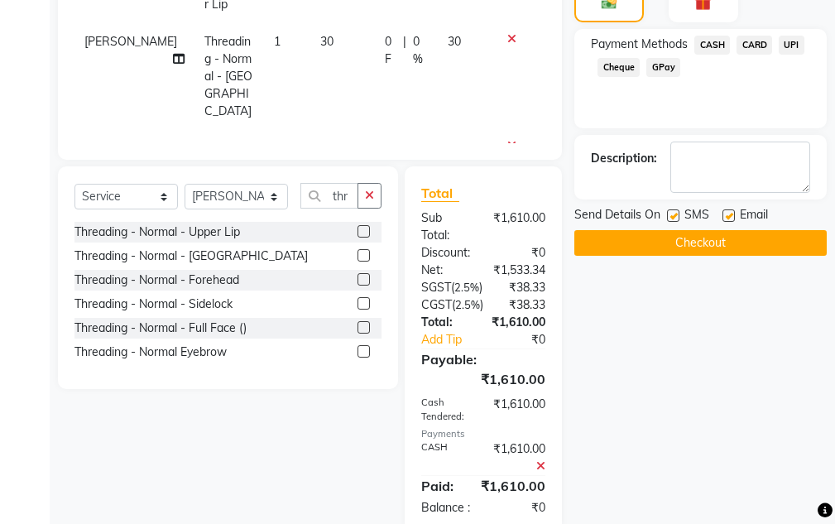
click at [666, 248] on button "Checkout" at bounding box center [701, 243] width 253 height 26
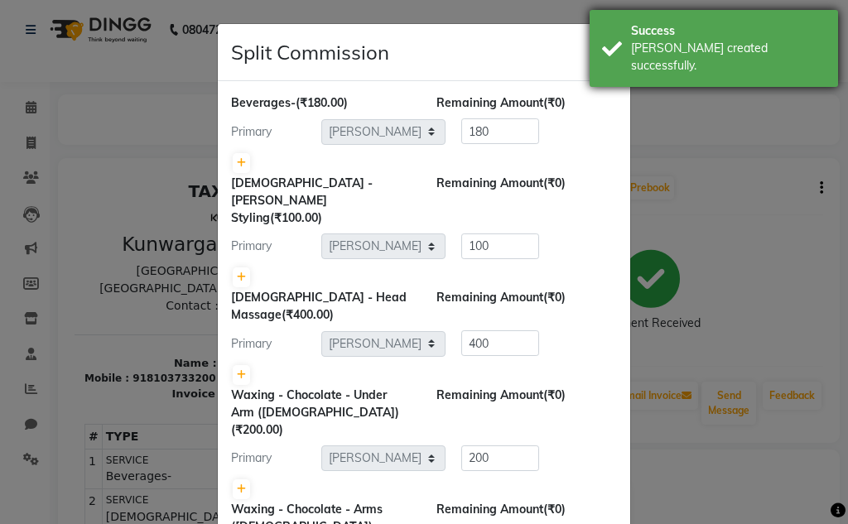
click at [692, 44] on div "[PERSON_NAME] created successfully." at bounding box center [728, 57] width 195 height 35
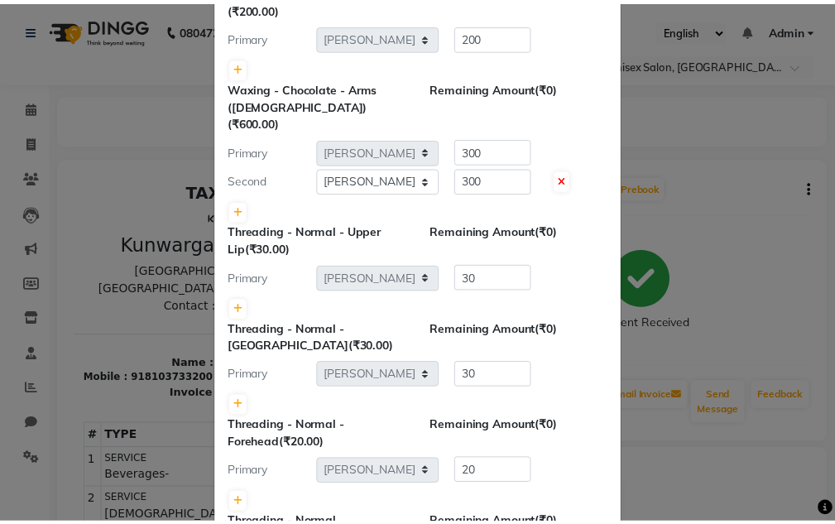
scroll to position [513, 0]
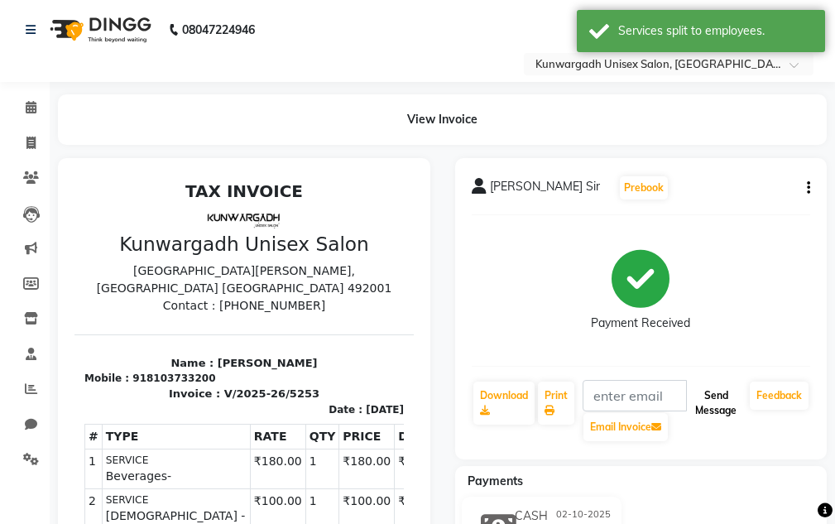
click at [726, 407] on button "Send Message" at bounding box center [716, 403] width 55 height 43
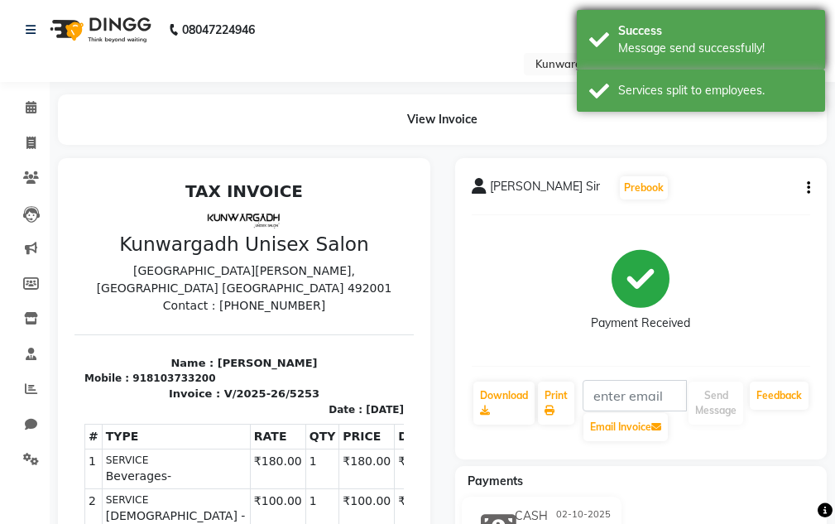
drag, startPoint x: 733, startPoint y: 80, endPoint x: 728, endPoint y: 61, distance: 19.7
click at [729, 70] on div "Services split to employees." at bounding box center [701, 91] width 248 height 42
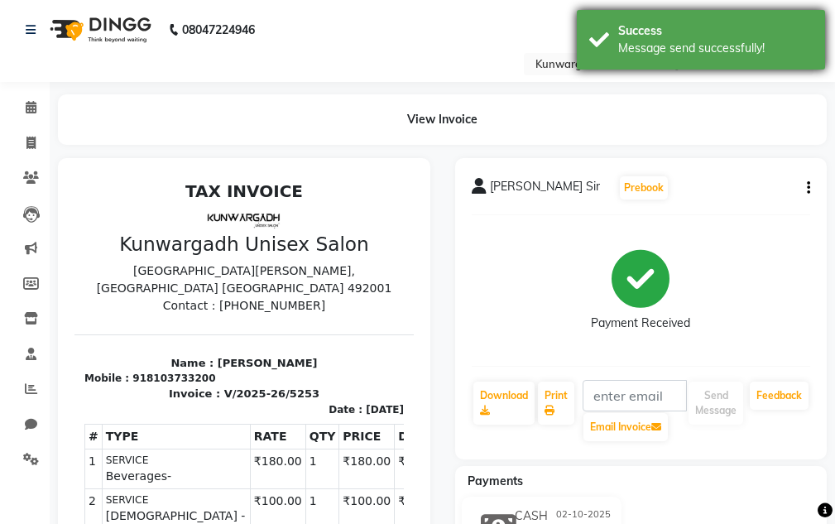
click at [725, 50] on div "Message send successfully!" at bounding box center [715, 48] width 195 height 17
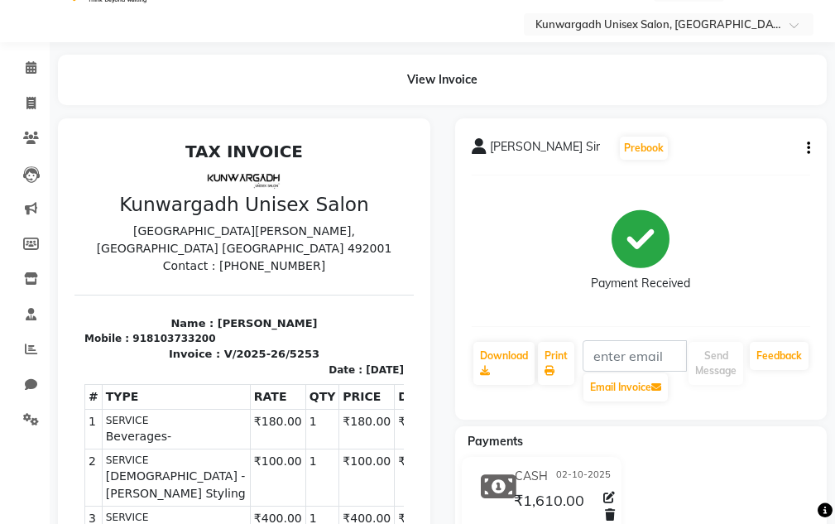
scroll to position [0, 0]
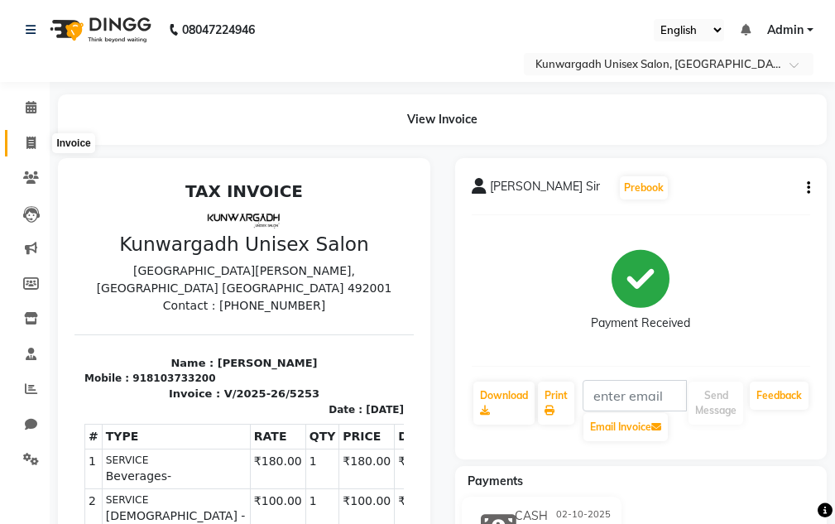
click at [29, 141] on icon at bounding box center [30, 143] width 9 height 12
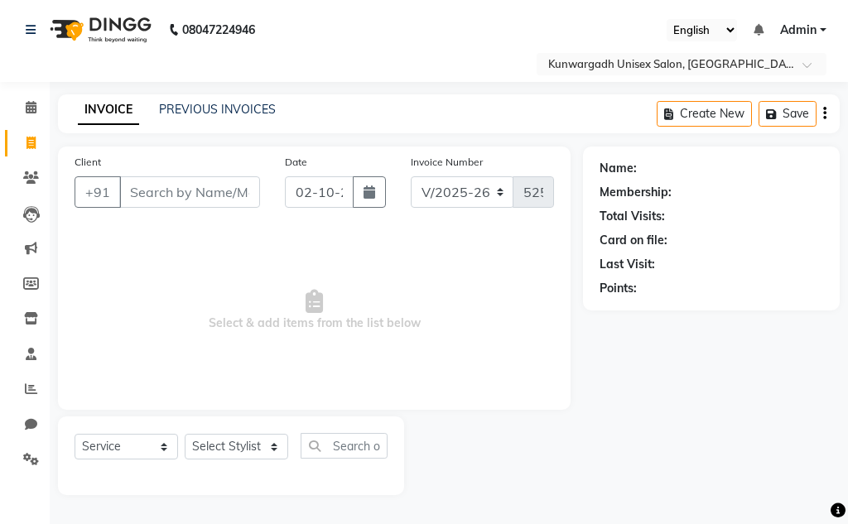
click at [206, 178] on div "Client +91" at bounding box center [167, 187] width 210 height 68
drag, startPoint x: 207, startPoint y: 212, endPoint x: 210, endPoint y: 201, distance: 11.3
click at [208, 210] on div "Client +91" at bounding box center [167, 187] width 210 height 68
click at [210, 198] on input "Client" at bounding box center [189, 191] width 141 height 31
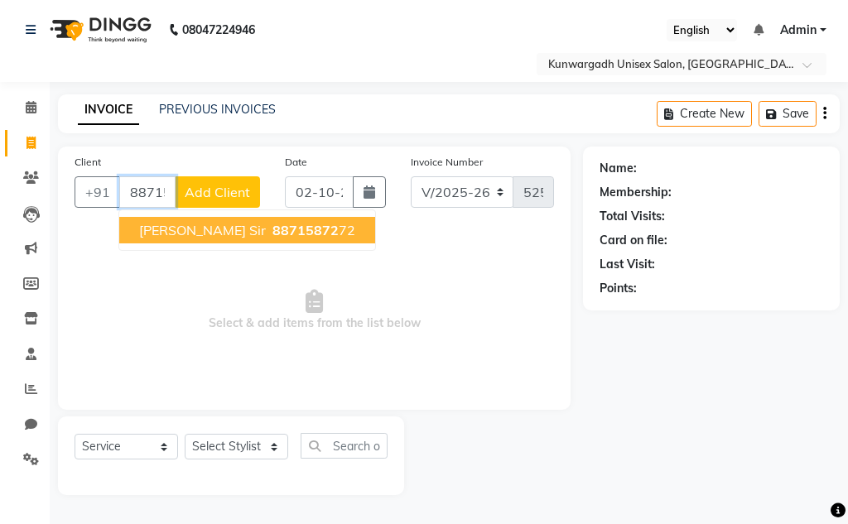
click at [272, 229] on span "88715872" at bounding box center [305, 230] width 66 height 17
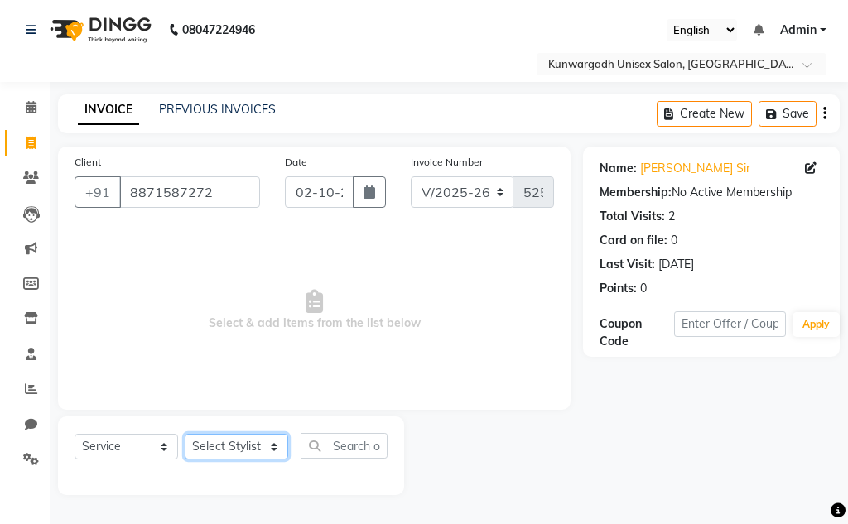
click at [242, 445] on select "Select Stylist Aarti [PERSON_NAME] Sir Chiku [PERSON_NAME] Devdas [PERSON_NAME]…" at bounding box center [236, 447] width 103 height 26
click at [185, 434] on select "Select Stylist Aarti [PERSON_NAME] Sir Chiku [PERSON_NAME] Devdas [PERSON_NAME]…" at bounding box center [236, 447] width 103 height 26
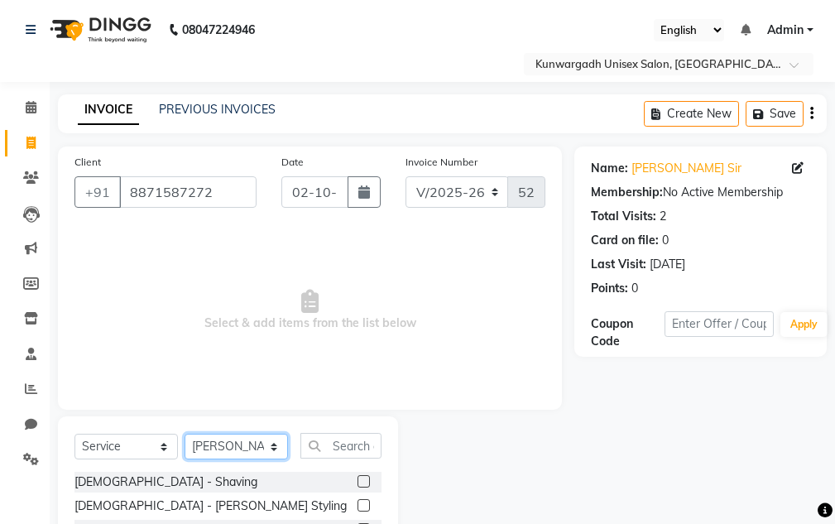
scroll to position [161, 0]
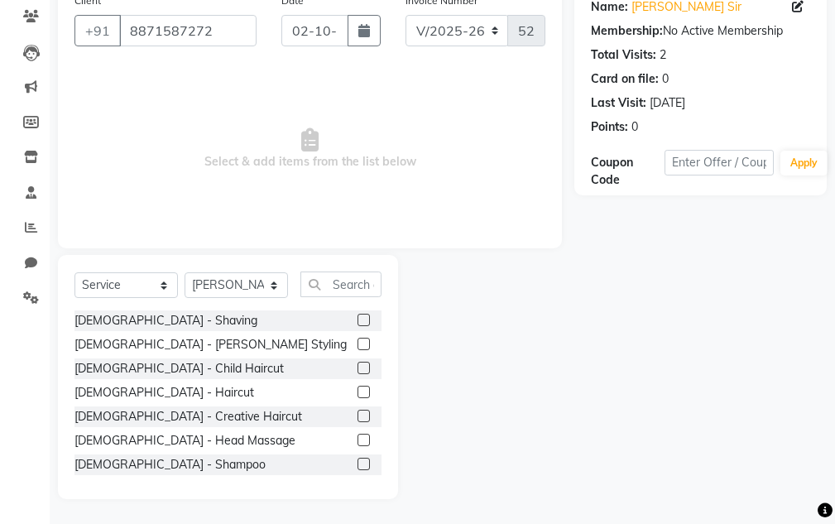
click at [358, 348] on label at bounding box center [364, 344] width 12 height 12
click at [358, 348] on input "checkbox" at bounding box center [363, 344] width 11 height 11
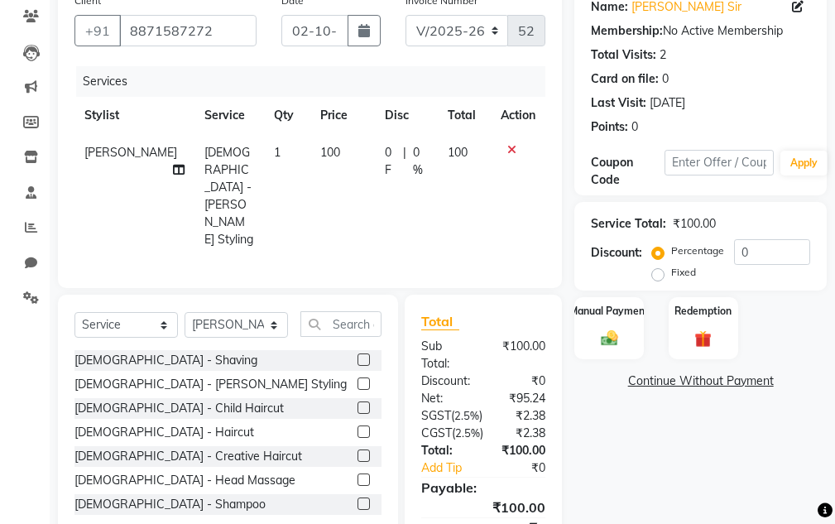
click at [358, 426] on label at bounding box center [364, 432] width 12 height 12
click at [358, 427] on input "checkbox" at bounding box center [363, 432] width 11 height 11
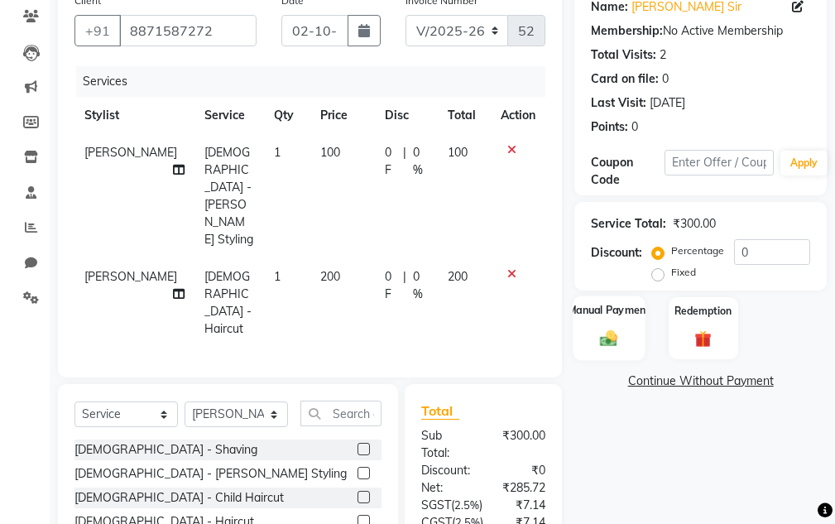
click at [629, 328] on div "Manual Payment" at bounding box center [610, 328] width 72 height 65
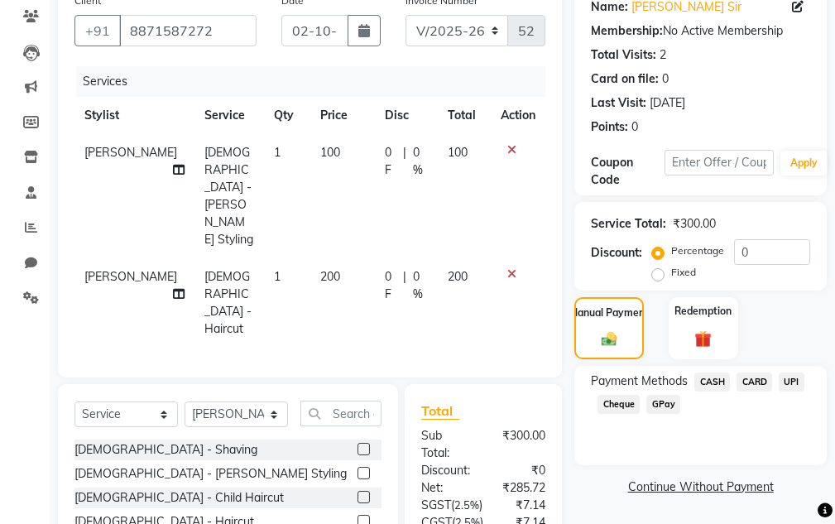
click at [719, 377] on span "CASH" at bounding box center [713, 382] width 36 height 19
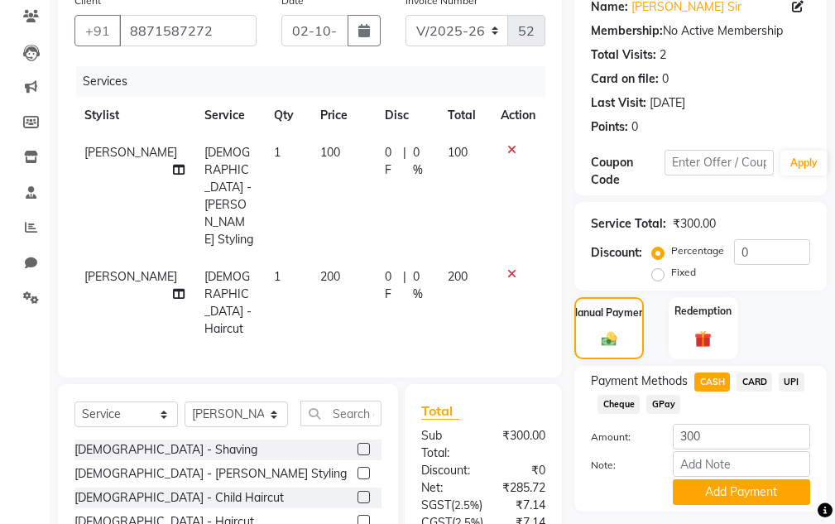
scroll to position [300, 0]
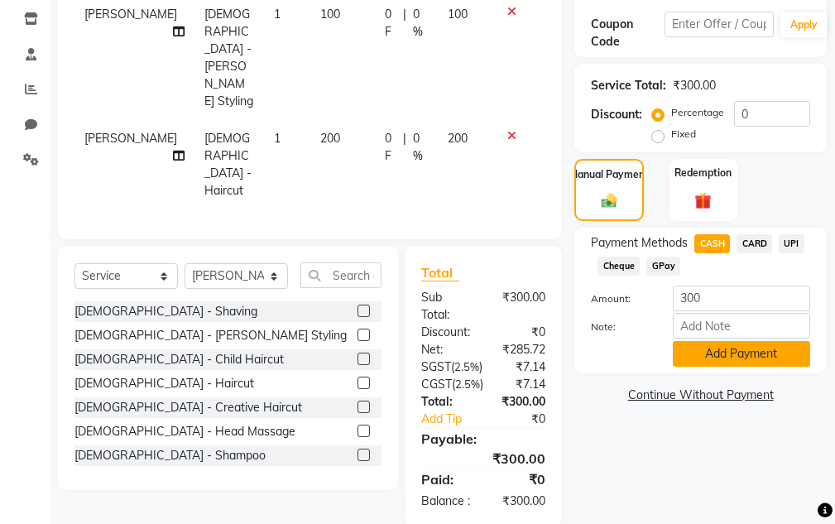
click at [714, 355] on button "Add Payment" at bounding box center [741, 354] width 137 height 26
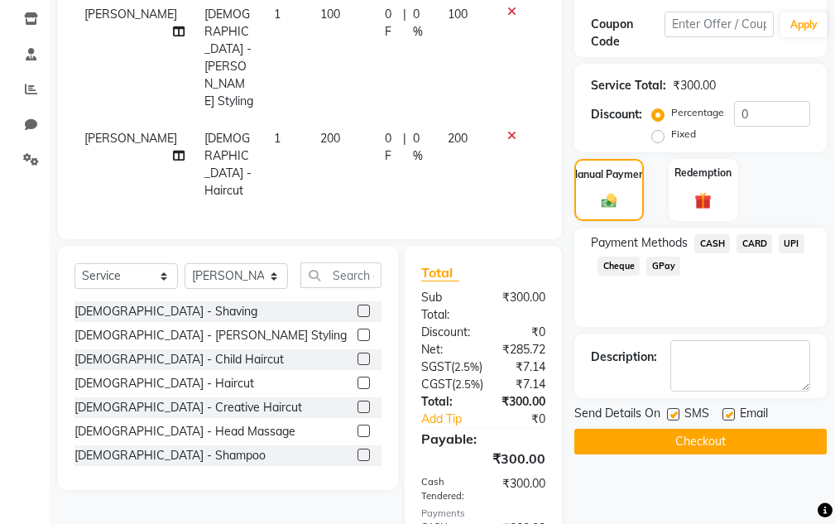
click at [713, 437] on button "Checkout" at bounding box center [701, 442] width 253 height 26
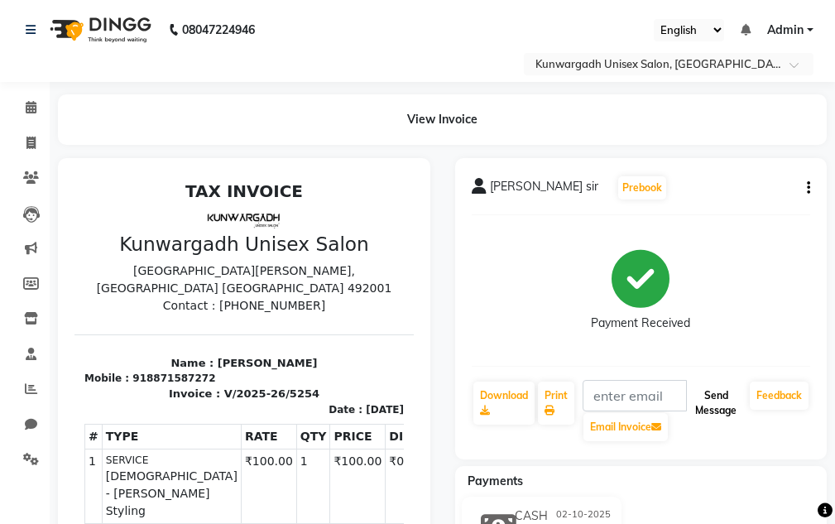
click at [729, 399] on button "Send Message" at bounding box center [716, 403] width 55 height 43
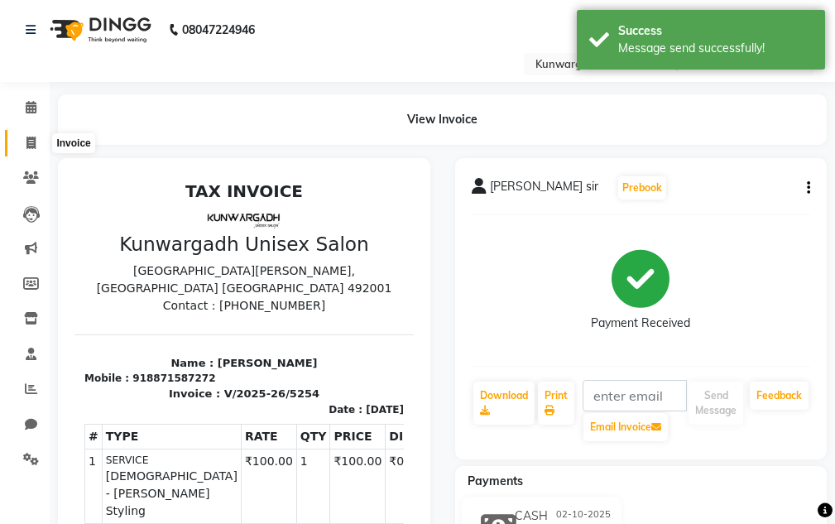
click at [26, 140] on icon at bounding box center [30, 143] width 9 height 12
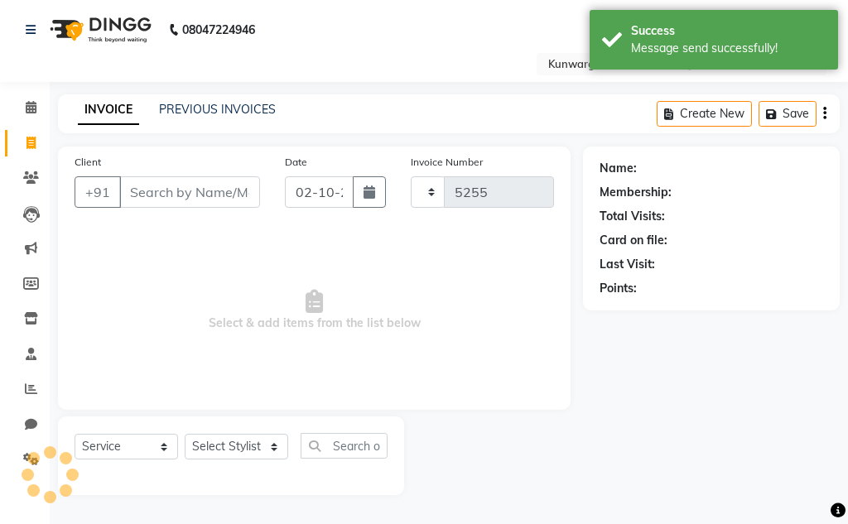
click at [141, 192] on input "Client" at bounding box center [189, 191] width 141 height 31
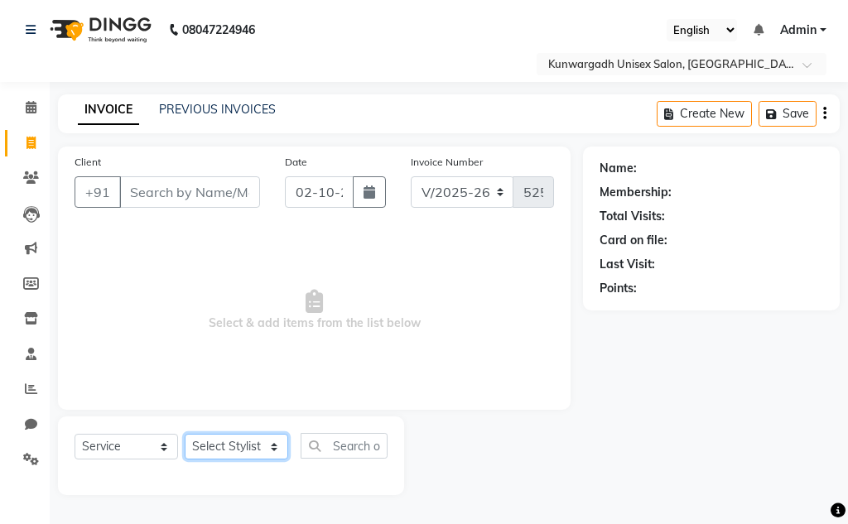
click at [206, 437] on select "Select Stylist Aarti [PERSON_NAME] Sir Chiku [PERSON_NAME] Devdas [PERSON_NAME]…" at bounding box center [236, 447] width 103 height 26
click at [185, 434] on select "Select Stylist Aarti [PERSON_NAME] Sir Chiku [PERSON_NAME] Devdas [PERSON_NAME]…" at bounding box center [236, 447] width 103 height 26
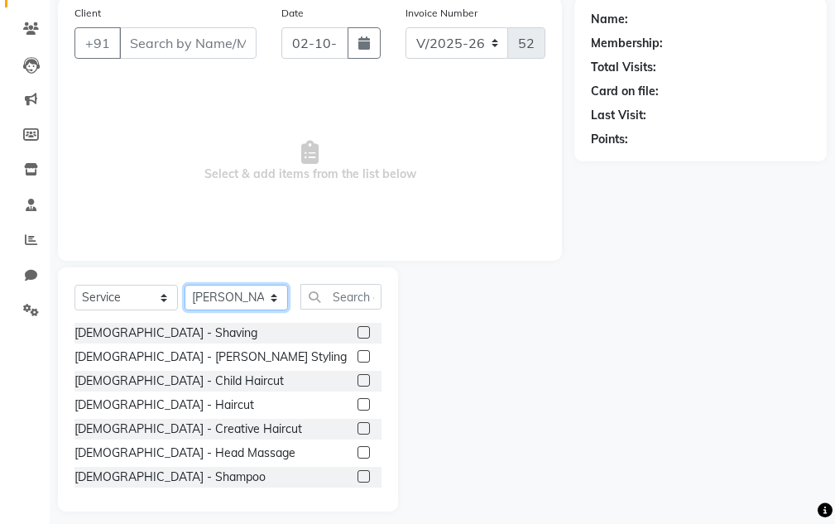
scroll to position [161, 0]
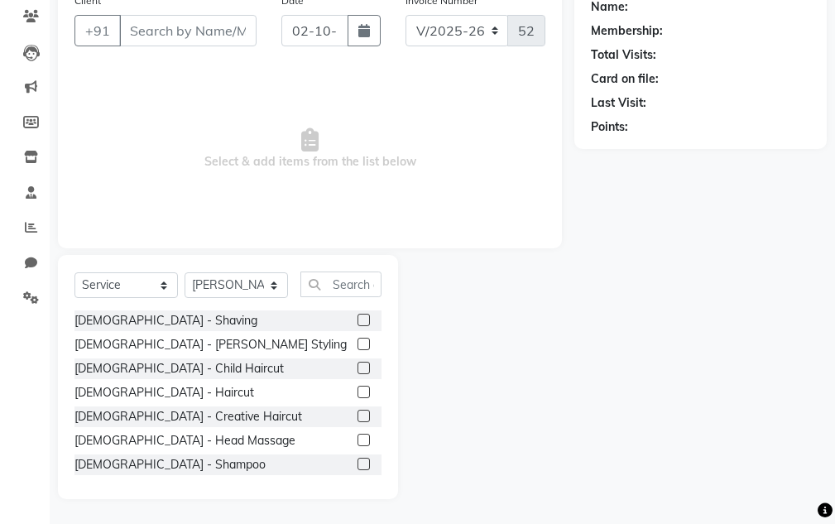
click at [358, 392] on label at bounding box center [364, 392] width 12 height 12
click at [358, 392] on input "checkbox" at bounding box center [363, 392] width 11 height 11
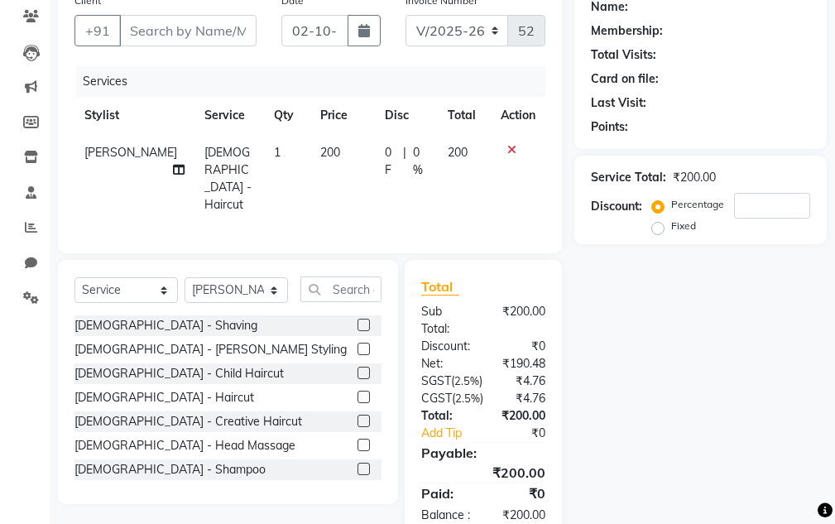
click at [358, 343] on label at bounding box center [364, 349] width 12 height 12
click at [358, 344] on input "checkbox" at bounding box center [363, 349] width 11 height 11
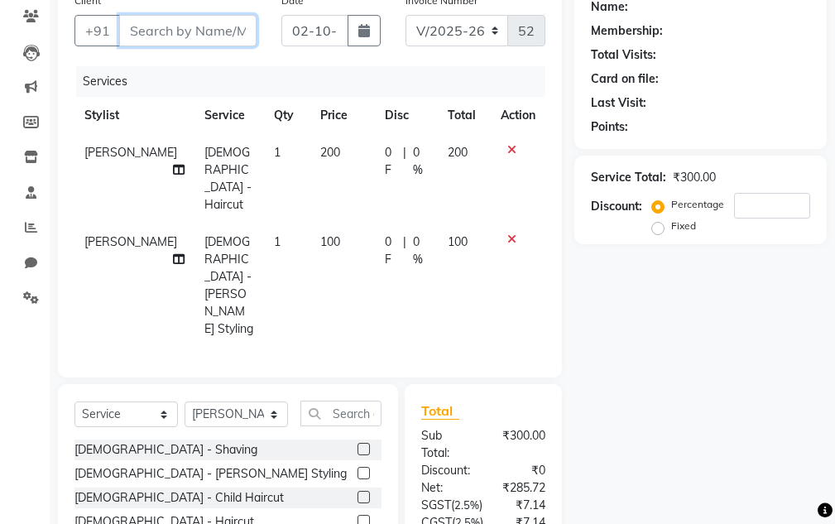
click at [223, 31] on input "Client" at bounding box center [187, 30] width 137 height 31
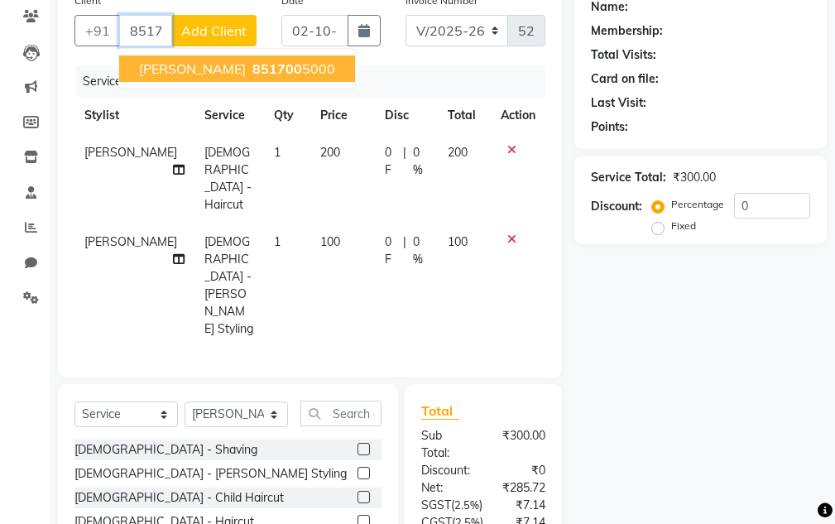
click at [233, 65] on span "[PERSON_NAME]" at bounding box center [192, 68] width 107 height 17
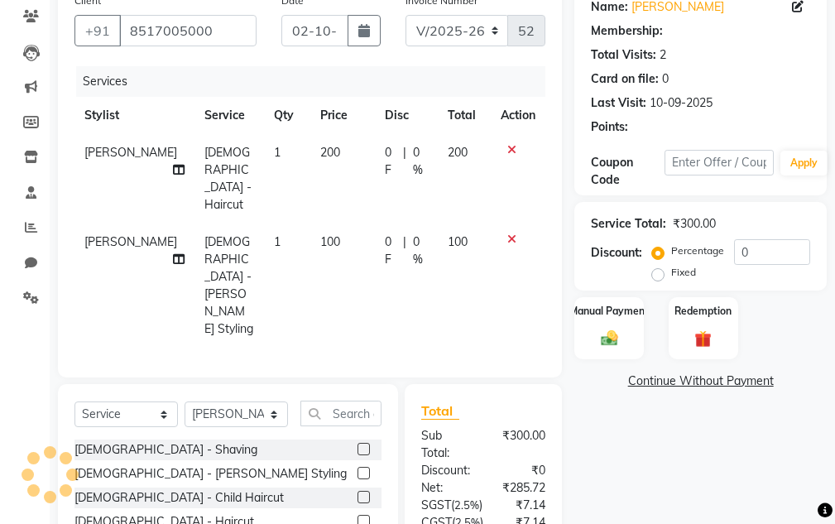
scroll to position [305, 0]
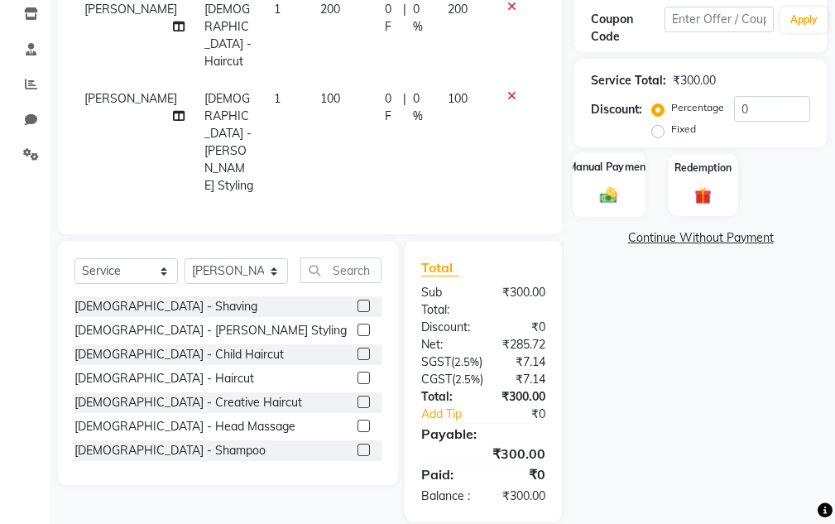
click at [636, 186] on div "Manual Payment" at bounding box center [610, 184] width 72 height 65
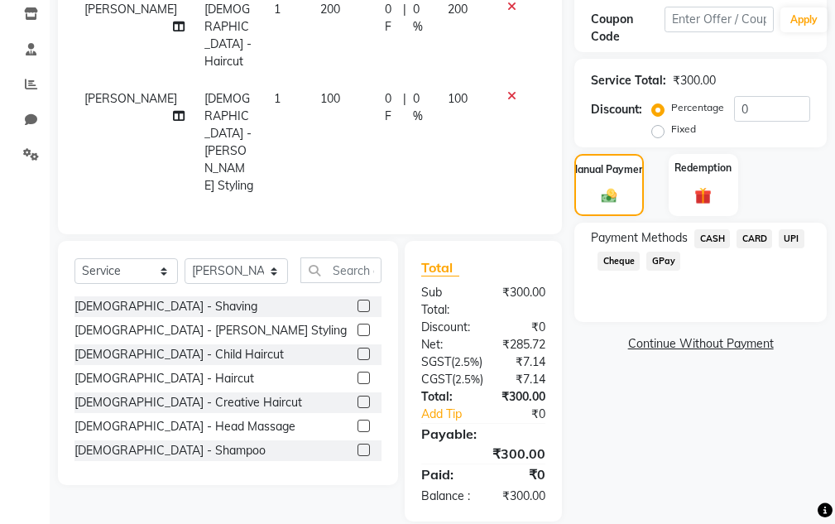
click at [718, 233] on span "CASH" at bounding box center [713, 238] width 36 height 19
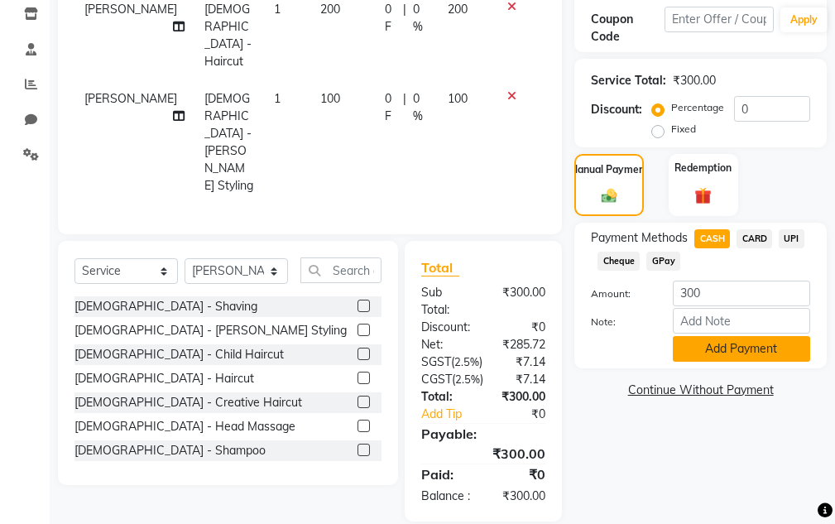
click at [745, 359] on button "Add Payment" at bounding box center [741, 349] width 137 height 26
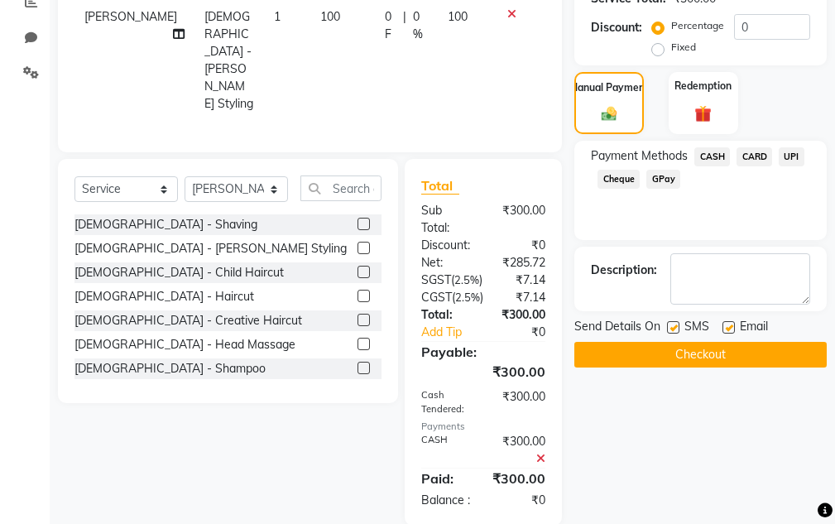
scroll to position [391, 0]
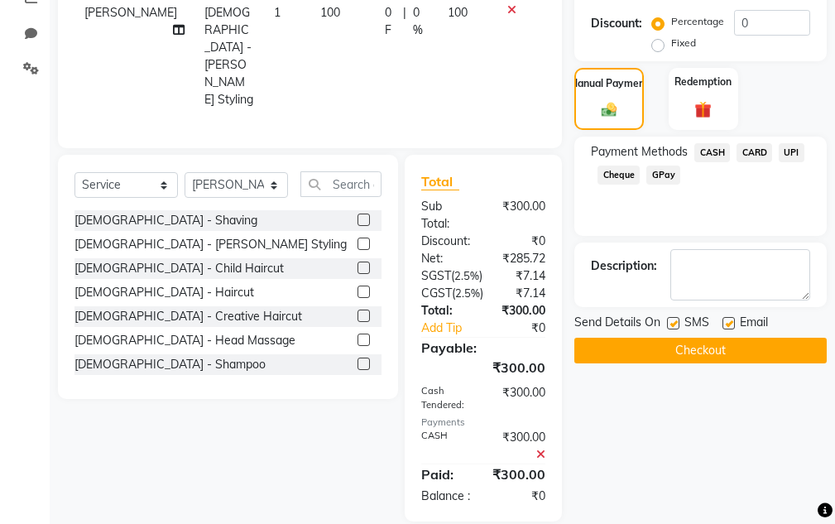
click at [745, 346] on button "Checkout" at bounding box center [701, 351] width 253 height 26
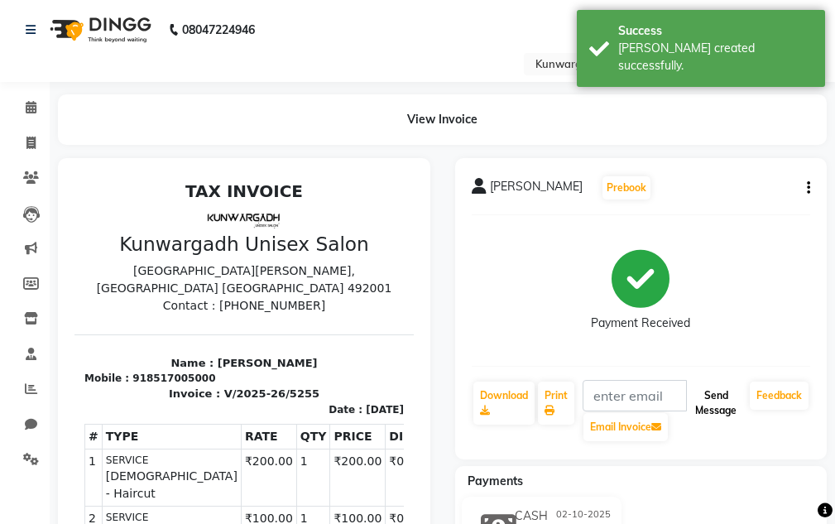
click at [710, 391] on button "Send Message" at bounding box center [716, 403] width 55 height 43
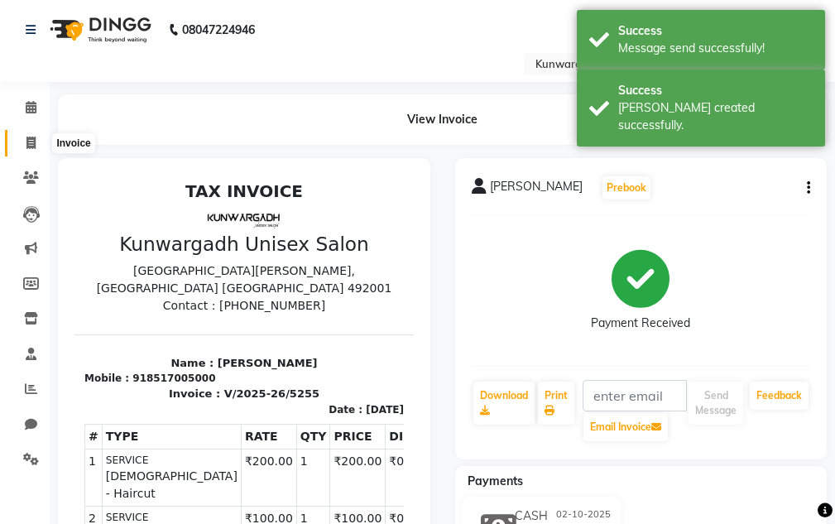
click at [28, 138] on icon at bounding box center [30, 143] width 9 height 12
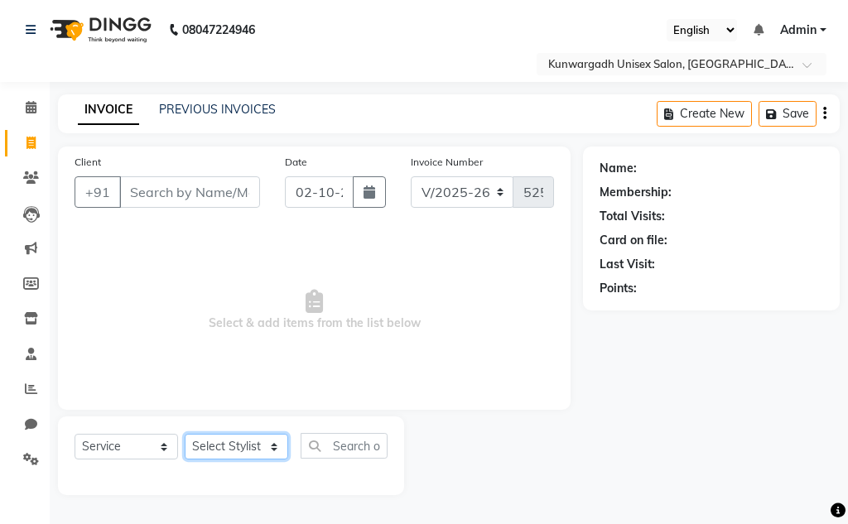
click at [217, 454] on select "Select Stylist Aarti [PERSON_NAME] Sir Chiku [PERSON_NAME] Devdas [PERSON_NAME]…" at bounding box center [236, 447] width 103 height 26
click at [185, 434] on select "Select Stylist Aarti [PERSON_NAME] Sir Chiku [PERSON_NAME] Devdas [PERSON_NAME]…" at bounding box center [236, 447] width 103 height 26
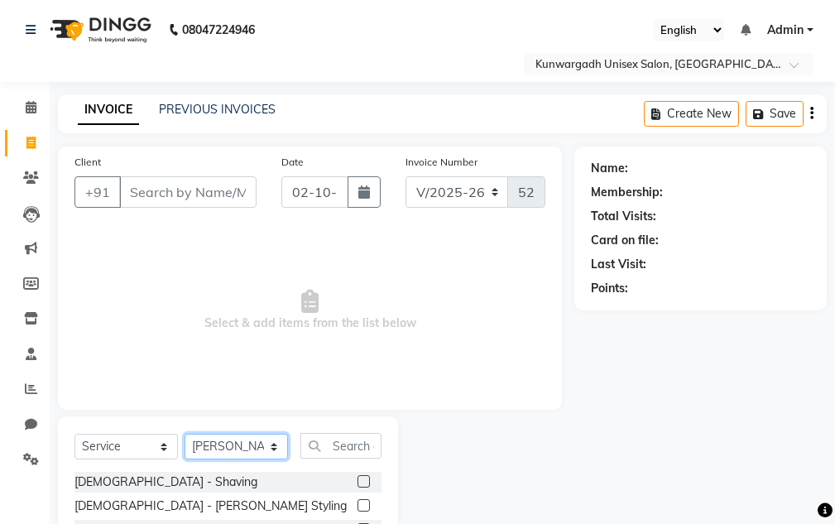
scroll to position [138, 0]
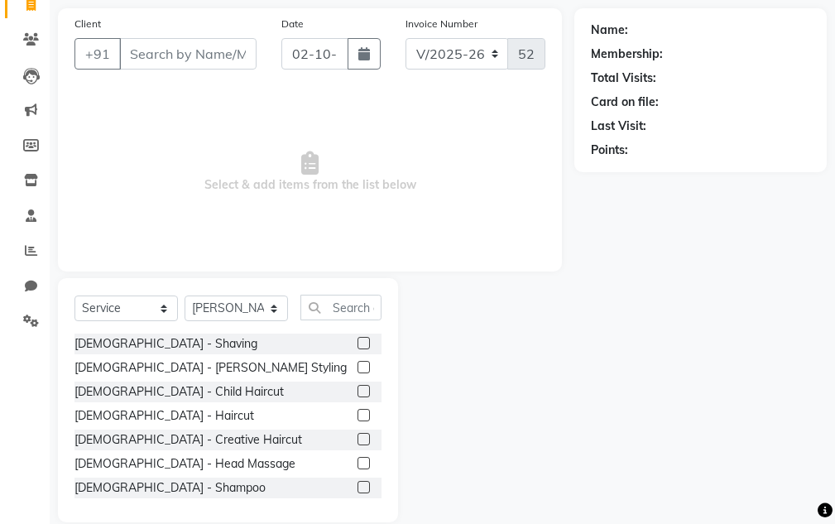
click at [210, 367] on div "[DEMOGRAPHIC_DATA] - [PERSON_NAME] Styling" at bounding box center [228, 368] width 307 height 21
click at [358, 373] on div at bounding box center [363, 369] width 11 height 17
click at [358, 414] on label at bounding box center [364, 415] width 12 height 12
click at [358, 414] on input "checkbox" at bounding box center [363, 416] width 11 height 11
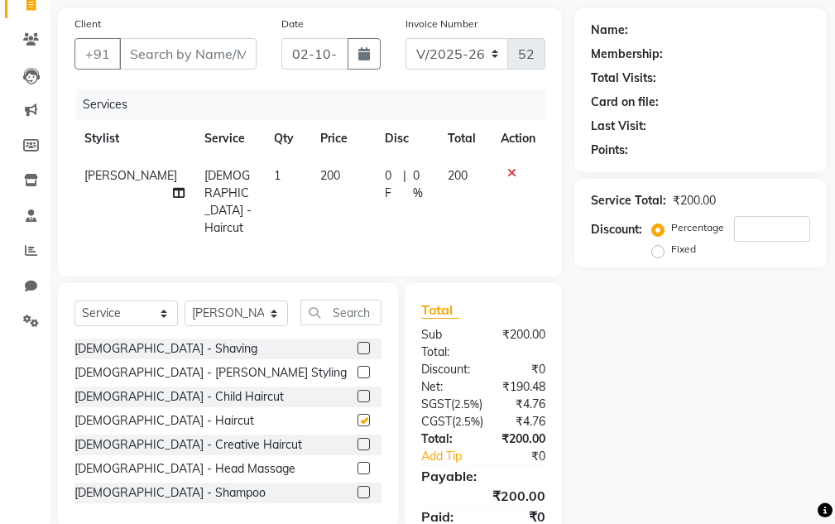
click at [358, 415] on label at bounding box center [364, 420] width 12 height 12
click at [358, 416] on input "checkbox" at bounding box center [363, 421] width 11 height 11
click at [358, 363] on div at bounding box center [370, 373] width 24 height 21
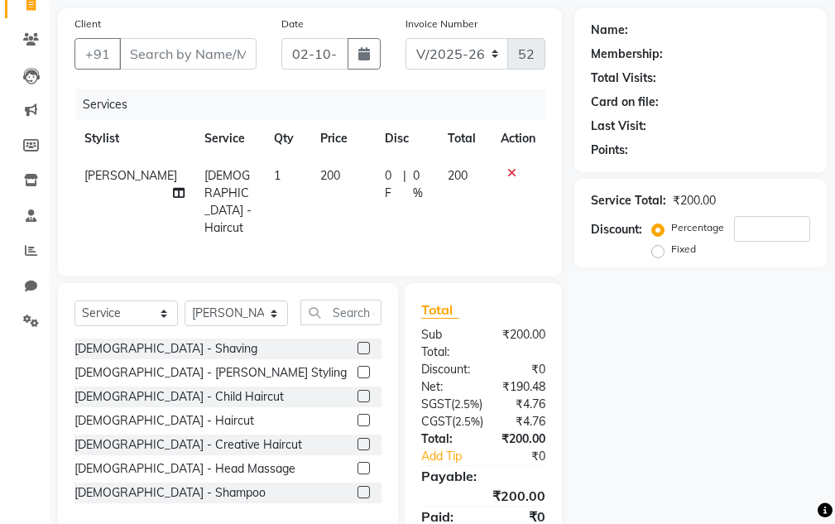
click at [358, 366] on label at bounding box center [364, 372] width 12 height 12
click at [358, 368] on input "checkbox" at bounding box center [363, 373] width 11 height 11
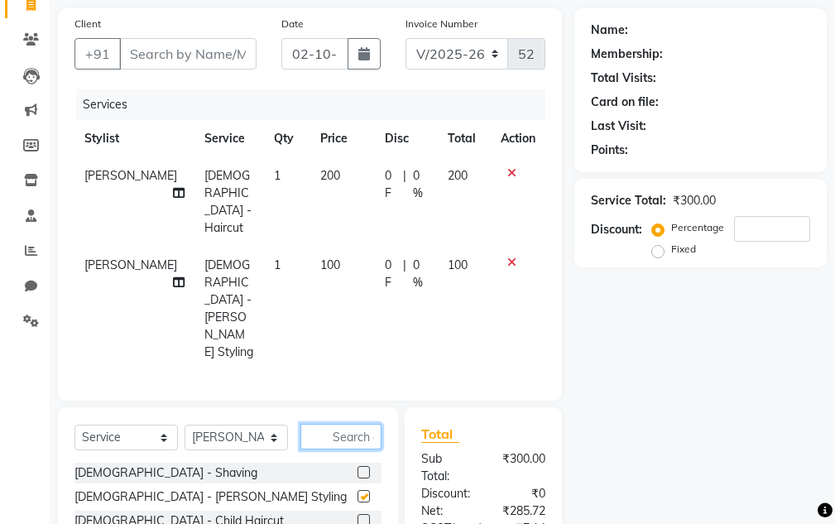
click at [349, 424] on input "text" at bounding box center [341, 437] width 81 height 26
click at [173, 53] on input "Client" at bounding box center [187, 53] width 137 height 31
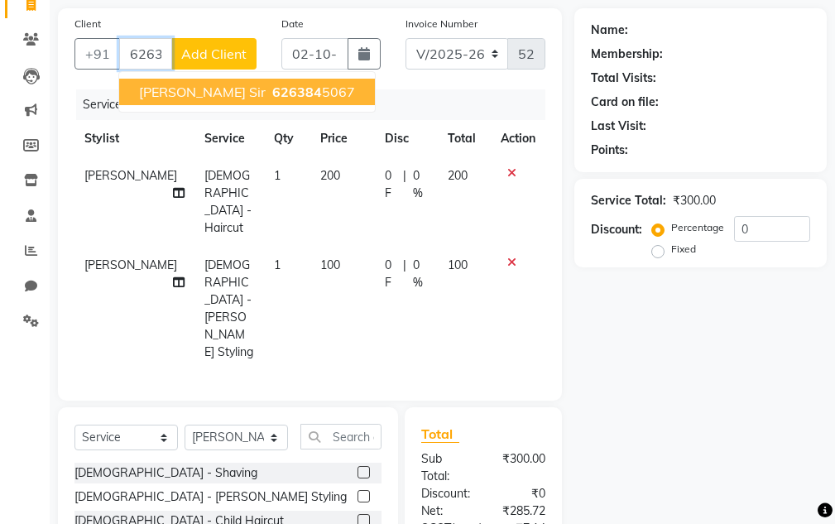
click at [214, 99] on span "[PERSON_NAME] Sir" at bounding box center [202, 92] width 127 height 17
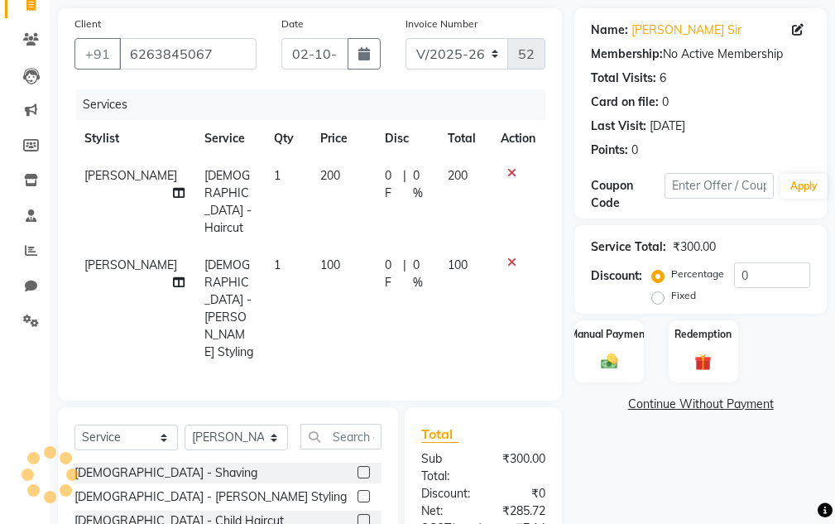
scroll to position [276, 0]
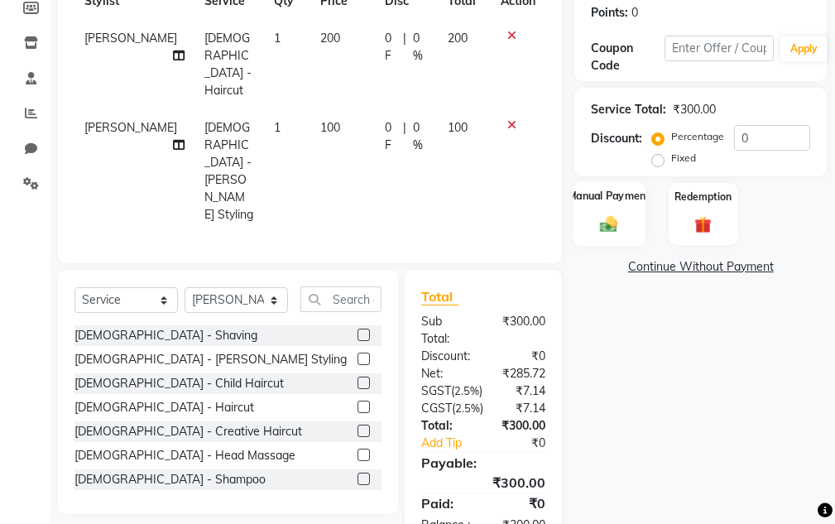
click at [619, 224] on img at bounding box center [609, 224] width 28 height 20
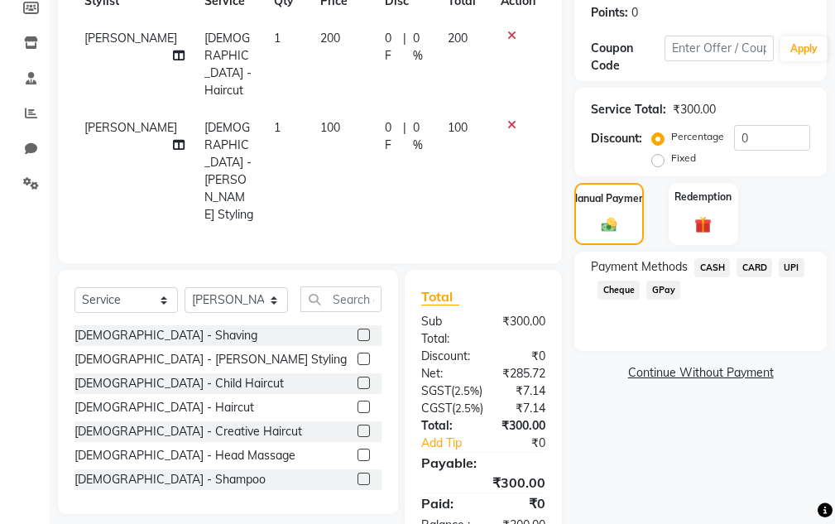
click at [787, 271] on span "UPI" at bounding box center [792, 267] width 26 height 19
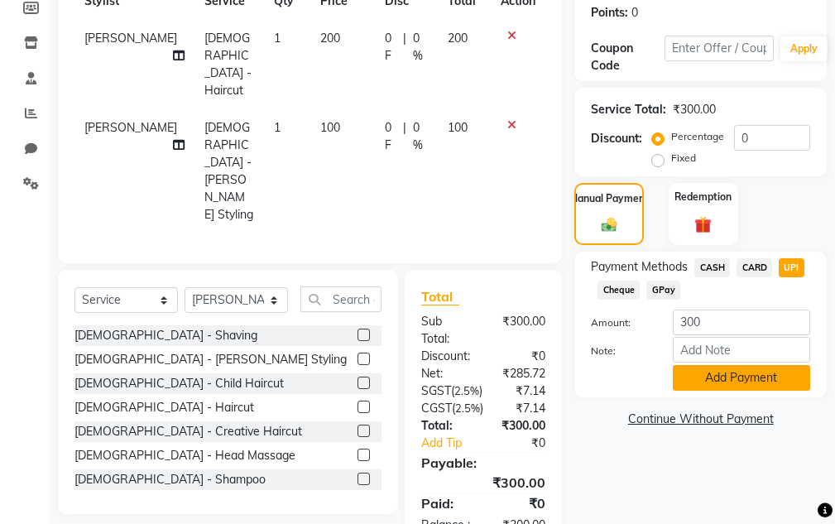
click at [761, 382] on button "Add Payment" at bounding box center [741, 378] width 137 height 26
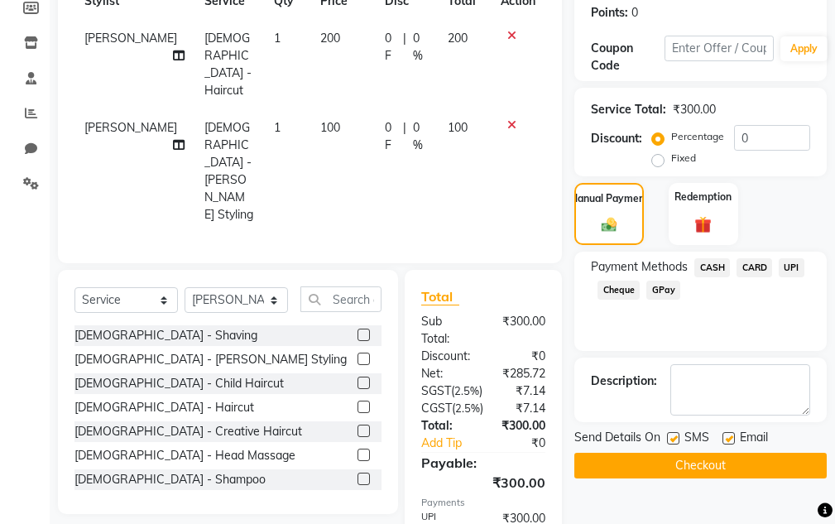
click at [748, 464] on button "Checkout" at bounding box center [701, 466] width 253 height 26
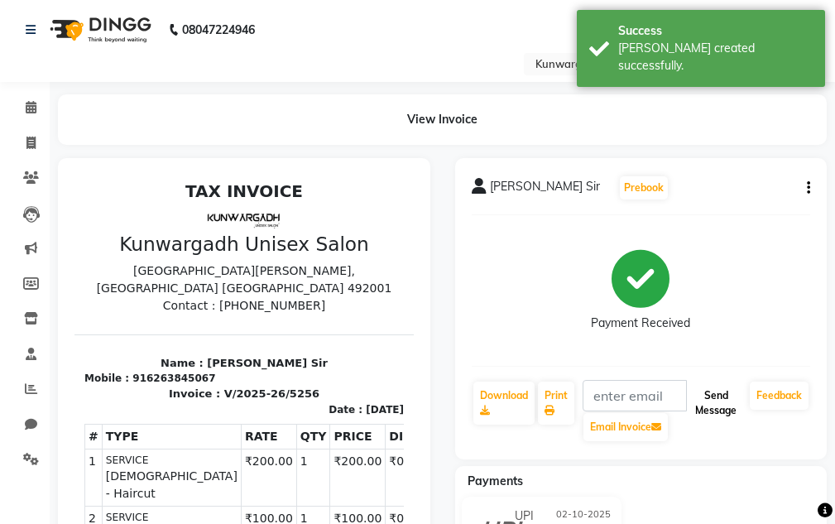
click at [728, 411] on button "Send Message" at bounding box center [716, 403] width 55 height 43
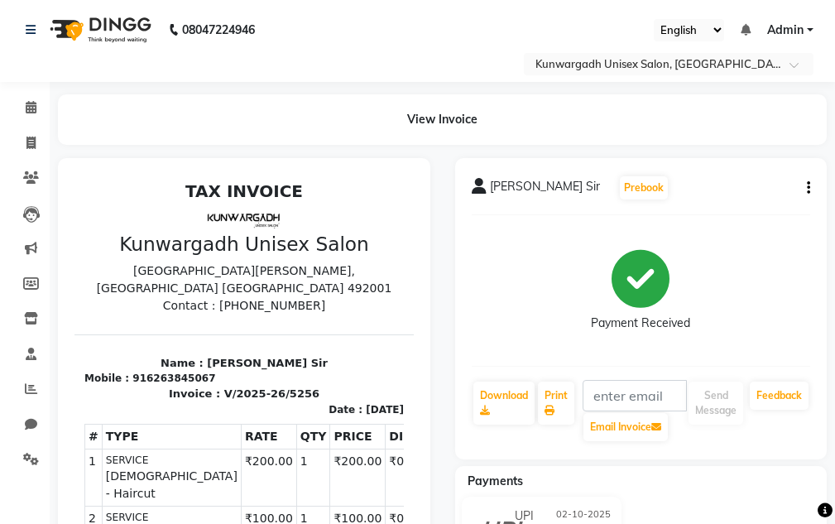
click at [835, 520] on div "Piyush Wadhwani Sir Prebook Payment Received Download Print Email Invoice Send …" at bounding box center [641, 460] width 397 height 604
click at [41, 144] on span at bounding box center [31, 143] width 29 height 19
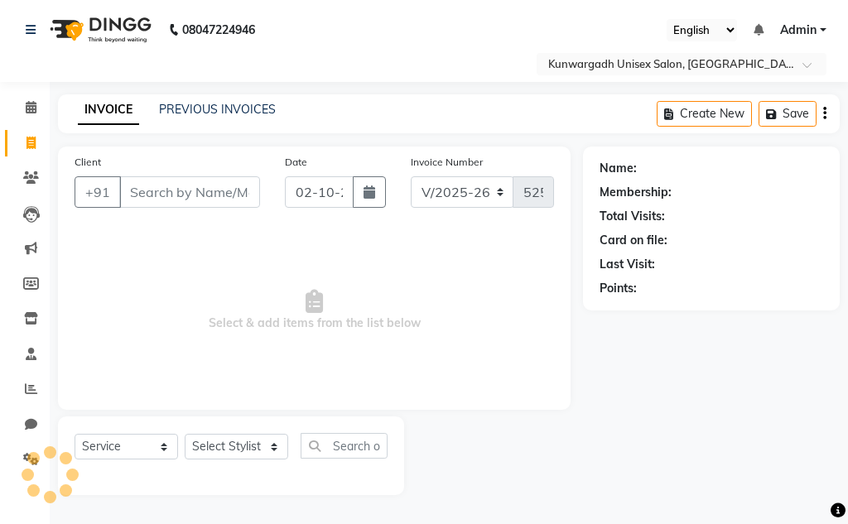
click at [174, 189] on input "Client" at bounding box center [189, 191] width 141 height 31
click at [207, 172] on div "Client +91" at bounding box center [167, 187] width 210 height 68
click at [207, 189] on input "Client" at bounding box center [189, 191] width 141 height 31
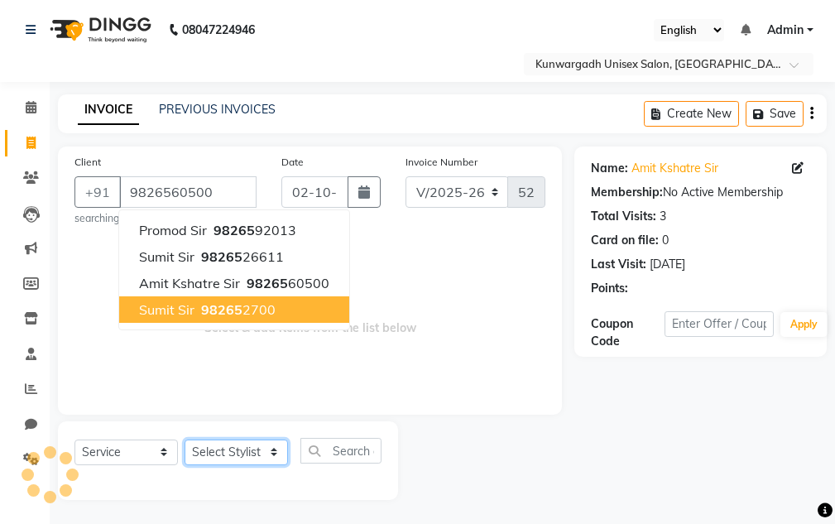
click at [204, 454] on select "Select Stylist Aarti [PERSON_NAME] Sir Chiku [PERSON_NAME] Devdas [PERSON_NAME]…" at bounding box center [236, 453] width 103 height 26
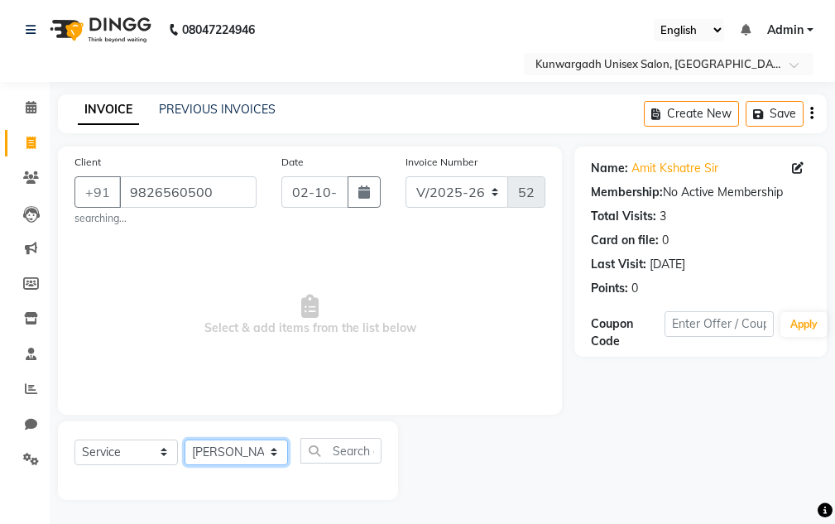
click at [185, 440] on select "Select Stylist Aarti [PERSON_NAME] Sir Chiku [PERSON_NAME] Devdas [PERSON_NAME]…" at bounding box center [236, 453] width 103 height 26
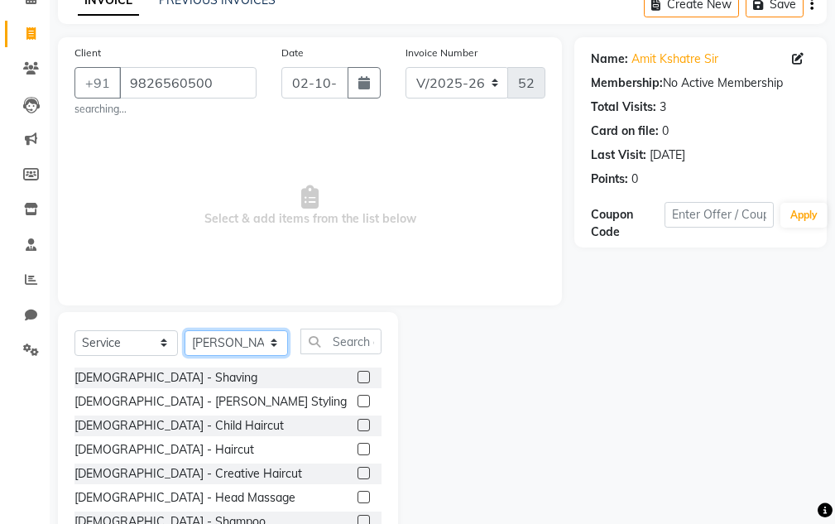
scroll to position [166, 0]
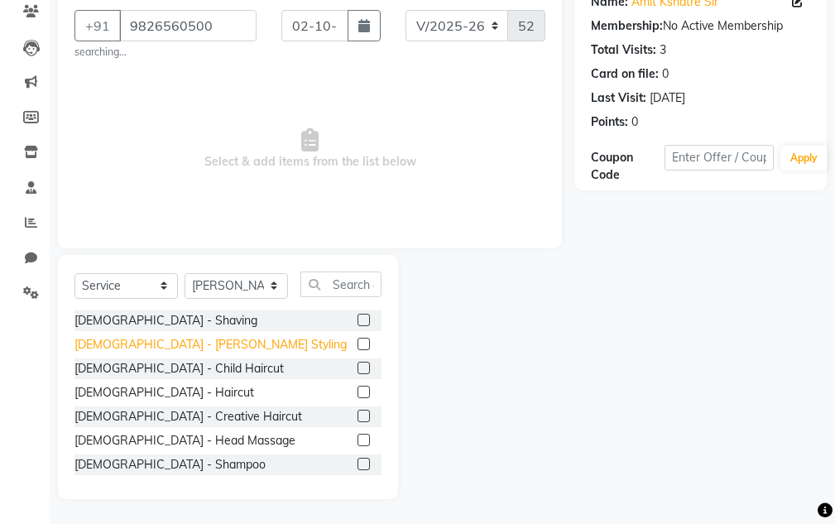
click at [151, 350] on div "[DEMOGRAPHIC_DATA] - [PERSON_NAME] Styling" at bounding box center [211, 344] width 272 height 17
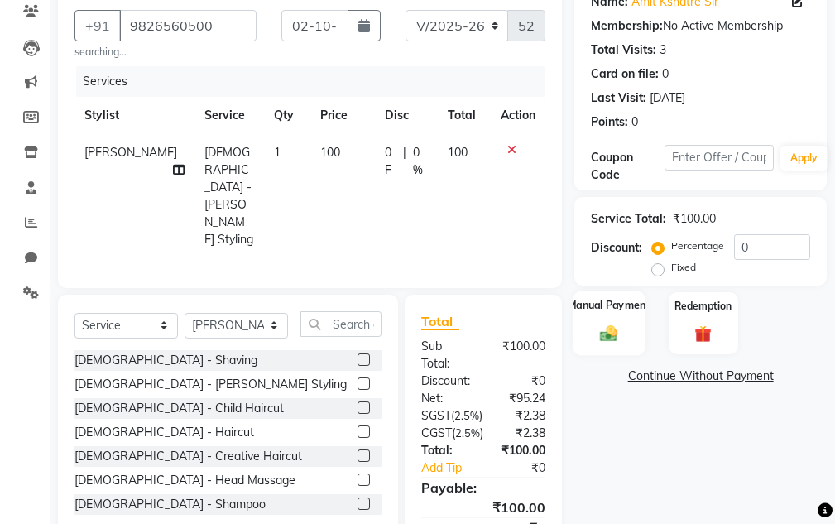
click at [629, 309] on label "Manual Payment" at bounding box center [609, 305] width 83 height 16
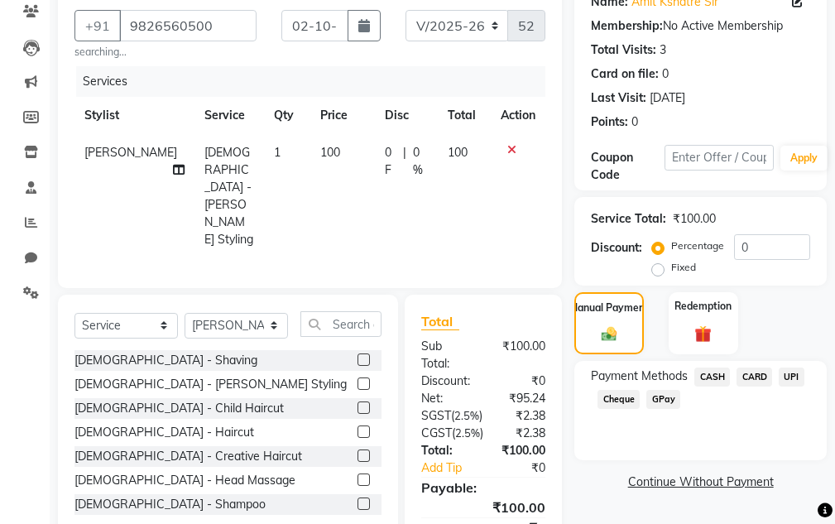
click at [705, 372] on span "CASH" at bounding box center [713, 377] width 36 height 19
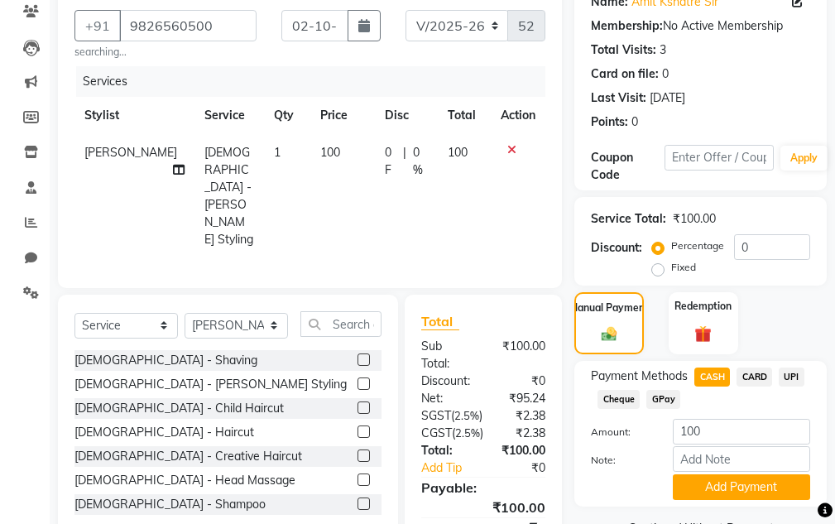
click at [795, 381] on span "UPI" at bounding box center [792, 377] width 26 height 19
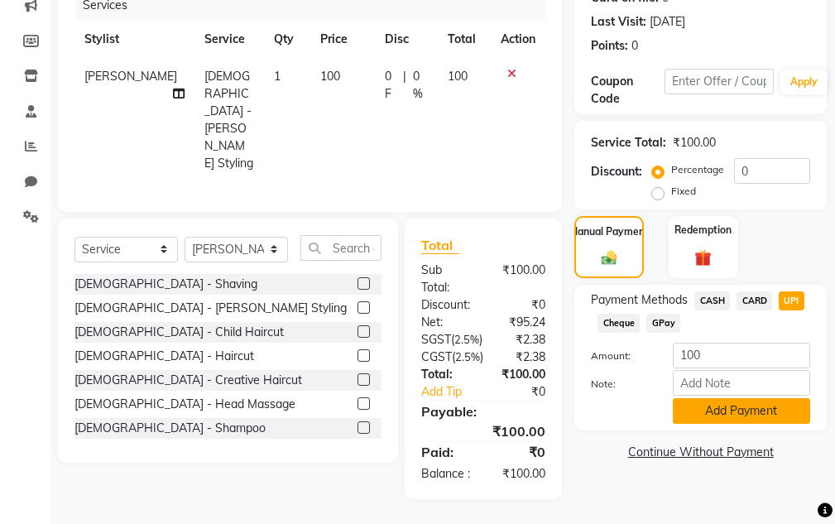
click at [789, 398] on button "Add Payment" at bounding box center [741, 411] width 137 height 26
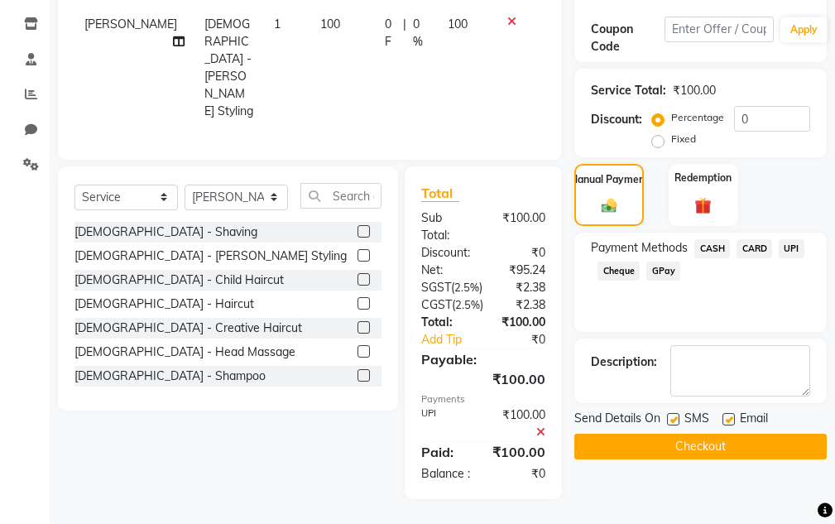
scroll to position [307, 0]
click at [703, 434] on button "Checkout" at bounding box center [701, 447] width 253 height 26
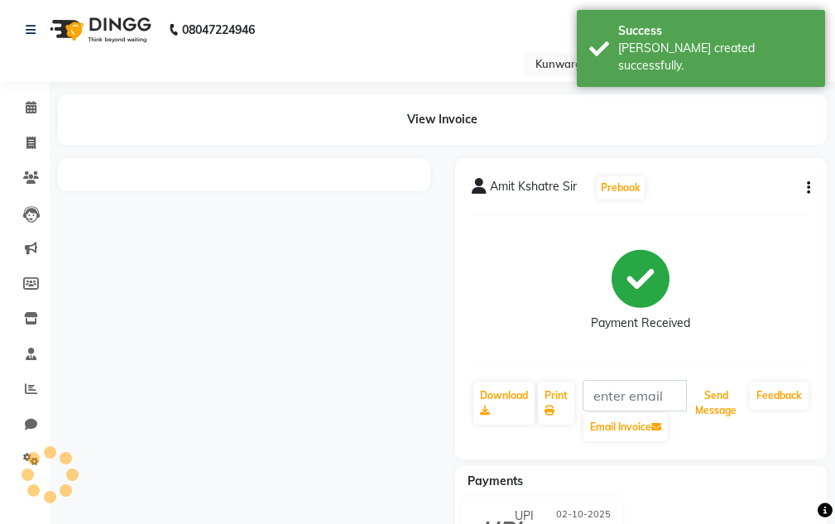
click at [711, 395] on button "Send Message" at bounding box center [716, 403] width 55 height 43
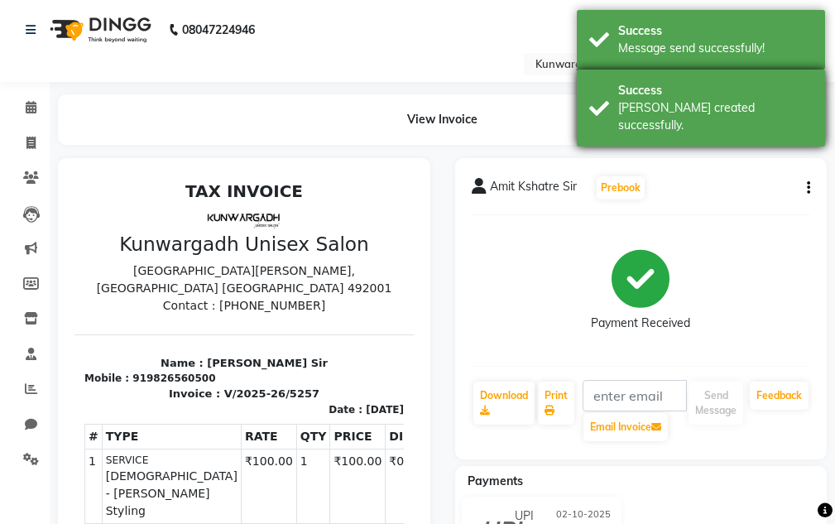
click at [769, 87] on div "Success" at bounding box center [715, 90] width 195 height 17
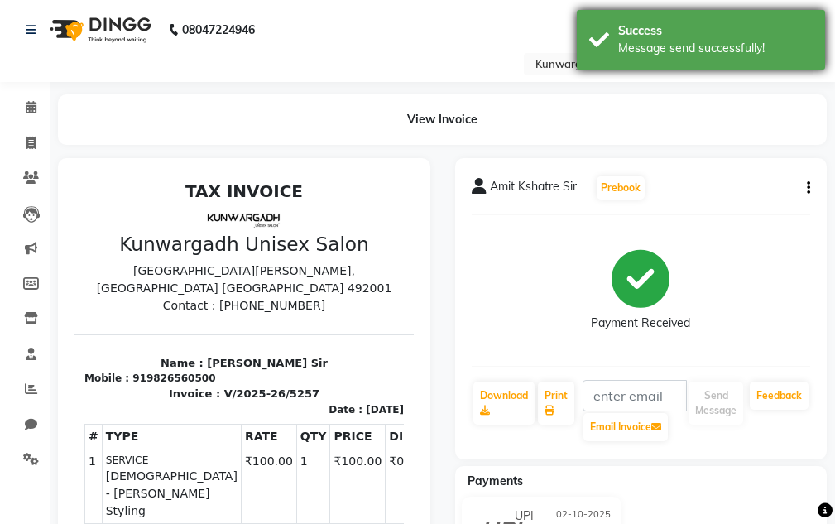
click at [767, 63] on div "Success Message send successfully!" at bounding box center [701, 40] width 248 height 60
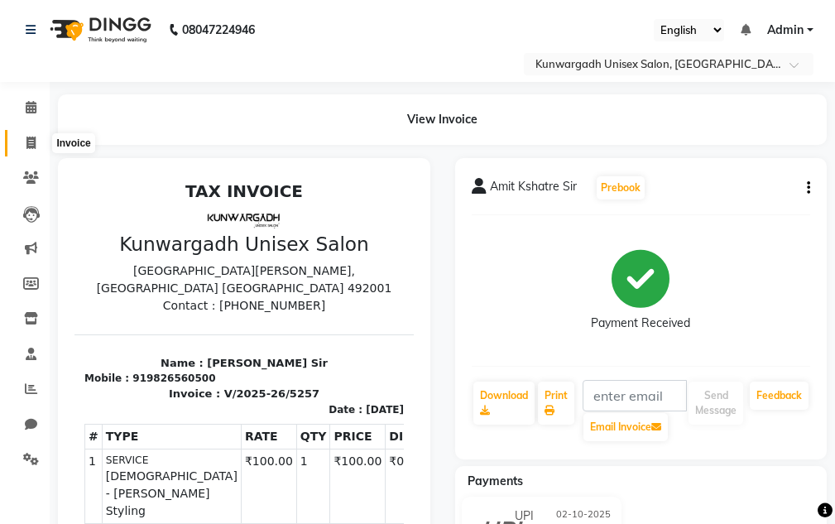
click at [36, 135] on span at bounding box center [31, 143] width 29 height 19
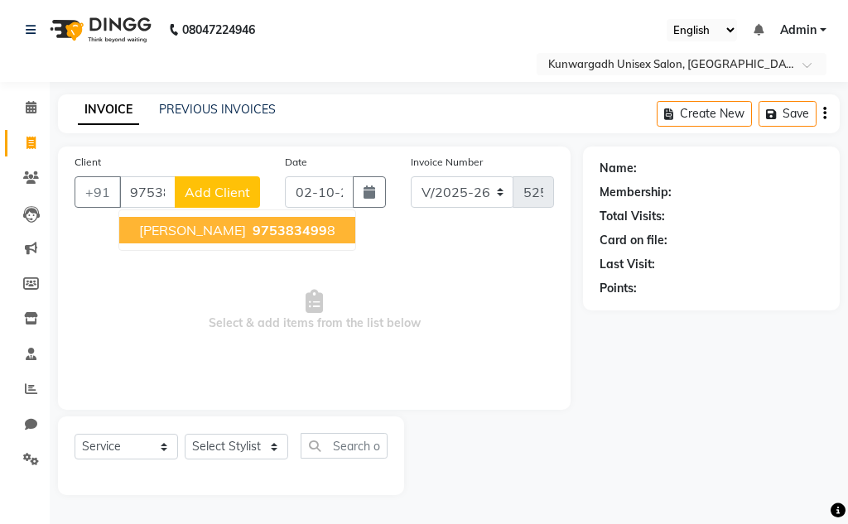
click at [221, 220] on button "Ravi Sir 975383499 8" at bounding box center [237, 230] width 236 height 26
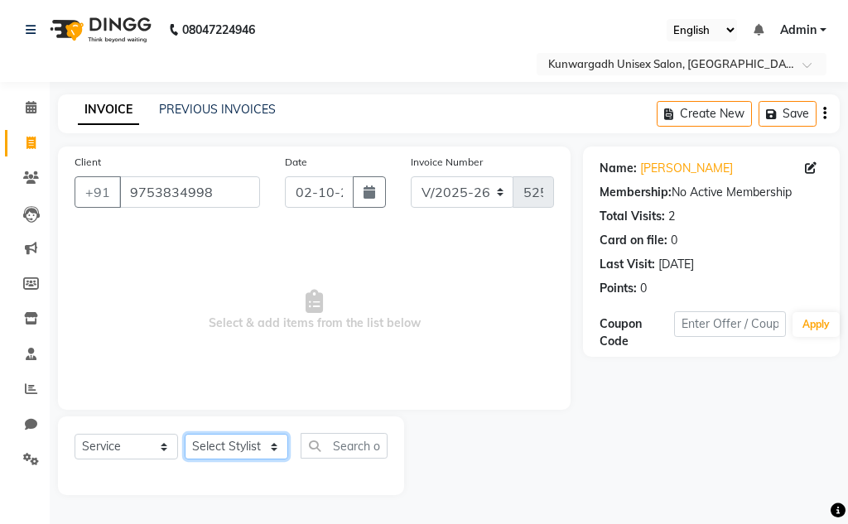
click at [245, 439] on select "Select Stylist Aarti [PERSON_NAME] Sir Chiku [PERSON_NAME] Devdas [PERSON_NAME]…" at bounding box center [236, 447] width 103 height 26
click at [185, 434] on select "Select Stylist Aarti [PERSON_NAME] Sir Chiku [PERSON_NAME] Devdas [PERSON_NAME]…" at bounding box center [236, 447] width 103 height 26
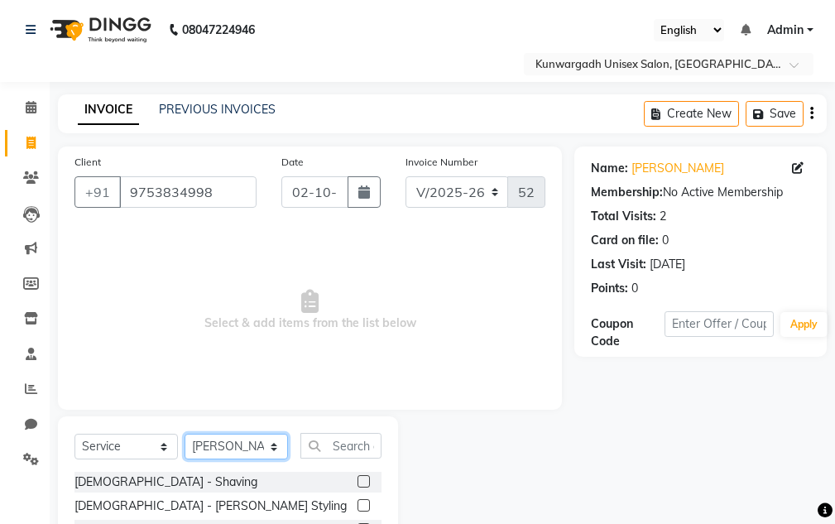
scroll to position [161, 0]
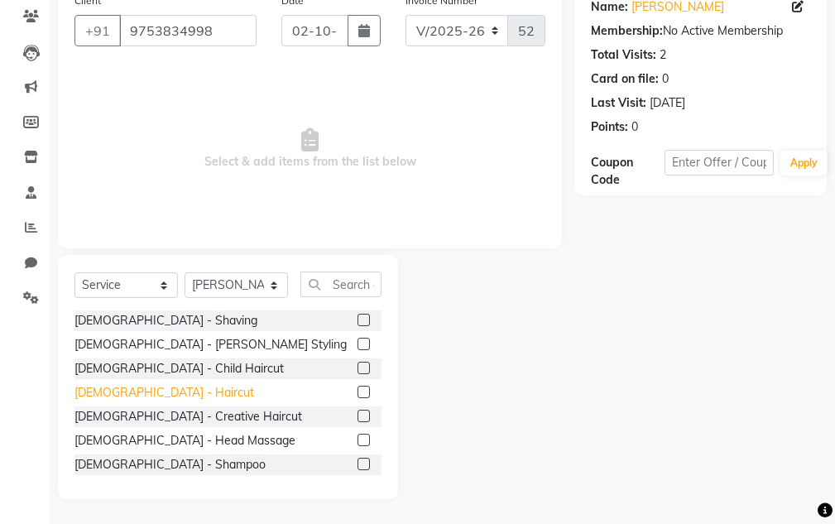
click at [137, 397] on div "[DEMOGRAPHIC_DATA] - Haircut" at bounding box center [165, 392] width 180 height 17
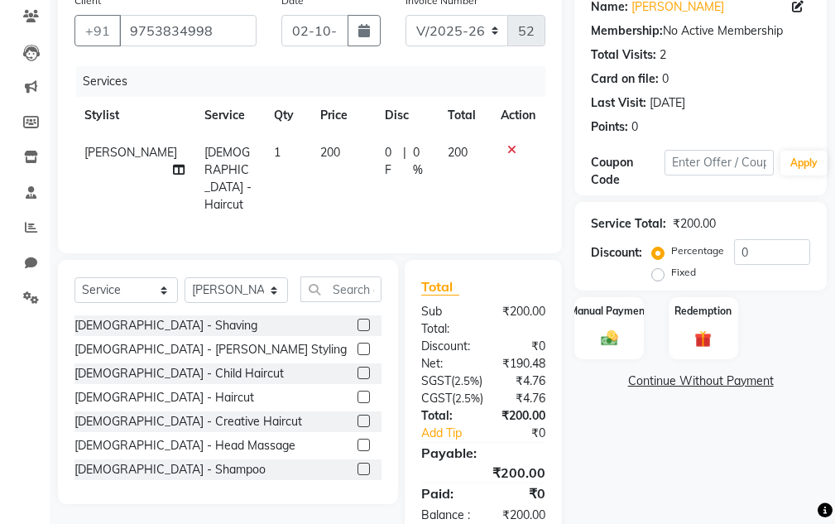
drag, startPoint x: 605, startPoint y: 328, endPoint x: 661, endPoint y: 363, distance: 65.5
click at [608, 328] on div "Manual Payment" at bounding box center [610, 328] width 70 height 62
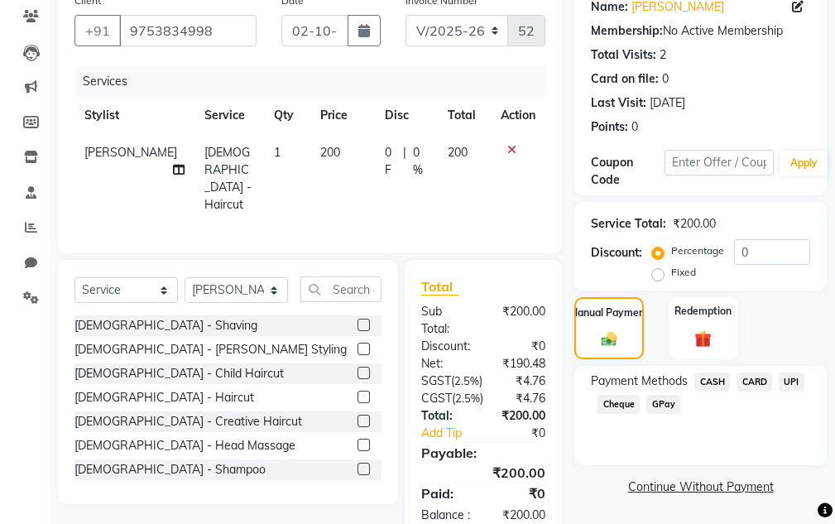
click at [782, 382] on span "UPI" at bounding box center [792, 382] width 26 height 19
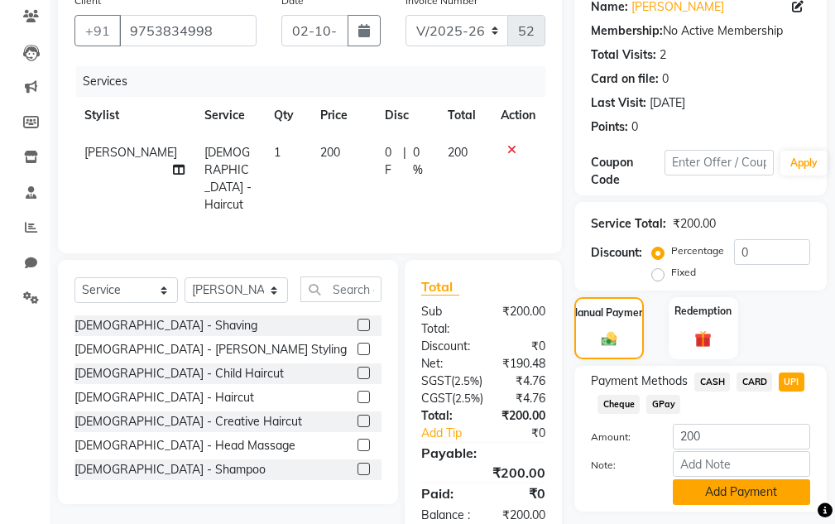
click at [691, 498] on button "Add Payment" at bounding box center [741, 492] width 137 height 26
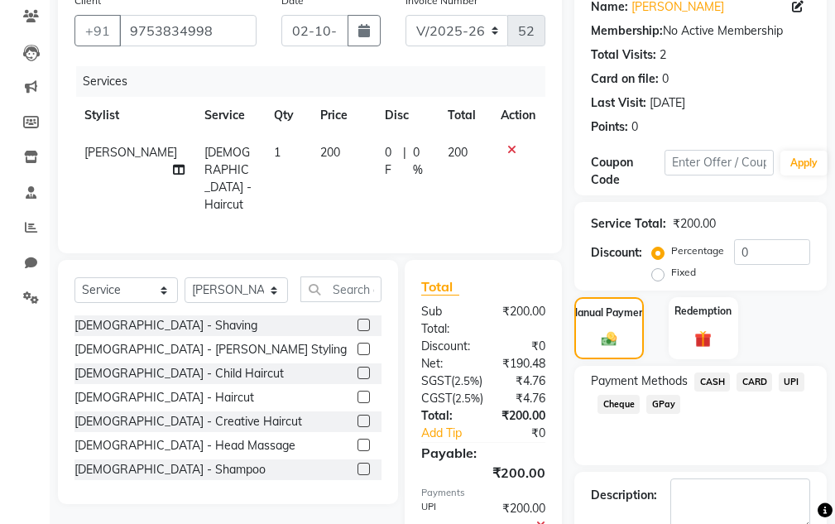
scroll to position [302, 0]
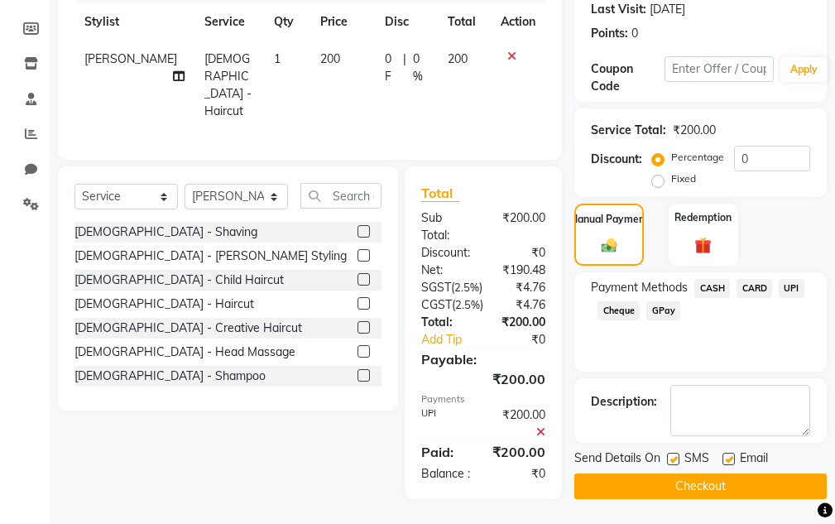
click at [678, 474] on button "Checkout" at bounding box center [701, 487] width 253 height 26
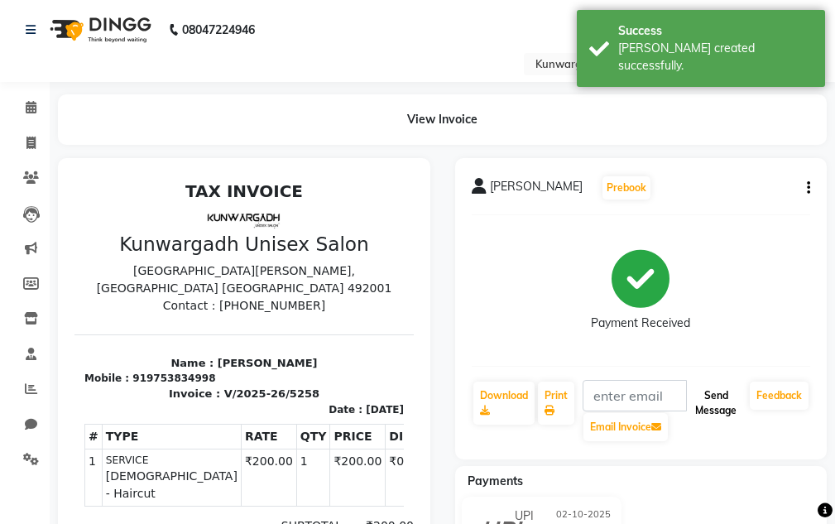
click at [706, 402] on button "Send Message" at bounding box center [716, 403] width 55 height 43
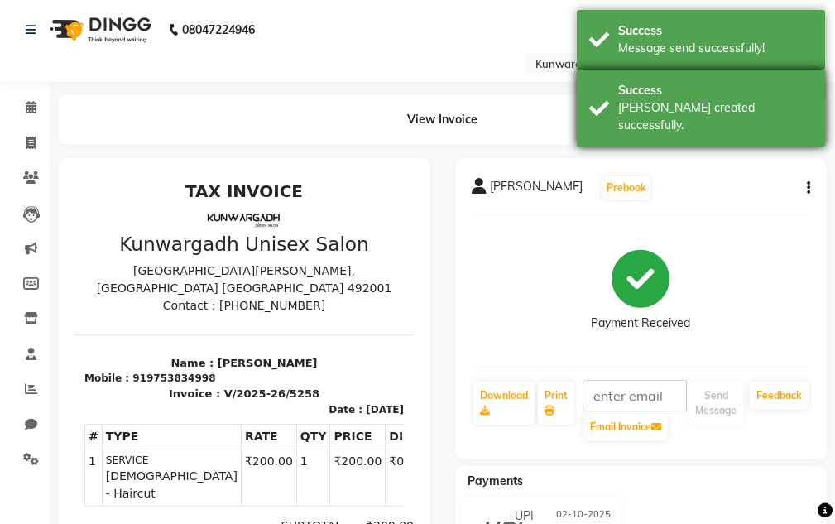
click at [628, 88] on div "Success" at bounding box center [715, 90] width 195 height 17
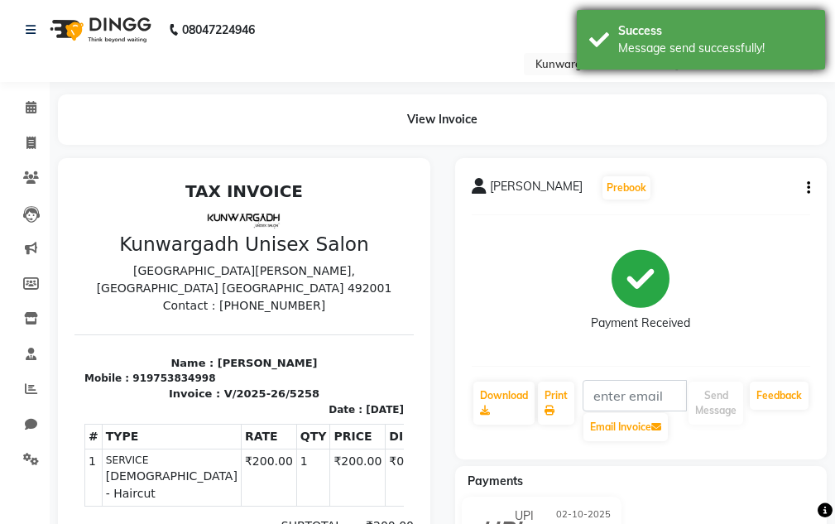
click at [628, 54] on div "Message send successfully!" at bounding box center [715, 48] width 195 height 17
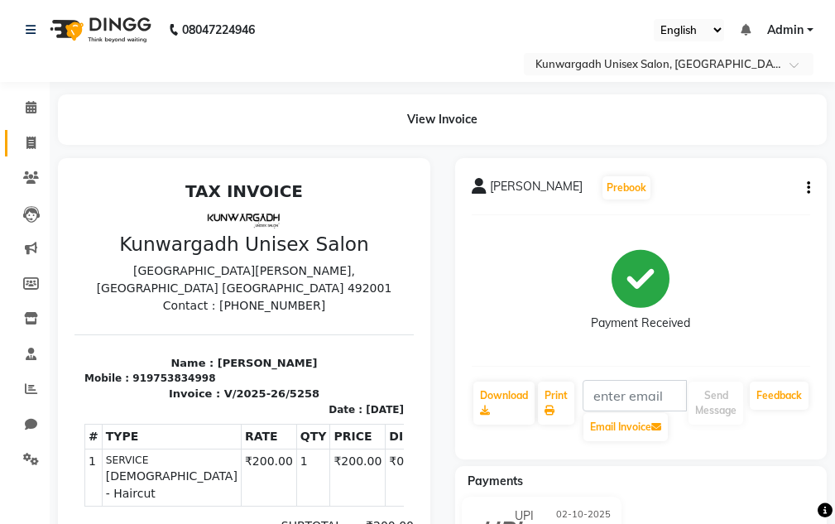
click at [31, 140] on icon at bounding box center [30, 143] width 9 height 12
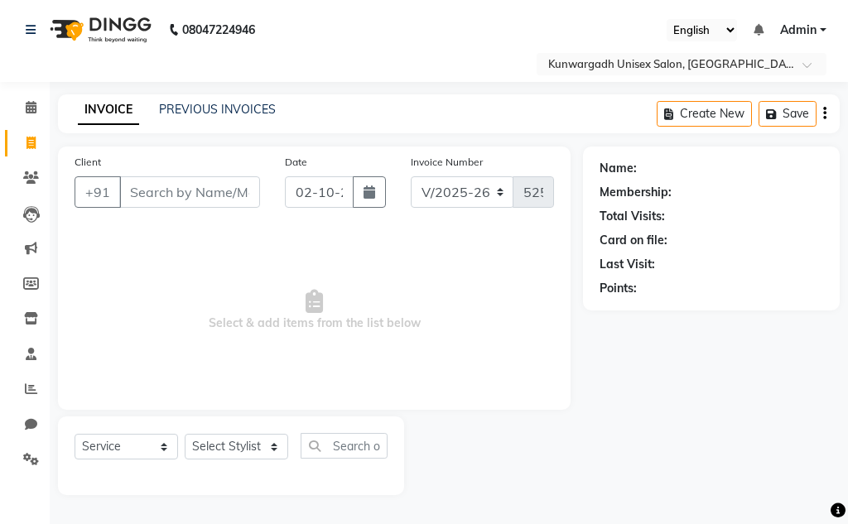
drag, startPoint x: 585, startPoint y: 4, endPoint x: 596, endPoint y: 422, distance: 418.3
click at [596, 422] on app-home "08047224946 Select Location × Kunwargadh Unisex Salon, Tikrapara English ENGLIS…" at bounding box center [424, 260] width 848 height 520
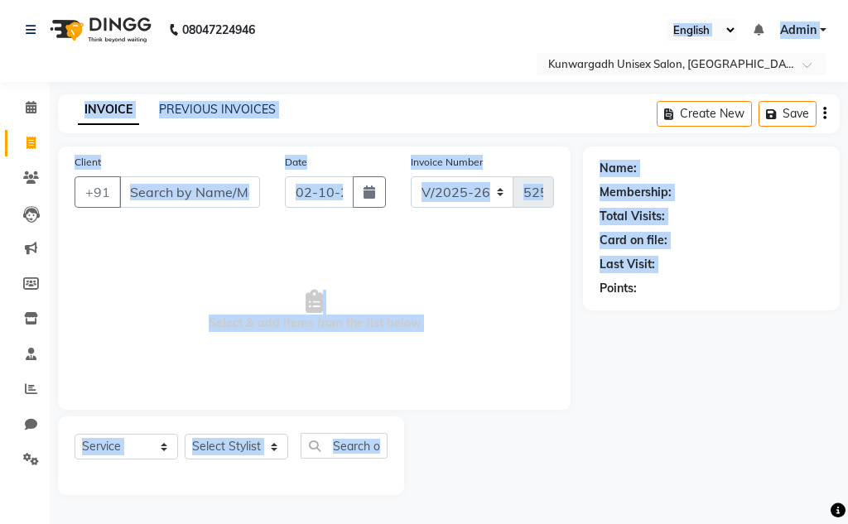
drag, startPoint x: 142, startPoint y: 254, endPoint x: 108, endPoint y: 238, distance: 38.5
click at [141, 254] on span "Select & add items from the list below" at bounding box center [314, 311] width 479 height 166
click at [30, 166] on link "Clients" at bounding box center [25, 178] width 40 height 27
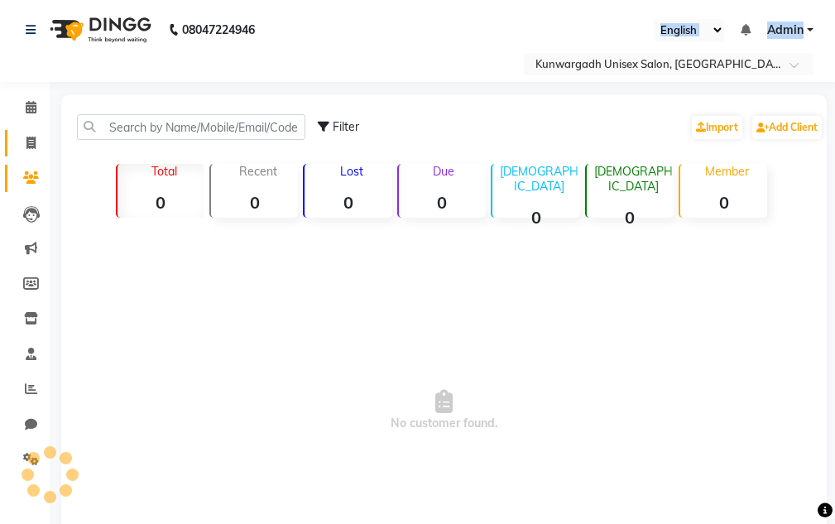
click at [23, 152] on link "Invoice" at bounding box center [25, 143] width 40 height 27
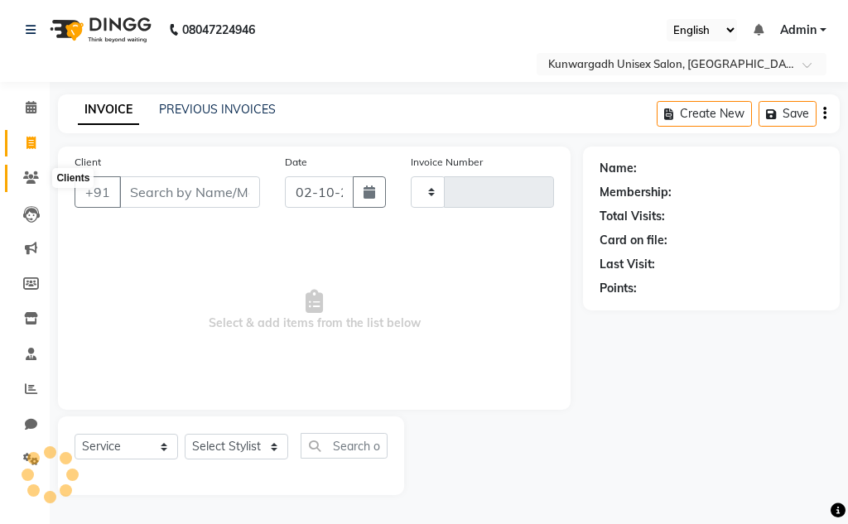
click at [23, 175] on icon at bounding box center [31, 177] width 16 height 12
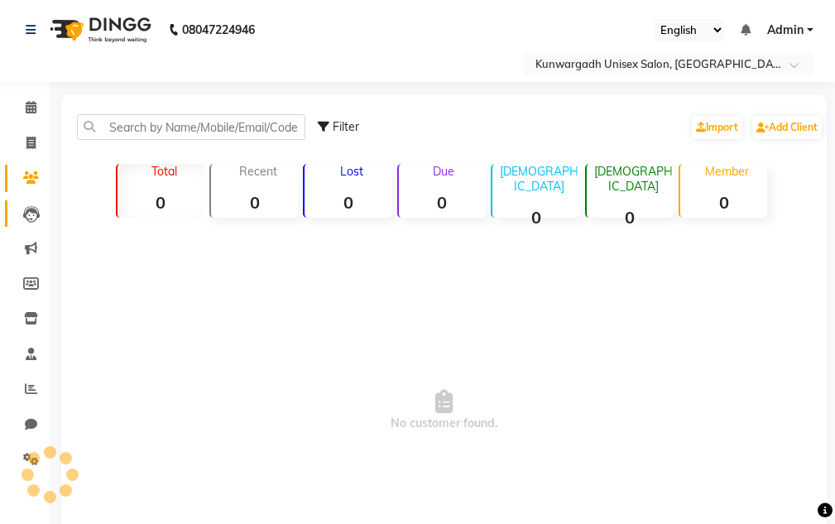
click at [20, 207] on span at bounding box center [31, 213] width 29 height 19
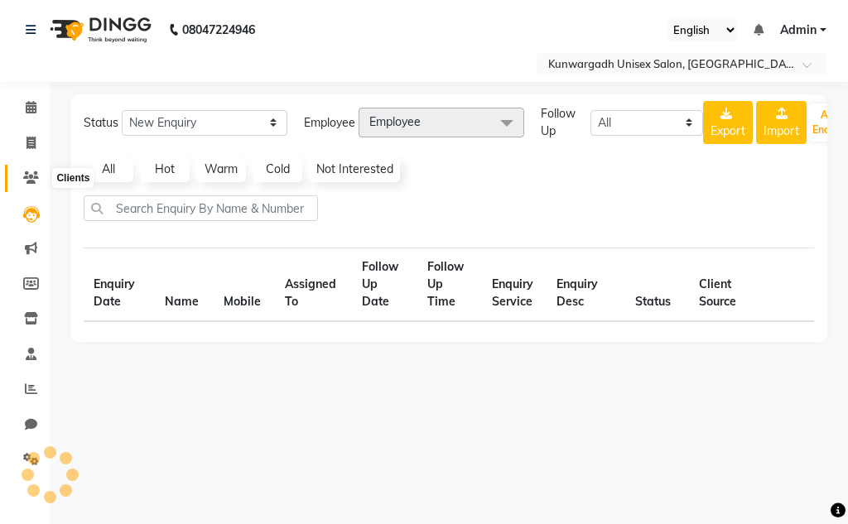
click at [18, 180] on span at bounding box center [31, 178] width 29 height 19
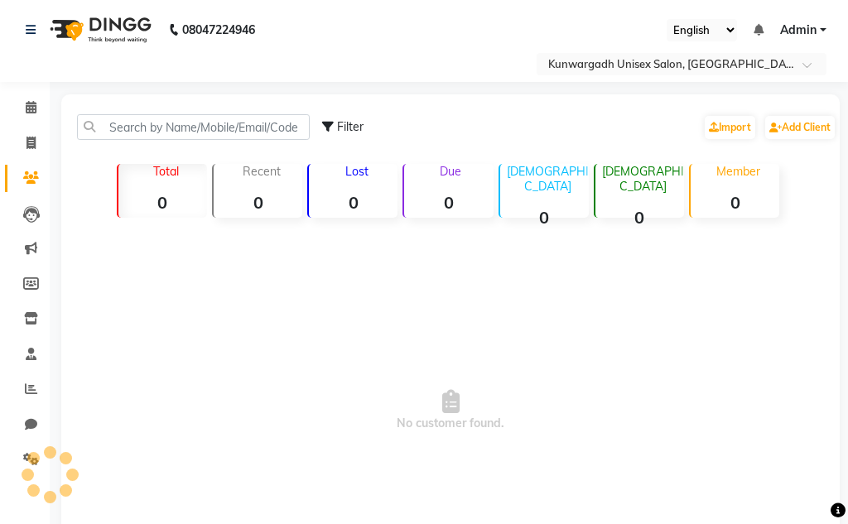
click at [18, 180] on span at bounding box center [31, 178] width 29 height 19
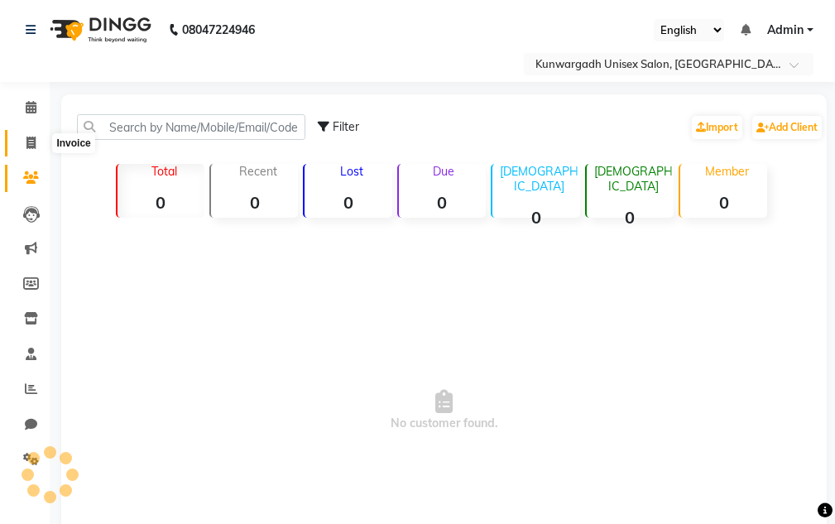
click at [21, 151] on span at bounding box center [31, 143] width 29 height 19
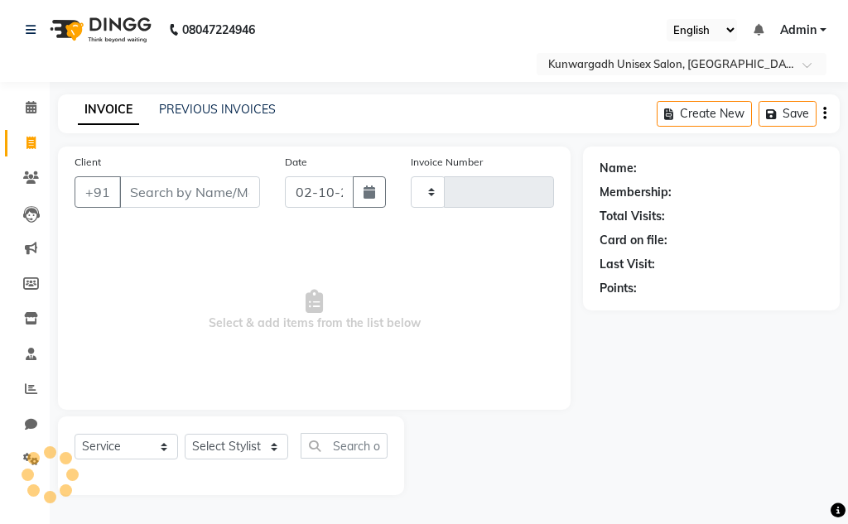
click at [31, 198] on li "Leads" at bounding box center [25, 214] width 50 height 36
click at [28, 182] on icon at bounding box center [31, 177] width 16 height 12
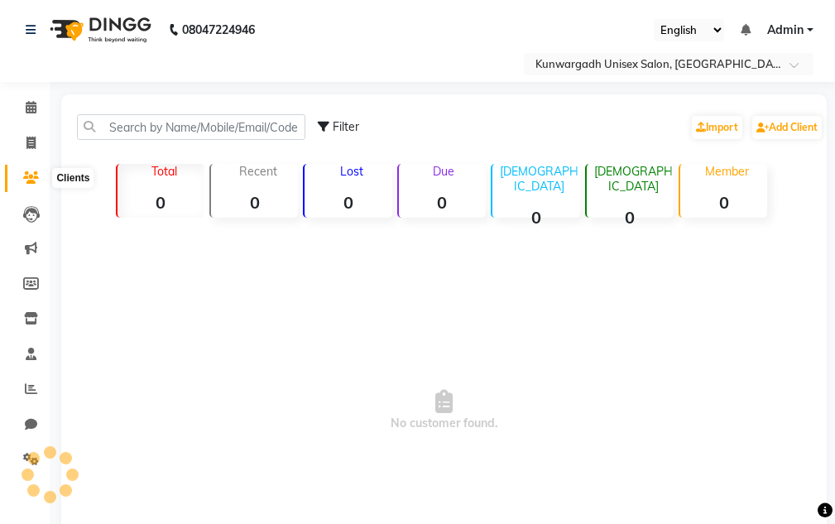
click at [26, 184] on span at bounding box center [31, 178] width 29 height 19
click at [24, 159] on li "Invoice" at bounding box center [25, 144] width 50 height 36
click at [25, 156] on link "Invoice" at bounding box center [25, 143] width 40 height 27
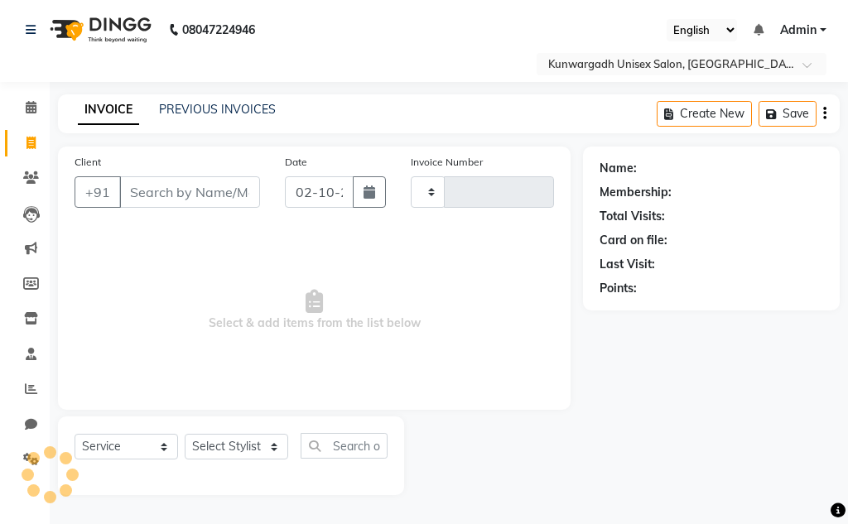
click at [25, 158] on li "Invoice" at bounding box center [25, 144] width 50 height 36
click at [25, 164] on li "Clients" at bounding box center [25, 179] width 50 height 36
click at [25, 172] on icon at bounding box center [31, 177] width 16 height 12
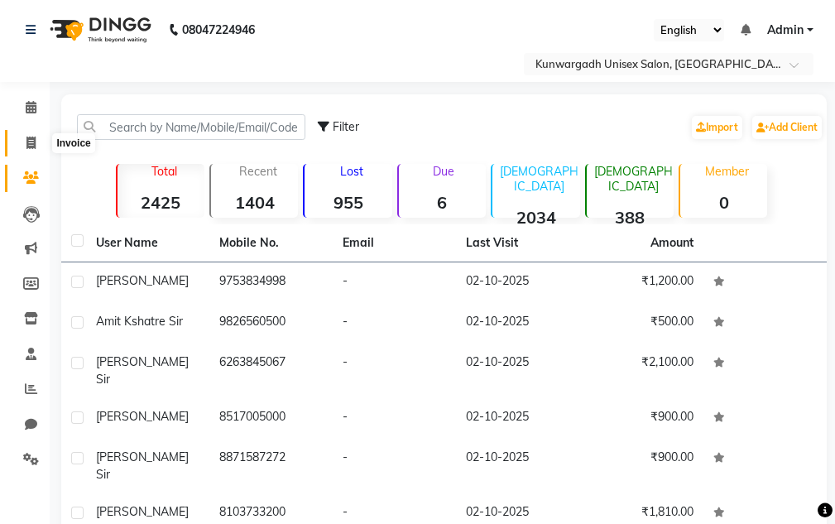
click at [24, 145] on span at bounding box center [31, 143] width 29 height 19
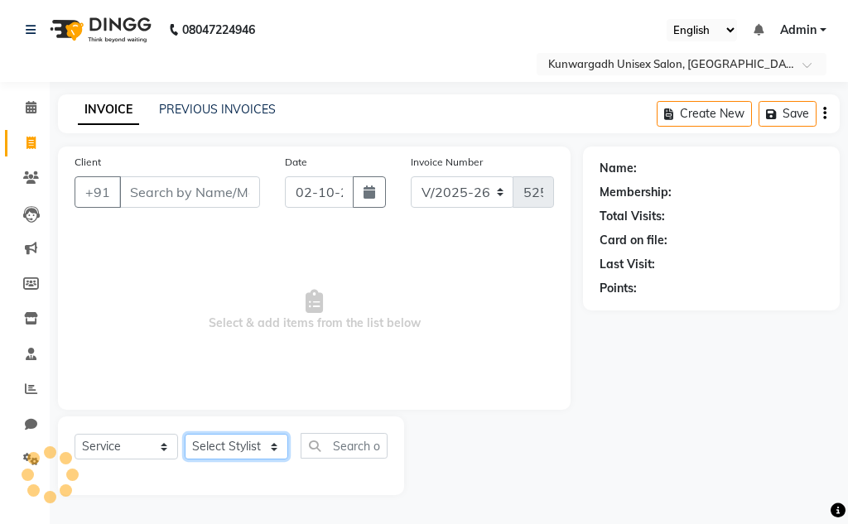
drag, startPoint x: 228, startPoint y: 450, endPoint x: 222, endPoint y: 427, distance: 23.9
click at [228, 450] on select "Select Stylist" at bounding box center [236, 447] width 103 height 26
click at [185, 434] on select "Select Stylist Aarti [PERSON_NAME] Sir Chiku [PERSON_NAME] Devdas [PERSON_NAME]…" at bounding box center [236, 447] width 103 height 26
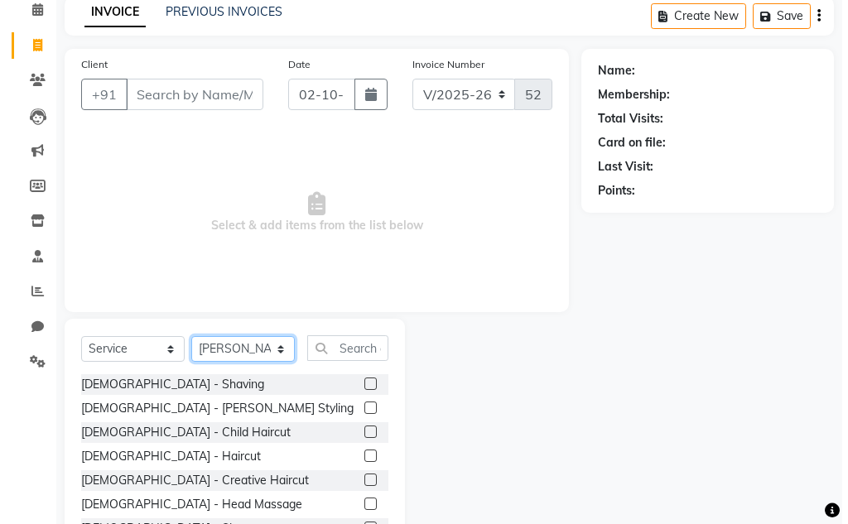
scroll to position [161, 0]
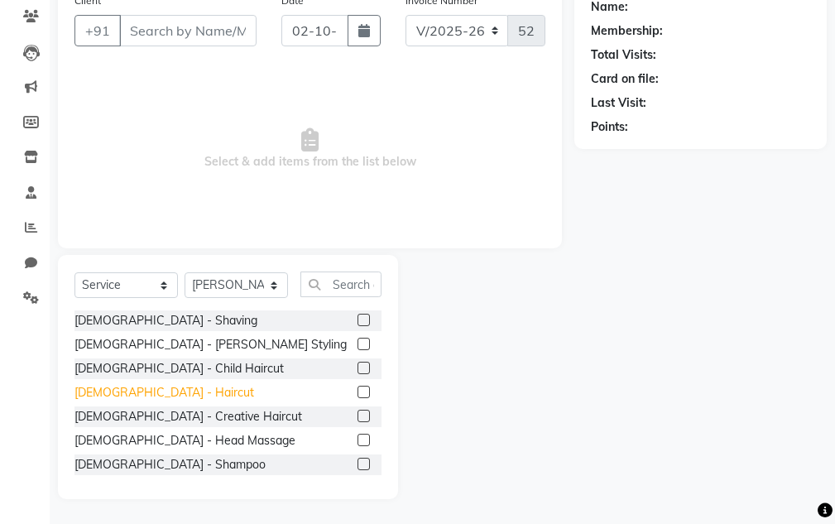
click at [137, 392] on div "[DEMOGRAPHIC_DATA] - Haircut" at bounding box center [165, 392] width 180 height 17
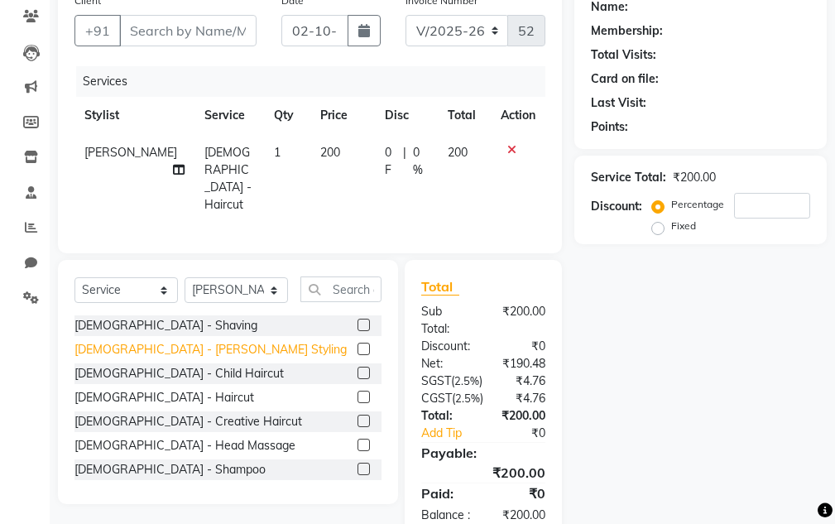
click at [138, 341] on div "[DEMOGRAPHIC_DATA] - [PERSON_NAME] Styling" at bounding box center [211, 349] width 272 height 17
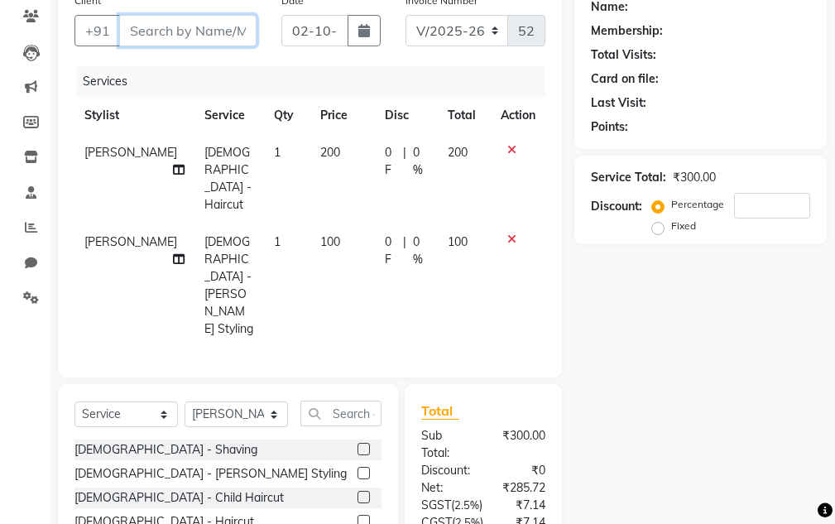
click at [180, 37] on input "Client" at bounding box center [187, 30] width 137 height 31
click at [208, 31] on span "Add Client" at bounding box center [213, 30] width 65 height 17
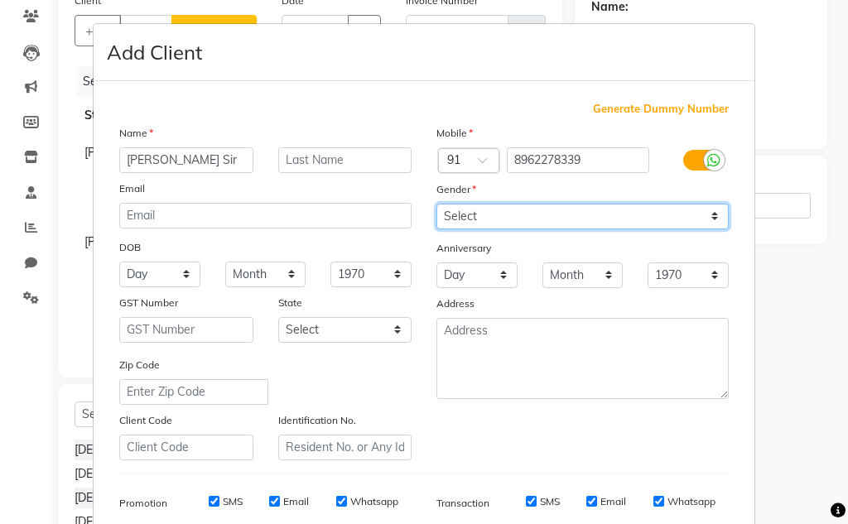
click at [447, 213] on select "Select [DEMOGRAPHIC_DATA] [DEMOGRAPHIC_DATA] Other Prefer Not To Say" at bounding box center [582, 217] width 292 height 26
click at [436, 204] on select "Select [DEMOGRAPHIC_DATA] [DEMOGRAPHIC_DATA] Other Prefer Not To Say" at bounding box center [582, 217] width 292 height 26
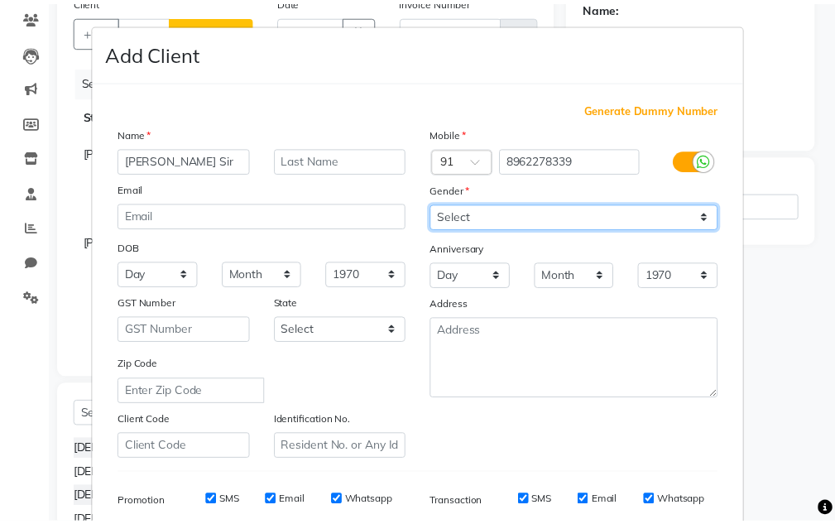
scroll to position [240, 0]
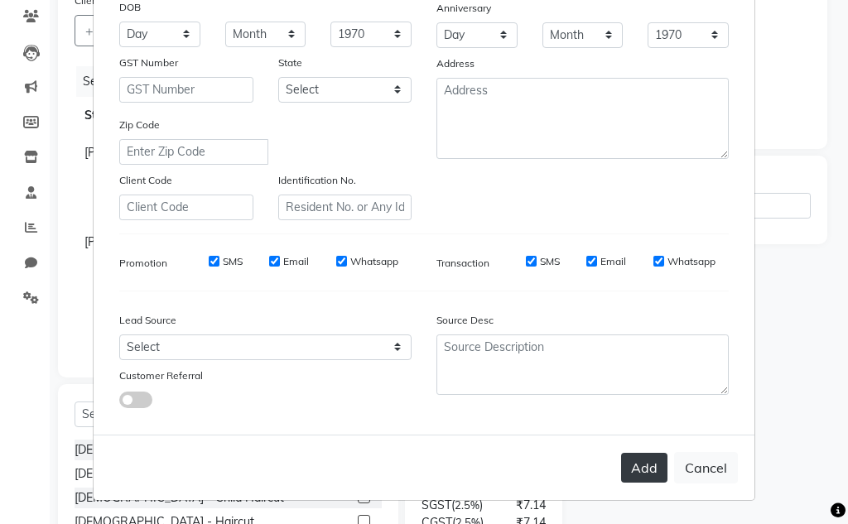
click at [627, 465] on button "Add" at bounding box center [644, 468] width 46 height 30
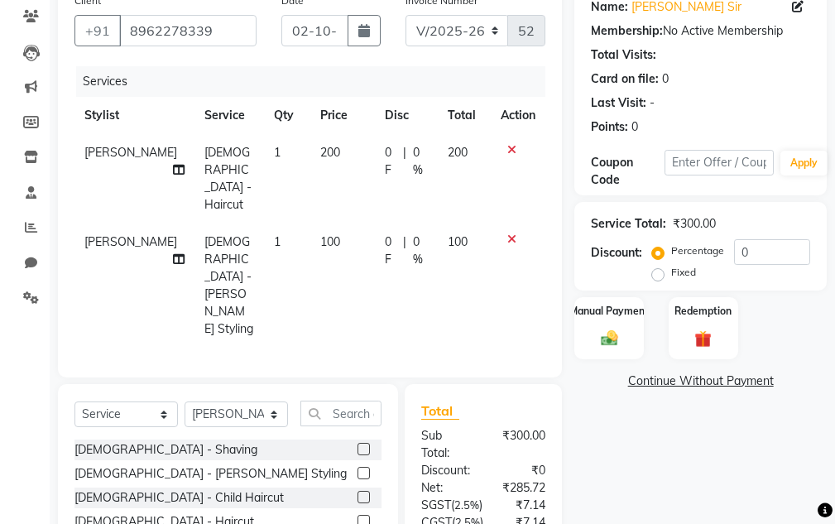
click at [538, 401] on div "Total Sub Total: ₹300.00 Discount: ₹0 Net: ₹285.72 SGST ( 2.5% ) ₹7.14 CGST ( 2…" at bounding box center [483, 525] width 124 height 248
click at [618, 322] on div "Manual Payment" at bounding box center [610, 328] width 72 height 65
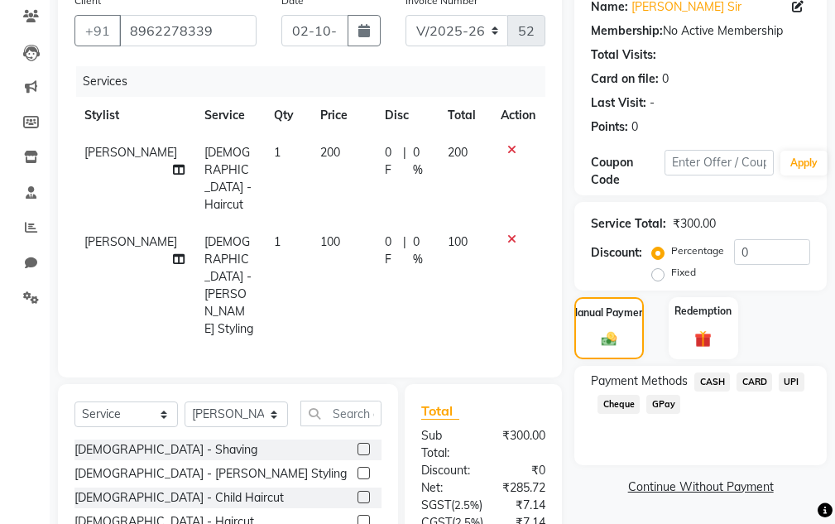
click at [711, 387] on span "CASH" at bounding box center [713, 382] width 36 height 19
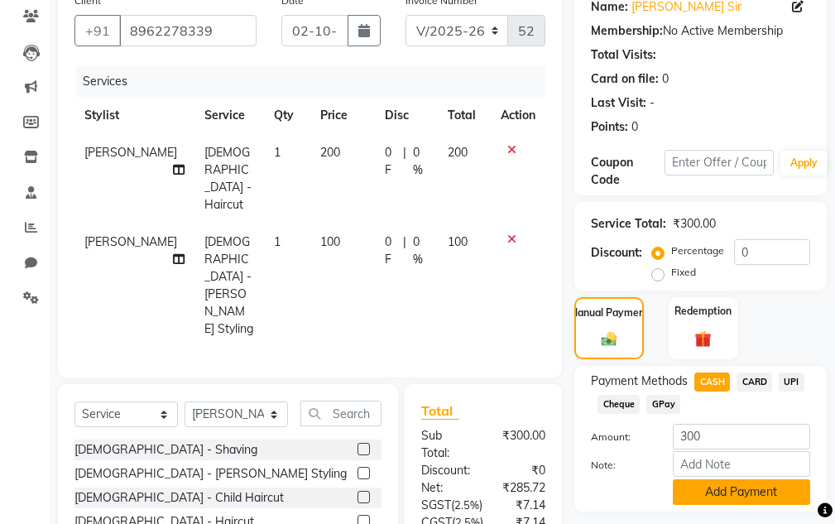
scroll to position [305, 0]
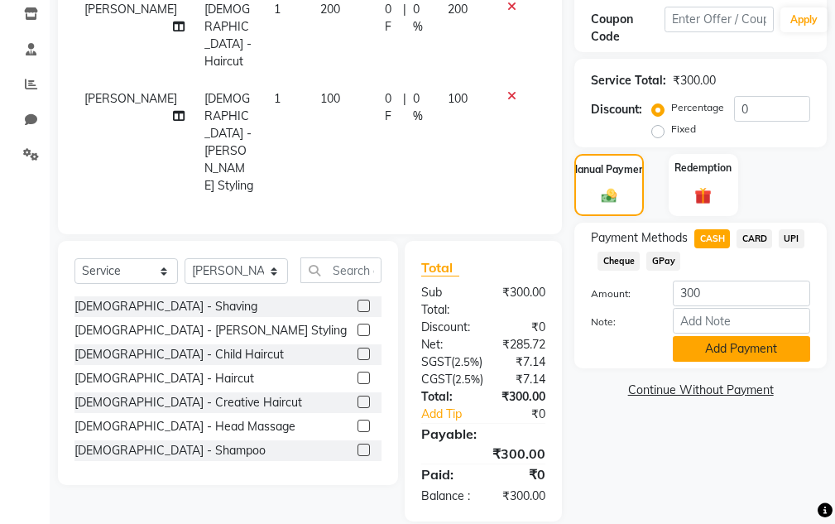
click at [729, 354] on button "Add Payment" at bounding box center [741, 349] width 137 height 26
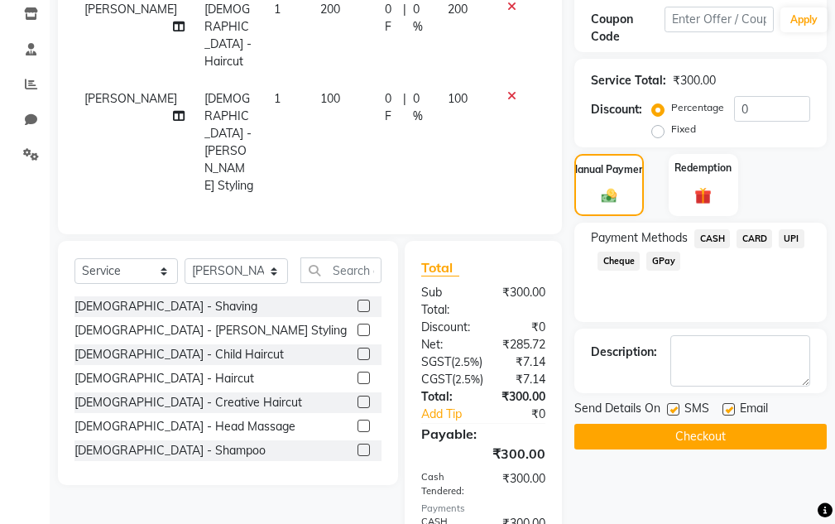
click at [692, 446] on button "Checkout" at bounding box center [701, 437] width 253 height 26
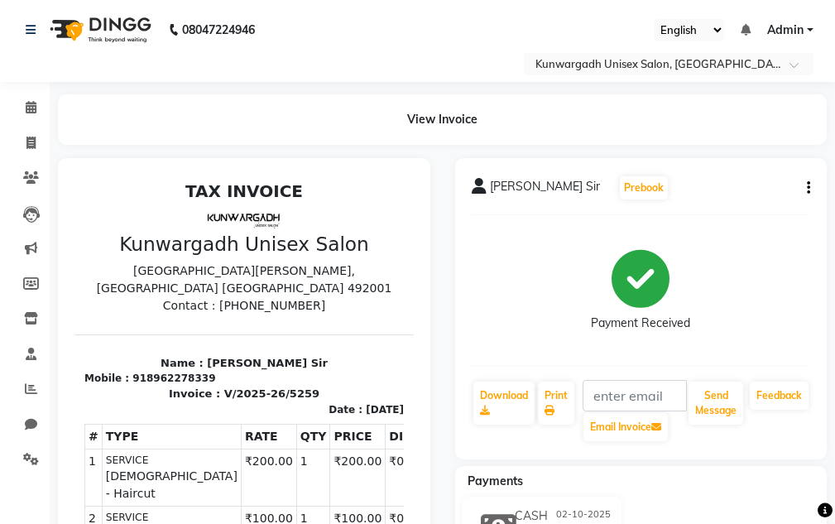
scroll to position [13, 0]
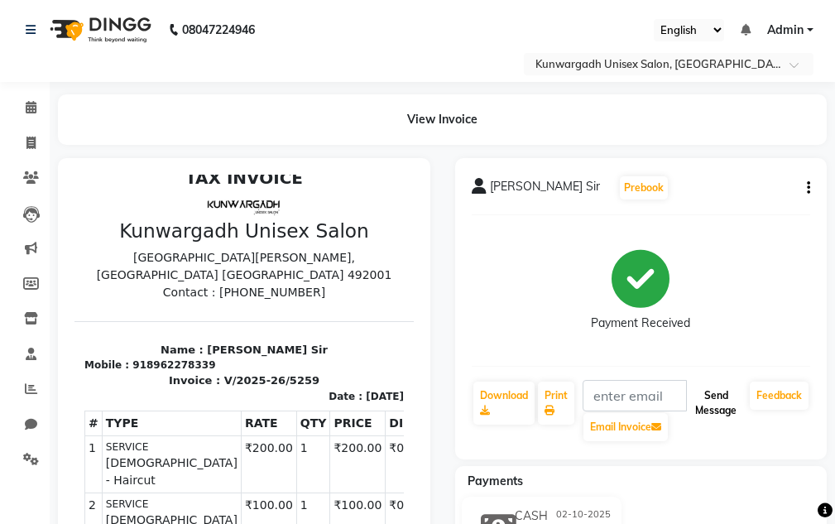
click at [715, 399] on button "Send Message" at bounding box center [716, 403] width 55 height 43
drag, startPoint x: 136, startPoint y: 347, endPoint x: 194, endPoint y: 346, distance: 58.0
click at [194, 358] on div "918962278339" at bounding box center [173, 365] width 83 height 15
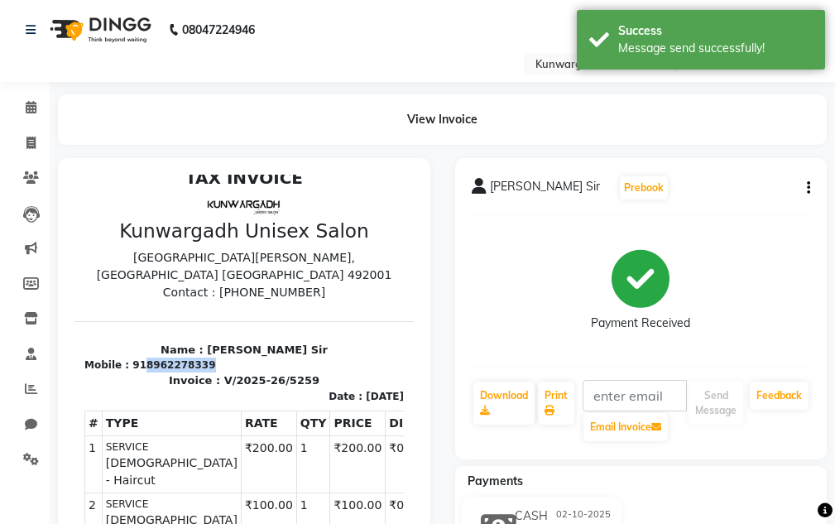
copy div "8962278339"
drag, startPoint x: 2, startPoint y: 108, endPoint x: 21, endPoint y: 140, distance: 36.8
click at [20, 140] on ul "Calendar Invoice Clients Leads Marketing Members Inventory Staff Reports Chat S…" at bounding box center [25, 288] width 50 height 396
click at [22, 143] on span at bounding box center [31, 143] width 29 height 19
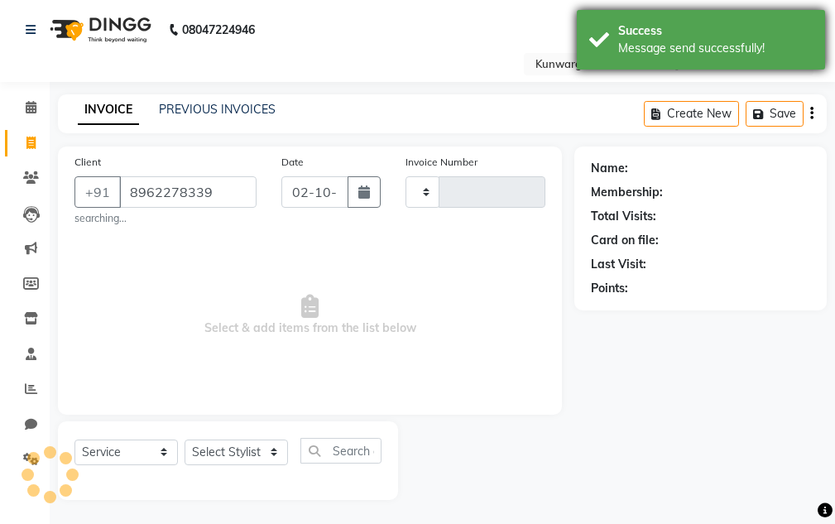
click at [671, 53] on div "Message send successfully!" at bounding box center [715, 48] width 195 height 17
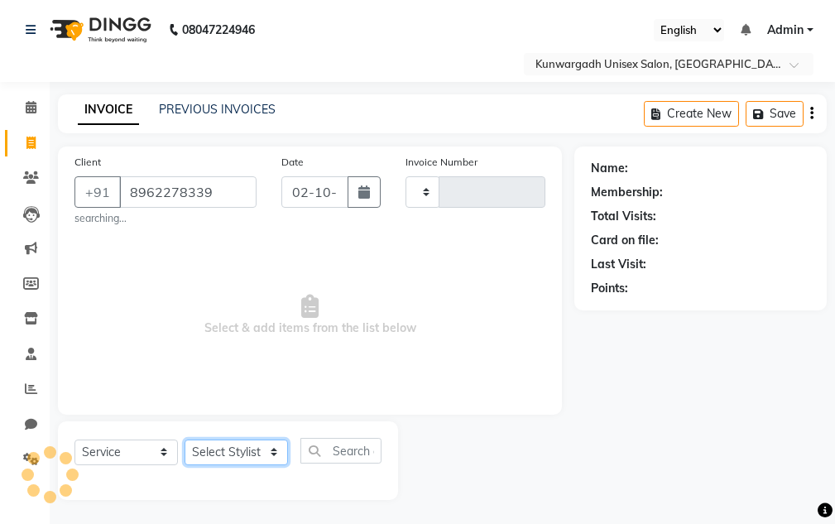
click at [266, 443] on select "Select Stylist" at bounding box center [236, 453] width 103 height 26
click at [262, 453] on select "Select Stylist" at bounding box center [236, 453] width 103 height 26
click at [261, 448] on select "Select Stylist" at bounding box center [236, 453] width 103 height 26
click at [262, 448] on select "Select Stylist" at bounding box center [236, 453] width 103 height 26
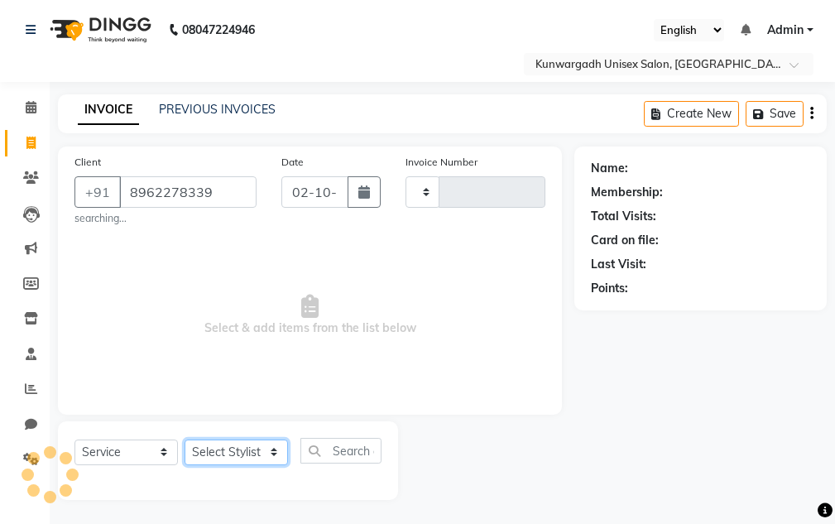
click at [264, 448] on select "Select Stylist" at bounding box center [236, 453] width 103 height 26
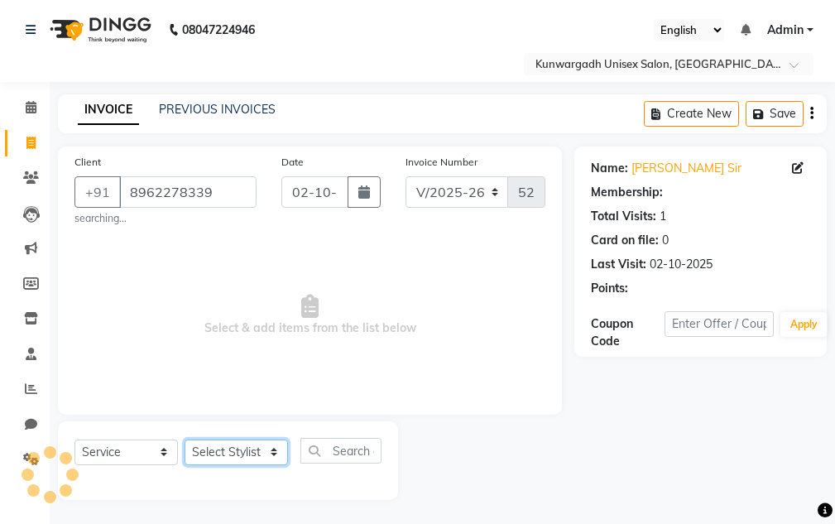
click at [259, 450] on select "Select Stylist" at bounding box center [236, 453] width 103 height 26
click at [185, 440] on select "Select Stylist Aarti [PERSON_NAME] Sir Chiku [PERSON_NAME] Devdas [PERSON_NAME]…" at bounding box center [236, 453] width 103 height 26
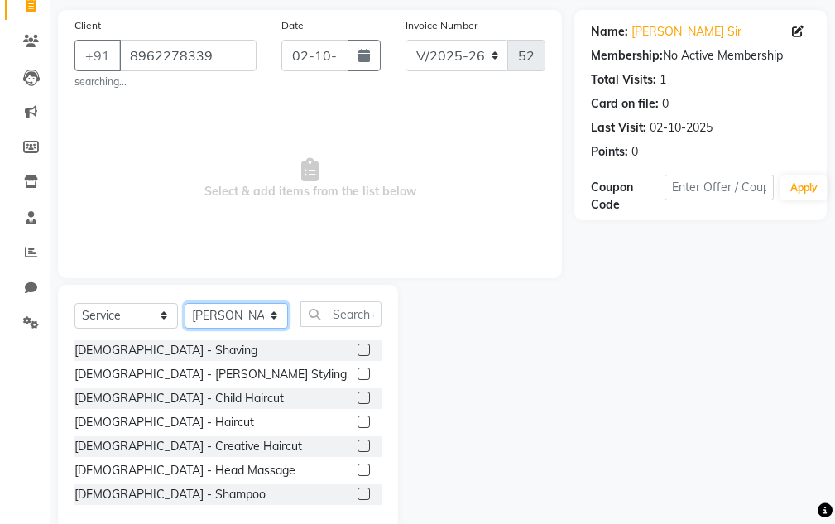
scroll to position [166, 0]
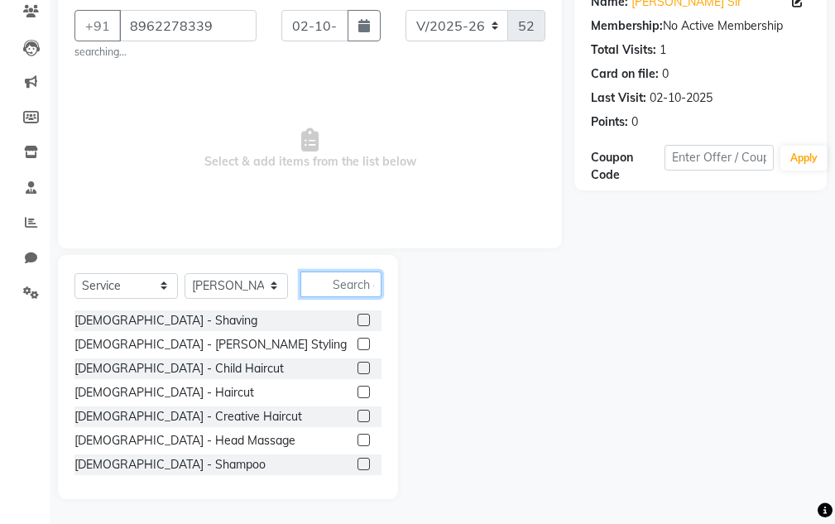
click at [339, 277] on input "text" at bounding box center [341, 285] width 81 height 26
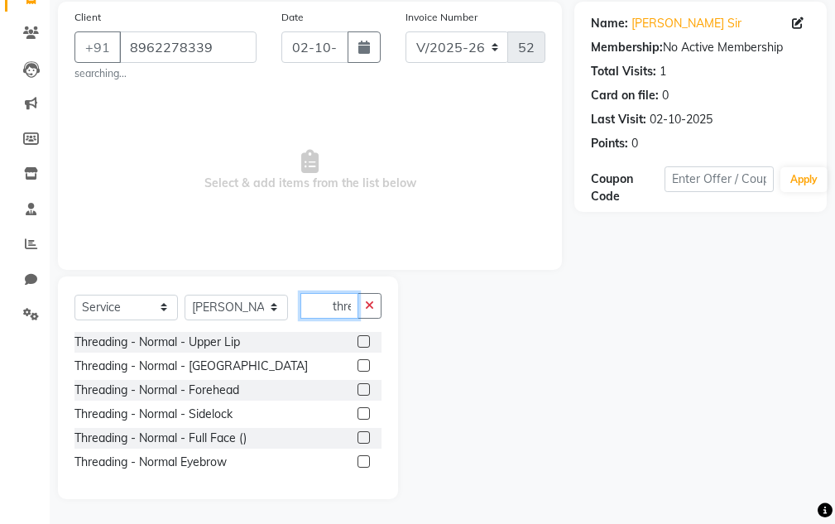
scroll to position [0, 2]
click at [200, 460] on div "Threading - Normal Eyebrow" at bounding box center [151, 462] width 152 height 17
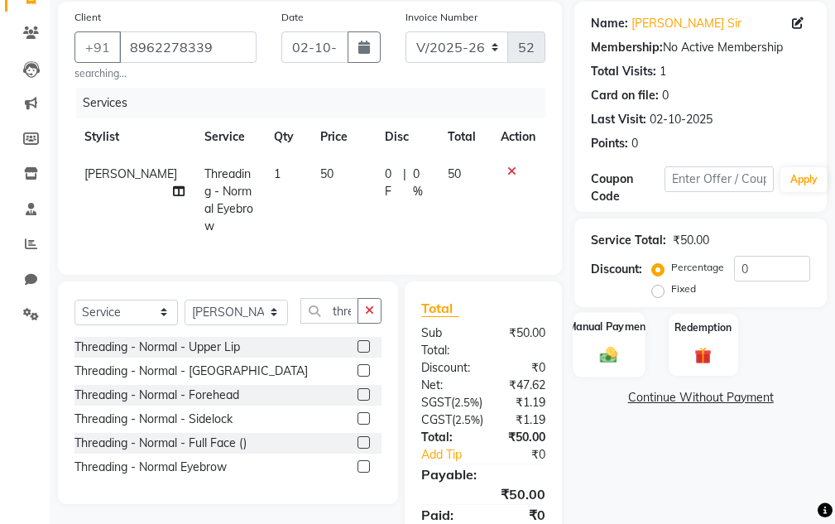
drag, startPoint x: 590, startPoint y: 341, endPoint x: 630, endPoint y: 366, distance: 46.9
click at [592, 343] on div "Manual Payment" at bounding box center [610, 344] width 72 height 65
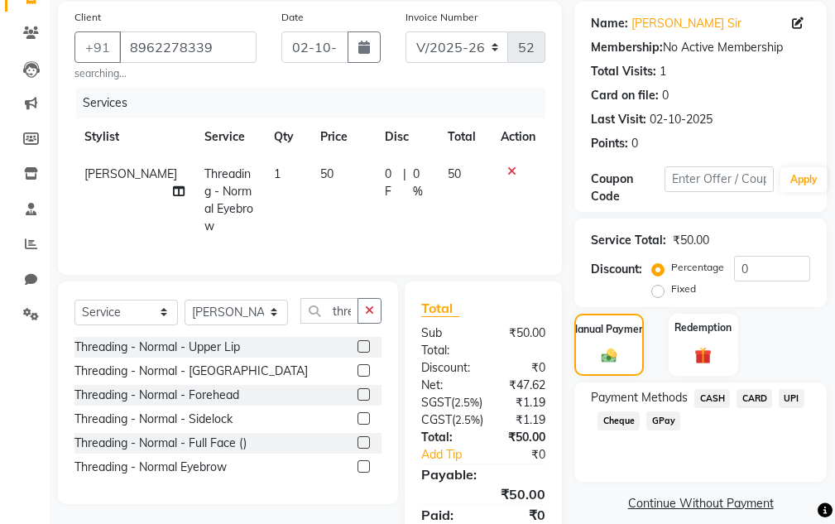
click at [710, 389] on span "CASH" at bounding box center [713, 398] width 36 height 19
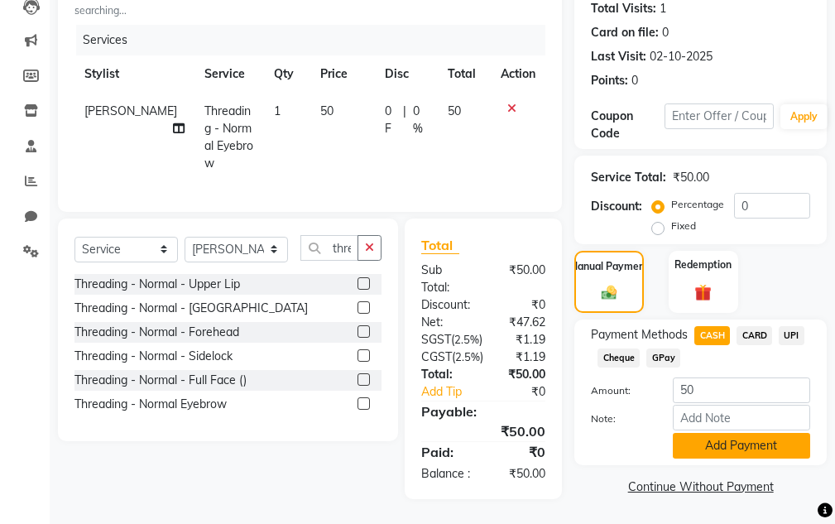
click at [715, 433] on button "Add Payment" at bounding box center [741, 446] width 137 height 26
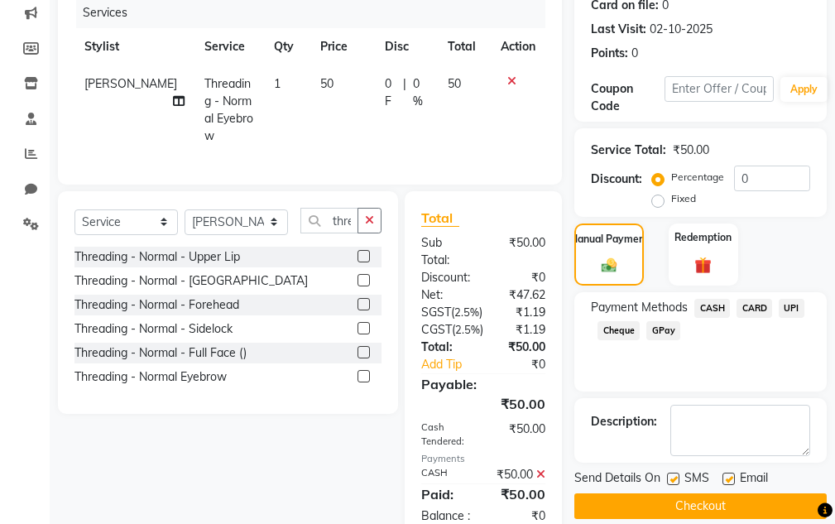
scroll to position [322, 0]
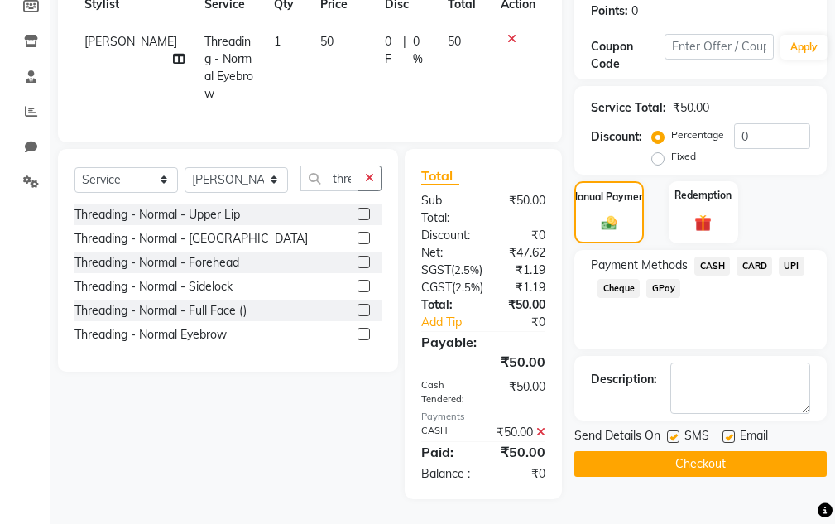
click at [714, 451] on button "Checkout" at bounding box center [701, 464] width 253 height 26
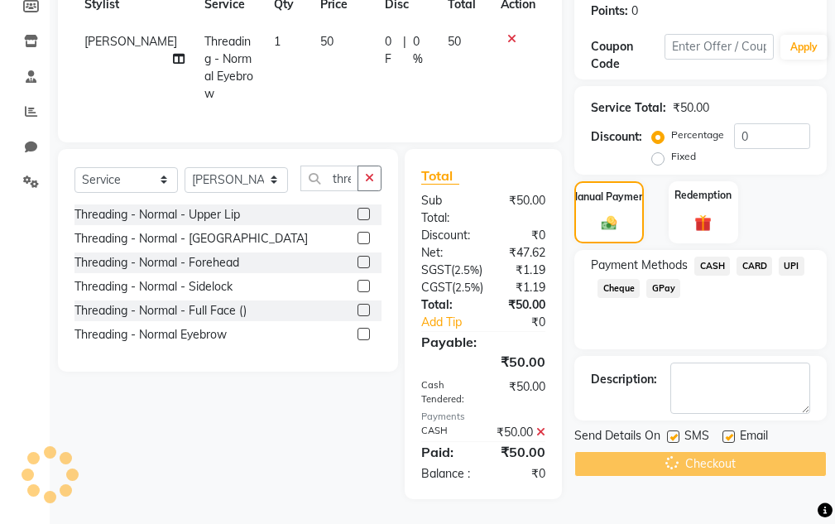
click at [710, 427] on div "SMS" at bounding box center [694, 437] width 55 height 21
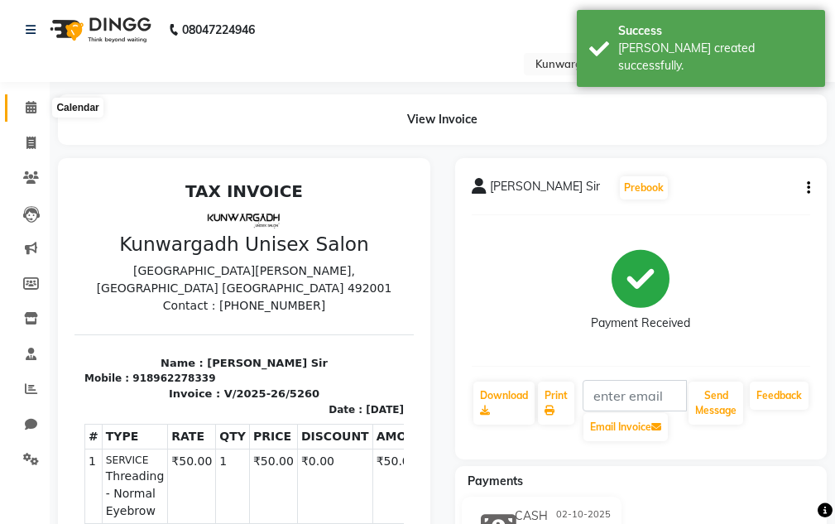
click at [36, 117] on span at bounding box center [31, 108] width 29 height 19
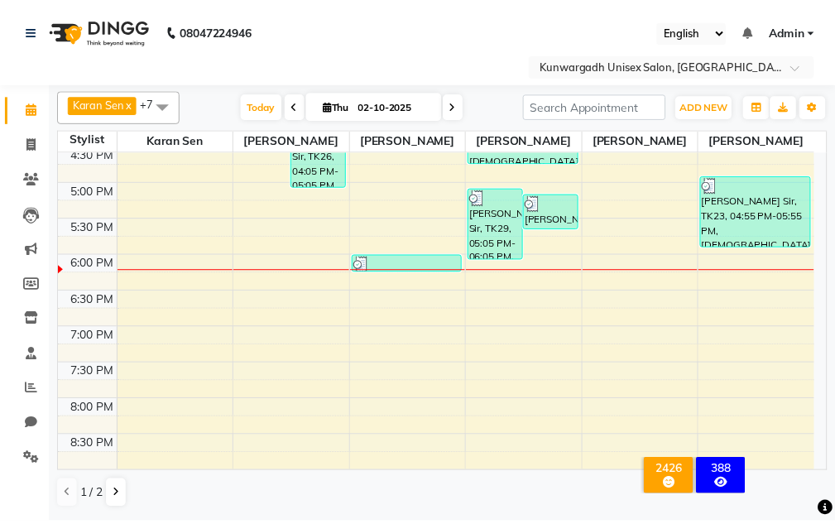
scroll to position [568, 0]
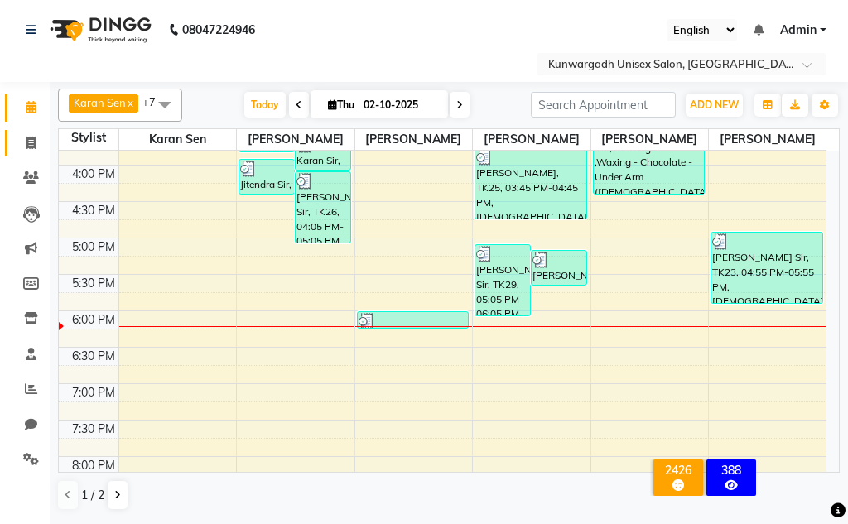
click at [8, 153] on link "Invoice" at bounding box center [25, 143] width 40 height 27
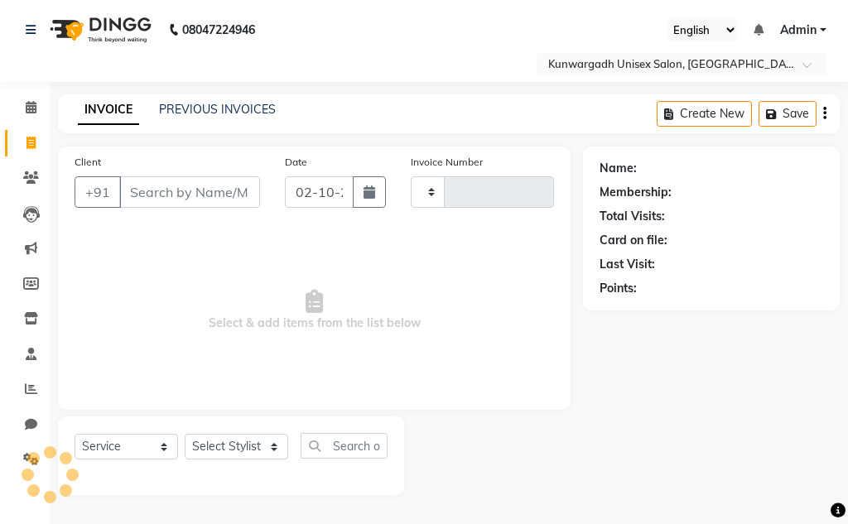
click at [17, 144] on span at bounding box center [31, 143] width 29 height 19
drag, startPoint x: 202, startPoint y: 412, endPoint x: 219, endPoint y: 431, distance: 25.8
click at [219, 430] on div "Client +91 Date 02-10-2025 Invoice Number V/2025 V/2025-26 5261 Select & add it…" at bounding box center [314, 321] width 537 height 349
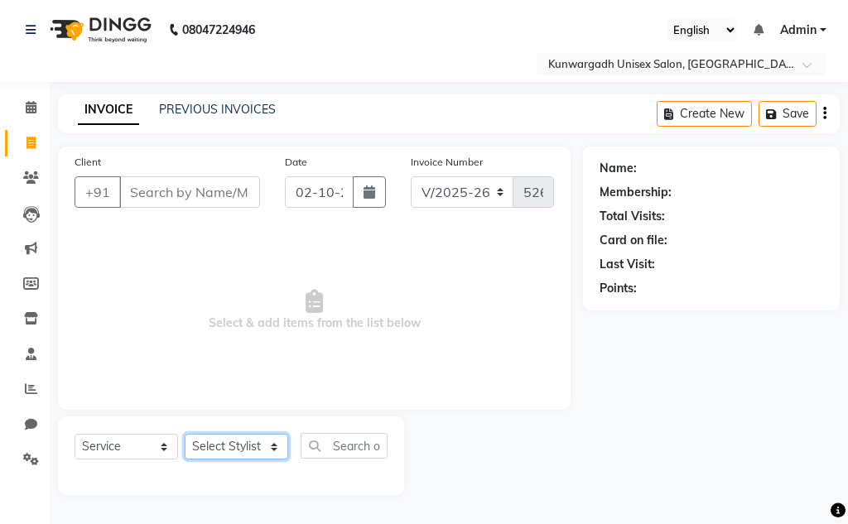
click at [222, 435] on select "Select Stylist Aarti [PERSON_NAME] Sir Chiku [PERSON_NAME] Devdas [PERSON_NAME]…" at bounding box center [236, 447] width 103 height 26
click at [185, 434] on select "Select Stylist Aarti [PERSON_NAME] Sir Chiku [PERSON_NAME] Devdas [PERSON_NAME]…" at bounding box center [236, 447] width 103 height 26
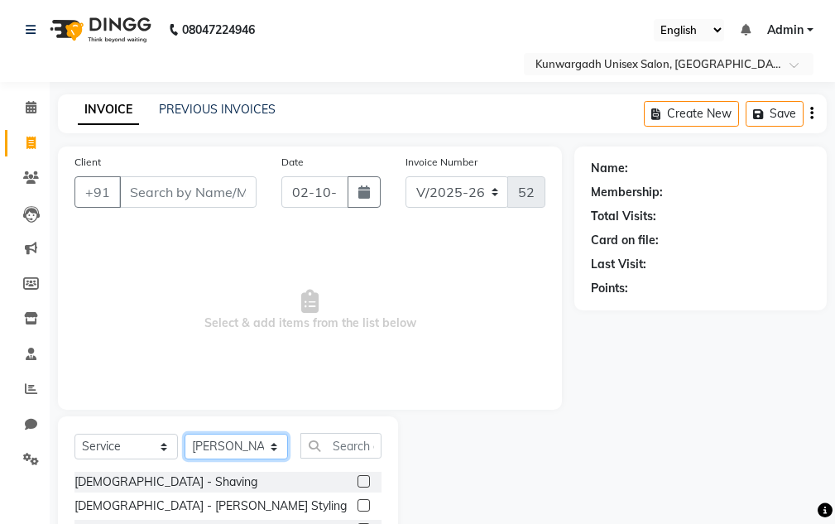
scroll to position [161, 0]
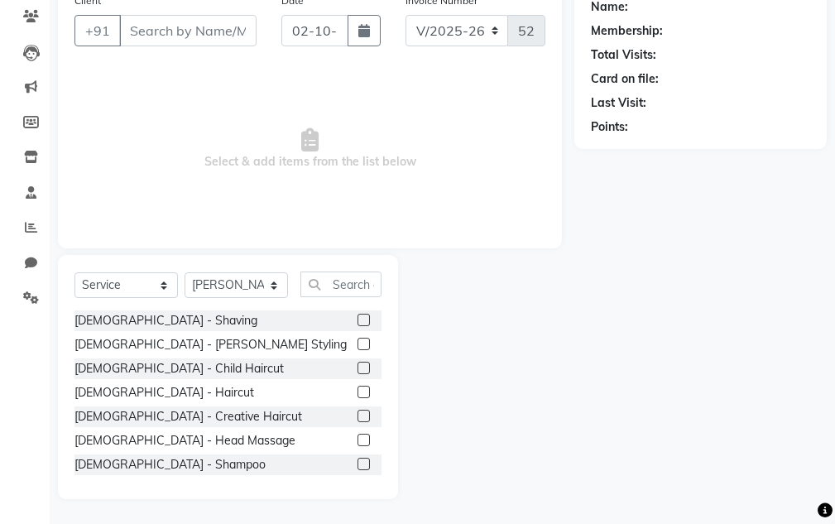
click at [342, 266] on div "Select Service Product Membership Package Voucher Prepaid Gift Card Select Styl…" at bounding box center [228, 377] width 340 height 244
click at [335, 290] on input "text" at bounding box center [341, 285] width 81 height 26
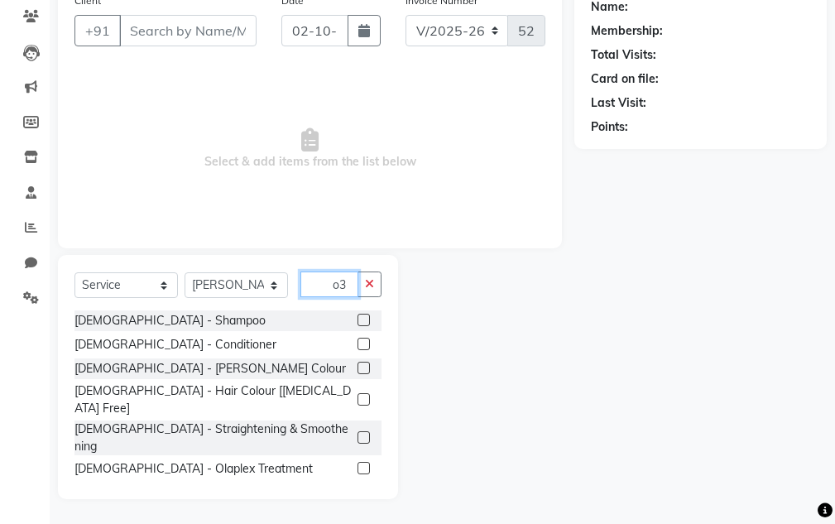
scroll to position [92, 0]
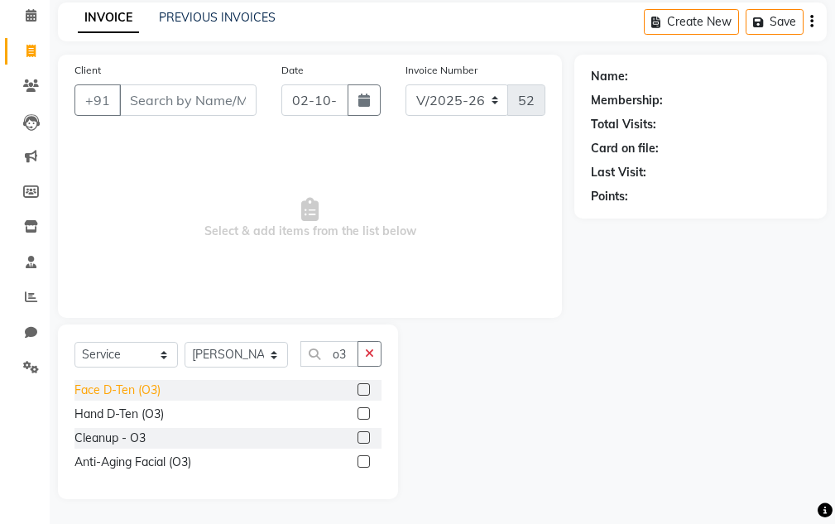
click at [134, 387] on div "Face D-Ten (O3)" at bounding box center [118, 390] width 86 height 17
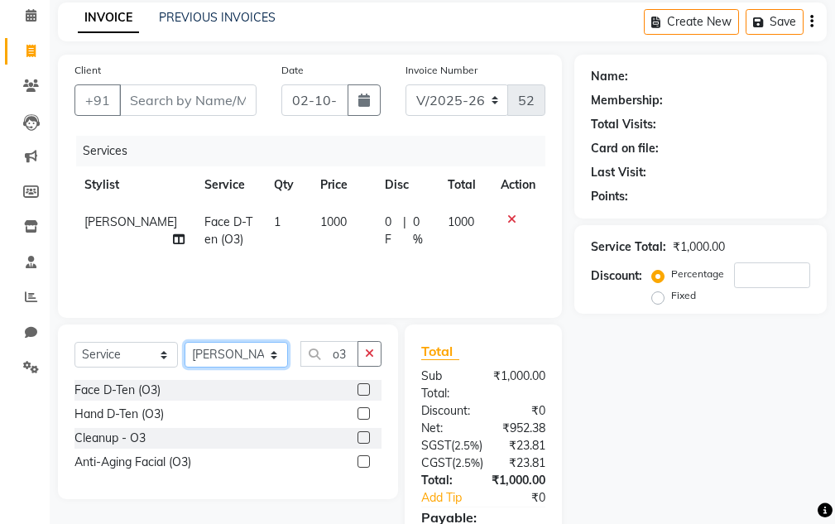
click at [238, 359] on select "Select Stylist Aarti [PERSON_NAME] Sir Chiku [PERSON_NAME] Devdas [PERSON_NAME]…" at bounding box center [236, 355] width 103 height 26
click at [185, 342] on select "Select Stylist Aarti [PERSON_NAME] Sir Chiku [PERSON_NAME] Devdas [PERSON_NAME]…" at bounding box center [236, 355] width 103 height 26
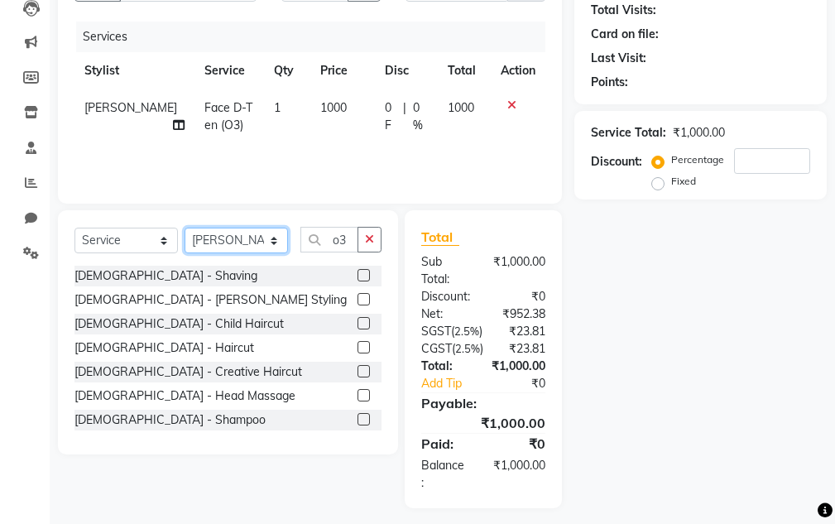
scroll to position [250, 0]
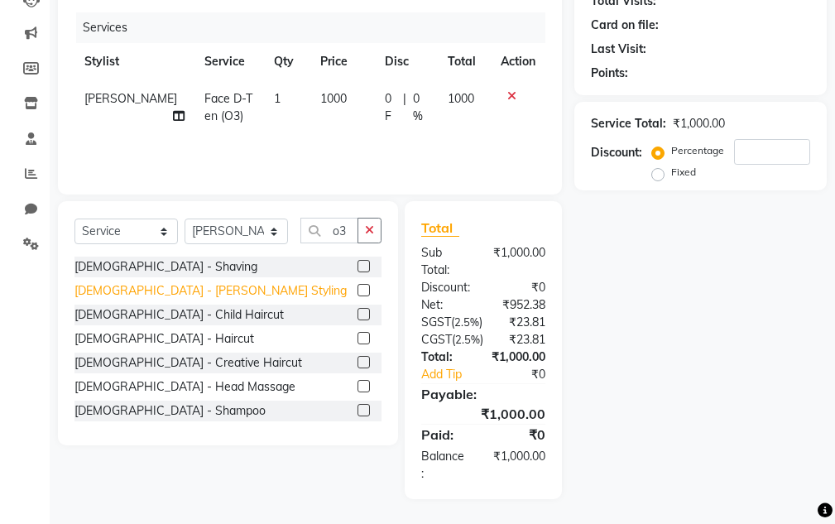
click at [135, 282] on div "[DEMOGRAPHIC_DATA] - [PERSON_NAME] Styling" at bounding box center [211, 290] width 272 height 17
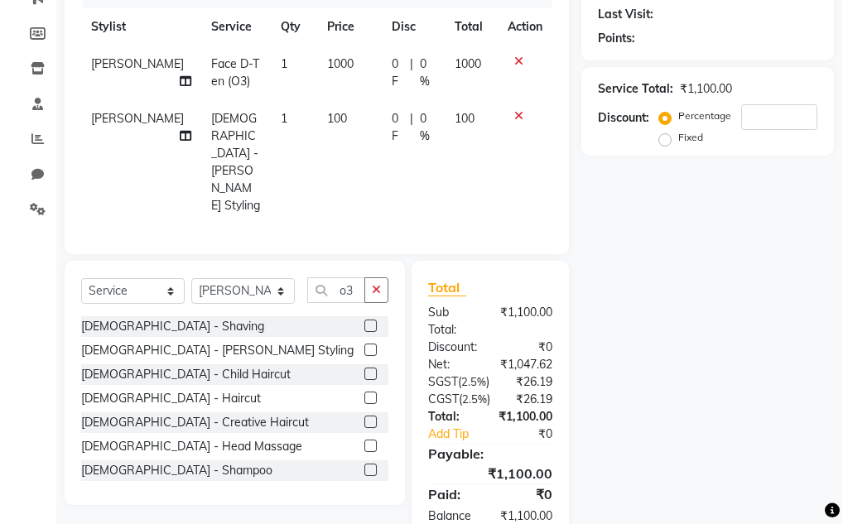
scroll to position [112, 0]
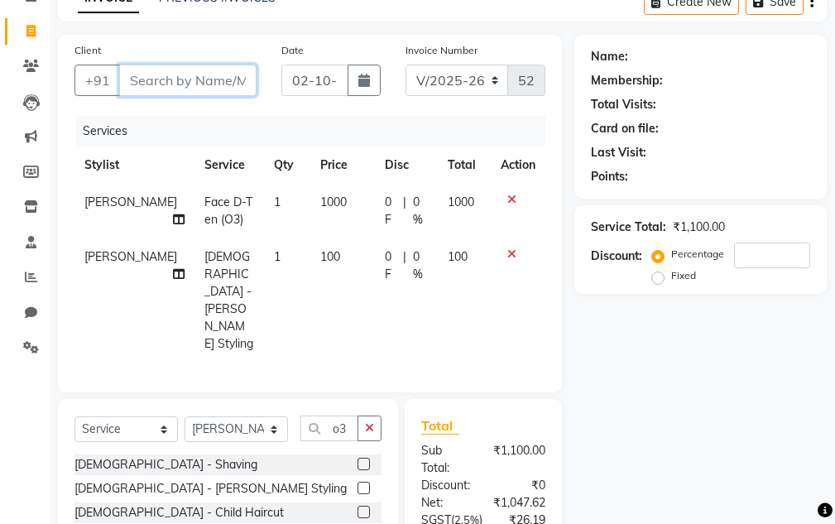
click at [228, 87] on input "Client" at bounding box center [187, 80] width 137 height 31
click at [210, 79] on span "Add Client" at bounding box center [213, 80] width 65 height 17
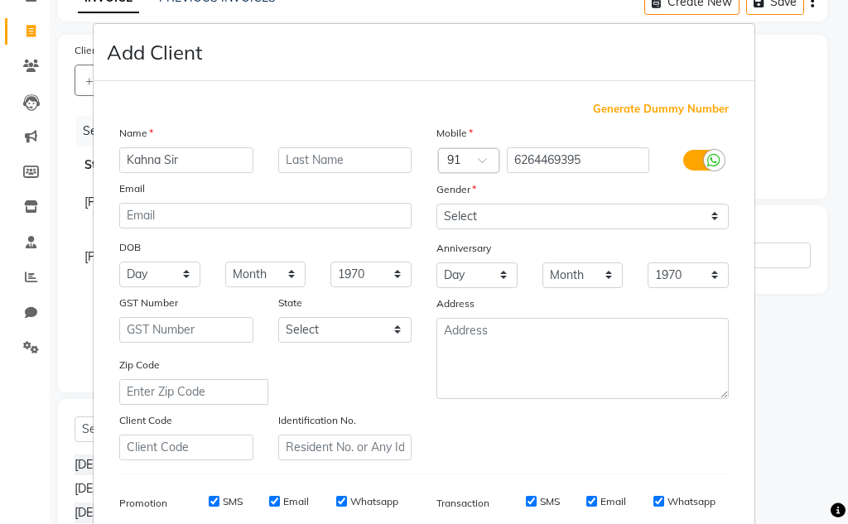
click at [589, 233] on div "Mobile Country Code × 91 6264469395 Gender Select Male Female Other Prefer Not …" at bounding box center [582, 292] width 317 height 336
drag, startPoint x: 527, startPoint y: 179, endPoint x: 527, endPoint y: 201, distance: 22.4
click at [527, 188] on div "Mobile Country Code × 91 6264469395 Gender Select Male Female Other Prefer Not …" at bounding box center [582, 292] width 317 height 336
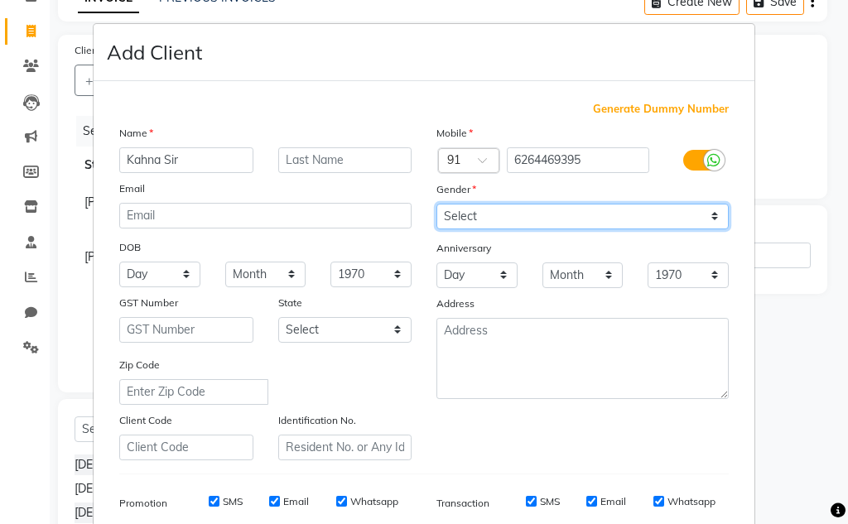
click at [527, 214] on select "Select [DEMOGRAPHIC_DATA] [DEMOGRAPHIC_DATA] Other Prefer Not To Say" at bounding box center [582, 217] width 292 height 26
click at [436, 204] on select "Select [DEMOGRAPHIC_DATA] [DEMOGRAPHIC_DATA] Other Prefer Not To Say" at bounding box center [582, 217] width 292 height 26
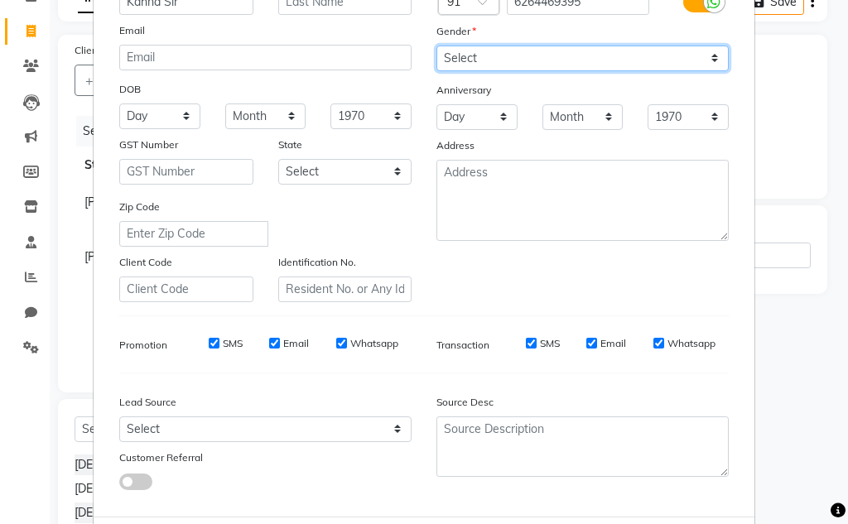
scroll to position [240, 0]
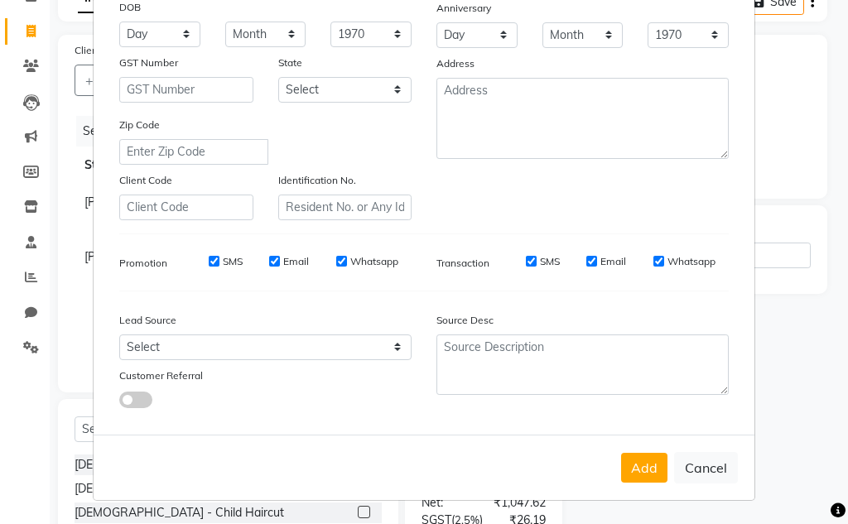
drag, startPoint x: 644, startPoint y: 482, endPoint x: 623, endPoint y: 482, distance: 20.7
click at [642, 482] on button "Add" at bounding box center [644, 468] width 46 height 30
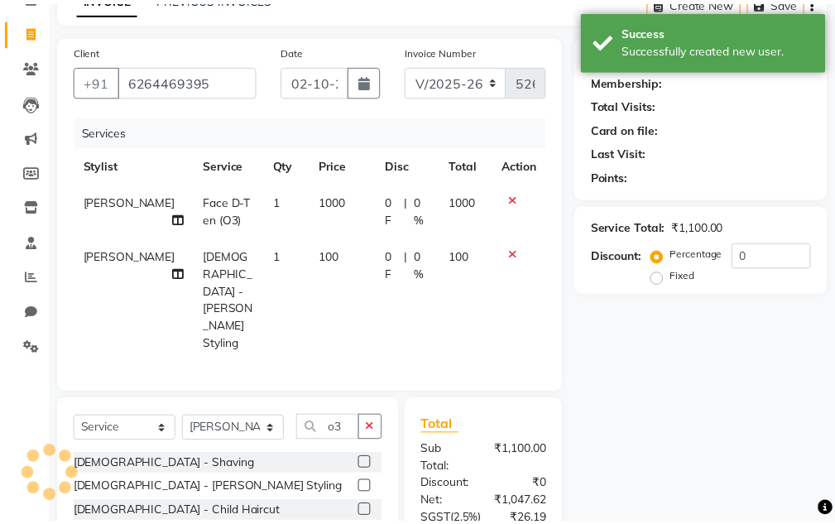
scroll to position [250, 0]
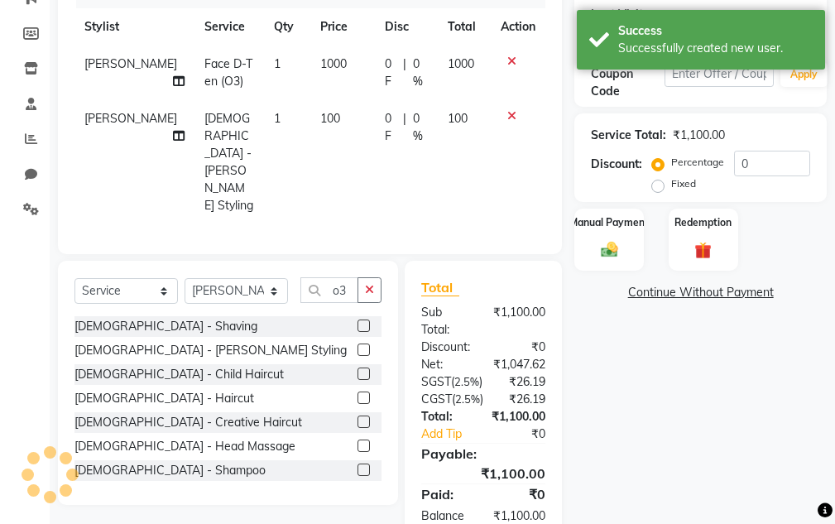
click at [653, 132] on div "Service Total:" at bounding box center [628, 135] width 75 height 17
click at [671, 190] on label "Fixed" at bounding box center [683, 183] width 25 height 15
click at [656, 190] on input "Fixed" at bounding box center [662, 184] width 12 height 12
click at [748, 168] on input "0" at bounding box center [772, 164] width 76 height 26
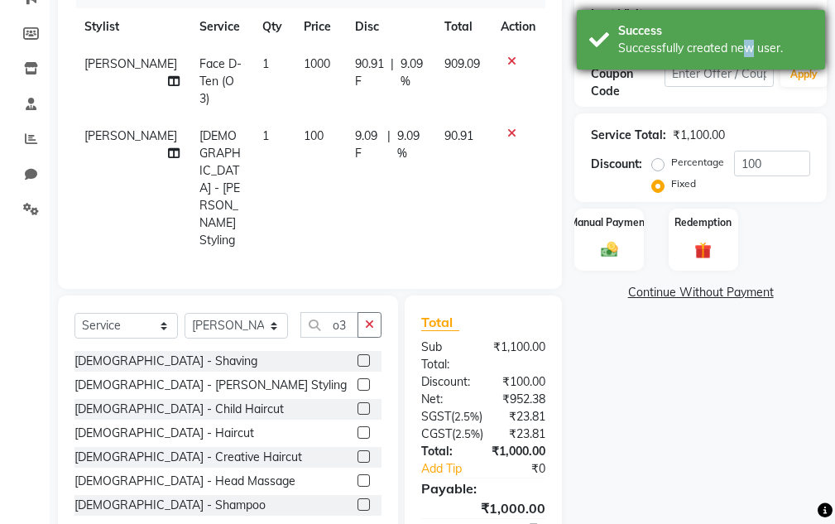
click at [739, 56] on div "Successfully created new user." at bounding box center [715, 48] width 195 height 17
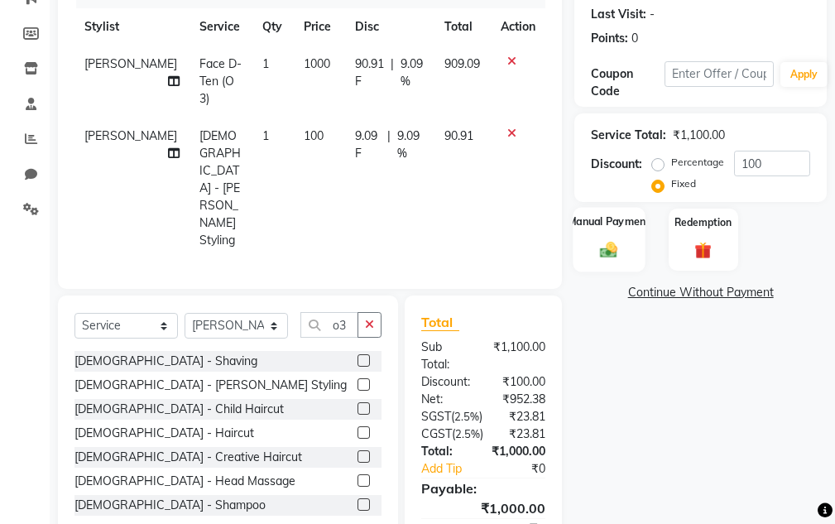
click at [607, 238] on div "Manual Payment" at bounding box center [610, 239] width 72 height 65
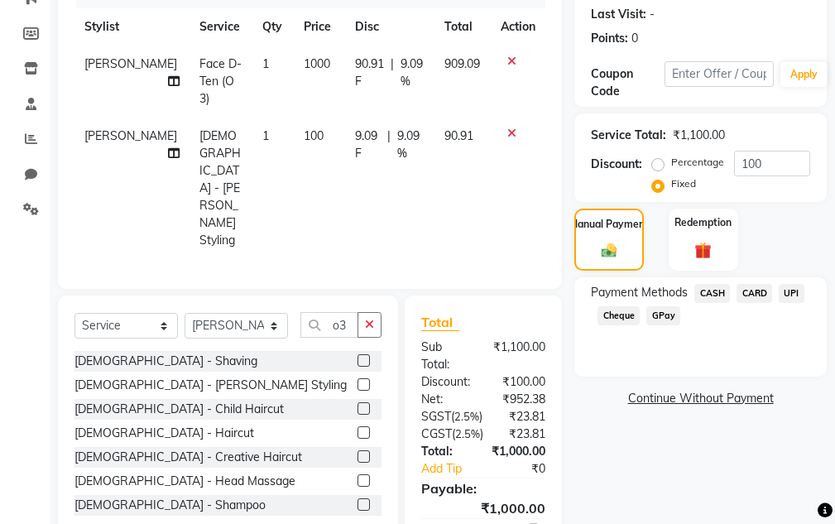
click at [703, 287] on span "CASH" at bounding box center [713, 293] width 36 height 19
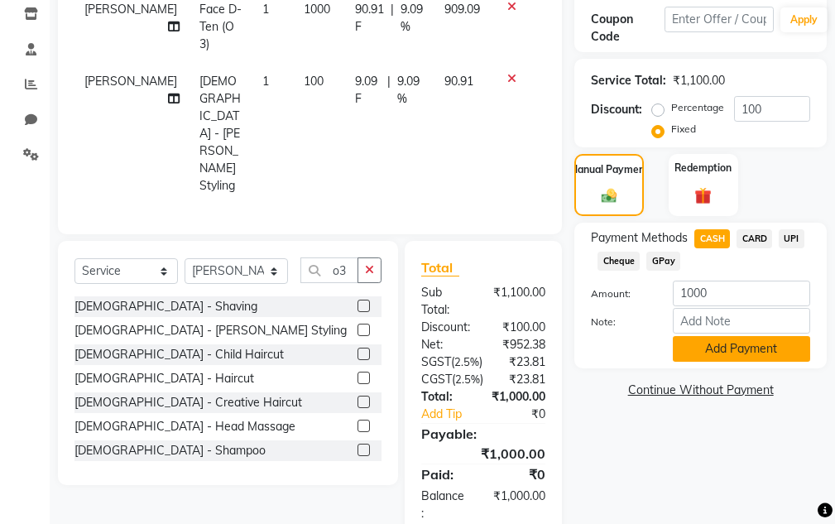
click at [719, 351] on button "Add Payment" at bounding box center [741, 349] width 137 height 26
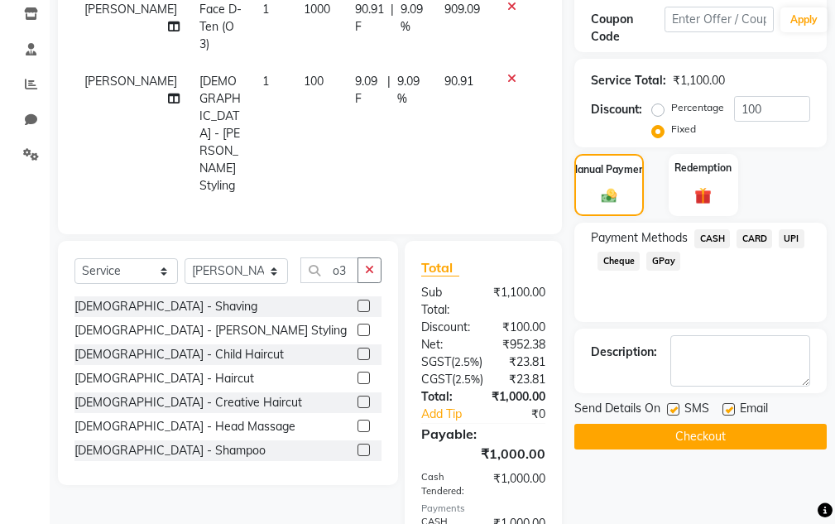
scroll to position [391, 0]
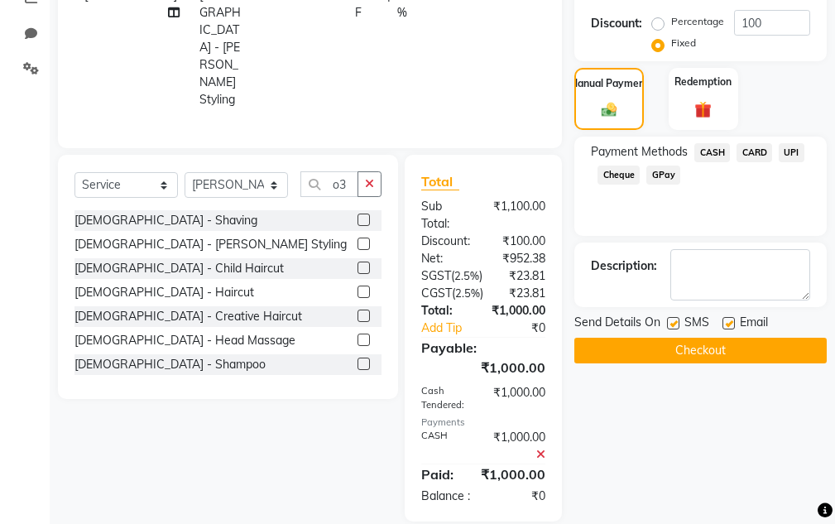
click at [698, 354] on button "Checkout" at bounding box center [701, 351] width 253 height 26
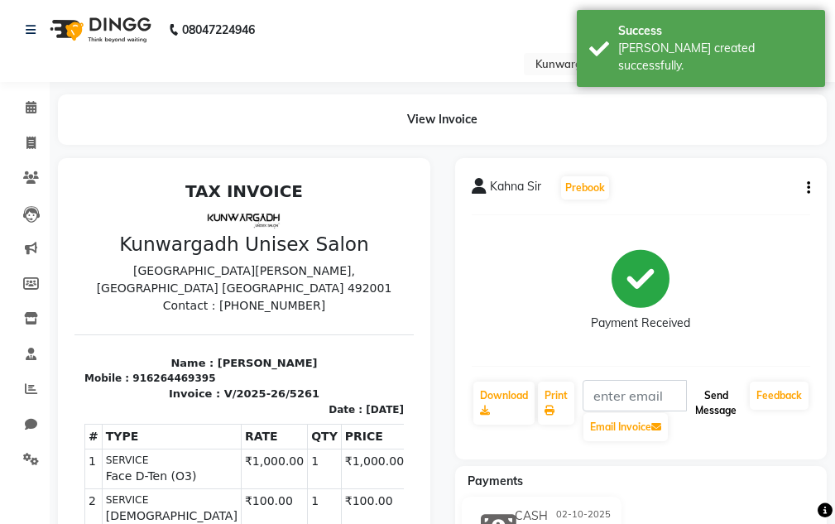
click at [699, 391] on button "Send Message" at bounding box center [716, 403] width 55 height 43
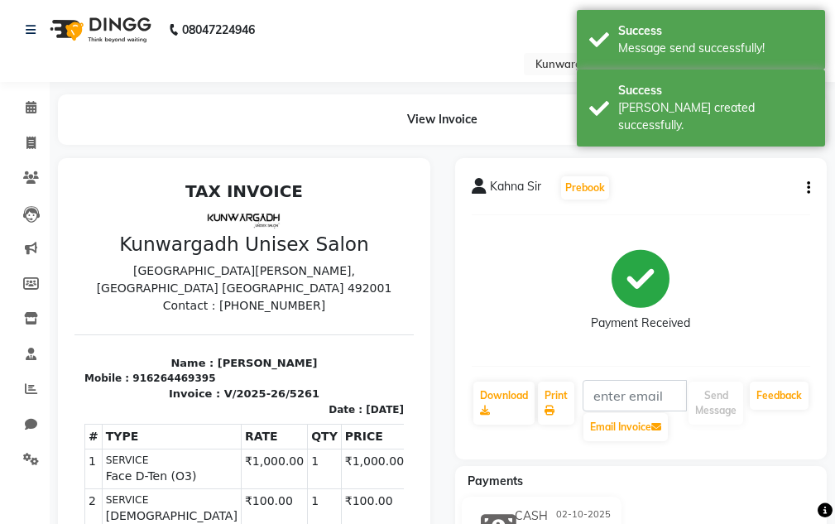
click at [733, 94] on div "Success" at bounding box center [715, 90] width 195 height 17
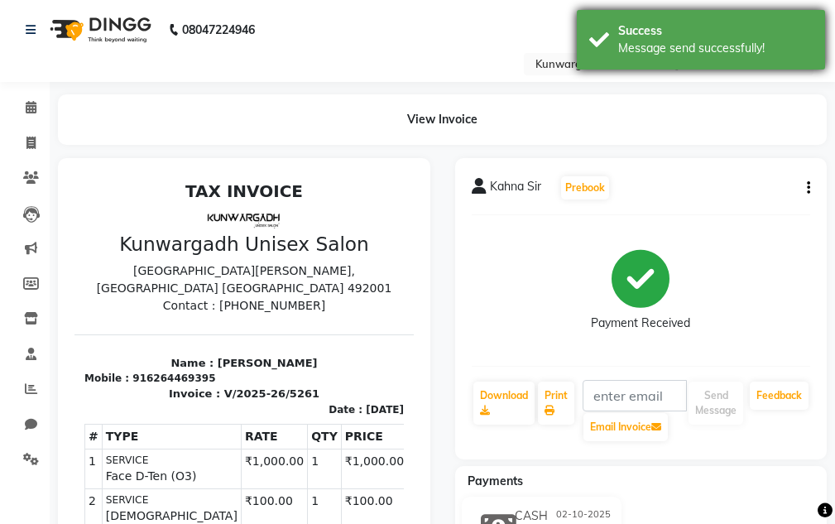
click at [724, 60] on div "Success Message send successfully!" at bounding box center [701, 40] width 248 height 60
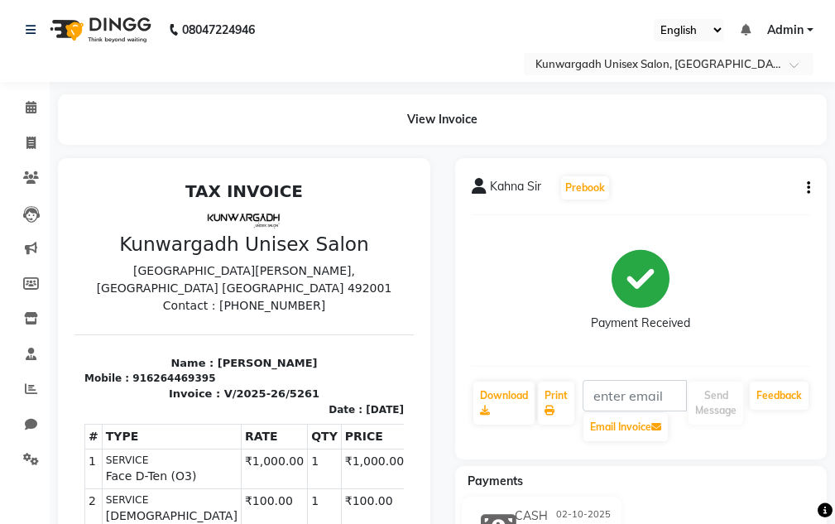
click at [41, 158] on li "Invoice" at bounding box center [25, 144] width 50 height 36
drag, startPoint x: 41, startPoint y: 157, endPoint x: 41, endPoint y: 147, distance: 10.8
click at [41, 156] on li "Invoice" at bounding box center [25, 144] width 50 height 36
click at [42, 147] on span at bounding box center [31, 143] width 29 height 19
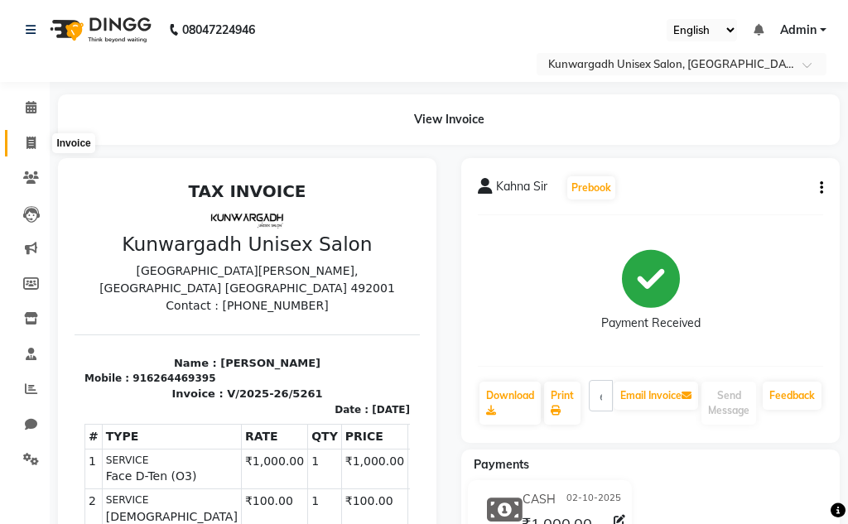
click at [40, 143] on span at bounding box center [31, 143] width 29 height 19
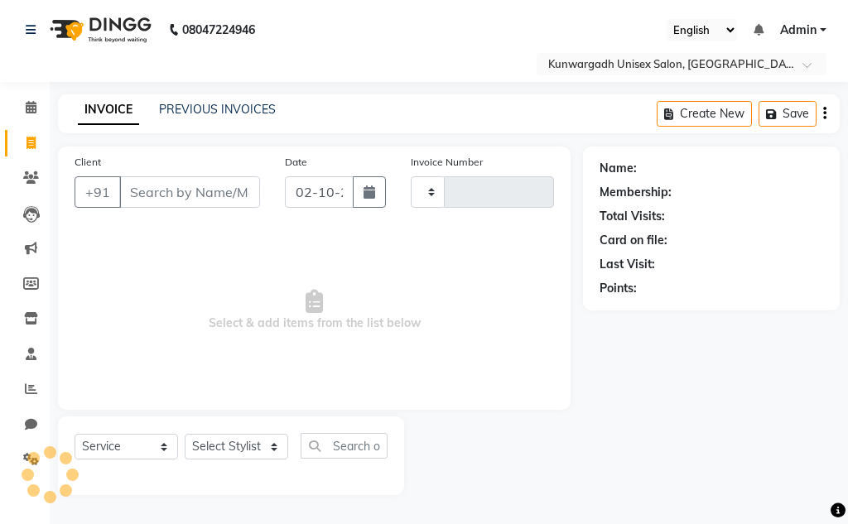
click at [210, 470] on div "Select Service Product Membership Package Voucher Prepaid Gift Card Select Styl…" at bounding box center [231, 452] width 313 height 39
click at [210, 466] on div "Select Service Product Membership Package Voucher Prepaid Gift Card Select Styl…" at bounding box center [231, 452] width 313 height 39
click at [210, 458] on select "Select Stylist" at bounding box center [236, 447] width 103 height 26
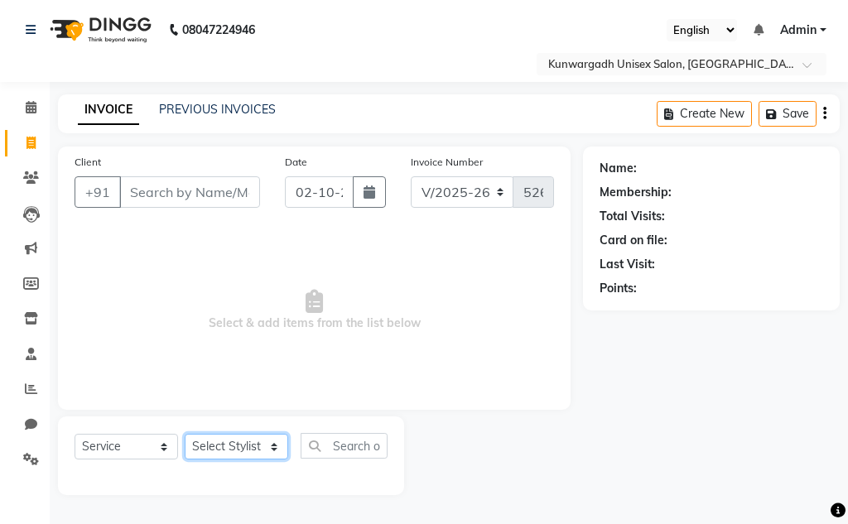
click at [210, 458] on select "Select Stylist Aarti [PERSON_NAME] Sir Chiku [PERSON_NAME] Devdas [PERSON_NAME]…" at bounding box center [236, 447] width 103 height 26
click at [185, 434] on select "Select Stylist Aarti [PERSON_NAME] Sir Chiku [PERSON_NAME] Devdas [PERSON_NAME]…" at bounding box center [236, 447] width 103 height 26
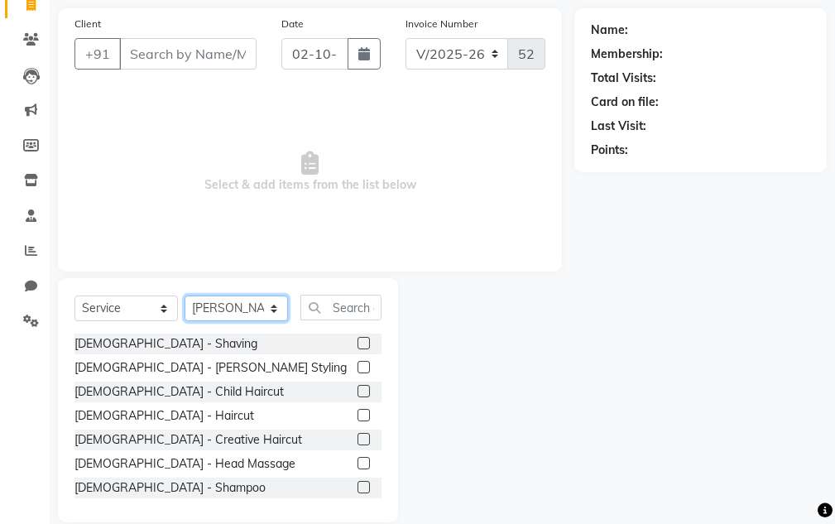
scroll to position [161, 0]
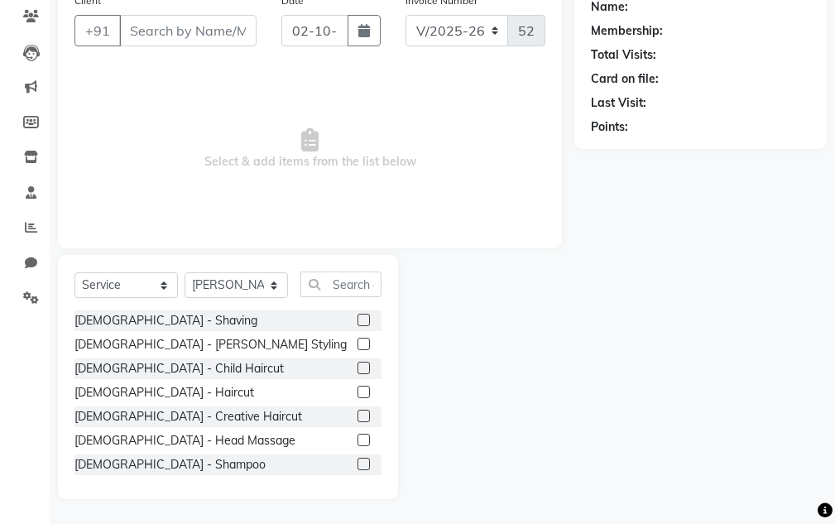
click at [125, 330] on div "[DEMOGRAPHIC_DATA] - Shaving" at bounding box center [228, 320] width 307 height 21
click at [137, 320] on div "[DEMOGRAPHIC_DATA] - Shaving" at bounding box center [166, 320] width 183 height 17
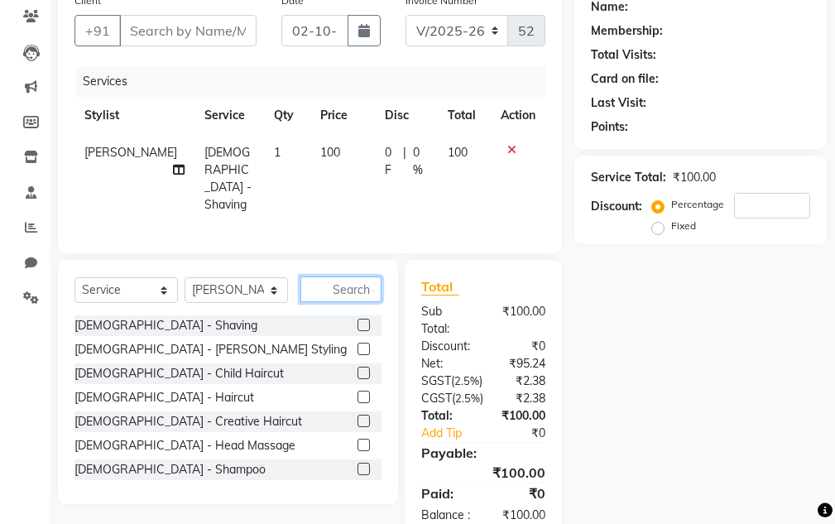
click at [343, 295] on input "text" at bounding box center [341, 290] width 81 height 26
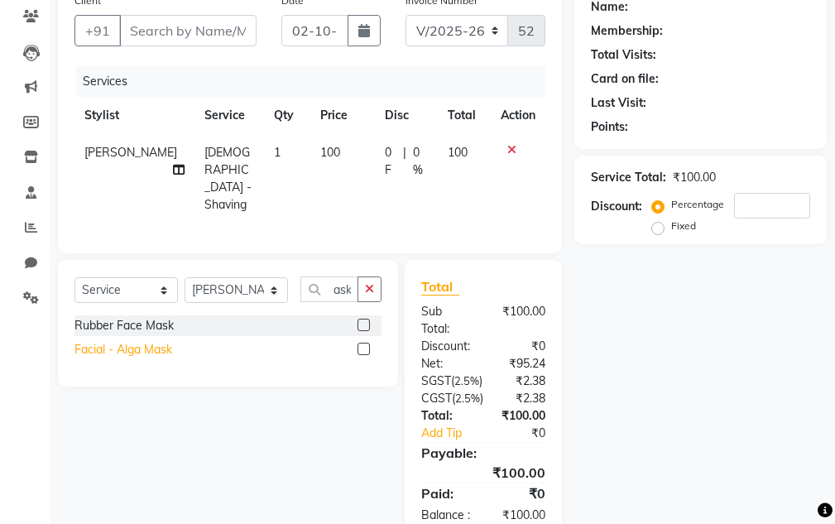
scroll to position [0, 0]
click at [137, 349] on div "Facial - Alga Mask" at bounding box center [124, 349] width 98 height 17
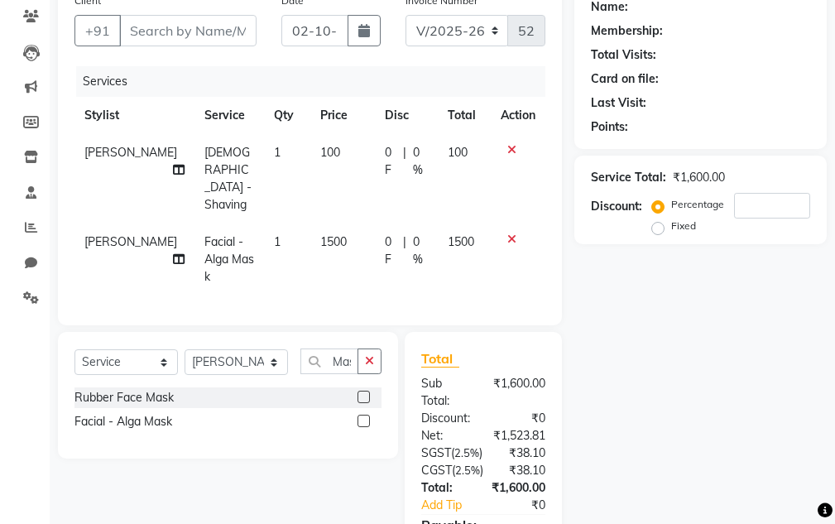
click at [454, 224] on td "1500" at bounding box center [464, 260] width 53 height 72
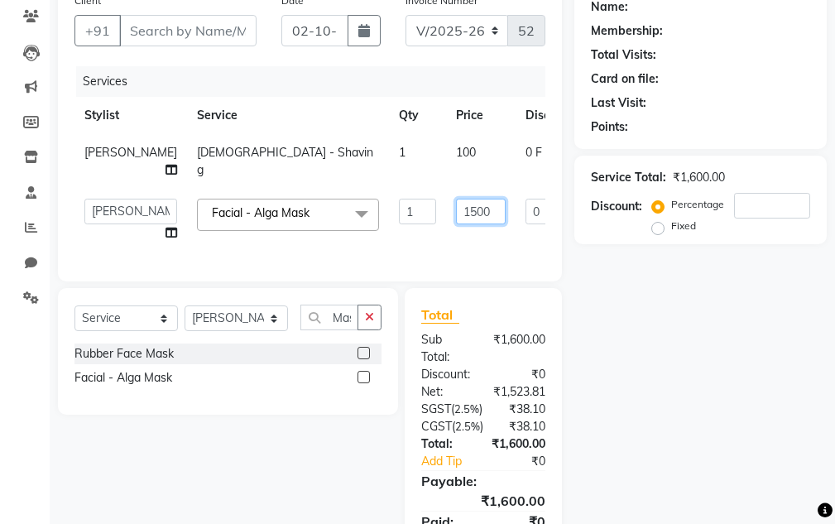
click at [456, 224] on input "1500" at bounding box center [481, 212] width 50 height 26
drag, startPoint x: 420, startPoint y: 233, endPoint x: 416, endPoint y: 257, distance: 25.1
click at [456, 224] on input "1500" at bounding box center [481, 212] width 50 height 26
click at [671, 358] on div "Name: Membership: Total Visits: Card on file: Last Visit: Points: Service Total…" at bounding box center [707, 285] width 265 height 601
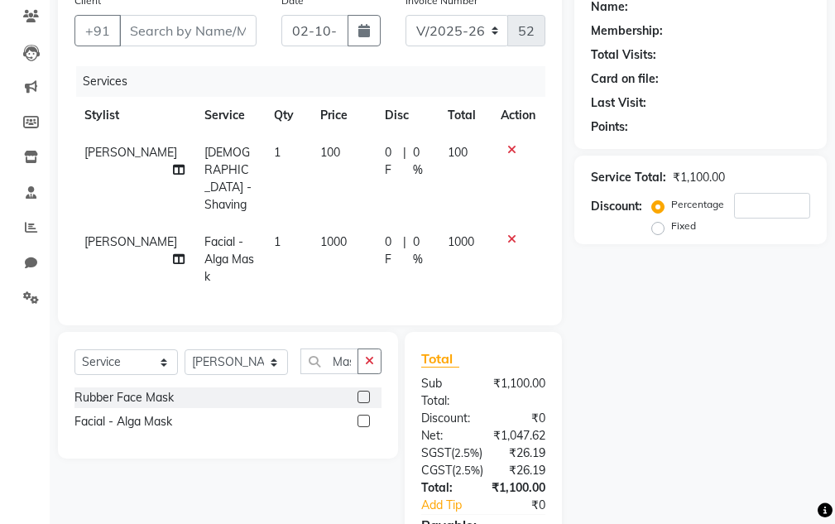
scroll to position [23, 0]
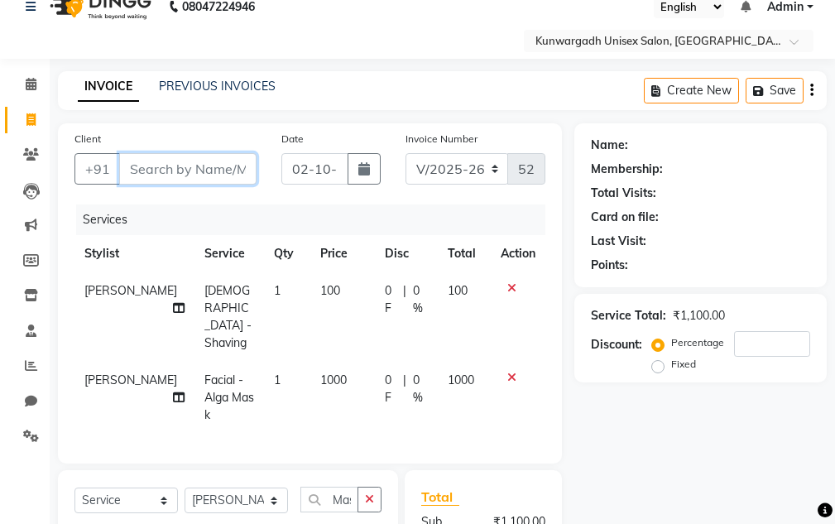
click at [217, 156] on input "Client" at bounding box center [187, 168] width 137 height 31
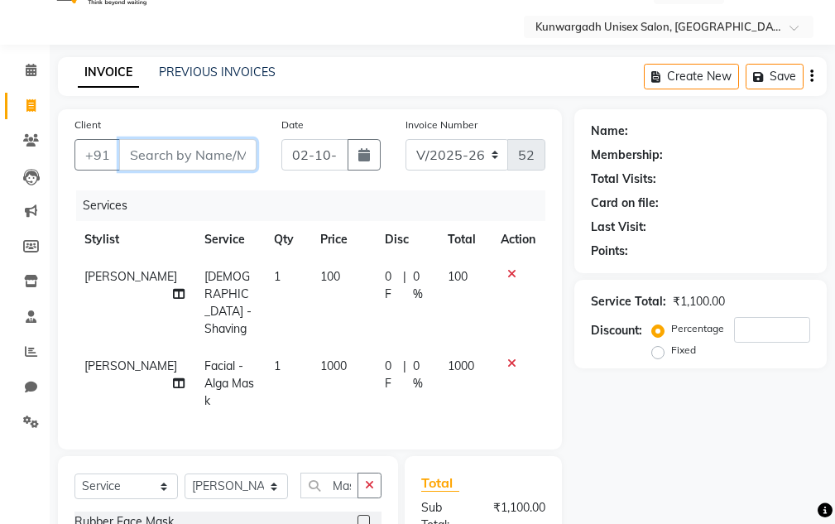
scroll to position [0, 0]
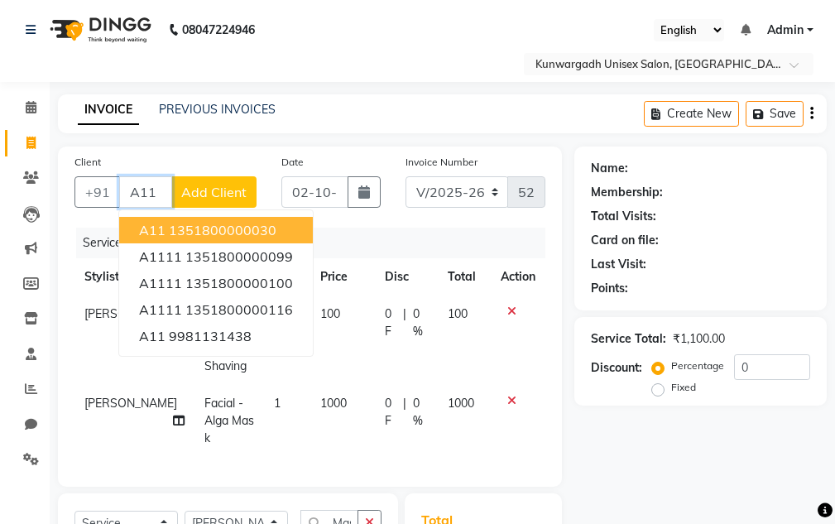
click at [181, 229] on ngb-highlight "1351800000030" at bounding box center [223, 230] width 108 height 17
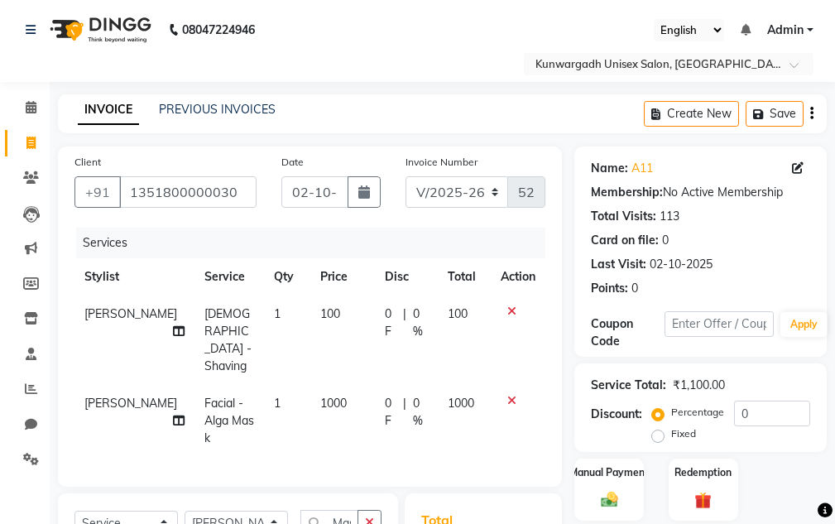
scroll to position [276, 0]
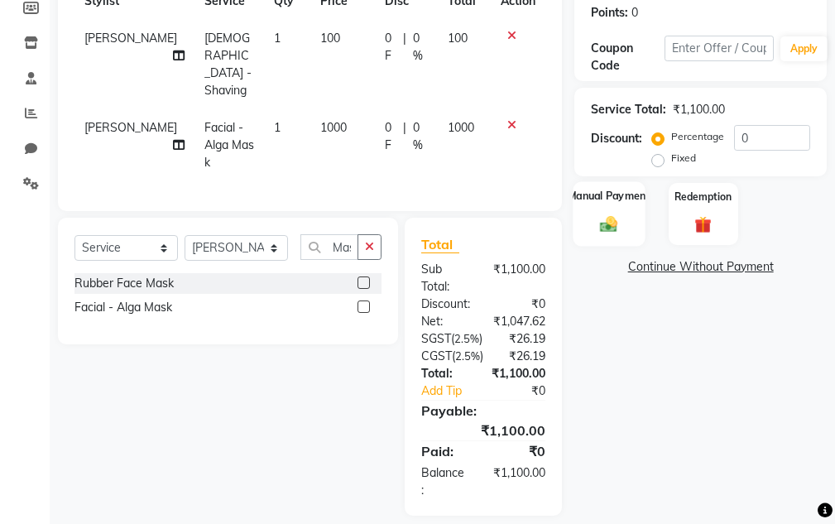
click at [623, 207] on div "Manual Payment" at bounding box center [610, 213] width 72 height 65
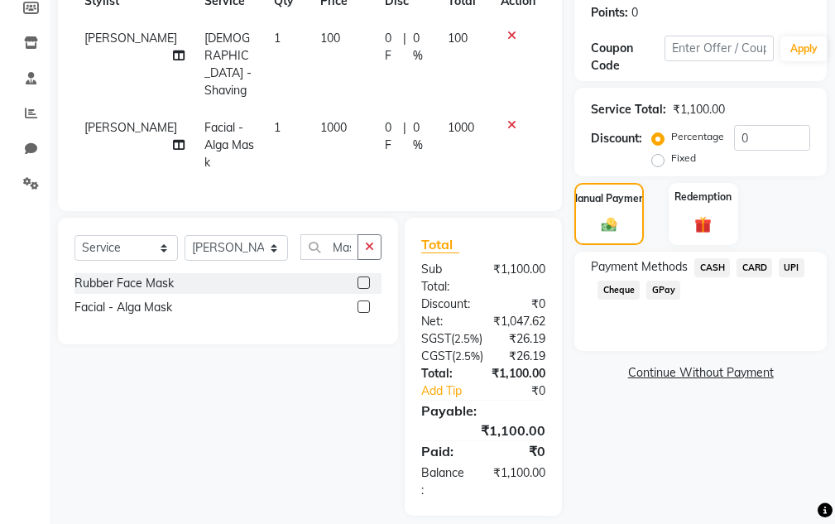
click at [702, 267] on span "CASH" at bounding box center [713, 267] width 36 height 19
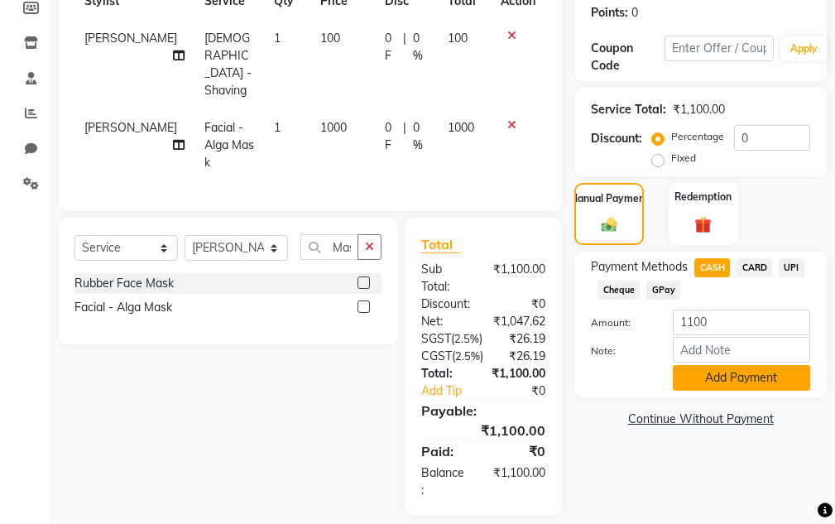
click at [709, 388] on button "Add Payment" at bounding box center [741, 378] width 137 height 26
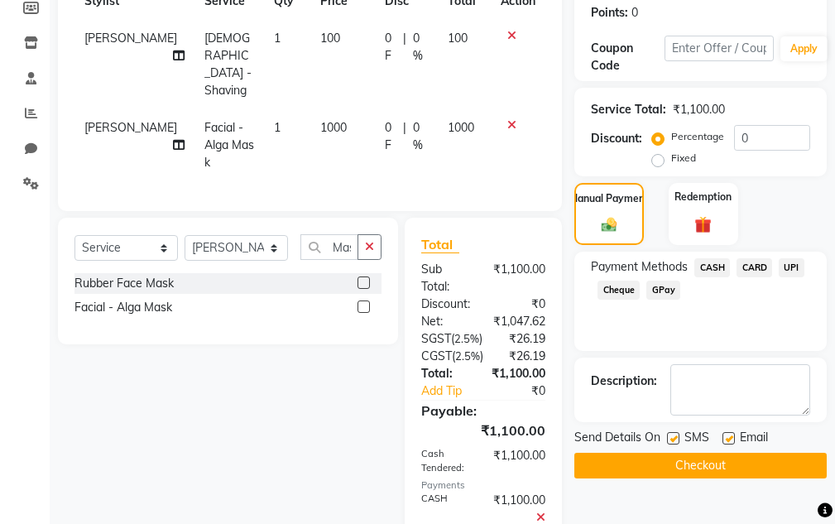
scroll to position [373, 0]
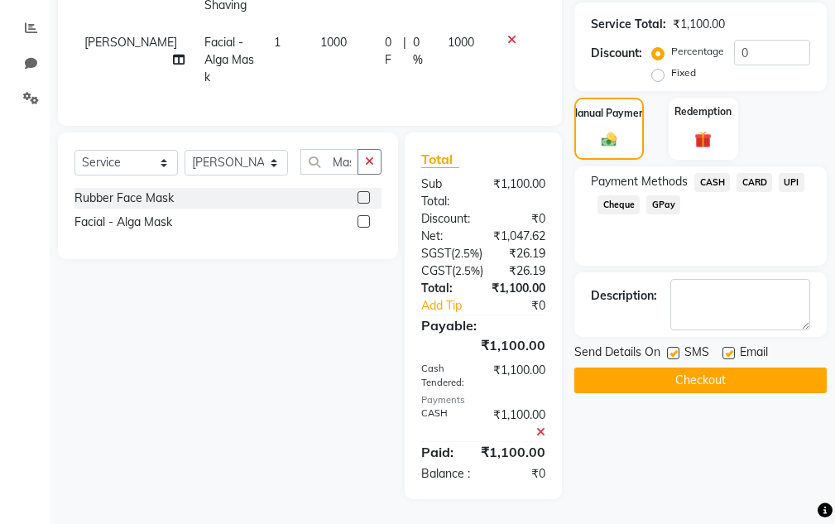
click at [694, 372] on button "Checkout" at bounding box center [701, 381] width 253 height 26
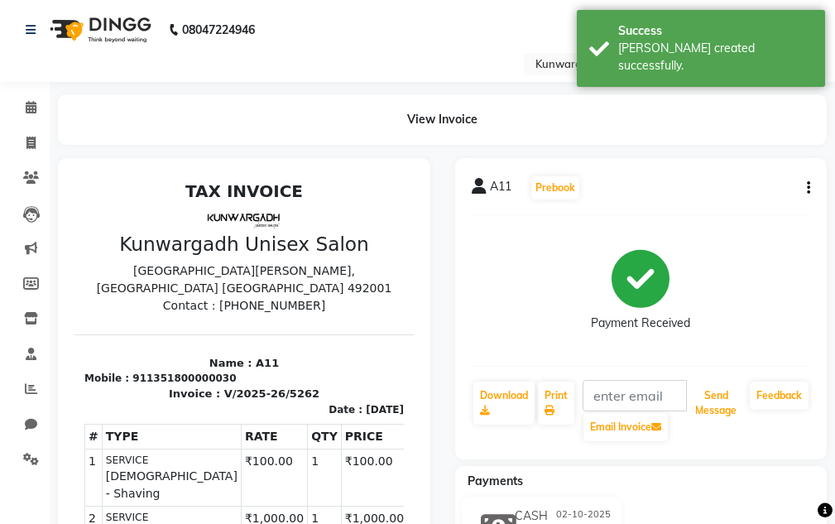
click at [703, 396] on button "Send Message" at bounding box center [716, 403] width 55 height 43
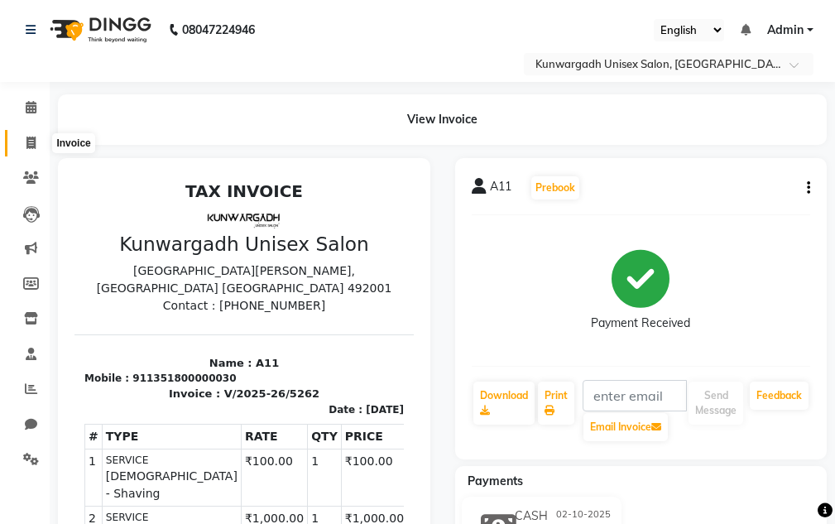
click at [17, 149] on span at bounding box center [31, 143] width 29 height 19
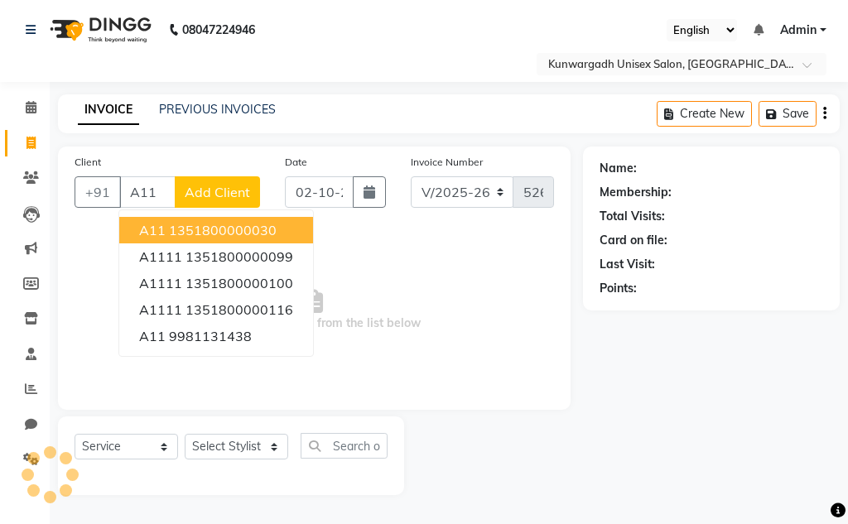
click at [195, 228] on ngb-highlight "1351800000030" at bounding box center [223, 230] width 108 height 17
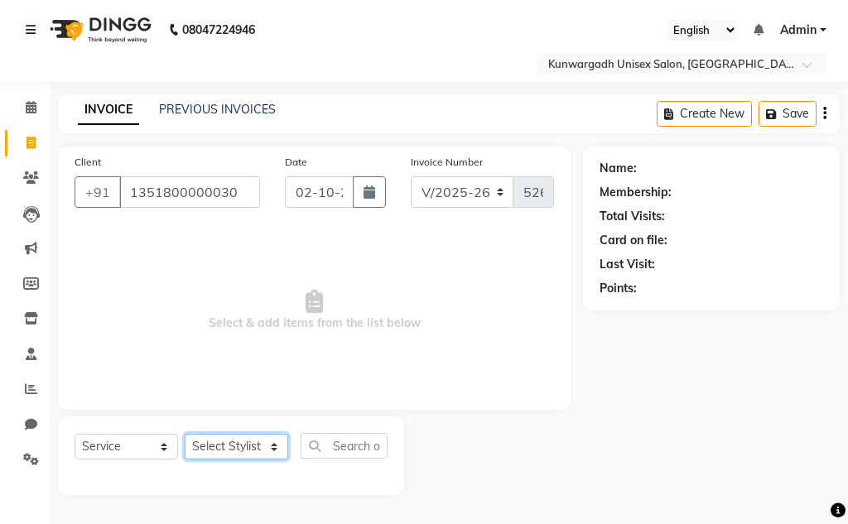
click at [229, 450] on select "Select Stylist" at bounding box center [236, 447] width 103 height 26
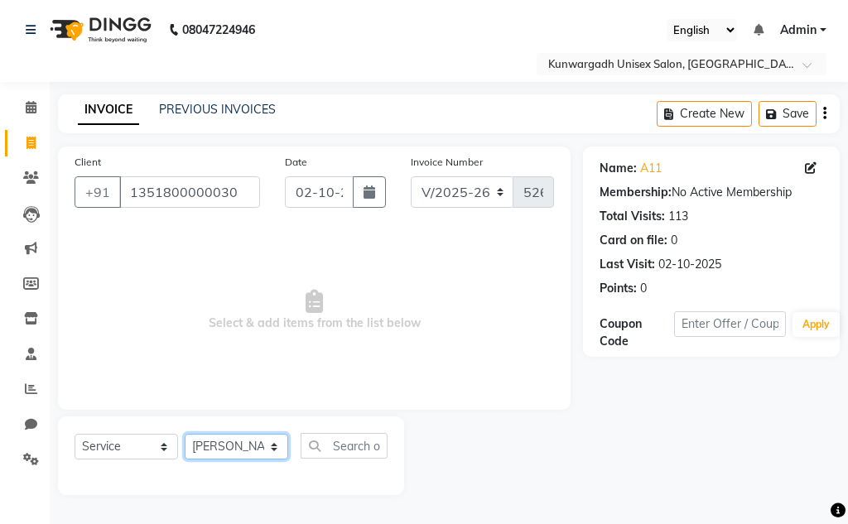
click at [185, 434] on select "Select Stylist Aarti [PERSON_NAME] Sir Chiku [PERSON_NAME] Devdas [PERSON_NAME]…" at bounding box center [236, 447] width 103 height 26
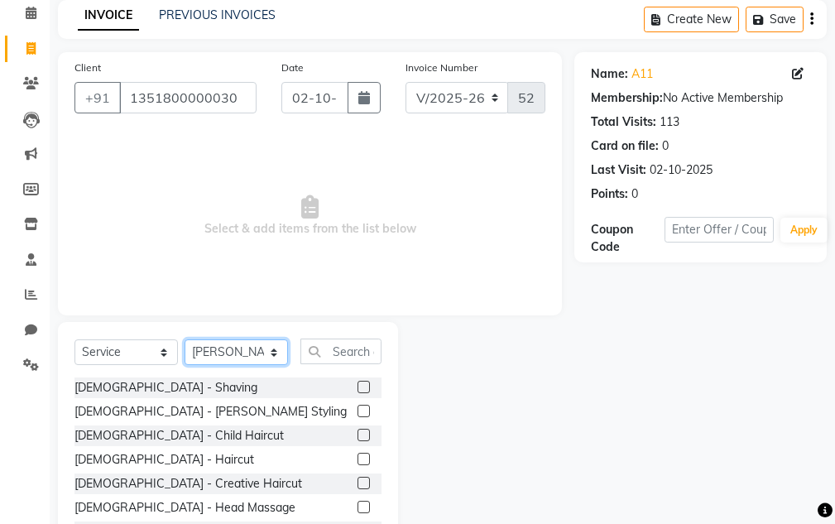
scroll to position [161, 0]
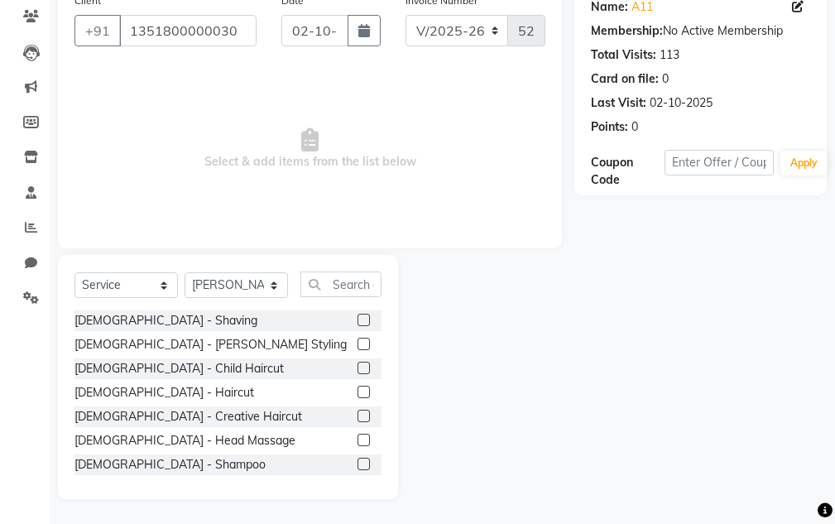
click at [151, 402] on div "[DEMOGRAPHIC_DATA] - Haircut" at bounding box center [228, 392] width 307 height 21
click at [143, 392] on div "[DEMOGRAPHIC_DATA] - Haircut" at bounding box center [165, 392] width 180 height 17
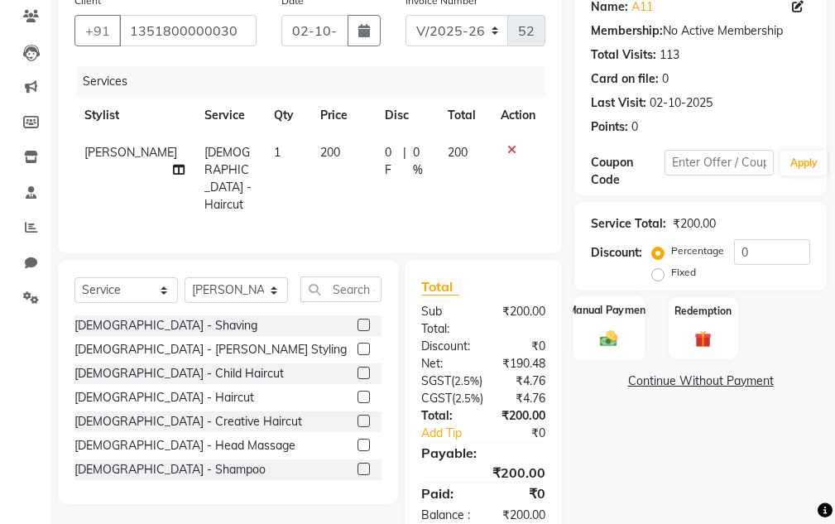
click at [617, 316] on label "Manual Payment" at bounding box center [609, 310] width 83 height 16
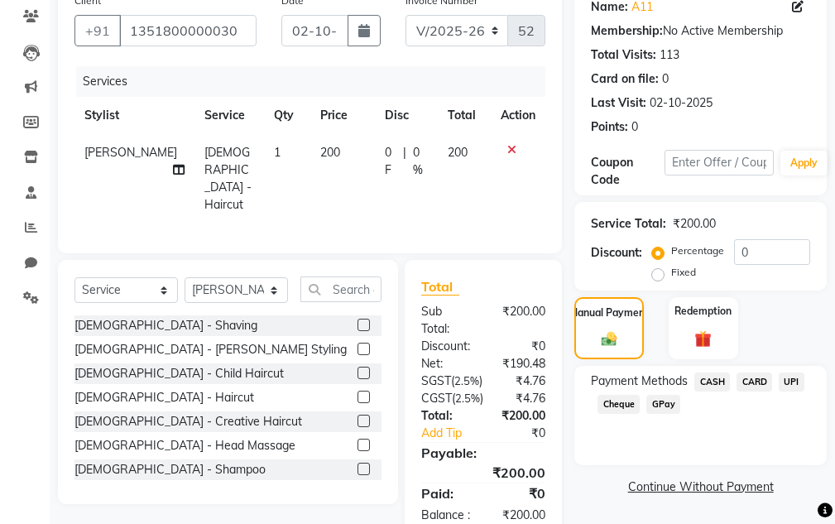
drag, startPoint x: 791, startPoint y: 368, endPoint x: 791, endPoint y: 407, distance: 38.9
click at [791, 369] on div "Payment Methods CASH CARD UPI Cheque GPay" at bounding box center [701, 415] width 253 height 99
click at [789, 394] on div "UPI" at bounding box center [788, 384] width 32 height 22
click at [779, 387] on div "UPI" at bounding box center [788, 384] width 32 height 22
click at [787, 383] on span "UPI" at bounding box center [792, 382] width 26 height 19
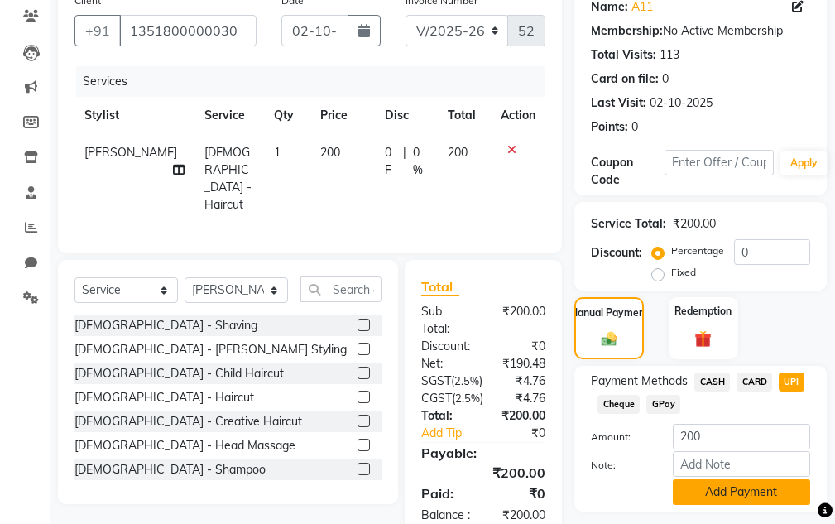
click at [761, 491] on button "Add Payment" at bounding box center [741, 492] width 137 height 26
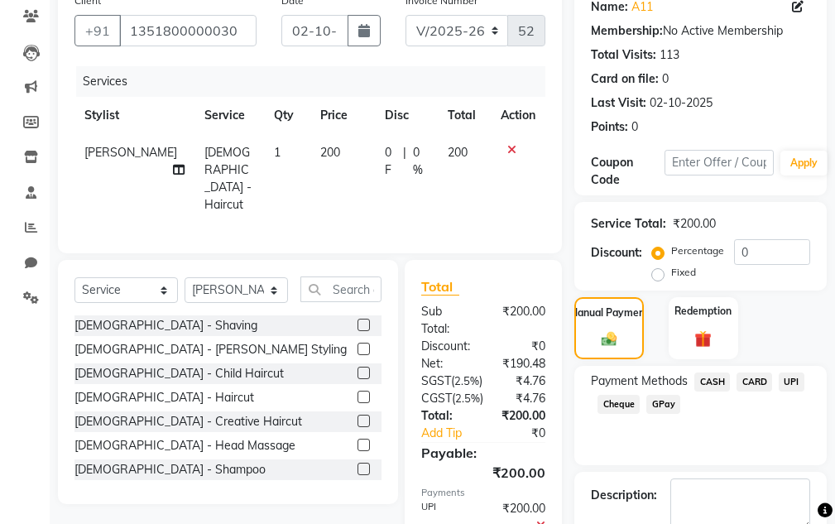
scroll to position [302, 0]
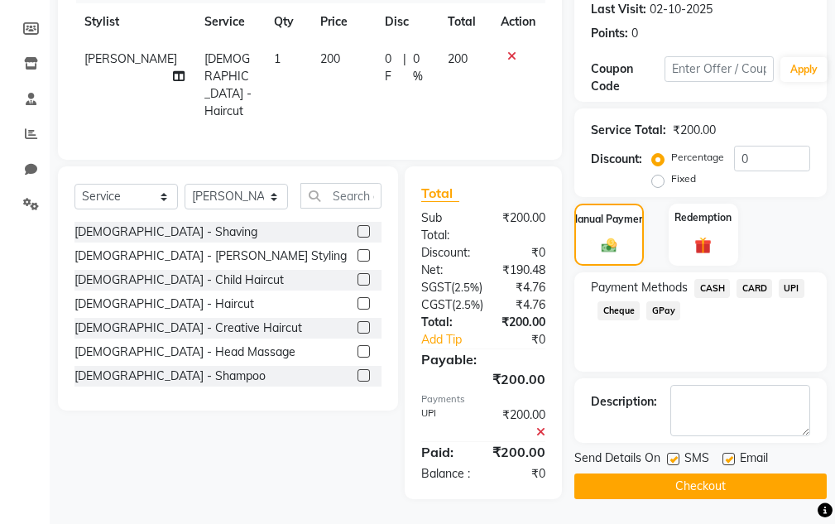
click at [741, 474] on button "Checkout" at bounding box center [701, 487] width 253 height 26
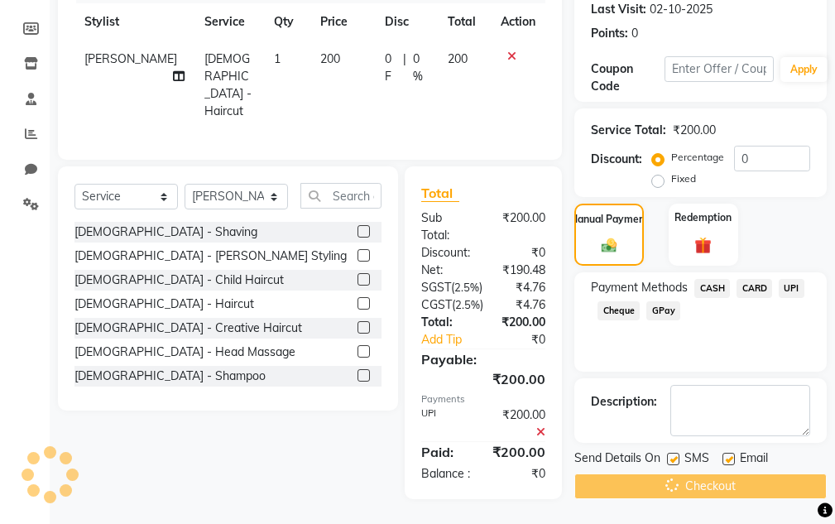
scroll to position [0, 0]
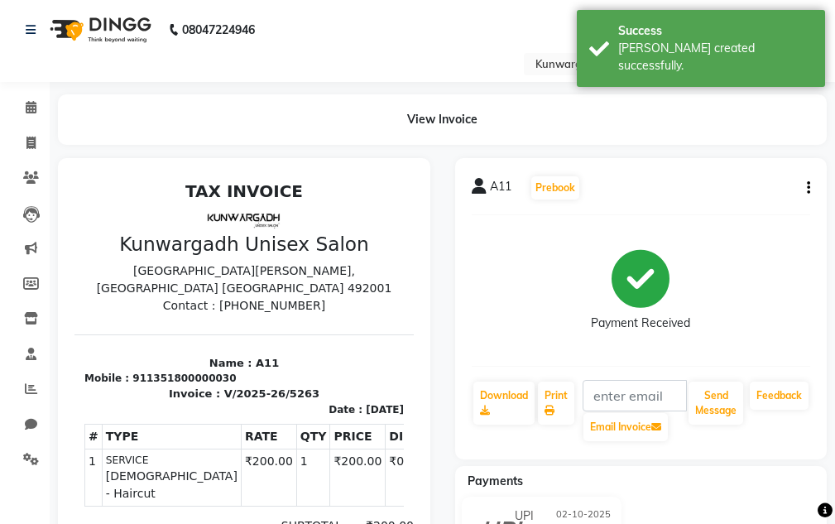
click at [31, 128] on li "Invoice" at bounding box center [25, 144] width 50 height 36
click at [27, 135] on span at bounding box center [31, 143] width 29 height 19
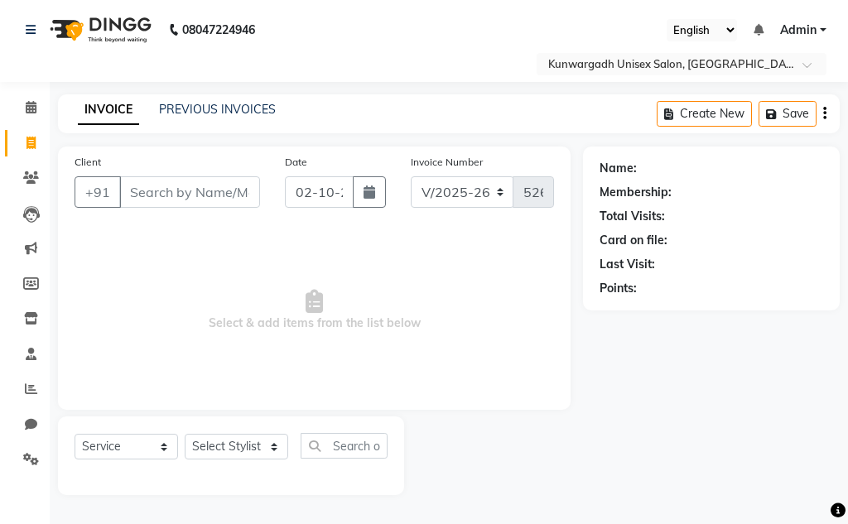
click at [15, 147] on link "Invoice" at bounding box center [25, 143] width 40 height 27
click at [187, 190] on input "Client" at bounding box center [189, 191] width 141 height 31
drag, startPoint x: 183, startPoint y: 176, endPoint x: 169, endPoint y: 204, distance: 31.5
click at [169, 204] on div "Client +91" at bounding box center [167, 187] width 210 height 68
click at [174, 191] on input "Client" at bounding box center [189, 191] width 141 height 31
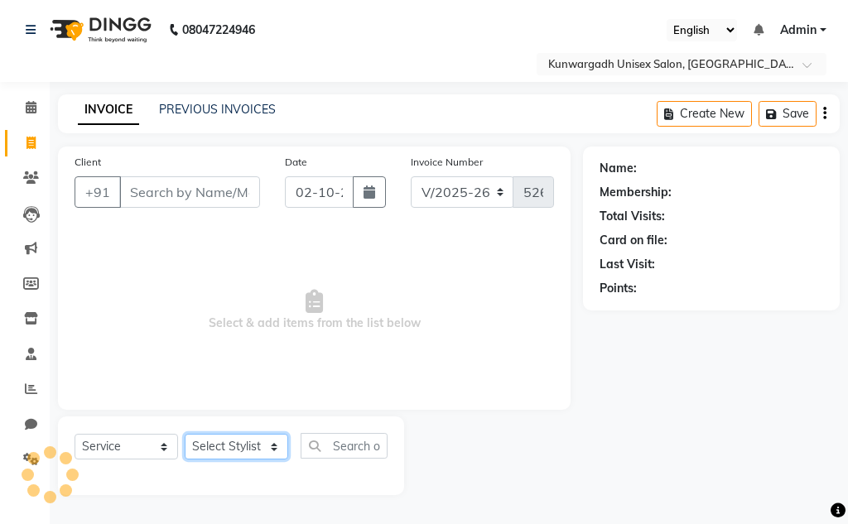
drag, startPoint x: 235, startPoint y: 448, endPoint x: 236, endPoint y: 456, distance: 8.3
click at [236, 451] on select "Select Stylist Aarti [PERSON_NAME] Sir Chiku [PERSON_NAME] Devdas [PERSON_NAME]…" at bounding box center [236, 447] width 103 height 26
click at [185, 434] on select "Select Stylist Aarti [PERSON_NAME] Sir Chiku [PERSON_NAME] Devdas [PERSON_NAME]…" at bounding box center [236, 447] width 103 height 26
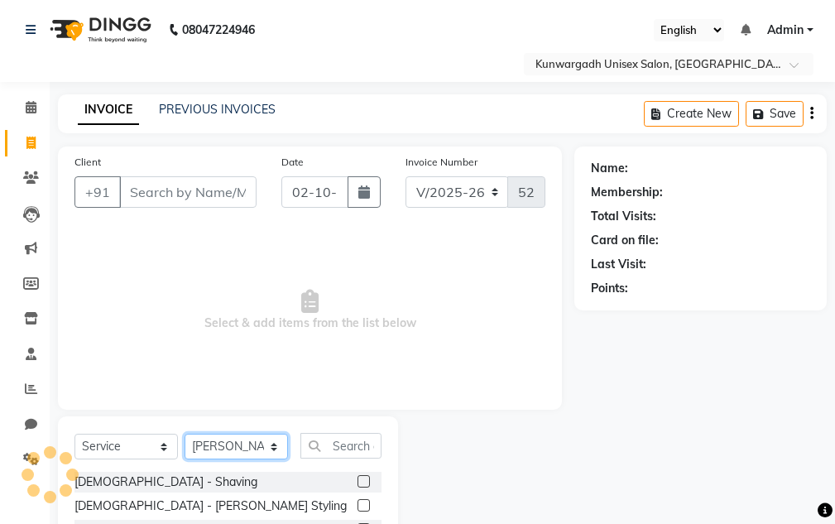
click at [231, 439] on select "Select Stylist Aarti [PERSON_NAME] Sir Chiku [PERSON_NAME] Devdas [PERSON_NAME]…" at bounding box center [236, 447] width 103 height 26
click at [185, 434] on select "Select Stylist Aarti [PERSON_NAME] Sir Chiku [PERSON_NAME] Devdas [PERSON_NAME]…" at bounding box center [236, 447] width 103 height 26
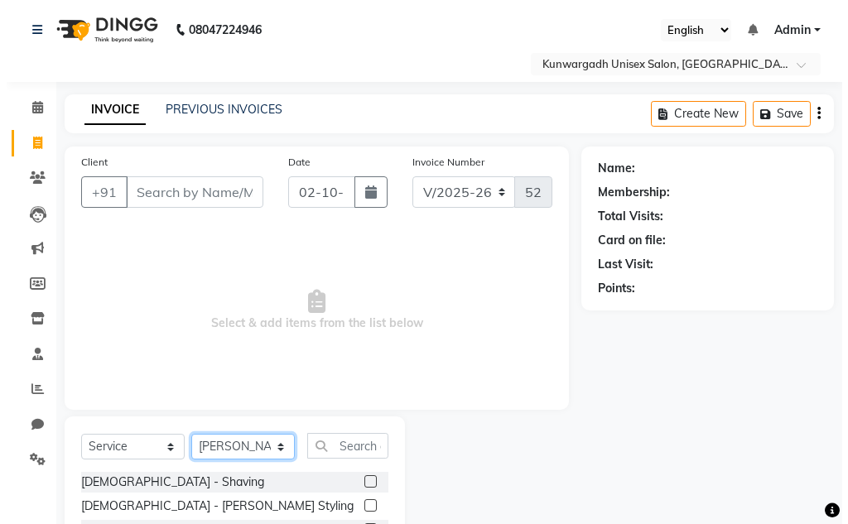
scroll to position [161, 0]
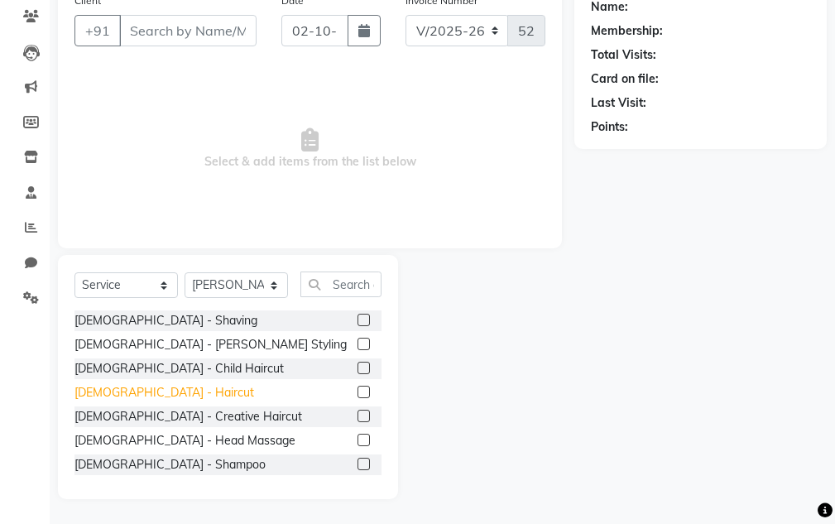
click at [119, 392] on div "[DEMOGRAPHIC_DATA] - Haircut" at bounding box center [165, 392] width 180 height 17
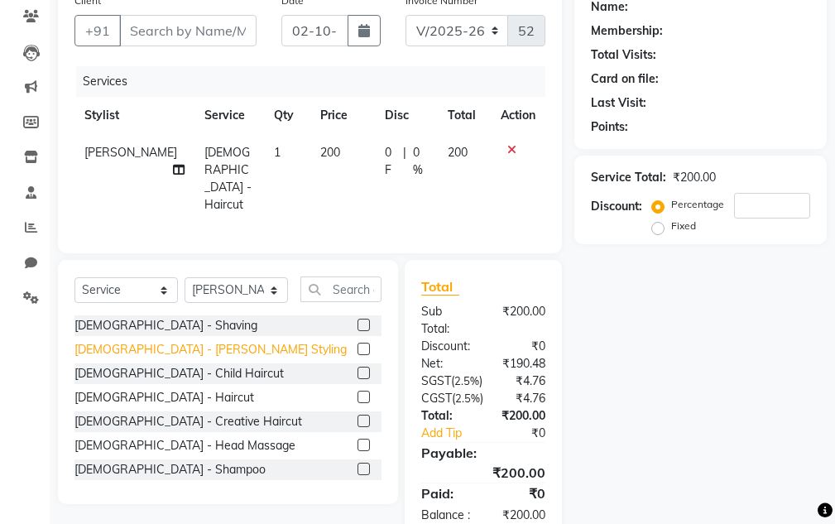
click at [132, 353] on div "[DEMOGRAPHIC_DATA] - [PERSON_NAME] Styling" at bounding box center [211, 349] width 272 height 17
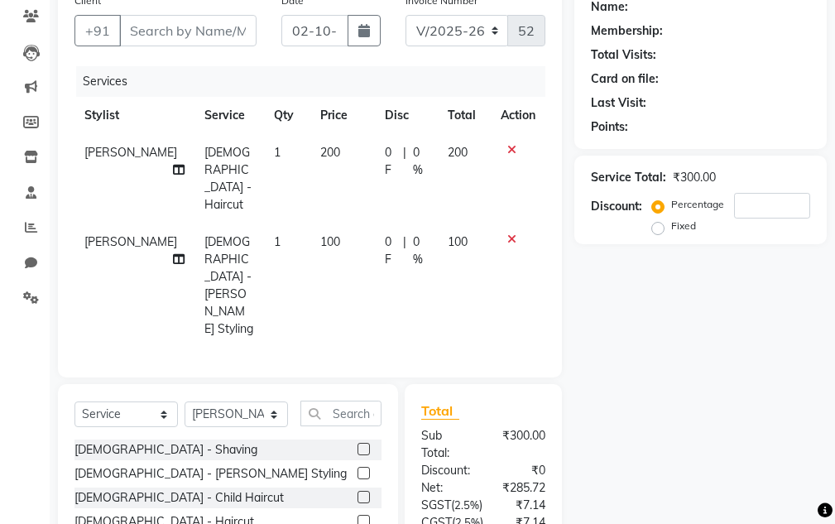
click at [512, 152] on icon at bounding box center [512, 150] width 9 height 12
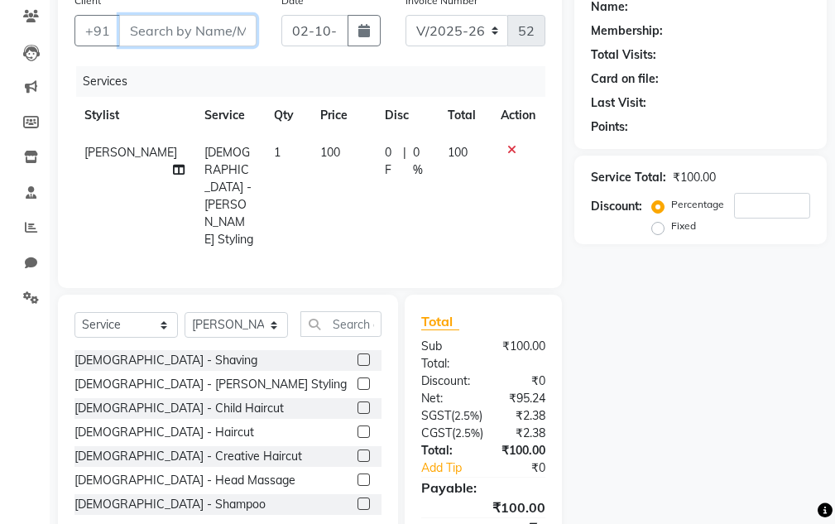
click at [209, 41] on input "Client" at bounding box center [187, 30] width 137 height 31
drag, startPoint x: 187, startPoint y: 45, endPoint x: 194, endPoint y: 35, distance: 11.9
click at [194, 35] on button "Add Client" at bounding box center [213, 30] width 85 height 31
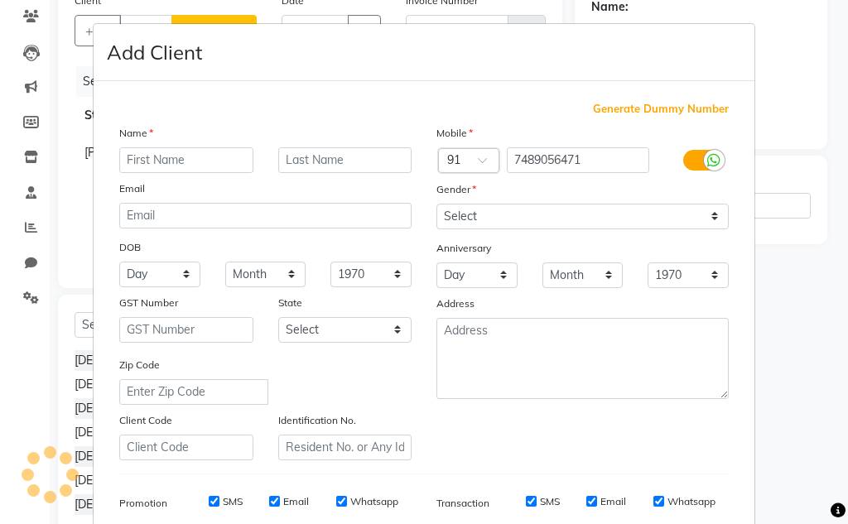
click at [197, 32] on div "Add Client" at bounding box center [424, 52] width 661 height 57
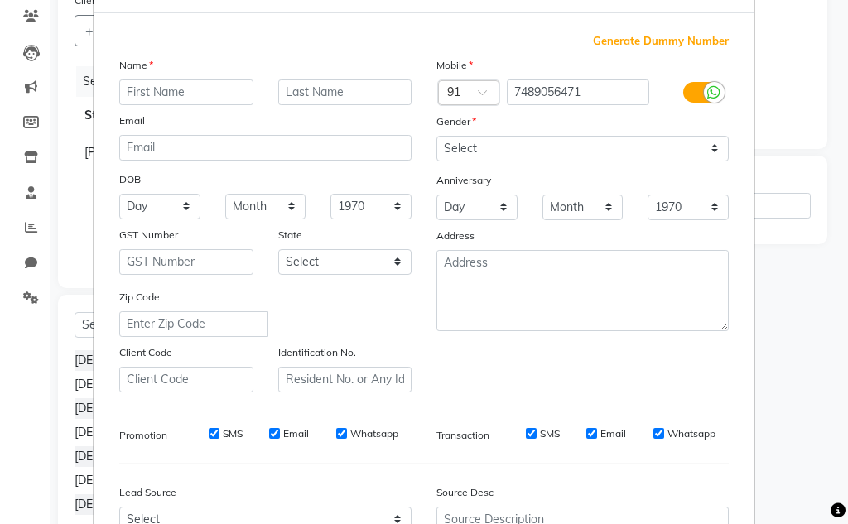
scroll to position [0, 0]
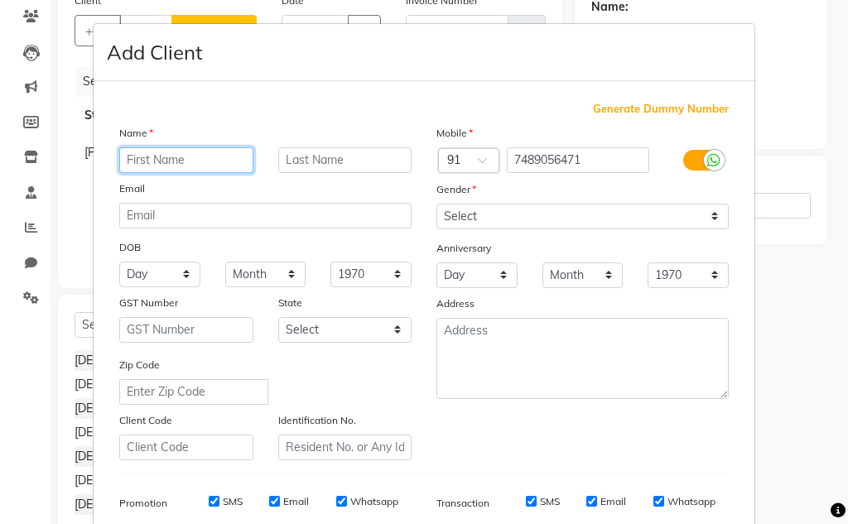
click at [199, 164] on input "text" at bounding box center [186, 160] width 134 height 26
drag, startPoint x: 445, startPoint y: 199, endPoint x: 450, endPoint y: 217, distance: 19.1
click at [445, 200] on div "Gender" at bounding box center [450, 191] width 53 height 23
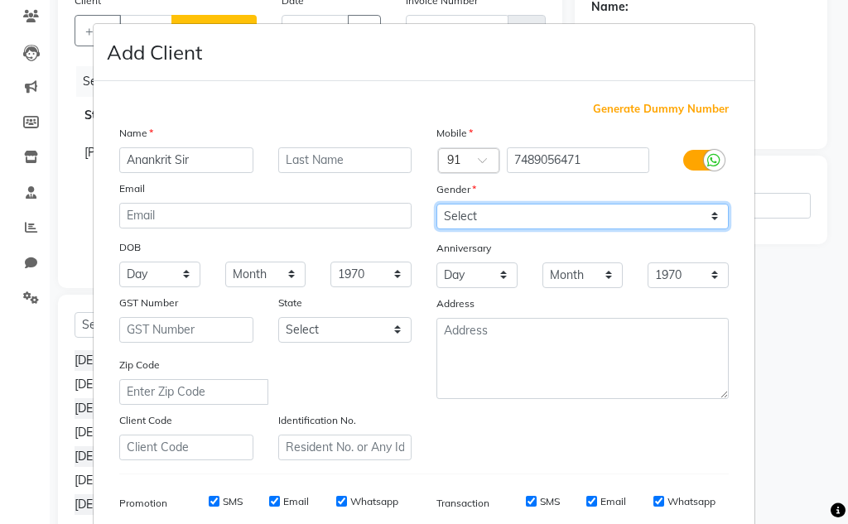
drag, startPoint x: 450, startPoint y: 217, endPoint x: 454, endPoint y: 229, distance: 12.1
click at [450, 218] on select "Select [DEMOGRAPHIC_DATA] [DEMOGRAPHIC_DATA] Other Prefer Not To Say" at bounding box center [582, 217] width 292 height 26
click at [436, 204] on select "Select [DEMOGRAPHIC_DATA] [DEMOGRAPHIC_DATA] Other Prefer Not To Say" at bounding box center [582, 217] width 292 height 26
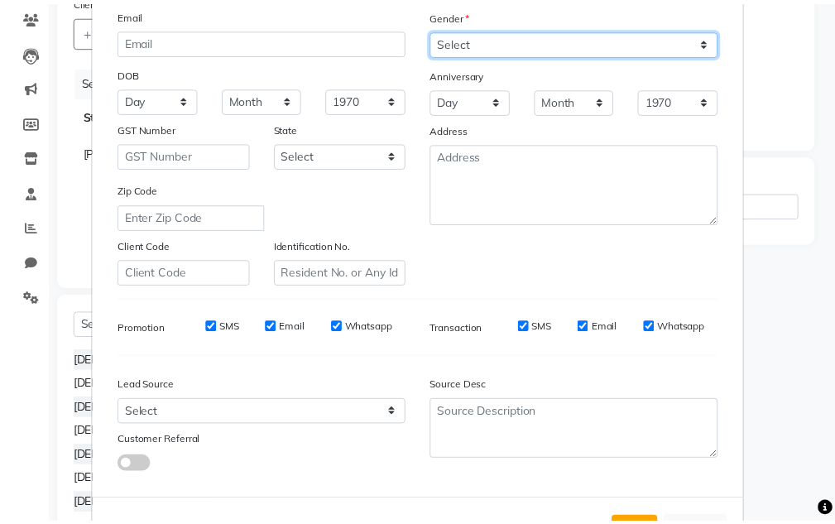
scroll to position [240, 0]
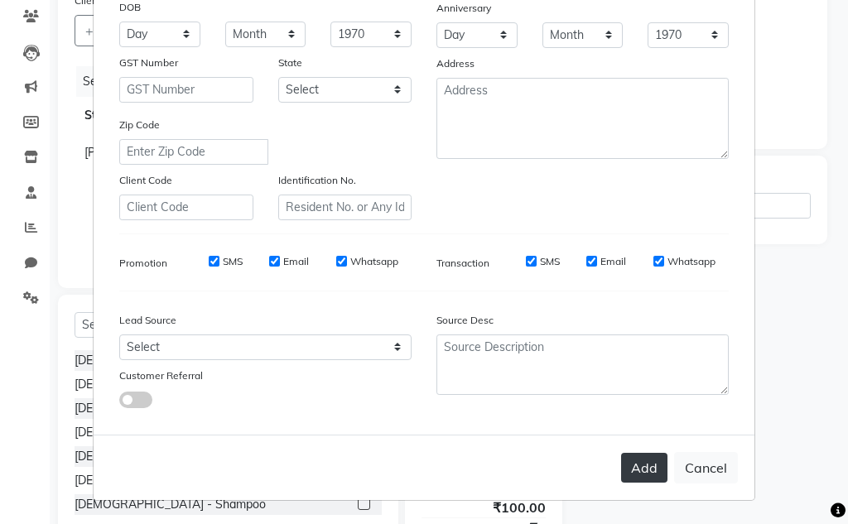
click at [652, 446] on div "Add Cancel" at bounding box center [424, 467] width 661 height 65
click at [641, 460] on button "Add" at bounding box center [644, 468] width 46 height 30
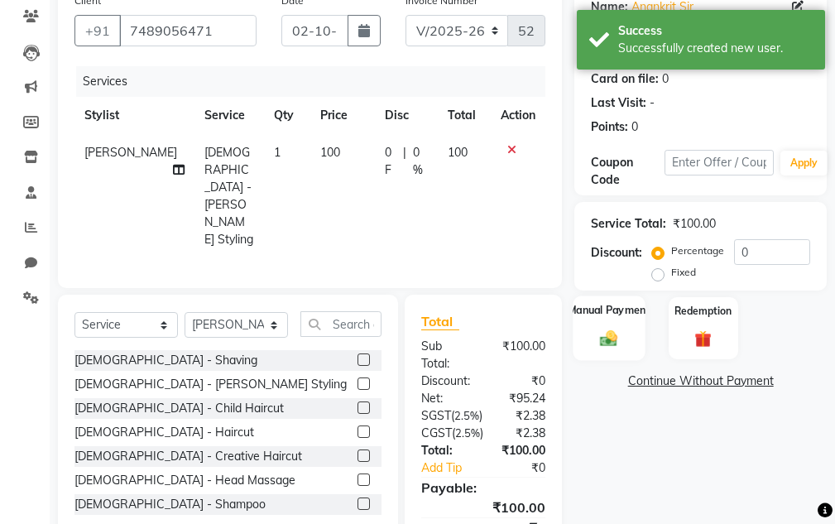
click at [591, 325] on div "Manual Payment" at bounding box center [610, 328] width 72 height 65
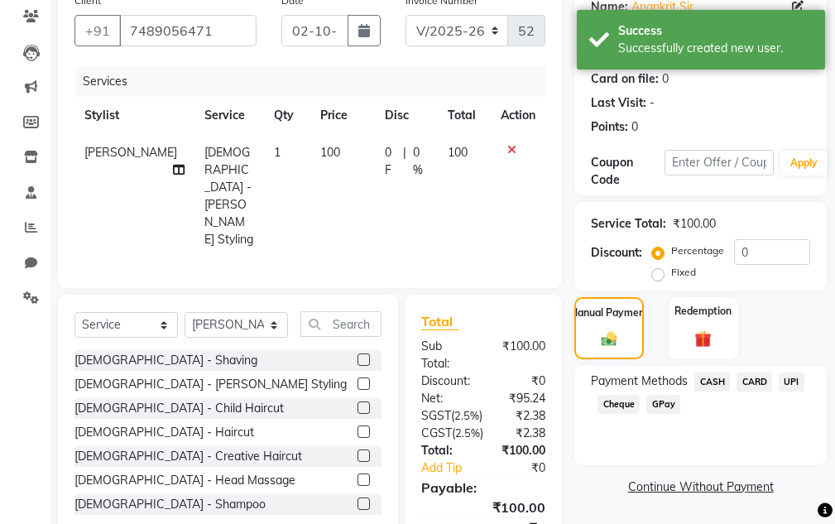
click at [779, 381] on span "UPI" at bounding box center [792, 382] width 26 height 19
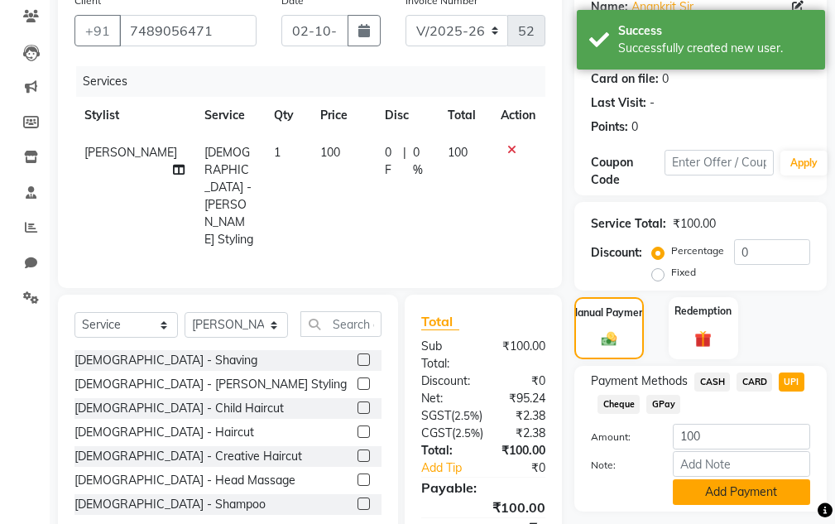
click at [759, 486] on button "Add Payment" at bounding box center [741, 492] width 137 height 26
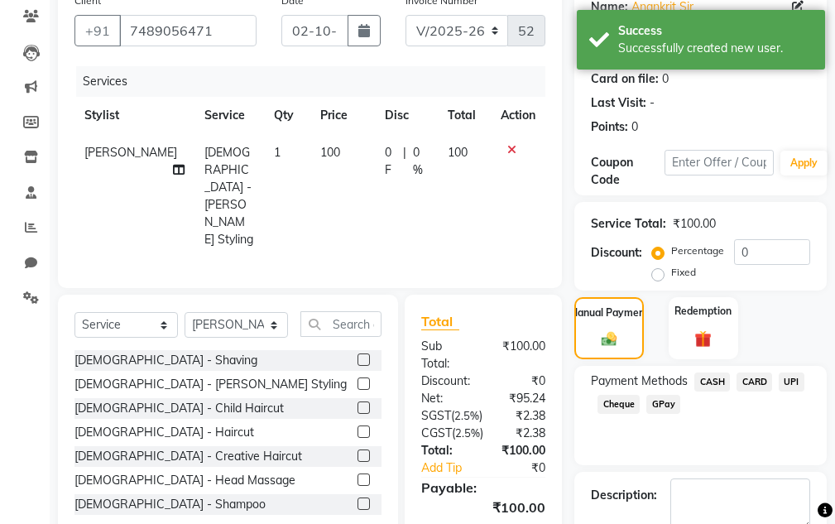
scroll to position [302, 0]
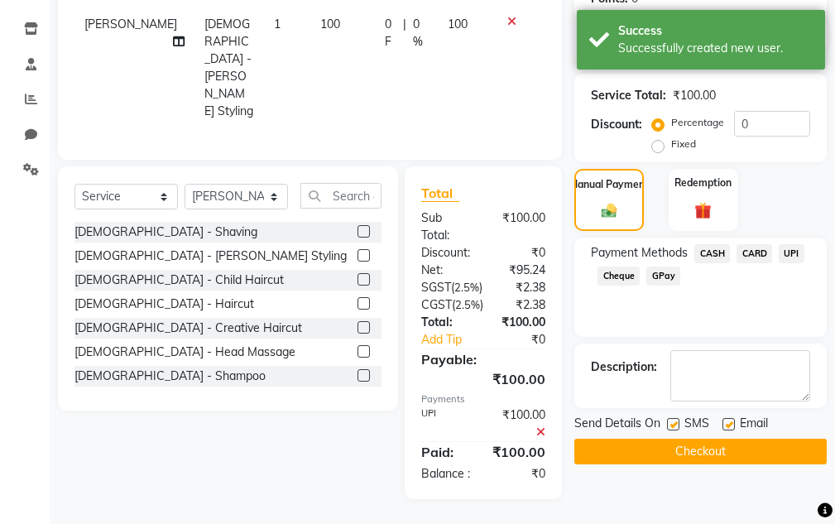
click at [756, 445] on button "Checkout" at bounding box center [701, 452] width 253 height 26
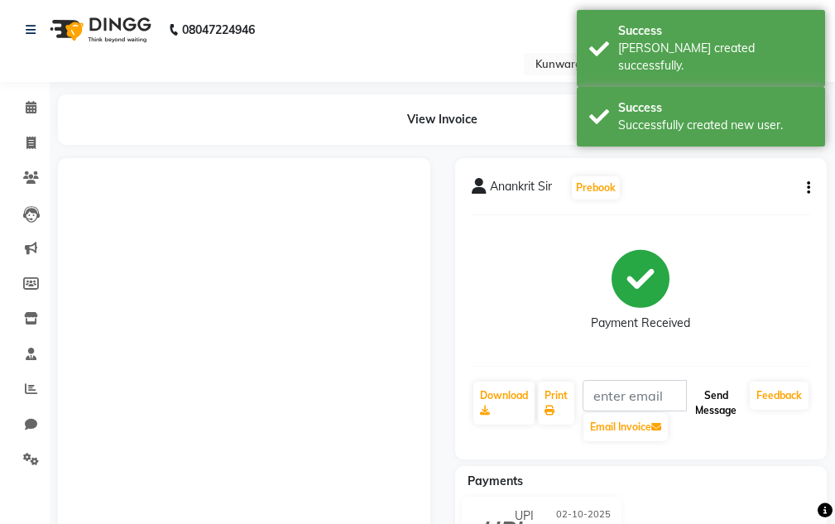
click at [713, 397] on button "Send Message" at bounding box center [716, 403] width 55 height 43
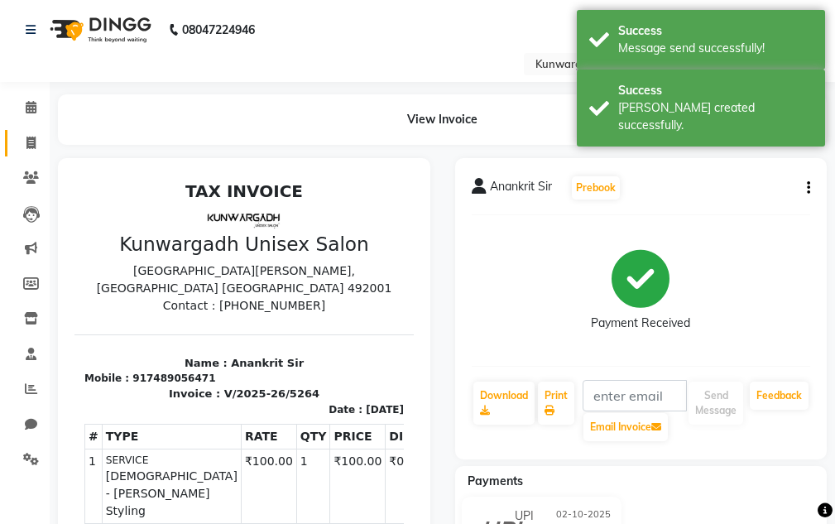
click at [34, 130] on link "Invoice" at bounding box center [25, 143] width 40 height 27
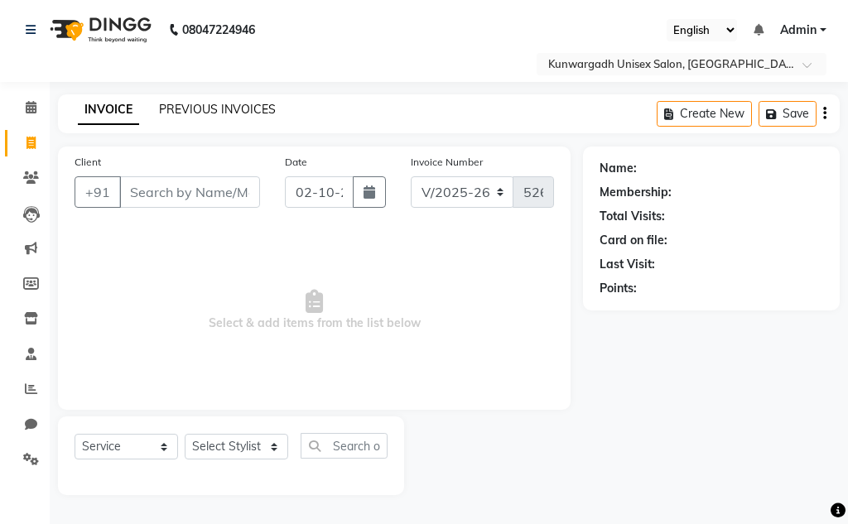
click at [213, 107] on link "PREVIOUS INVOICES" at bounding box center [217, 109] width 117 height 15
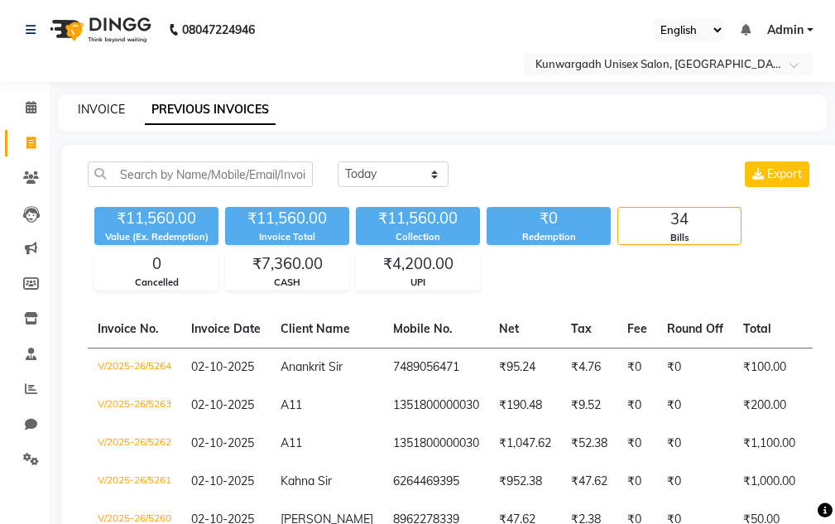
click at [105, 104] on link "INVOICE" at bounding box center [101, 109] width 47 height 15
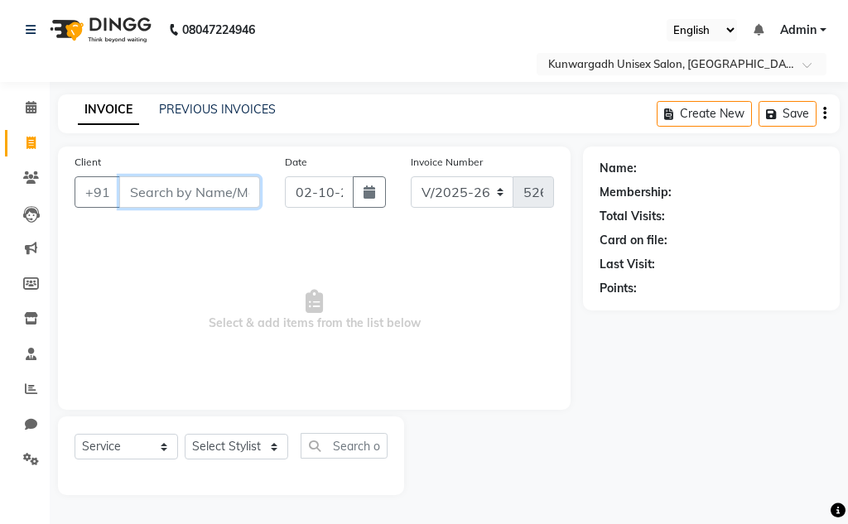
drag, startPoint x: 185, startPoint y: 196, endPoint x: 421, endPoint y: 197, distance: 236.0
click at [195, 197] on input "Client" at bounding box center [189, 191] width 141 height 31
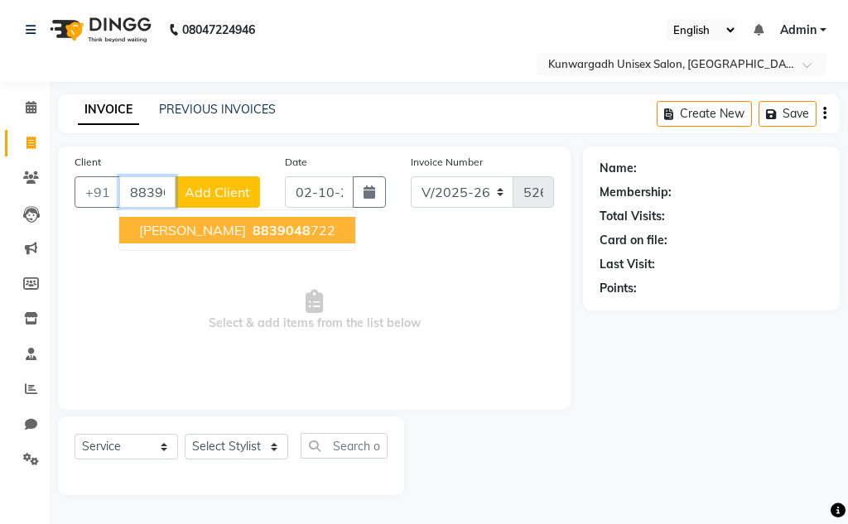
click at [175, 229] on span "[PERSON_NAME]" at bounding box center [192, 230] width 107 height 17
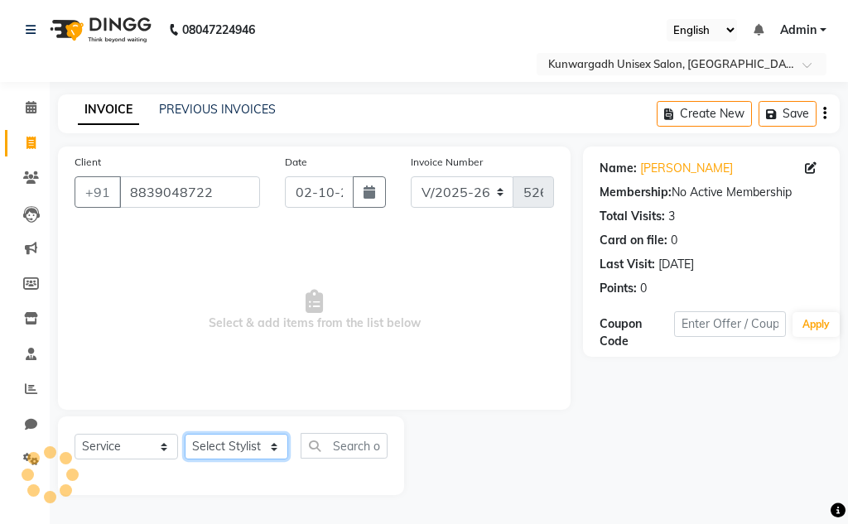
drag, startPoint x: 232, startPoint y: 451, endPoint x: 228, endPoint y: 434, distance: 17.9
click at [231, 450] on select "Select Stylist Aarti [PERSON_NAME] Sir Chiku [PERSON_NAME] Devdas [PERSON_NAME]…" at bounding box center [236, 447] width 103 height 26
click at [185, 434] on select "Select Stylist Aarti [PERSON_NAME] Sir Chiku [PERSON_NAME] Devdas [PERSON_NAME]…" at bounding box center [236, 447] width 103 height 26
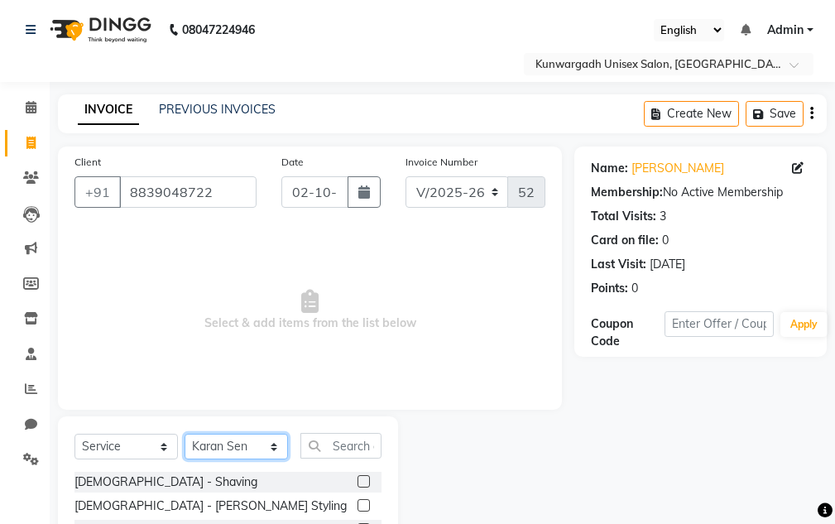
scroll to position [161, 0]
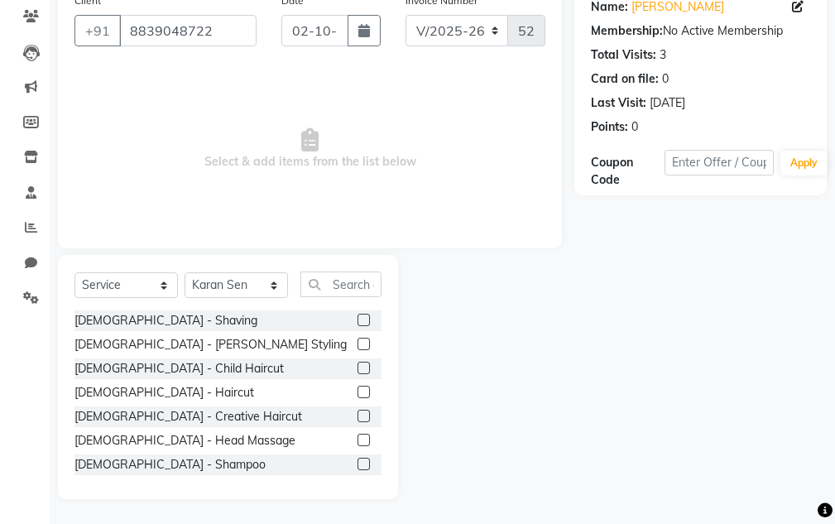
click at [358, 347] on label at bounding box center [364, 344] width 12 height 12
click at [358, 347] on input "checkbox" at bounding box center [363, 344] width 11 height 11
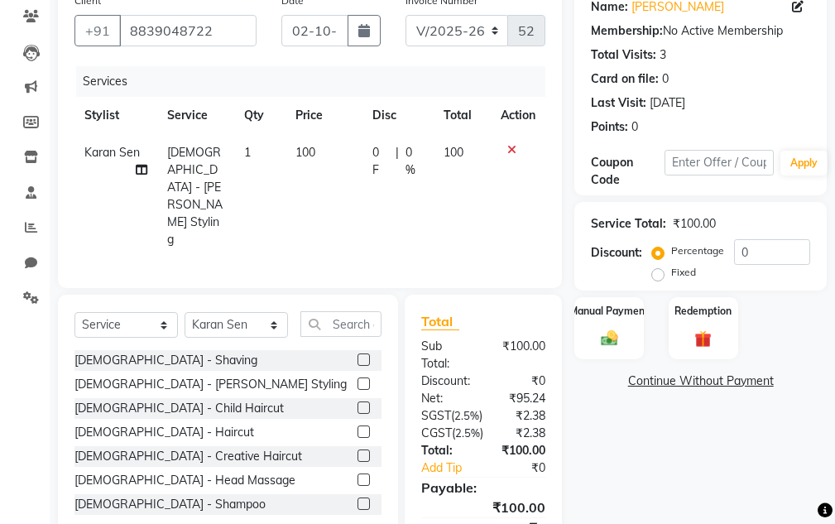
click at [358, 426] on label at bounding box center [364, 432] width 12 height 12
click at [358, 427] on input "checkbox" at bounding box center [363, 432] width 11 height 11
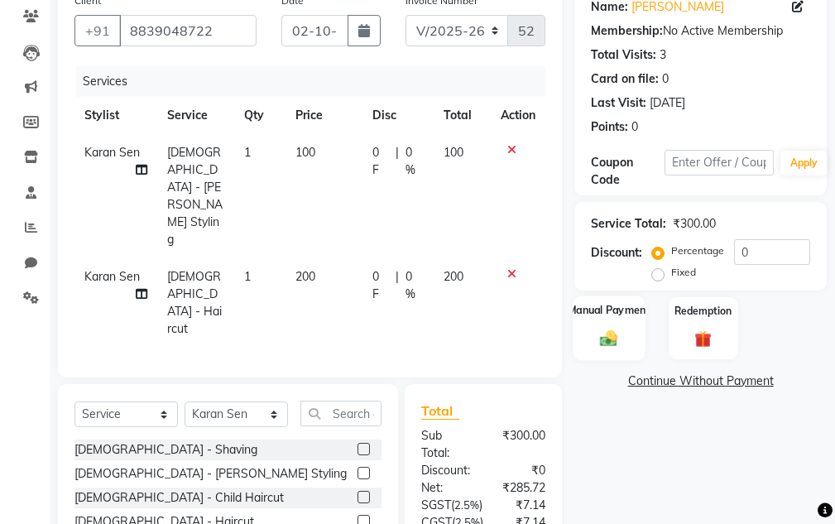
click at [623, 338] on img at bounding box center [609, 339] width 28 height 20
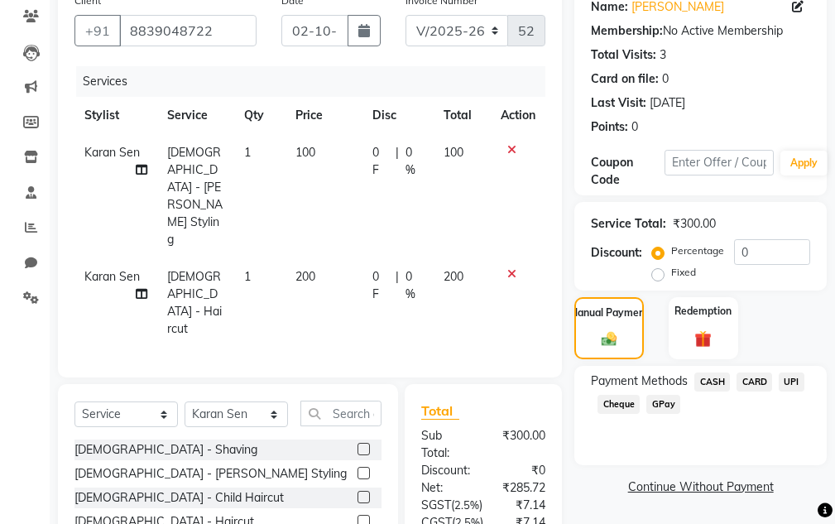
drag, startPoint x: 718, startPoint y: 378, endPoint x: 715, endPoint y: 334, distance: 43.9
click at [718, 378] on span "CASH" at bounding box center [713, 382] width 36 height 19
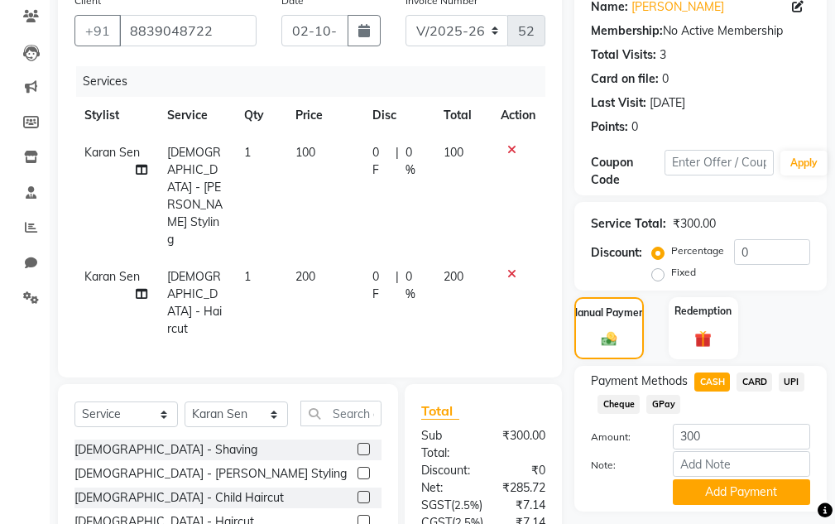
scroll to position [305, 0]
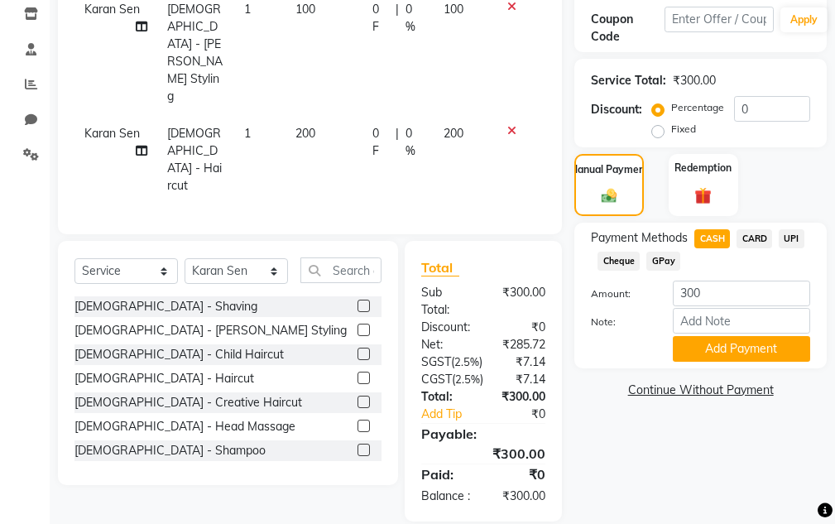
click at [795, 236] on span "UPI" at bounding box center [792, 238] width 26 height 19
click at [716, 238] on span "CASH" at bounding box center [713, 238] width 36 height 19
click at [738, 349] on button "Add Payment" at bounding box center [741, 349] width 137 height 26
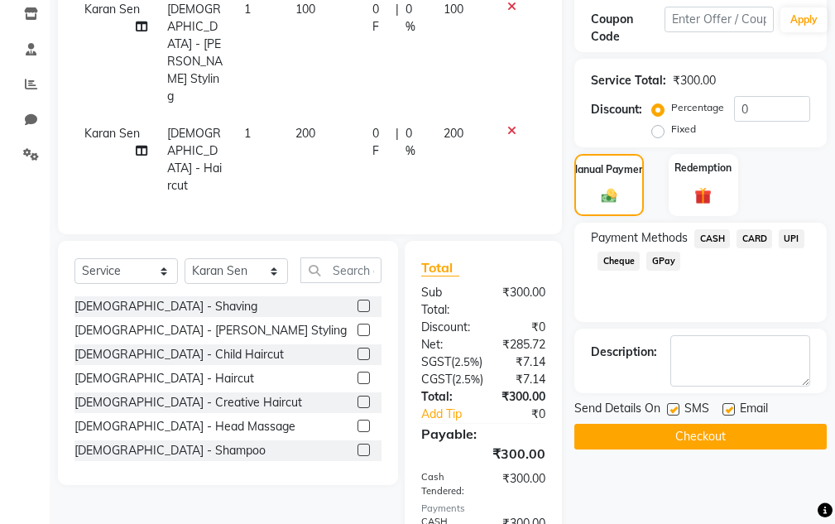
drag, startPoint x: 749, startPoint y: 439, endPoint x: 759, endPoint y: 421, distance: 20.0
click at [752, 435] on button "Checkout" at bounding box center [701, 437] width 253 height 26
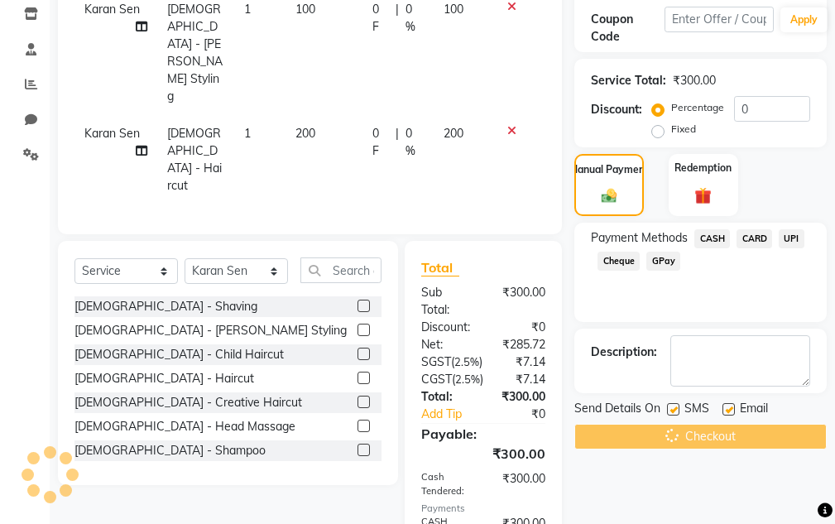
scroll to position [391, 0]
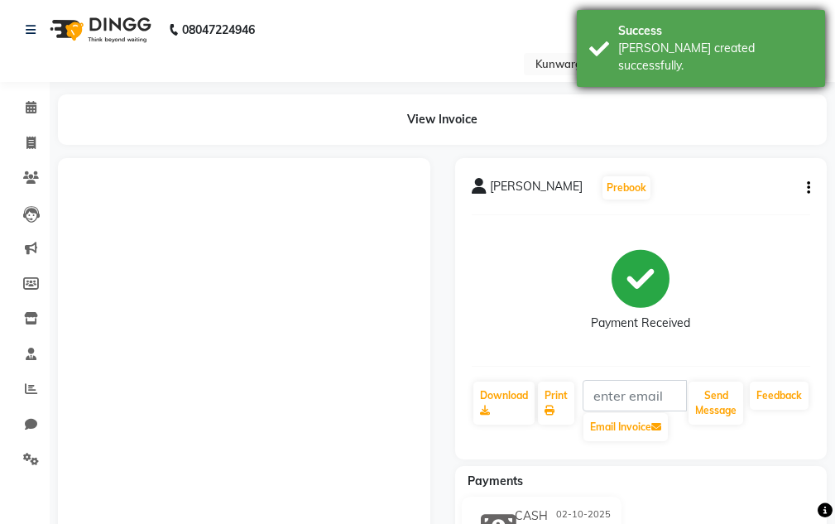
click at [774, 26] on div "Success" at bounding box center [715, 30] width 195 height 17
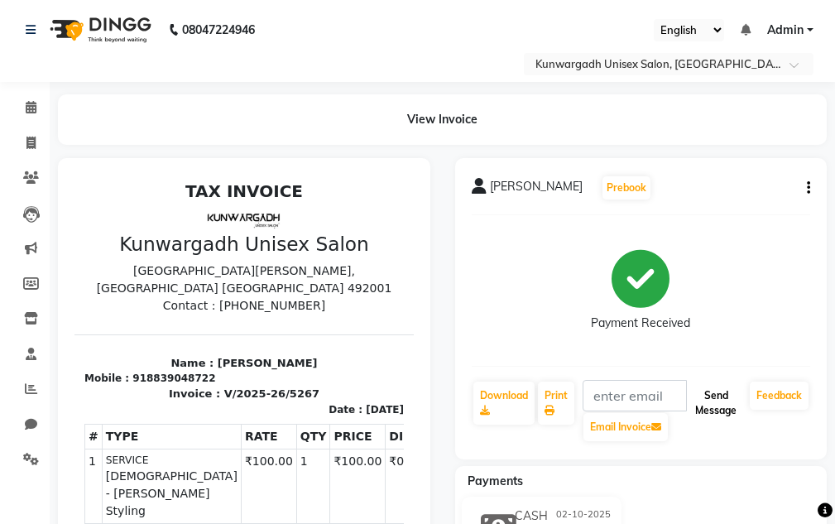
click at [711, 421] on button "Send Message" at bounding box center [716, 403] width 55 height 43
drag, startPoint x: 711, startPoint y: 418, endPoint x: 720, endPoint y: 328, distance: 90.7
click at [711, 414] on button "Send Message" at bounding box center [716, 403] width 55 height 43
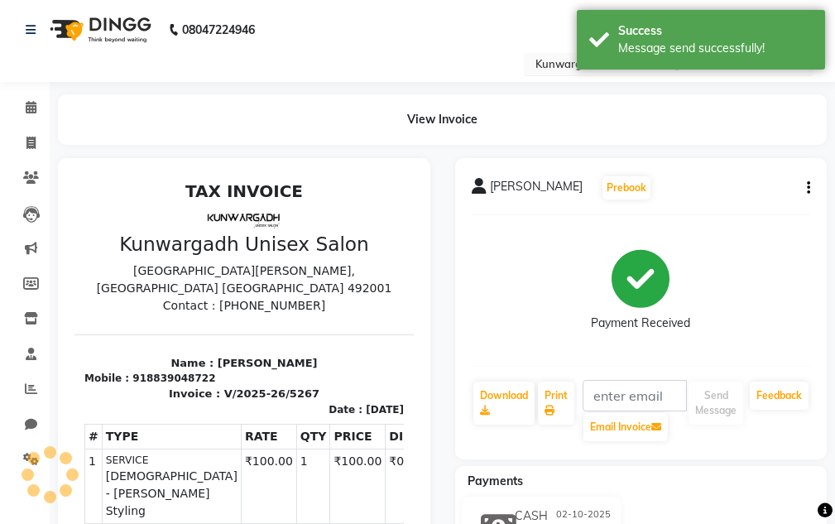
drag, startPoint x: 731, startPoint y: 30, endPoint x: 560, endPoint y: 57, distance: 172.7
click at [731, 29] on div "Success" at bounding box center [715, 30] width 195 height 17
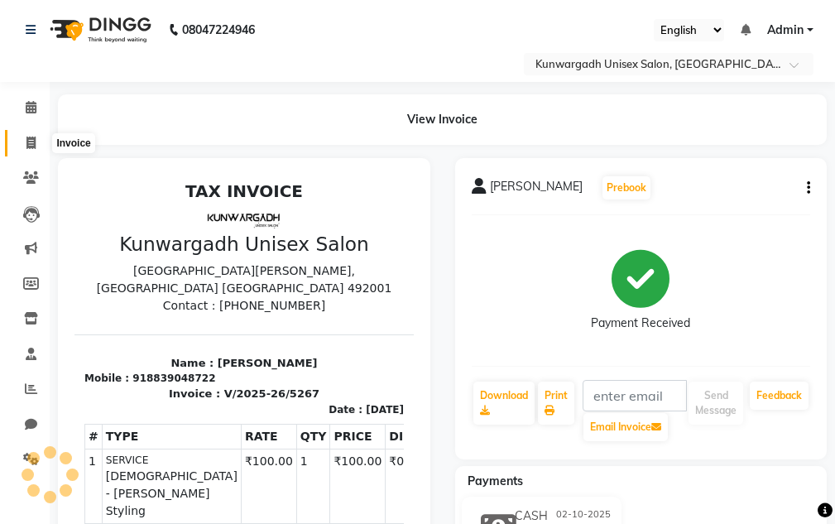
click at [29, 147] on icon at bounding box center [30, 143] width 9 height 12
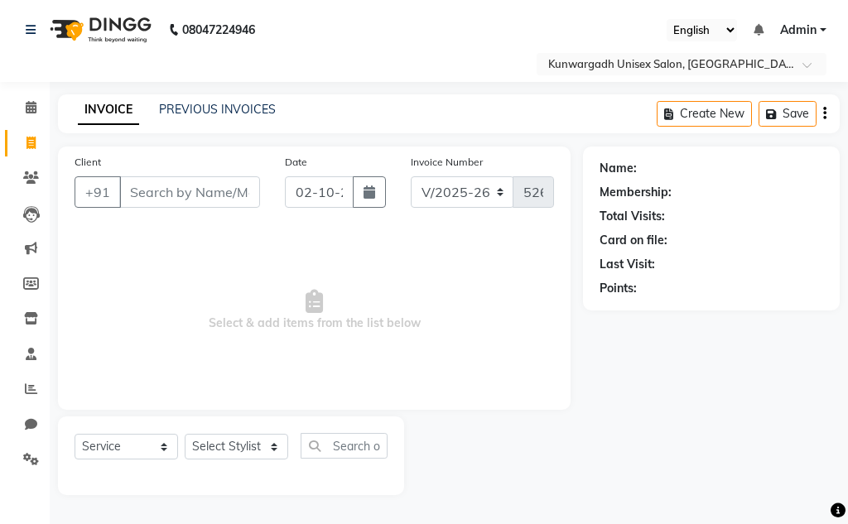
click at [182, 194] on input "Client" at bounding box center [189, 191] width 141 height 31
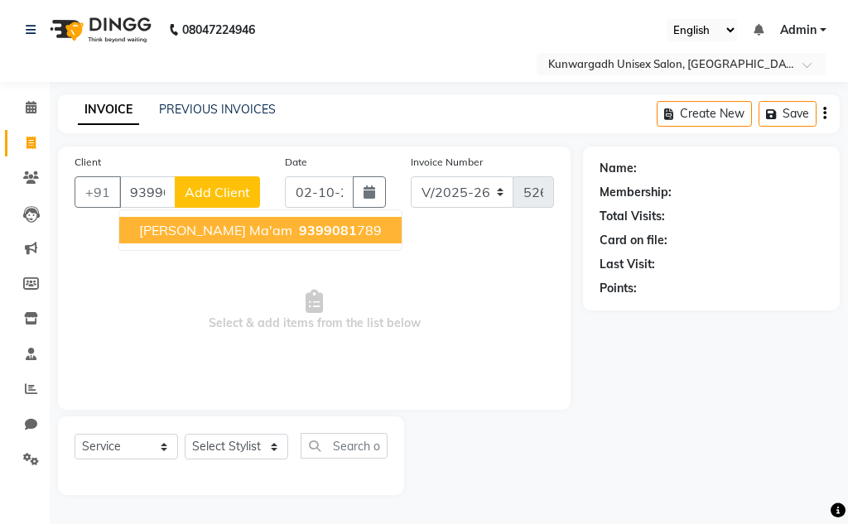
click at [197, 240] on button "Arti Dubey Ma'am 9399081 789" at bounding box center [260, 230] width 282 height 26
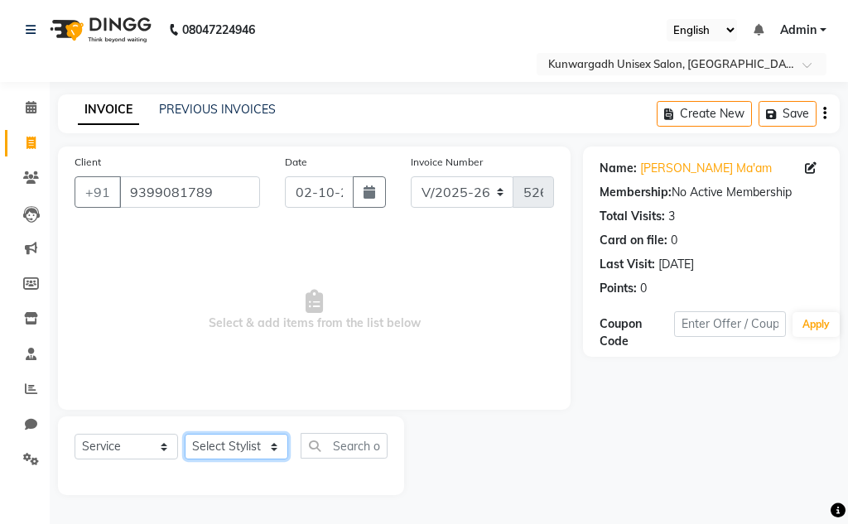
click at [242, 453] on select "Select Stylist Aarti [PERSON_NAME] Sir Chiku [PERSON_NAME] Devdas [PERSON_NAME]…" at bounding box center [236, 447] width 103 height 26
click at [185, 434] on select "Select Stylist Aarti [PERSON_NAME] Sir Chiku [PERSON_NAME] Devdas [PERSON_NAME]…" at bounding box center [236, 447] width 103 height 26
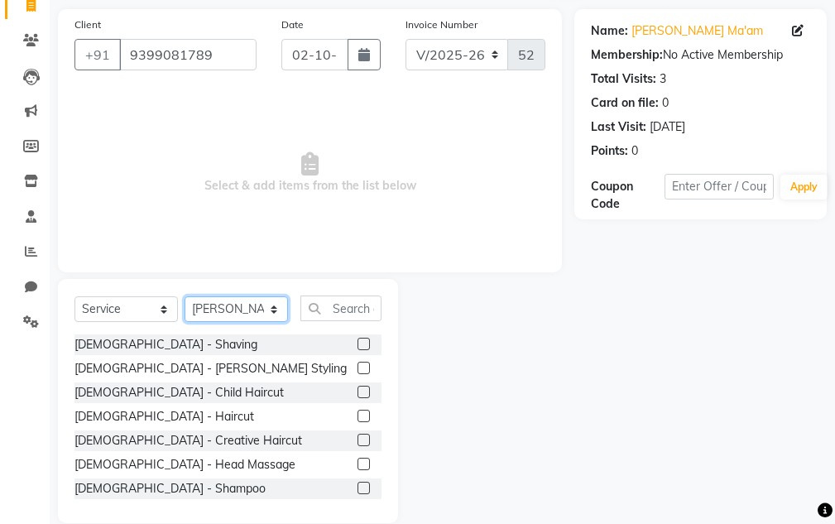
scroll to position [138, 0]
click at [358, 410] on label at bounding box center [364, 415] width 12 height 12
click at [358, 411] on input "checkbox" at bounding box center [363, 416] width 11 height 11
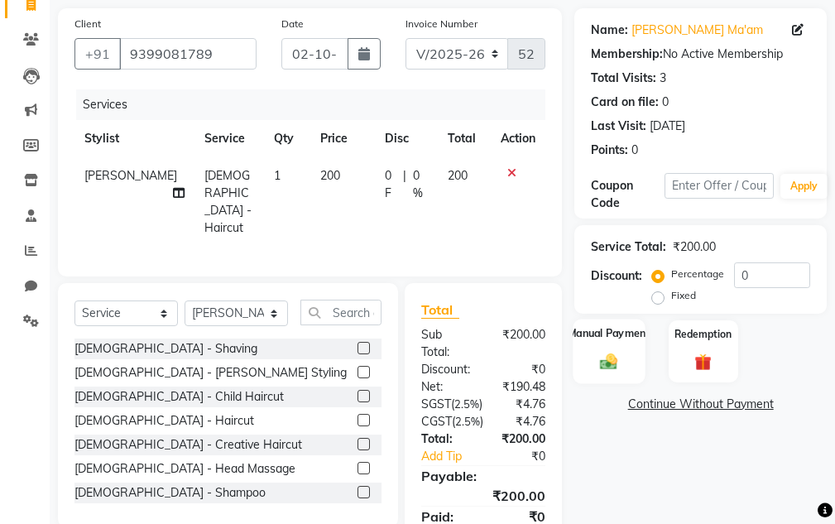
drag, startPoint x: 631, startPoint y: 363, endPoint x: 619, endPoint y: 353, distance: 15.8
click at [628, 361] on div "Manual Payment" at bounding box center [610, 351] width 72 height 65
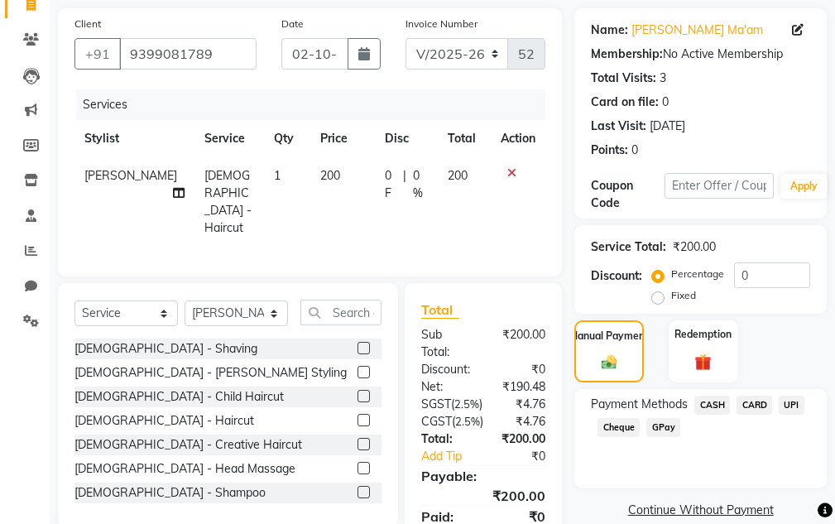
click at [794, 408] on span "UPI" at bounding box center [792, 405] width 26 height 19
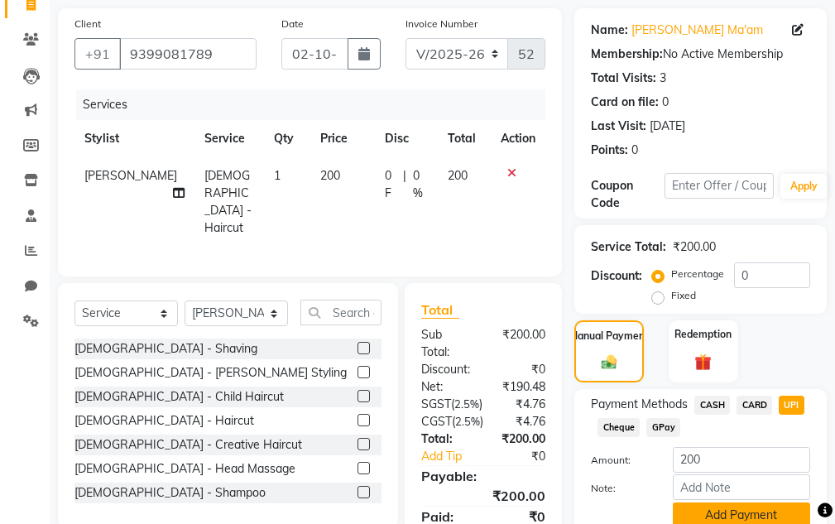
scroll to position [250, 0]
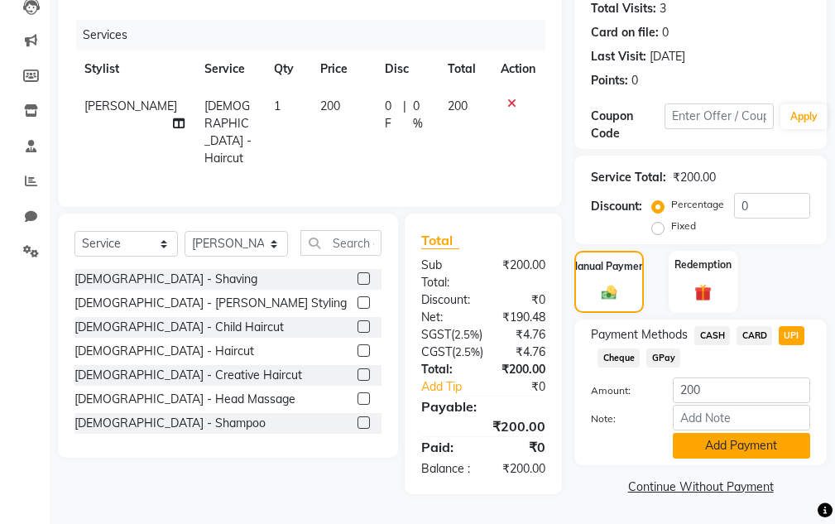
click at [794, 433] on button "Add Payment" at bounding box center [741, 446] width 137 height 26
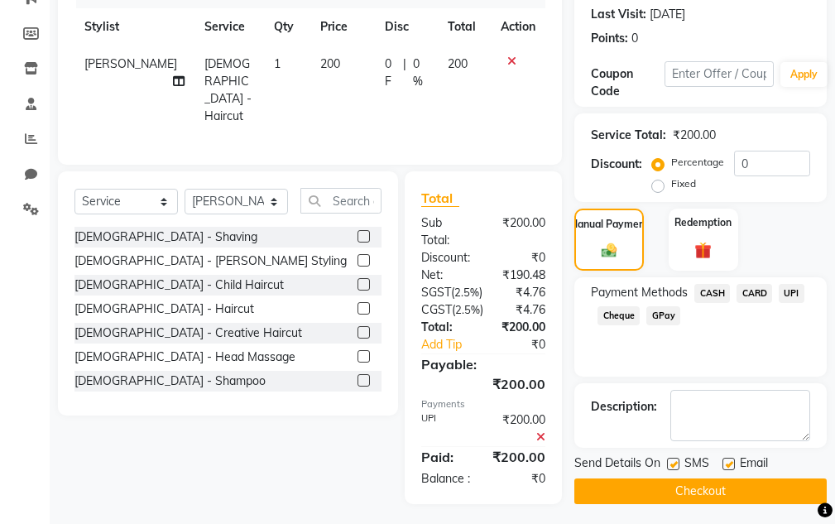
click at [734, 500] on button "Checkout" at bounding box center [701, 492] width 253 height 26
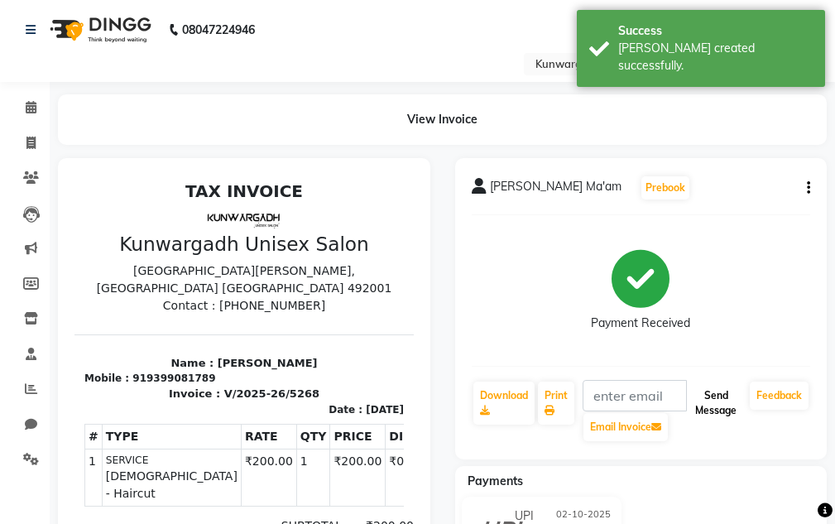
drag, startPoint x: 729, startPoint y: 404, endPoint x: 717, endPoint y: 392, distance: 17.0
click at [727, 403] on button "Send Message" at bounding box center [716, 403] width 55 height 43
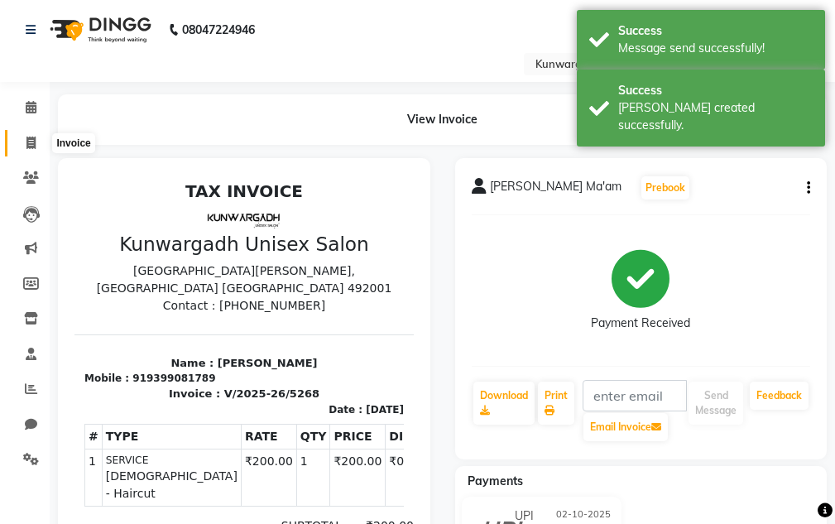
click at [41, 143] on span at bounding box center [31, 143] width 29 height 19
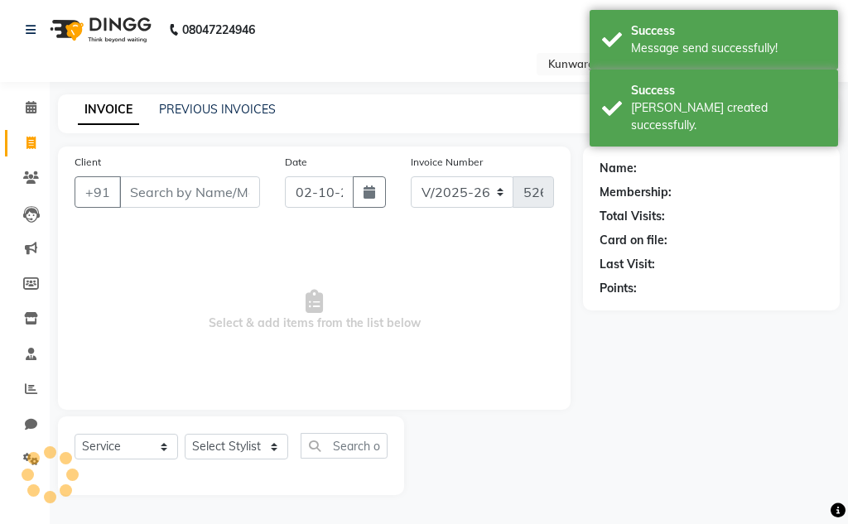
click at [158, 189] on input "Client" at bounding box center [189, 191] width 141 height 31
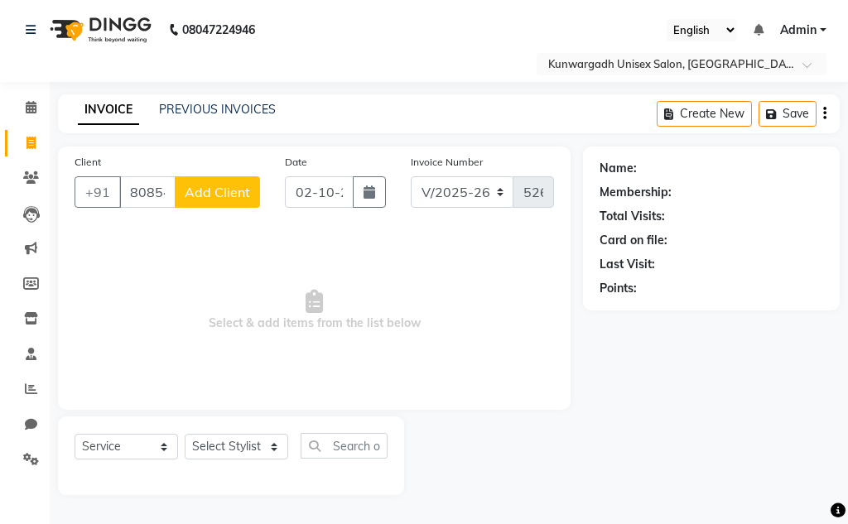
click at [220, 204] on button "Add Client" at bounding box center [217, 191] width 85 height 31
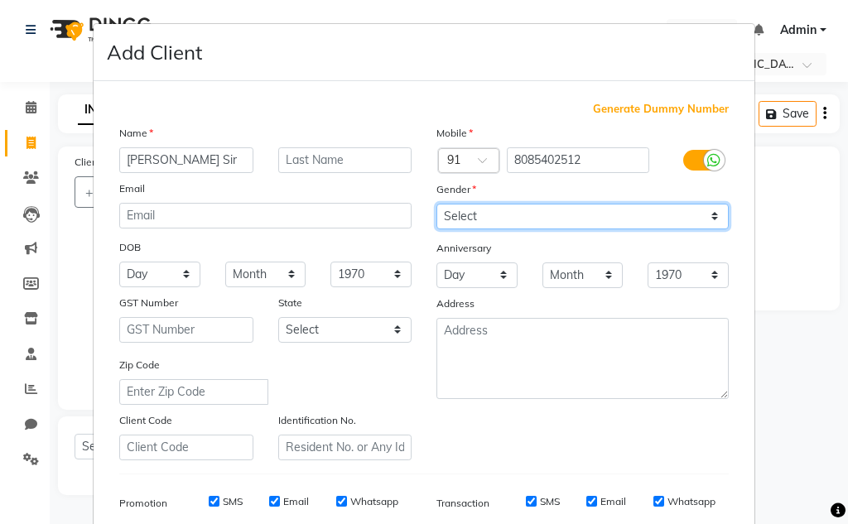
drag, startPoint x: 437, startPoint y: 220, endPoint x: 442, endPoint y: 228, distance: 9.0
click at [438, 220] on select "Select [DEMOGRAPHIC_DATA] [DEMOGRAPHIC_DATA] Other Prefer Not To Say" at bounding box center [582, 217] width 292 height 26
click at [436, 204] on select "Select [DEMOGRAPHIC_DATA] [DEMOGRAPHIC_DATA] Other Prefer Not To Say" at bounding box center [582, 217] width 292 height 26
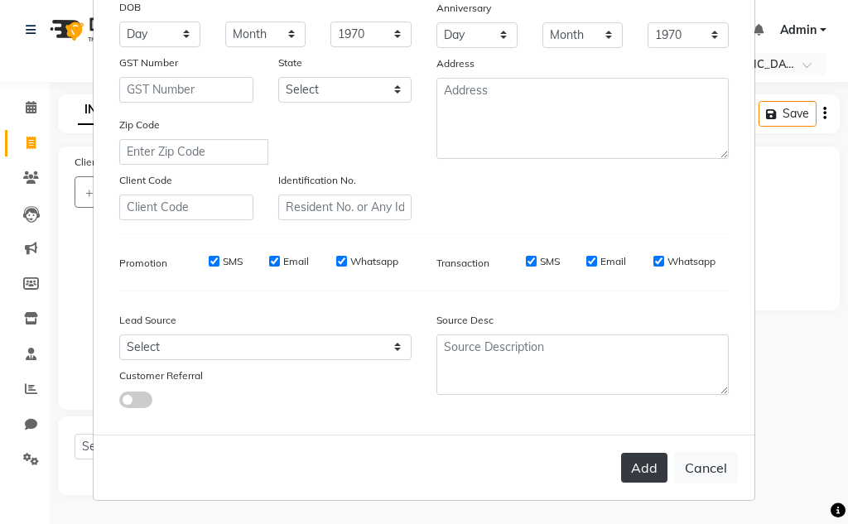
click at [633, 467] on button "Add" at bounding box center [644, 468] width 46 height 30
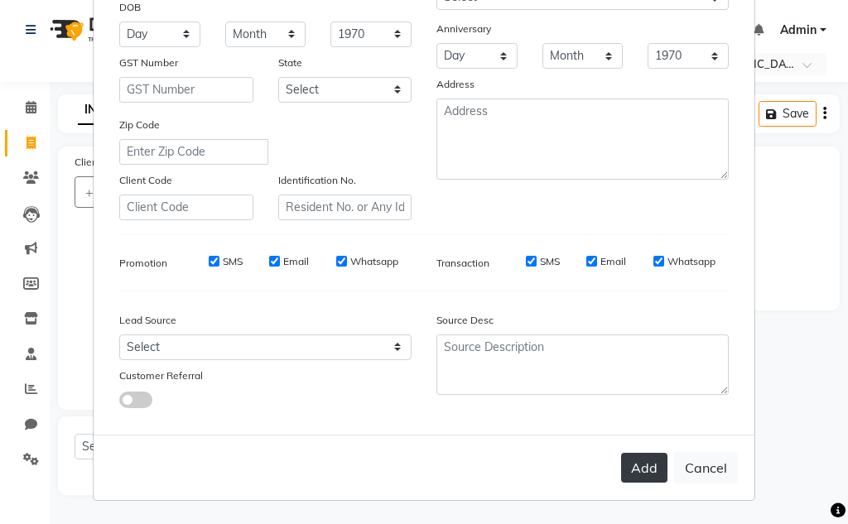
click at [639, 470] on button "Add" at bounding box center [644, 468] width 46 height 30
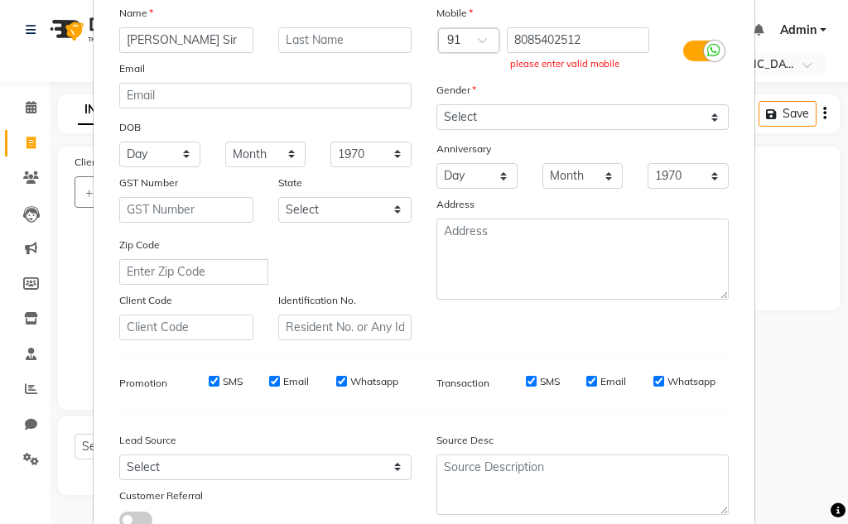
scroll to position [0, 0]
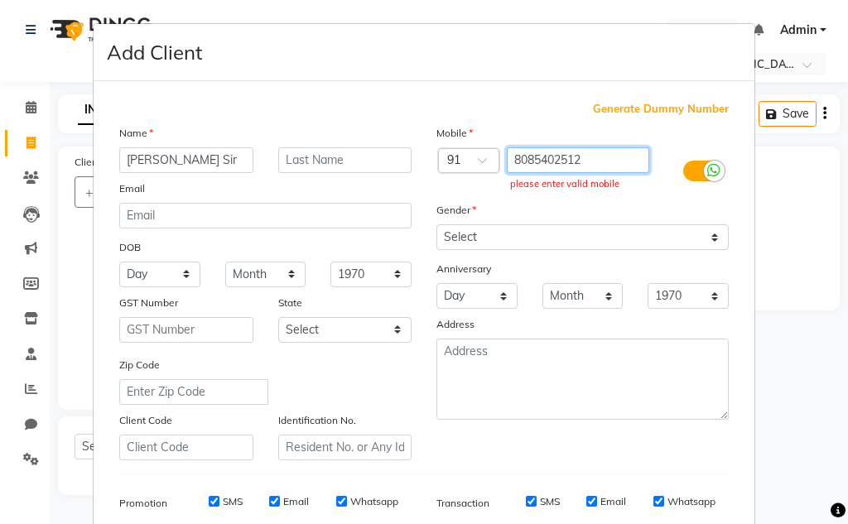
click at [569, 159] on input "8085402512" at bounding box center [578, 160] width 143 height 26
click at [580, 162] on input "8085402512" at bounding box center [578, 160] width 143 height 26
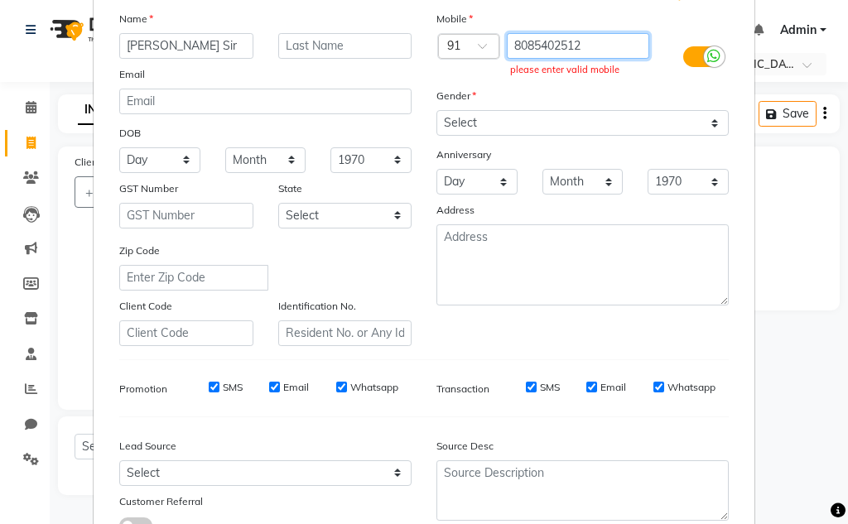
scroll to position [240, 0]
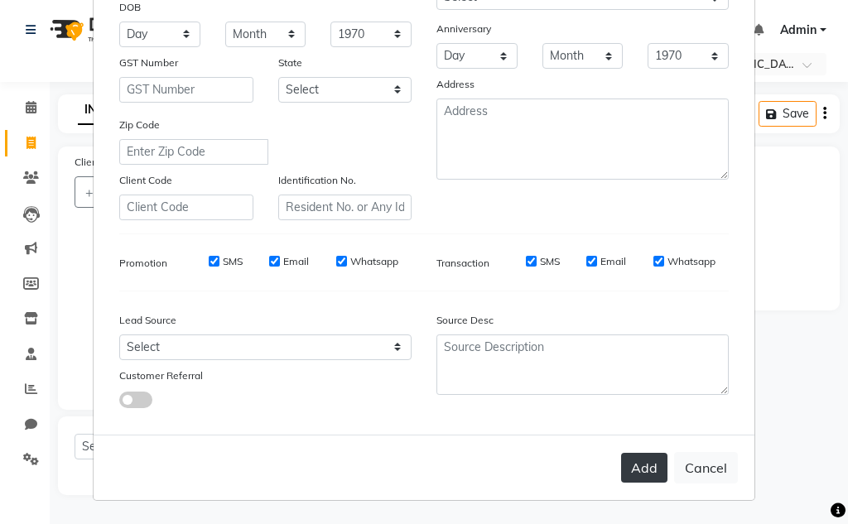
click at [626, 455] on button "Add" at bounding box center [644, 468] width 46 height 30
click at [651, 464] on button "Add" at bounding box center [644, 468] width 46 height 30
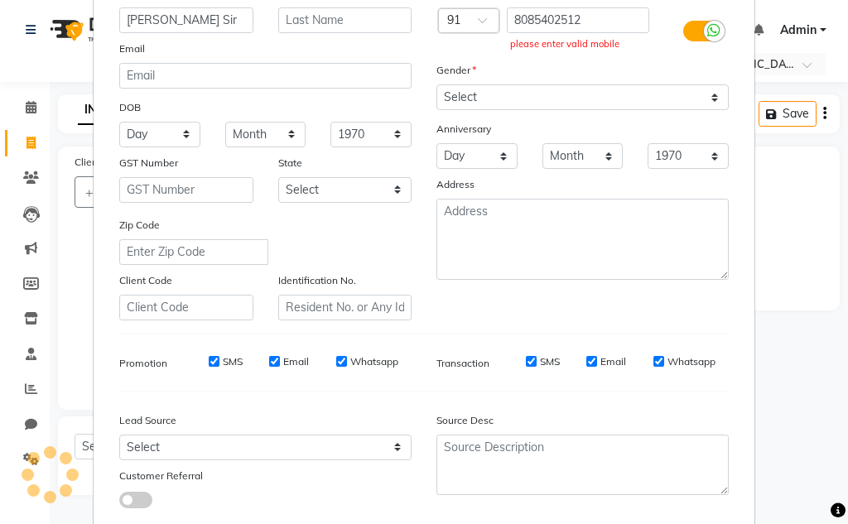
scroll to position [0, 0]
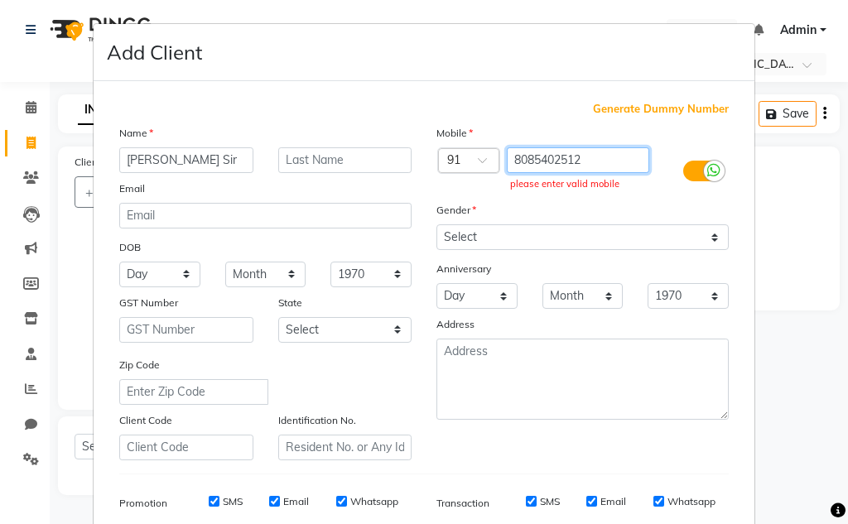
drag, startPoint x: 504, startPoint y: 161, endPoint x: 597, endPoint y: 160, distance: 92.7
click at [597, 160] on input "8085402512" at bounding box center [578, 160] width 143 height 26
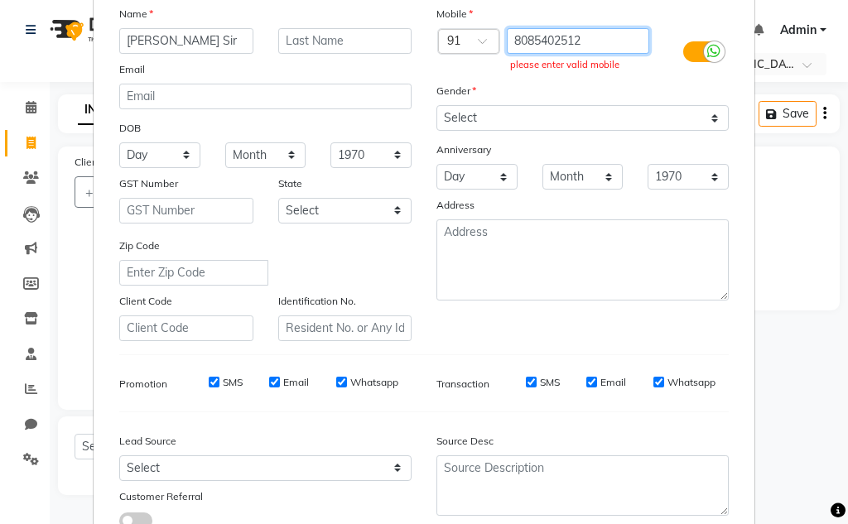
scroll to position [240, 0]
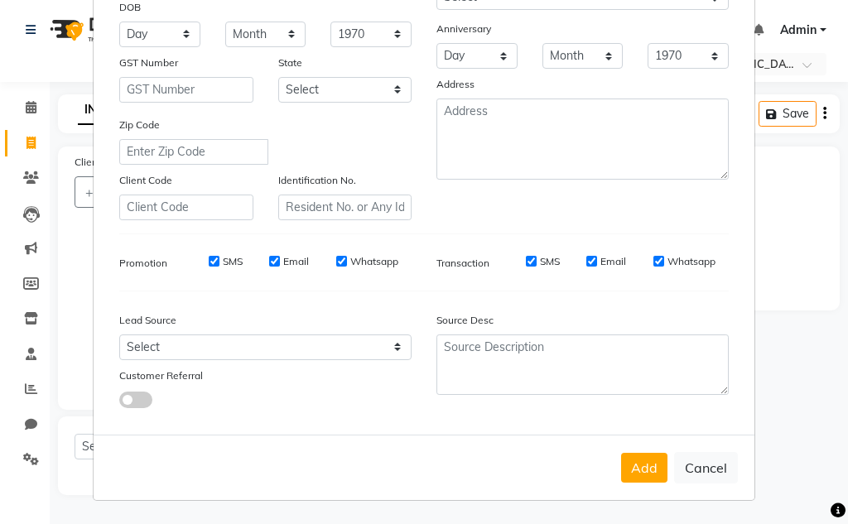
drag, startPoint x: 705, startPoint y: 464, endPoint x: 652, endPoint y: 421, distance: 69.4
click at [704, 464] on button "Cancel" at bounding box center [706, 467] width 64 height 31
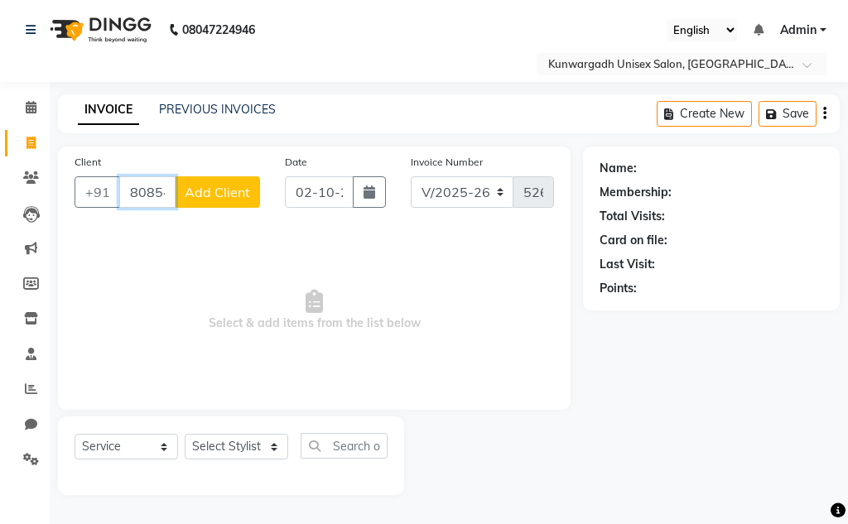
scroll to position [0, 46]
drag, startPoint x: 125, startPoint y: 186, endPoint x: 405, endPoint y: 198, distance: 280.1
click at [405, 198] on div "Client +91 8085402512 Add Client Date 02-10-2025 Invoice Number V/2025 V/2025-2…" at bounding box center [314, 187] width 504 height 68
paste input "8085402512"
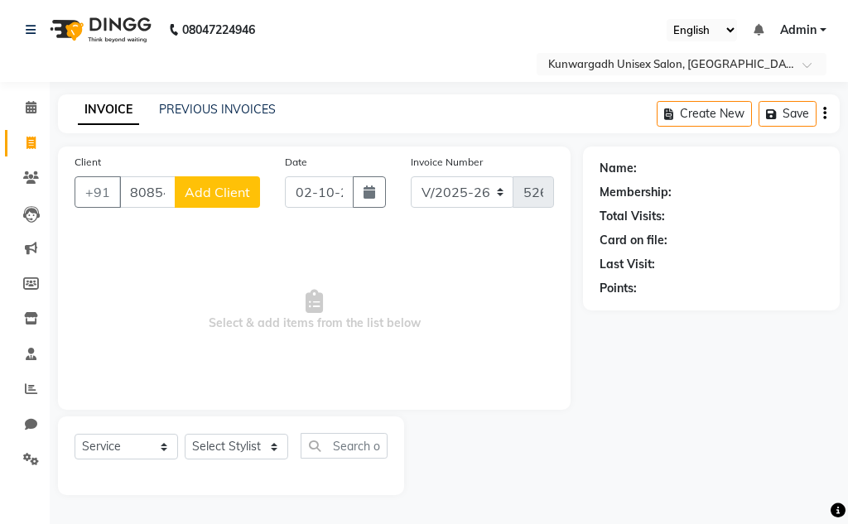
click at [266, 191] on div "Client +91 8085402512 Add Client" at bounding box center [167, 187] width 210 height 68
click at [244, 192] on span "Add Client" at bounding box center [217, 192] width 65 height 17
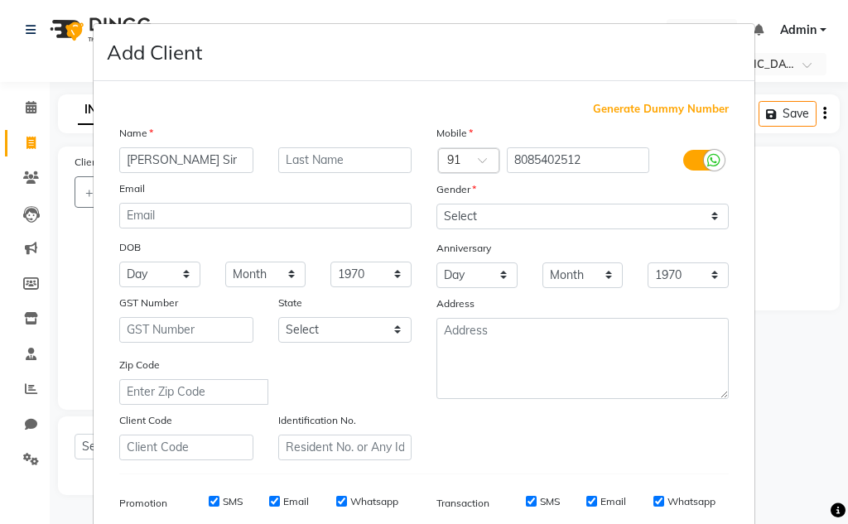
drag, startPoint x: 186, startPoint y: 156, endPoint x: 189, endPoint y: 175, distance: 19.2
click at [186, 158] on input "Mohit Makjija Sir" at bounding box center [186, 160] width 134 height 26
click at [186, 162] on input "Mohit Makjija Sir" at bounding box center [186, 160] width 134 height 26
click at [186, 159] on input "Mohit Makjija Sir" at bounding box center [186, 160] width 134 height 26
click at [188, 163] on input "Mohit Makjija Sir" at bounding box center [186, 160] width 134 height 26
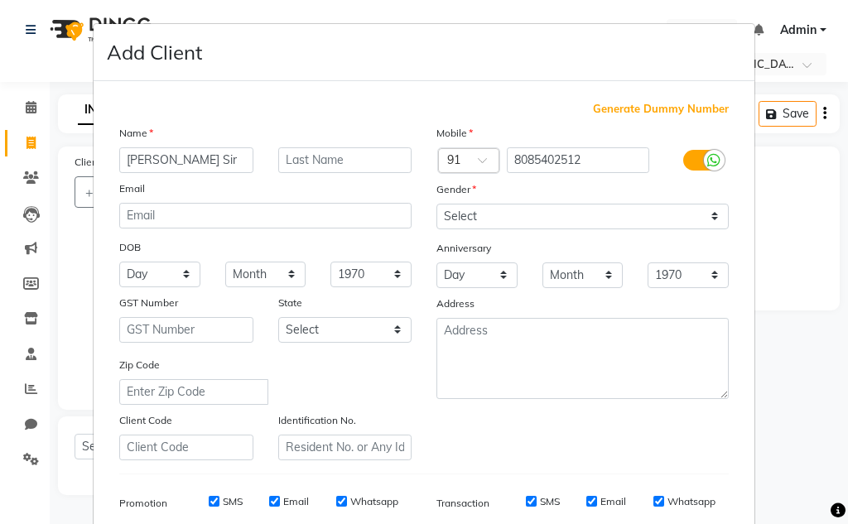
click at [189, 163] on input "Mohit Makjija Sir" at bounding box center [186, 160] width 134 height 26
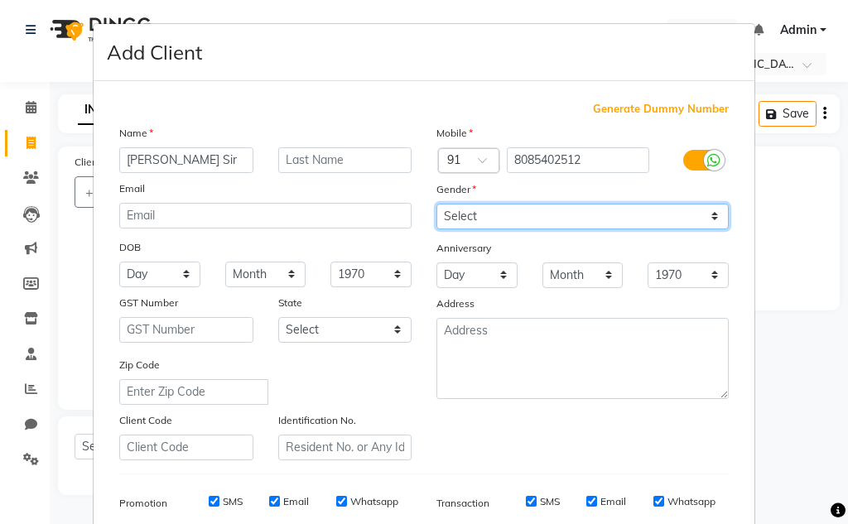
click at [507, 224] on select "Select [DEMOGRAPHIC_DATA] [DEMOGRAPHIC_DATA] Other Prefer Not To Say" at bounding box center [582, 217] width 292 height 26
click at [436, 204] on select "Select [DEMOGRAPHIC_DATA] [DEMOGRAPHIC_DATA] Other Prefer Not To Say" at bounding box center [582, 217] width 292 height 26
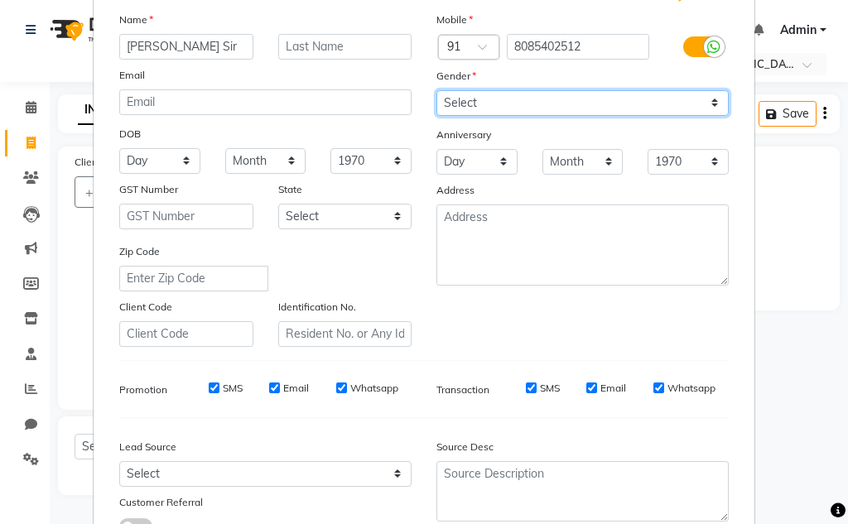
scroll to position [240, 0]
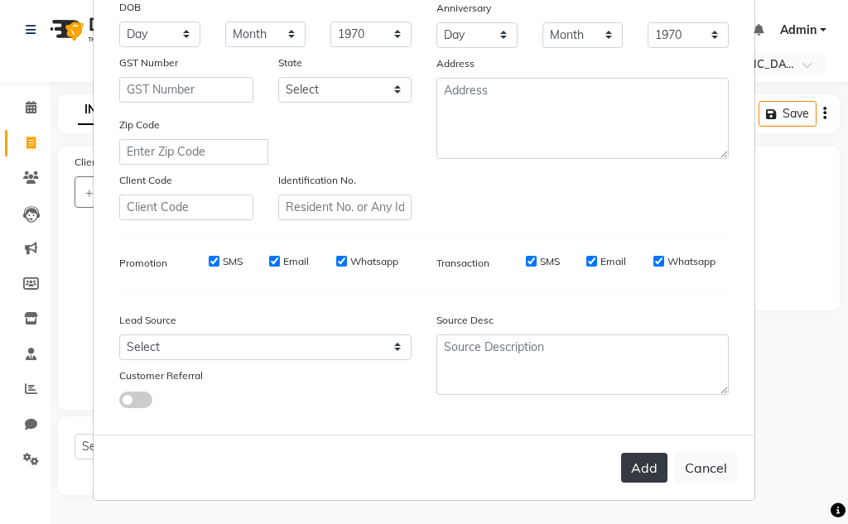
click at [621, 473] on button "Add" at bounding box center [644, 468] width 46 height 30
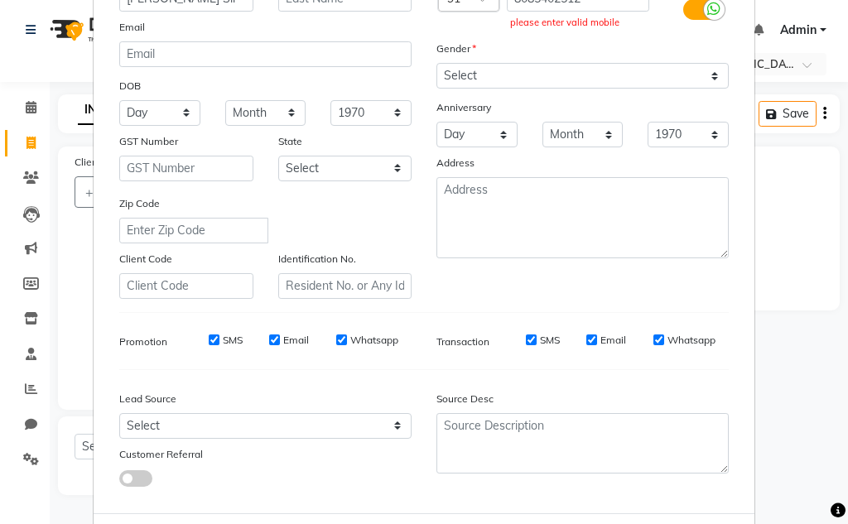
scroll to position [0, 0]
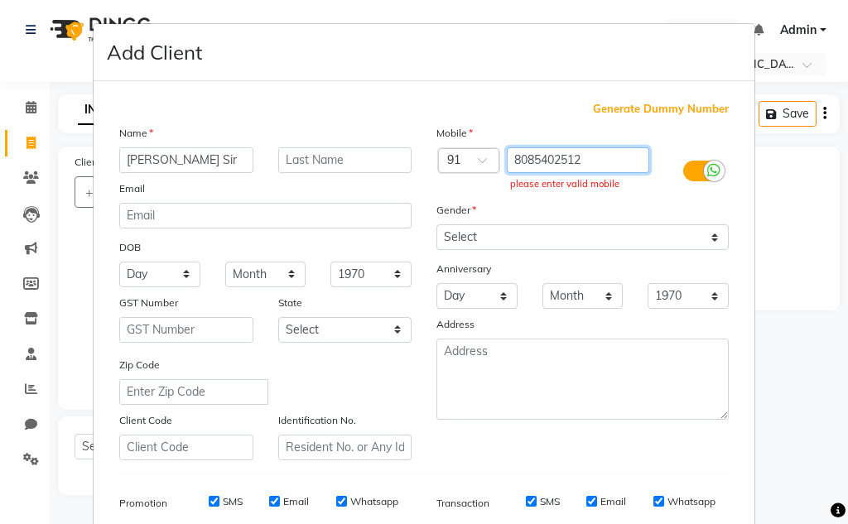
click at [522, 161] on input "8085402512" at bounding box center [578, 160] width 143 height 26
click at [570, 159] on input "8085402512" at bounding box center [578, 160] width 143 height 26
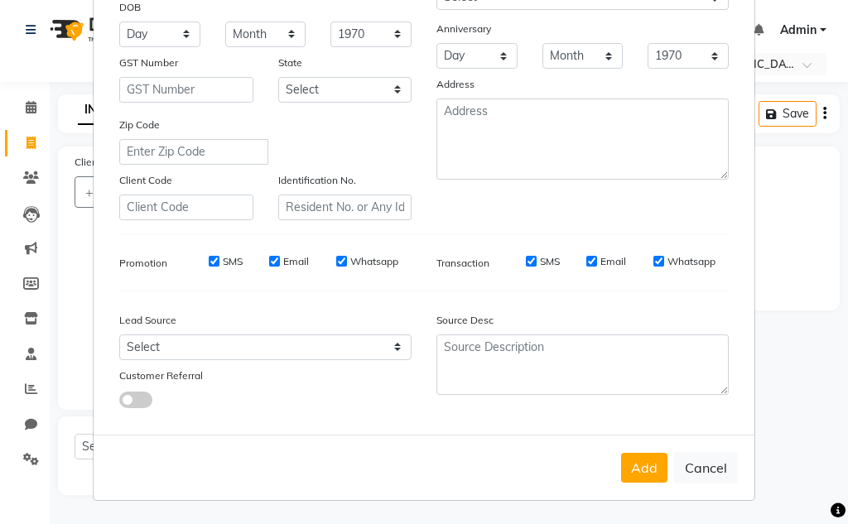
click at [630, 448] on div "Add Cancel" at bounding box center [424, 467] width 661 height 65
click at [630, 460] on button "Add" at bounding box center [644, 468] width 46 height 30
click at [637, 460] on button "Add" at bounding box center [644, 468] width 46 height 30
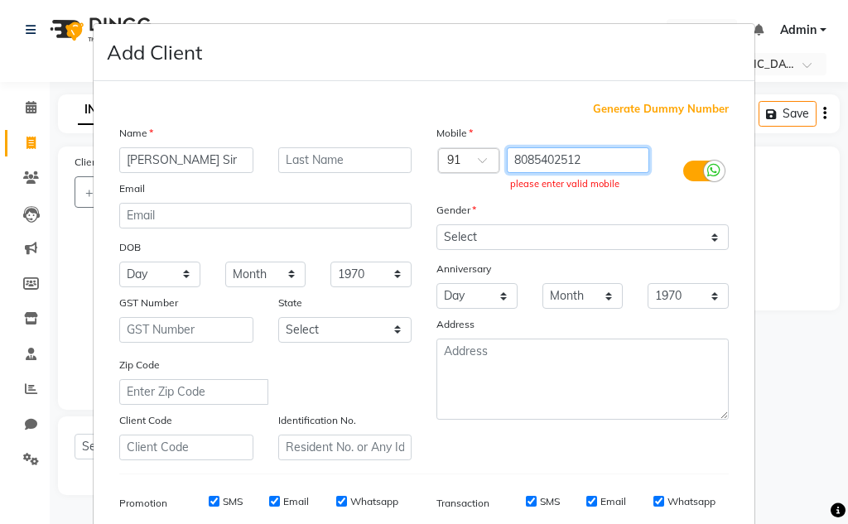
click at [621, 148] on input "8085402512" at bounding box center [578, 160] width 143 height 26
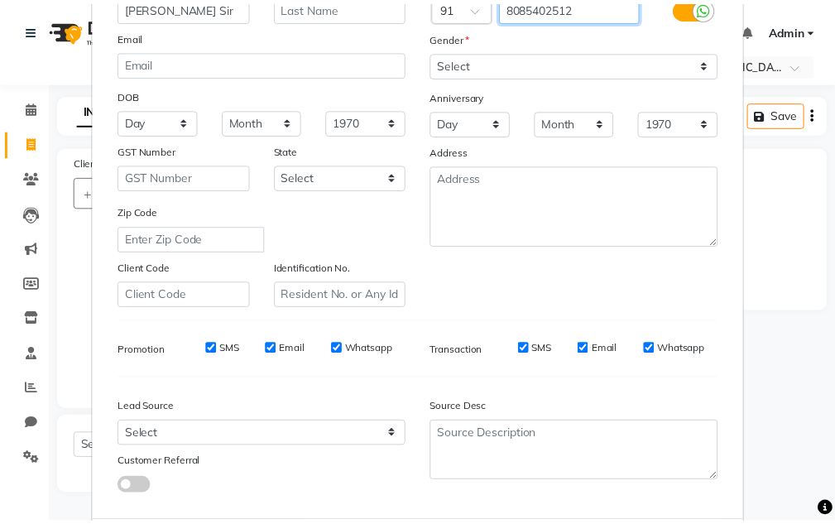
scroll to position [240, 0]
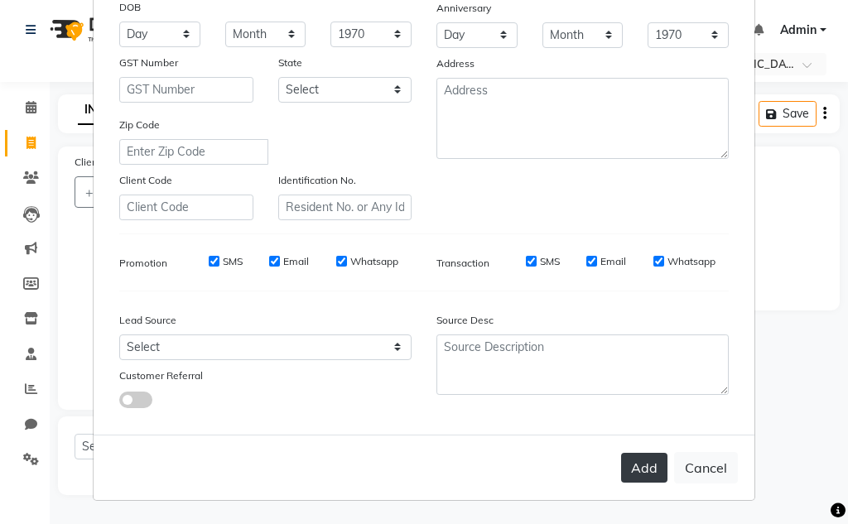
click at [633, 475] on button "Add" at bounding box center [644, 468] width 46 height 30
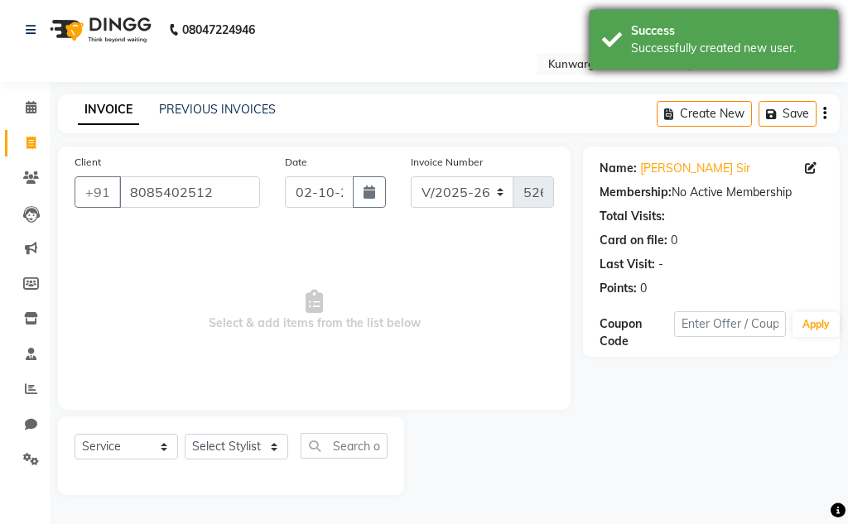
drag, startPoint x: 618, startPoint y: 33, endPoint x: 598, endPoint y: 97, distance: 66.8
click at [618, 34] on div "Success Successfully created new user." at bounding box center [713, 40] width 248 height 60
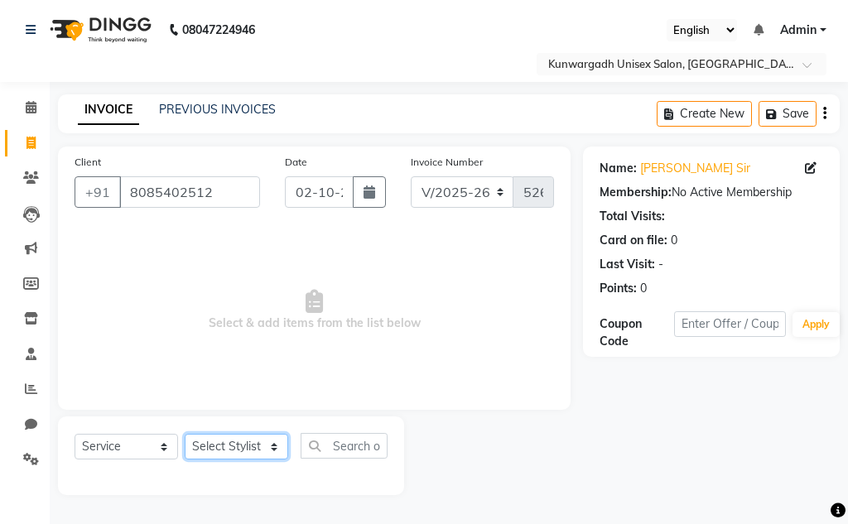
click at [257, 442] on select "Select Stylist Aarti [PERSON_NAME] Sir Chiku [PERSON_NAME] Devdas [PERSON_NAME]…" at bounding box center [236, 447] width 103 height 26
click at [185, 434] on select "Select Stylist Aarti [PERSON_NAME] Sir Chiku [PERSON_NAME] Devdas [PERSON_NAME]…" at bounding box center [236, 447] width 103 height 26
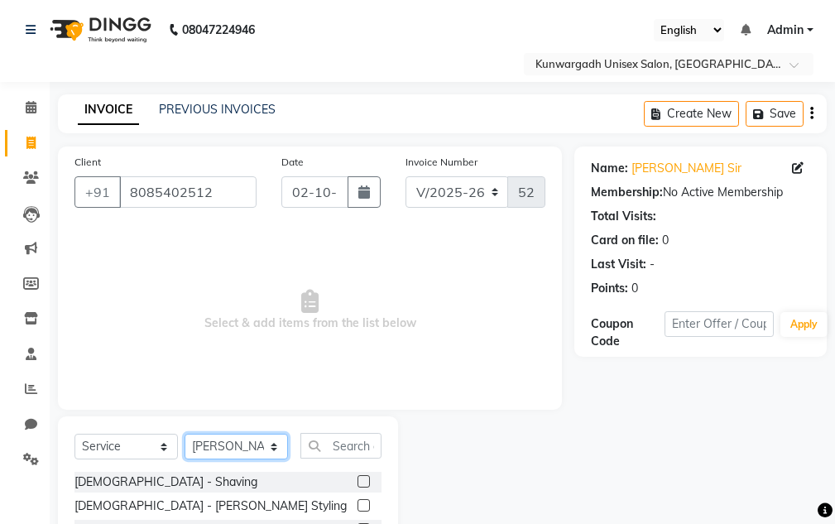
scroll to position [161, 0]
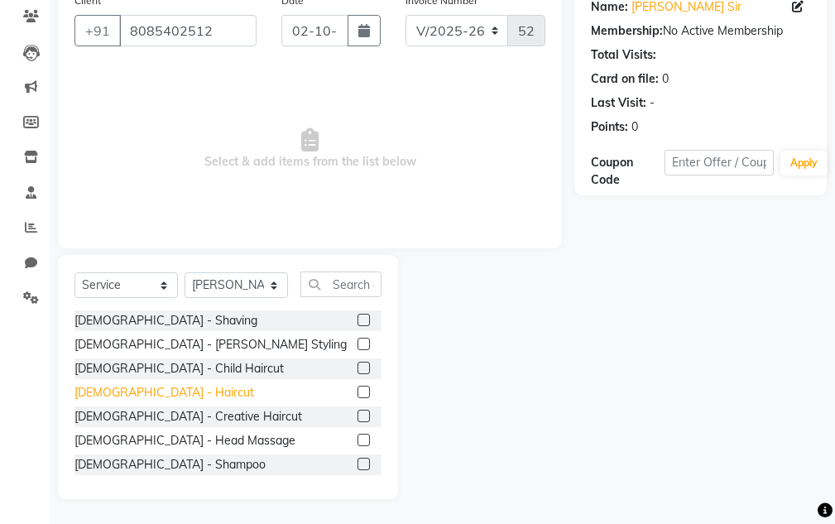
click at [119, 392] on div "[DEMOGRAPHIC_DATA] - Haircut" at bounding box center [165, 392] width 180 height 17
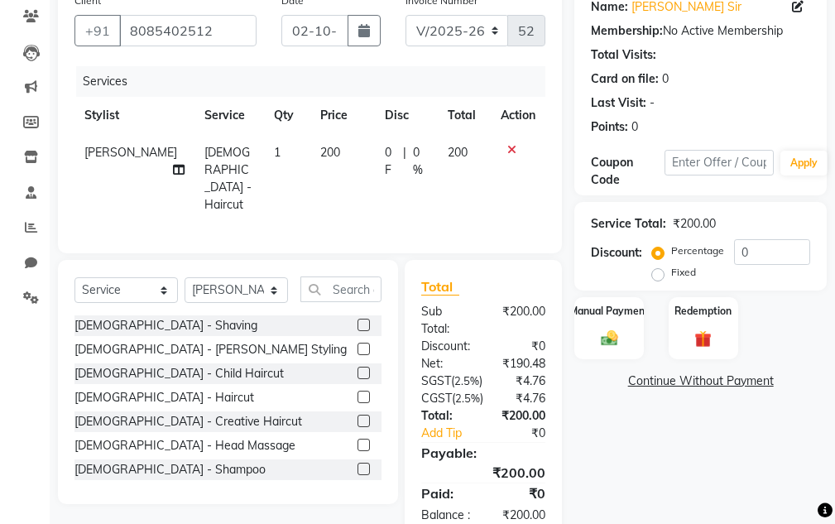
click at [142, 330] on div "[DEMOGRAPHIC_DATA] - Shaving" at bounding box center [228, 325] width 307 height 21
click at [142, 342] on div "[DEMOGRAPHIC_DATA] - [PERSON_NAME] Styling" at bounding box center [211, 349] width 272 height 17
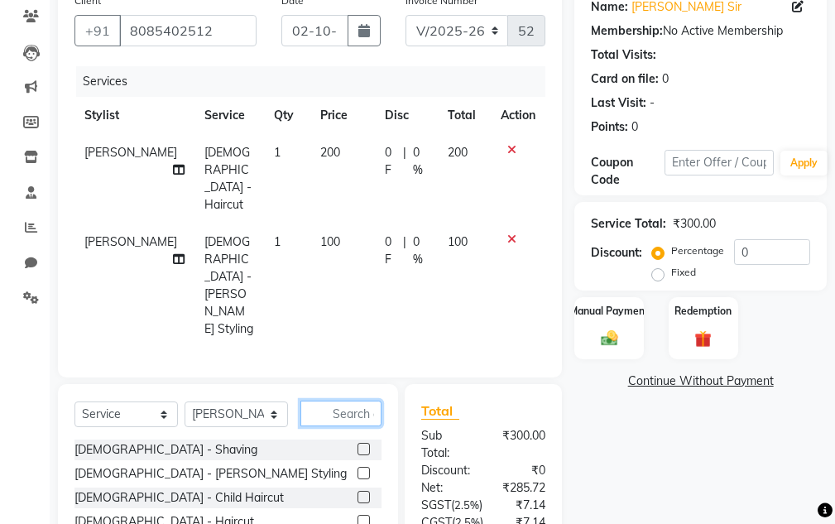
click at [353, 401] on input "text" at bounding box center [341, 414] width 81 height 26
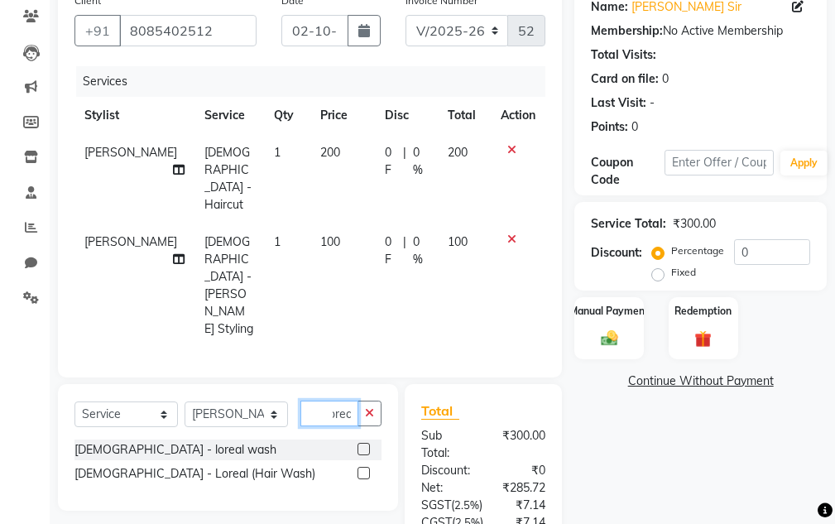
scroll to position [0, 13]
click at [148, 440] on div "[DEMOGRAPHIC_DATA] - loreal wash" at bounding box center [228, 450] width 307 height 21
click at [147, 441] on div "[DEMOGRAPHIC_DATA] - loreal wash" at bounding box center [176, 449] width 202 height 17
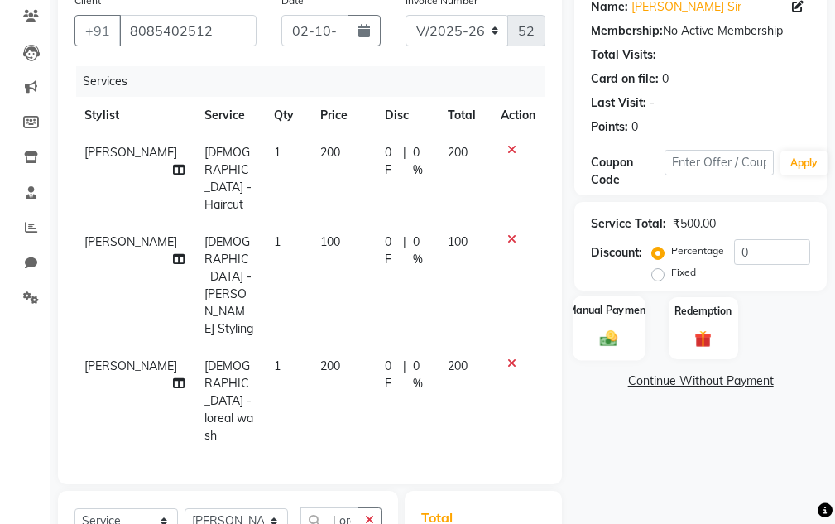
click at [619, 334] on img at bounding box center [609, 339] width 28 height 20
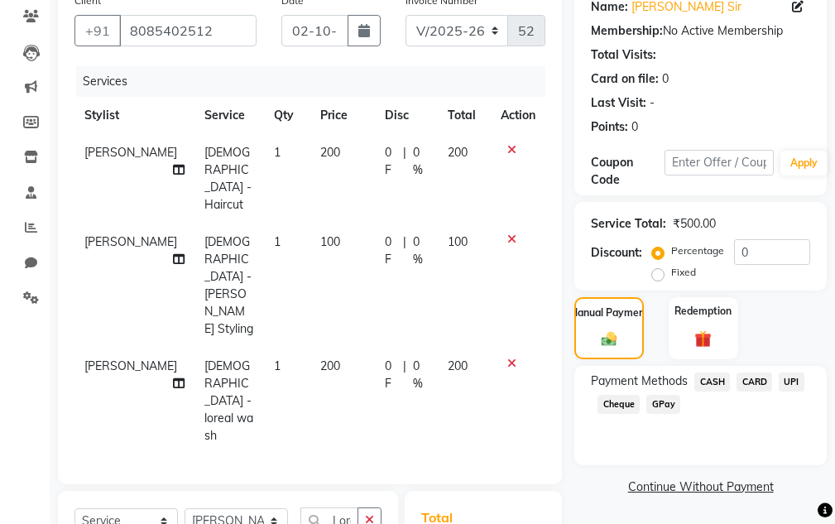
click at [708, 378] on span "CASH" at bounding box center [713, 382] width 36 height 19
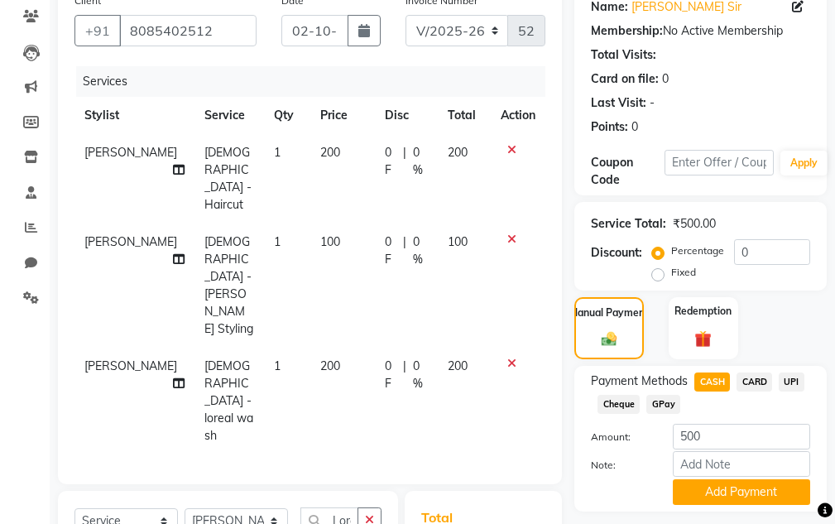
click at [787, 386] on span "UPI" at bounding box center [792, 382] width 26 height 19
click at [766, 494] on button "Add Payment" at bounding box center [741, 492] width 137 height 26
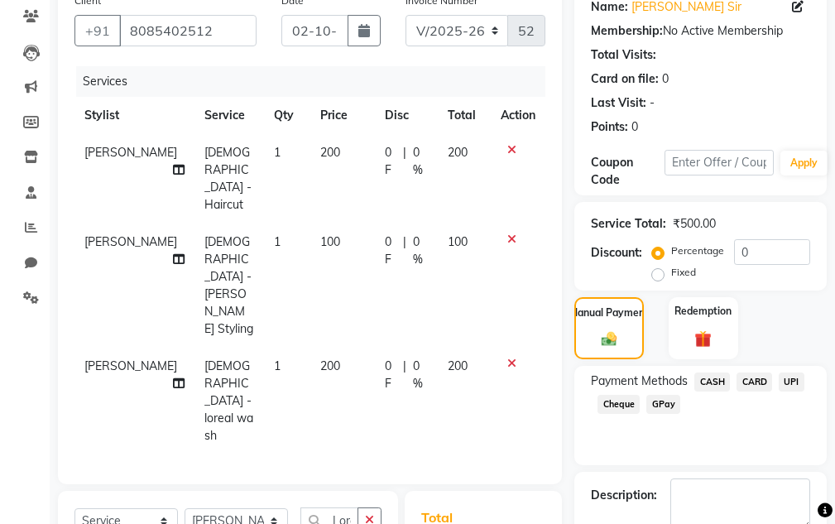
scroll to position [411, 0]
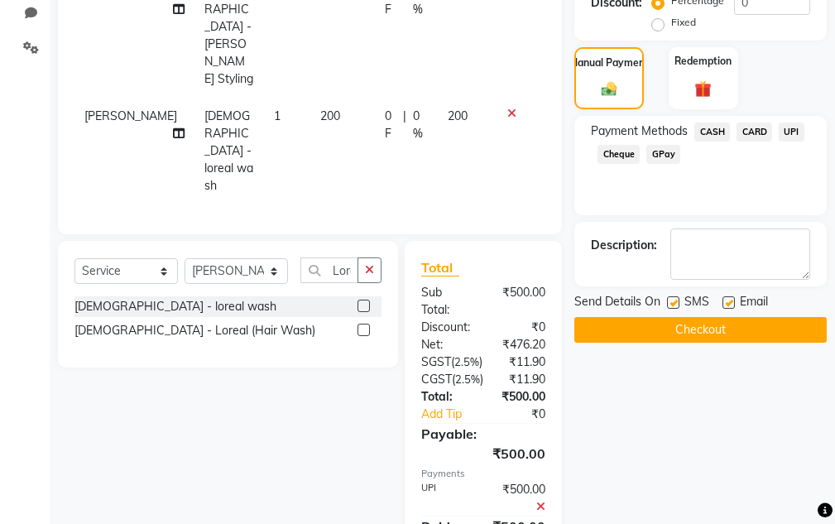
click at [717, 323] on button "Checkout" at bounding box center [701, 330] width 253 height 26
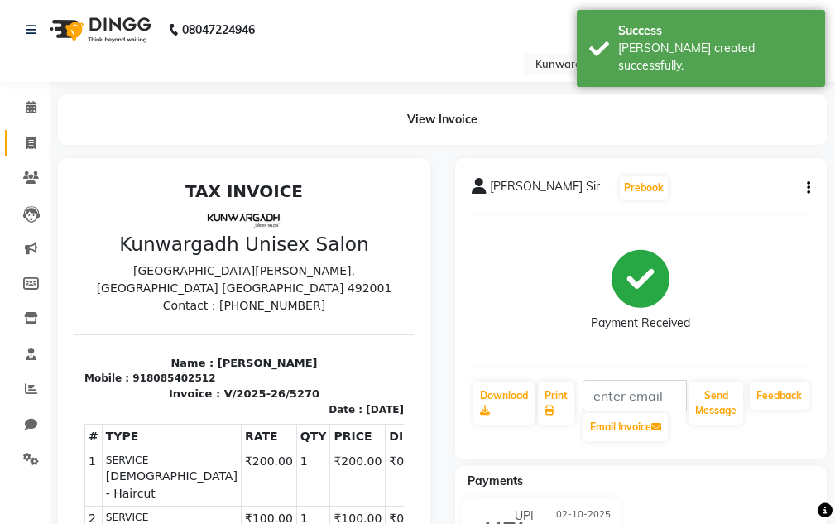
click at [34, 137] on icon at bounding box center [30, 143] width 9 height 12
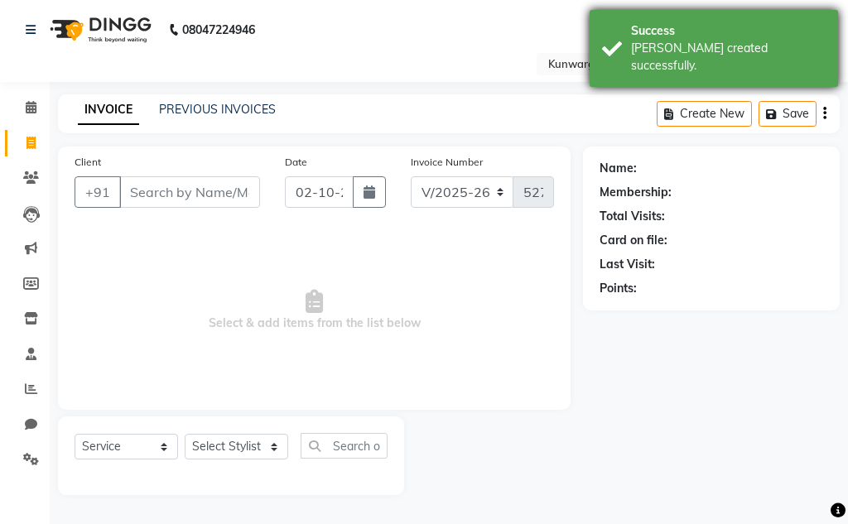
click at [682, 69] on div "Success Bill created successfully." at bounding box center [713, 48] width 248 height 77
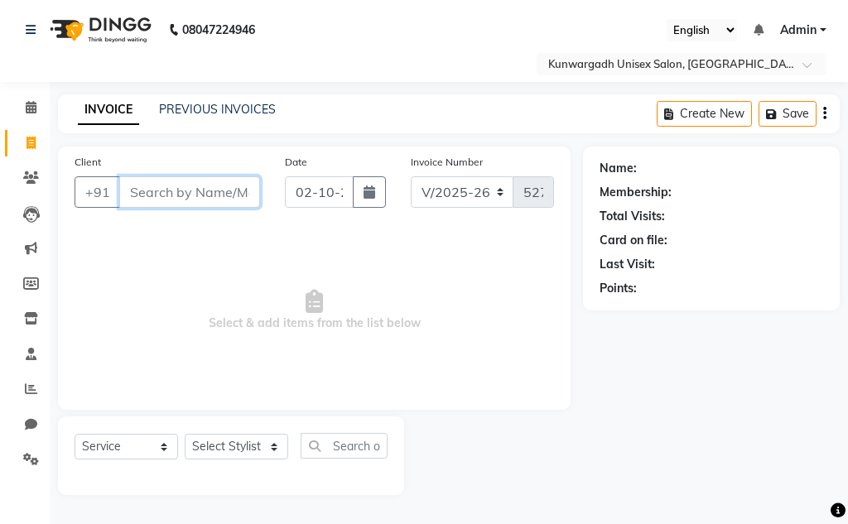
click at [163, 187] on input "Client" at bounding box center [189, 191] width 141 height 31
click at [39, 180] on span at bounding box center [31, 178] width 29 height 19
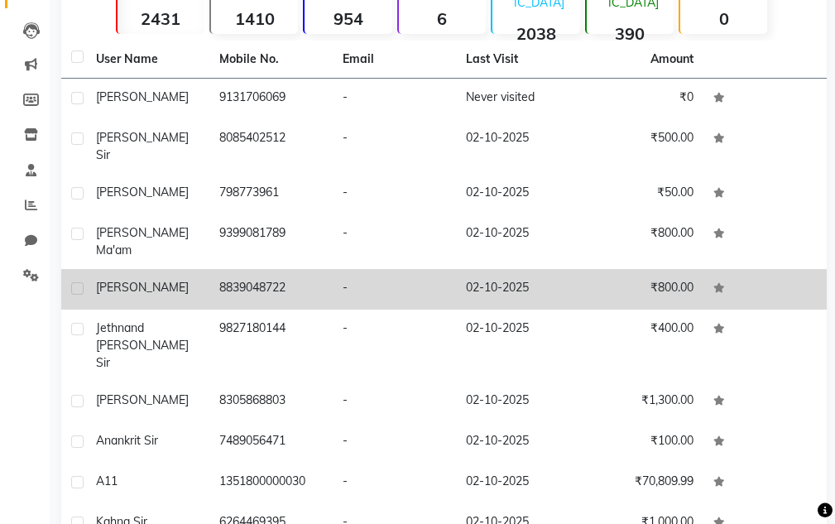
scroll to position [229, 0]
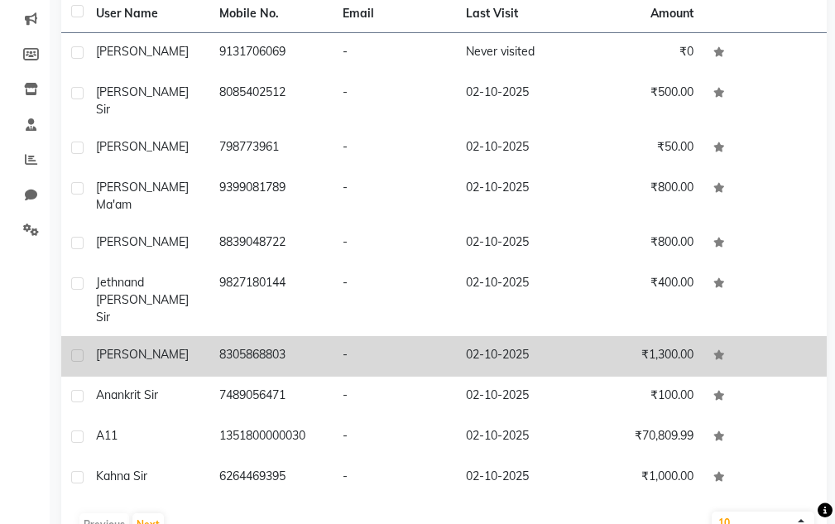
click at [315, 336] on td "8305868803" at bounding box center [270, 356] width 123 height 41
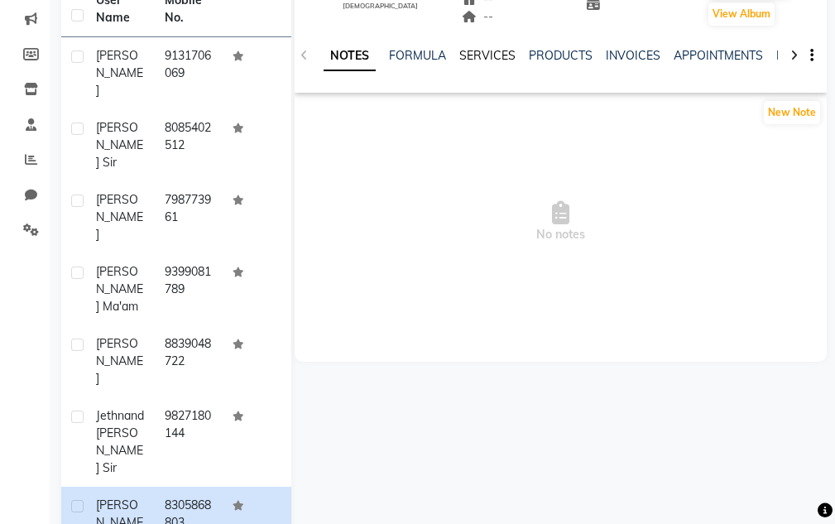
click at [469, 55] on link "SERVICES" at bounding box center [487, 55] width 56 height 15
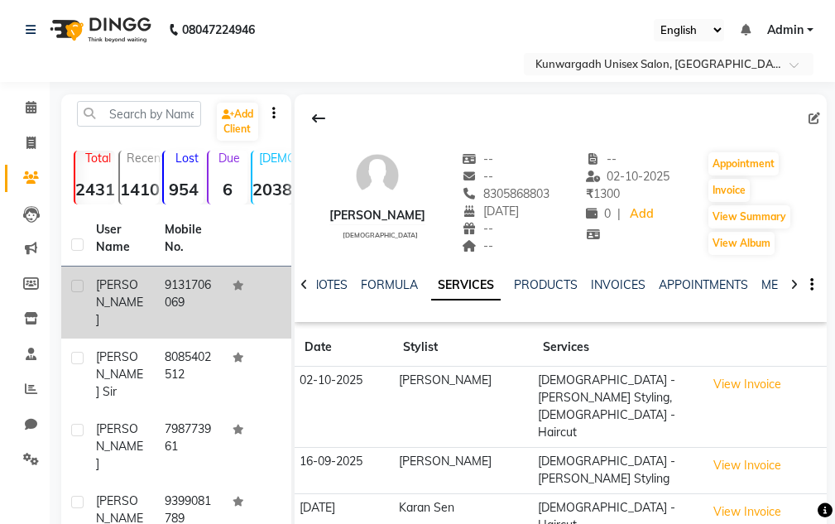
click at [223, 299] on td at bounding box center [257, 303] width 69 height 72
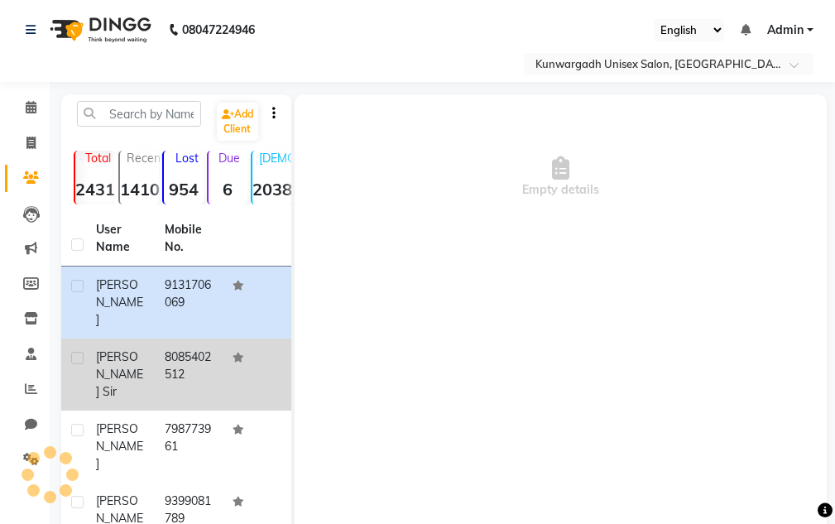
click at [168, 343] on td "8085402512" at bounding box center [189, 375] width 69 height 72
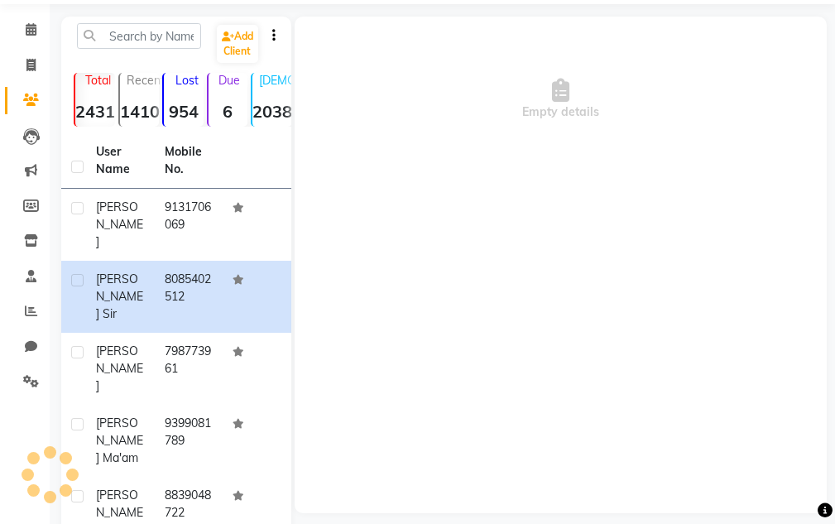
scroll to position [138, 0]
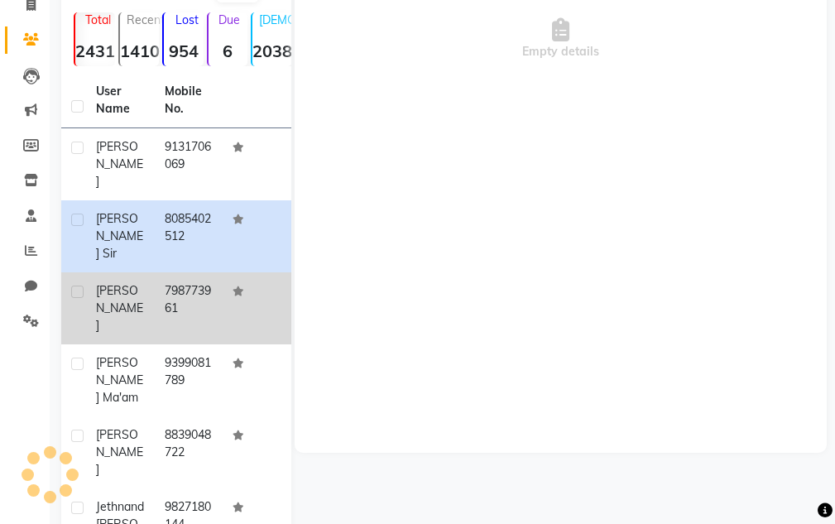
click at [180, 286] on td "798773961" at bounding box center [189, 308] width 69 height 72
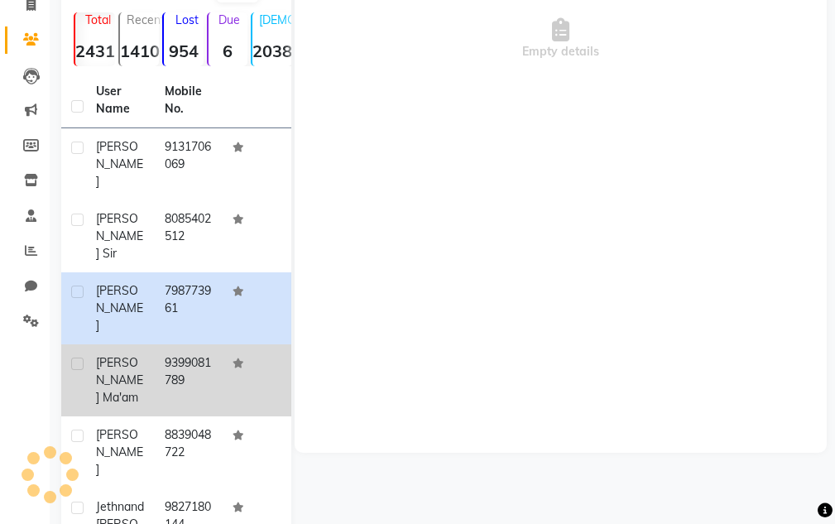
click at [165, 352] on td "9399081789" at bounding box center [189, 380] width 69 height 72
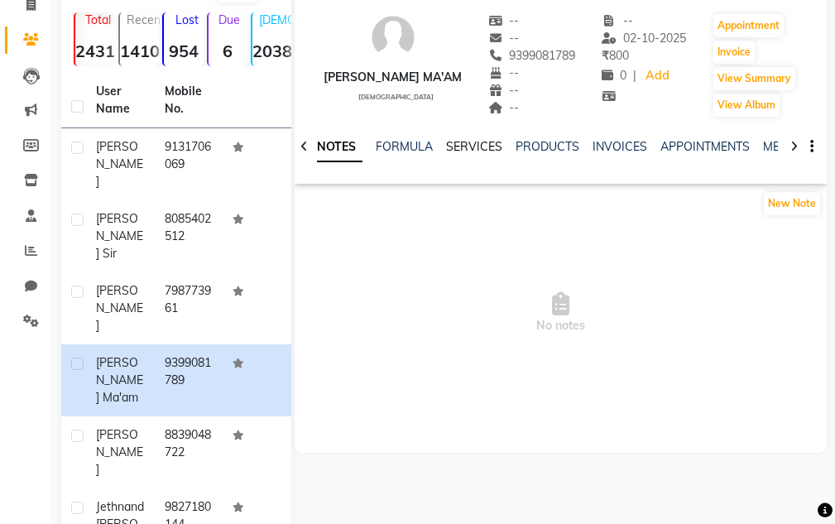
click at [465, 149] on link "SERVICES" at bounding box center [474, 146] width 56 height 15
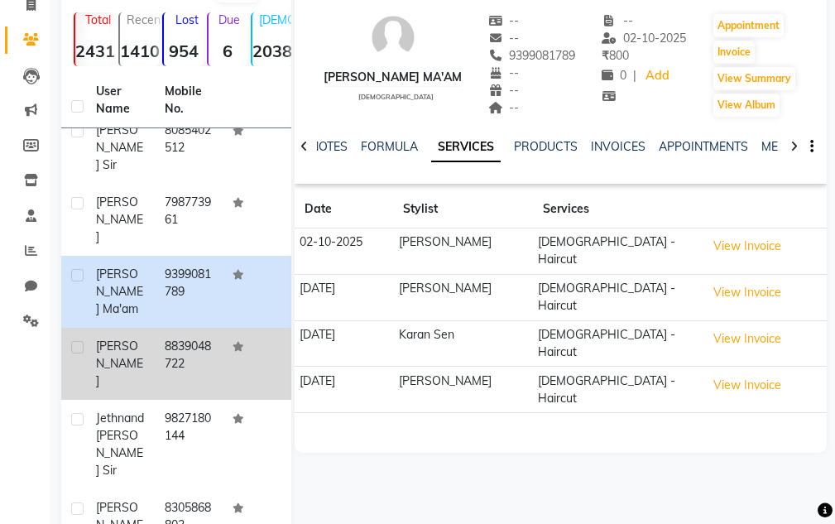
scroll to position [138, 0]
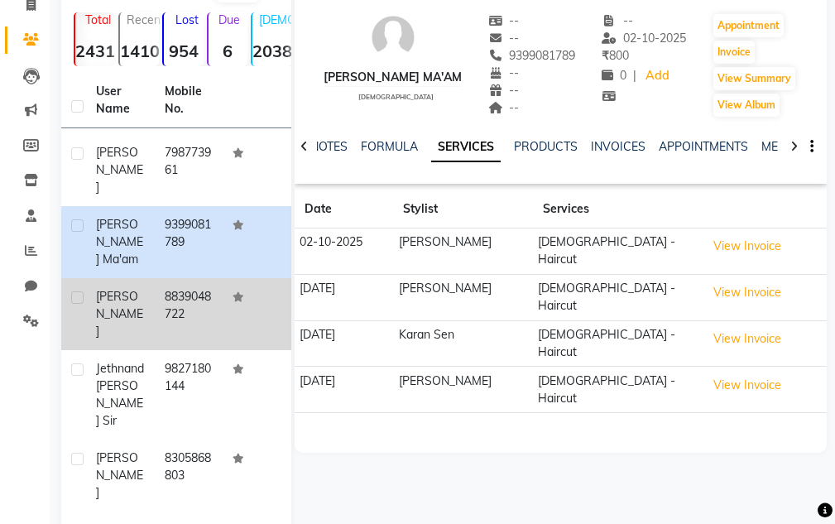
click at [210, 298] on td "8839048722" at bounding box center [189, 314] width 69 height 72
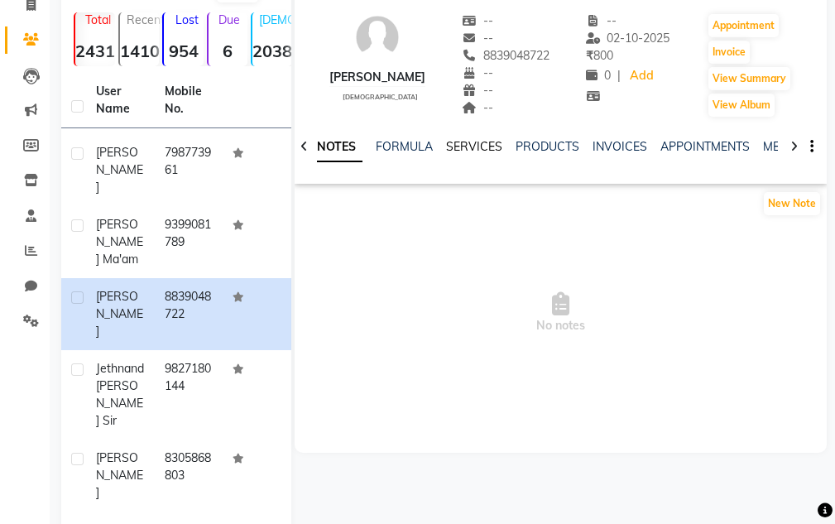
click at [477, 146] on link "SERVICES" at bounding box center [474, 146] width 56 height 15
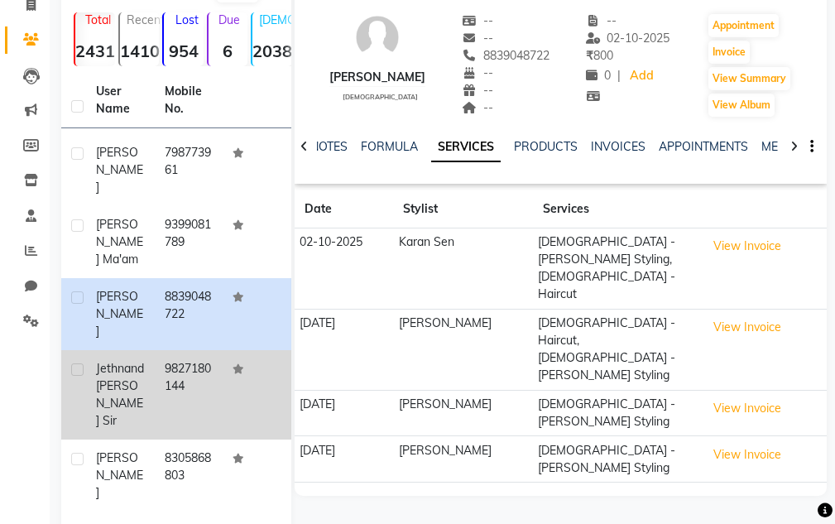
click at [185, 363] on td "9827180144" at bounding box center [189, 394] width 69 height 89
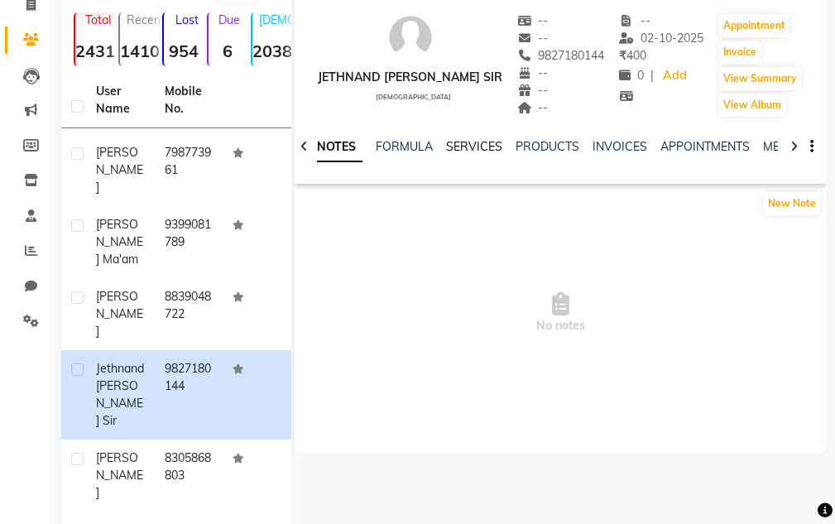
click at [469, 148] on link "SERVICES" at bounding box center [474, 146] width 56 height 15
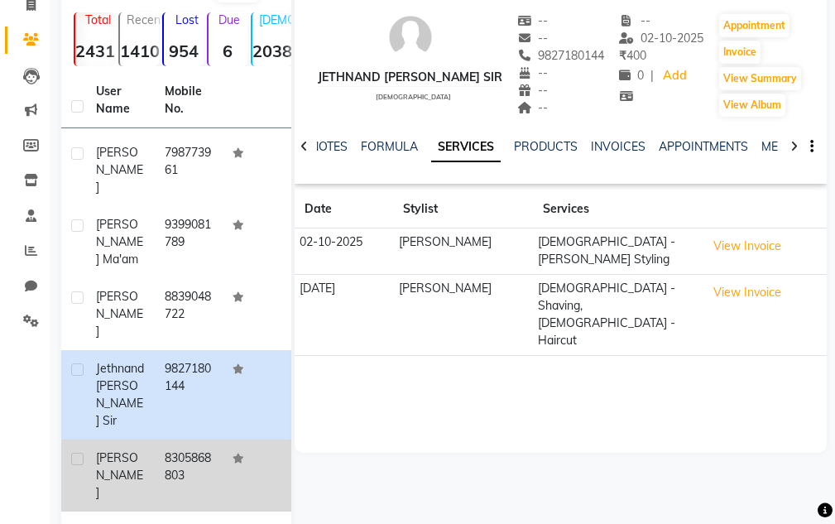
click at [187, 440] on td "8305868803" at bounding box center [189, 476] width 69 height 72
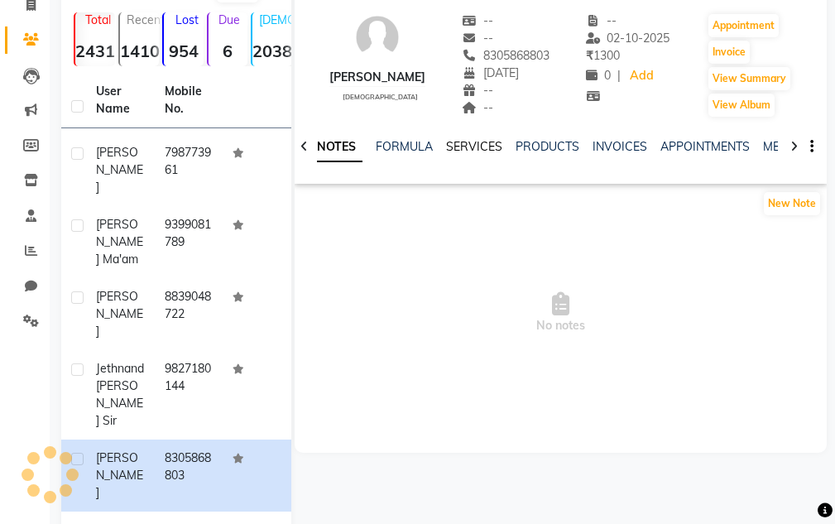
click at [461, 148] on link "SERVICES" at bounding box center [474, 146] width 56 height 15
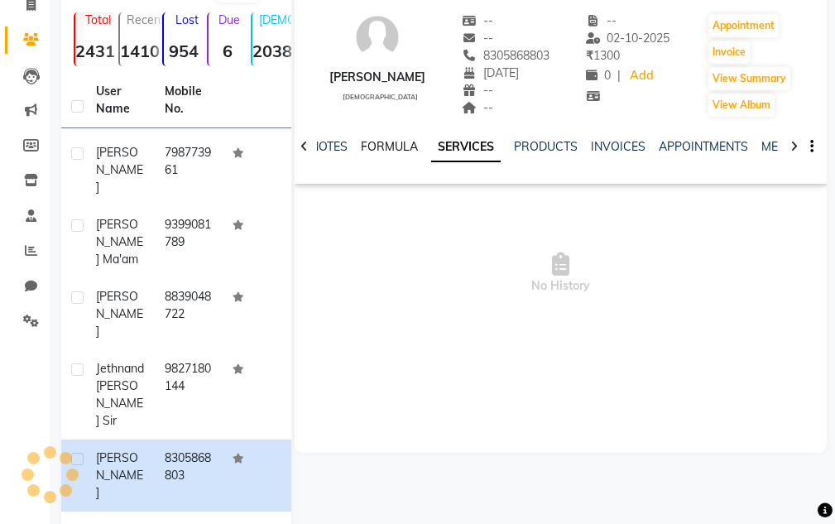
click at [411, 148] on link "FORMULA" at bounding box center [389, 146] width 57 height 15
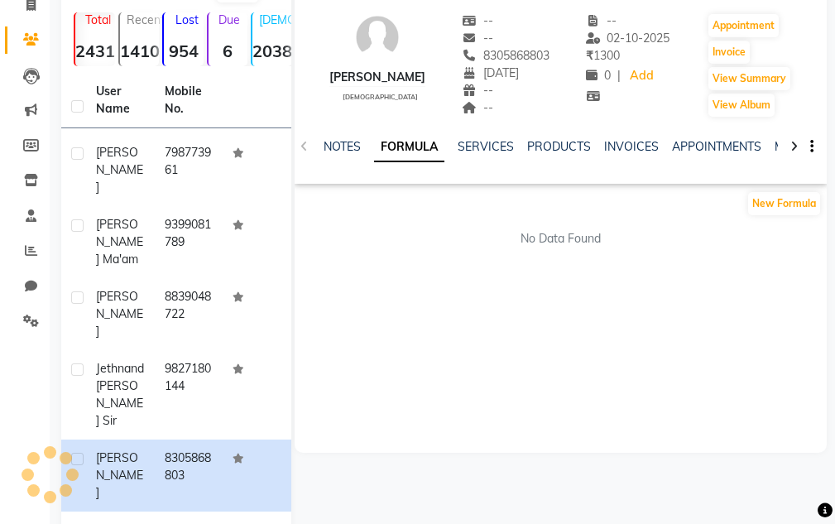
click at [440, 142] on link "FORMULA" at bounding box center [409, 147] width 70 height 30
click at [450, 144] on ul "NOTES FORMULA SERVICES PRODUCTS INVOICES APPOINTMENTS MEMBERSHIP PACKAGES VOUCH…" at bounding box center [849, 146] width 1050 height 17
click at [462, 145] on link "SERVICES" at bounding box center [486, 146] width 56 height 15
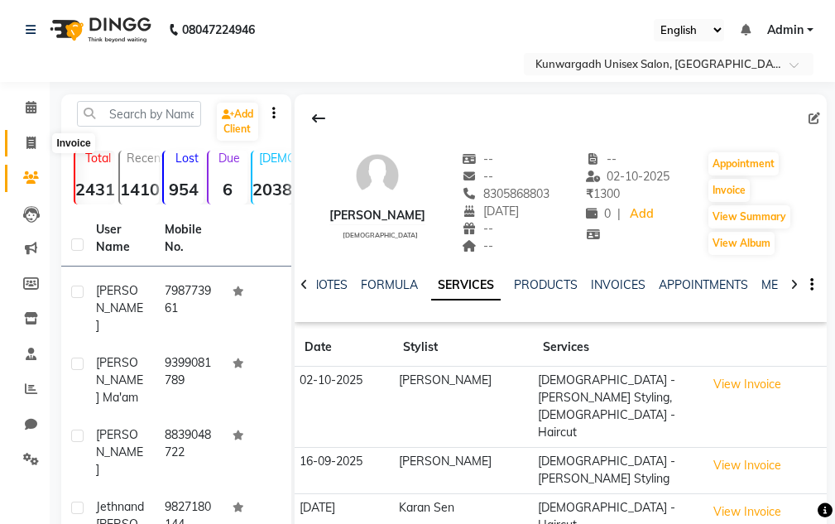
click at [29, 151] on span at bounding box center [31, 143] width 29 height 19
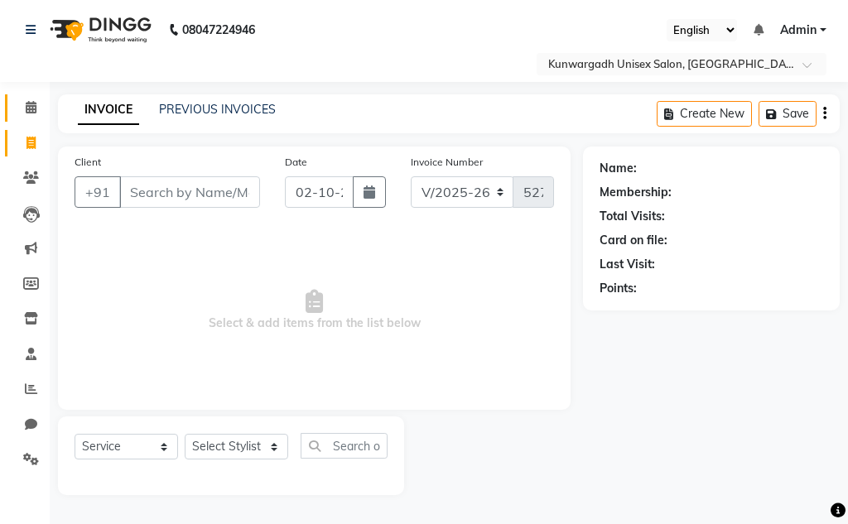
click at [32, 115] on span at bounding box center [31, 108] width 29 height 19
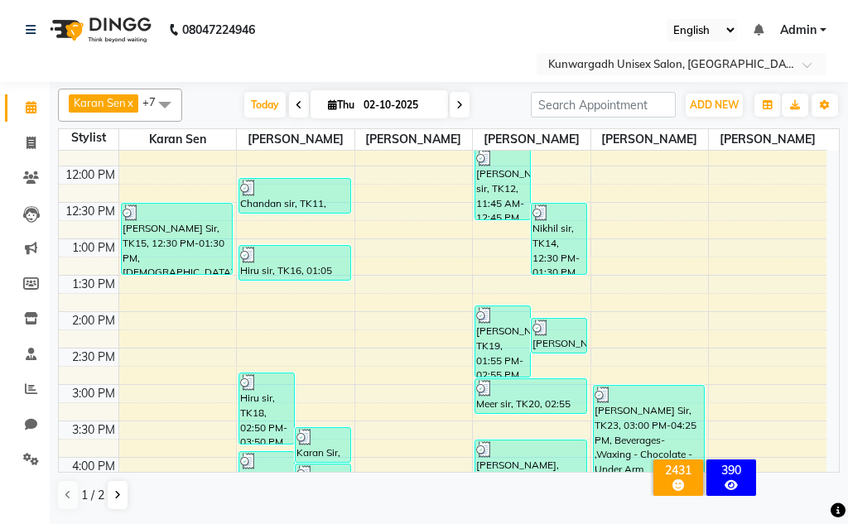
scroll to position [414, 0]
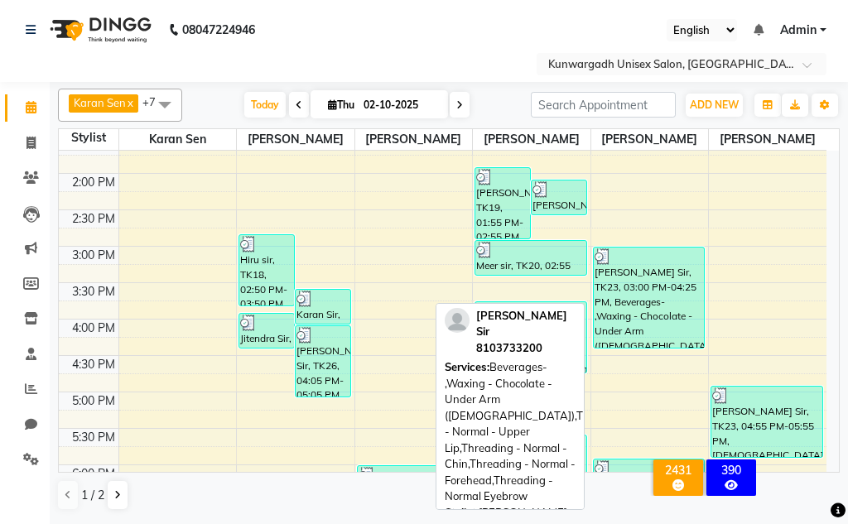
click at [649, 278] on div "[PERSON_NAME] Sir, TK23, 03:00 PM-04:25 PM, Beverages- ,Waxing - Chocolate - Un…" at bounding box center [649, 298] width 111 height 100
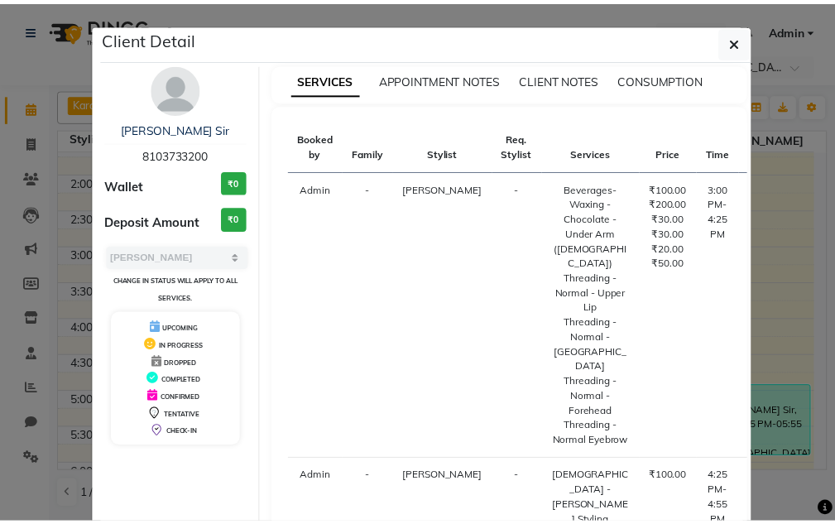
scroll to position [259, 0]
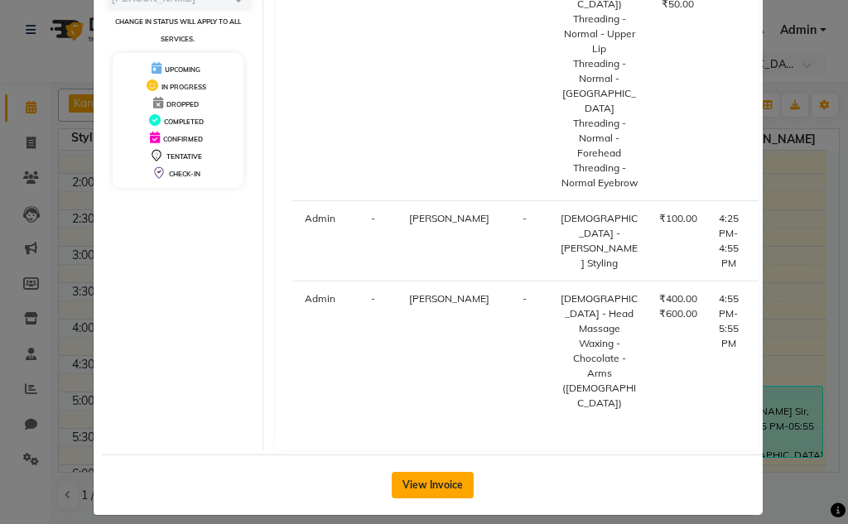
click at [434, 472] on button "View Invoice" at bounding box center [433, 485] width 82 height 26
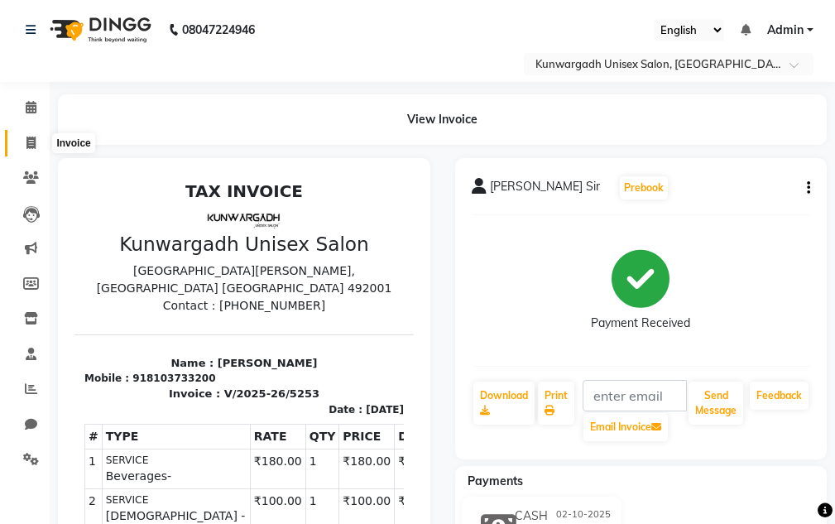
click at [28, 139] on icon at bounding box center [30, 143] width 9 height 12
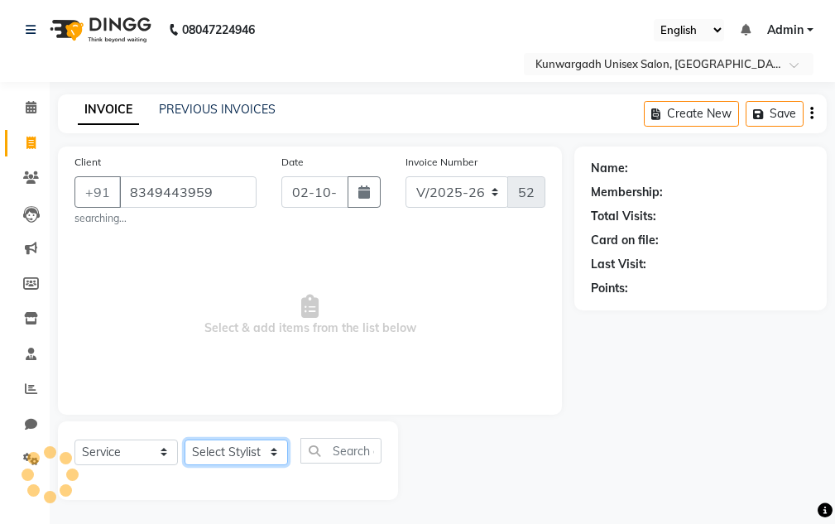
click at [203, 457] on select "Select Stylist Aarti [PERSON_NAME] Sir Chiku [PERSON_NAME] Devdas [PERSON_NAME]…" at bounding box center [236, 453] width 103 height 26
click at [185, 440] on select "Select Stylist Aarti [PERSON_NAME] Sir Chiku [PERSON_NAME] Devdas [PERSON_NAME]…" at bounding box center [236, 453] width 103 height 26
click at [247, 315] on span "Select & add items from the list below" at bounding box center [310, 316] width 471 height 166
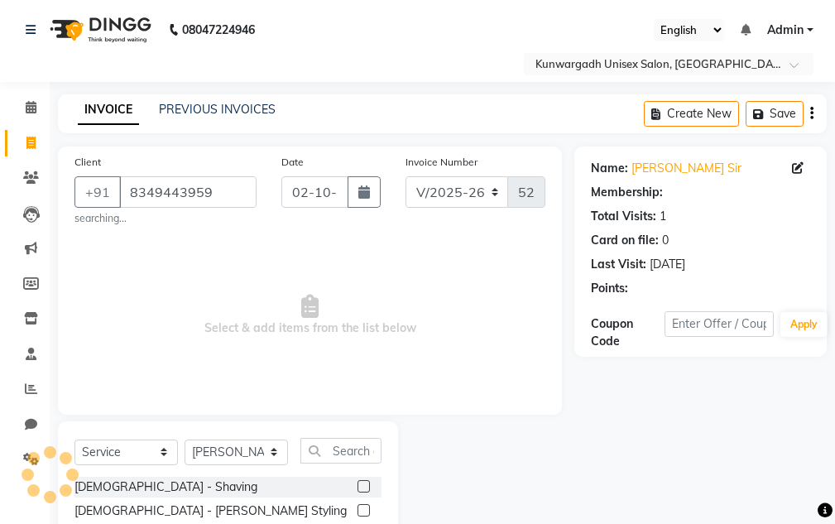
scroll to position [166, 0]
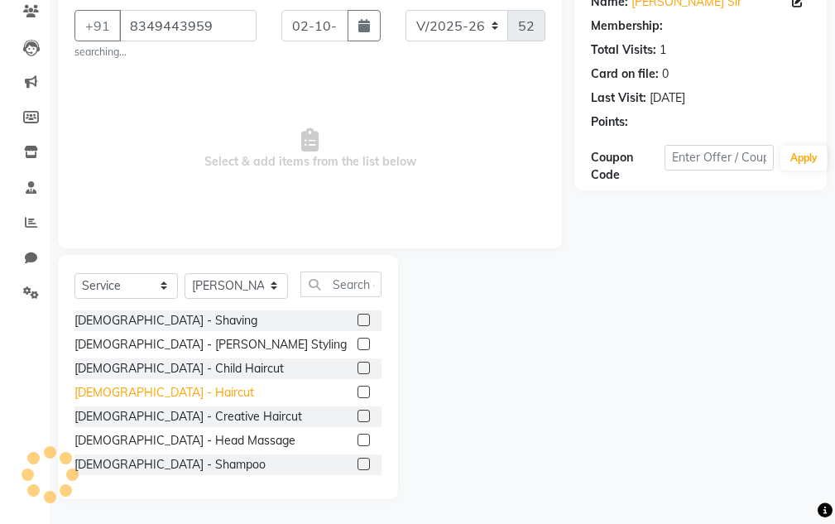
click at [133, 393] on div "[DEMOGRAPHIC_DATA] - Haircut" at bounding box center [165, 392] width 180 height 17
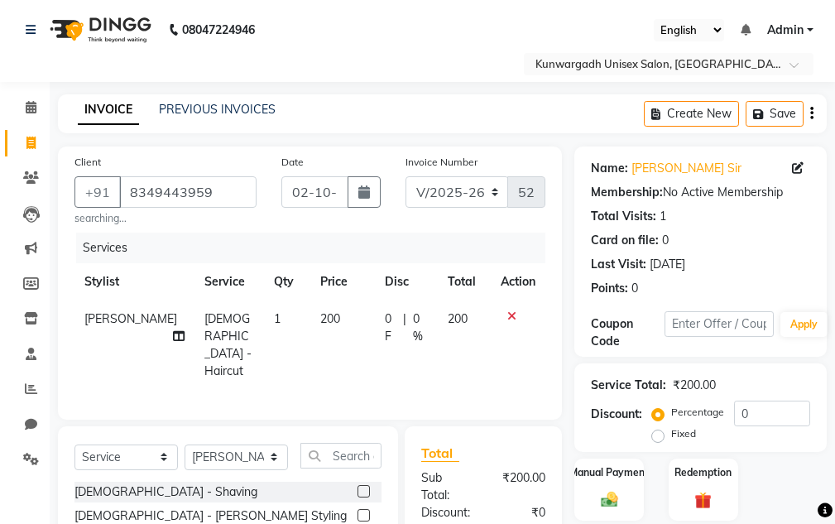
scroll to position [255, 0]
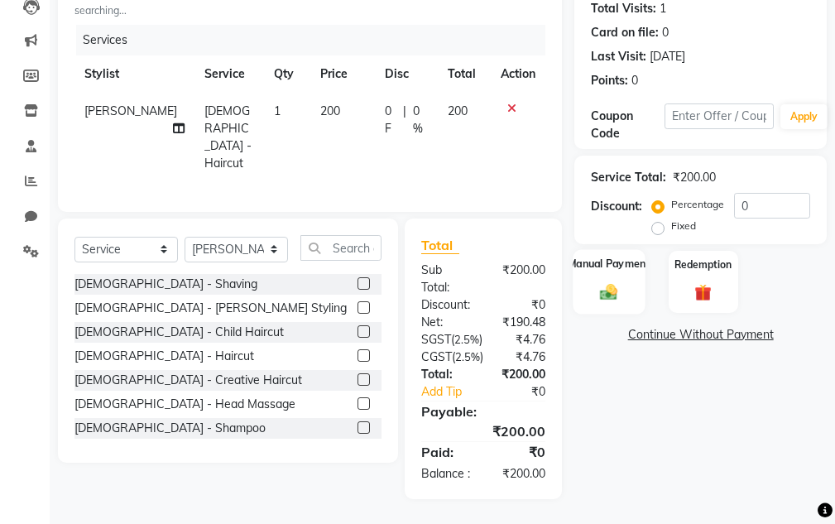
click at [629, 249] on div "Manual Payment" at bounding box center [610, 281] width 72 height 65
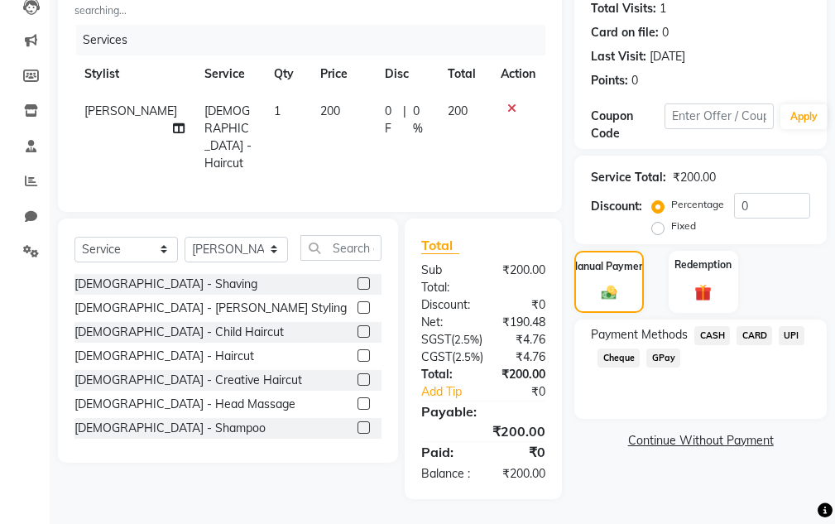
click at [800, 326] on span "UPI" at bounding box center [792, 335] width 26 height 19
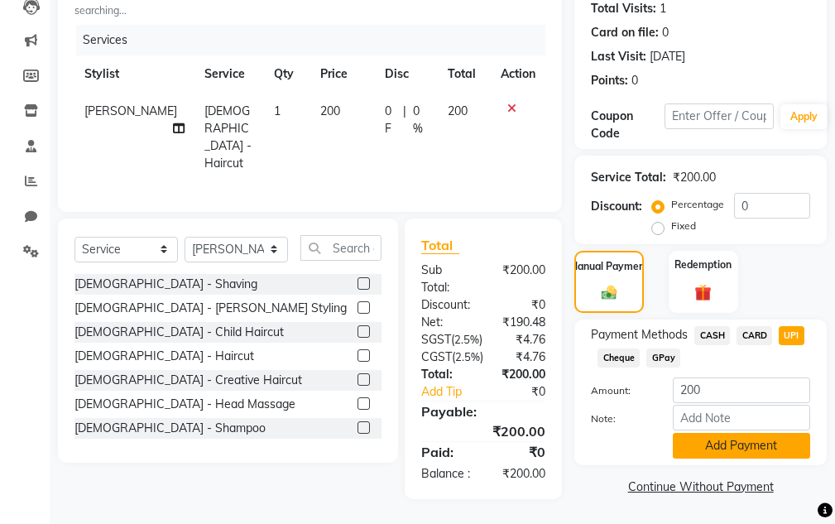
click at [761, 433] on button "Add Payment" at bounding box center [741, 446] width 137 height 26
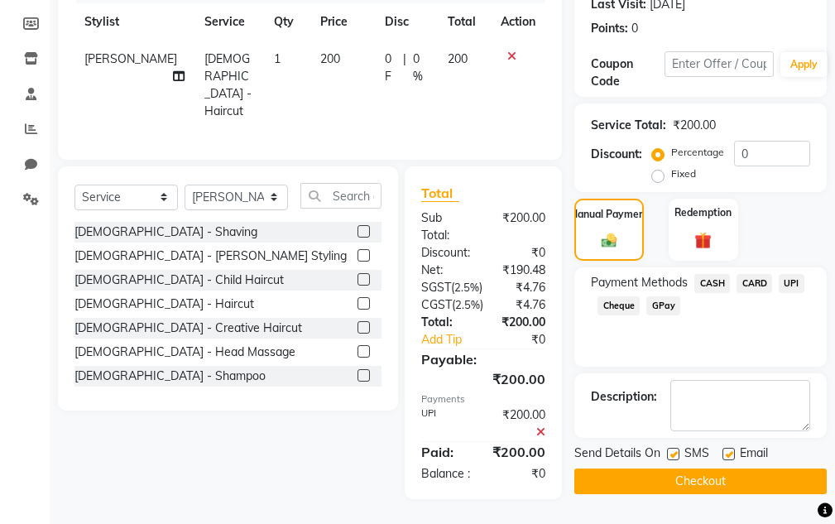
scroll to position [307, 0]
click at [721, 469] on button "Checkout" at bounding box center [701, 482] width 253 height 26
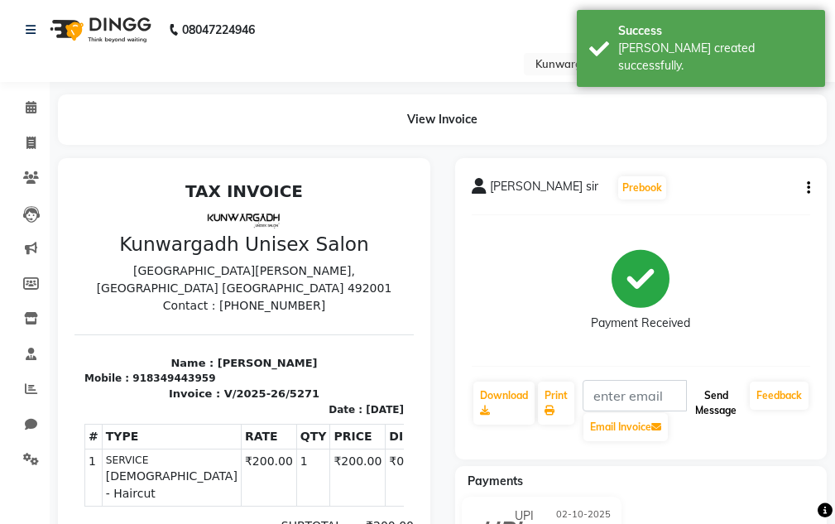
click at [710, 412] on button "Send Message" at bounding box center [716, 403] width 55 height 43
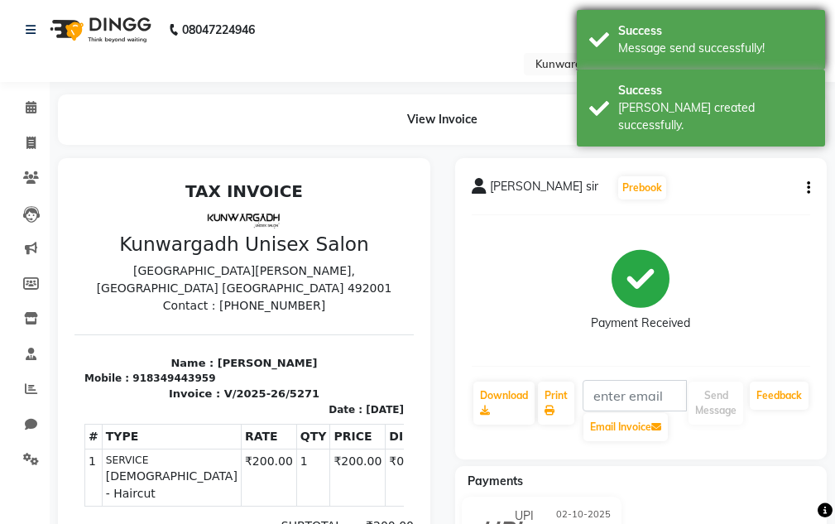
drag, startPoint x: 672, startPoint y: 71, endPoint x: 675, endPoint y: 60, distance: 11.9
click at [674, 67] on div "Success Message send successfully! Success Bill created successfully." at bounding box center [701, 81] width 248 height 142
click at [675, 48] on div "Message send successfully!" at bounding box center [715, 48] width 195 height 17
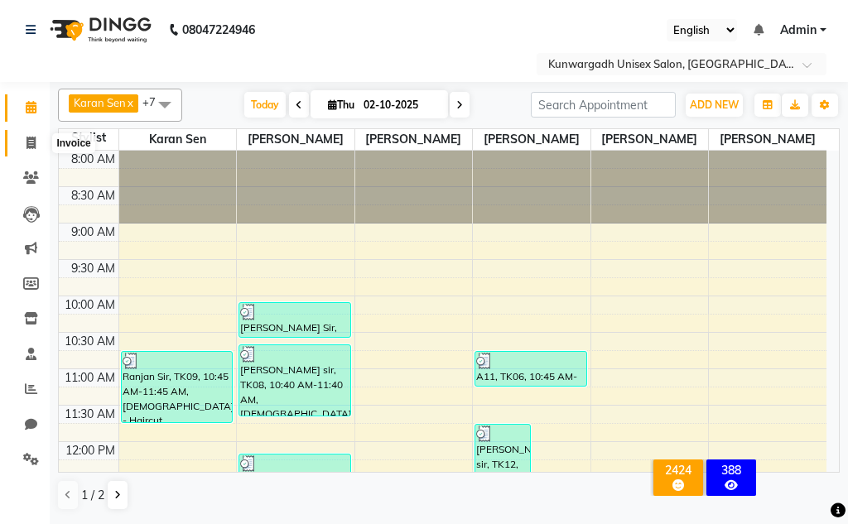
click at [30, 137] on icon at bounding box center [30, 143] width 9 height 12
select select "7931"
select select "service"
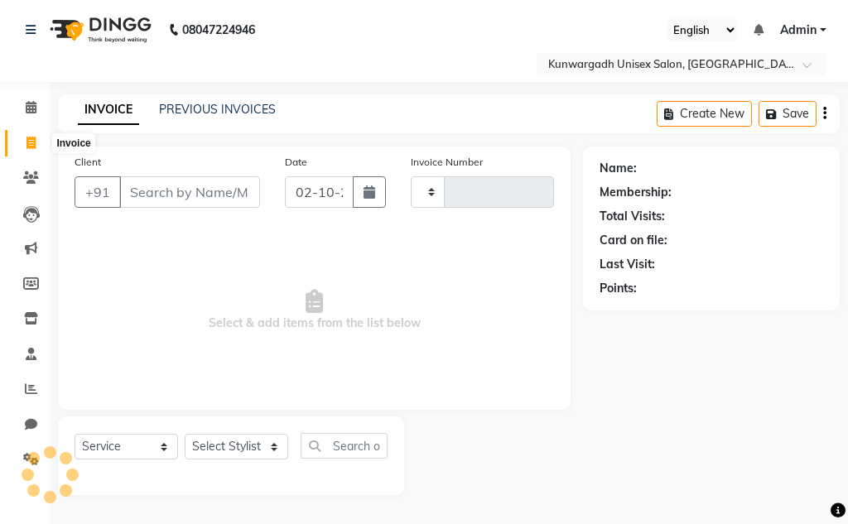
select select "service"
type input "5265"
select select "7931"
drag, startPoint x: 192, startPoint y: 198, endPoint x: 847, endPoint y: 10, distance: 681.3
click at [201, 194] on input "Client" at bounding box center [189, 191] width 141 height 31
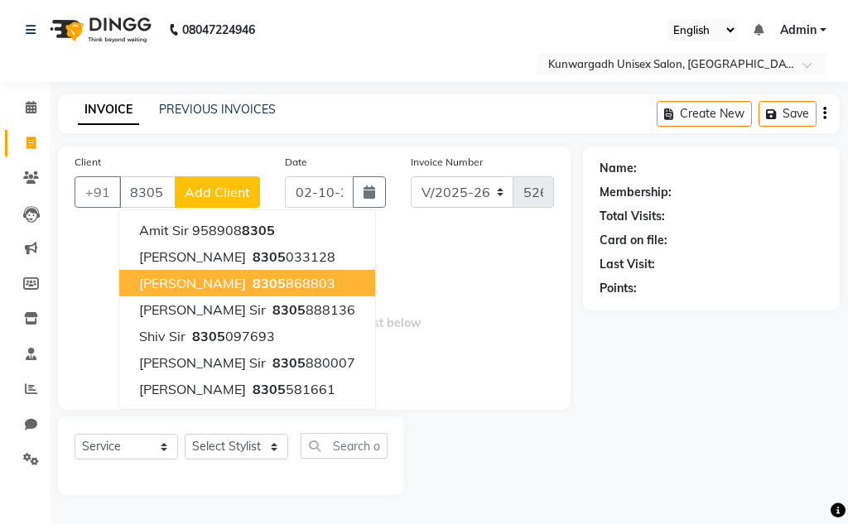
drag, startPoint x: 224, startPoint y: 278, endPoint x: 253, endPoint y: 242, distance: 47.1
click at [224, 277] on span "[PERSON_NAME]" at bounding box center [192, 283] width 107 height 17
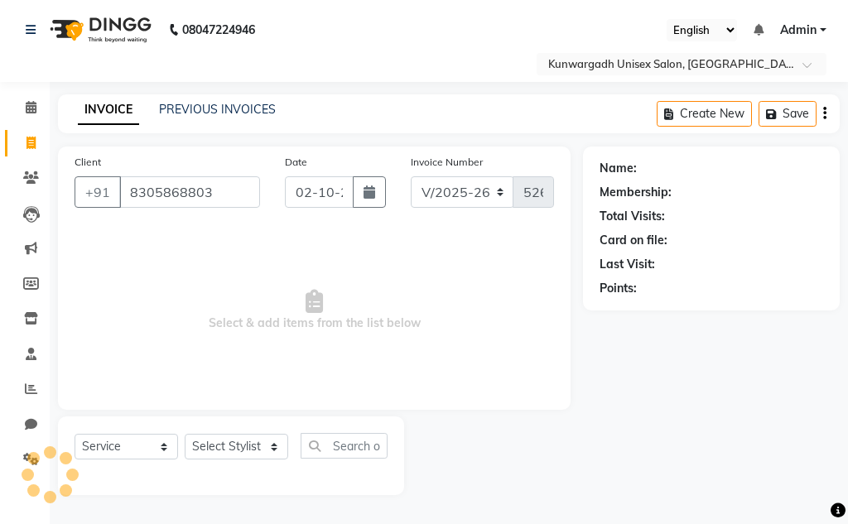
type input "8305868803"
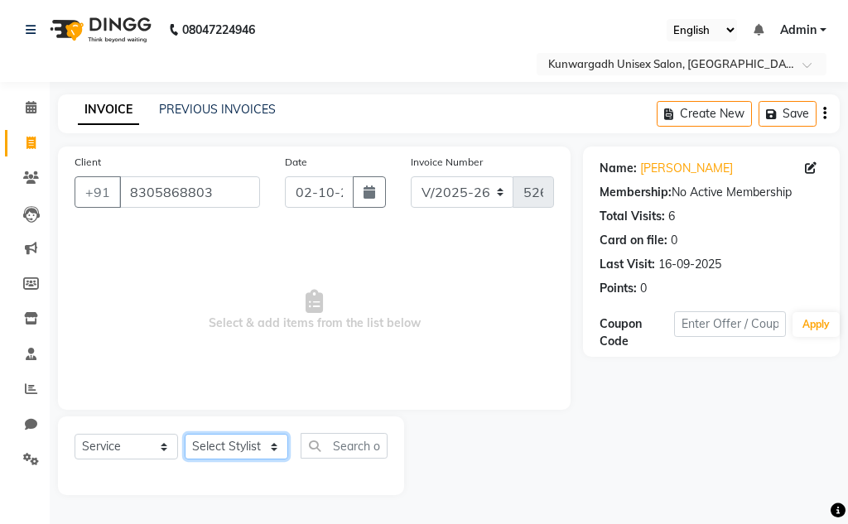
click at [237, 442] on select "Select Stylist Aarti [PERSON_NAME] Sir Chiku [PERSON_NAME] Devdas [PERSON_NAME]…" at bounding box center [236, 447] width 103 height 26
select select "82622"
click at [185, 434] on select "Select Stylist Aarti [PERSON_NAME] Sir Chiku [PERSON_NAME] Devdas [PERSON_NAME]…" at bounding box center [236, 447] width 103 height 26
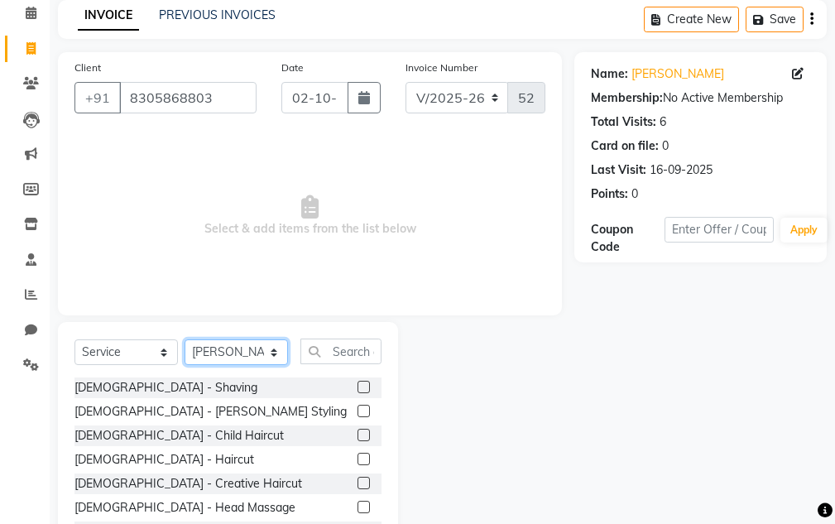
scroll to position [161, 0]
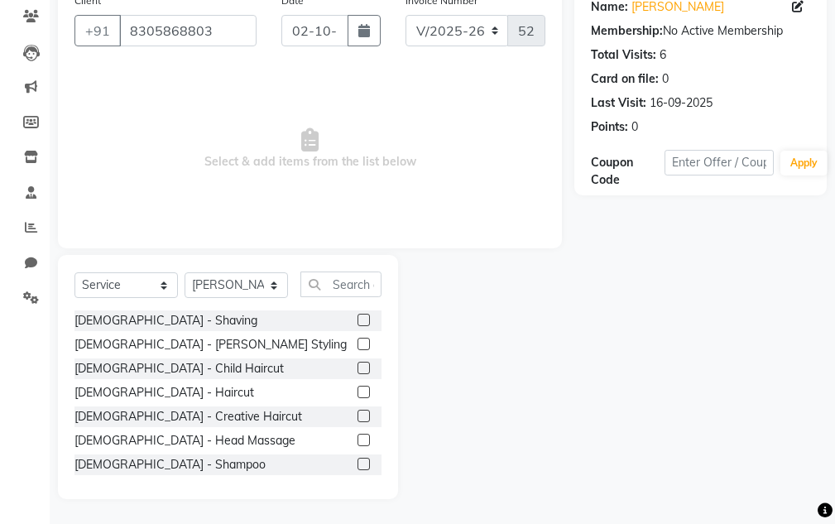
click at [358, 348] on label at bounding box center [364, 344] width 12 height 12
click at [358, 348] on input "checkbox" at bounding box center [363, 344] width 11 height 11
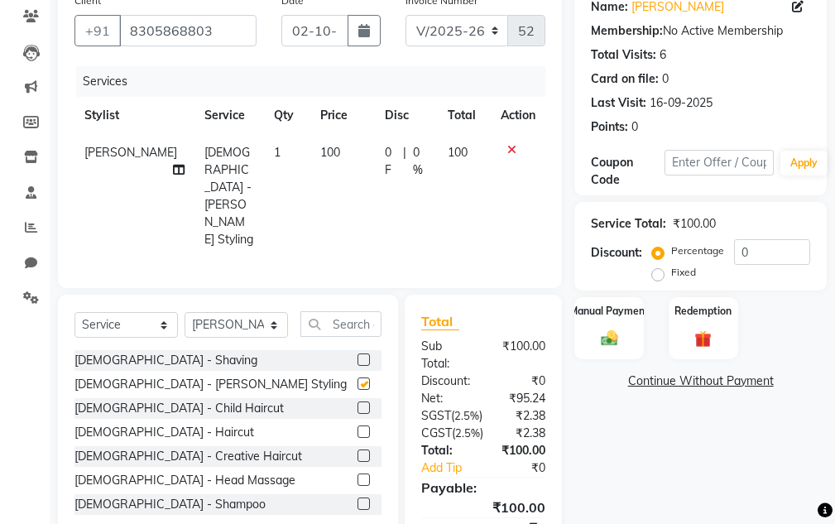
checkbox input "false"
click at [358, 426] on label at bounding box center [364, 432] width 12 height 12
click at [358, 427] on input "checkbox" at bounding box center [363, 432] width 11 height 11
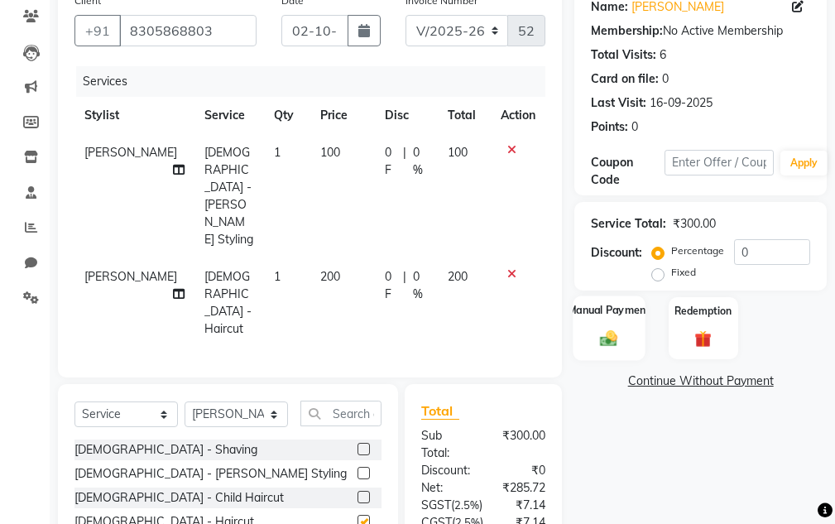
checkbox input "false"
click at [592, 336] on div "Manual Payment" at bounding box center [610, 328] width 72 height 65
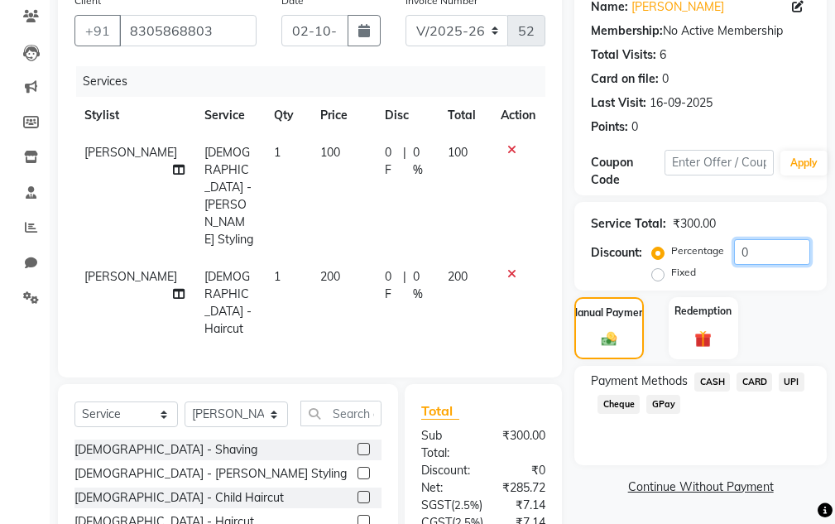
click at [748, 250] on input "0" at bounding box center [772, 252] width 76 height 26
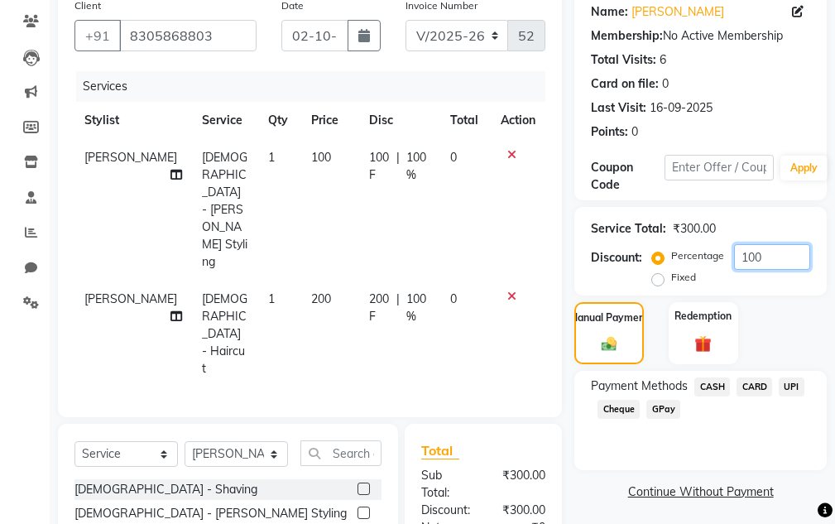
scroll to position [216, 0]
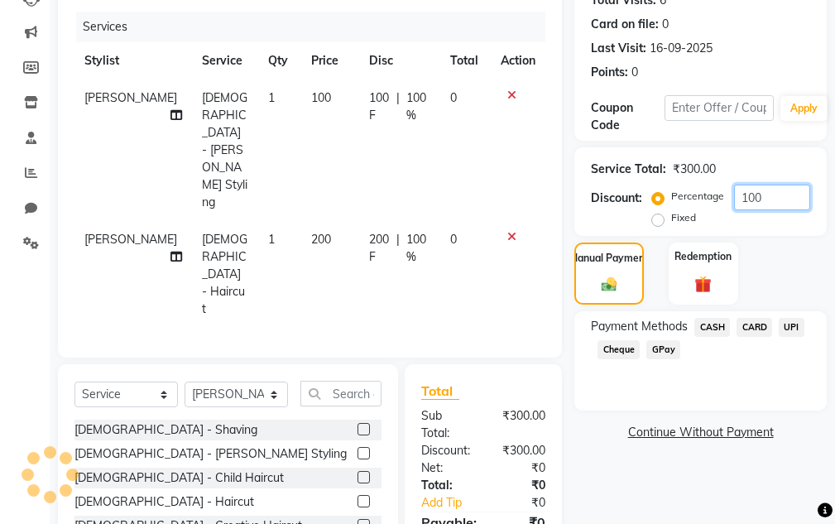
type input "100"
click at [796, 324] on span "UPI" at bounding box center [792, 327] width 26 height 19
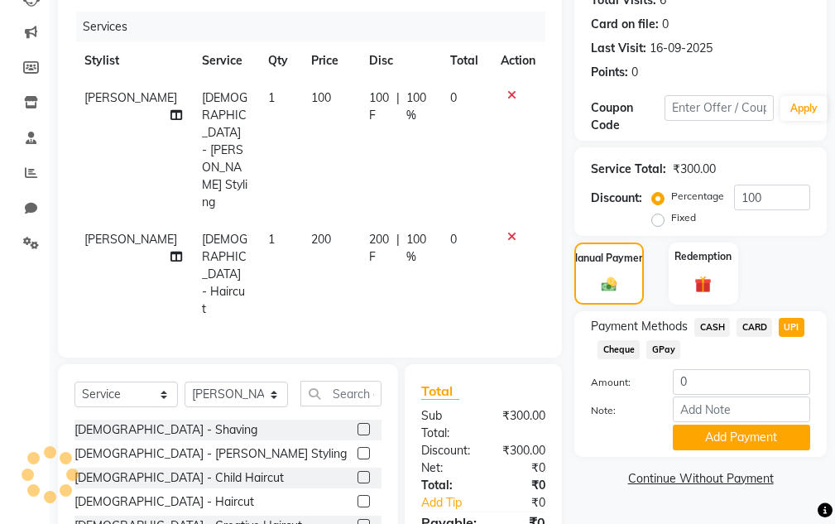
drag, startPoint x: 745, startPoint y: 441, endPoint x: 740, endPoint y: 394, distance: 47.5
click at [745, 438] on button "Add Payment" at bounding box center [741, 438] width 137 height 26
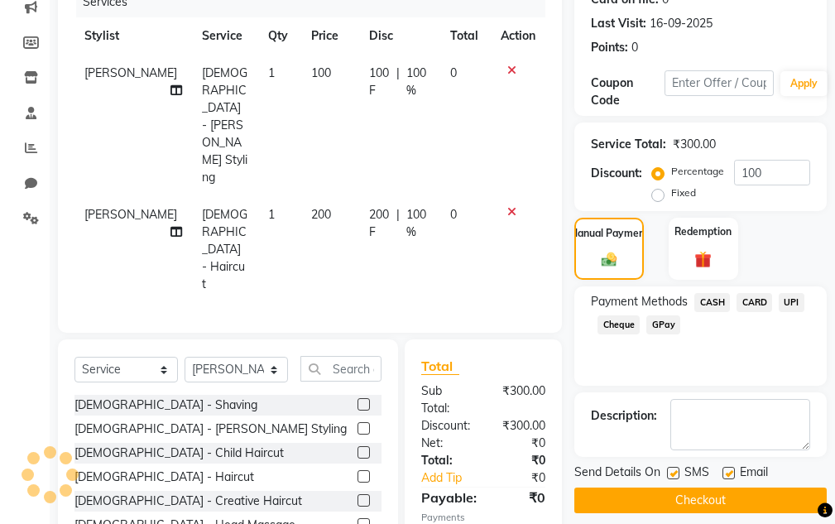
scroll to position [255, 0]
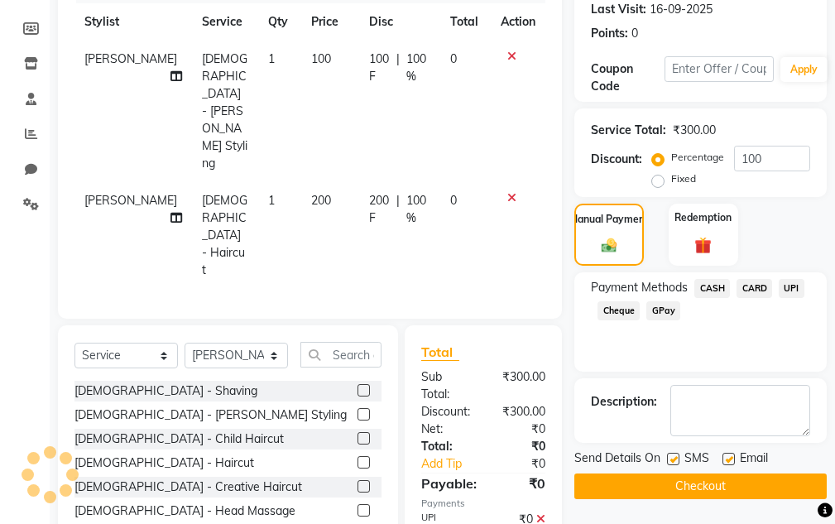
click at [657, 484] on button "Checkout" at bounding box center [701, 487] width 253 height 26
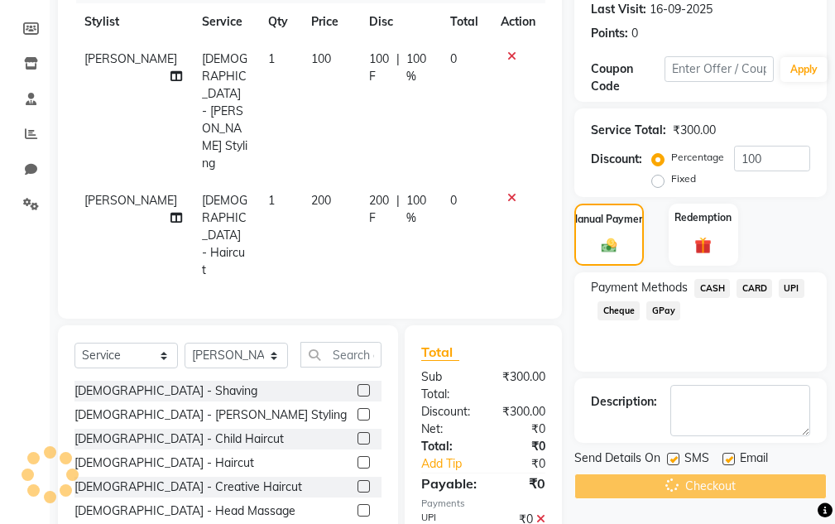
click at [671, 181] on label "Fixed" at bounding box center [683, 178] width 25 height 15
click at [657, 181] on input "Fixed" at bounding box center [662, 179] width 12 height 12
radio input "true"
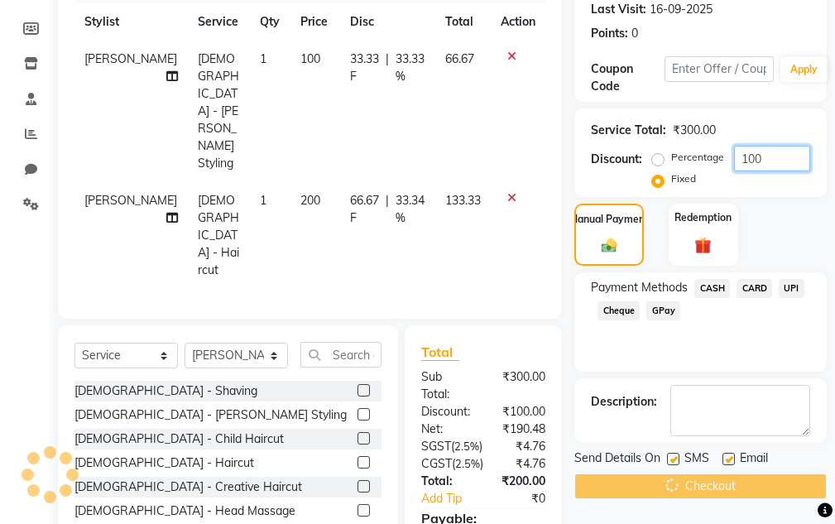
click at [766, 157] on input "100" at bounding box center [772, 159] width 76 height 26
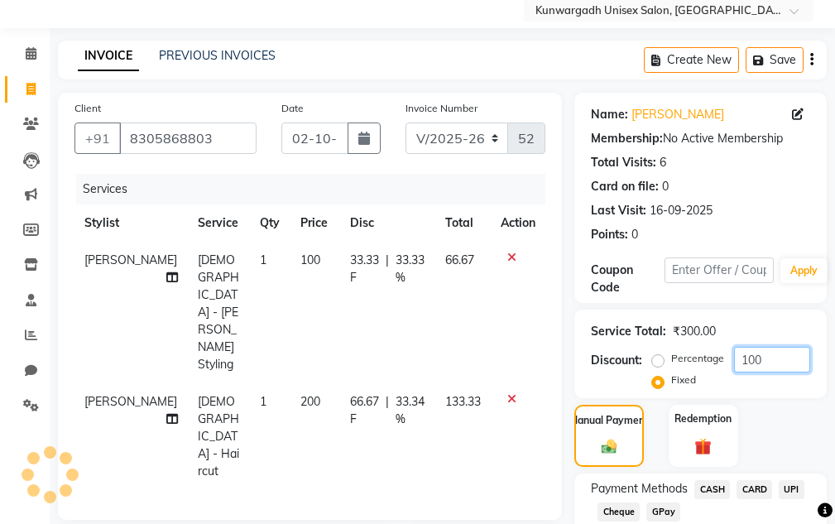
scroll to position [0, 0]
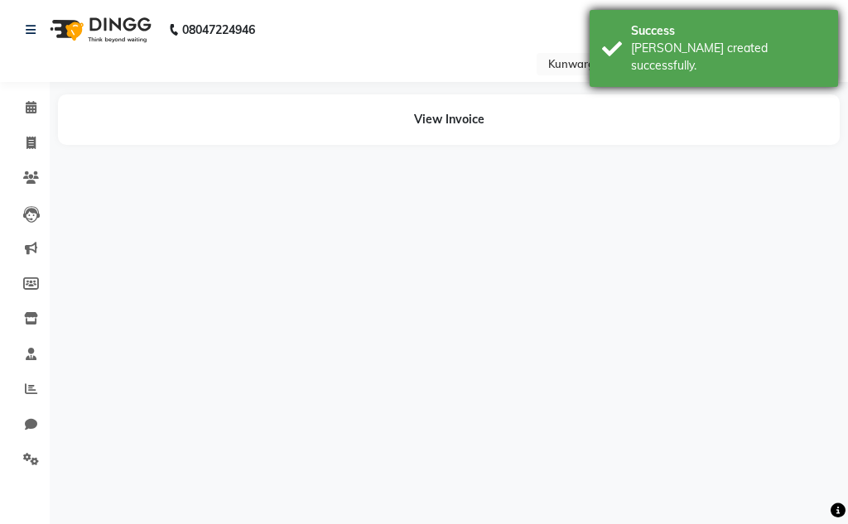
click at [770, 30] on div "Success" at bounding box center [728, 30] width 195 height 17
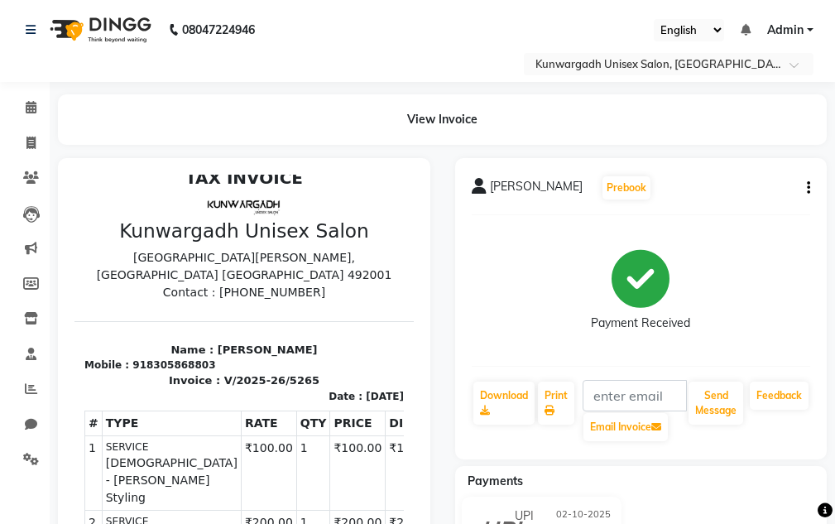
scroll to position [293, 0]
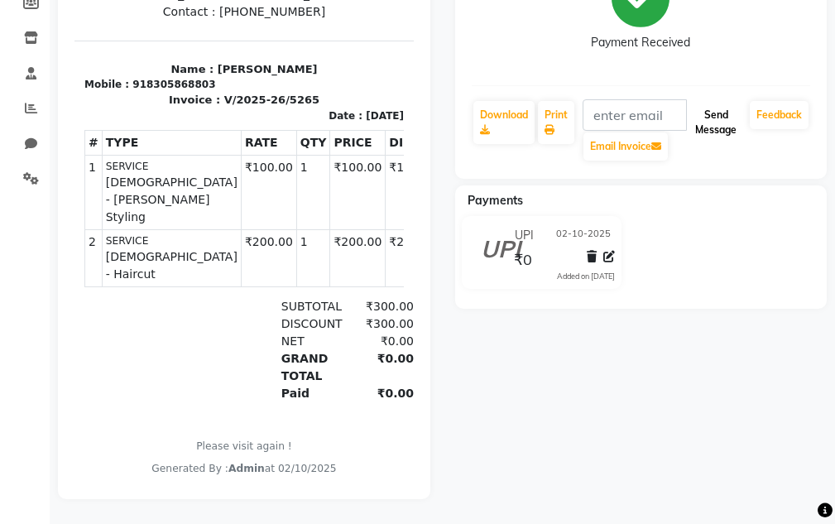
click at [714, 109] on button "Send Message" at bounding box center [716, 122] width 55 height 43
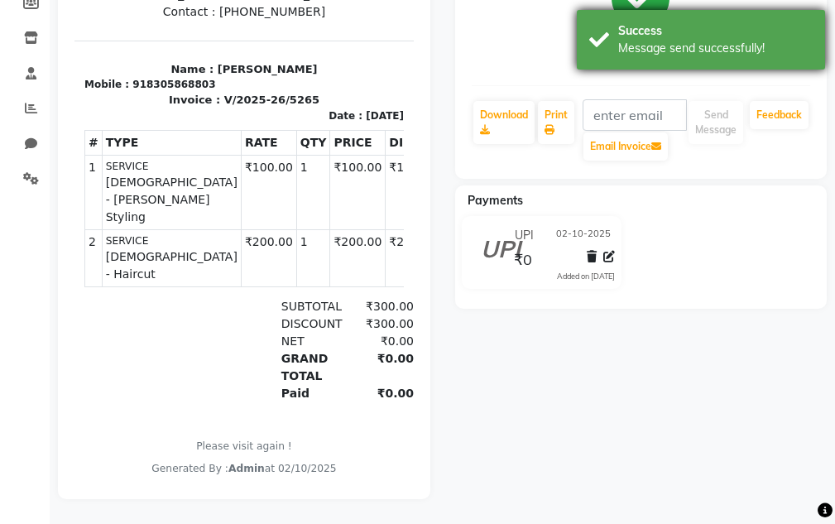
drag, startPoint x: 710, startPoint y: 36, endPoint x: 652, endPoint y: 42, distance: 58.2
click at [710, 36] on div "Success" at bounding box center [715, 30] width 195 height 17
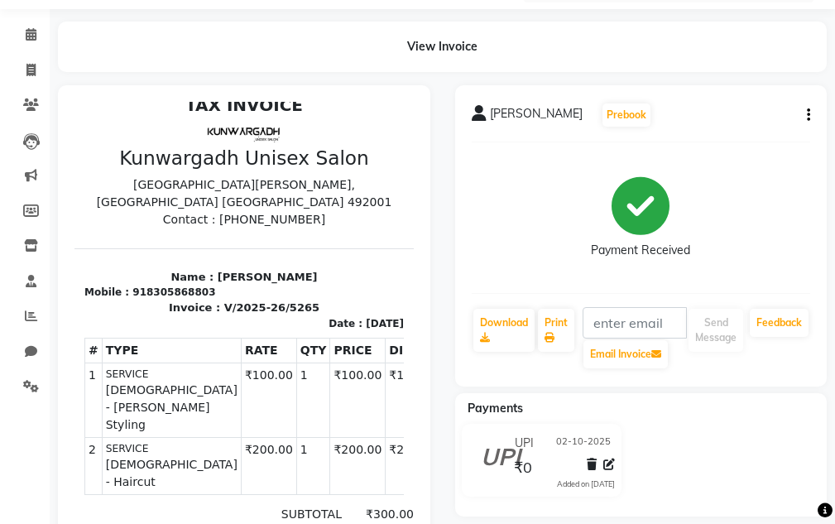
scroll to position [0, 0]
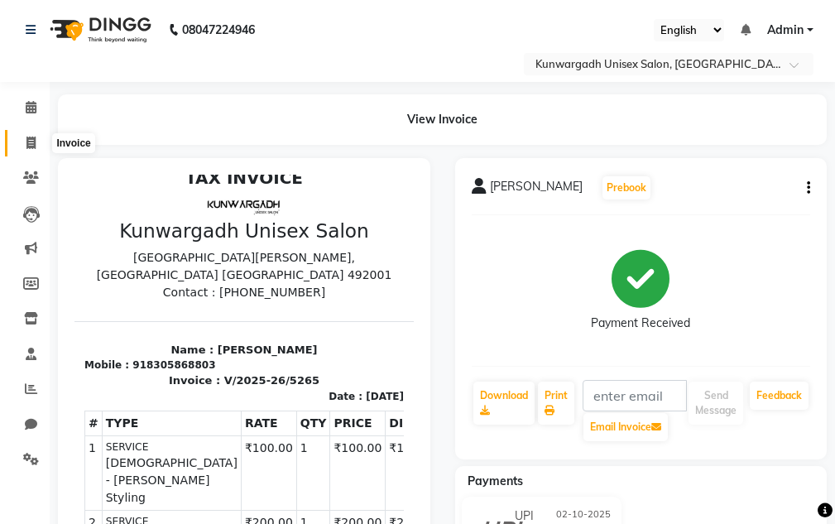
click at [31, 137] on icon at bounding box center [30, 143] width 9 height 12
select select "service"
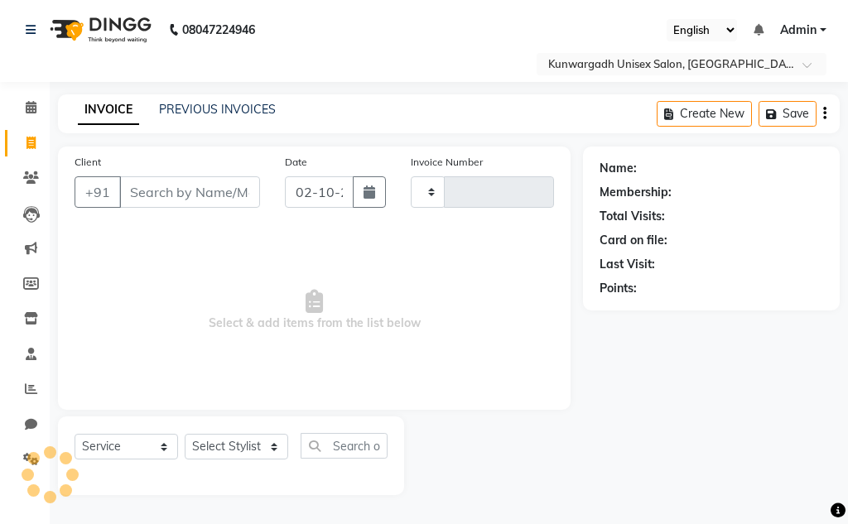
type input "5266"
select select "7931"
click at [212, 198] on input "Client" at bounding box center [189, 191] width 141 height 31
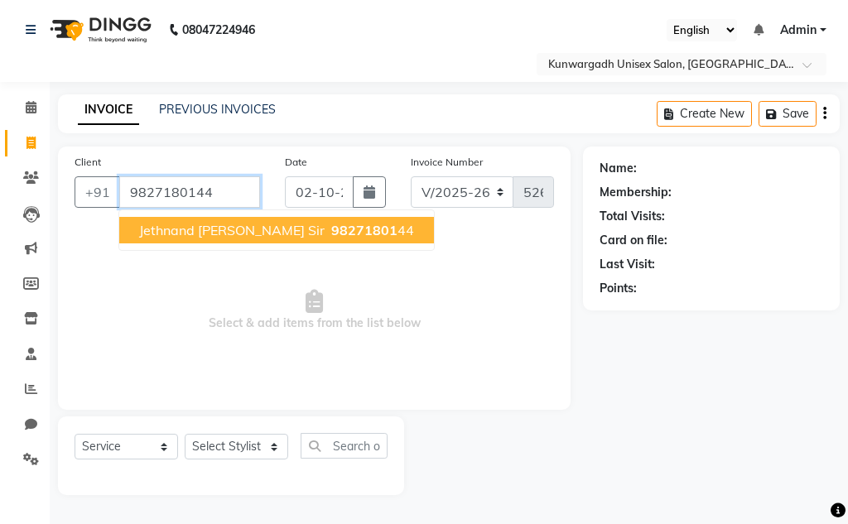
type input "9827180144"
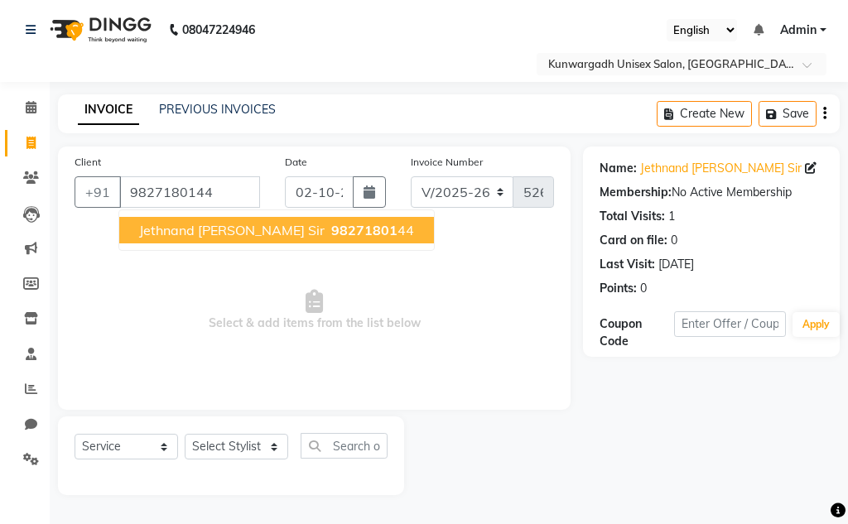
click at [231, 232] on span "jethnand [PERSON_NAME] sir" at bounding box center [231, 230] width 185 height 17
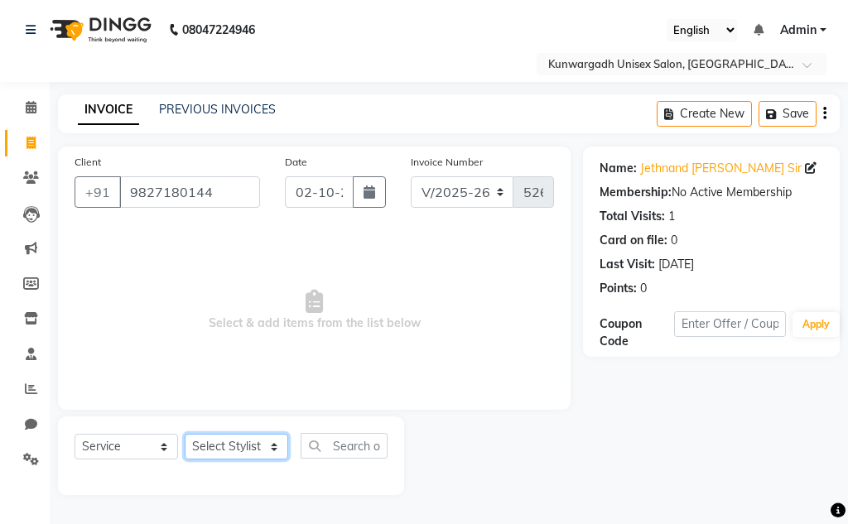
click at [253, 448] on select "Select Stylist Aarti [PERSON_NAME] Sir Chiku [PERSON_NAME] Devdas [PERSON_NAME]…" at bounding box center [236, 447] width 103 height 26
select select "84120"
click at [185, 434] on select "Select Stylist Aarti [PERSON_NAME] Sir Chiku [PERSON_NAME] Devdas [PERSON_NAME]…" at bounding box center [236, 447] width 103 height 26
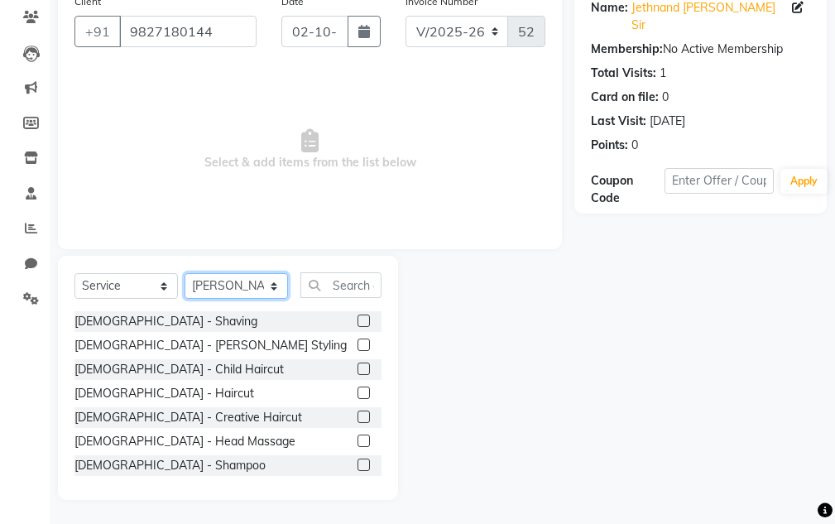
scroll to position [161, 0]
click at [222, 342] on div "[DEMOGRAPHIC_DATA] - [PERSON_NAME] Styling" at bounding box center [228, 344] width 307 height 21
click at [358, 343] on label at bounding box center [364, 344] width 12 height 12
click at [358, 343] on input "checkbox" at bounding box center [363, 344] width 11 height 11
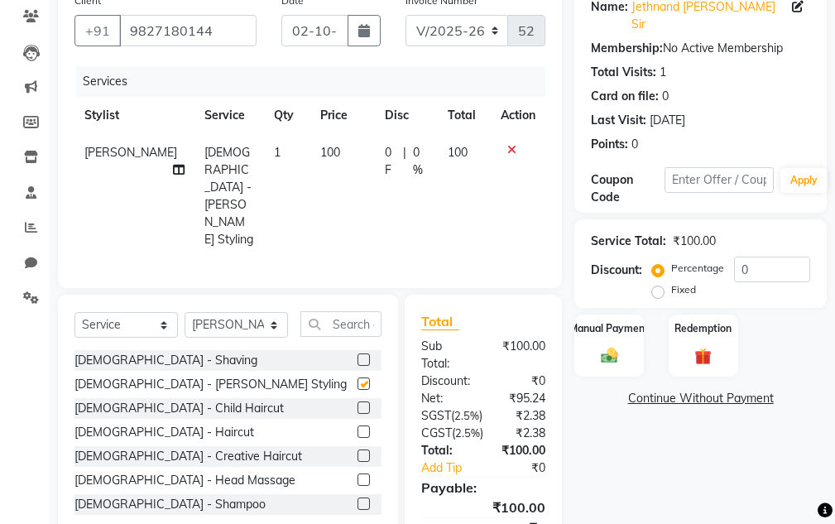
checkbox input "false"
click at [613, 346] on img at bounding box center [609, 356] width 28 height 20
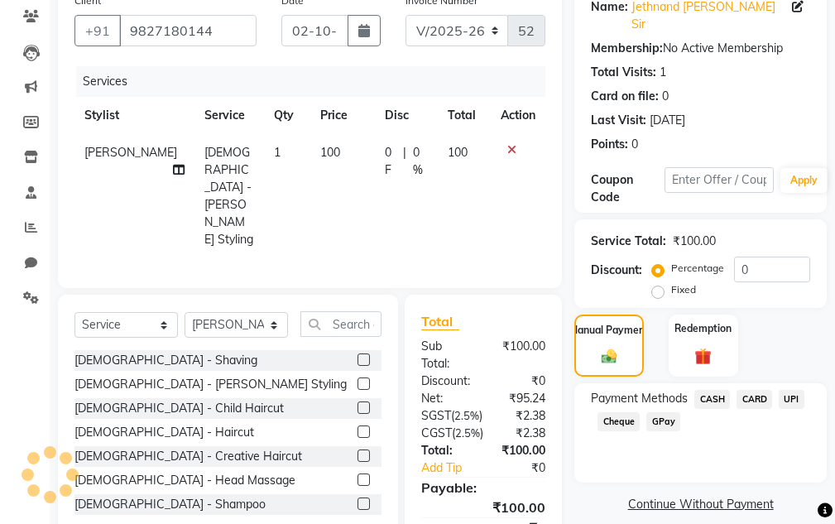
click at [715, 390] on span "CASH" at bounding box center [713, 399] width 36 height 19
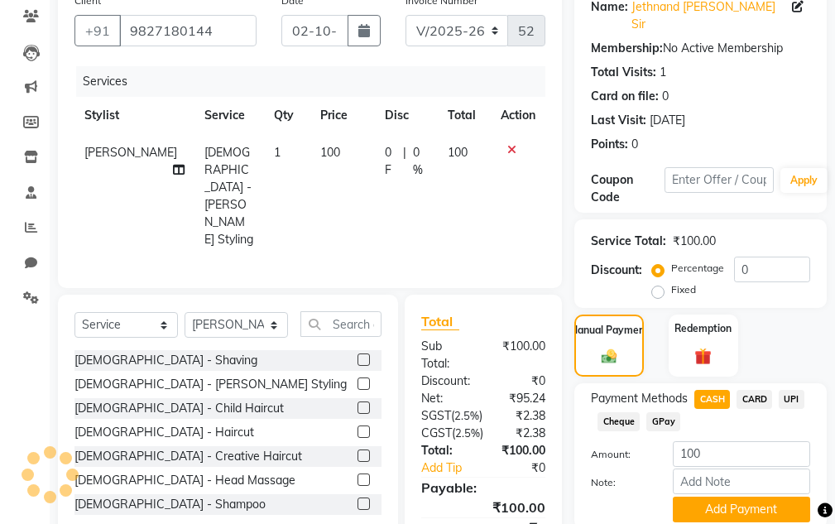
scroll to position [250, 0]
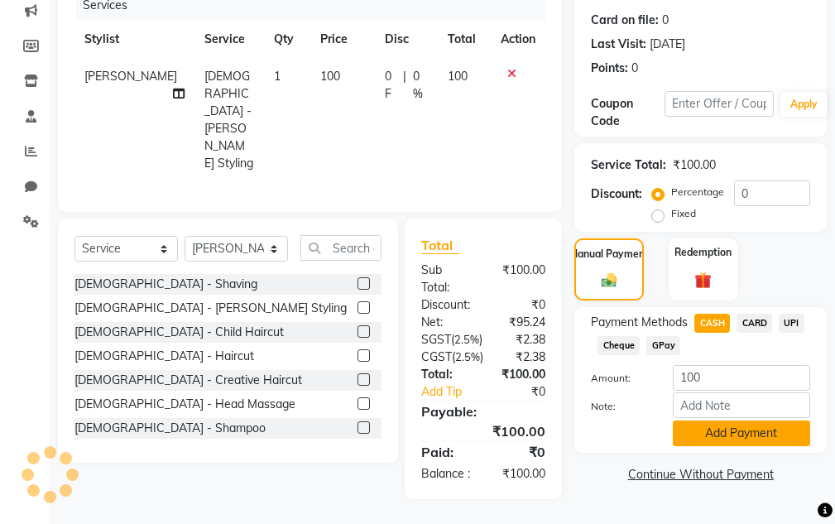
click at [712, 421] on button "Add Payment" at bounding box center [741, 434] width 137 height 26
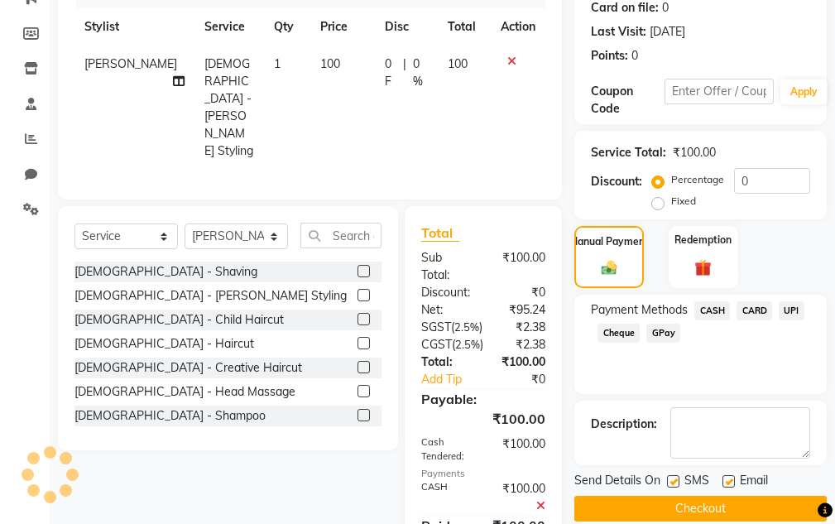
click at [700, 500] on button "Checkout" at bounding box center [701, 509] width 253 height 26
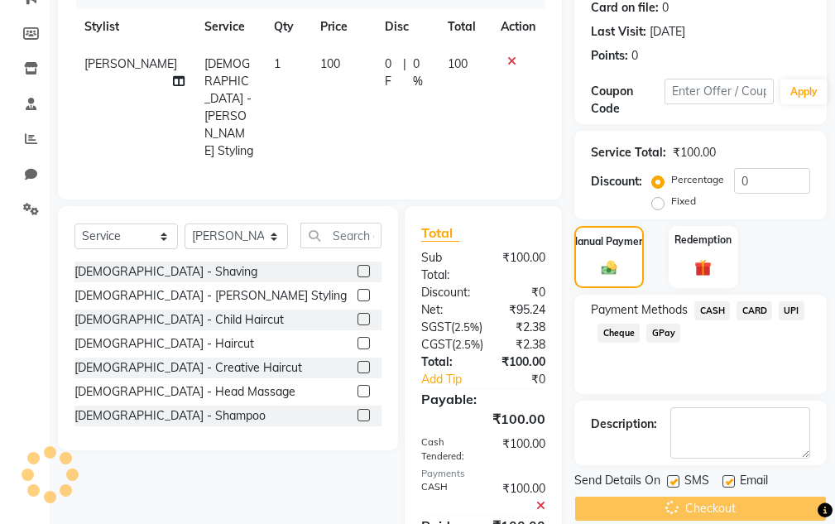
click at [674, 496] on div "Checkout" at bounding box center [701, 509] width 253 height 26
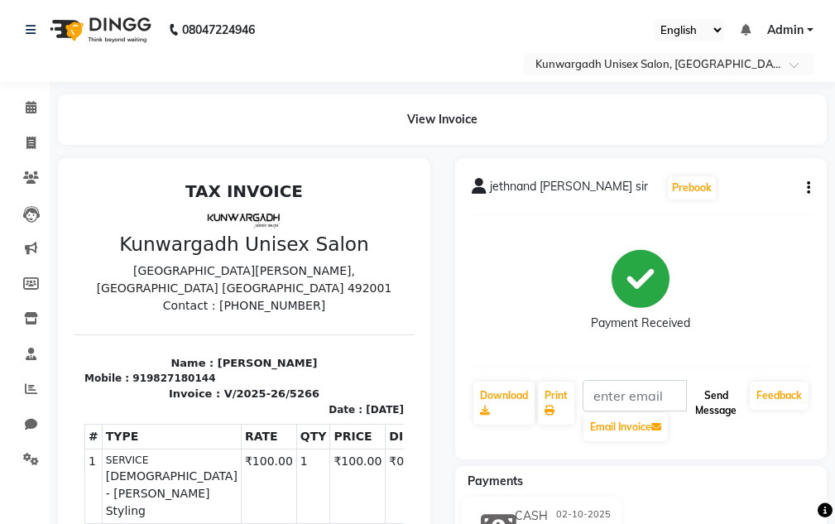
click at [719, 398] on button "Send Message" at bounding box center [716, 403] width 55 height 43
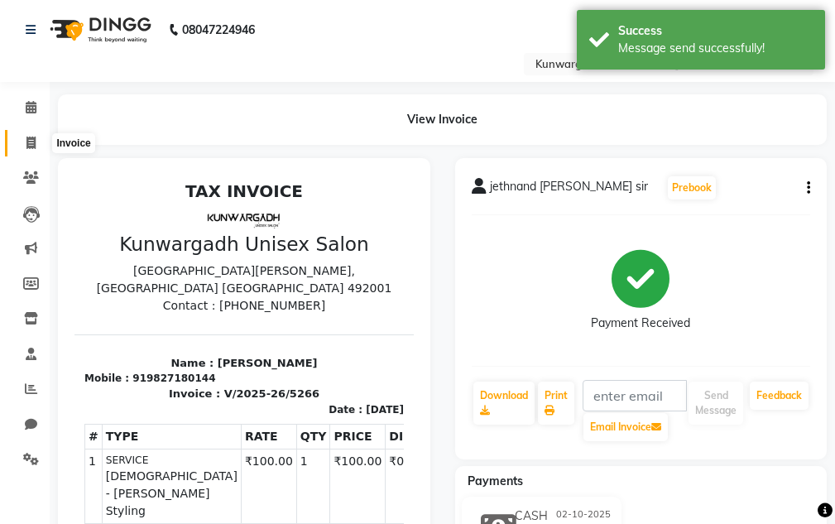
drag, startPoint x: 34, startPoint y: 141, endPoint x: 74, endPoint y: 149, distance: 40.6
click at [36, 142] on span at bounding box center [31, 143] width 29 height 19
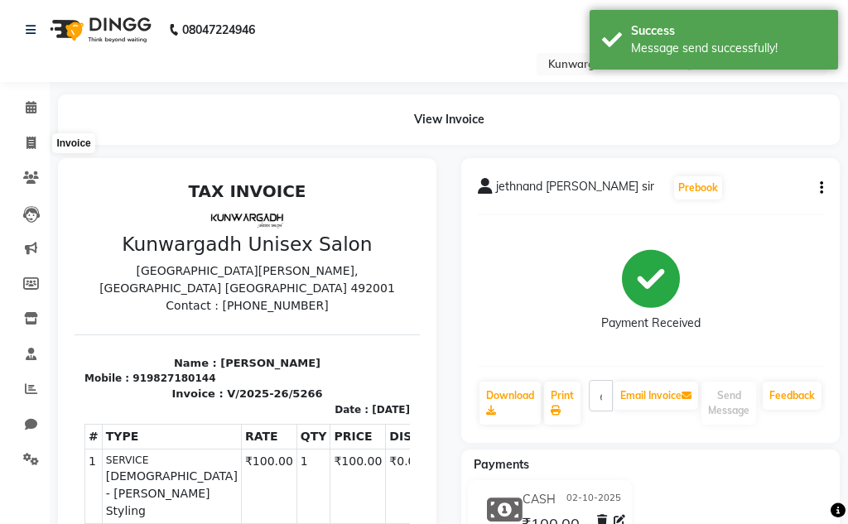
select select "service"
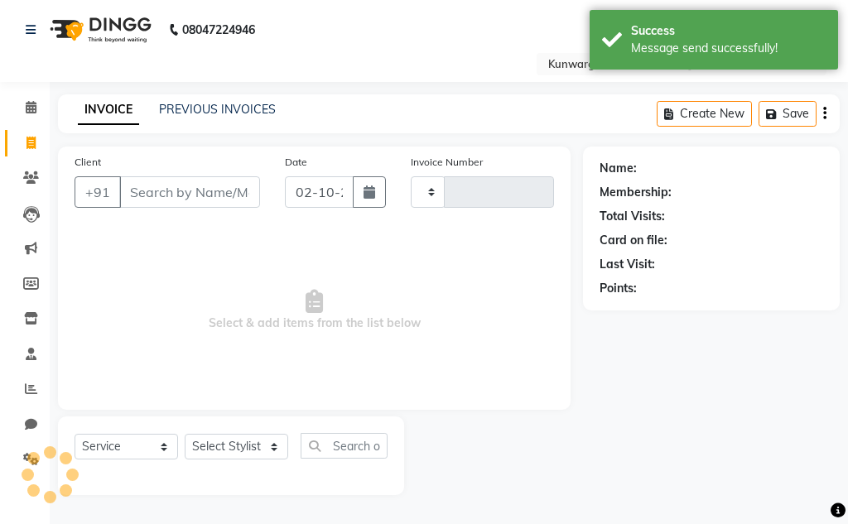
type input "5267"
select select "7931"
click at [176, 178] on input "Client" at bounding box center [189, 191] width 141 height 31
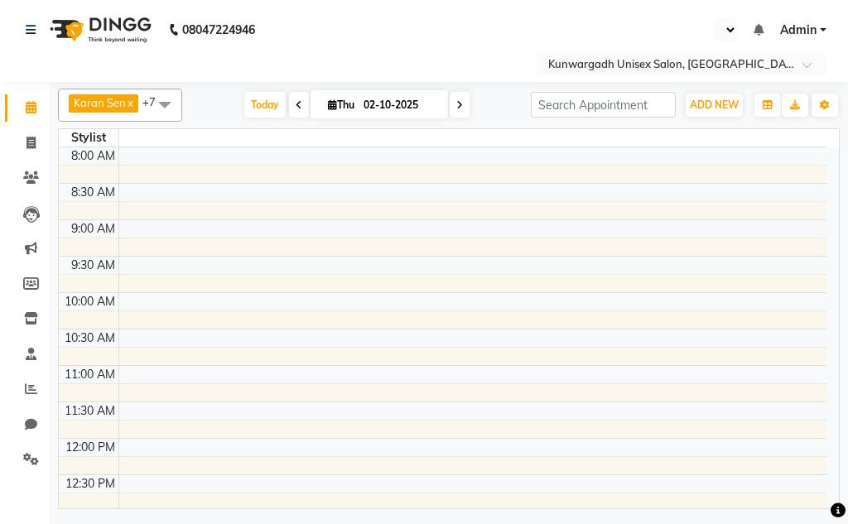
select select "en"
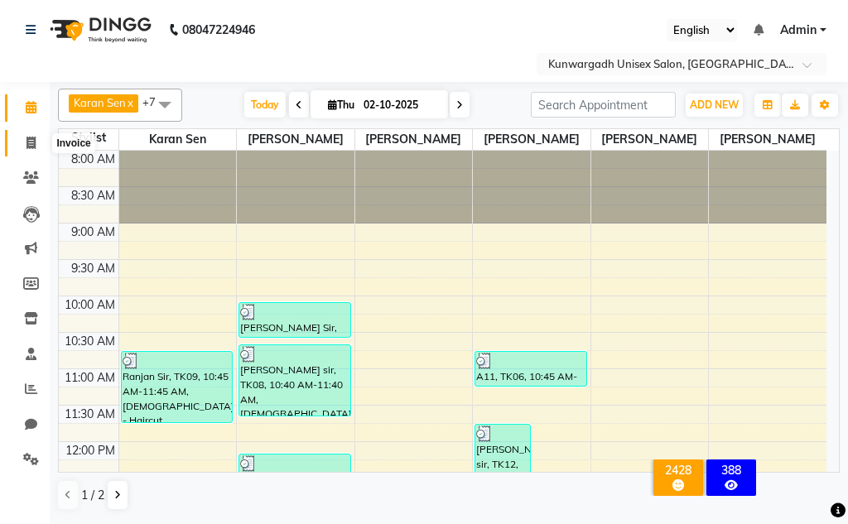
click at [16, 141] on link "Invoice" at bounding box center [25, 143] width 40 height 27
select select "service"
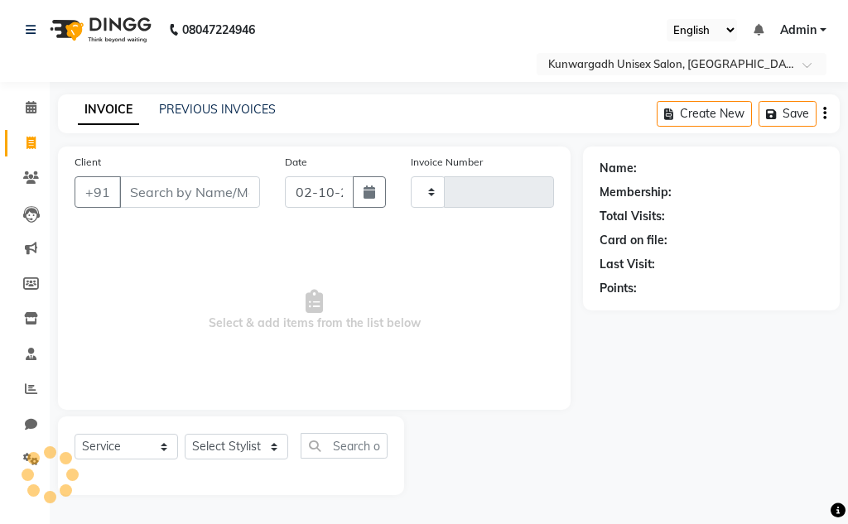
type input "5269"
select select "7931"
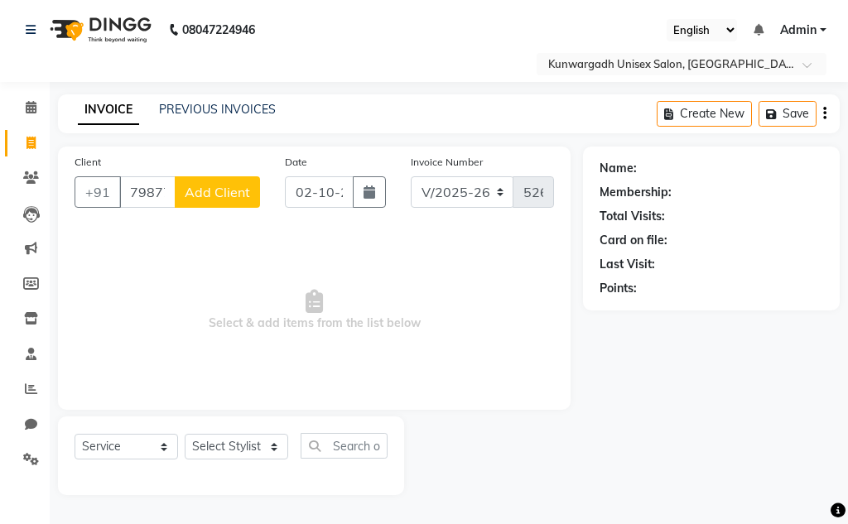
type input "798773961"
click at [190, 188] on button "Add Client" at bounding box center [217, 191] width 85 height 31
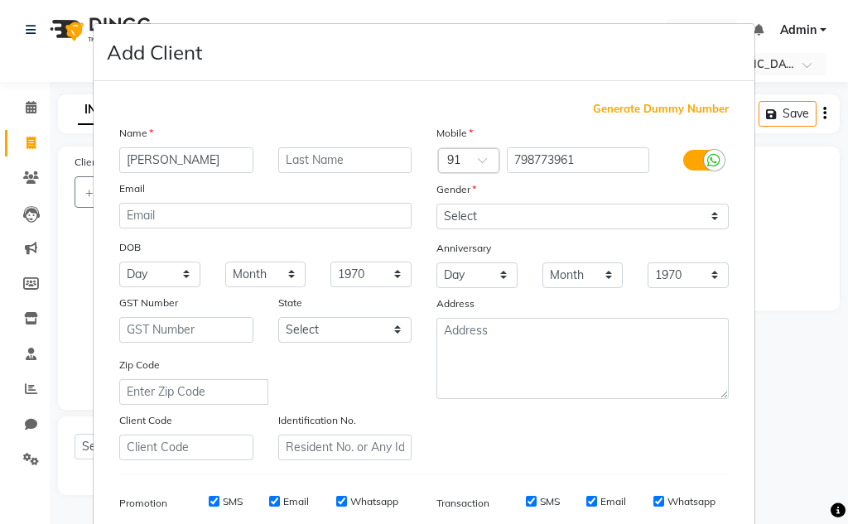
type input "[PERSON_NAME]"
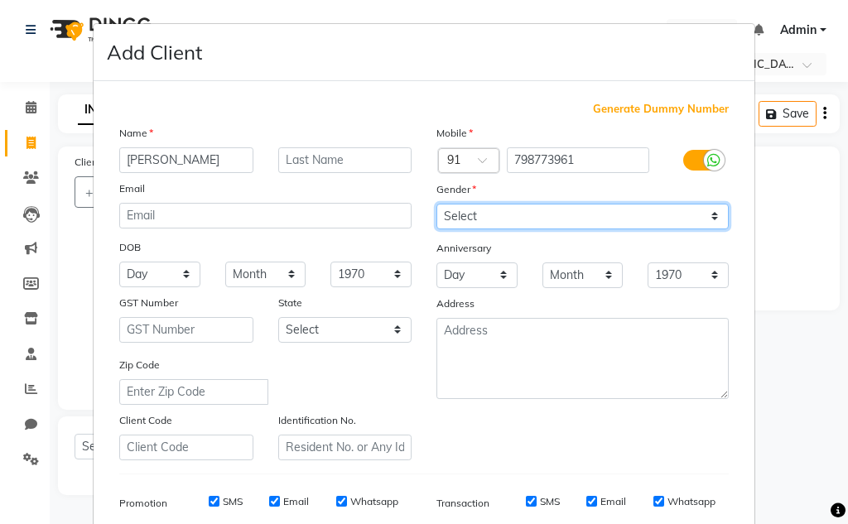
click at [523, 218] on select "Select [DEMOGRAPHIC_DATA] [DEMOGRAPHIC_DATA] Other Prefer Not To Say" at bounding box center [582, 217] width 292 height 26
select select "[DEMOGRAPHIC_DATA]"
click at [436, 204] on select "Select [DEMOGRAPHIC_DATA] [DEMOGRAPHIC_DATA] Other Prefer Not To Say" at bounding box center [582, 217] width 292 height 26
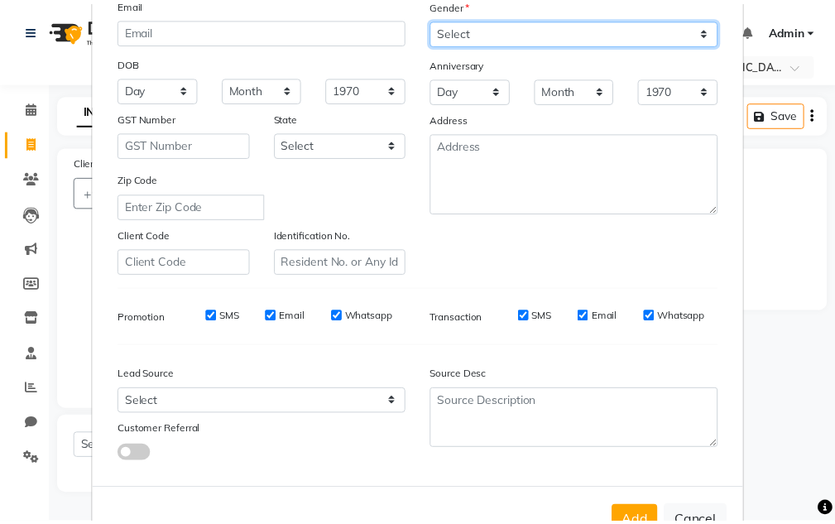
scroll to position [240, 0]
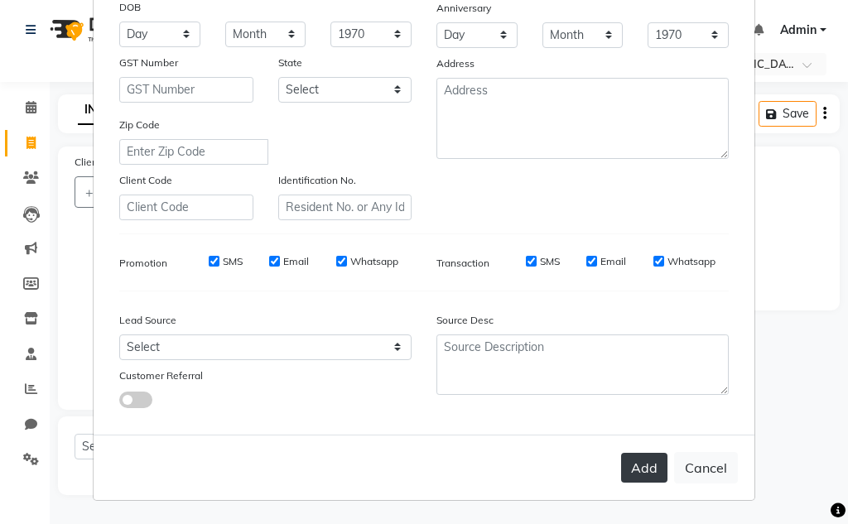
click at [639, 453] on button "Add" at bounding box center [644, 468] width 46 height 30
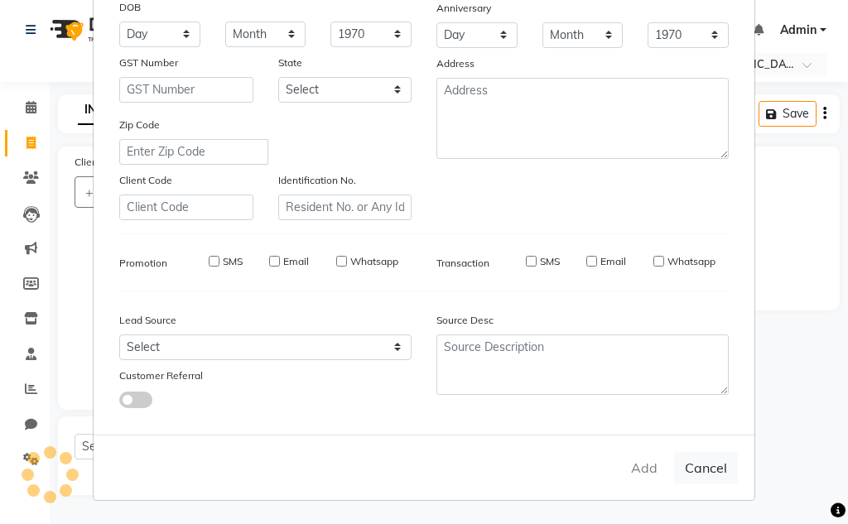
select select
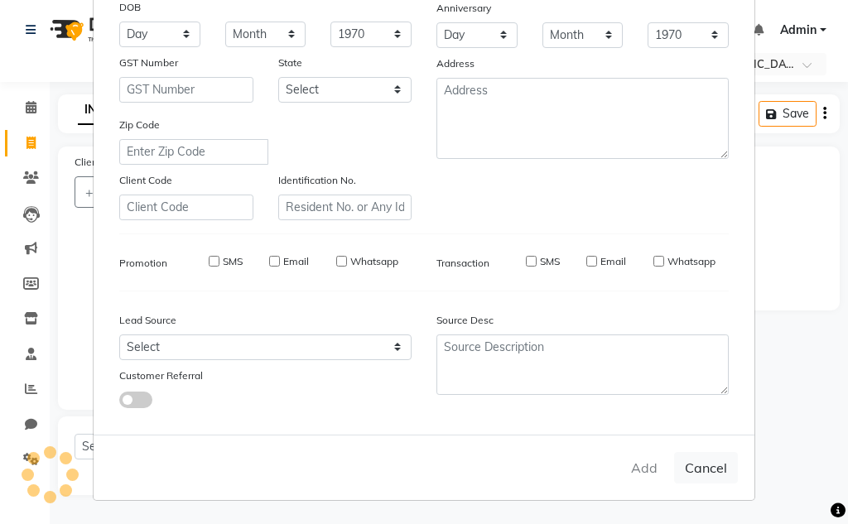
select select
checkbox input "false"
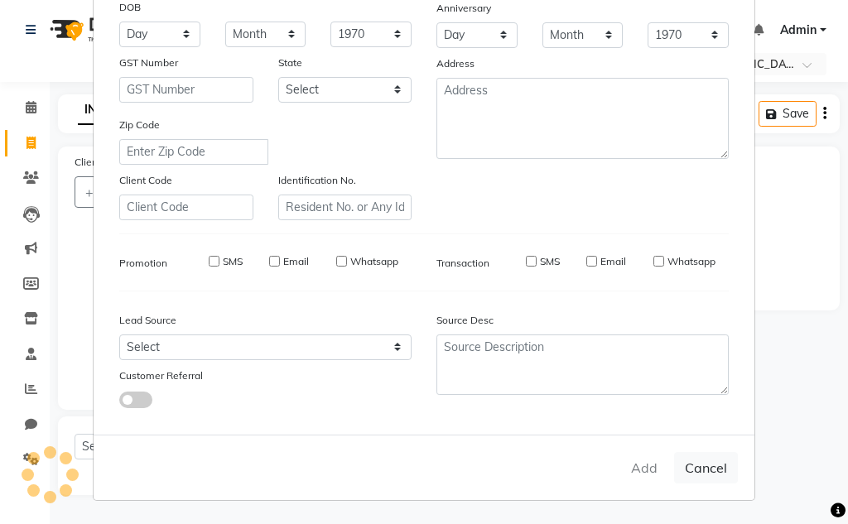
checkbox input "false"
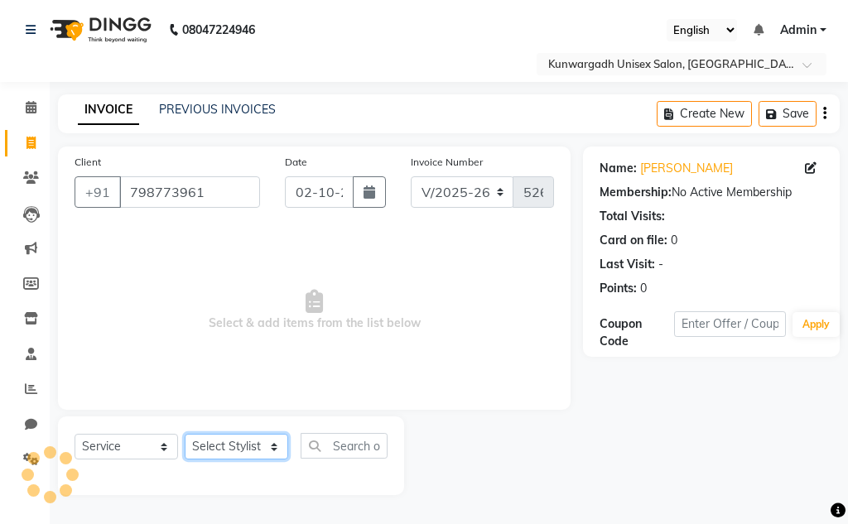
click at [205, 450] on select "Select Stylist Aarti [PERSON_NAME] Sir Chiku [PERSON_NAME] Devdas [PERSON_NAME]…" at bounding box center [236, 447] width 103 height 26
select select "92346"
click at [185, 434] on select "Select Stylist Aarti [PERSON_NAME] Sir Chiku [PERSON_NAME] Devdas [PERSON_NAME]…" at bounding box center [236, 447] width 103 height 26
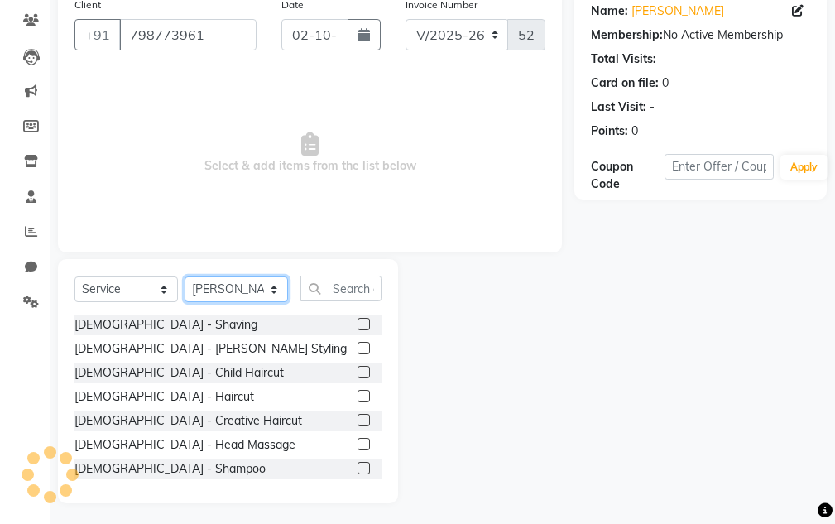
scroll to position [161, 0]
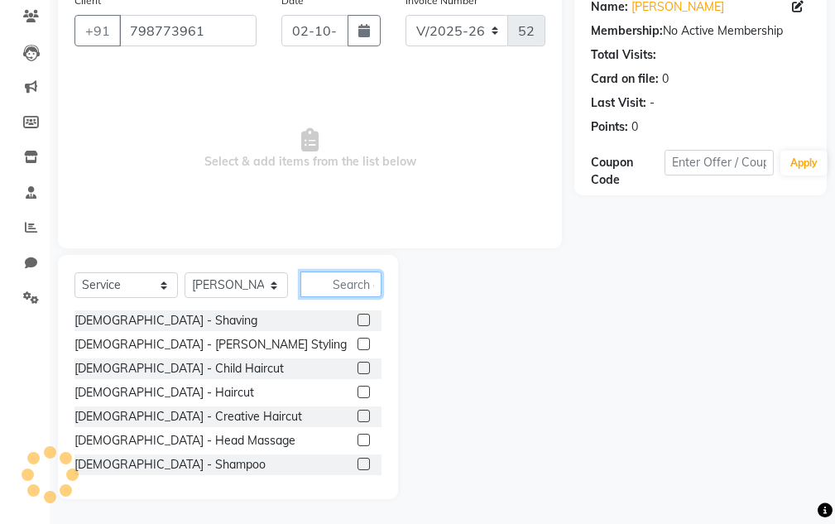
click at [327, 287] on input "text" at bounding box center [341, 285] width 81 height 26
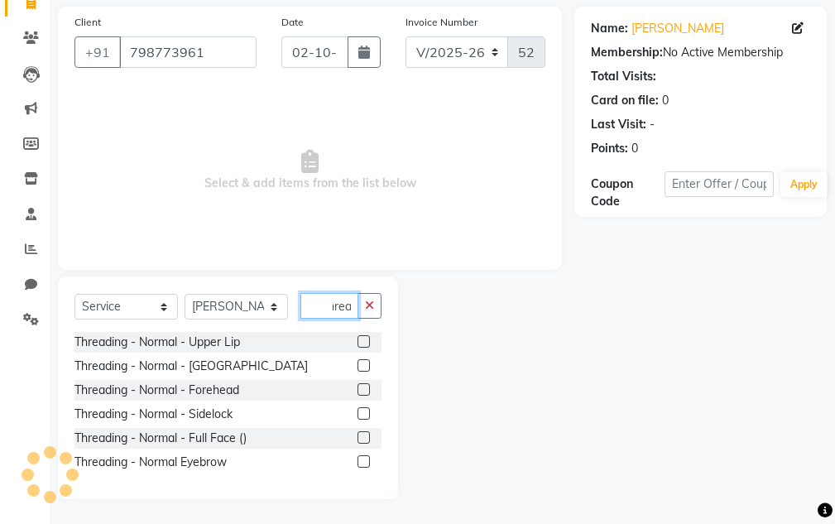
scroll to position [0, 18]
type input "Thread"
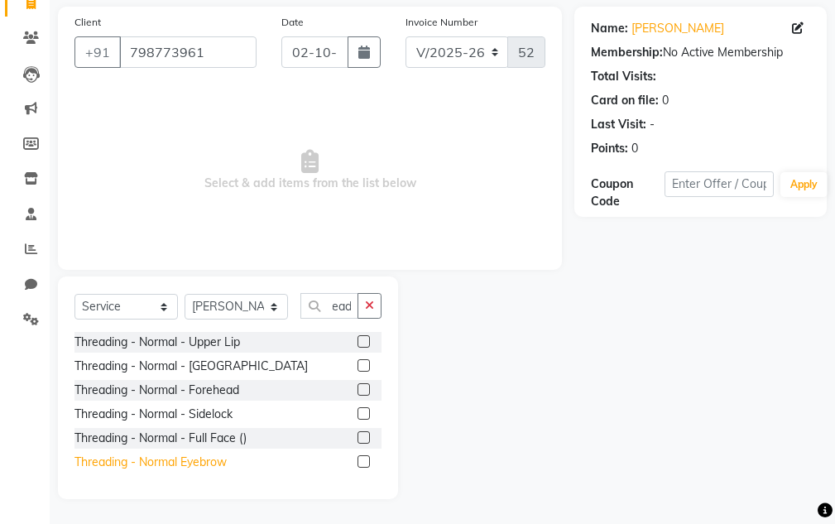
scroll to position [0, 0]
click at [214, 467] on div "Threading - Normal Eyebrow" at bounding box center [151, 462] width 152 height 17
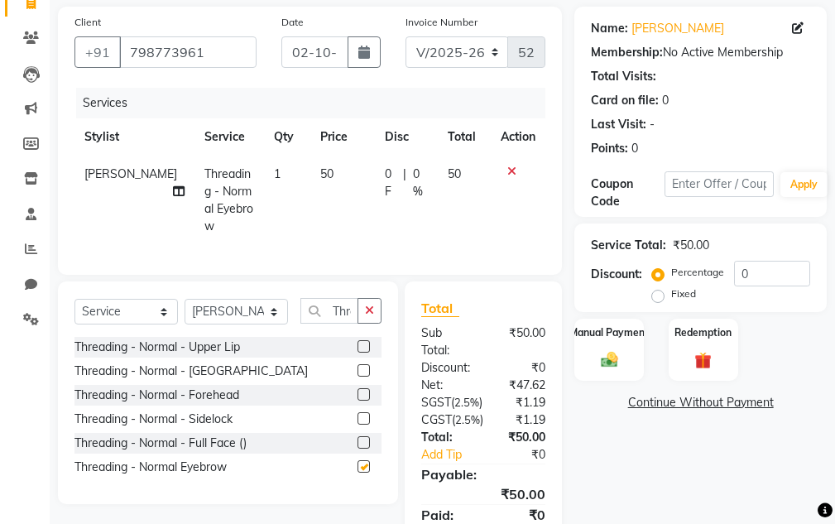
checkbox input "false"
click at [639, 344] on div "Manual Payment" at bounding box center [610, 349] width 72 height 65
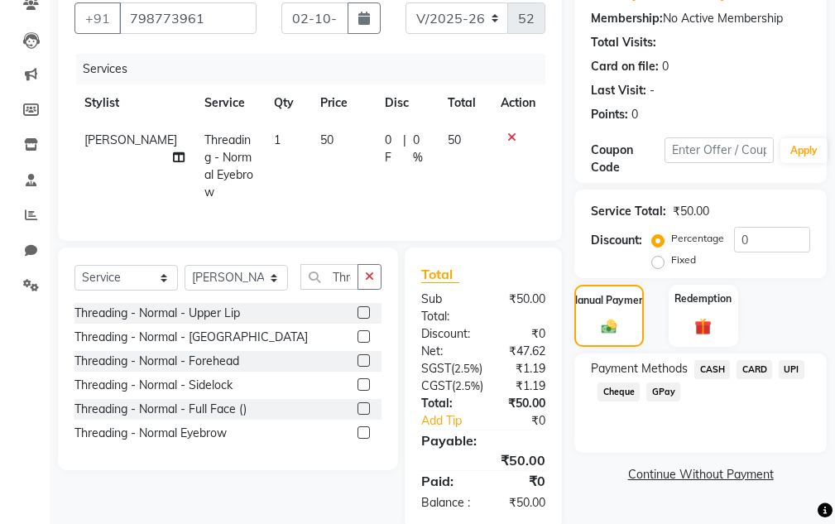
scroll to position [230, 0]
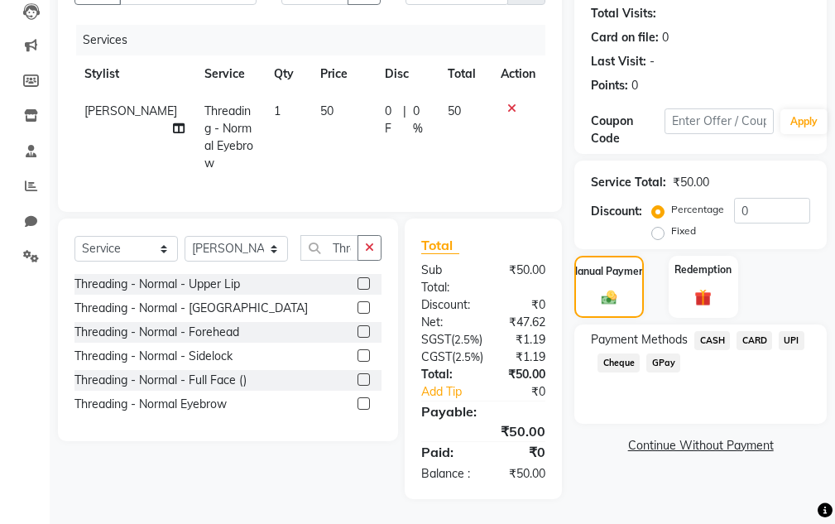
click at [805, 331] on div "Payment Methods CASH CARD UPI Cheque GPay" at bounding box center [700, 353] width 219 height 45
click at [786, 331] on span "UPI" at bounding box center [792, 340] width 26 height 19
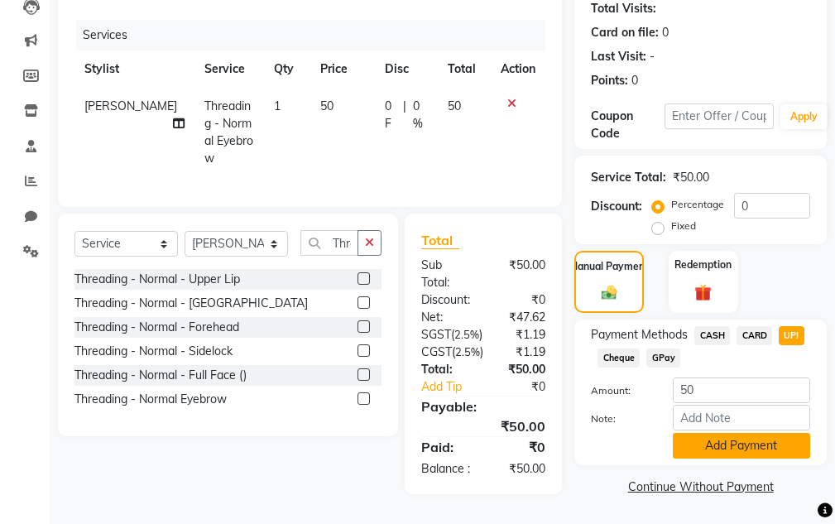
click at [730, 433] on button "Add Payment" at bounding box center [741, 446] width 137 height 26
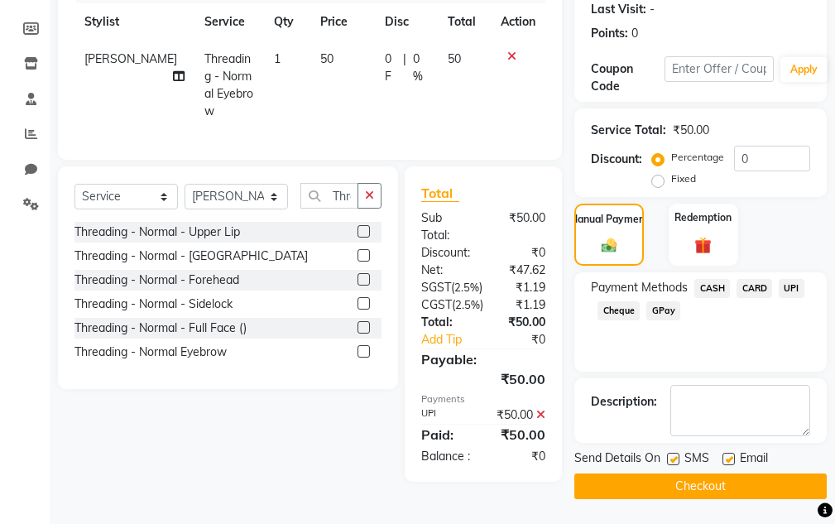
scroll to position [282, 0]
click at [709, 474] on button "Checkout" at bounding box center [701, 487] width 253 height 26
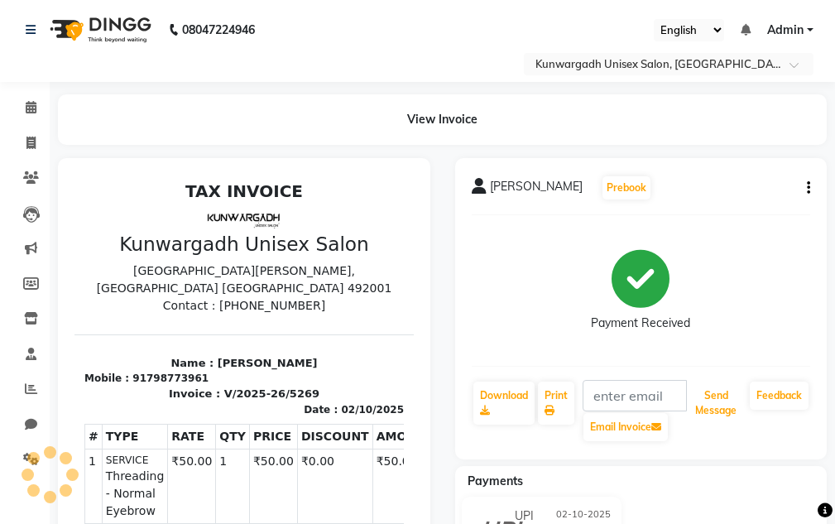
drag, startPoint x: 708, startPoint y: 403, endPoint x: 704, endPoint y: 376, distance: 27.6
click at [708, 388] on button "Send Message" at bounding box center [716, 403] width 55 height 43
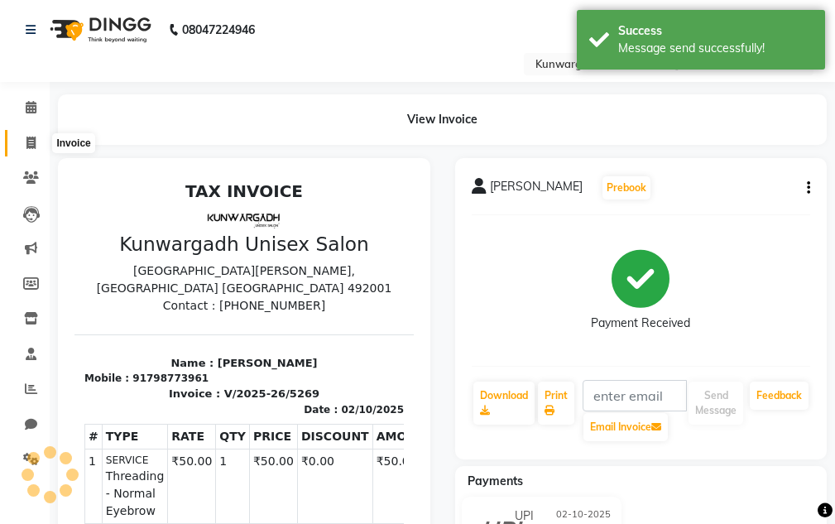
click at [41, 142] on span at bounding box center [31, 143] width 29 height 19
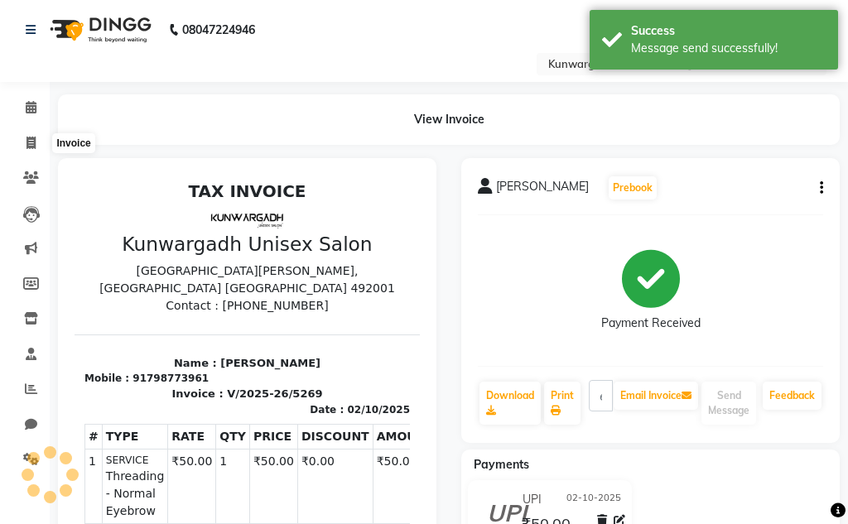
select select "service"
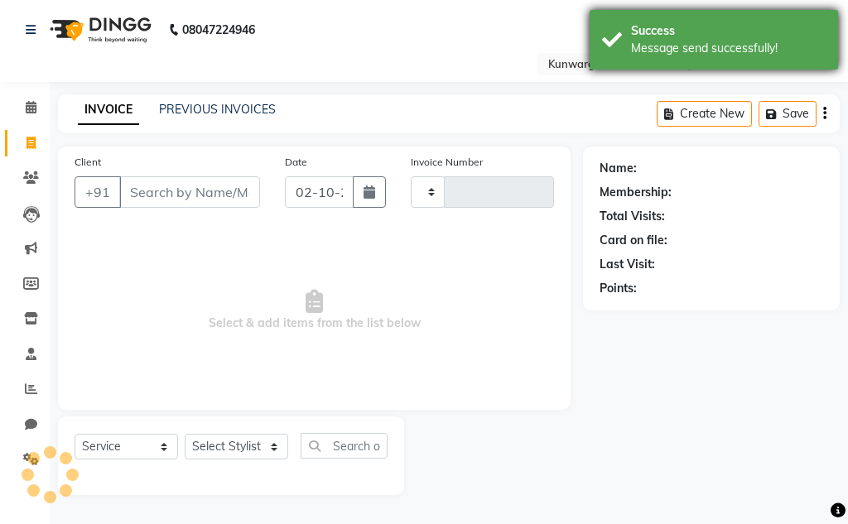
type input "5270"
select select "7931"
click at [759, 41] on div "Message send successfully!" at bounding box center [728, 48] width 195 height 17
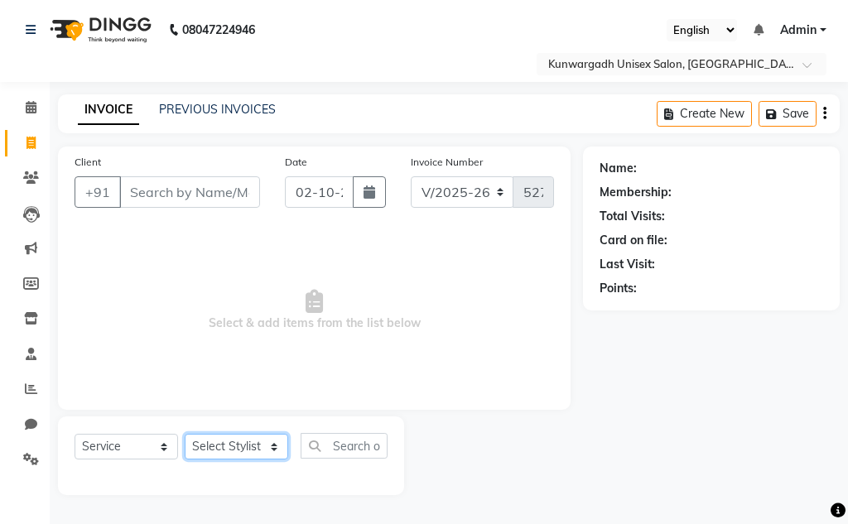
click at [231, 451] on select "Select Stylist Aarti [PERSON_NAME] Sir Chiku [PERSON_NAME] Devdas [PERSON_NAME]…" at bounding box center [236, 447] width 103 height 26
click at [185, 434] on select "Select Stylist Aarti [PERSON_NAME] Sir Chiku [PERSON_NAME] Devdas [PERSON_NAME]…" at bounding box center [236, 447] width 103 height 26
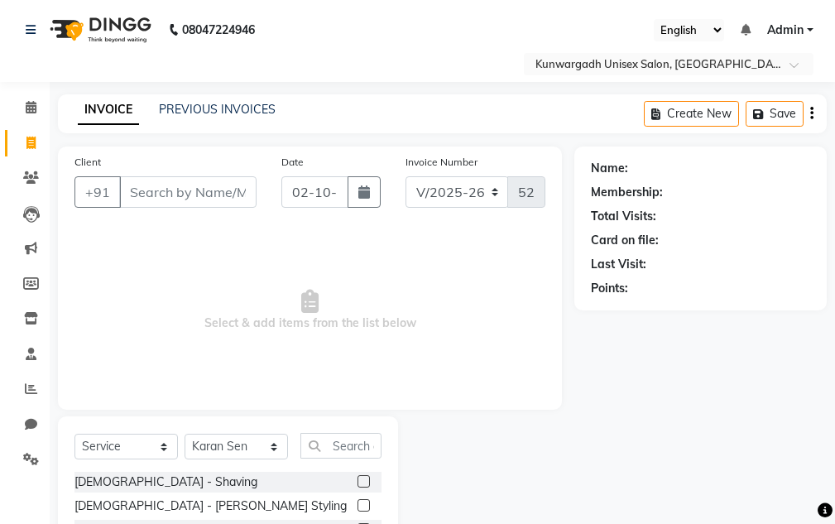
drag, startPoint x: 227, startPoint y: 452, endPoint x: 227, endPoint y: 437, distance: 14.9
click at [227, 447] on select "Select Stylist Aarti [PERSON_NAME] Sir Chiku [PERSON_NAME] Devdas [PERSON_NAME]…" at bounding box center [236, 447] width 103 height 26
select select "83190"
click at [185, 434] on select "Select Stylist Aarti [PERSON_NAME] Sir Chiku [PERSON_NAME] Devdas [PERSON_NAME]…" at bounding box center [236, 447] width 103 height 26
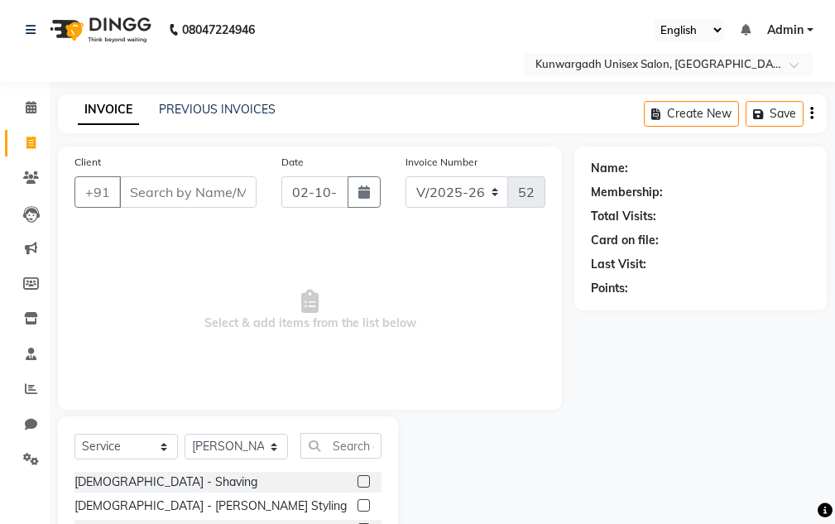
click at [339, 446] on input "text" at bounding box center [341, 446] width 81 height 26
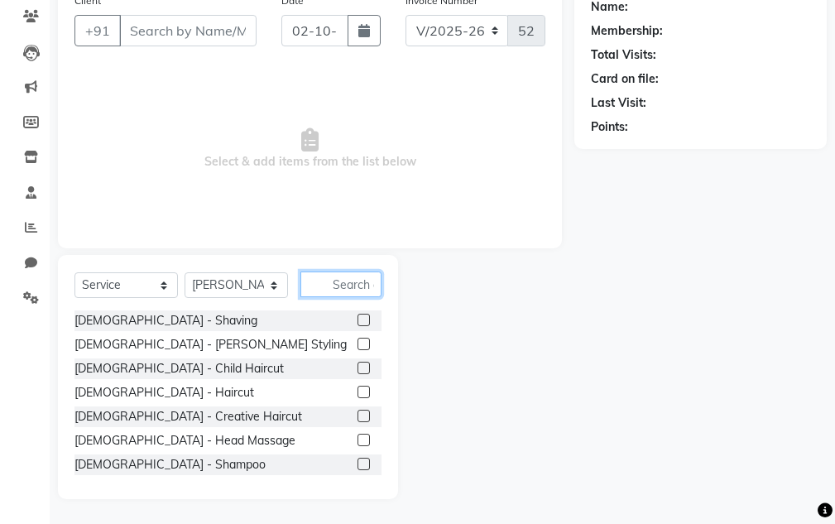
type input "M"
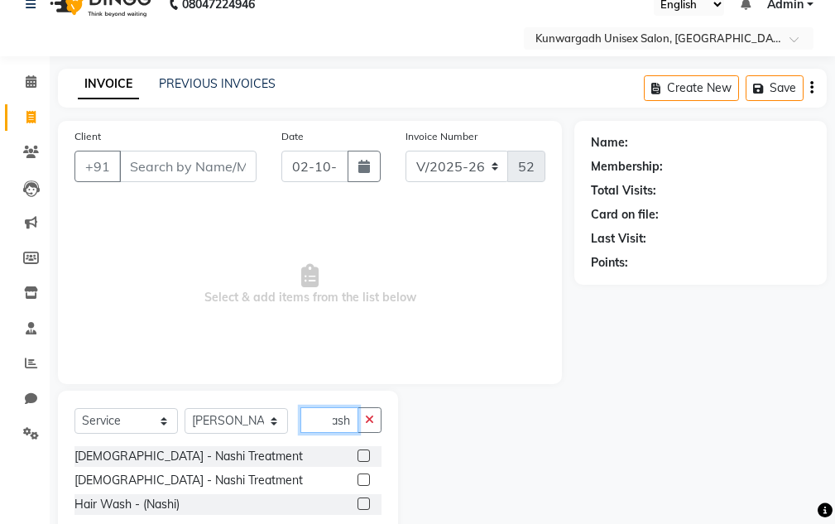
scroll to position [68, 0]
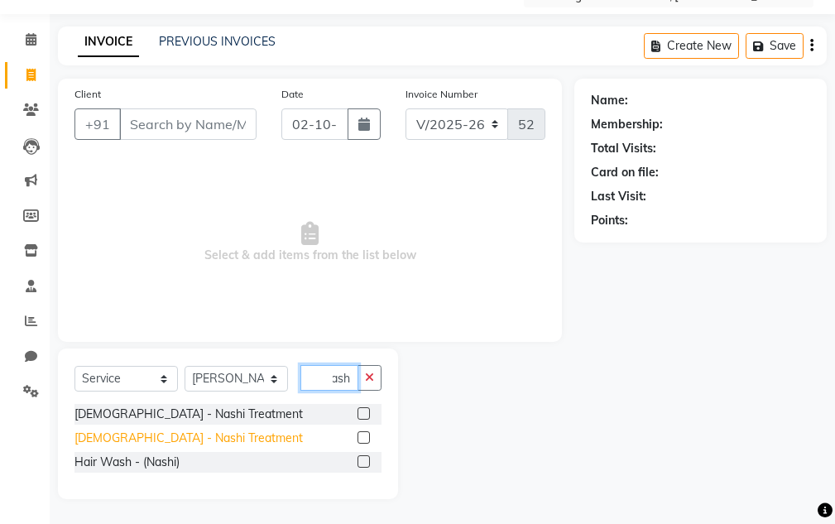
type input "Nashi"
click at [153, 446] on div "[DEMOGRAPHIC_DATA] - Nashi Treatment" at bounding box center [189, 438] width 229 height 17
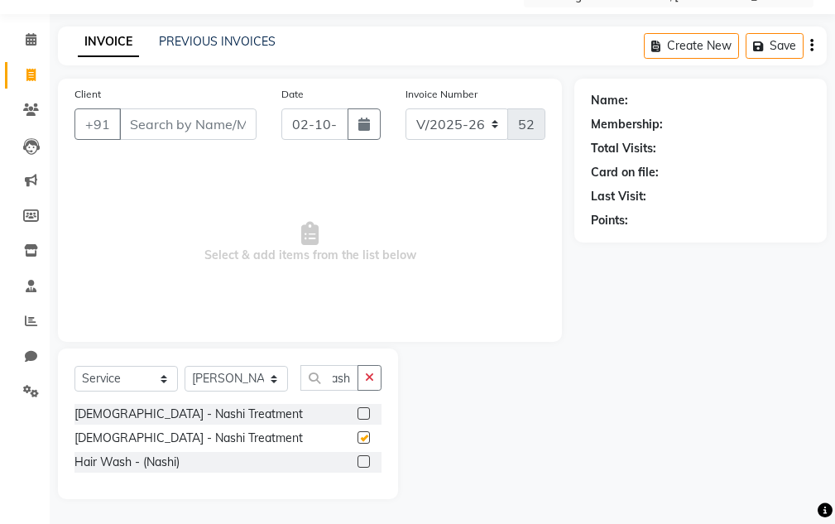
scroll to position [0, 0]
checkbox input "false"
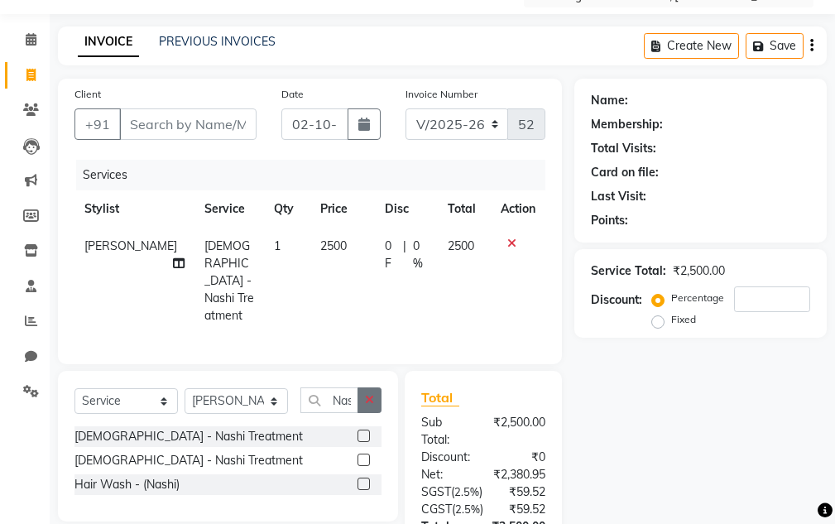
click at [361, 387] on button "button" at bounding box center [370, 400] width 24 height 26
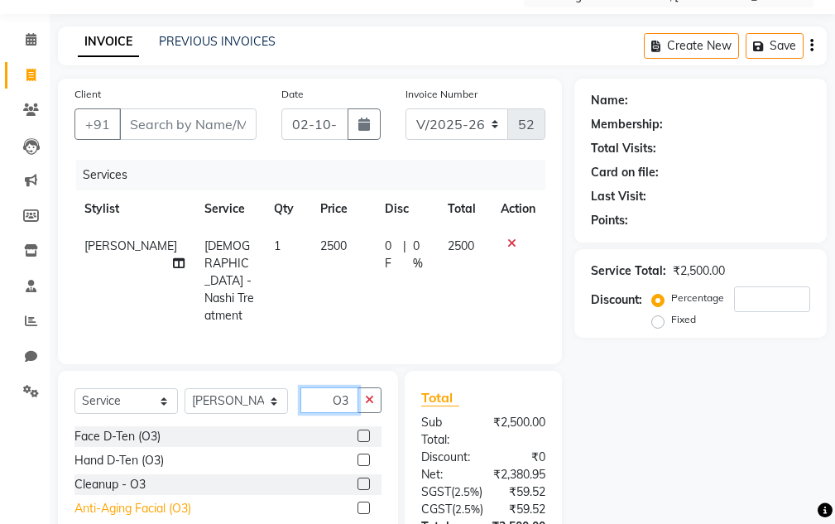
type input "O3"
click at [168, 500] on div "Anti-Aging Facial (O3)" at bounding box center [133, 508] width 117 height 17
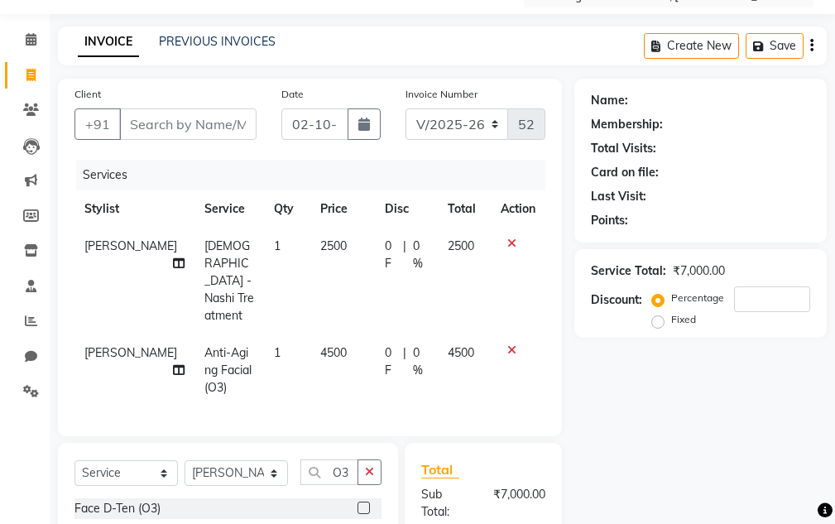
checkbox input "false"
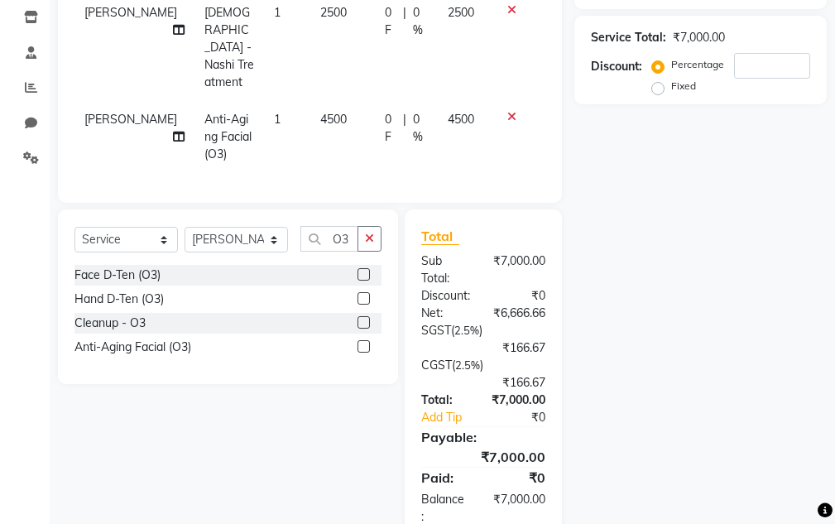
scroll to position [322, 0]
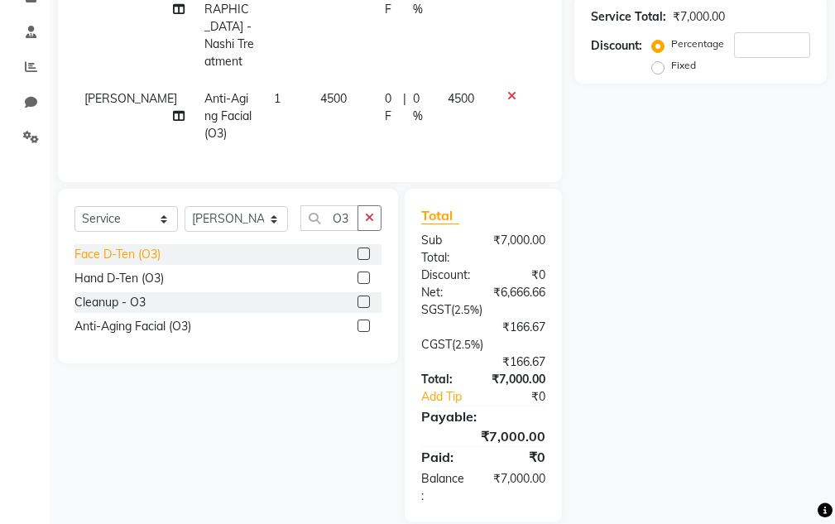
click at [139, 246] on div "Face D-Ten (O3)" at bounding box center [118, 254] width 86 height 17
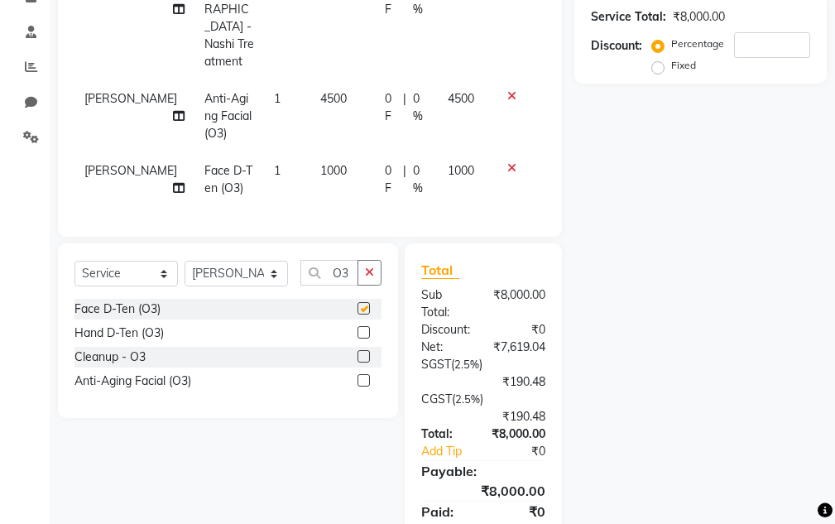
checkbox input "false"
click at [510, 162] on icon at bounding box center [512, 168] width 9 height 12
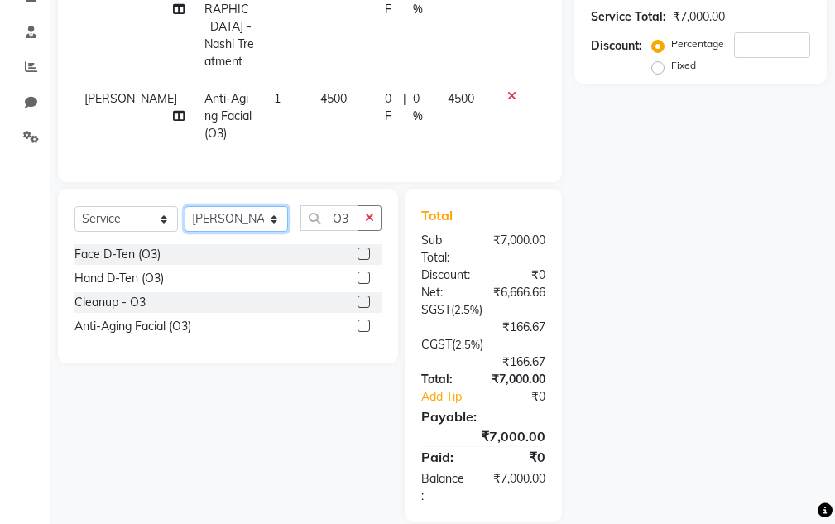
click at [282, 206] on select "Select Stylist Aarti [PERSON_NAME] Sir Chiku [PERSON_NAME] Devdas [PERSON_NAME]…" at bounding box center [236, 219] width 103 height 26
select select "92803"
click at [185, 206] on select "Select Stylist Aarti [PERSON_NAME] Sir Chiku [PERSON_NAME] Devdas [PERSON_NAME]…" at bounding box center [236, 219] width 103 height 26
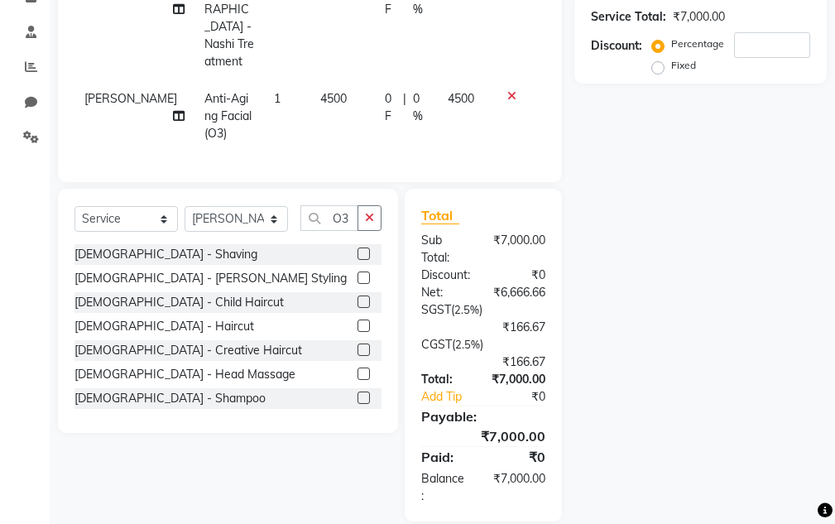
click at [363, 205] on button "button" at bounding box center [370, 218] width 24 height 26
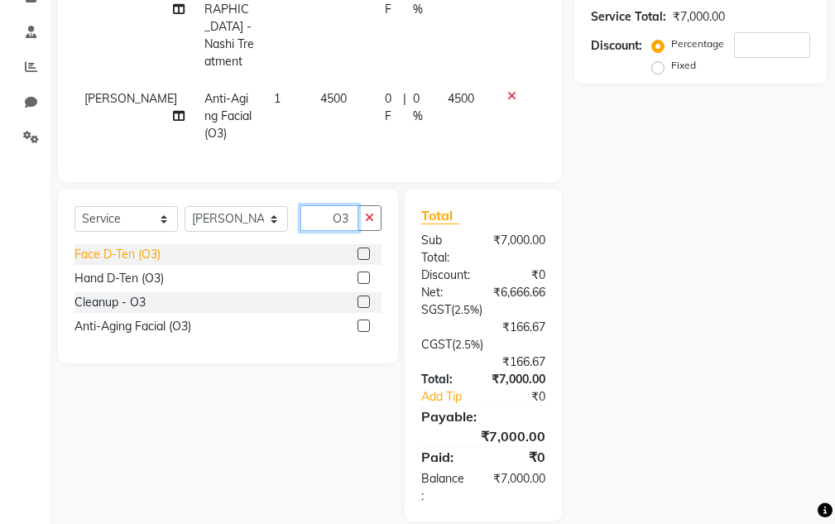
type input "O3"
click at [114, 246] on div "Face D-Ten (O3)" at bounding box center [118, 254] width 86 height 17
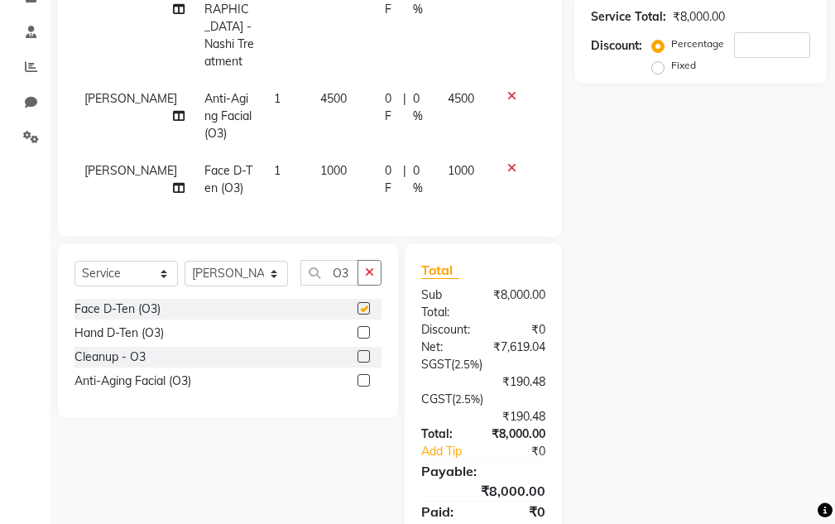
checkbox input "false"
click at [213, 261] on select "Select Stylist Aarti [PERSON_NAME] Sir Chiku [PERSON_NAME] Devdas [PERSON_NAME]…" at bounding box center [236, 274] width 103 height 26
select select "83190"
click at [185, 261] on select "Select Stylist Aarti [PERSON_NAME] Sir Chiku [PERSON_NAME] Devdas [PERSON_NAME]…" at bounding box center [236, 274] width 103 height 26
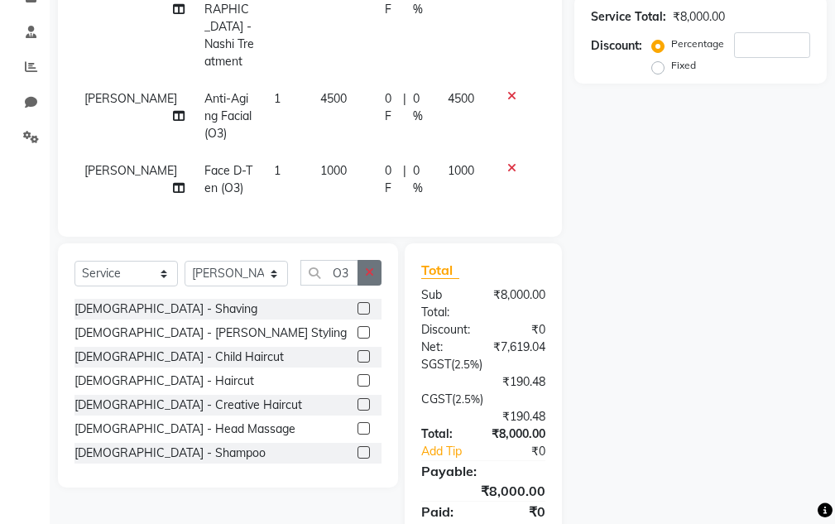
click at [365, 260] on button "button" at bounding box center [370, 273] width 24 height 26
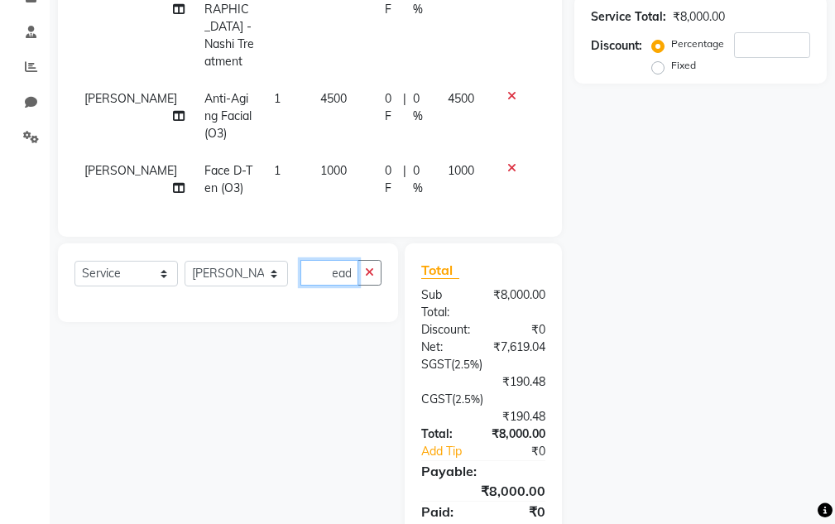
scroll to position [0, 26]
type input "Thread0"
click at [376, 260] on button "button" at bounding box center [370, 273] width 24 height 26
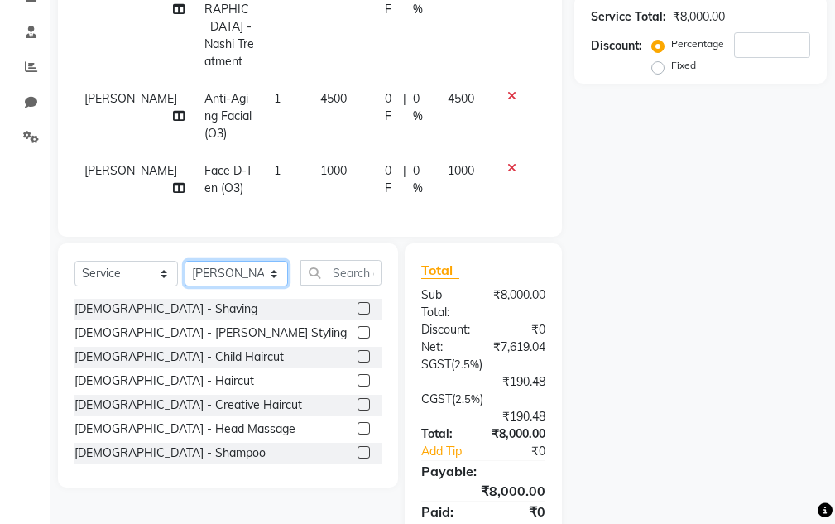
click at [235, 261] on select "Select Stylist Aarti [PERSON_NAME] Sir Chiku [PERSON_NAME] Devdas [PERSON_NAME]…" at bounding box center [236, 274] width 103 height 26
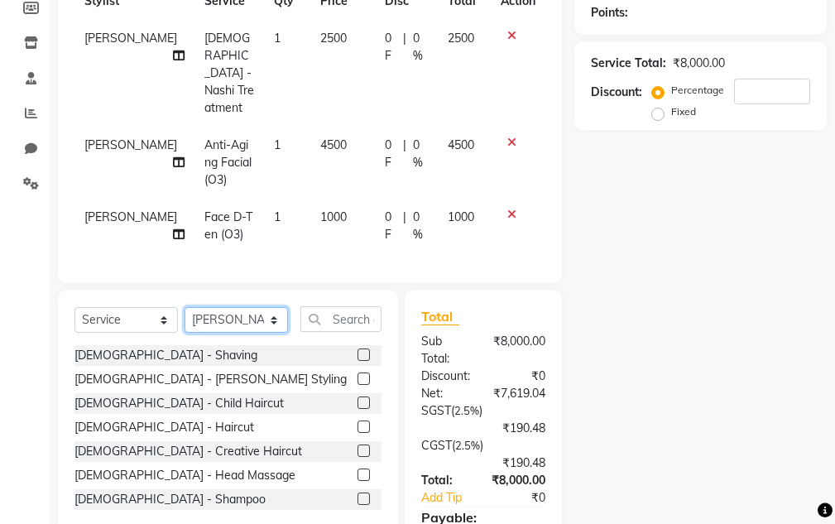
scroll to position [138, 0]
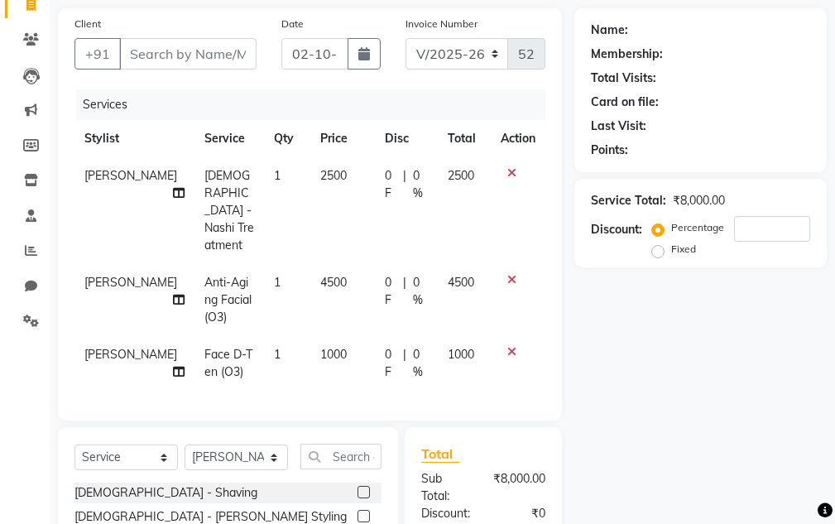
click at [443, 168] on td "2500" at bounding box center [464, 210] width 53 height 107
select select "83190"
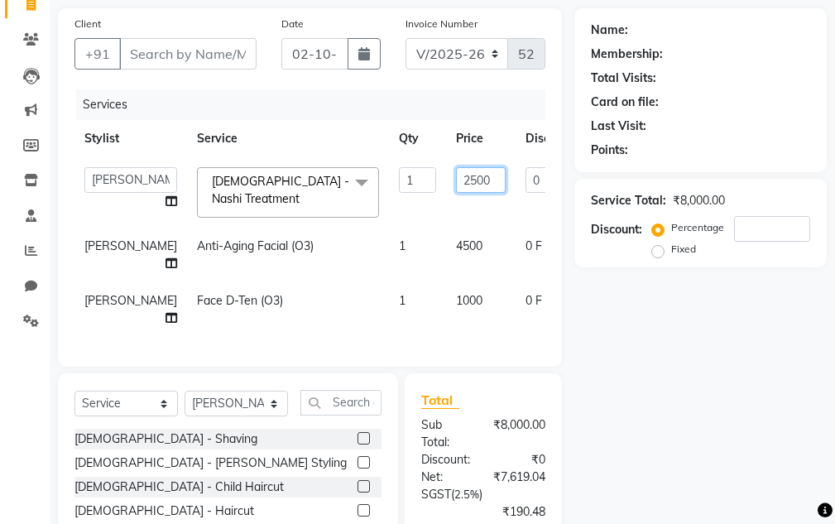
click at [456, 180] on input "2500" at bounding box center [481, 180] width 50 height 26
drag, startPoint x: 418, startPoint y: 178, endPoint x: 424, endPoint y: 209, distance: 31.2
click at [456, 182] on input "2500" at bounding box center [481, 180] width 50 height 26
type input "3500"
click at [650, 359] on div "Name: Membership: Total Visits: Card on file: Last Visit: Points: Service Total…" at bounding box center [707, 357] width 265 height 698
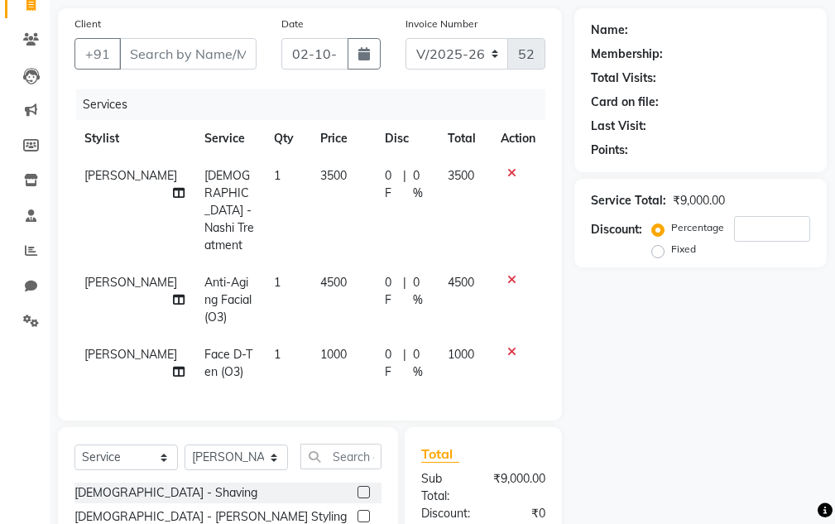
click at [512, 274] on icon at bounding box center [512, 280] width 9 height 12
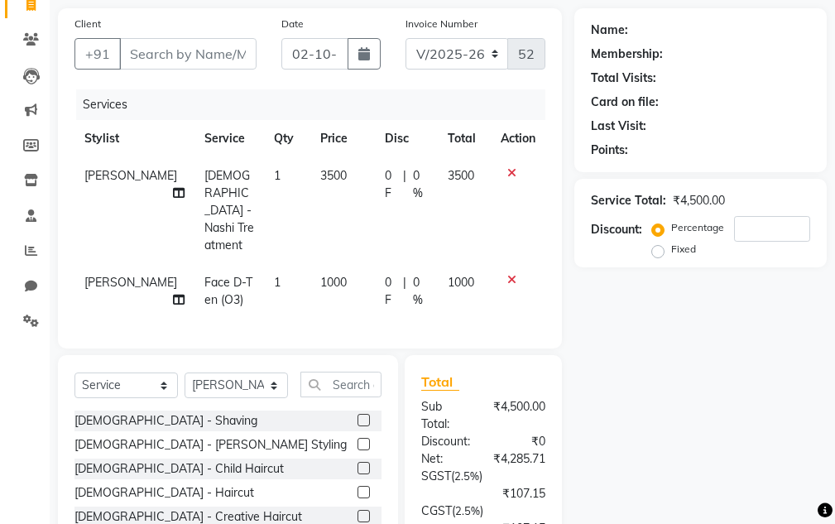
click at [509, 274] on icon at bounding box center [512, 280] width 9 height 12
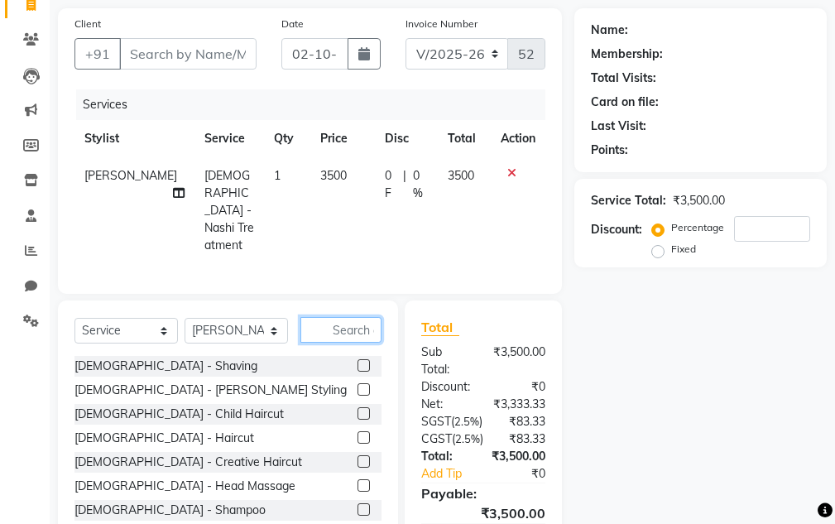
drag, startPoint x: 320, startPoint y: 297, endPoint x: 320, endPoint y: 312, distance: 14.9
click at [318, 317] on input "text" at bounding box center [341, 330] width 81 height 26
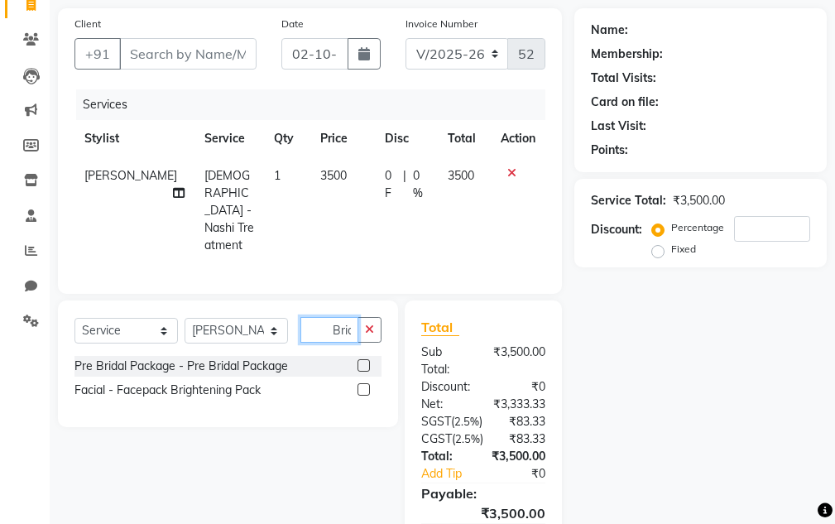
scroll to position [0, 2]
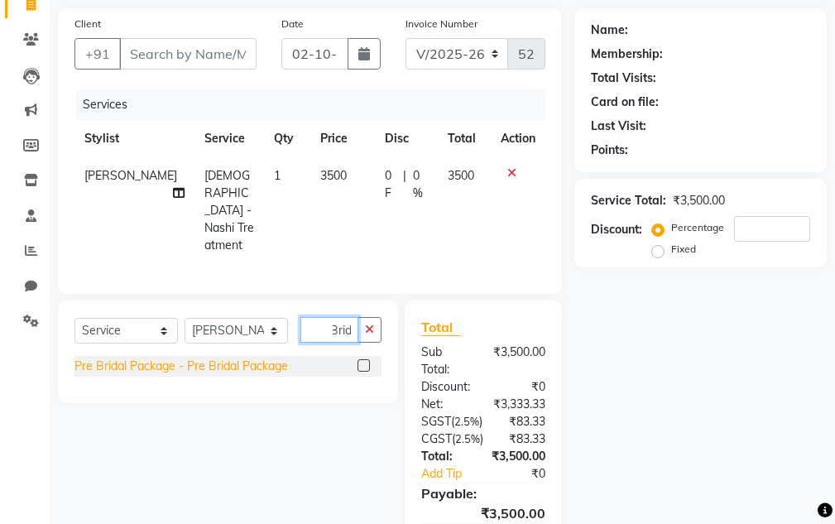
type input "Brid"
click at [229, 358] on div "Pre Bridal Package - Pre Bridal Package" at bounding box center [182, 366] width 214 height 17
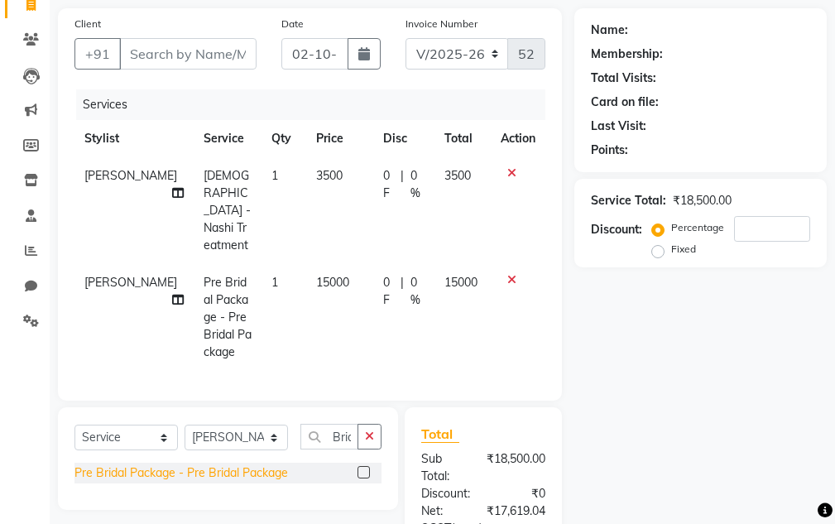
checkbox input "false"
click at [472, 264] on td "15000" at bounding box center [463, 317] width 56 height 107
select select "83190"
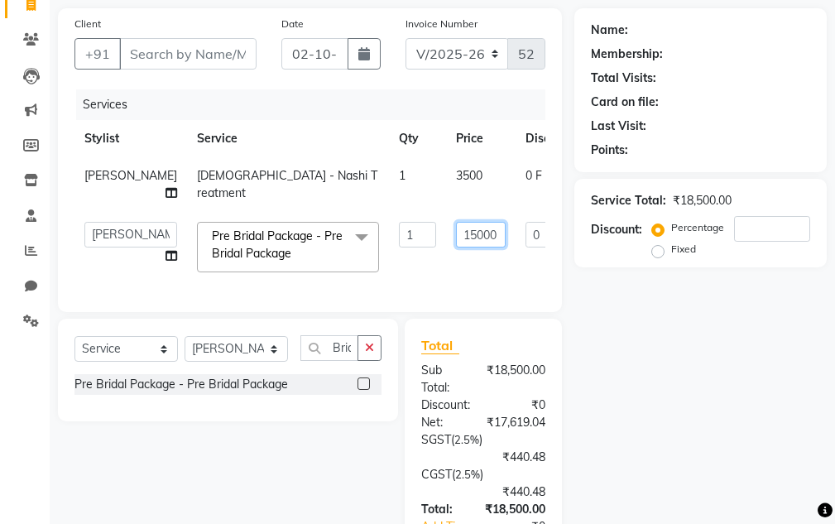
click at [456, 229] on input "15000" at bounding box center [481, 235] width 50 height 26
click at [456, 242] on input "15000" at bounding box center [481, 235] width 50 height 26
type input "3000"
click at [628, 313] on div "Name: Membership: Total Visits: Card on file: Last Visit: Points: Service Total…" at bounding box center [707, 329] width 265 height 643
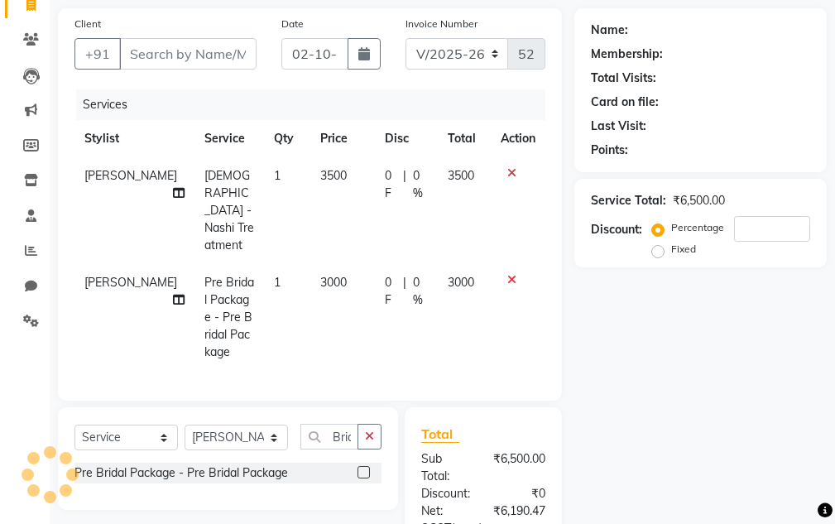
scroll to position [0, 12]
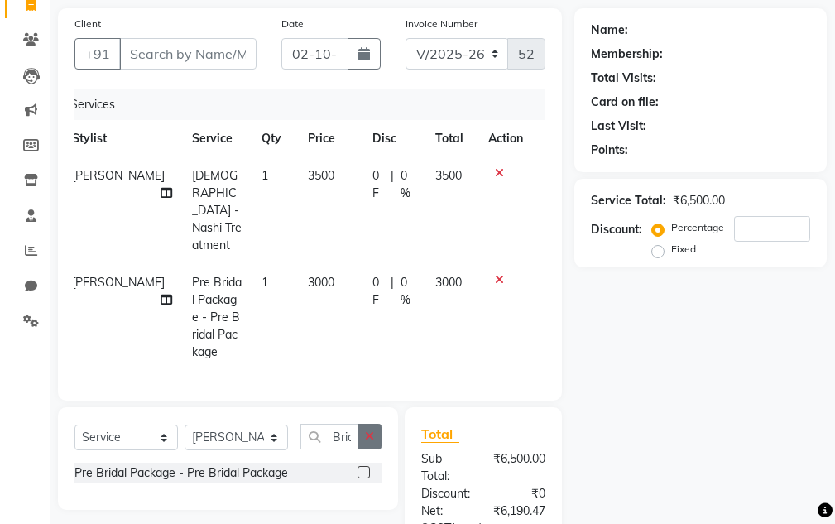
click at [376, 424] on button "button" at bounding box center [370, 437] width 24 height 26
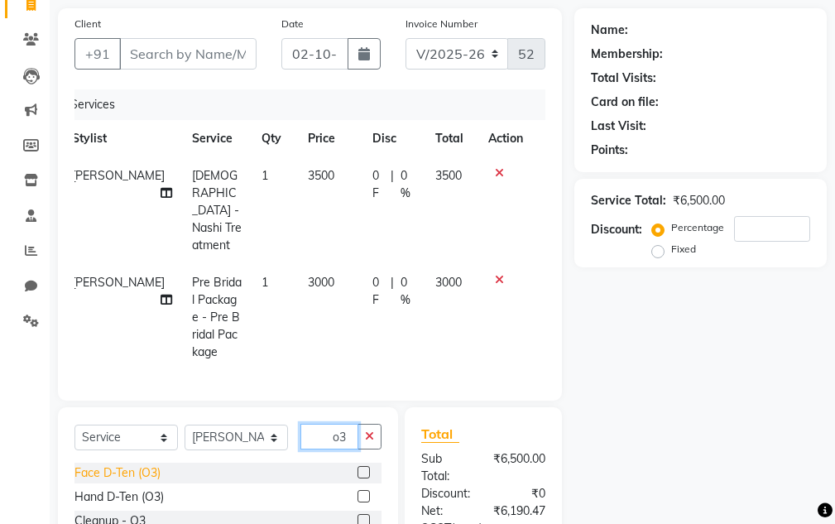
type input "o3"
click at [152, 464] on div "Face D-Ten (O3)" at bounding box center [118, 472] width 86 height 17
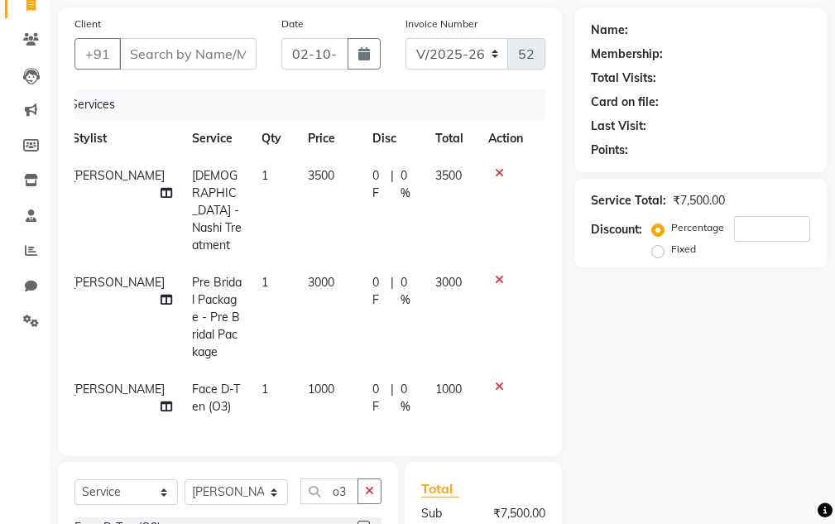
checkbox input "false"
click at [200, 479] on select "Select Stylist Aarti [PERSON_NAME] Sir Chiku [PERSON_NAME] Devdas [PERSON_NAME]…" at bounding box center [236, 492] width 103 height 26
click at [185, 479] on select "Select Stylist Aarti [PERSON_NAME] Sir Chiku [PERSON_NAME] Devdas [PERSON_NAME]…" at bounding box center [236, 492] width 103 height 26
click at [358, 479] on input "o3" at bounding box center [330, 492] width 58 height 26
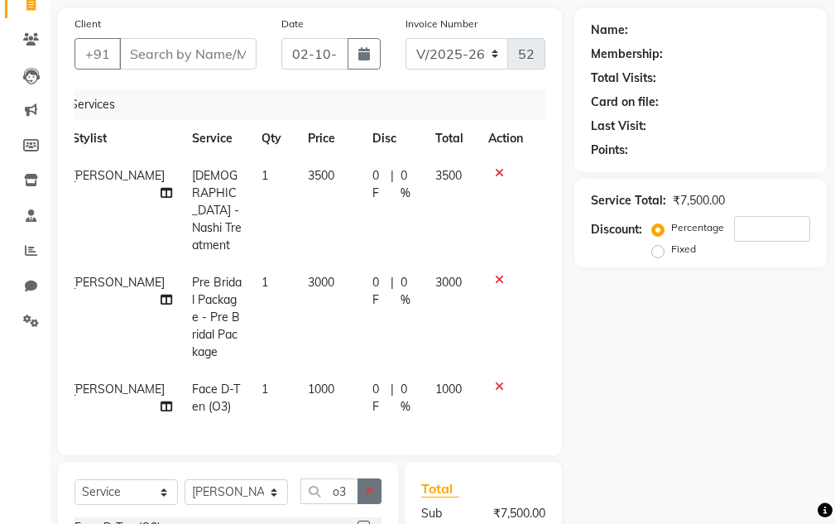
click at [372, 485] on icon "button" at bounding box center [369, 491] width 9 height 12
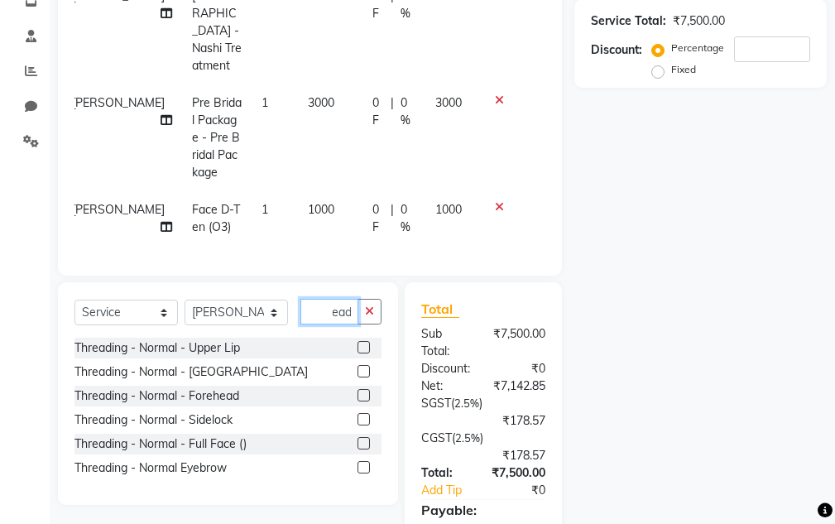
scroll to position [394, 0]
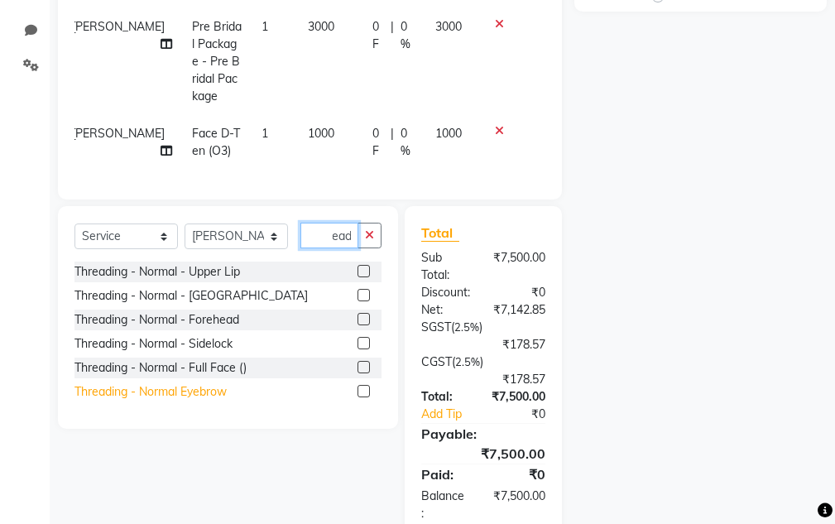
type input "thread"
click at [168, 383] on div "Threading - Normal Eyebrow" at bounding box center [151, 391] width 152 height 17
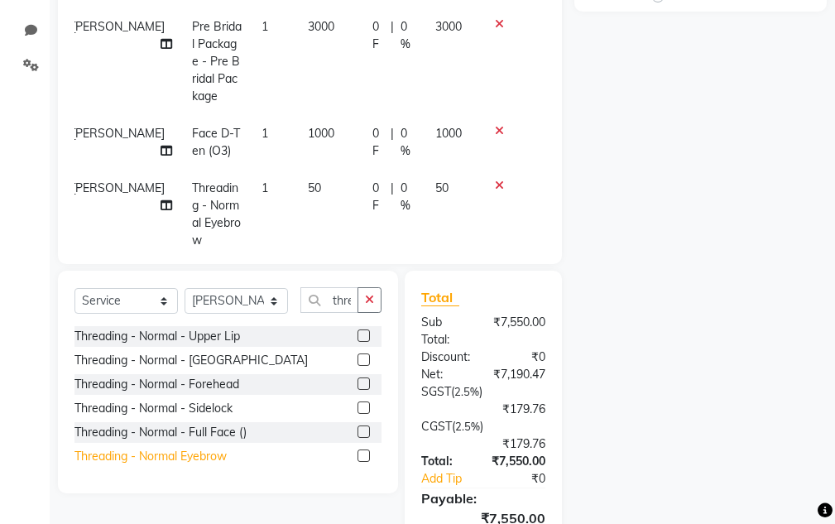
checkbox input "false"
click at [190, 328] on div "Threading - Normal - Upper Lip" at bounding box center [158, 336] width 166 height 17
checkbox input "false"
click at [203, 390] on div "Threading - Normal - Forehead" at bounding box center [157, 384] width 165 height 17
checkbox input "false"
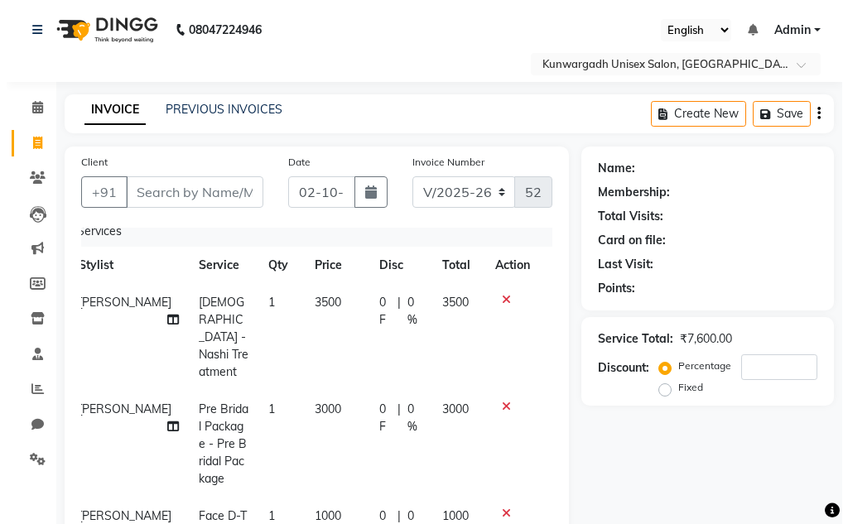
scroll to position [0, 12]
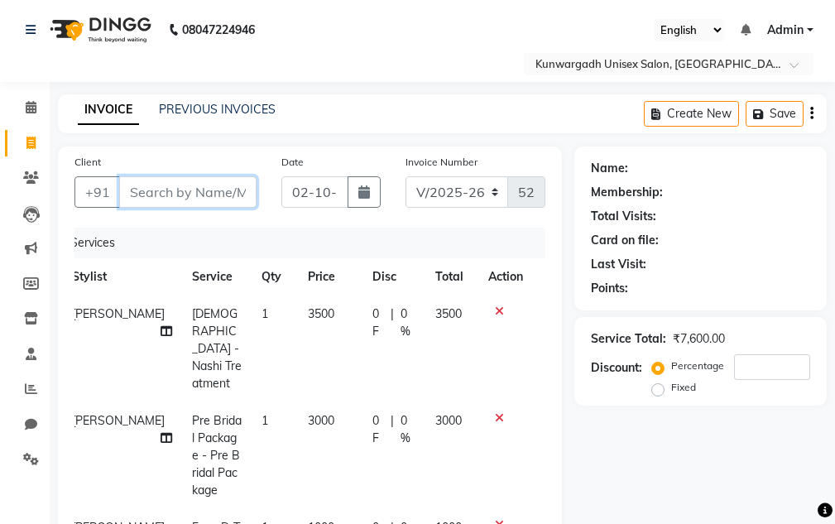
click at [185, 189] on input "Client" at bounding box center [187, 191] width 137 height 31
type input "9"
type input "0"
type input "9131706069"
click at [209, 205] on button "Add Client" at bounding box center [213, 191] width 85 height 31
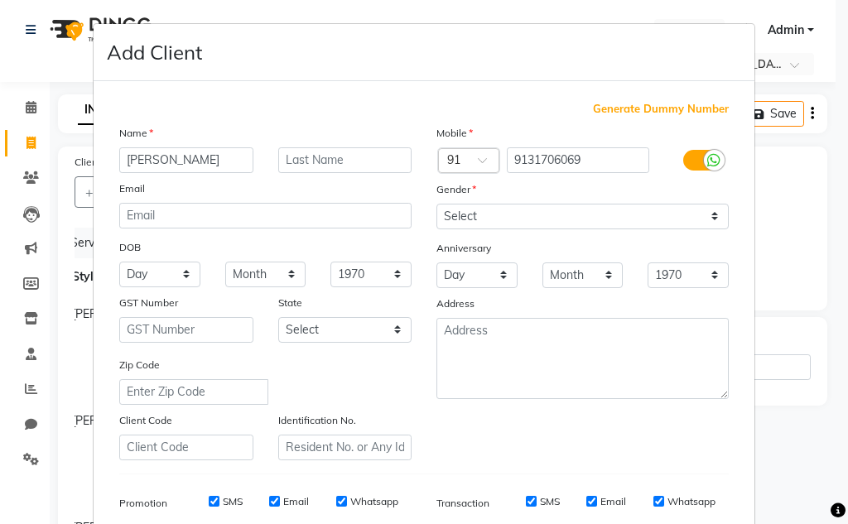
type input "[PERSON_NAME]"
click at [571, 199] on div "Gender" at bounding box center [582, 191] width 317 height 23
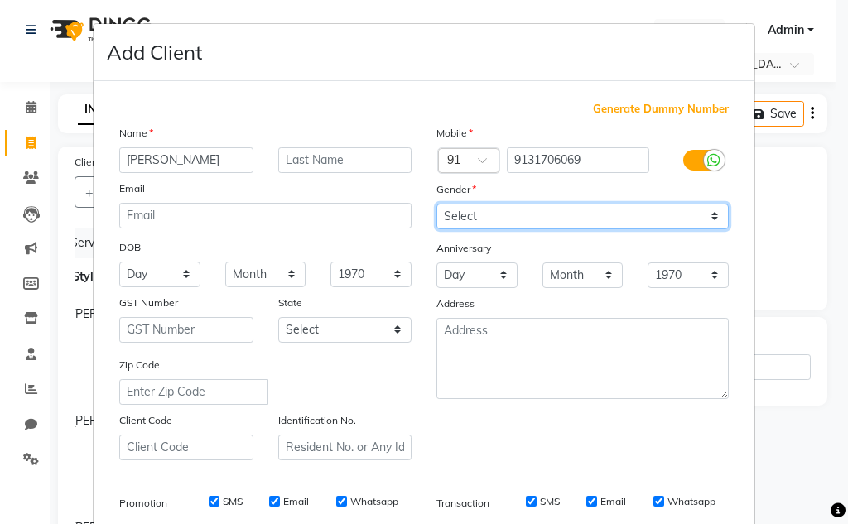
click at [571, 211] on select "Select [DEMOGRAPHIC_DATA] [DEMOGRAPHIC_DATA] Other Prefer Not To Say" at bounding box center [582, 217] width 292 height 26
select select "female"
click at [436, 204] on select "Select [DEMOGRAPHIC_DATA] [DEMOGRAPHIC_DATA] Other Prefer Not To Say" at bounding box center [582, 217] width 292 height 26
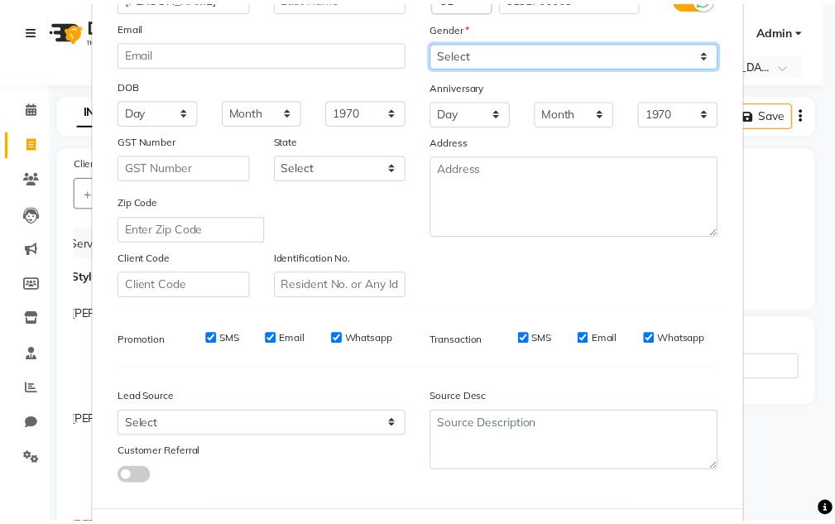
scroll to position [240, 0]
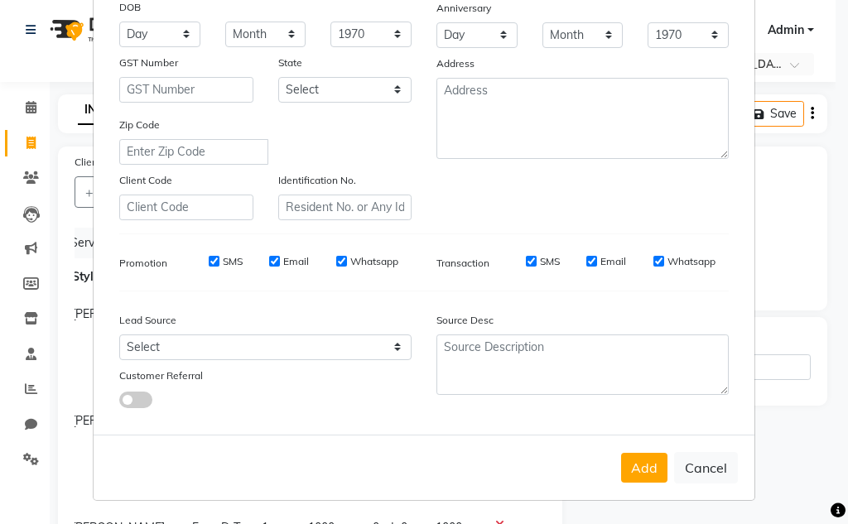
click at [648, 484] on div "Add Cancel" at bounding box center [424, 467] width 661 height 65
click at [648, 476] on button "Add" at bounding box center [644, 468] width 46 height 30
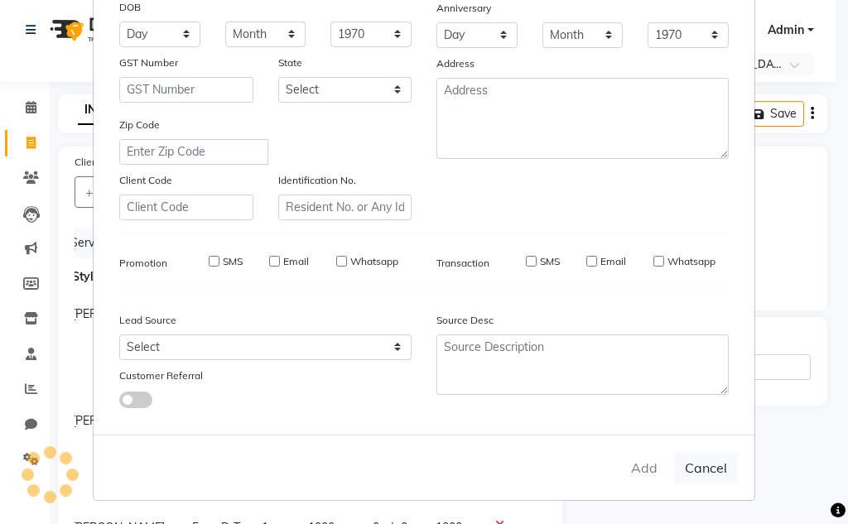
select select
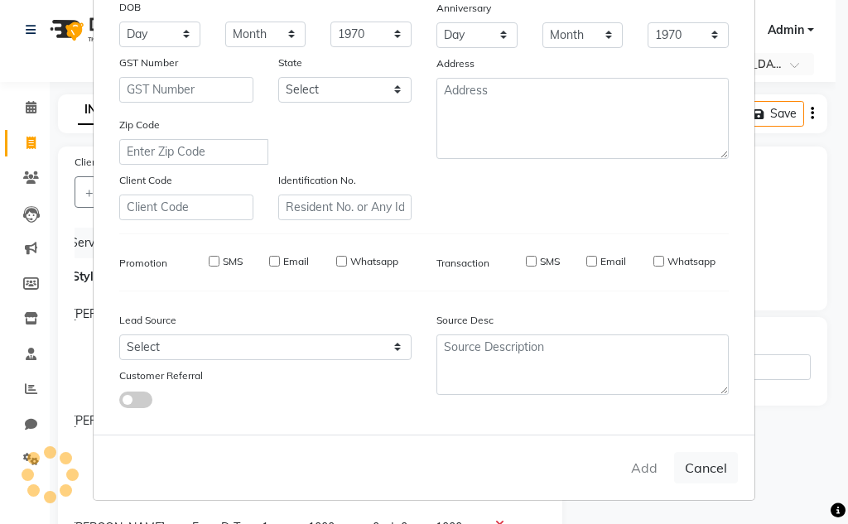
select select
checkbox input "false"
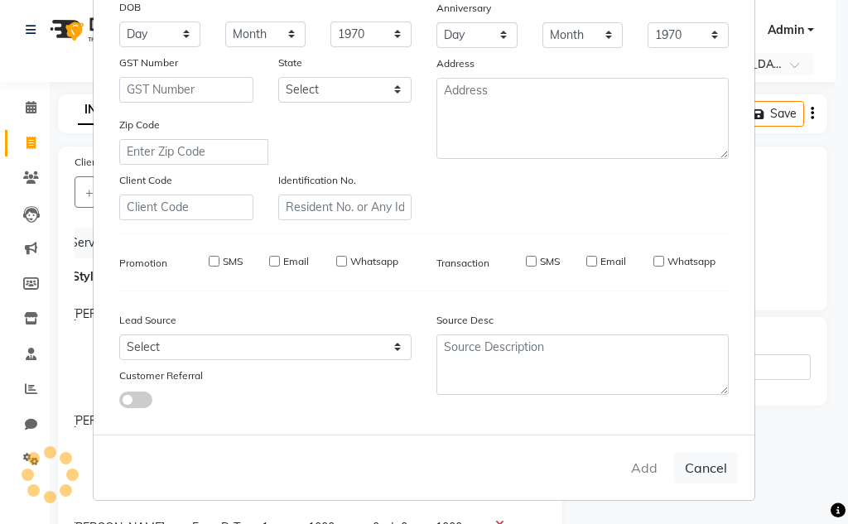
checkbox input "false"
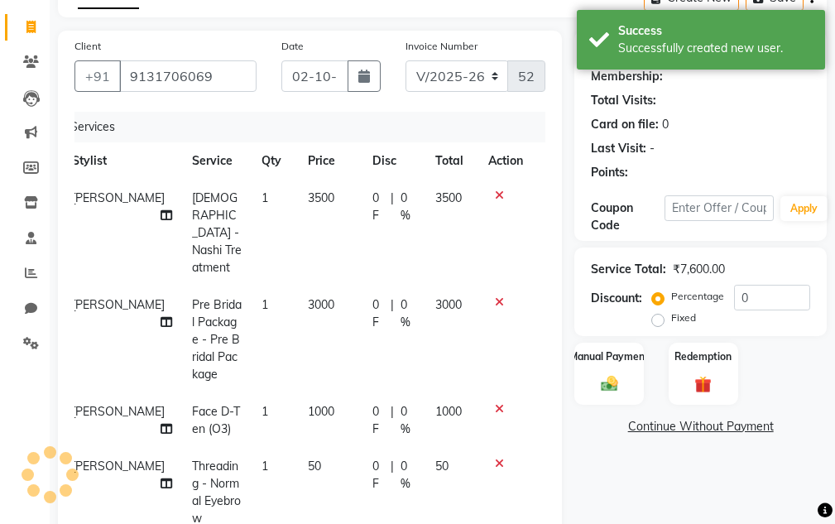
scroll to position [138, 0]
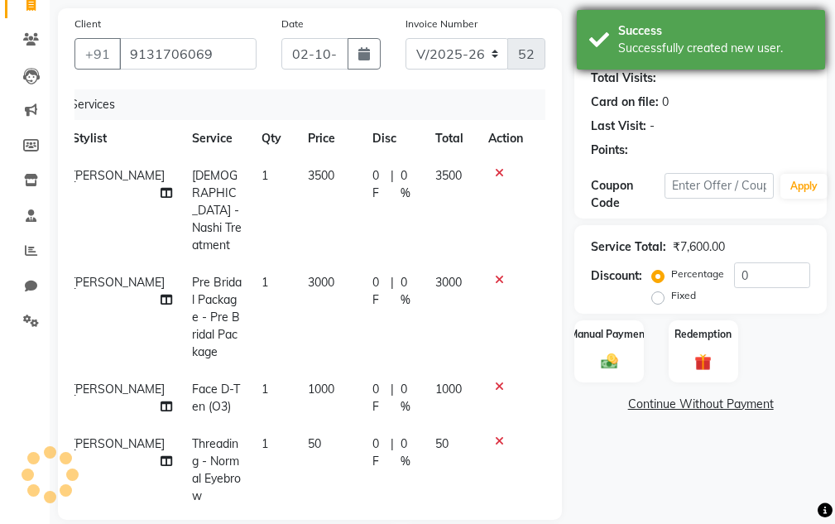
click at [668, 52] on div "Successfully created new user." at bounding box center [715, 48] width 195 height 17
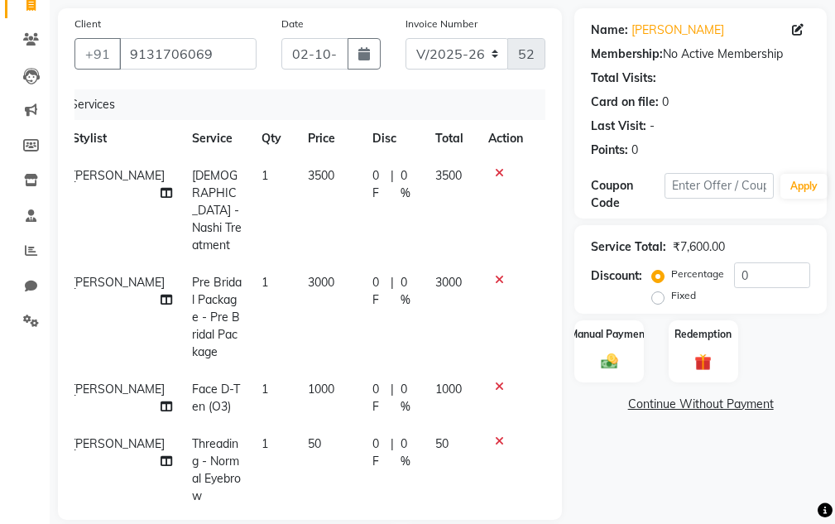
click at [671, 298] on label "Fixed" at bounding box center [683, 295] width 25 height 15
click at [656, 298] on input "Fixed" at bounding box center [662, 296] width 12 height 12
radio input "true"
click at [753, 271] on input "0" at bounding box center [772, 275] width 76 height 26
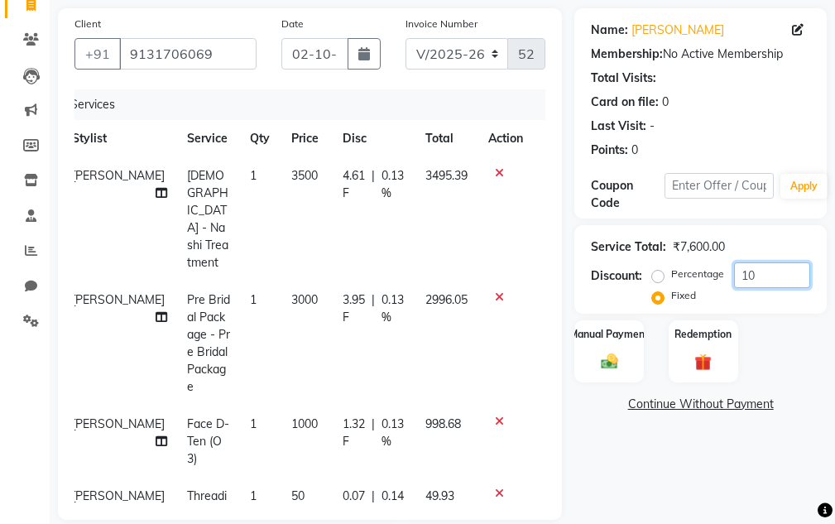
type input "1"
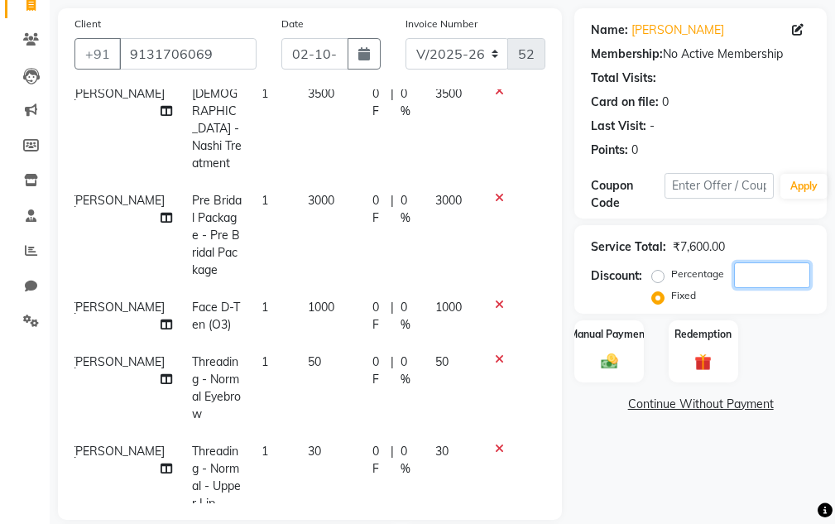
scroll to position [138, 12]
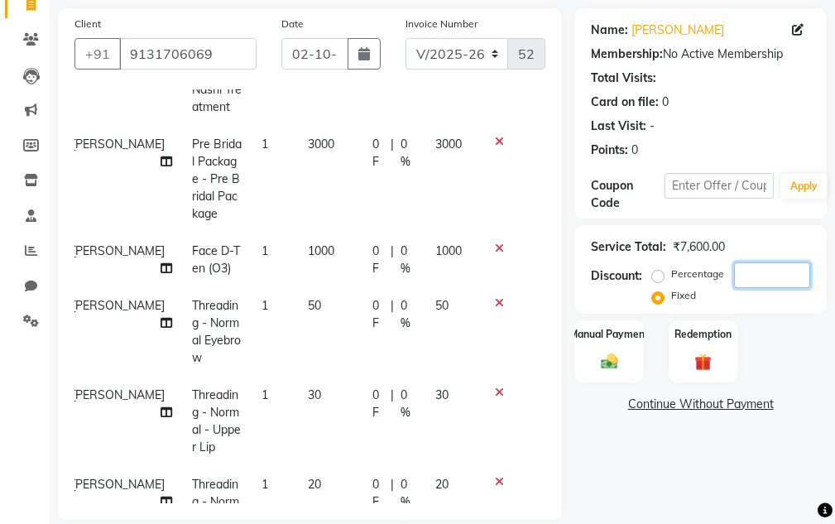
click at [738, 270] on input "number" at bounding box center [772, 275] width 76 height 26
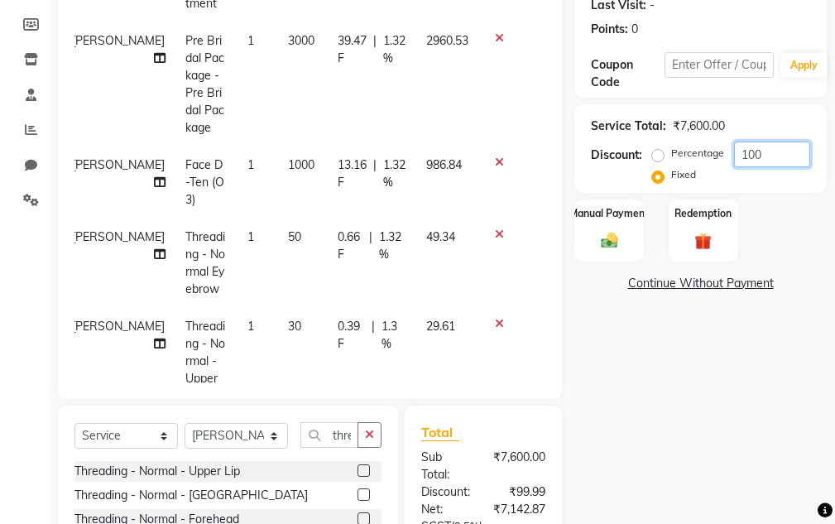
scroll to position [84, 0]
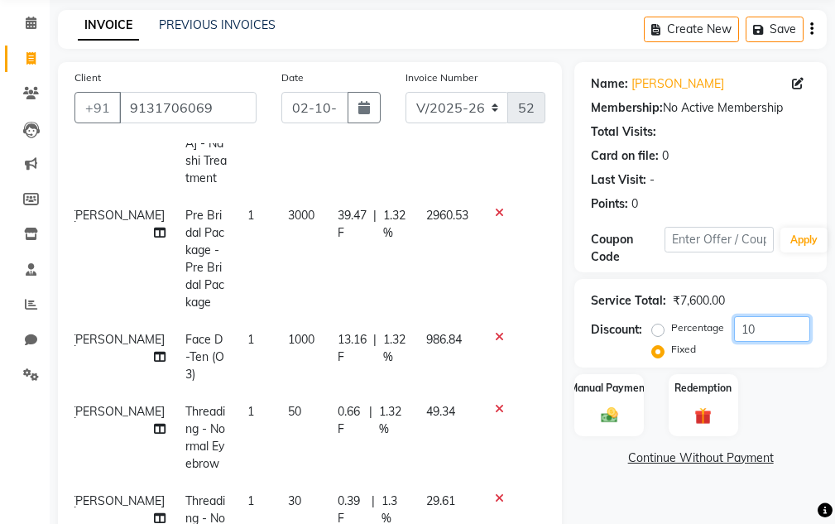
type input "1"
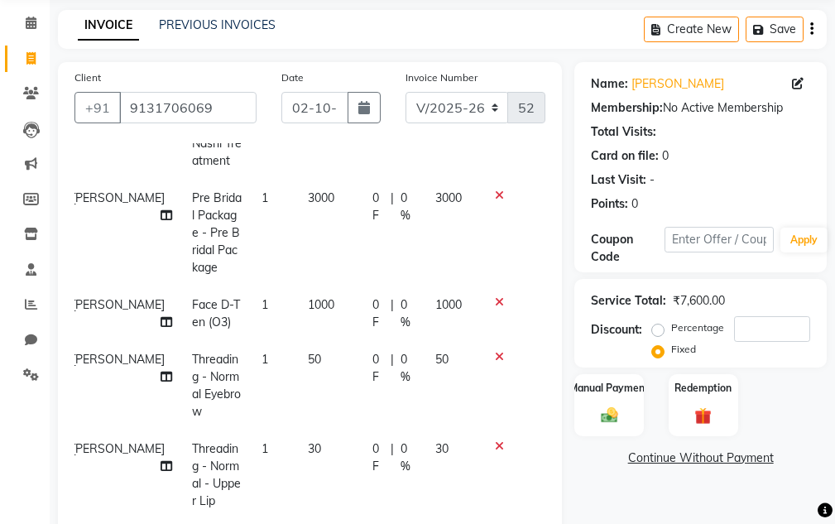
click at [671, 327] on label "Percentage" at bounding box center [697, 327] width 53 height 15
click at [657, 327] on input "Percentage" at bounding box center [662, 328] width 12 height 12
radio input "true"
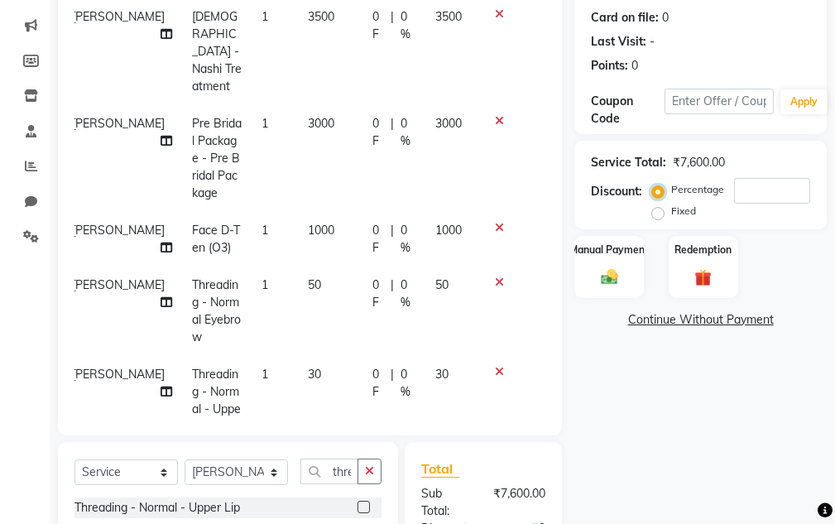
scroll to position [0, 12]
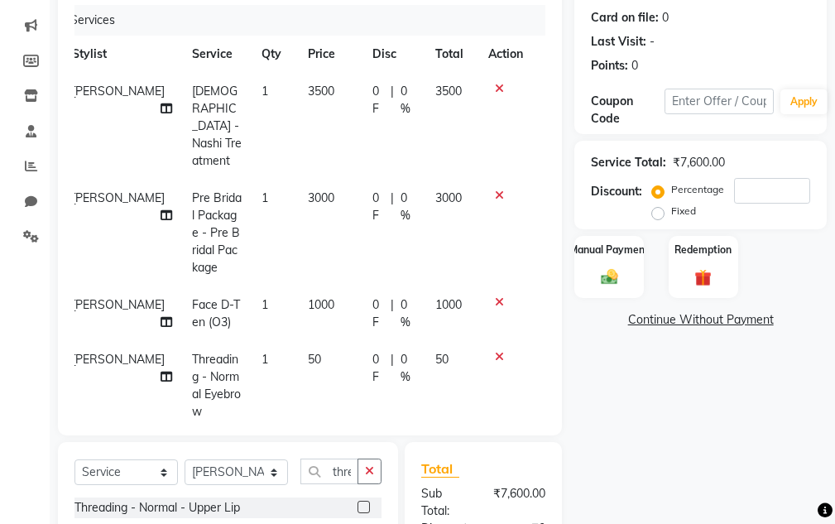
click at [435, 190] on span "3000" at bounding box center [448, 197] width 26 height 15
select select "83190"
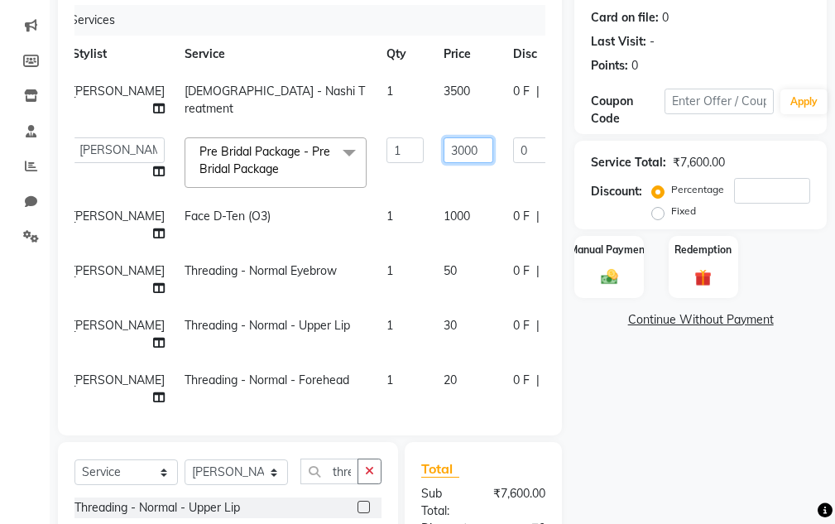
click at [444, 147] on input "3000" at bounding box center [469, 150] width 50 height 26
click at [642, 435] on div "Name: Kajal Ma'am Membership: No Active Membership Total Visits: Card on file: …" at bounding box center [707, 349] width 265 height 851
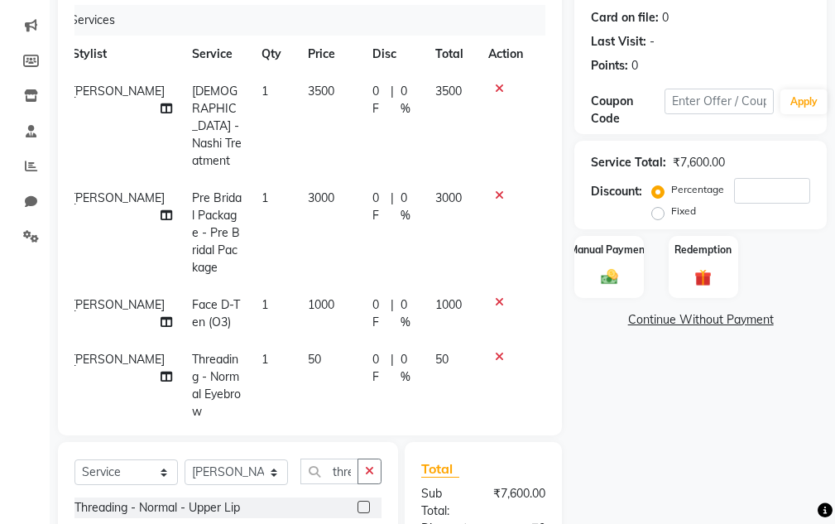
click at [438, 103] on td "3500" at bounding box center [452, 126] width 53 height 107
select select "83190"
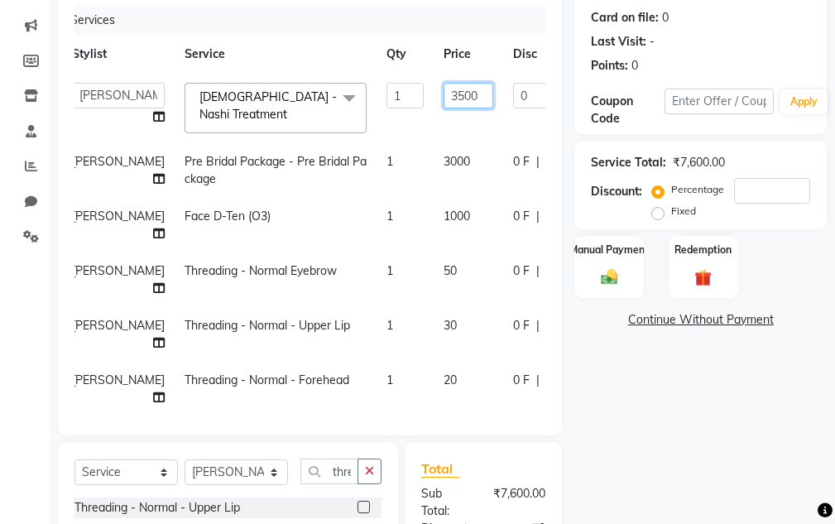
click at [444, 98] on input "3500" at bounding box center [469, 96] width 50 height 26
click at [444, 95] on input "3500" at bounding box center [469, 96] width 50 height 26
type input "1000"
click at [626, 381] on div "Name: Kajal Ma'am Membership: No Active Membership Total Visits: Card on file: …" at bounding box center [707, 349] width 265 height 851
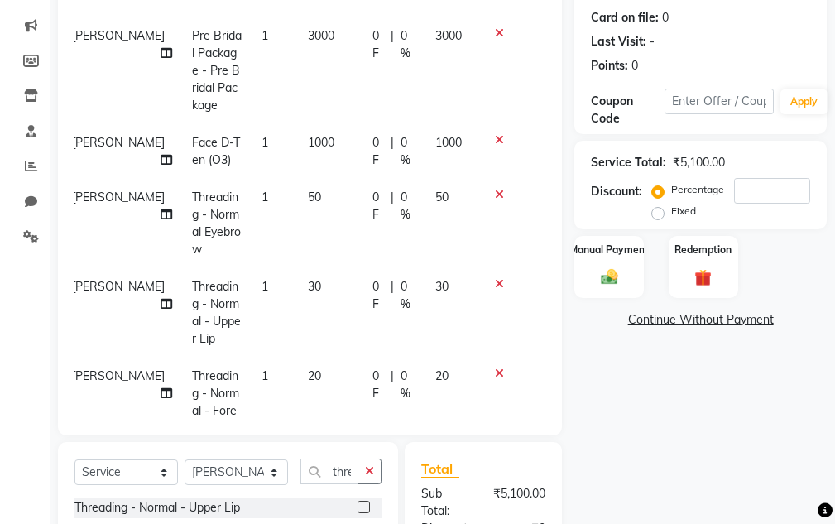
scroll to position [181, 12]
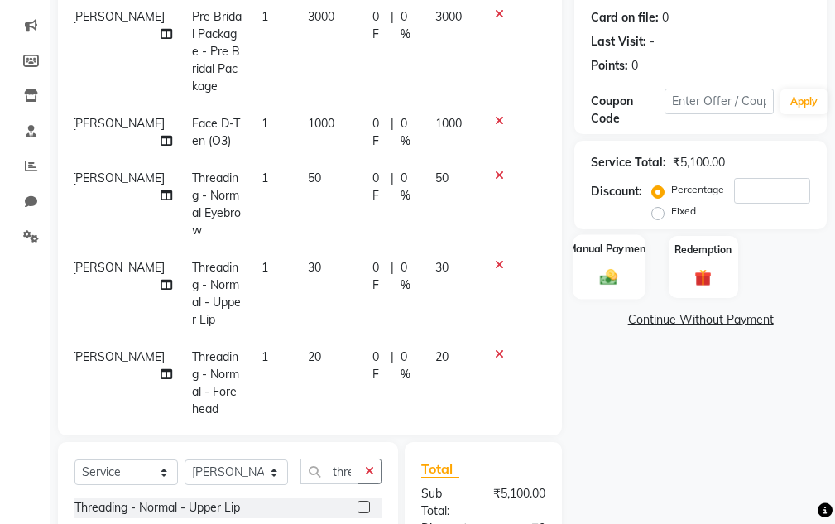
click at [623, 267] on div "Manual Payment" at bounding box center [610, 266] width 72 height 65
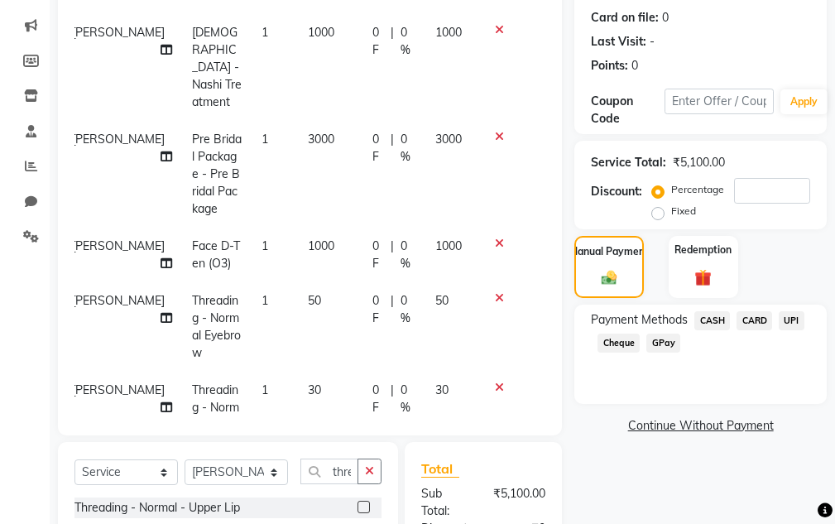
scroll to position [0, 12]
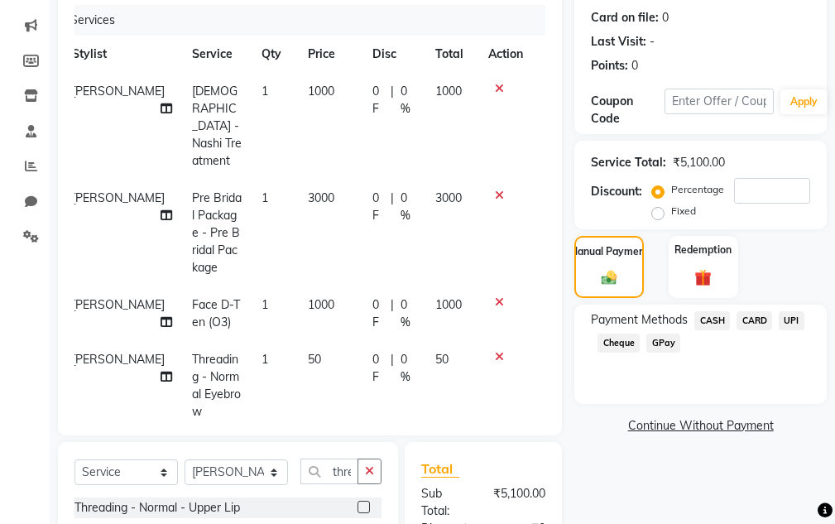
click at [707, 325] on span "CASH" at bounding box center [713, 320] width 36 height 19
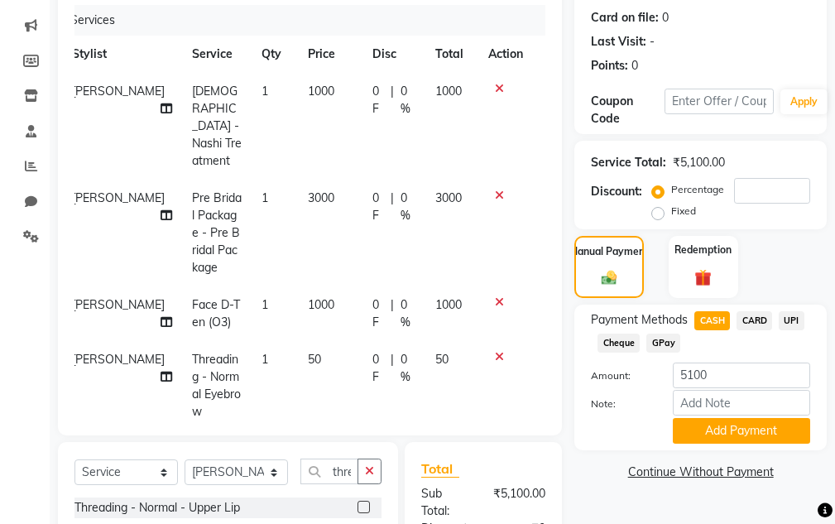
click at [671, 219] on label "Fixed" at bounding box center [683, 211] width 25 height 15
click at [657, 217] on input "Fixed" at bounding box center [662, 211] width 12 height 12
radio input "true"
click at [767, 190] on input "number" at bounding box center [772, 191] width 76 height 26
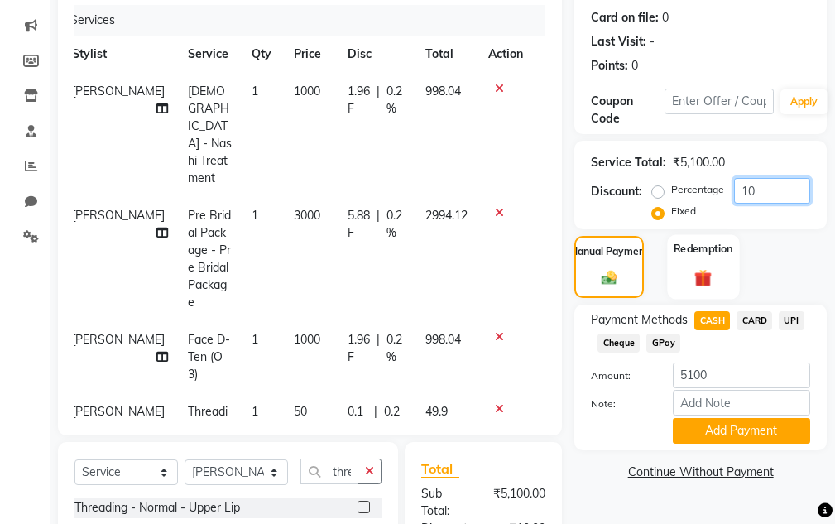
type input "1"
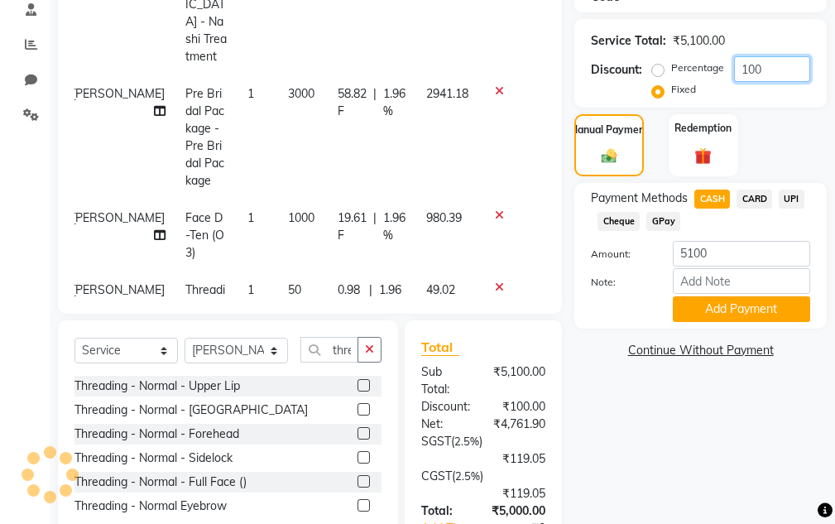
scroll to position [498, 0]
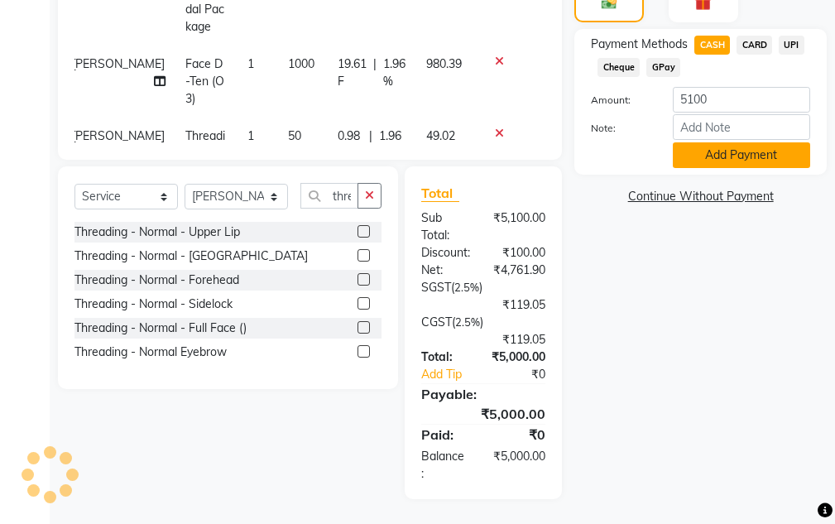
type input "100"
click at [703, 147] on button "Add Payment" at bounding box center [741, 155] width 137 height 26
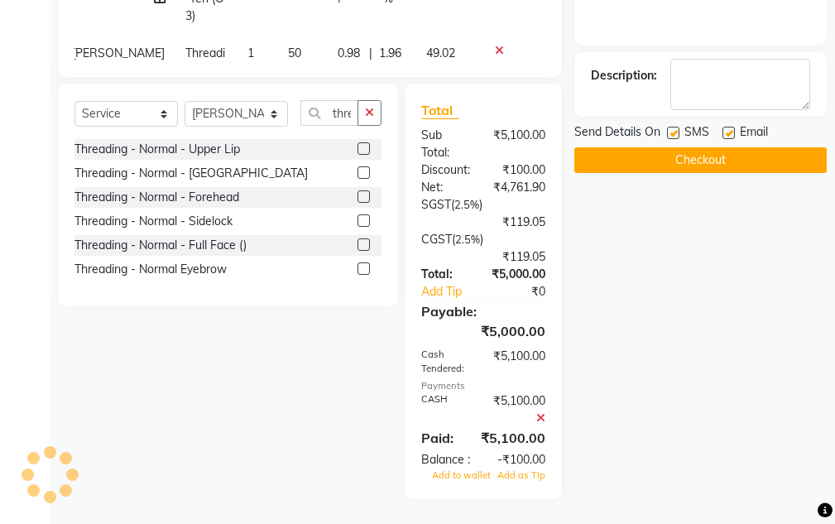
click at [537, 412] on icon at bounding box center [540, 418] width 9 height 12
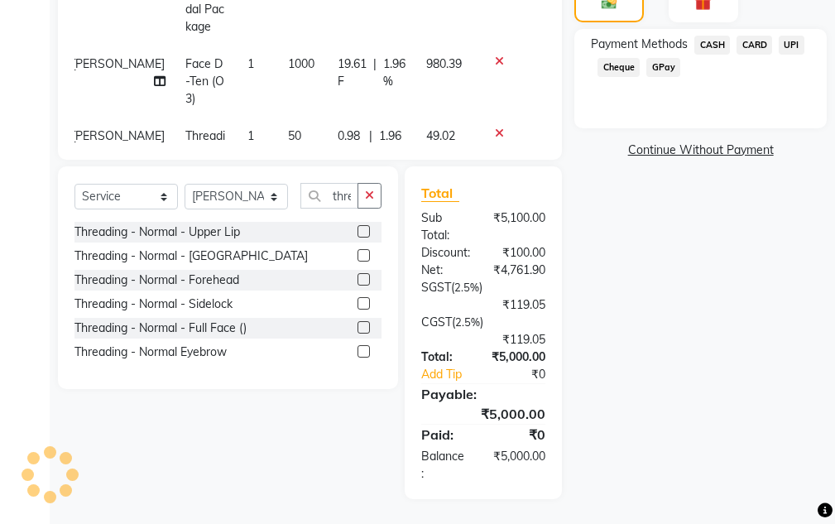
click at [714, 38] on span "CASH" at bounding box center [713, 45] width 36 height 19
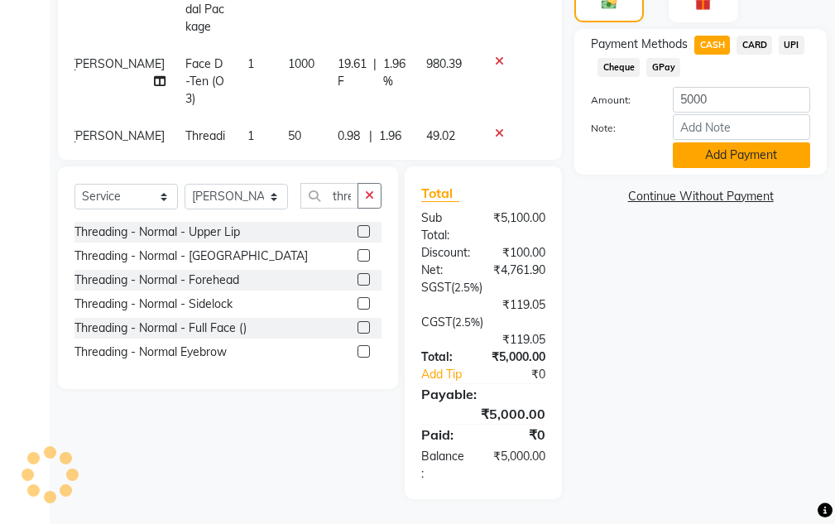
click at [698, 160] on button "Add Payment" at bounding box center [741, 155] width 137 height 26
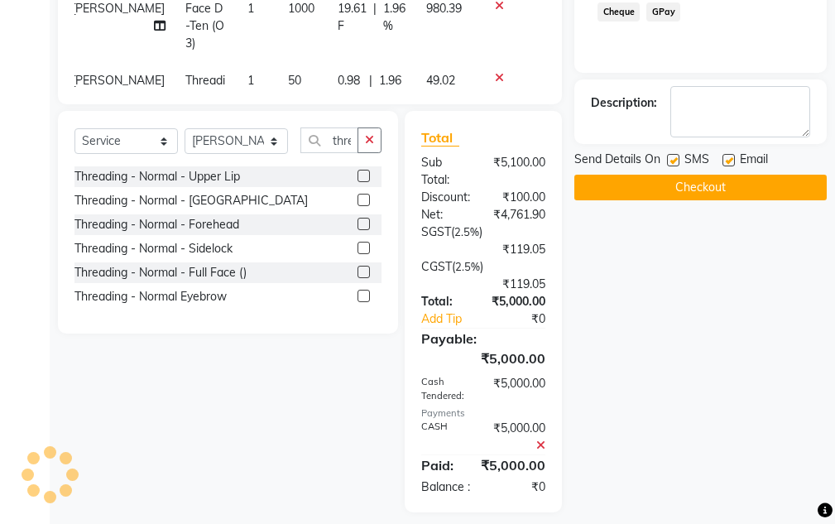
scroll to position [585, 0]
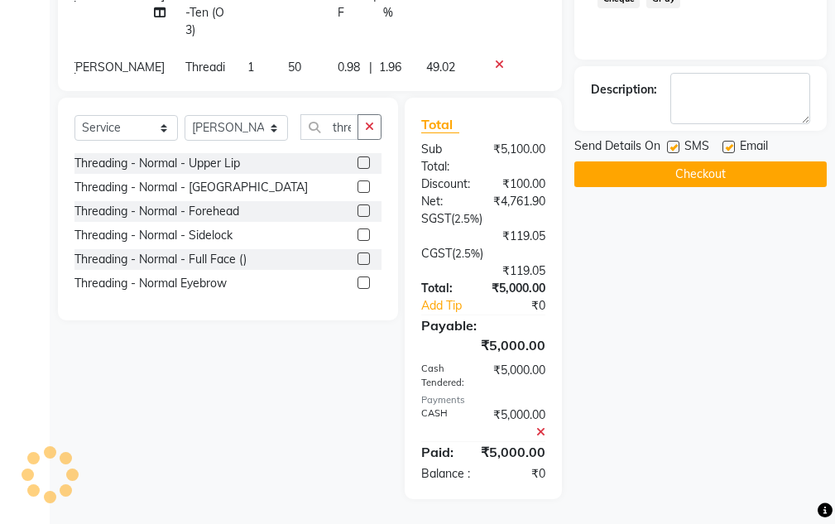
click at [695, 171] on div "Name: Kajal Ma'am Membership: No Active Membership Total Visits: Card on file: …" at bounding box center [707, 39] width 265 height 920
click at [695, 163] on button "Checkout" at bounding box center [701, 174] width 253 height 26
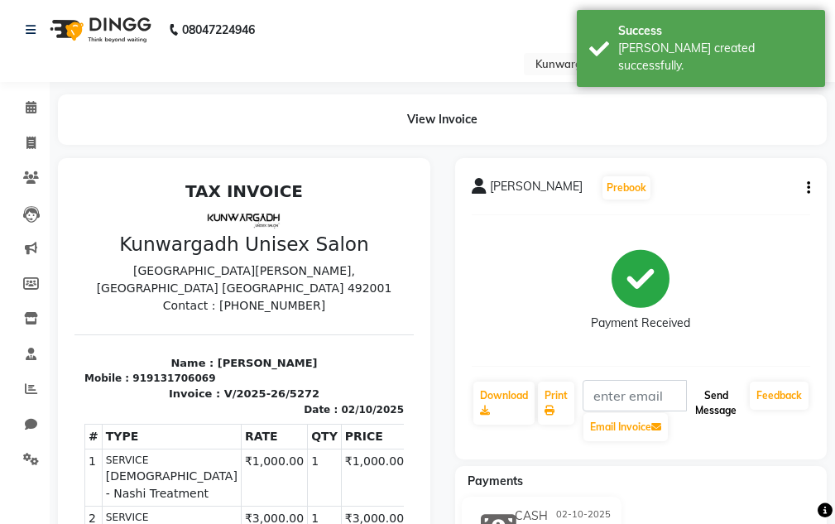
click at [708, 392] on button "Send Message" at bounding box center [716, 403] width 55 height 43
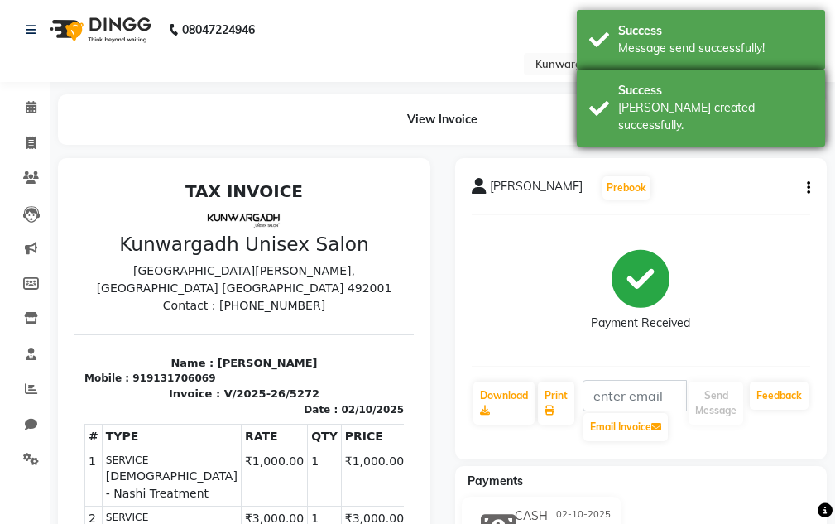
click at [725, 102] on div "[PERSON_NAME] created successfully." at bounding box center [715, 116] width 195 height 35
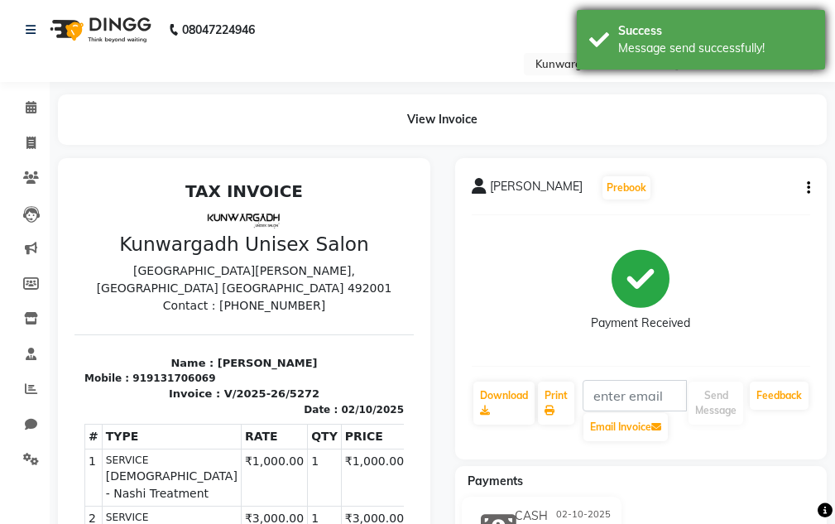
click at [729, 28] on div "Success" at bounding box center [715, 30] width 195 height 17
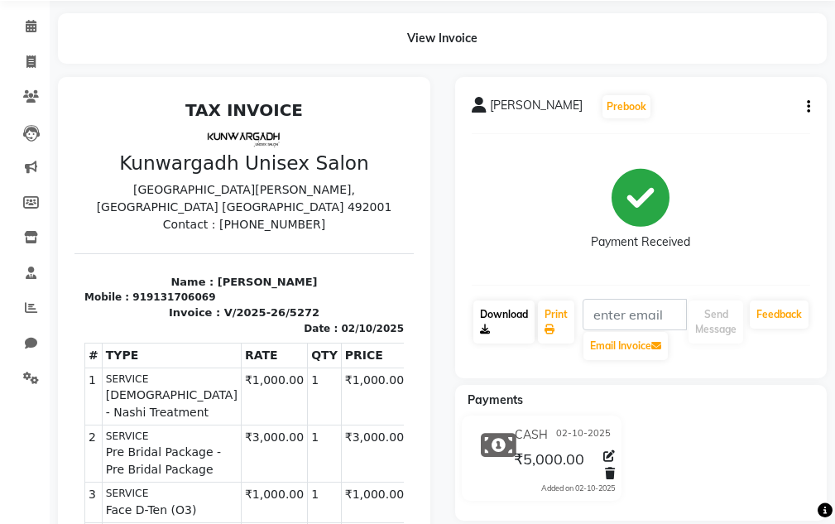
scroll to position [138, 0]
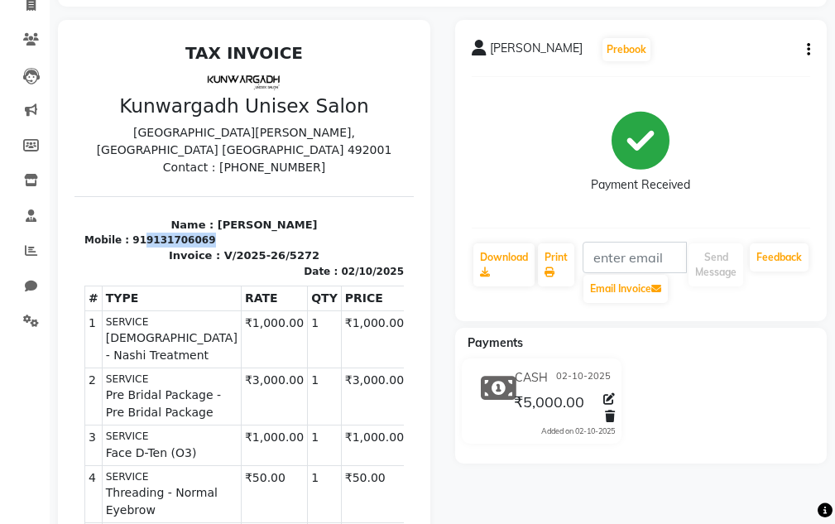
drag, startPoint x: 138, startPoint y: 206, endPoint x: 206, endPoint y: 209, distance: 67.9
click at [202, 233] on div "Mobile : 919131706069" at bounding box center [244, 240] width 320 height 15
copy div "9131706069"
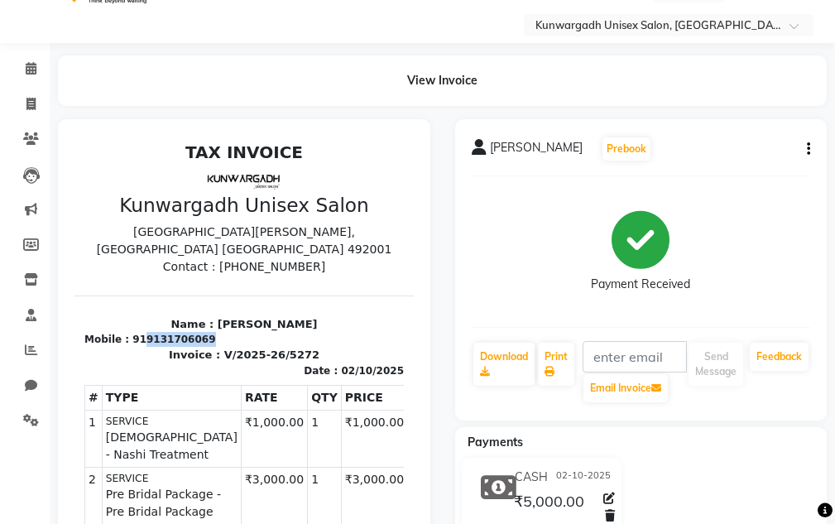
scroll to position [0, 0]
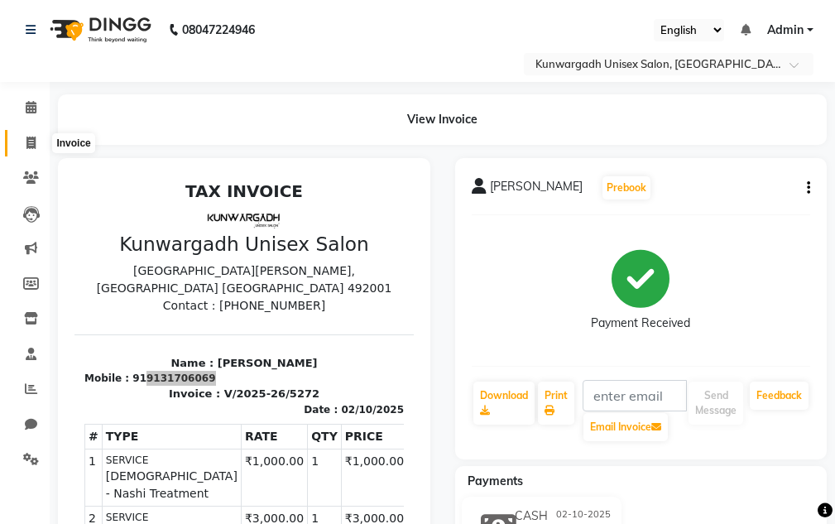
click at [36, 138] on icon at bounding box center [30, 143] width 9 height 12
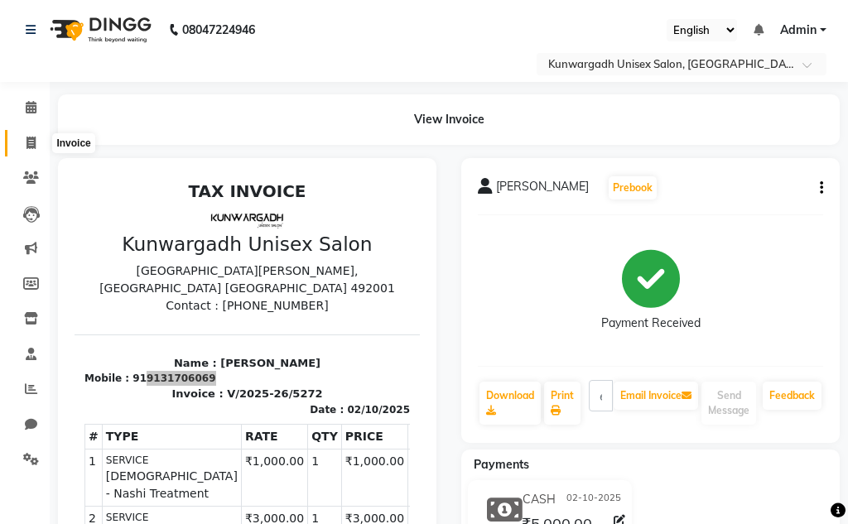
select select "service"
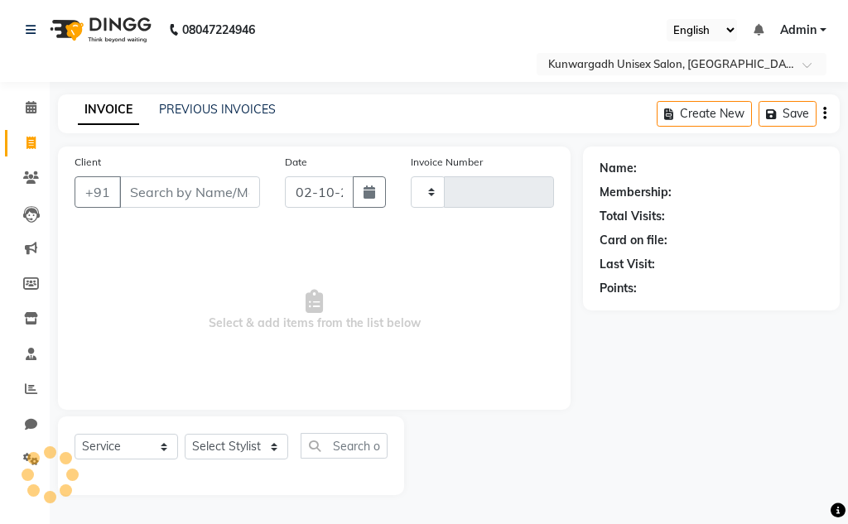
type input "5273"
select select "7931"
type input "9131706069"
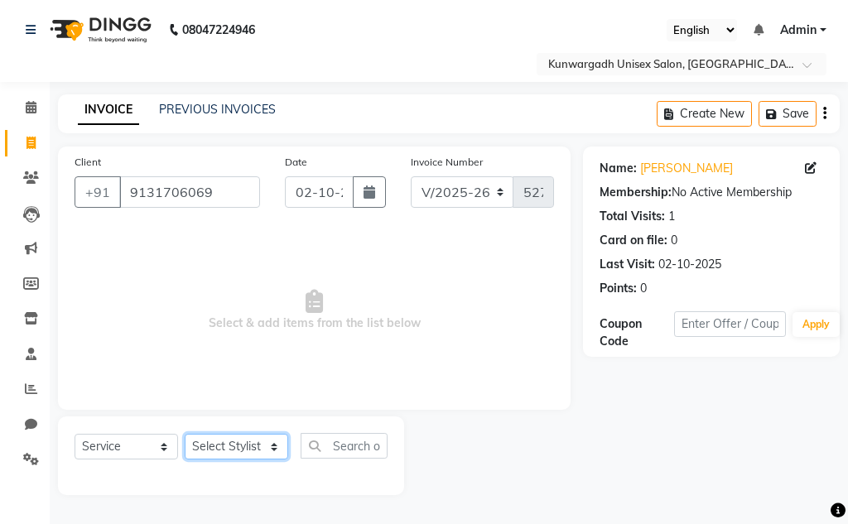
click at [208, 449] on select "Select Stylist Aarti [PERSON_NAME] Sir Chiku [PERSON_NAME] Devdas [PERSON_NAME]…" at bounding box center [236, 447] width 103 height 26
select select "83190"
click at [185, 434] on select "Select Stylist Aarti [PERSON_NAME] Sir Chiku [PERSON_NAME] Devdas [PERSON_NAME]…" at bounding box center [236, 447] width 103 height 26
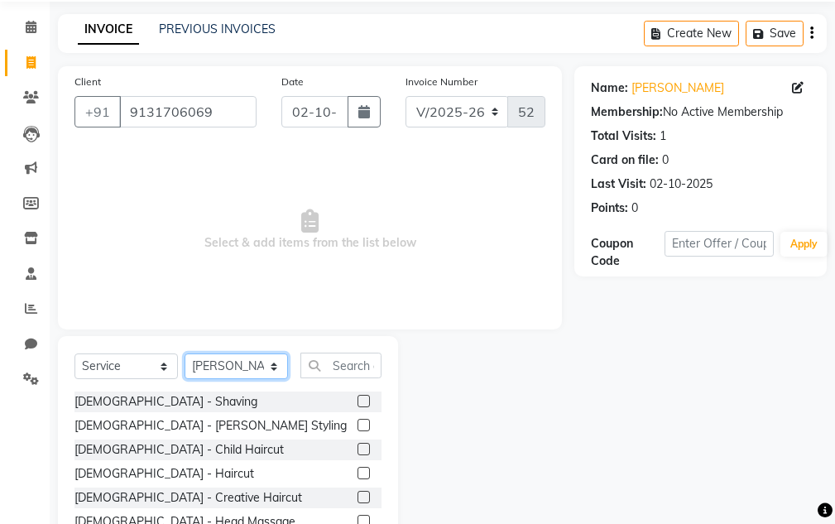
scroll to position [161, 0]
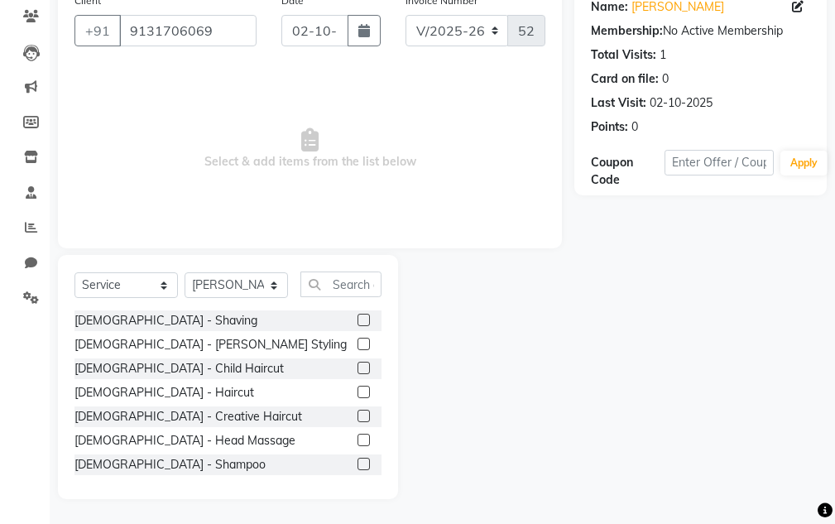
click at [357, 306] on div "Select Service Product Membership Package Voucher Prepaid Gift Card Select Styl…" at bounding box center [228, 291] width 307 height 39
click at [356, 291] on input "text" at bounding box center [341, 285] width 81 height 26
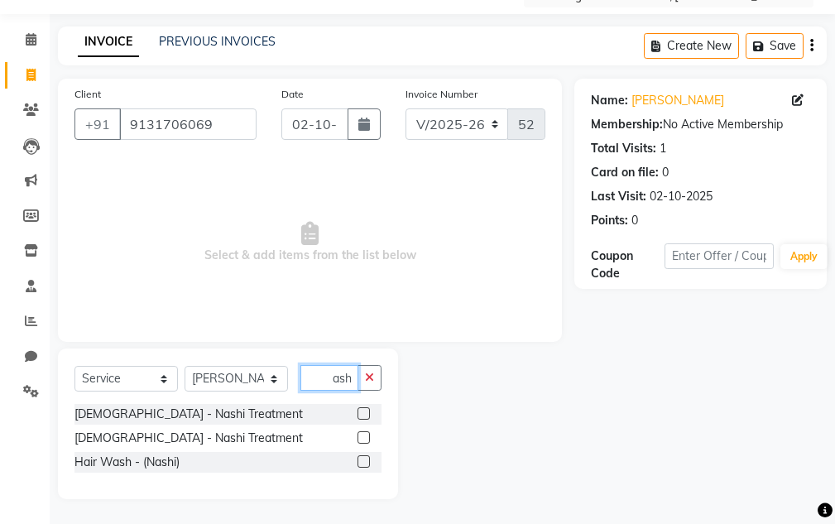
scroll to position [0, 12]
type input "Nashi"
click at [156, 435] on div "[DEMOGRAPHIC_DATA] - Nashi Treatment" at bounding box center [189, 438] width 229 height 17
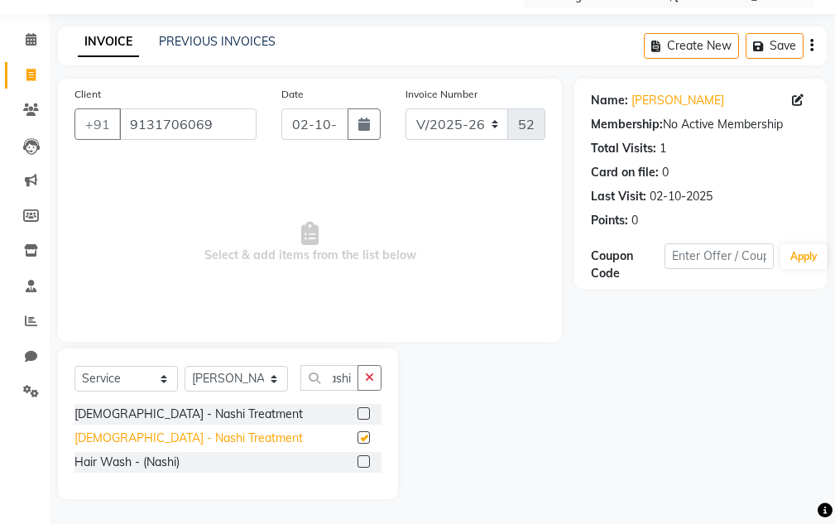
scroll to position [0, 0]
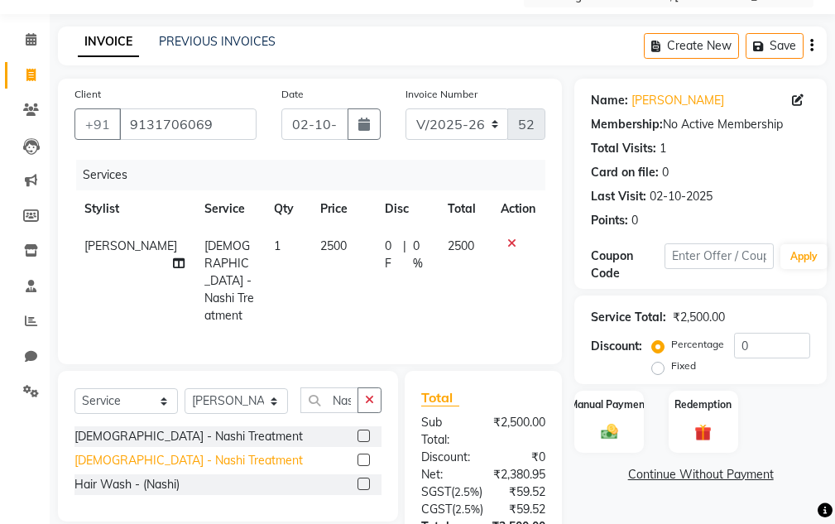
checkbox input "false"
click at [468, 248] on span "2500" at bounding box center [461, 245] width 26 height 15
select select "83190"
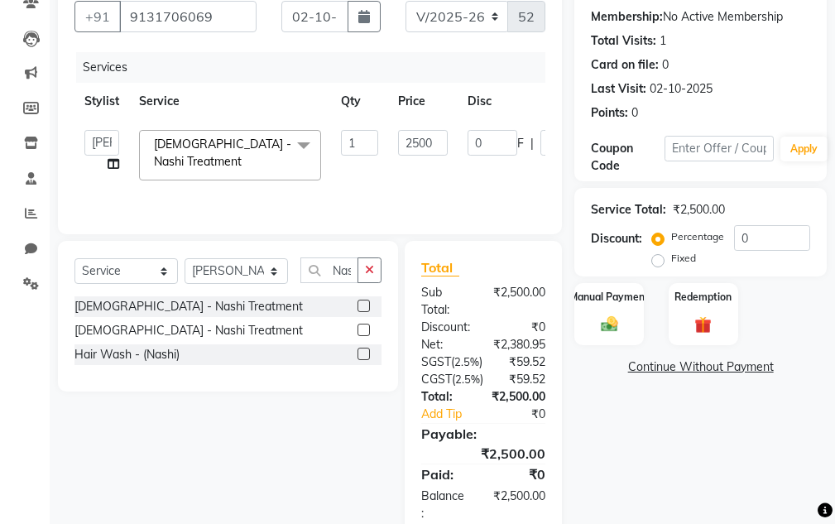
scroll to position [250, 0]
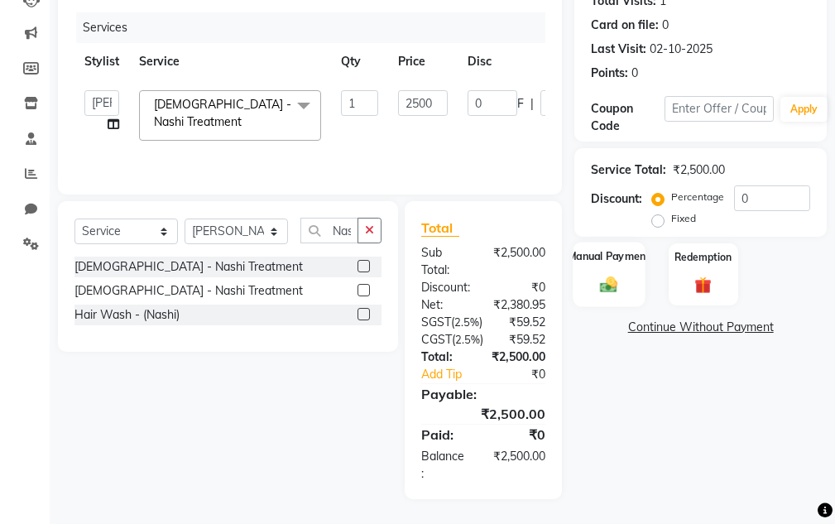
click at [619, 275] on img at bounding box center [609, 285] width 28 height 20
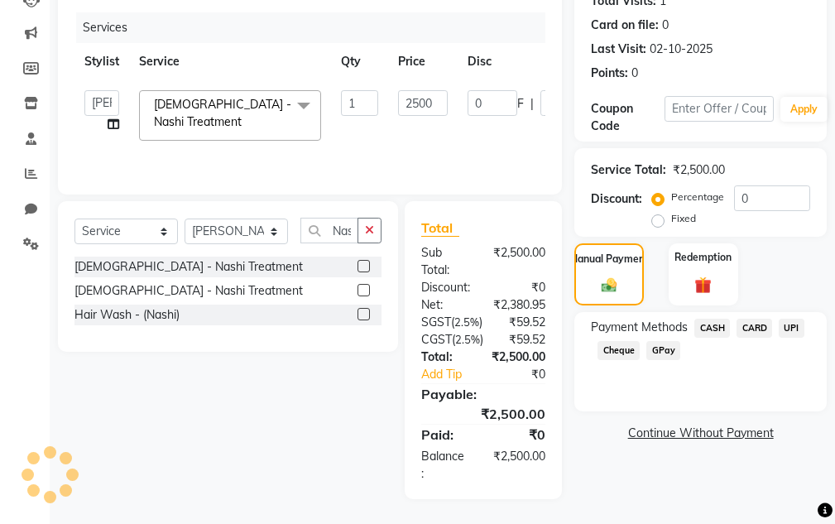
click at [783, 319] on span "UPI" at bounding box center [792, 328] width 26 height 19
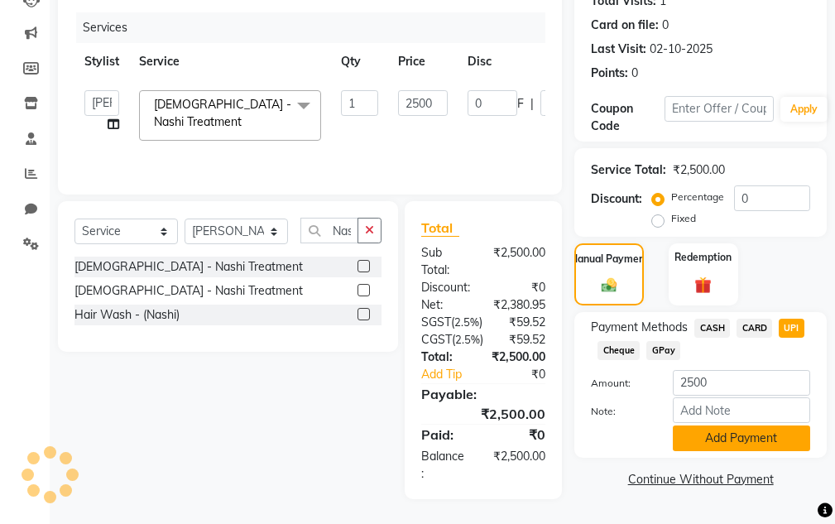
click at [755, 426] on button "Add Payment" at bounding box center [741, 439] width 137 height 26
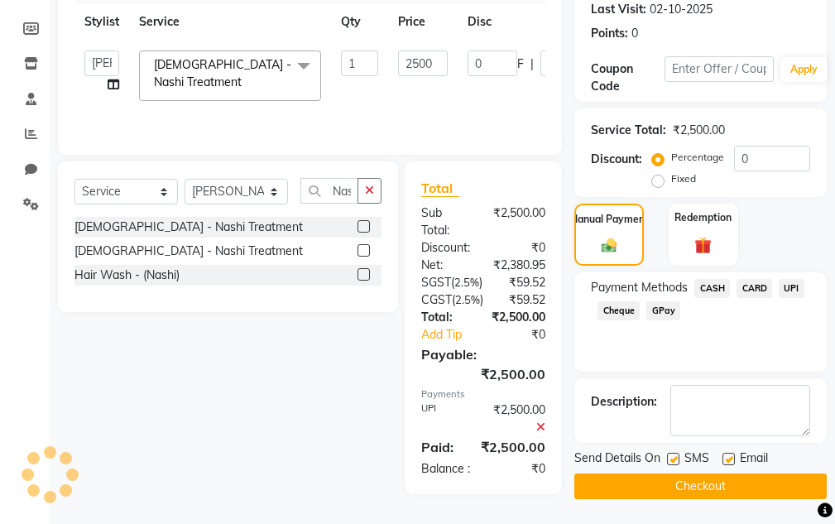
scroll to position [302, 0]
click at [706, 450] on div "Send Details On SMS Email Checkout" at bounding box center [701, 475] width 253 height 50
click at [701, 474] on button "Checkout" at bounding box center [701, 487] width 253 height 26
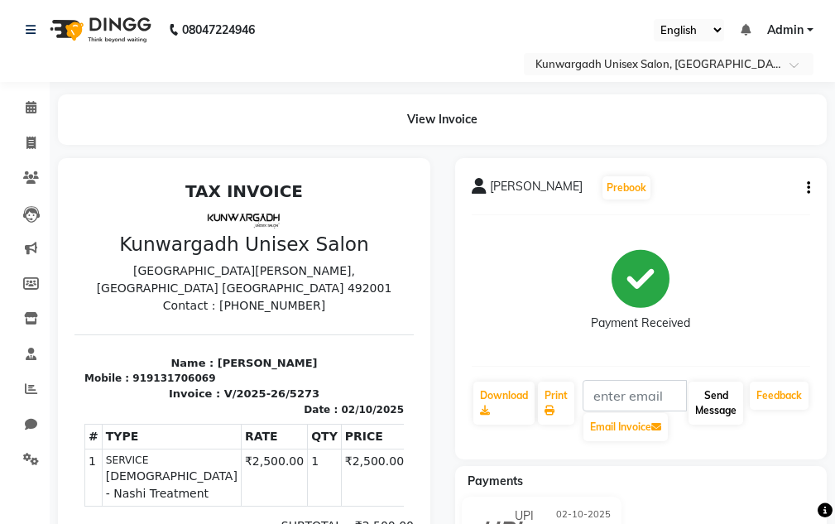
drag, startPoint x: 751, startPoint y: 411, endPoint x: 705, endPoint y: 411, distance: 46.4
click at [751, 415] on div "Feedback" at bounding box center [779, 411] width 62 height 63
click at [673, 394] on input "text" at bounding box center [635, 395] width 105 height 31
click at [710, 397] on button "Send Message" at bounding box center [716, 403] width 55 height 43
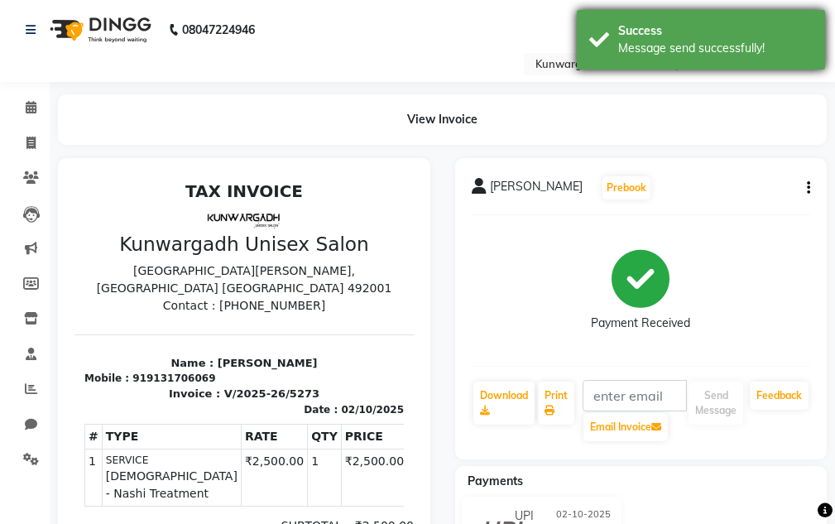
click at [702, 57] on div "Success Message send successfully!" at bounding box center [701, 40] width 248 height 60
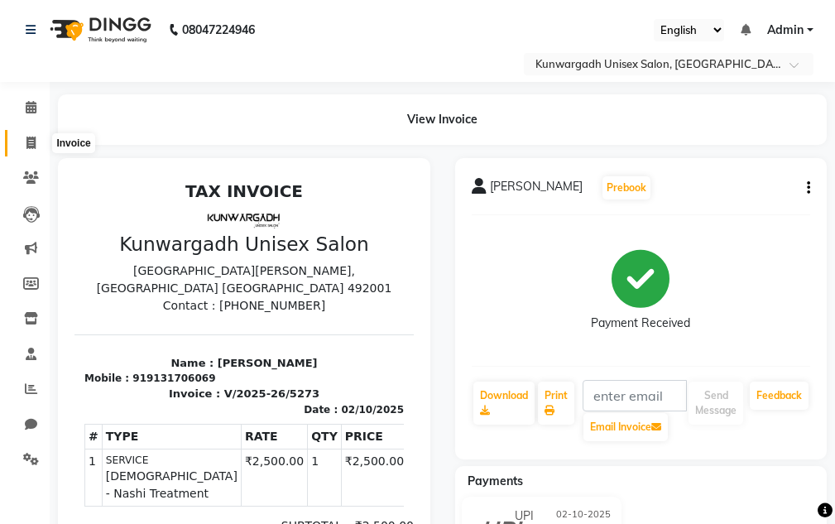
click at [21, 147] on span at bounding box center [31, 143] width 29 height 19
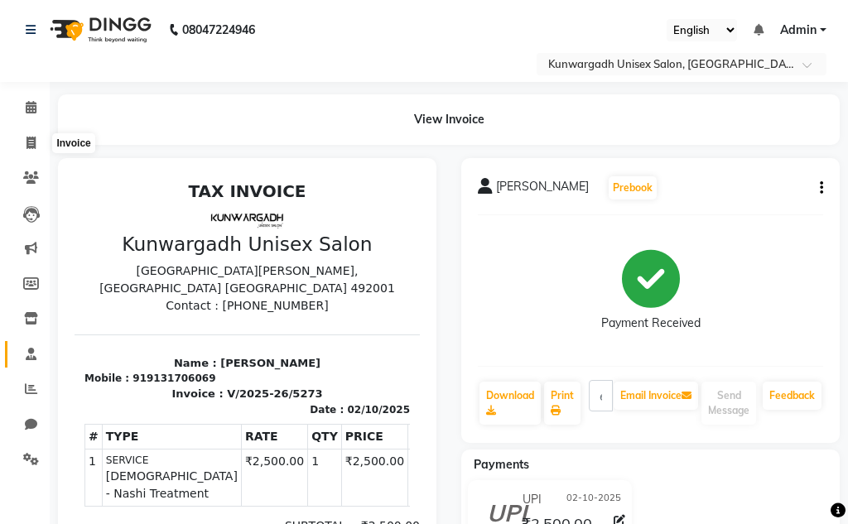
select select "service"
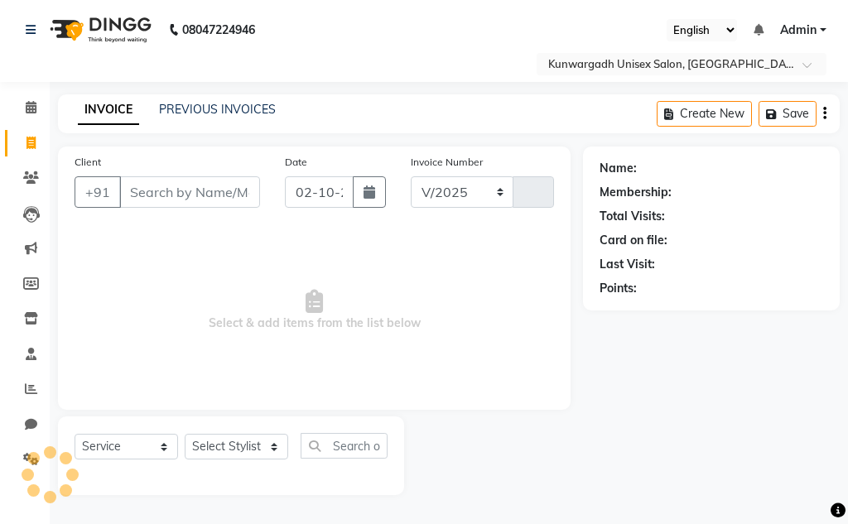
select select "7931"
type input "5274"
click at [33, 171] on span at bounding box center [31, 178] width 29 height 19
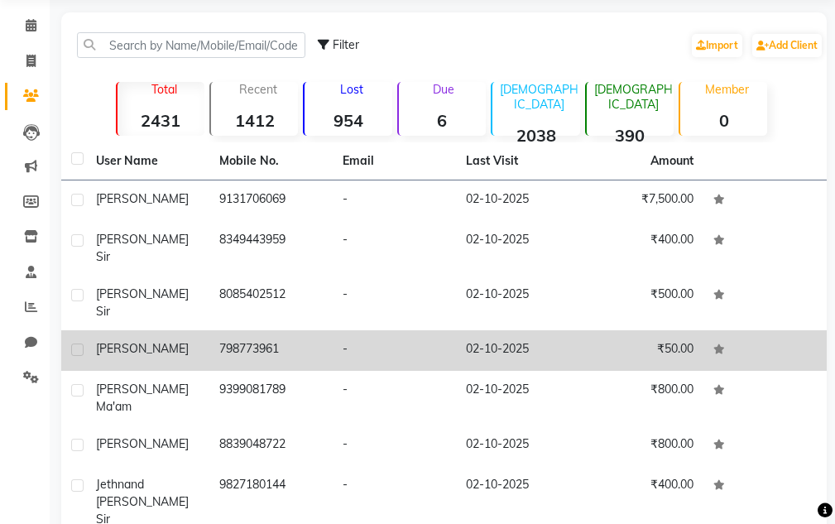
scroll to position [138, 0]
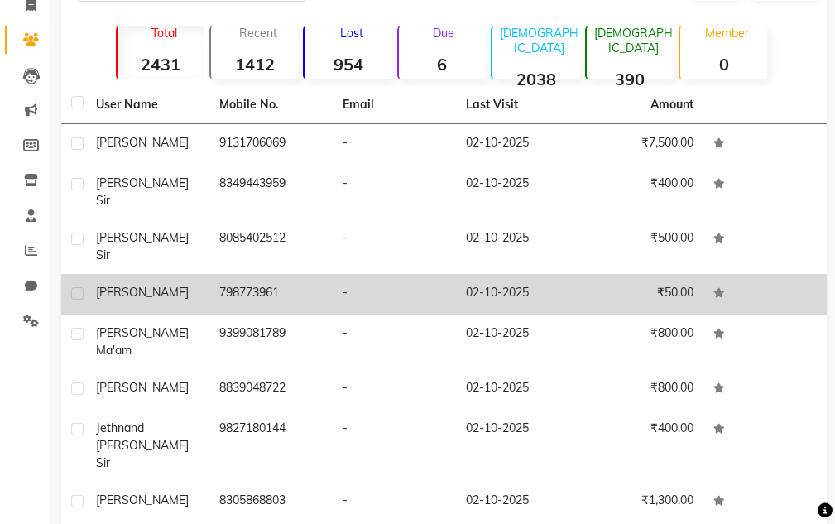
click at [211, 277] on td "798773961" at bounding box center [270, 294] width 123 height 41
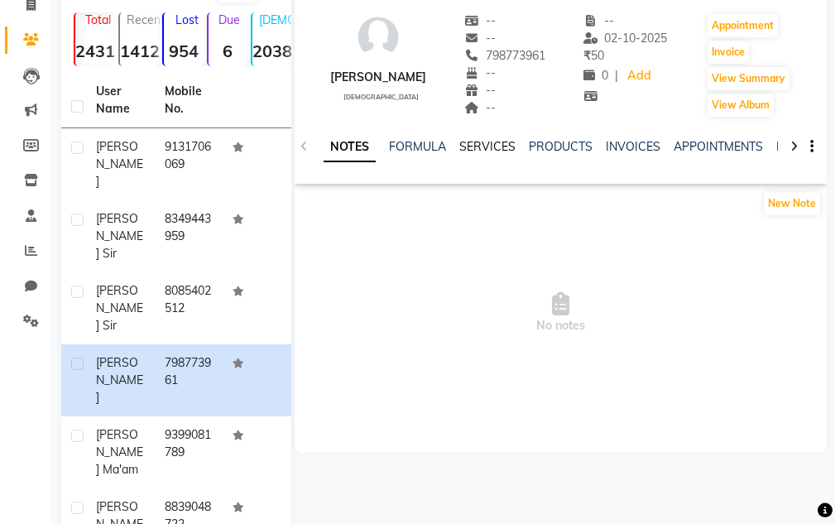
click at [485, 139] on link "SERVICES" at bounding box center [487, 146] width 56 height 15
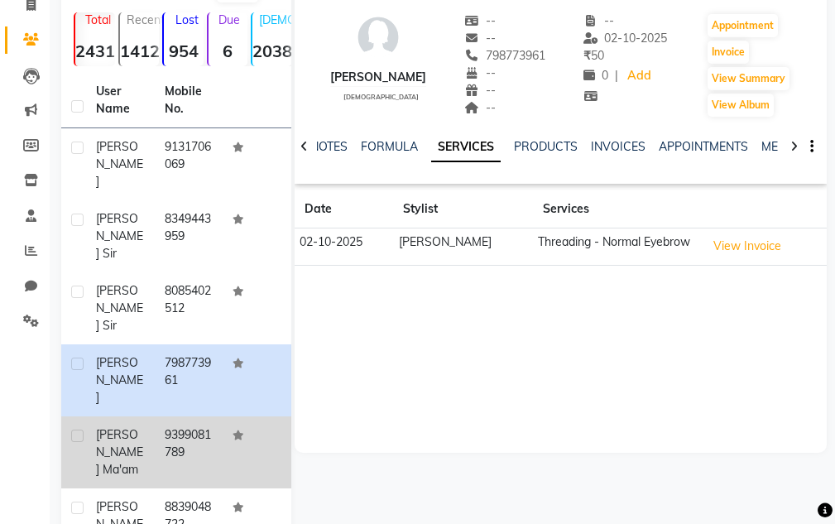
click at [190, 416] on td "9399081789" at bounding box center [189, 452] width 69 height 72
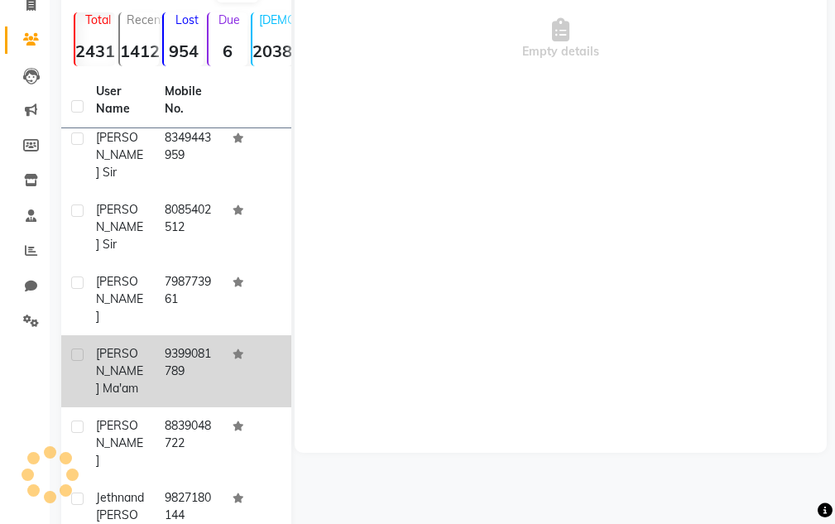
scroll to position [138, 0]
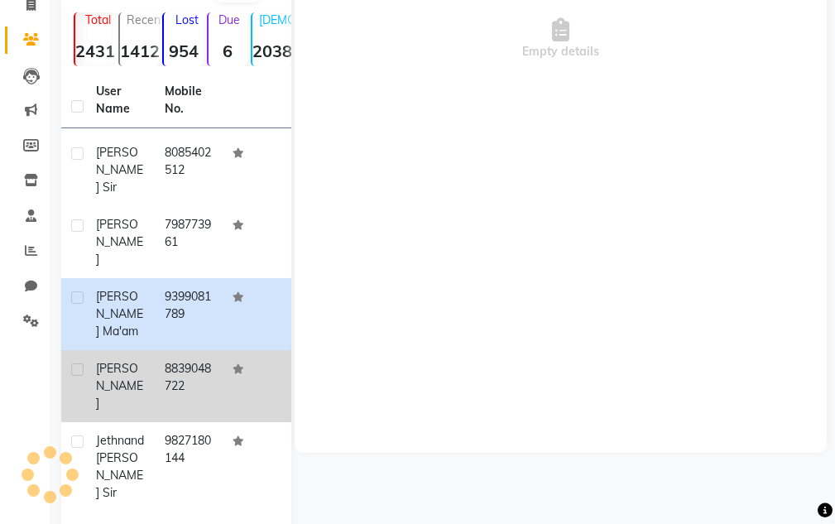
click at [162, 350] on td "8839048722" at bounding box center [189, 386] width 69 height 72
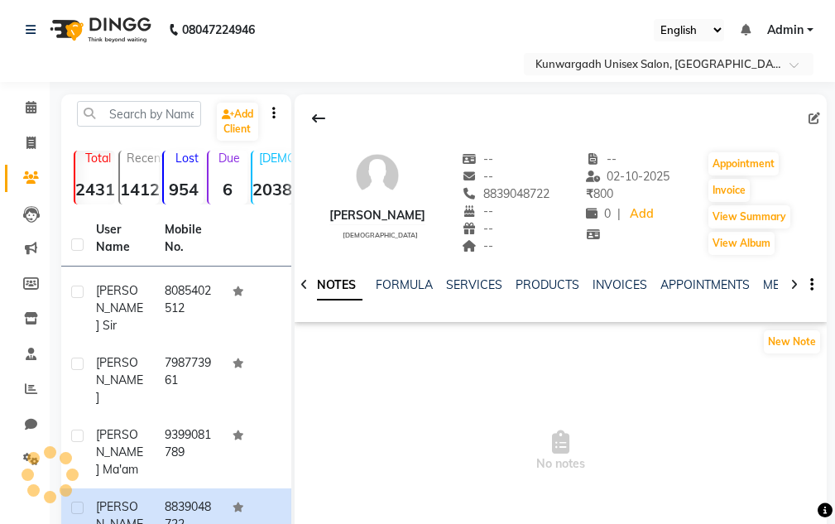
click at [465, 299] on div "NOTES FORMULA SERVICES PRODUCTS INVOICES APPOINTMENTS MEMBERSHIP PACKAGES VOUCH…" at bounding box center [541, 292] width 435 height 31
click at [465, 288] on link "SERVICES" at bounding box center [474, 284] width 56 height 15
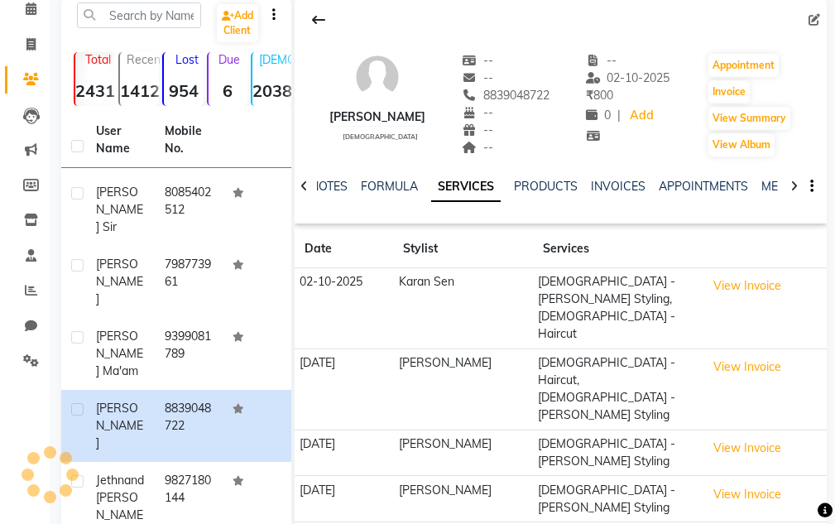
scroll to position [138, 0]
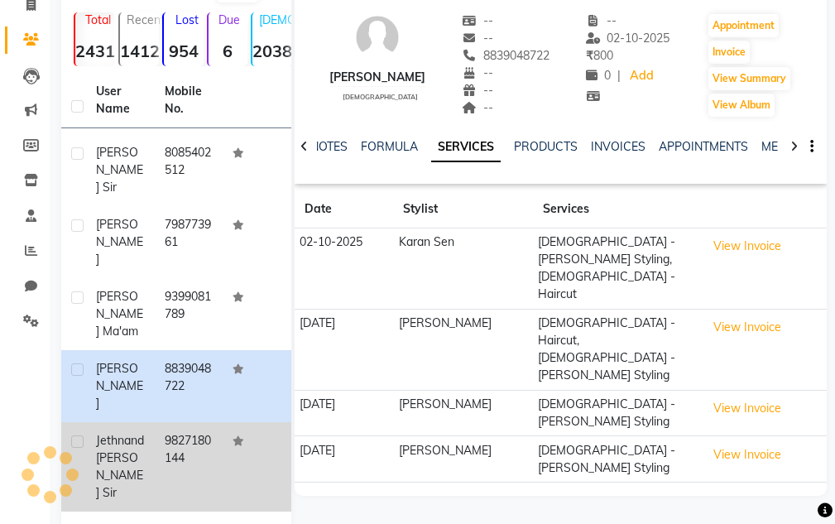
click at [134, 432] on div "jethnand [PERSON_NAME] sir" at bounding box center [120, 467] width 49 height 70
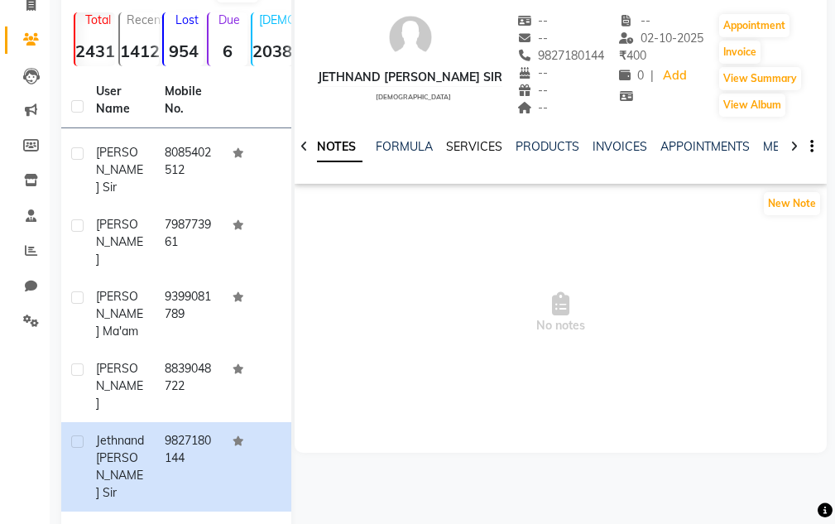
click at [493, 152] on link "SERVICES" at bounding box center [474, 146] width 56 height 15
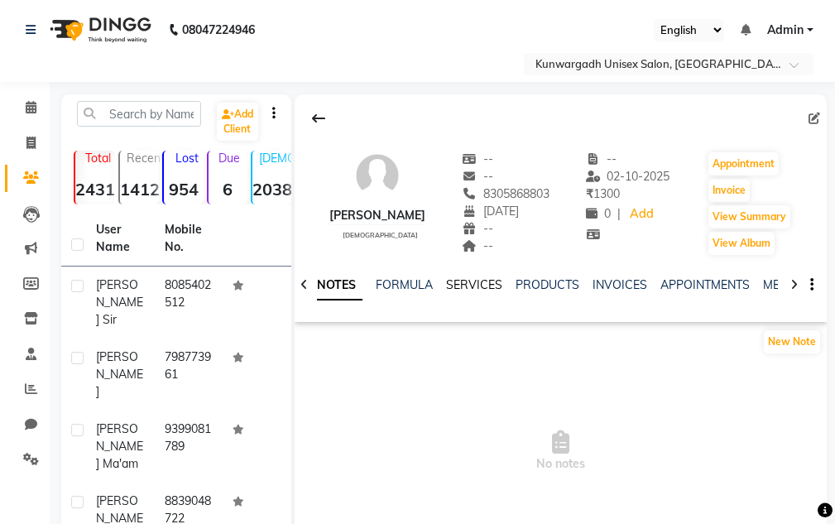
click at [464, 290] on link "SERVICES" at bounding box center [474, 284] width 56 height 15
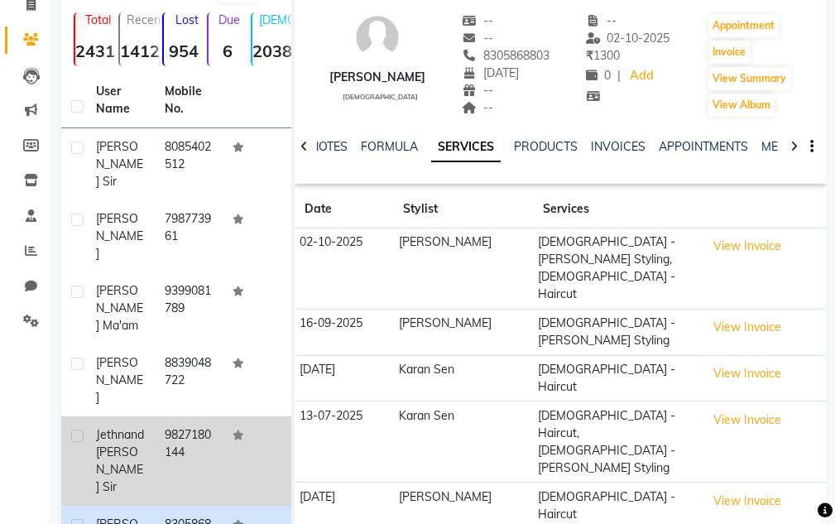
scroll to position [276, 0]
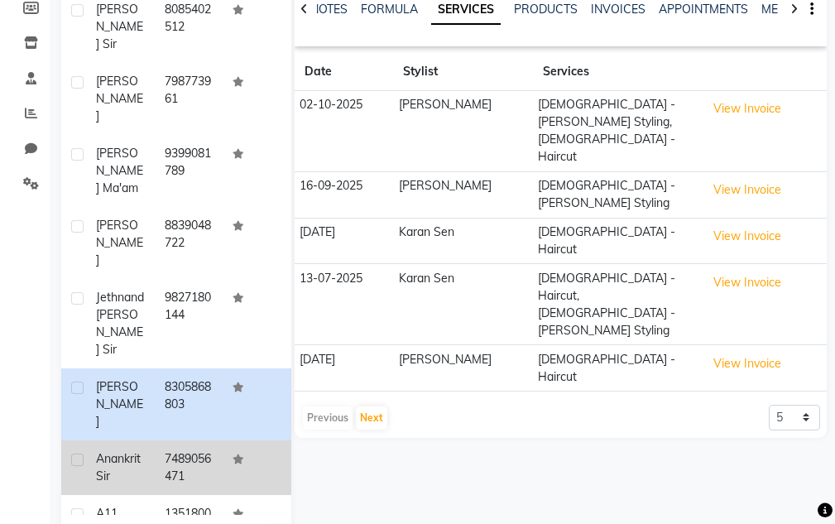
click at [176, 440] on td "7489056471" at bounding box center [189, 467] width 69 height 55
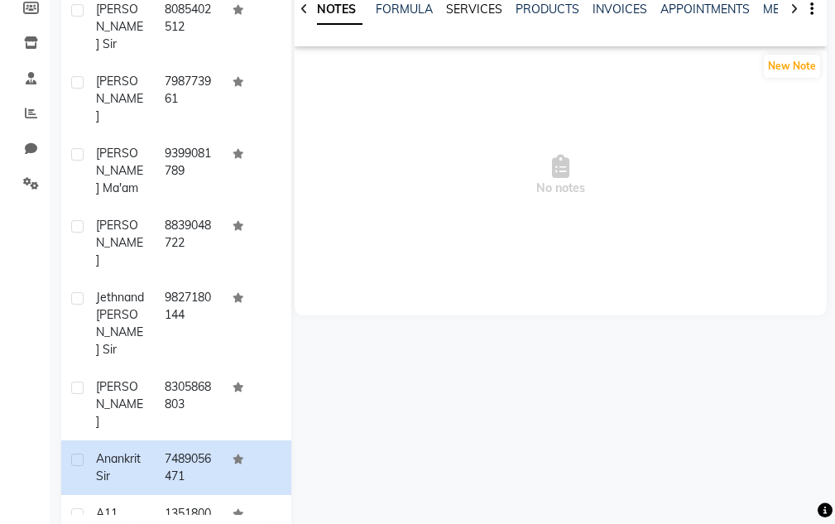
click at [481, 9] on link "SERVICES" at bounding box center [474, 9] width 56 height 15
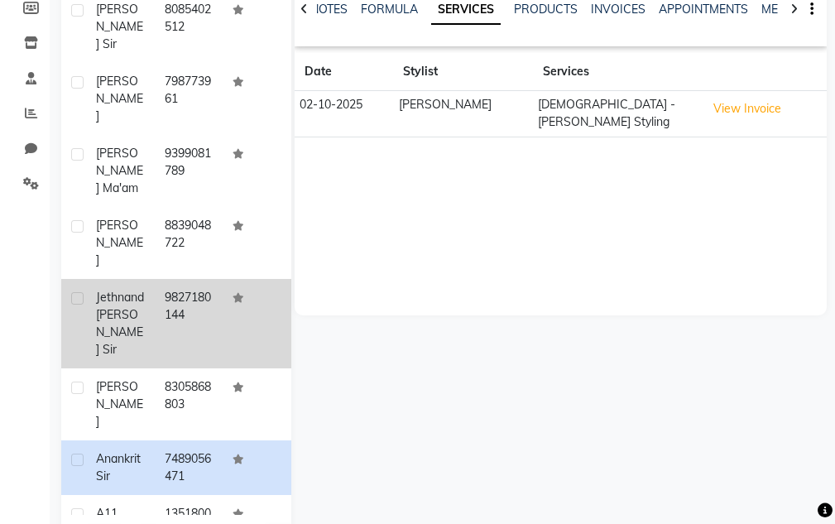
click at [155, 279] on td "9827180144" at bounding box center [189, 323] width 69 height 89
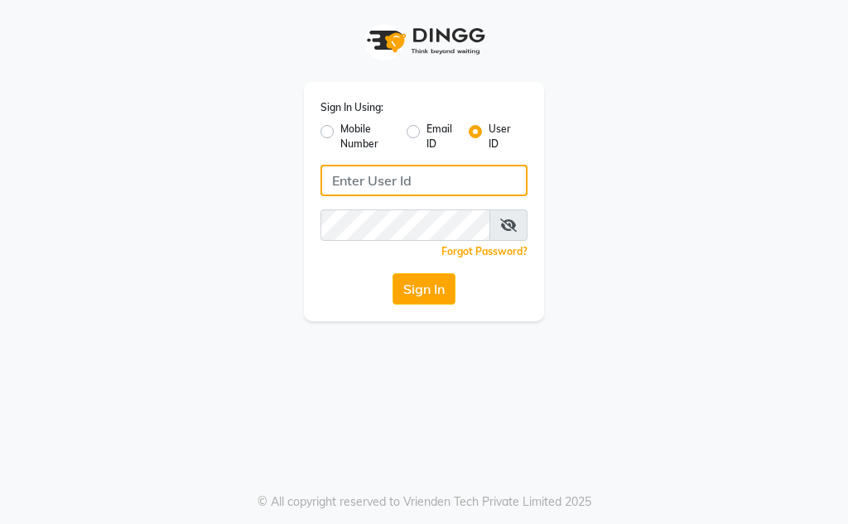
type input "Kunwargadh@123"
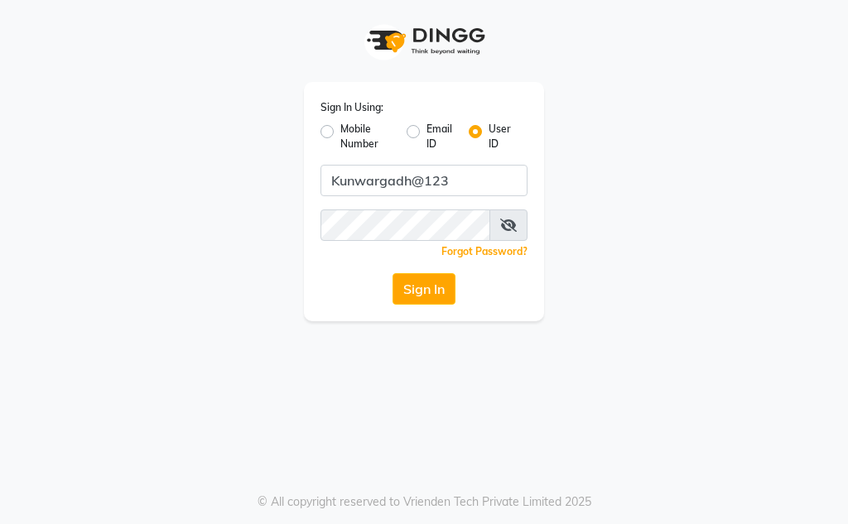
click at [427, 279] on button "Sign In" at bounding box center [423, 288] width 63 height 31
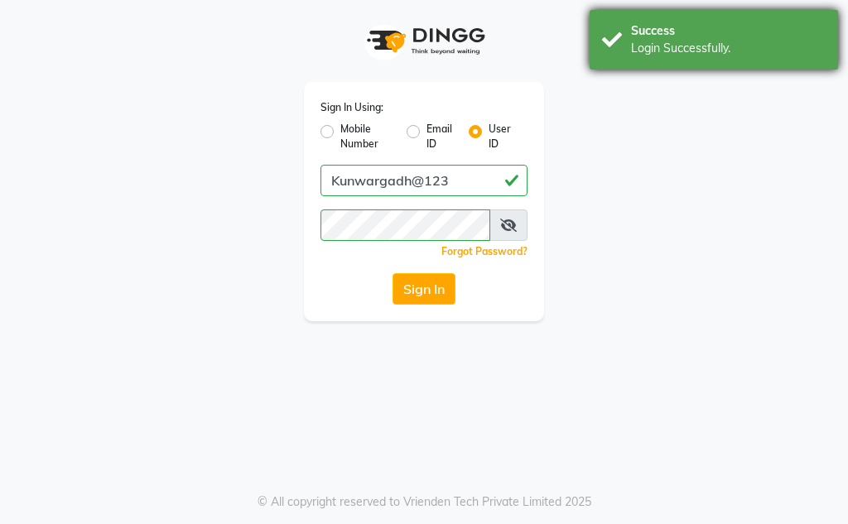
click at [630, 42] on div "Success Login Successfully." at bounding box center [713, 40] width 248 height 60
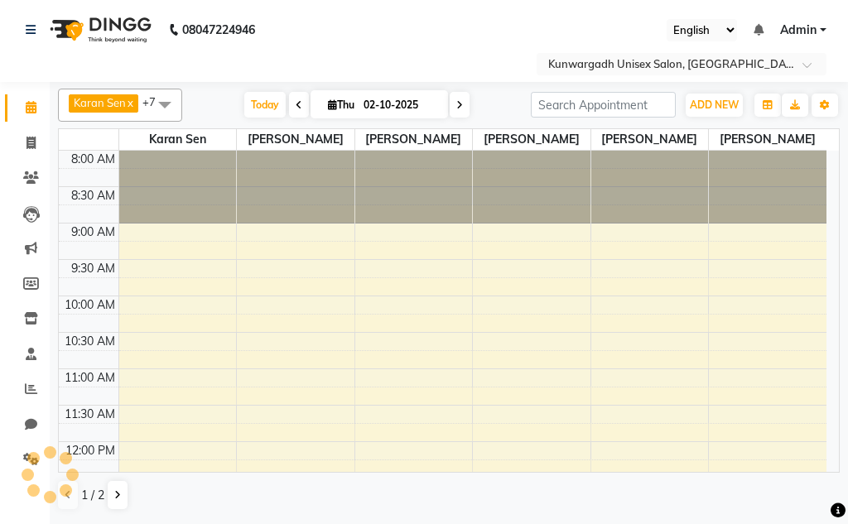
select select "en"
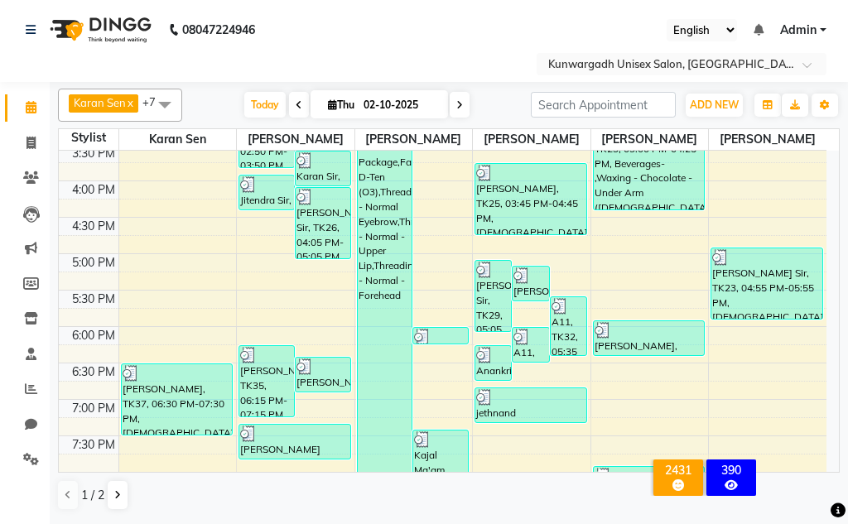
scroll to position [276, 0]
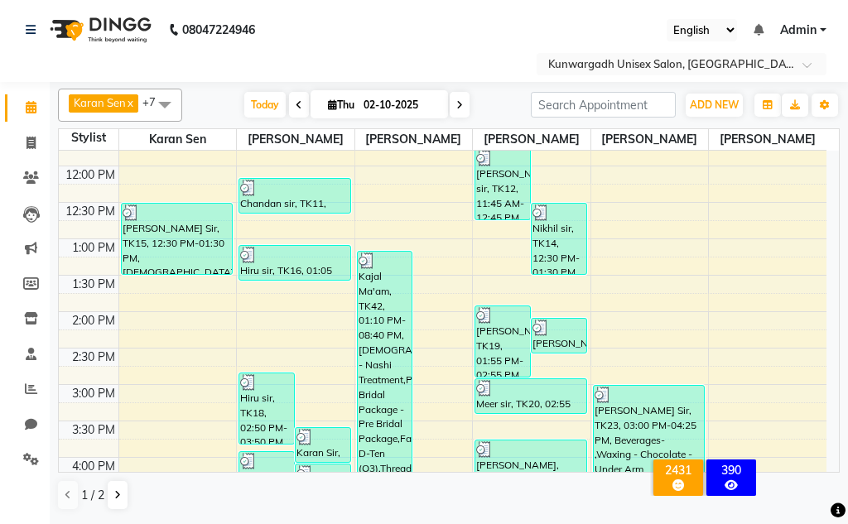
click at [631, 388] on div at bounding box center [648, 395] width 109 height 17
select select "3"
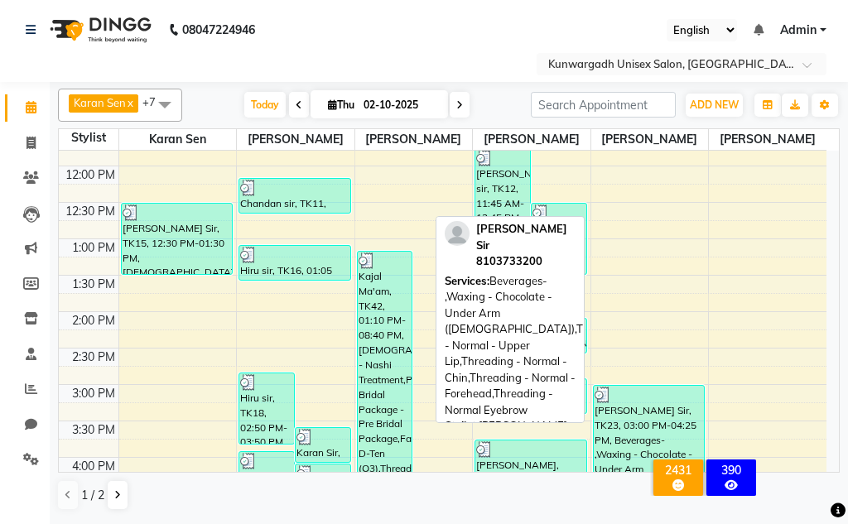
click at [647, 427] on div "[PERSON_NAME] Sir, TK23, 03:00 PM-04:25 PM, Beverages- ,Waxing - Chocolate - Un…" at bounding box center [649, 436] width 111 height 100
select select "3"
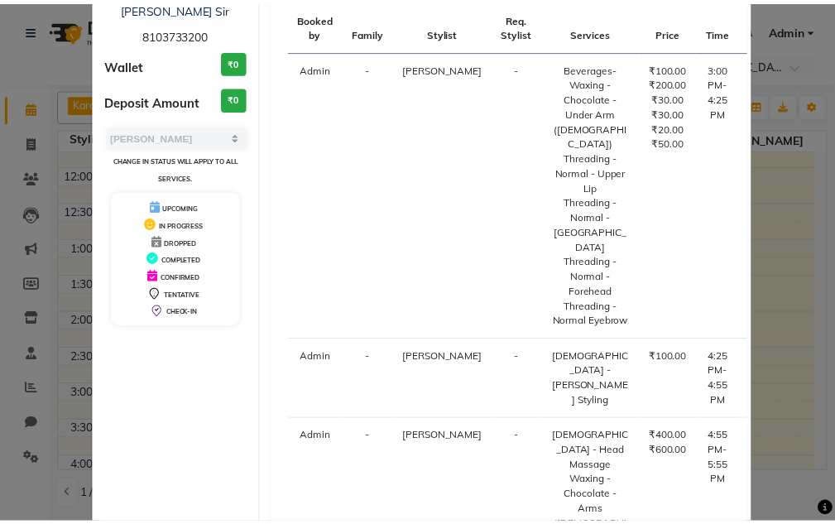
scroll to position [259, 0]
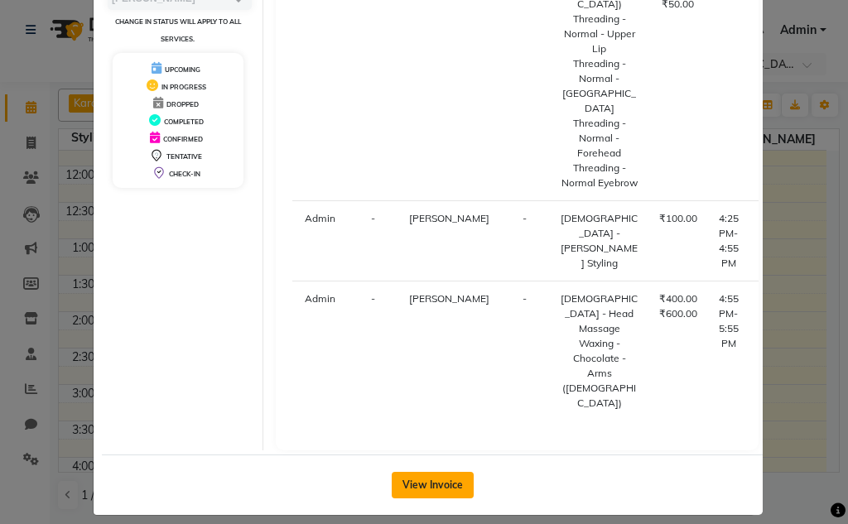
click at [435, 475] on button "View Invoice" at bounding box center [433, 485] width 82 height 26
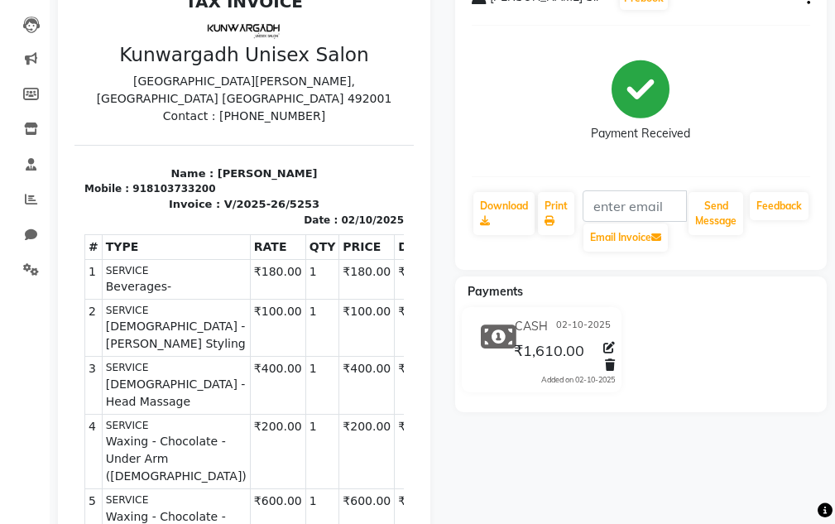
scroll to position [7, 0]
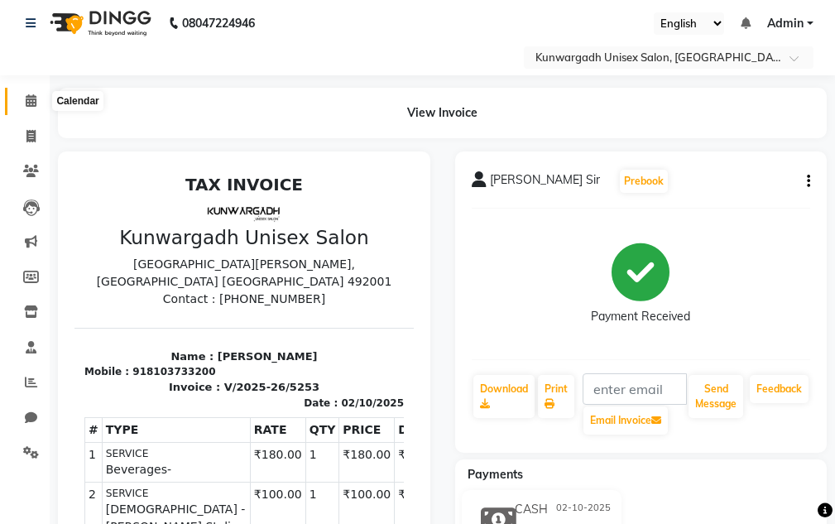
click at [31, 108] on span at bounding box center [31, 101] width 29 height 19
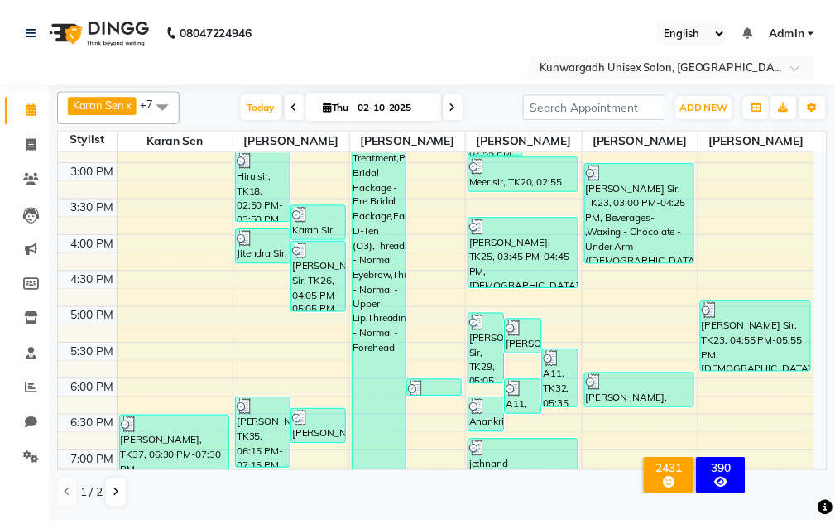
scroll to position [690, 0]
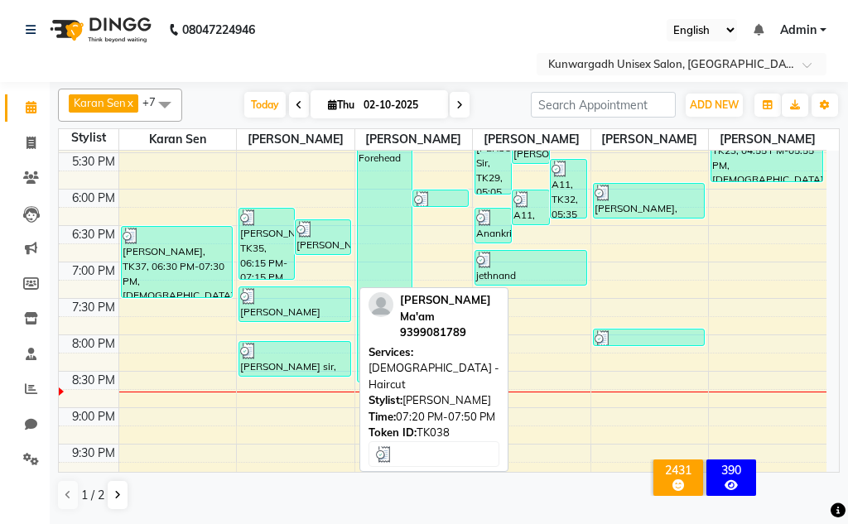
click at [281, 309] on div "[PERSON_NAME] Ma'am, TK38, 07:20 PM-07:50 PM, [DEMOGRAPHIC_DATA] - Haircut" at bounding box center [294, 304] width 111 height 34
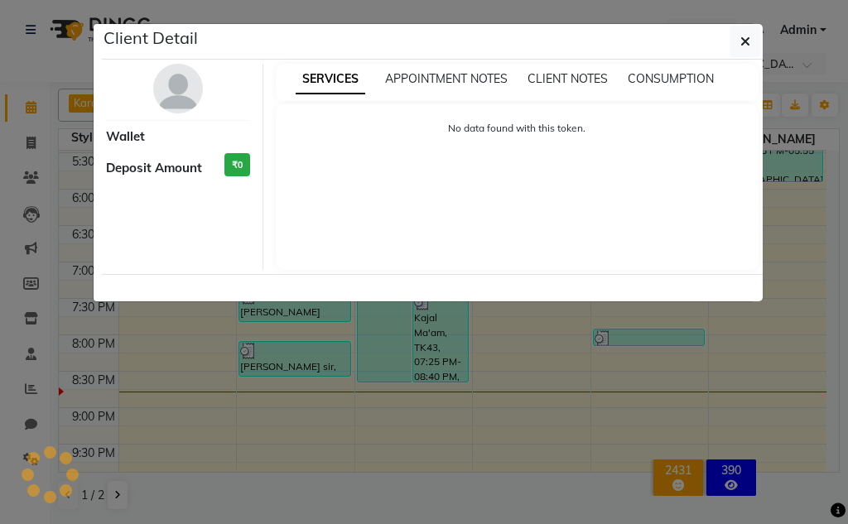
select select "3"
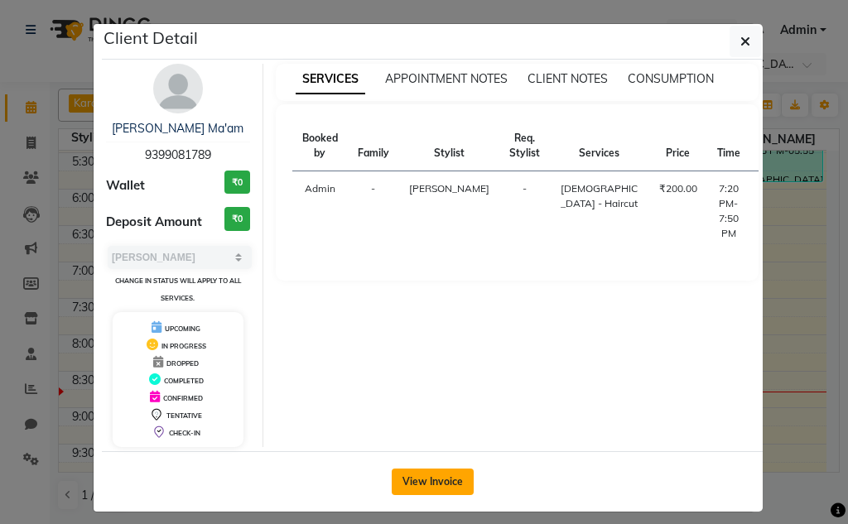
click at [423, 484] on button "View Invoice" at bounding box center [433, 482] width 82 height 26
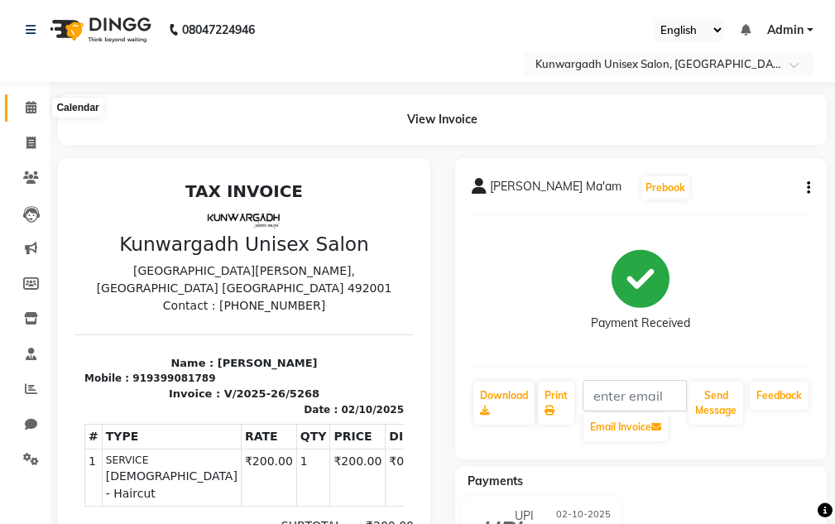
click at [24, 103] on span at bounding box center [31, 108] width 29 height 19
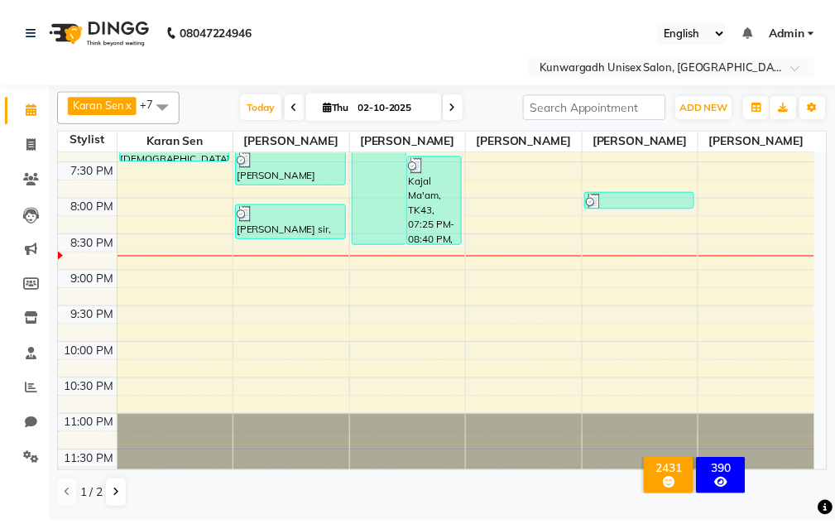
scroll to position [844, 0]
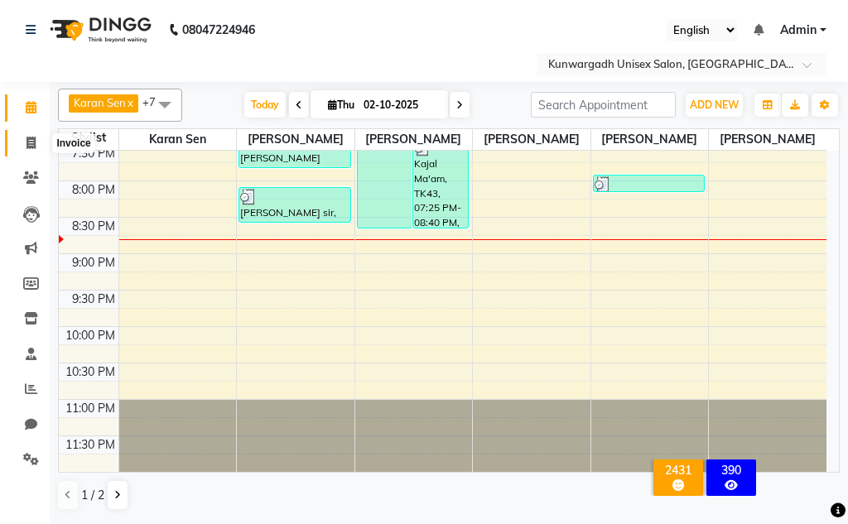
click at [27, 151] on span at bounding box center [31, 143] width 29 height 19
select select "service"
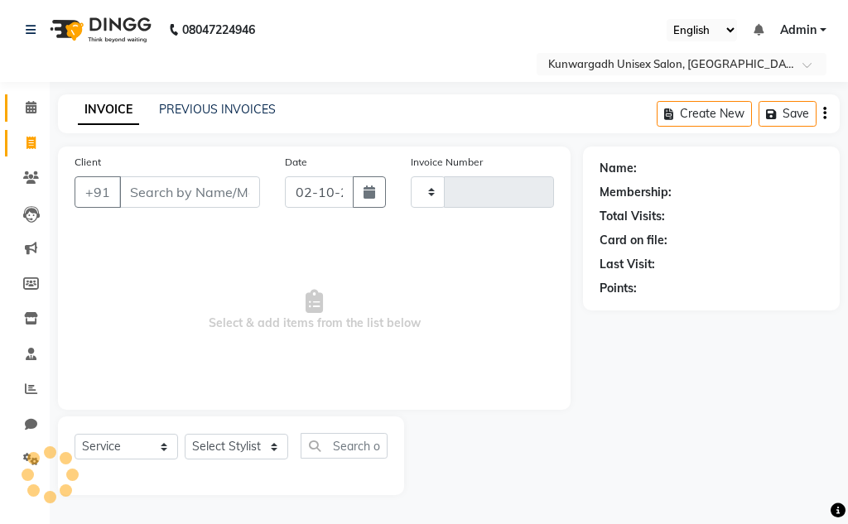
type input "5274"
select select "7931"
click at [180, 108] on link "PREVIOUS INVOICES" at bounding box center [217, 109] width 117 height 15
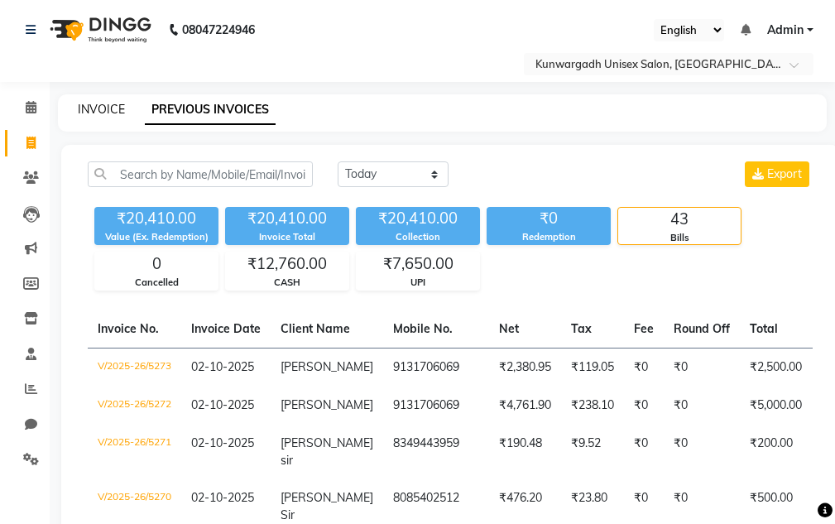
click at [93, 110] on link "INVOICE" at bounding box center [101, 109] width 47 height 15
select select "service"
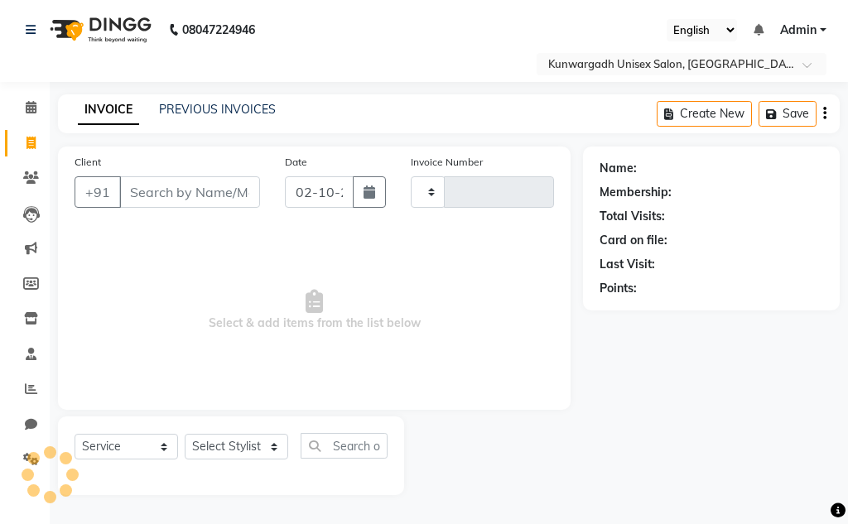
type input "5274"
select select "7931"
click at [26, 352] on icon at bounding box center [31, 354] width 11 height 12
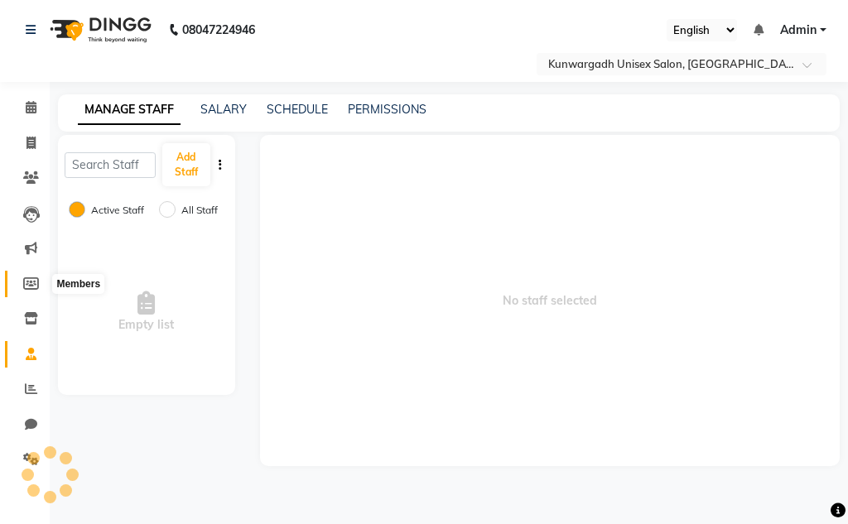
click at [28, 289] on icon at bounding box center [31, 283] width 16 height 12
select select
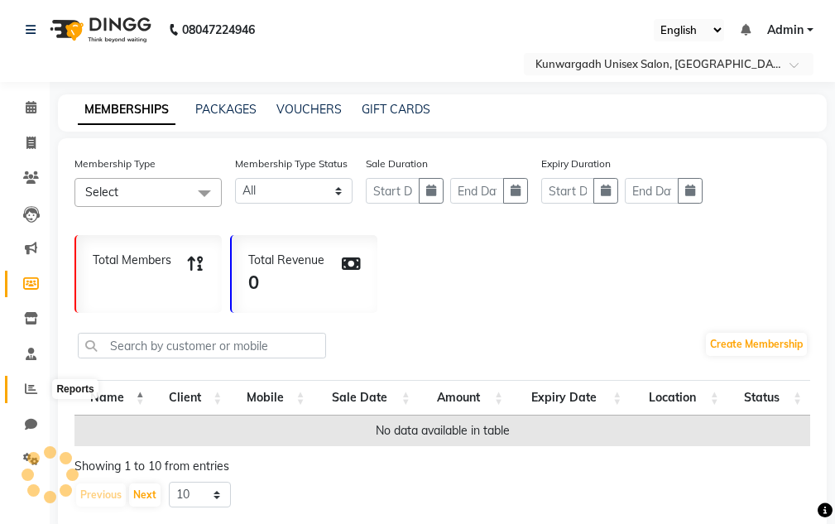
click at [31, 394] on icon at bounding box center [31, 388] width 12 height 12
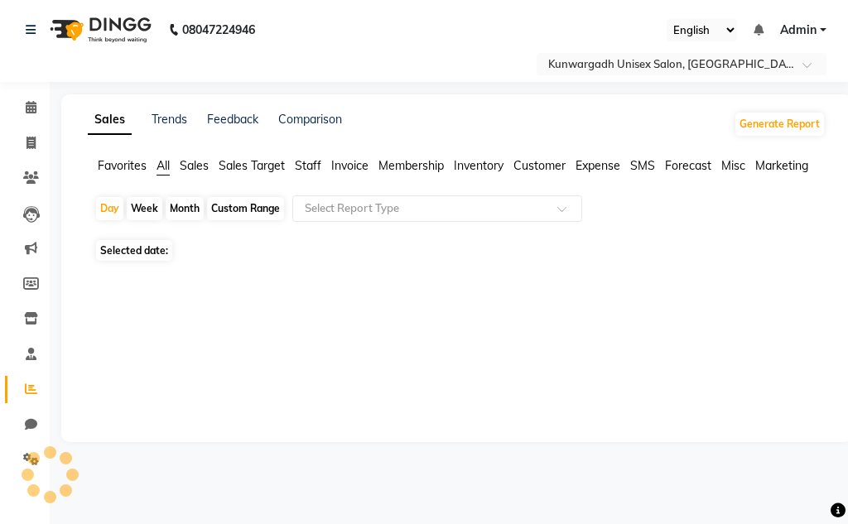
click at [296, 167] on span "Staff" at bounding box center [308, 165] width 26 height 15
click at [302, 168] on span "Staff" at bounding box center [308, 165] width 26 height 15
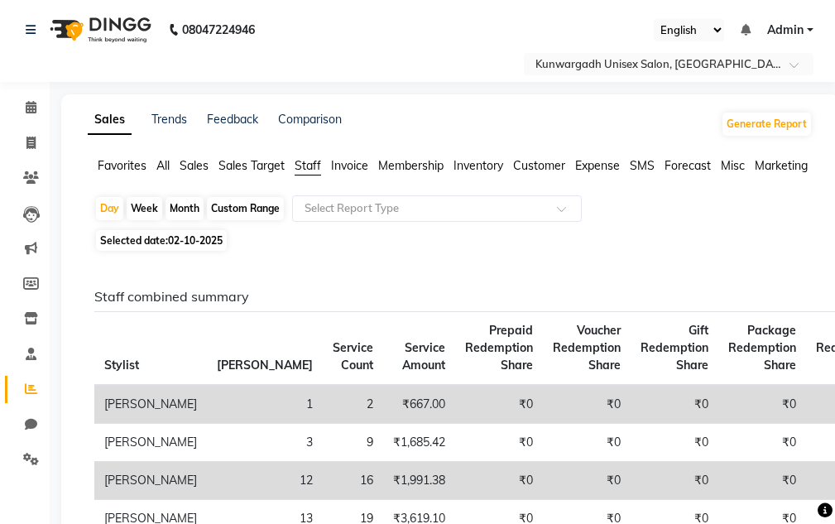
click at [188, 204] on div "Month" at bounding box center [185, 208] width 38 height 23
select select "10"
select select "2025"
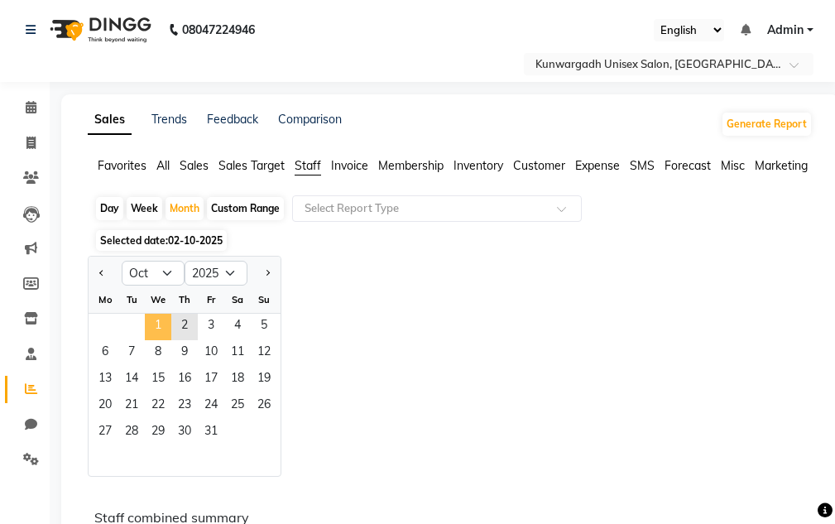
click at [161, 324] on span "1" at bounding box center [158, 327] width 26 height 26
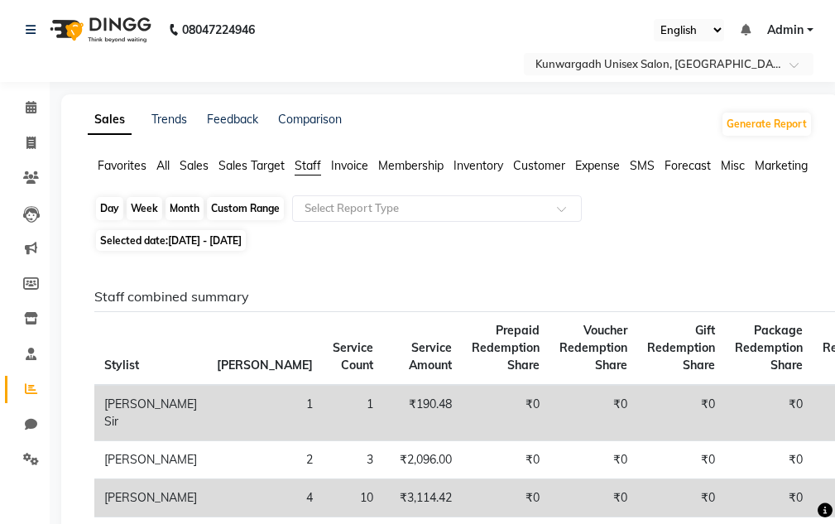
click at [179, 202] on div "Month" at bounding box center [185, 208] width 38 height 23
select select "10"
select select "2025"
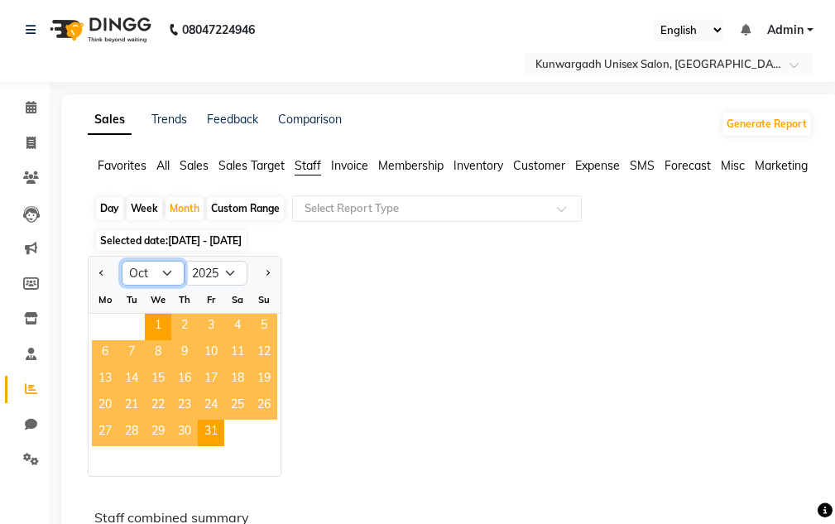
click at [152, 276] on select "Jan Feb Mar Apr May Jun [DATE] Aug Sep Oct Nov Dec" at bounding box center [153, 273] width 63 height 25
select select "9"
click at [122, 261] on select "Jan Feb Mar Apr May Jun [DATE] Aug Sep Oct Nov Dec" at bounding box center [153, 273] width 63 height 25
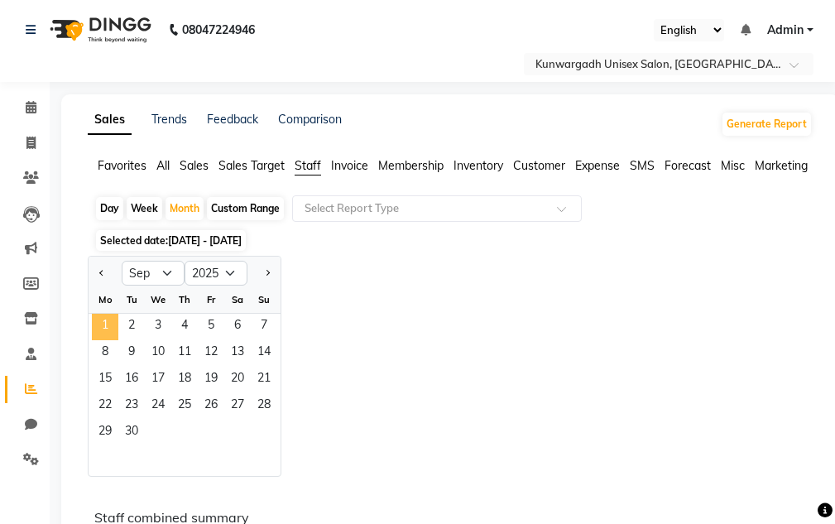
click at [110, 327] on span "1" at bounding box center [105, 327] width 26 height 26
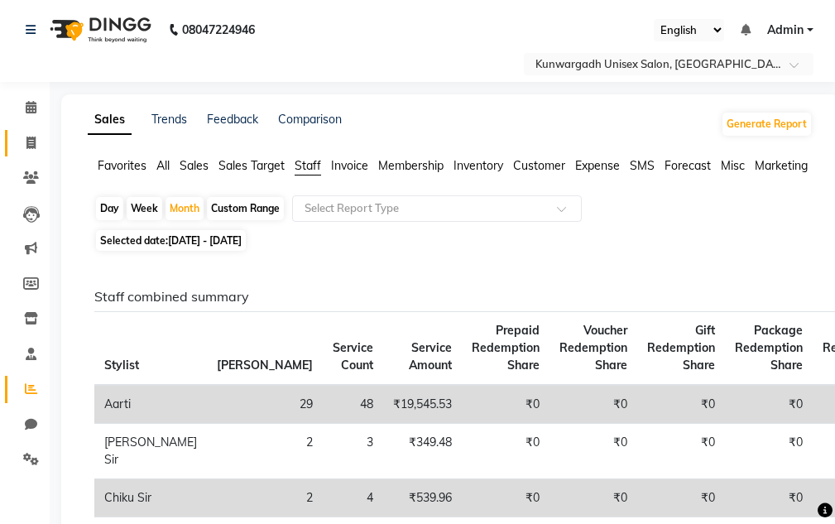
drag, startPoint x: 11, startPoint y: 162, endPoint x: 14, endPoint y: 142, distance: 20.1
click at [11, 153] on ul "Calendar Invoice Clients Leads Marketing Members Inventory Staff Reports Chat S…" at bounding box center [25, 288] width 50 height 396
click at [14, 143] on link "Invoice" at bounding box center [25, 143] width 40 height 27
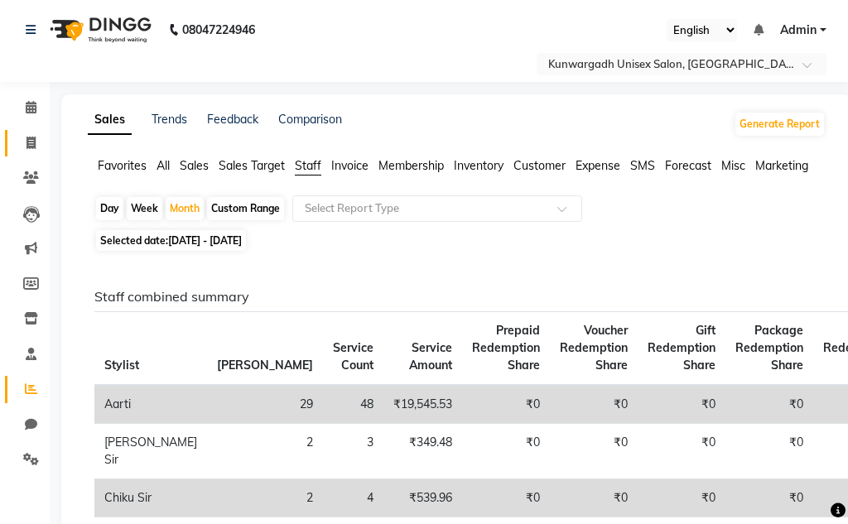
select select "service"
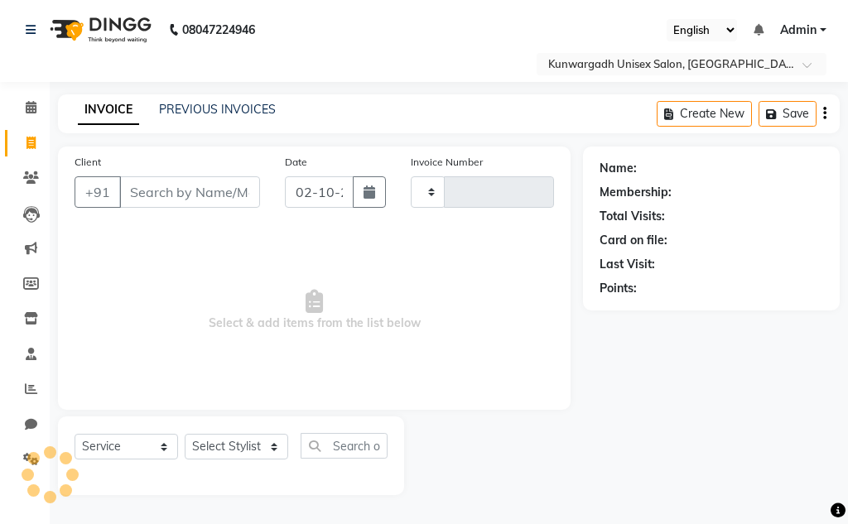
type input "5274"
select select "7931"
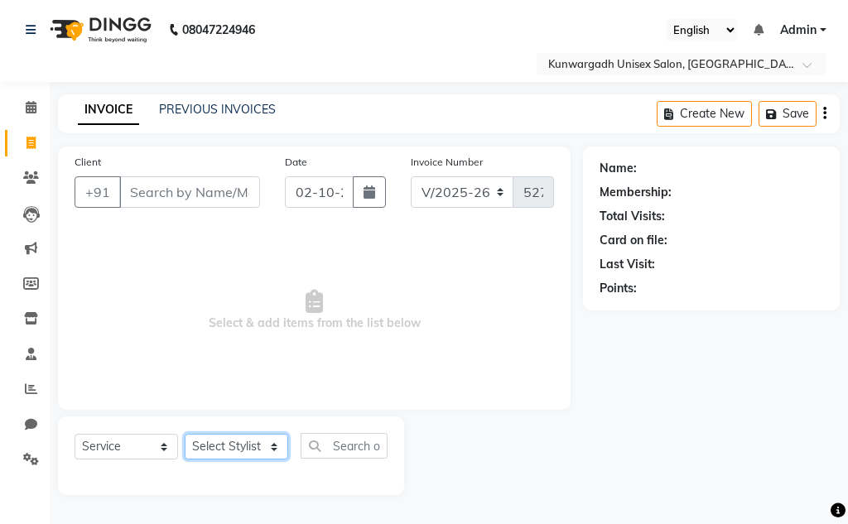
click at [230, 441] on select "Select Stylist Aarti [PERSON_NAME] Sir Chiku [PERSON_NAME] Devdas [PERSON_NAME]…" at bounding box center [236, 447] width 103 height 26
select select "83190"
click at [185, 434] on select "Select Stylist Aarti [PERSON_NAME] Sir Chiku [PERSON_NAME] Devdas [PERSON_NAME]…" at bounding box center [236, 447] width 103 height 26
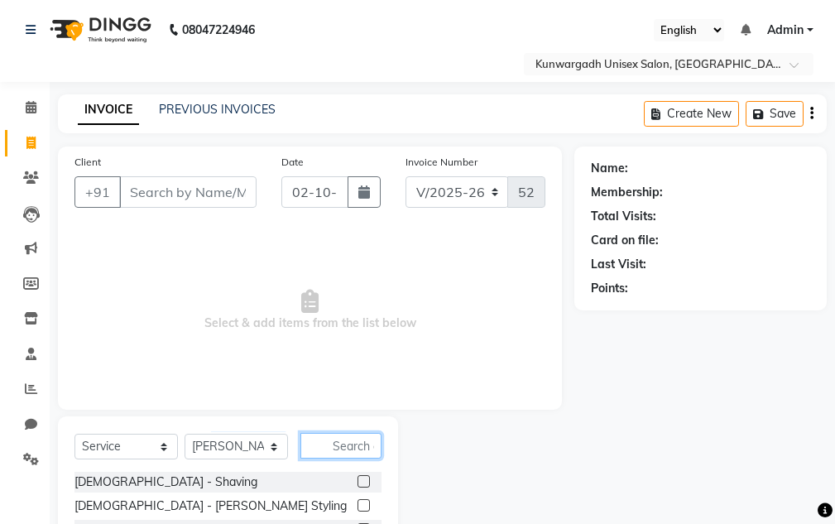
click at [347, 450] on input "text" at bounding box center [341, 446] width 81 height 26
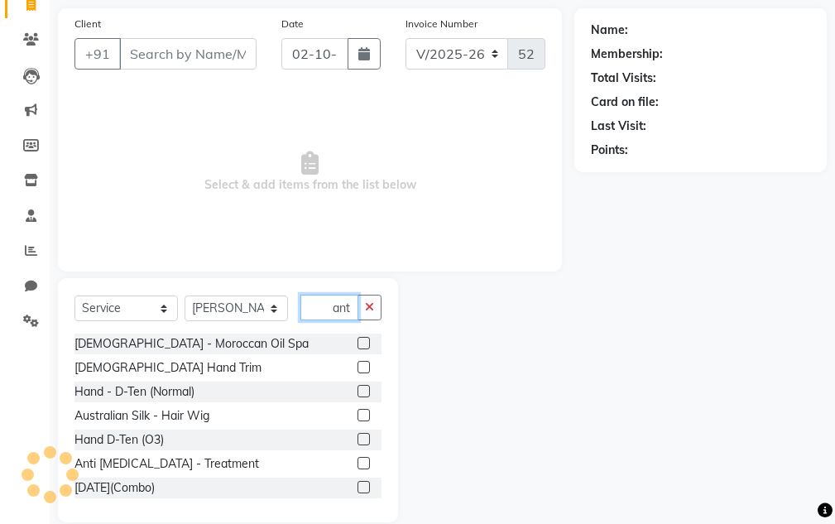
scroll to position [116, 0]
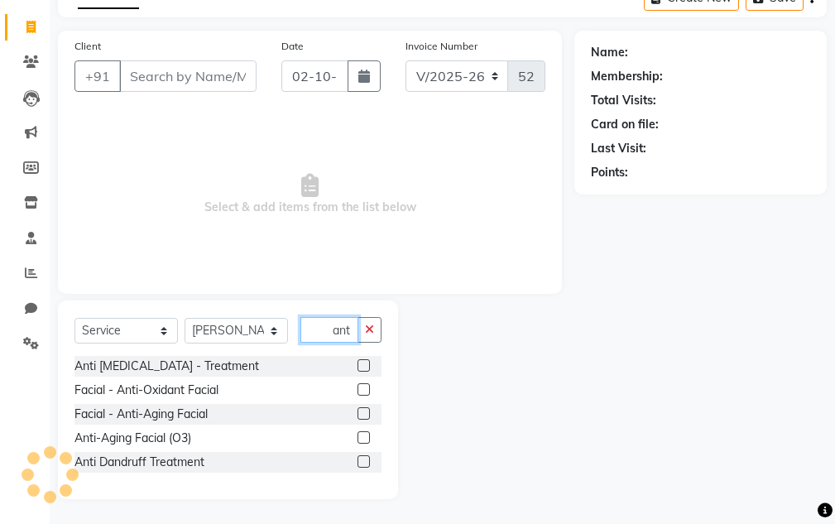
type input "anti"
click at [25, 28] on span at bounding box center [31, 27] width 29 height 19
select select "service"
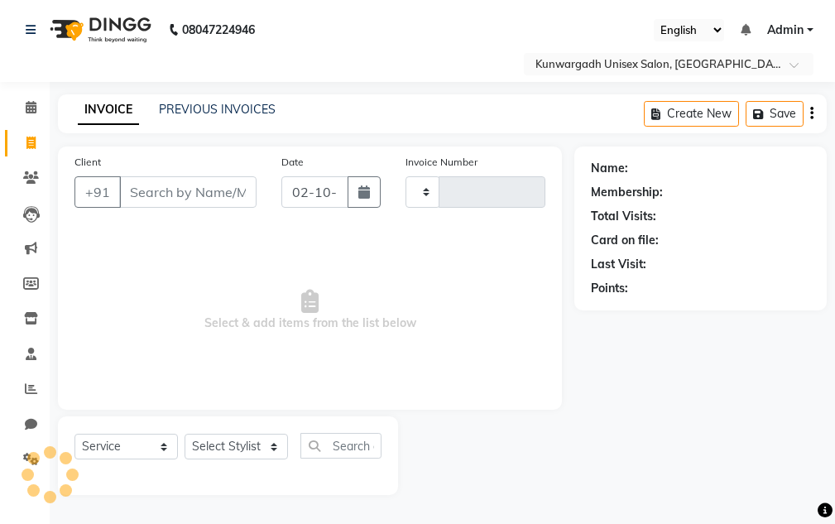
scroll to position [0, 0]
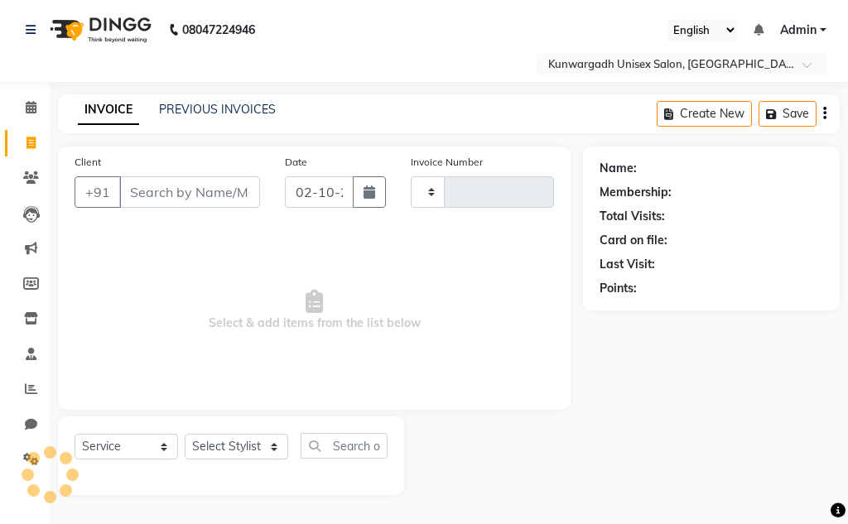
type input "5274"
select select "7931"
click at [213, 448] on select "Select Stylist Aarti [PERSON_NAME] Sir Chiku [PERSON_NAME] Devdas [PERSON_NAME]…" at bounding box center [236, 447] width 103 height 26
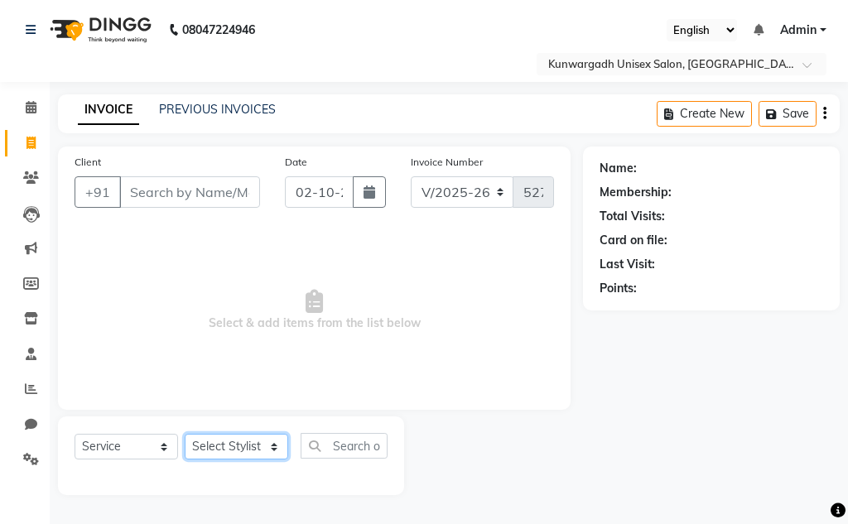
select select "84120"
click at [185, 434] on select "Select Stylist Aarti [PERSON_NAME] Sir Chiku [PERSON_NAME] Devdas [PERSON_NAME]…" at bounding box center [236, 447] width 103 height 26
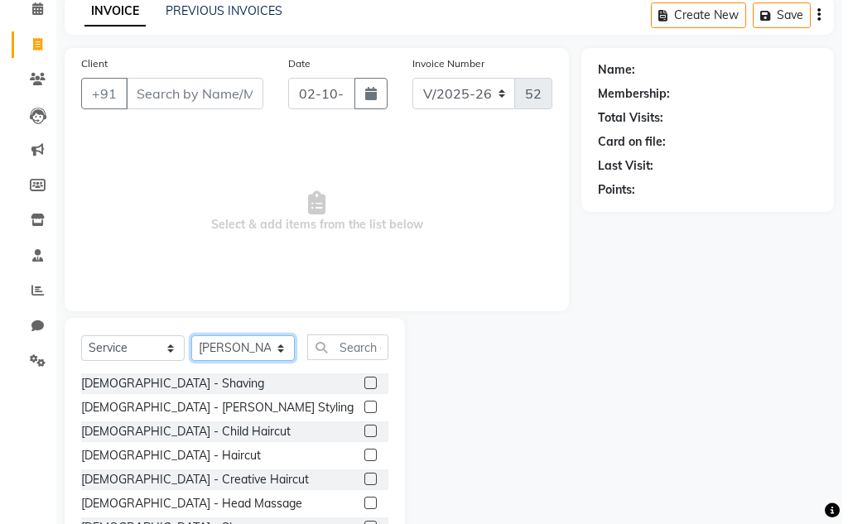
scroll to position [138, 0]
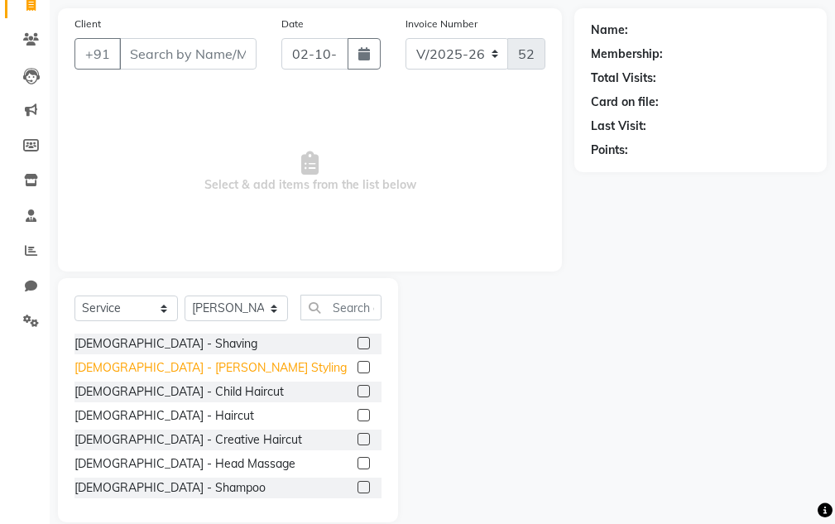
click at [155, 369] on div "[DEMOGRAPHIC_DATA] - [PERSON_NAME] Styling" at bounding box center [211, 367] width 272 height 17
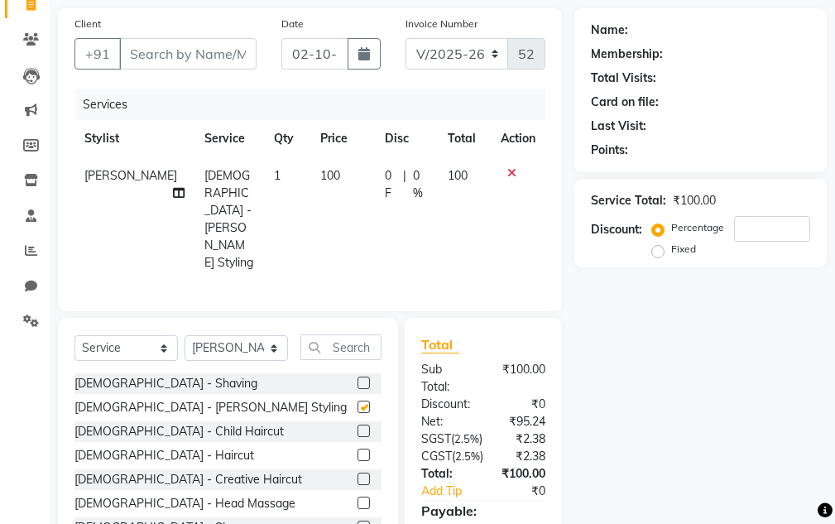
checkbox input "false"
click at [330, 334] on input "text" at bounding box center [341, 347] width 81 height 26
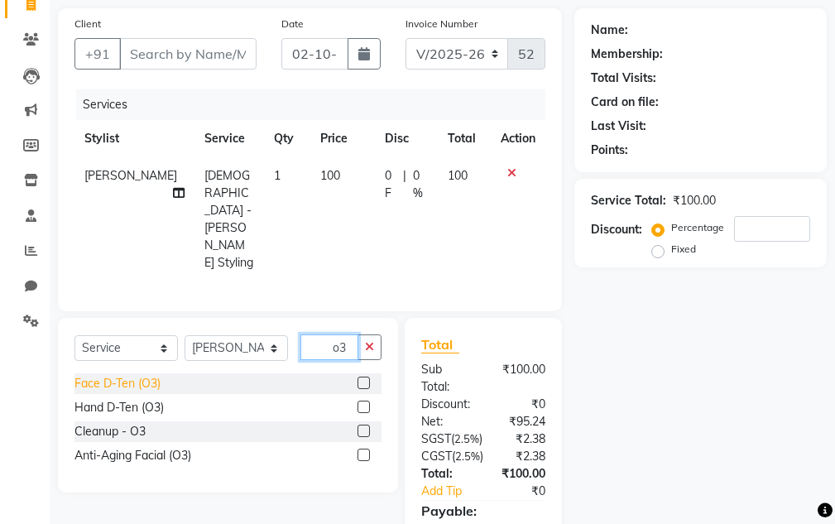
type input "o3"
click at [123, 375] on div "Face D-Ten (O3)" at bounding box center [118, 383] width 86 height 17
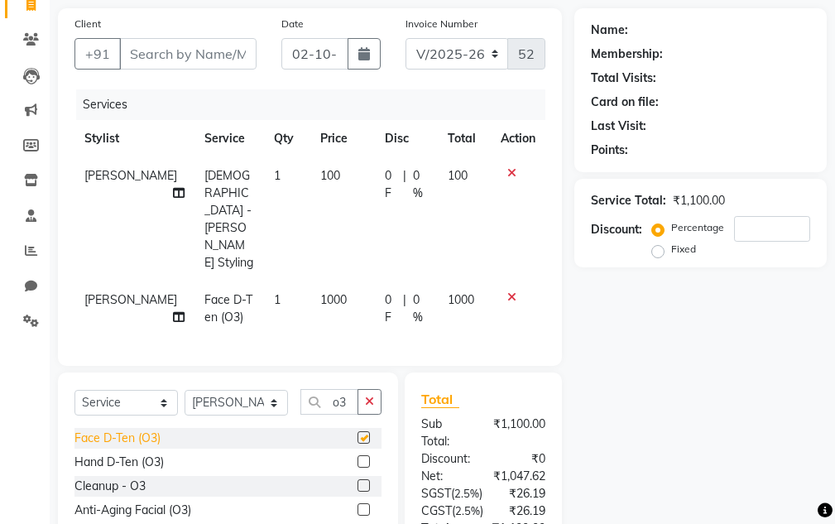
checkbox input "false"
click at [156, 73] on div "Client +91" at bounding box center [165, 49] width 207 height 68
click at [157, 41] on input "Client" at bounding box center [187, 53] width 137 height 31
type input "9"
type input "0"
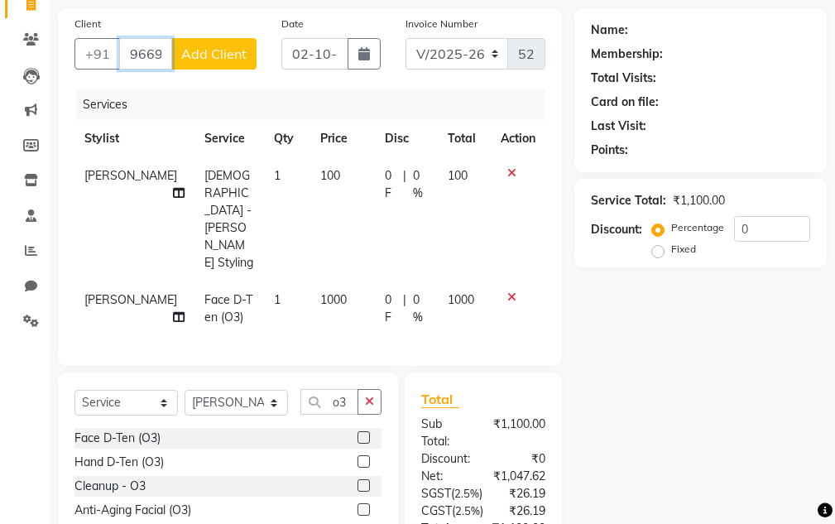
type input "9669647"
click at [200, 43] on button "Add Client" at bounding box center [213, 53] width 85 height 31
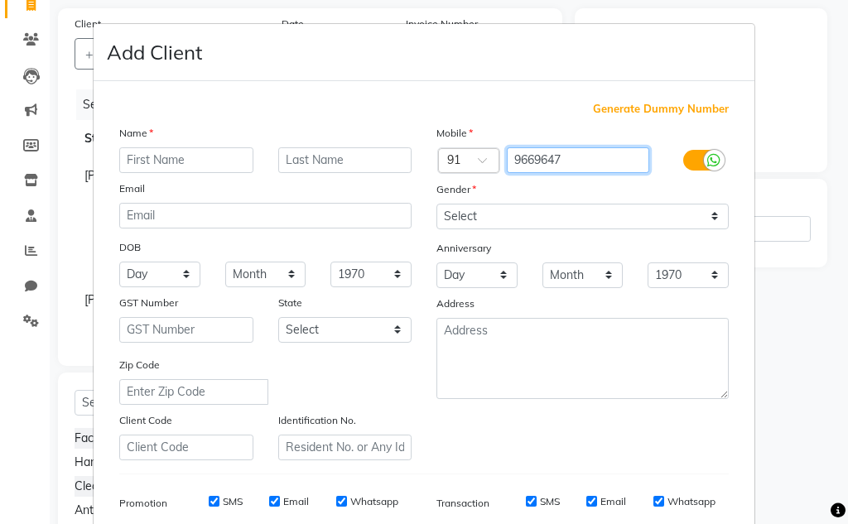
click at [612, 167] on input "9669647" at bounding box center [578, 160] width 143 height 26
type input "9669641111"
click at [206, 158] on input "text" at bounding box center [186, 160] width 134 height 26
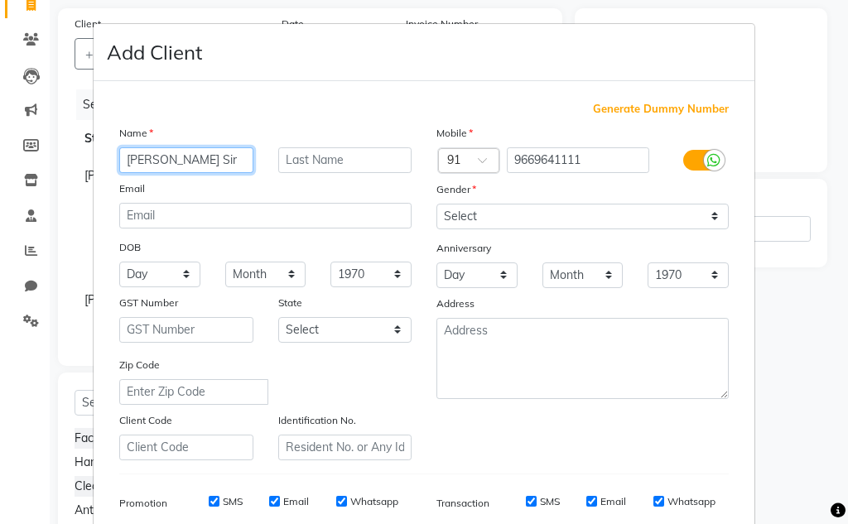
type input "[PERSON_NAME] Sir"
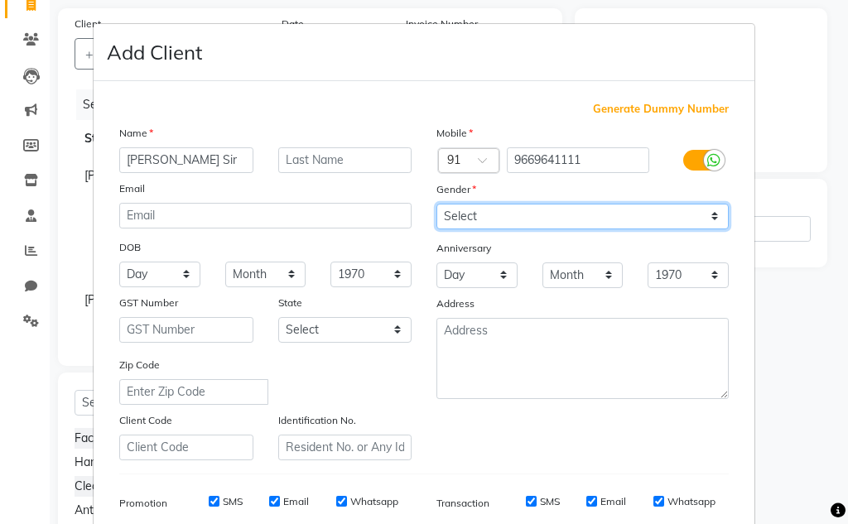
click at [459, 221] on select "Select [DEMOGRAPHIC_DATA] [DEMOGRAPHIC_DATA] Other Prefer Not To Say" at bounding box center [582, 217] width 292 height 26
select select "[DEMOGRAPHIC_DATA]"
click at [436, 204] on select "Select [DEMOGRAPHIC_DATA] [DEMOGRAPHIC_DATA] Other Prefer Not To Say" at bounding box center [582, 217] width 292 height 26
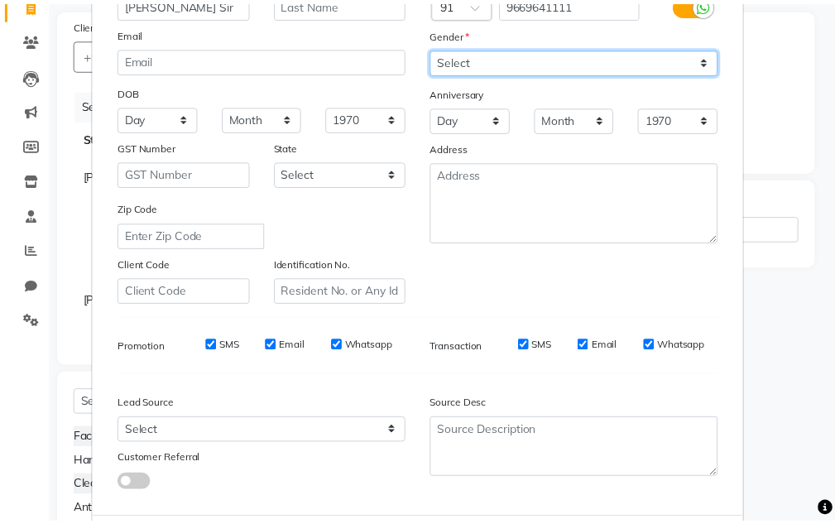
scroll to position [240, 0]
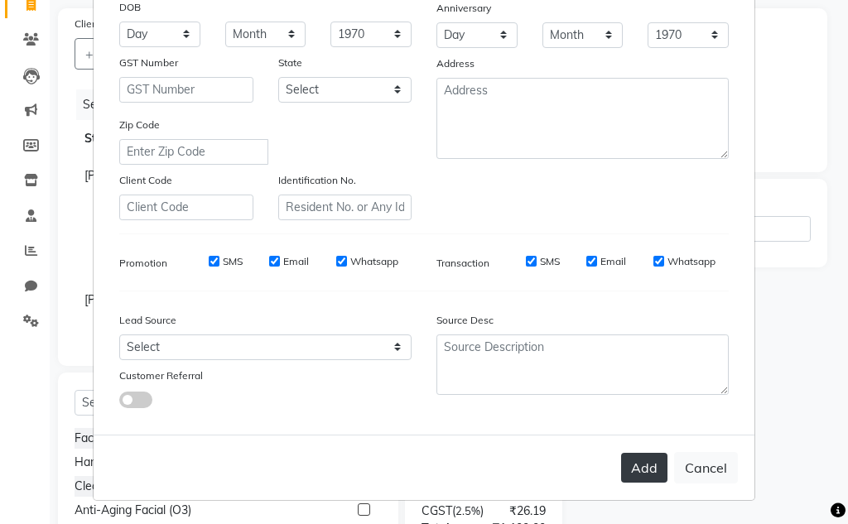
click at [658, 459] on button "Add" at bounding box center [644, 468] width 46 height 30
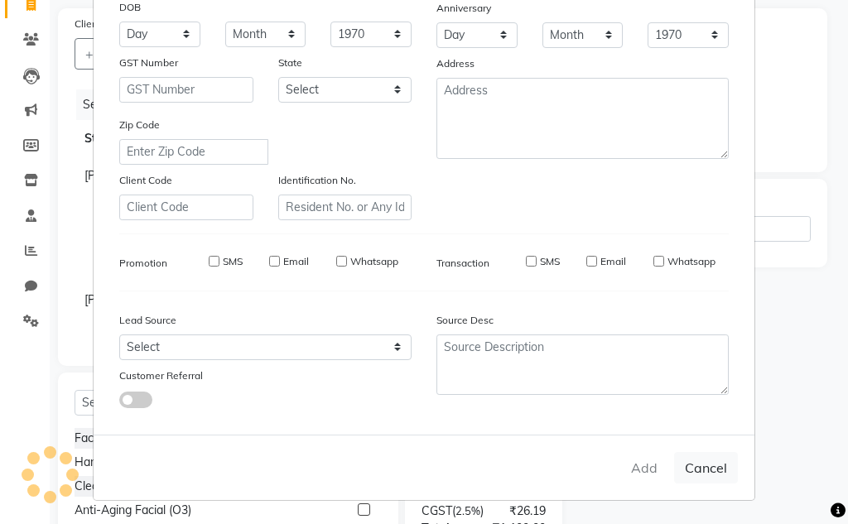
type input "9669641111"
select select
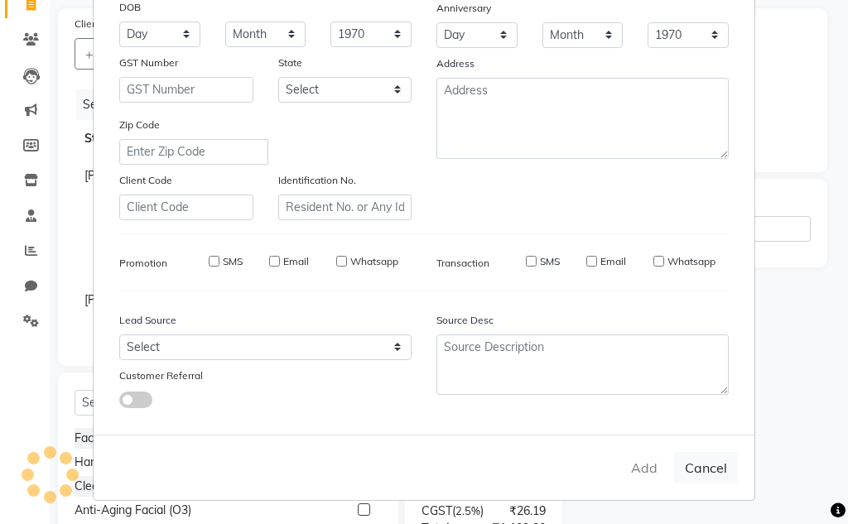
select select
checkbox input "false"
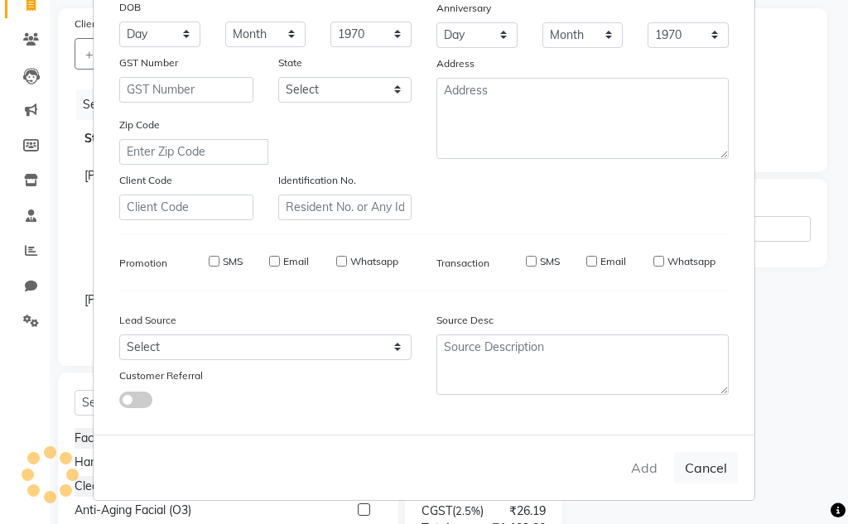
checkbox input "false"
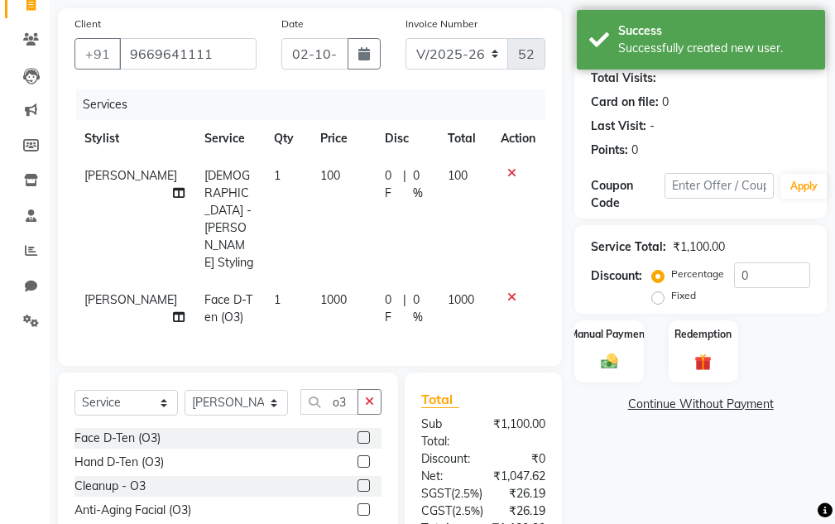
click at [593, 25] on div "Name:" at bounding box center [609, 30] width 37 height 17
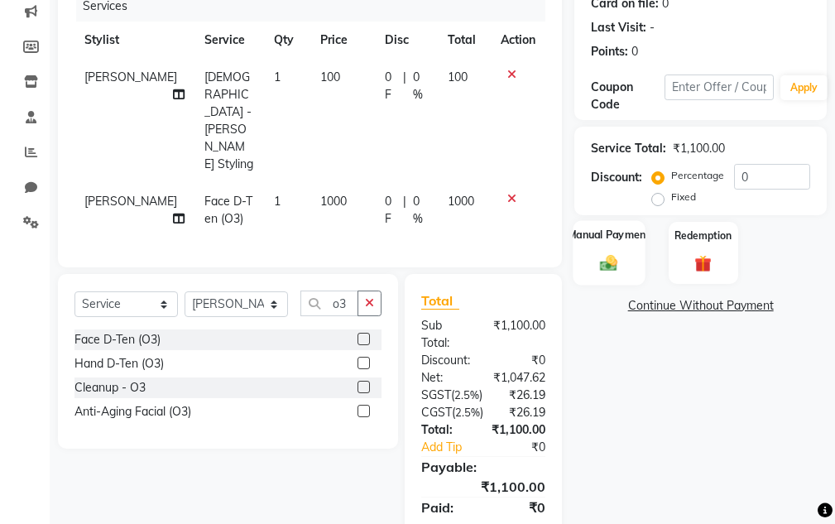
scroll to position [276, 0]
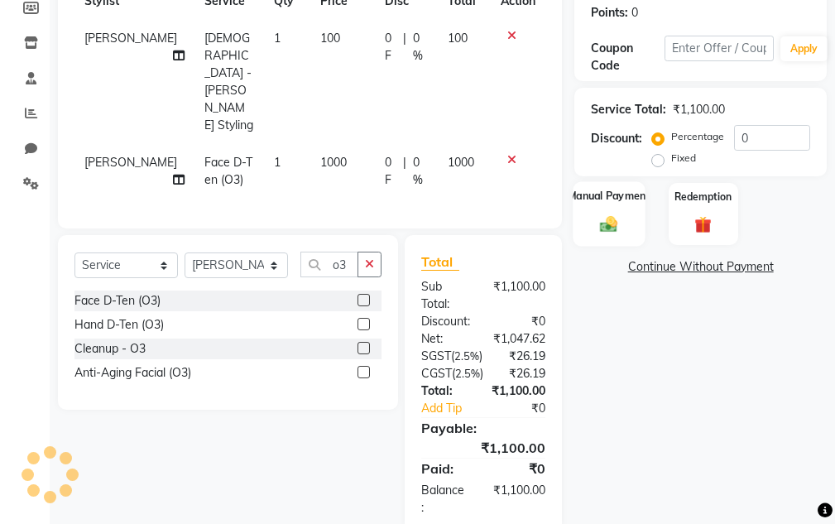
click at [605, 204] on label "Manual Payment" at bounding box center [609, 196] width 83 height 16
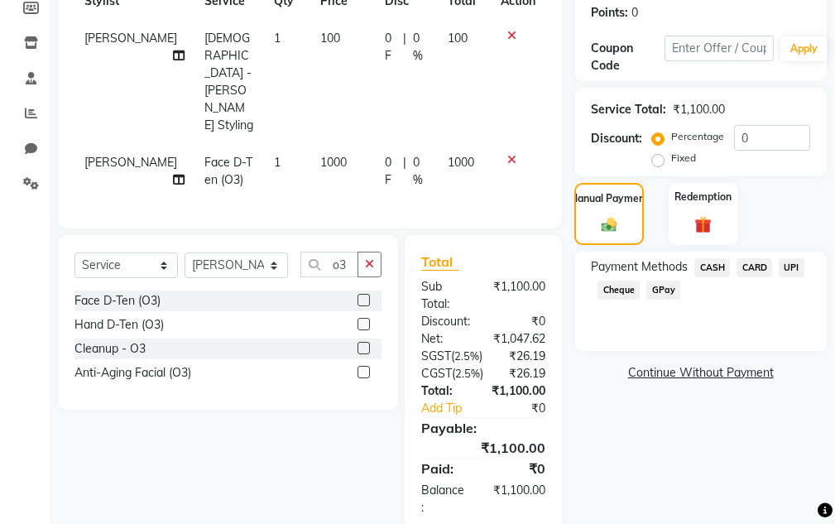
click at [782, 267] on span "UPI" at bounding box center [792, 267] width 26 height 19
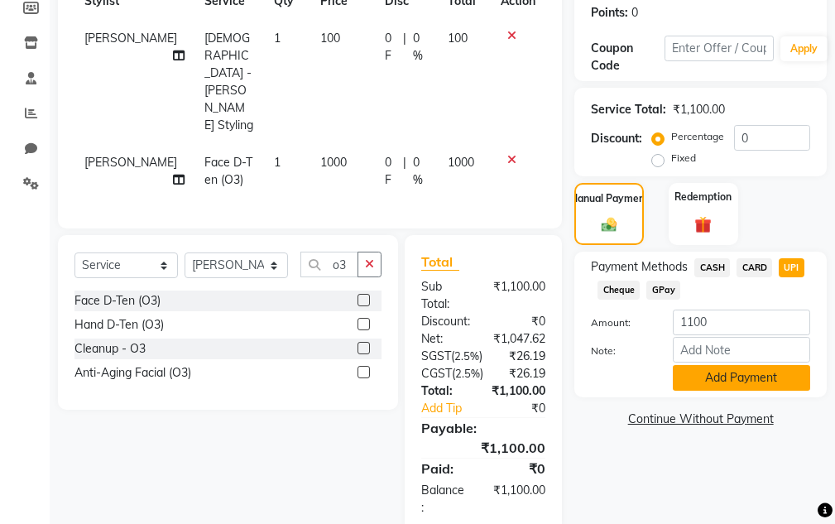
click at [759, 367] on button "Add Payment" at bounding box center [741, 378] width 137 height 26
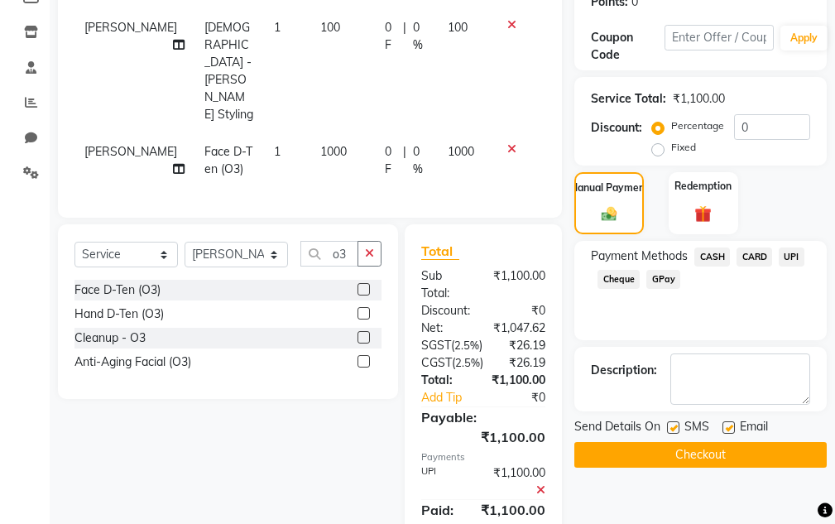
scroll to position [357, 0]
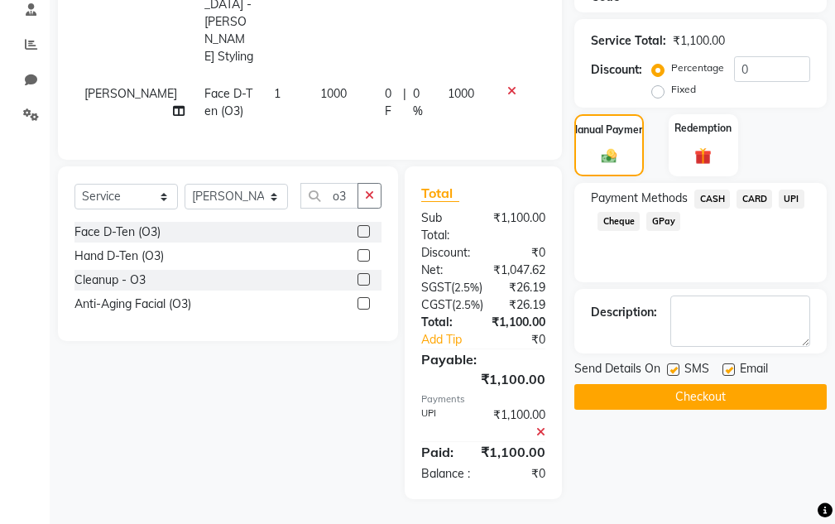
click at [663, 384] on button "Checkout" at bounding box center [701, 397] width 253 height 26
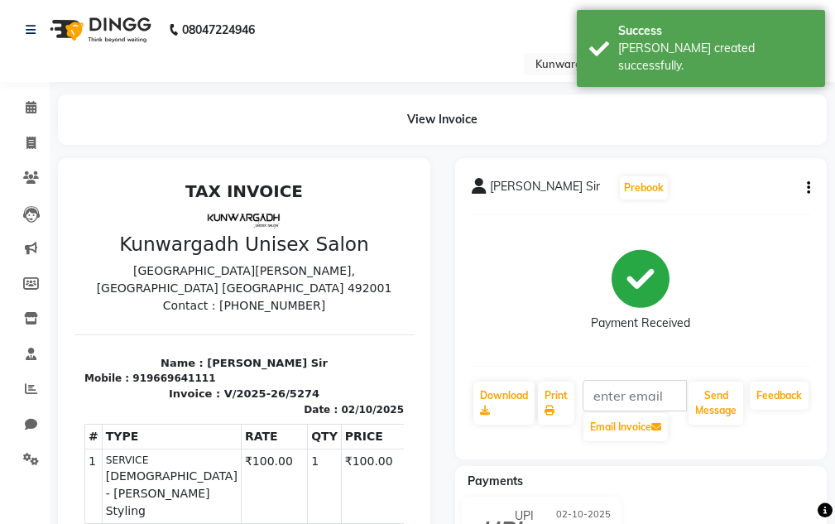
click at [723, 425] on div "Send Message" at bounding box center [716, 411] width 58 height 63
click at [722, 421] on button "Send Message" at bounding box center [716, 403] width 55 height 43
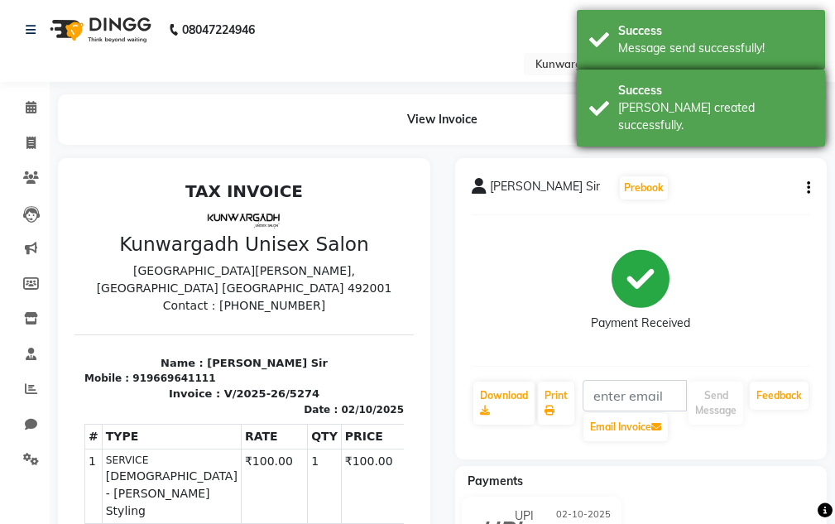
click at [729, 89] on div "Success" at bounding box center [715, 90] width 195 height 17
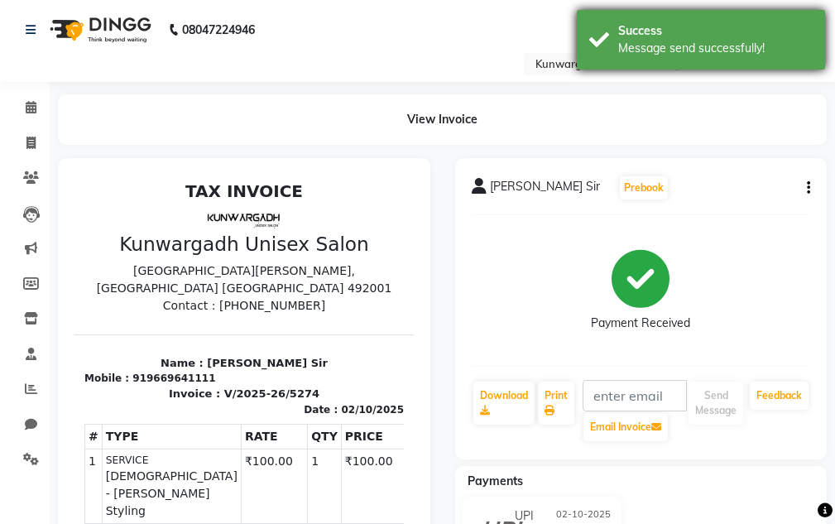
click at [722, 57] on div "Success Message send successfully!" at bounding box center [701, 40] width 248 height 60
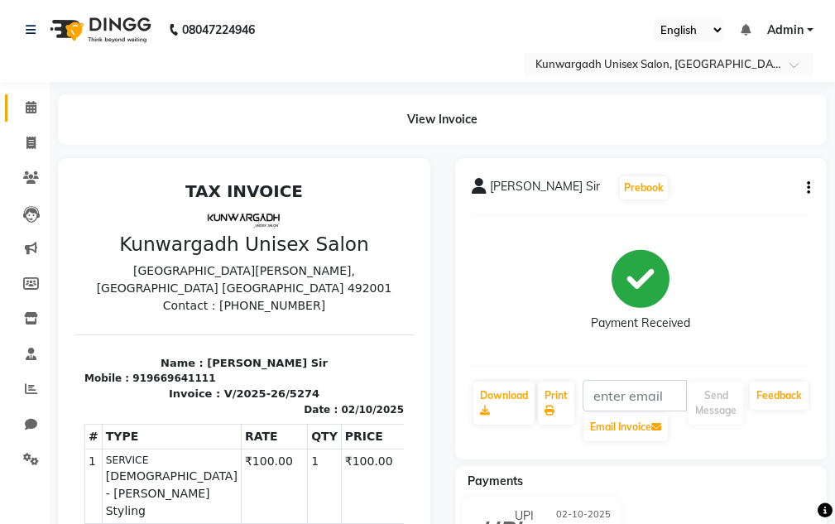
click at [19, 121] on link "Calendar" at bounding box center [25, 107] width 40 height 27
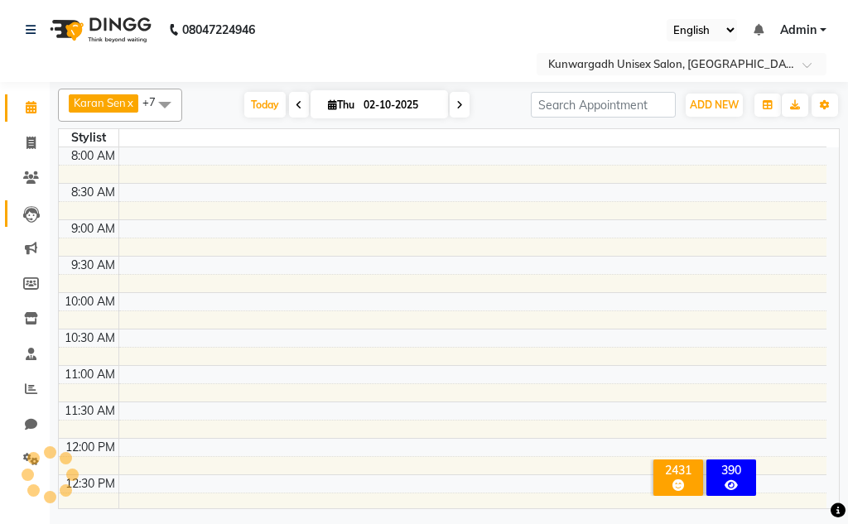
click at [25, 130] on li "Invoice" at bounding box center [25, 144] width 50 height 36
click at [26, 138] on icon at bounding box center [30, 143] width 9 height 12
click at [27, 142] on icon at bounding box center [30, 143] width 9 height 12
click at [20, 145] on span at bounding box center [31, 143] width 29 height 19
click at [22, 144] on span at bounding box center [31, 143] width 29 height 19
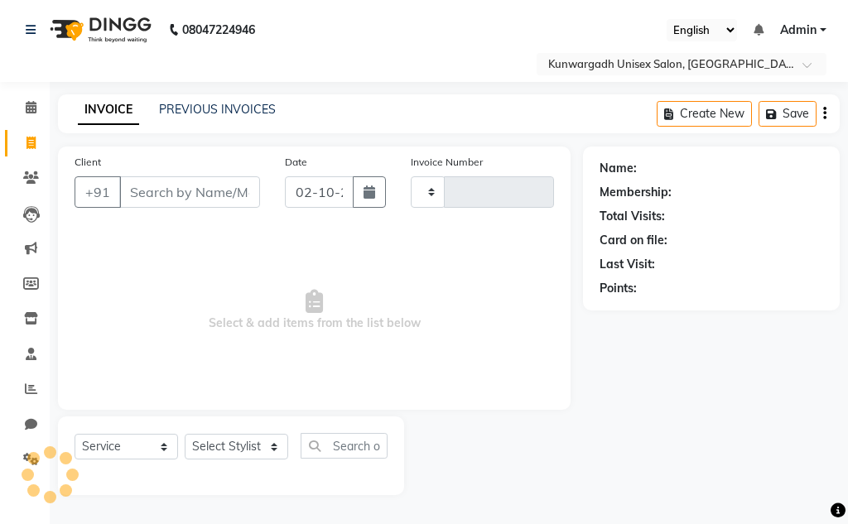
click at [28, 130] on link "Invoice" at bounding box center [25, 143] width 40 height 27
select select "service"
click at [211, 109] on link "PREVIOUS INVOICES" at bounding box center [217, 109] width 117 height 15
click at [32, 182] on icon at bounding box center [31, 177] width 16 height 12
click at [30, 177] on icon at bounding box center [31, 177] width 16 height 12
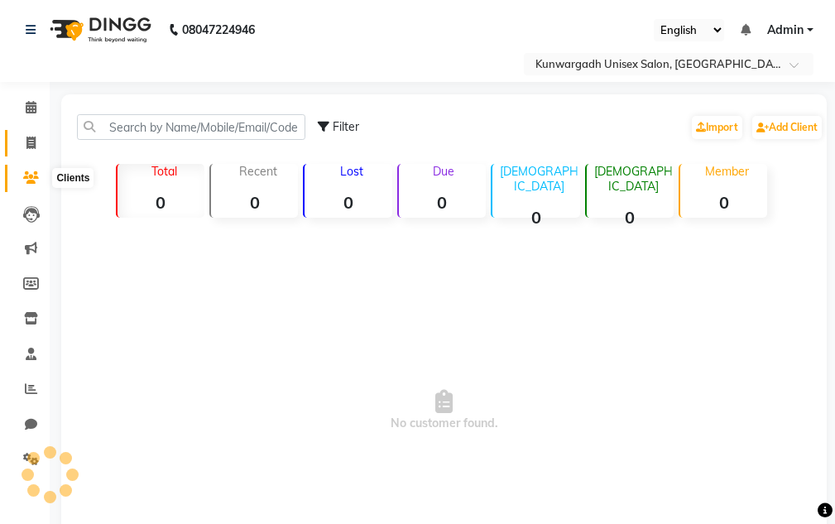
click at [30, 150] on span at bounding box center [31, 143] width 29 height 19
select select "service"
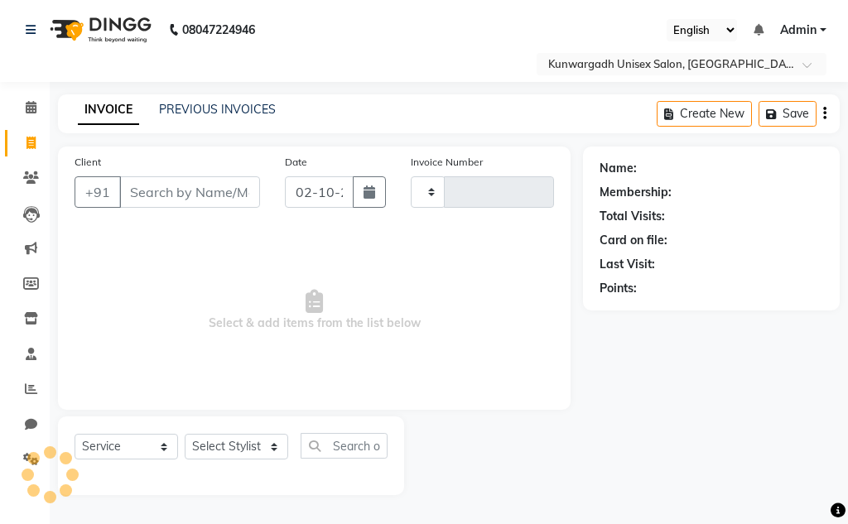
type input "5275"
select select "7931"
click at [202, 105] on link "PREVIOUS INVOICES" at bounding box center [217, 109] width 117 height 15
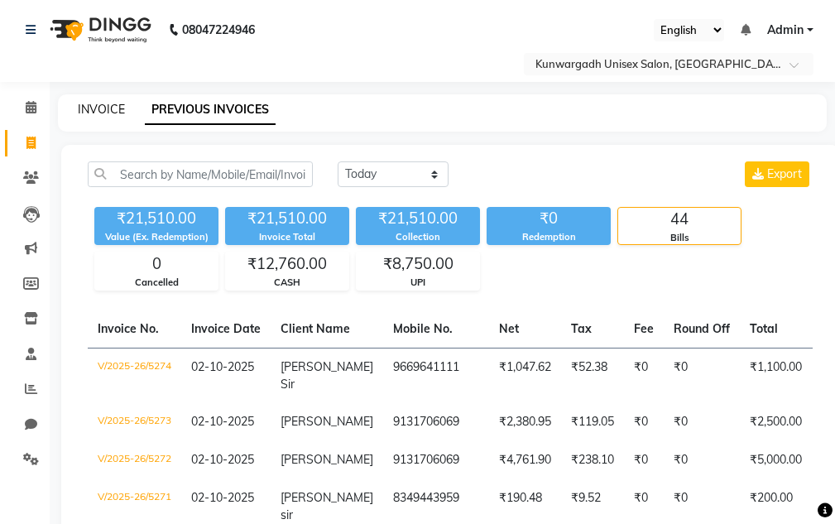
click at [80, 106] on link "INVOICE" at bounding box center [101, 109] width 47 height 15
select select "service"
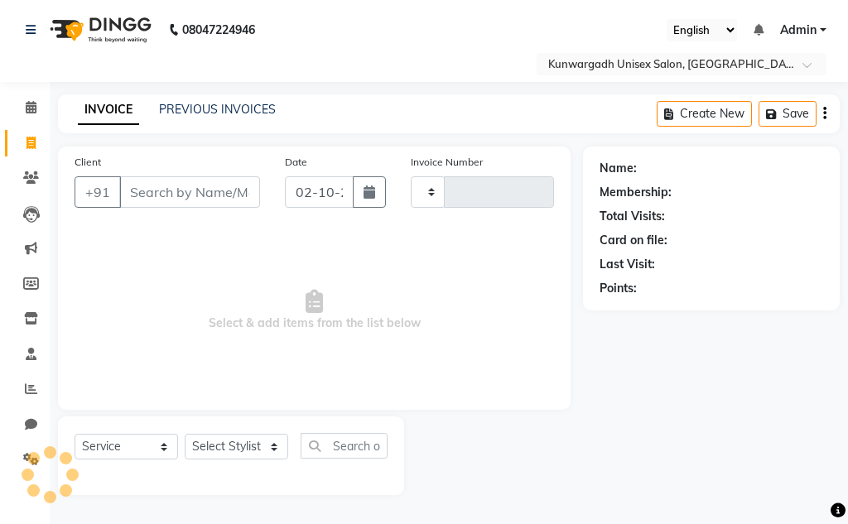
type input "5275"
select select "7931"
click at [26, 132] on link "Invoice" at bounding box center [25, 143] width 40 height 27
select select "service"
type input "5275"
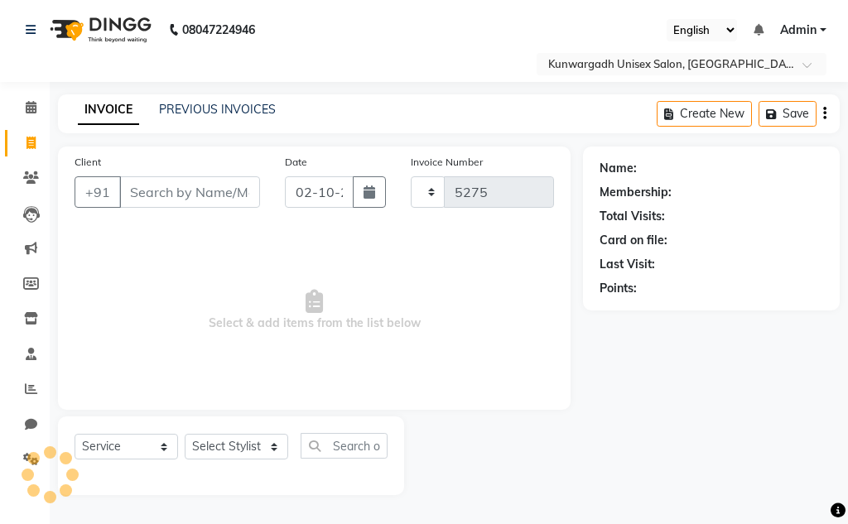
select select "7931"
click at [230, 111] on link "PREVIOUS INVOICES" at bounding box center [217, 109] width 117 height 15
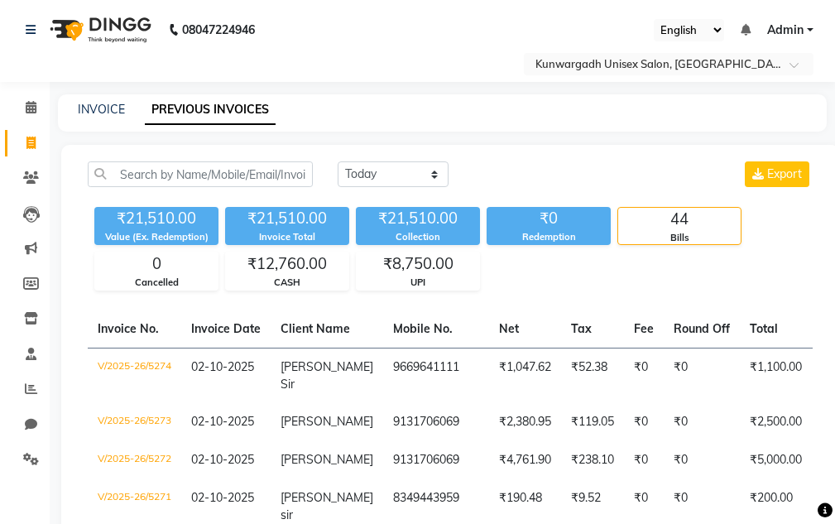
click at [81, 117] on div "INVOICE" at bounding box center [101, 109] width 47 height 17
click at [82, 105] on link "INVOICE" at bounding box center [101, 109] width 47 height 15
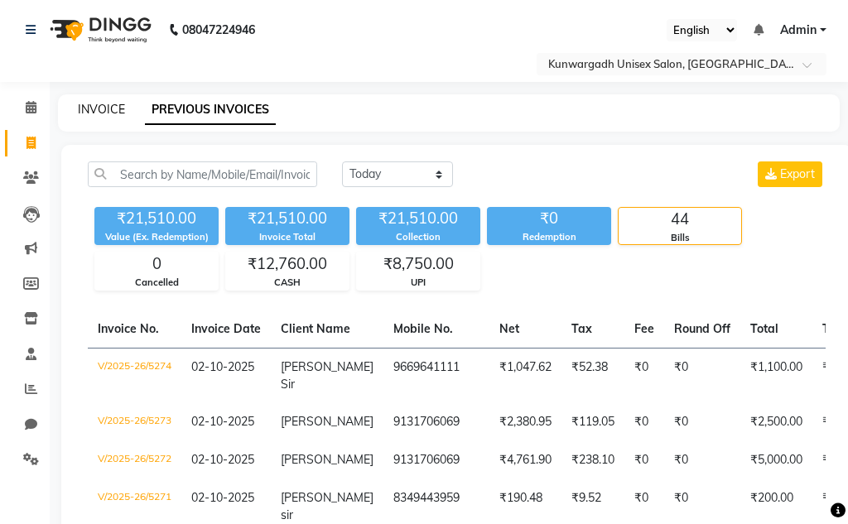
select select "service"
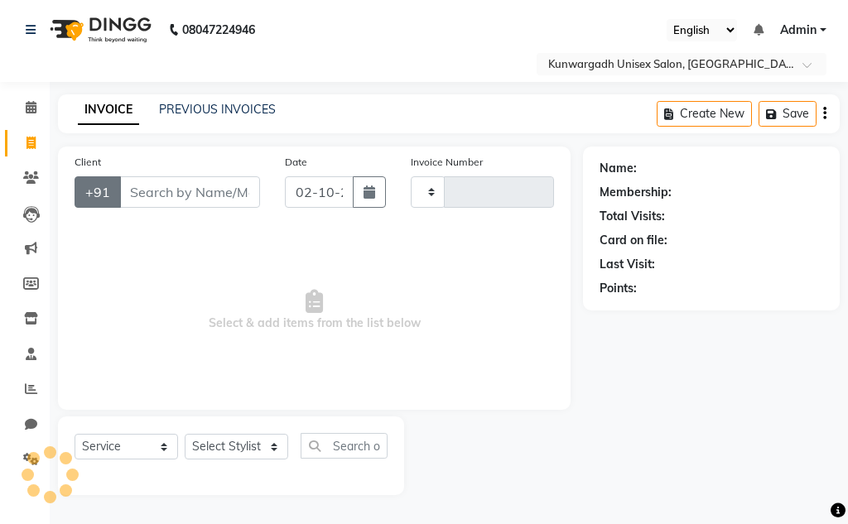
type input "5275"
select select "7931"
